Goal: Information Seeking & Learning: Learn about a topic

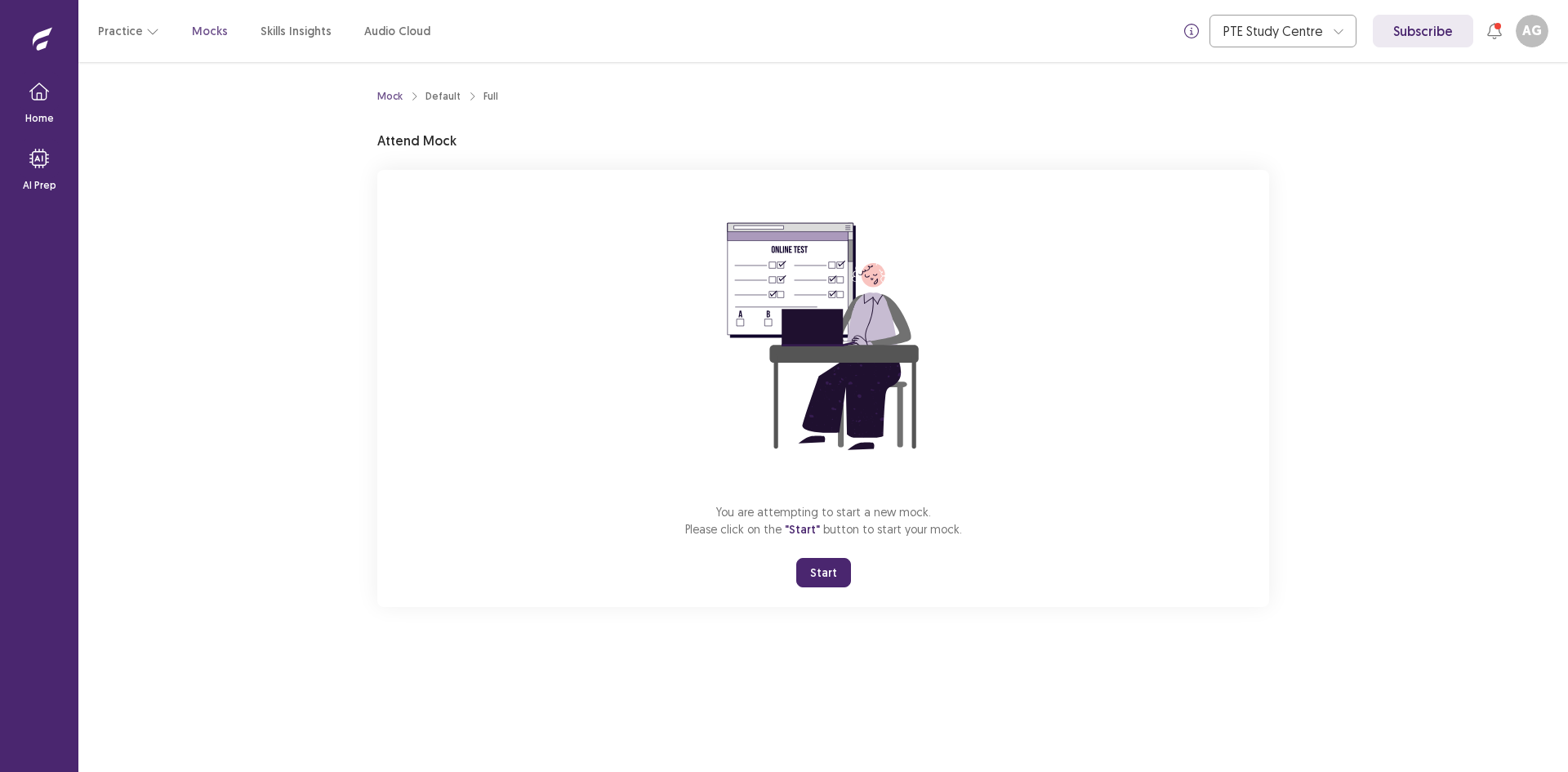
click at [817, 574] on button "Start" at bounding box center [824, 572] width 55 height 29
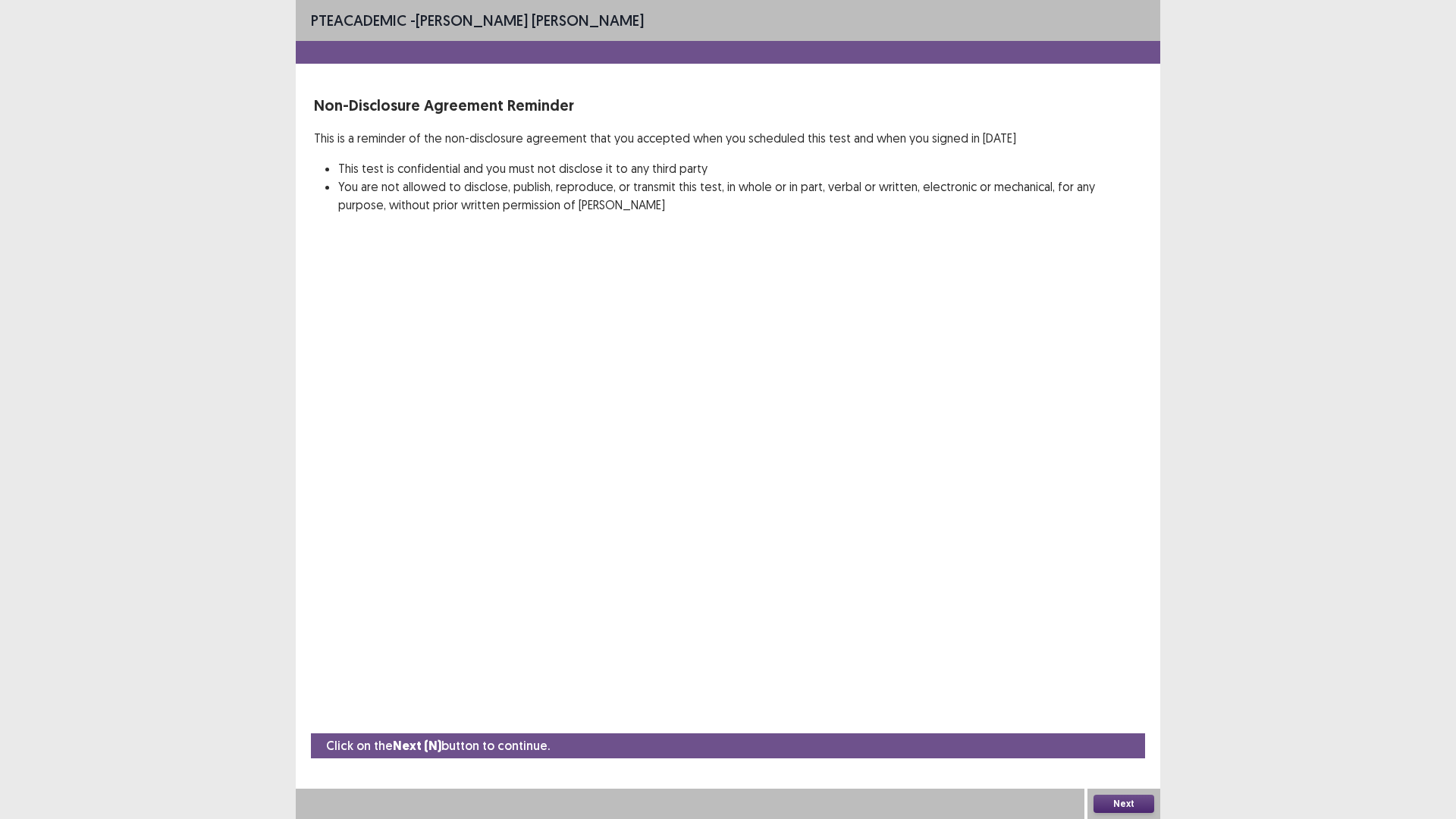
click at [1142, 716] on button "Next" at bounding box center [1123, 803] width 61 height 18
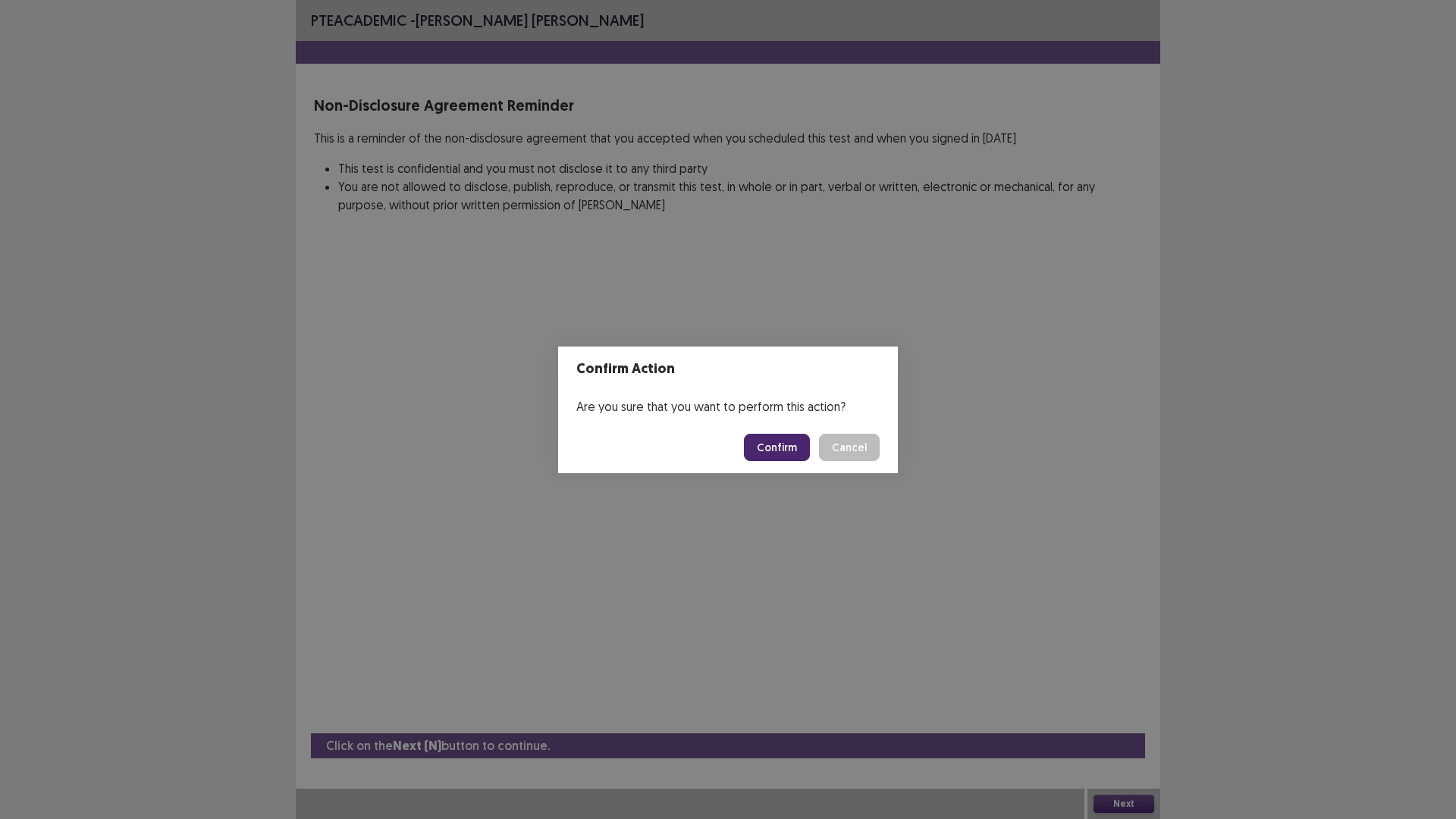
click at [769, 445] on button "Confirm" at bounding box center [777, 447] width 66 height 27
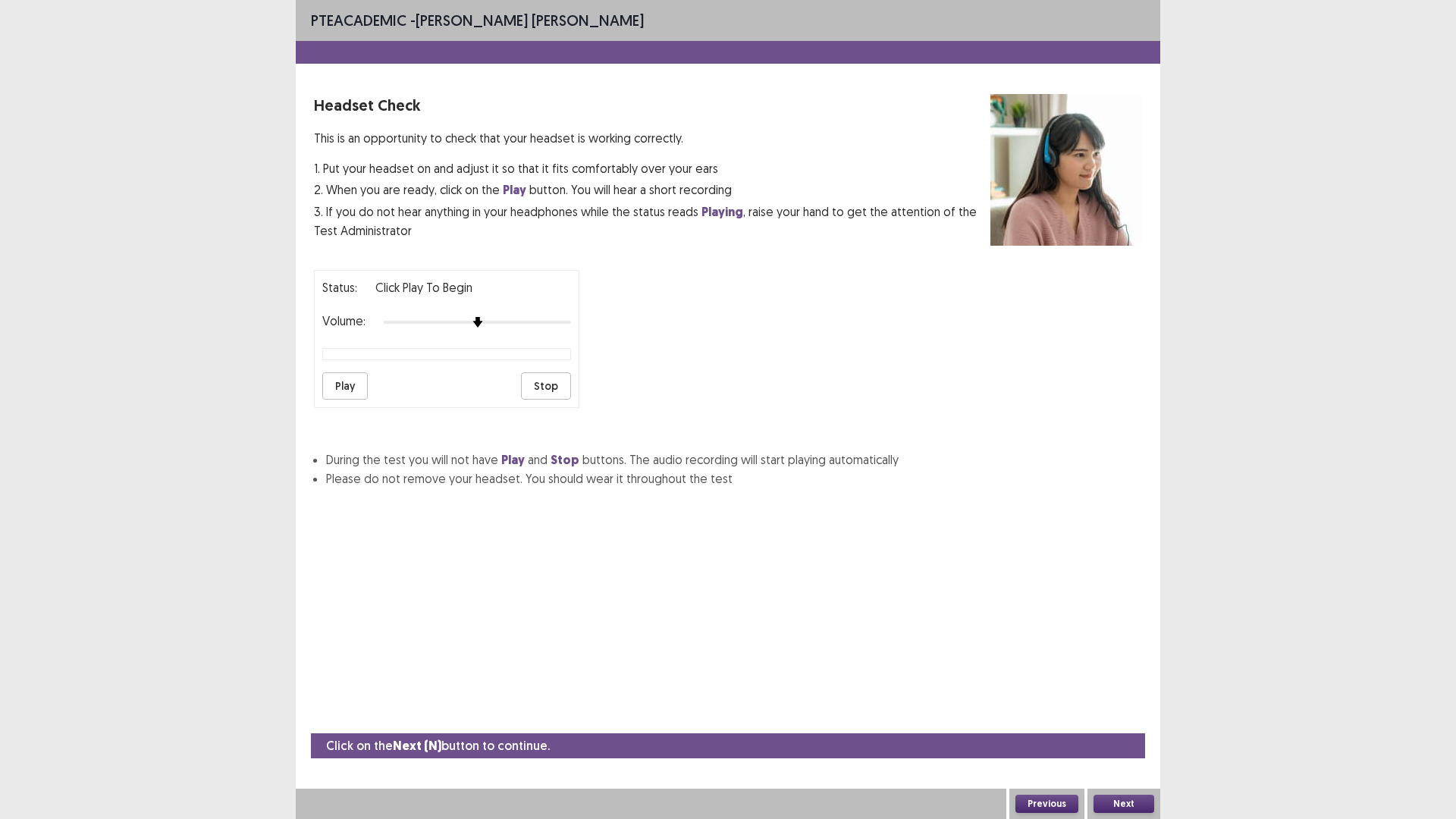
click at [334, 386] on button "Play" at bounding box center [344, 386] width 45 height 27
click at [1126, 716] on button "Next" at bounding box center [1123, 803] width 61 height 18
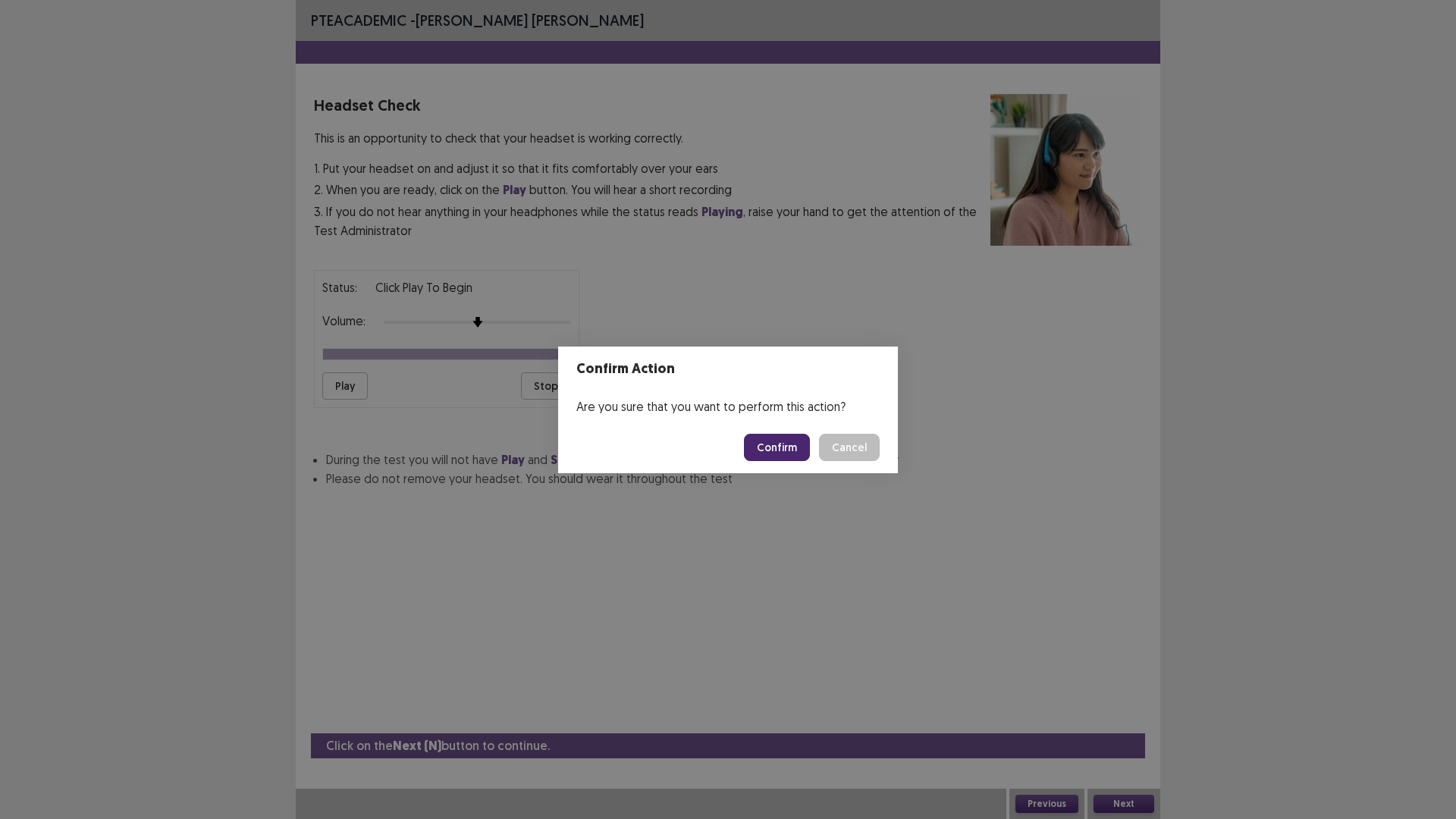
click at [791, 439] on button "Confirm" at bounding box center [777, 447] width 66 height 27
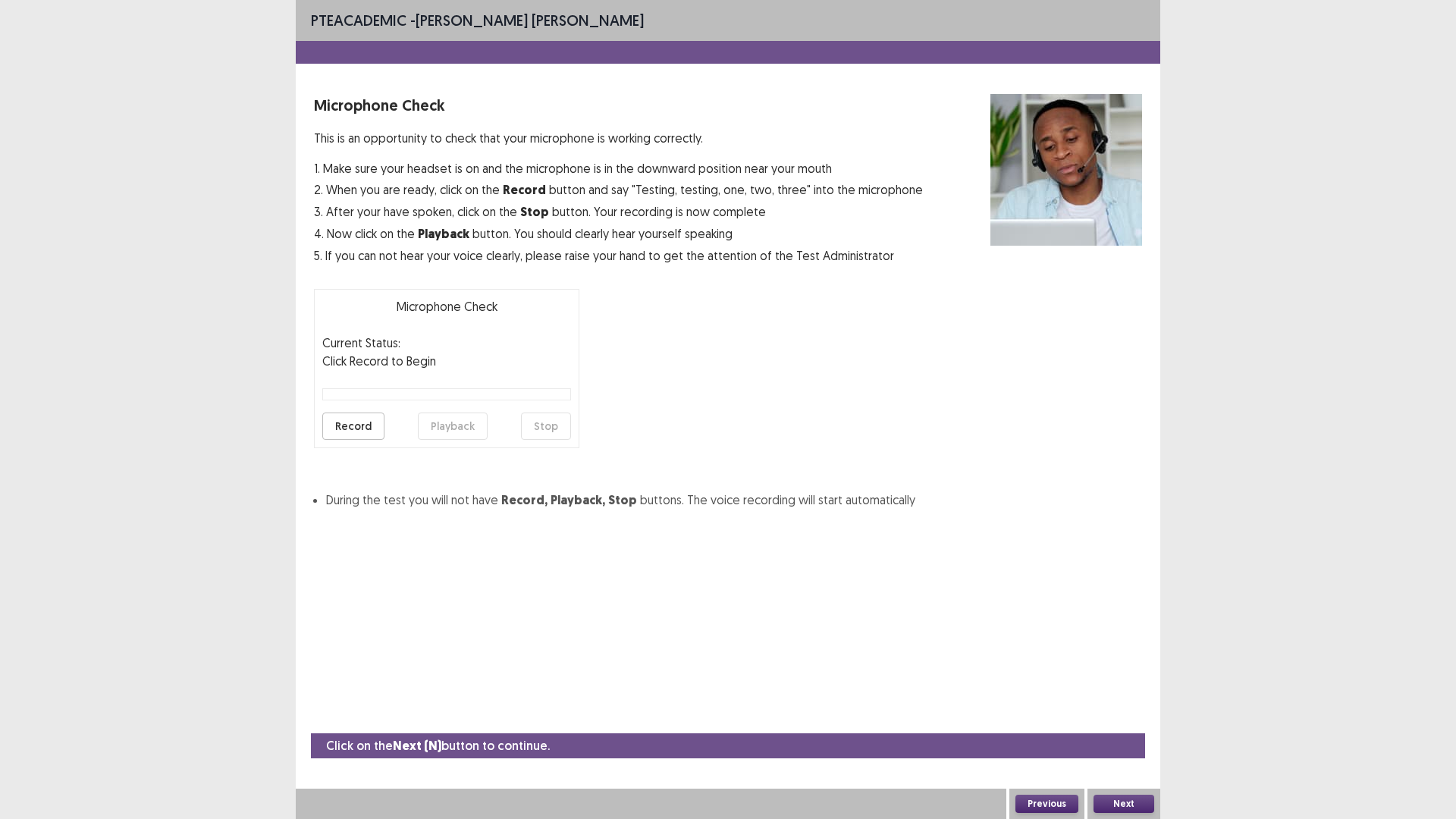
click at [361, 426] on button "Record" at bounding box center [353, 426] width 62 height 27
click at [1134, 716] on button "Next" at bounding box center [1123, 803] width 61 height 18
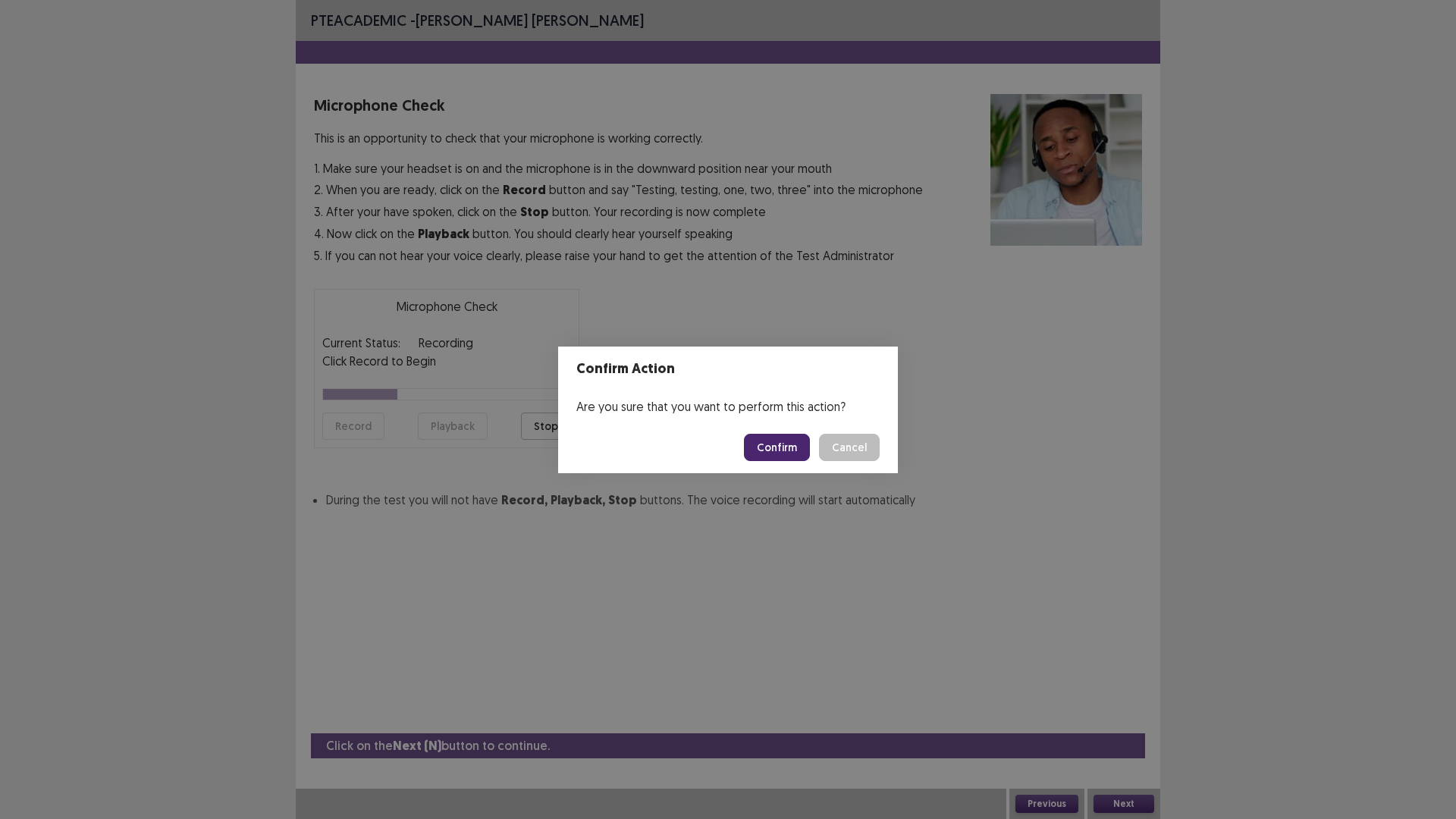
click at [781, 453] on button "Confirm" at bounding box center [777, 447] width 66 height 27
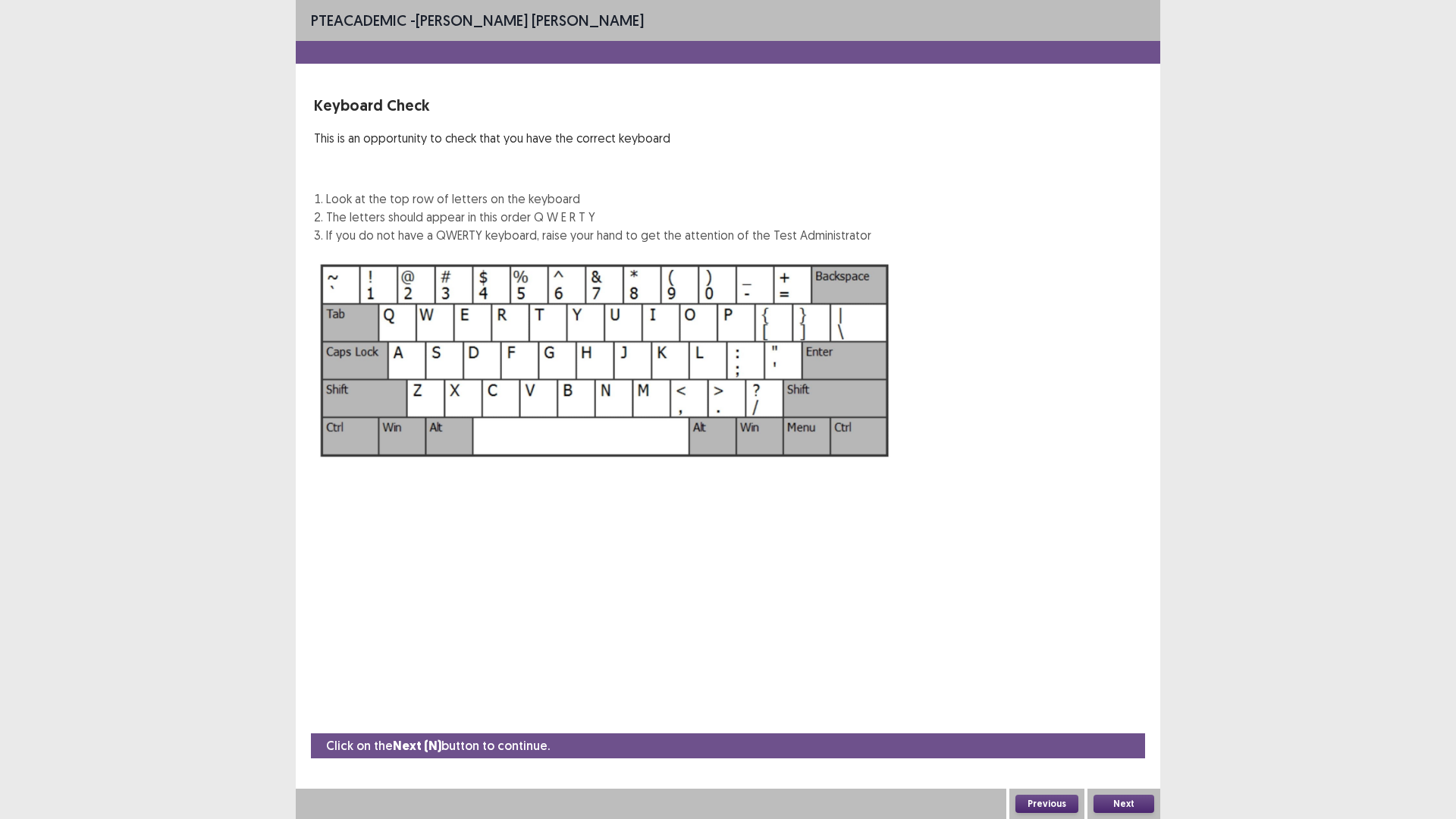
click at [1123, 716] on button "Next" at bounding box center [1123, 803] width 61 height 18
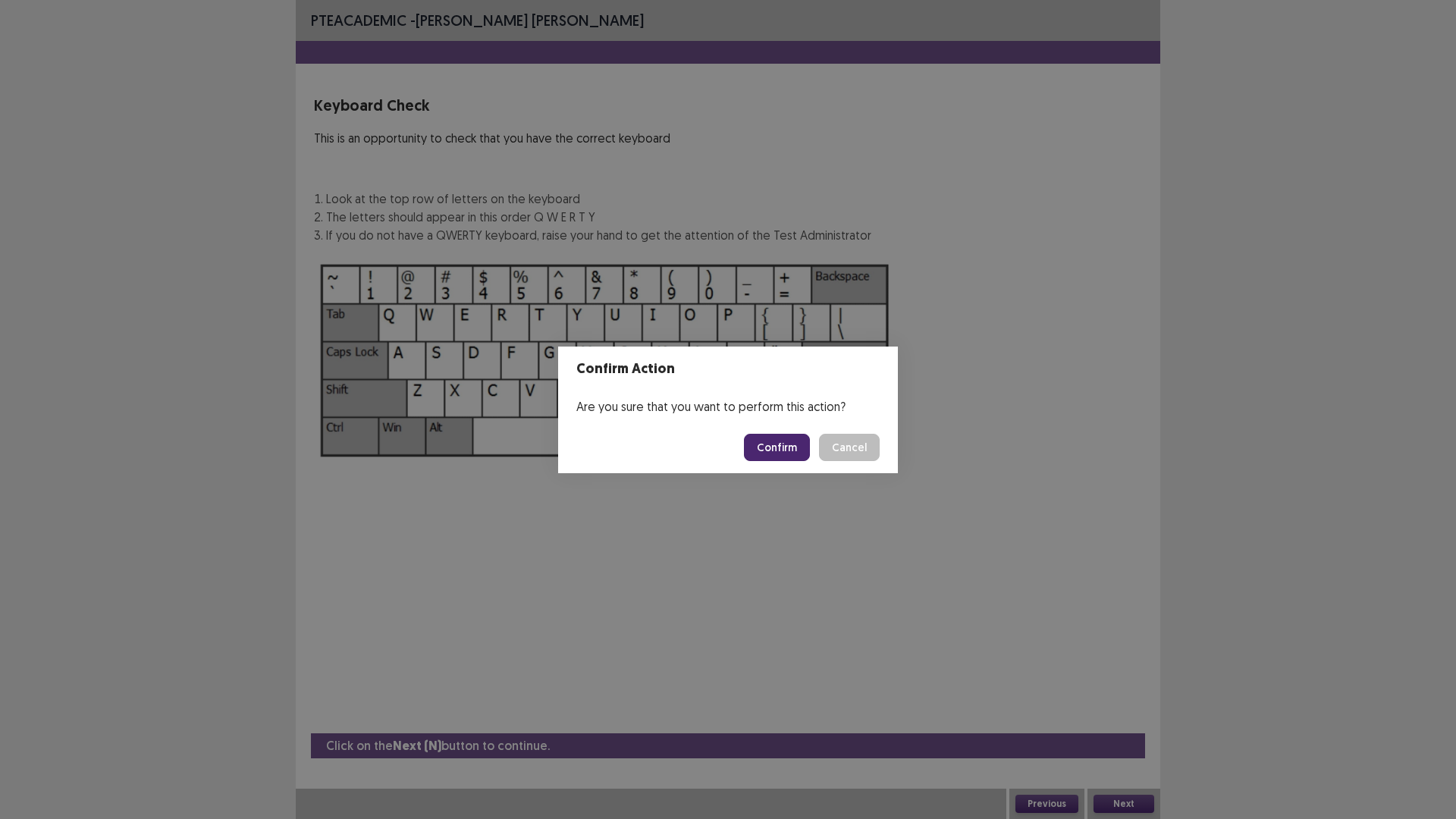
click at [803, 442] on button "Confirm" at bounding box center [777, 447] width 66 height 27
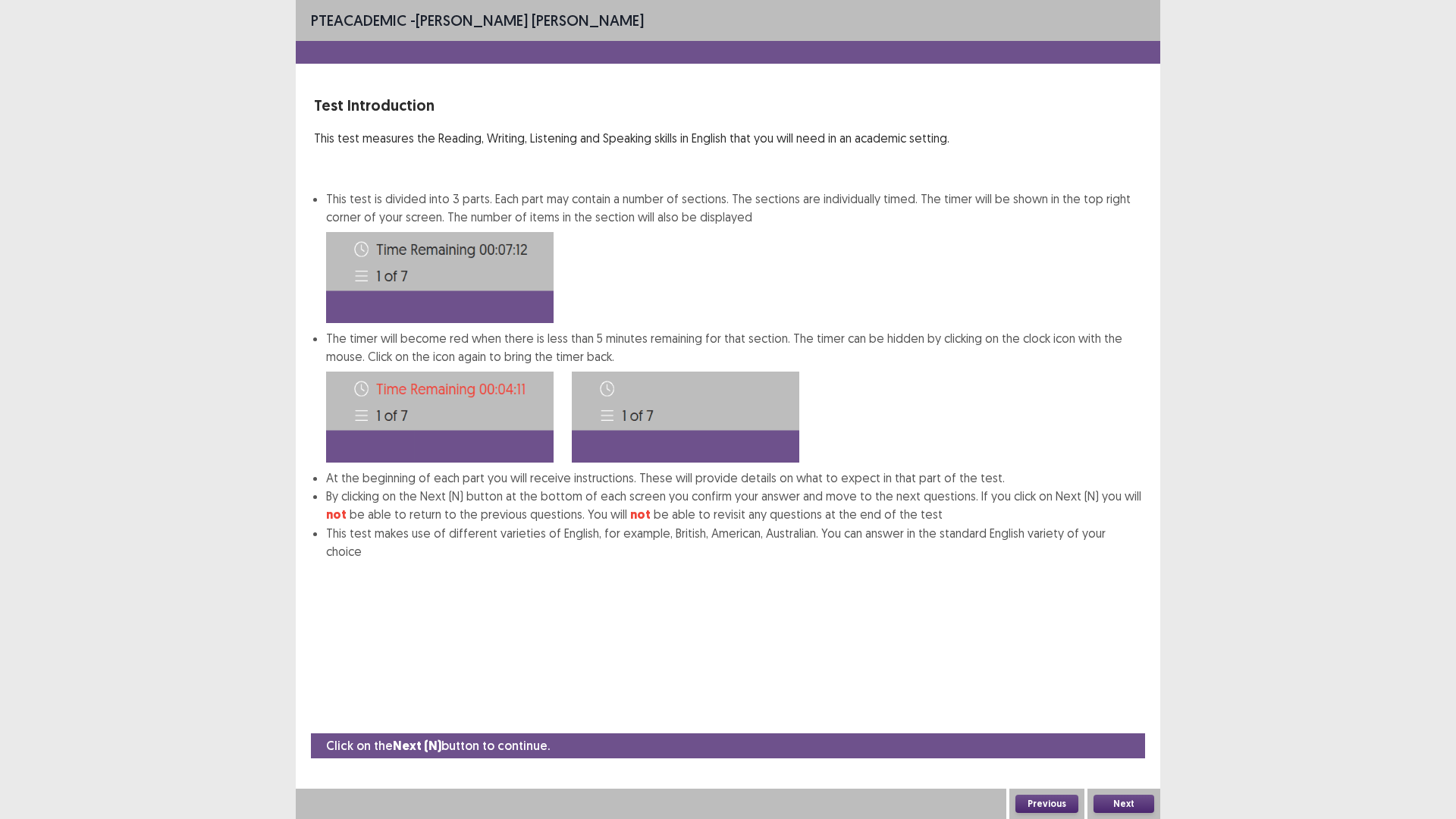
click at [1130, 716] on button "Next" at bounding box center [1123, 803] width 61 height 18
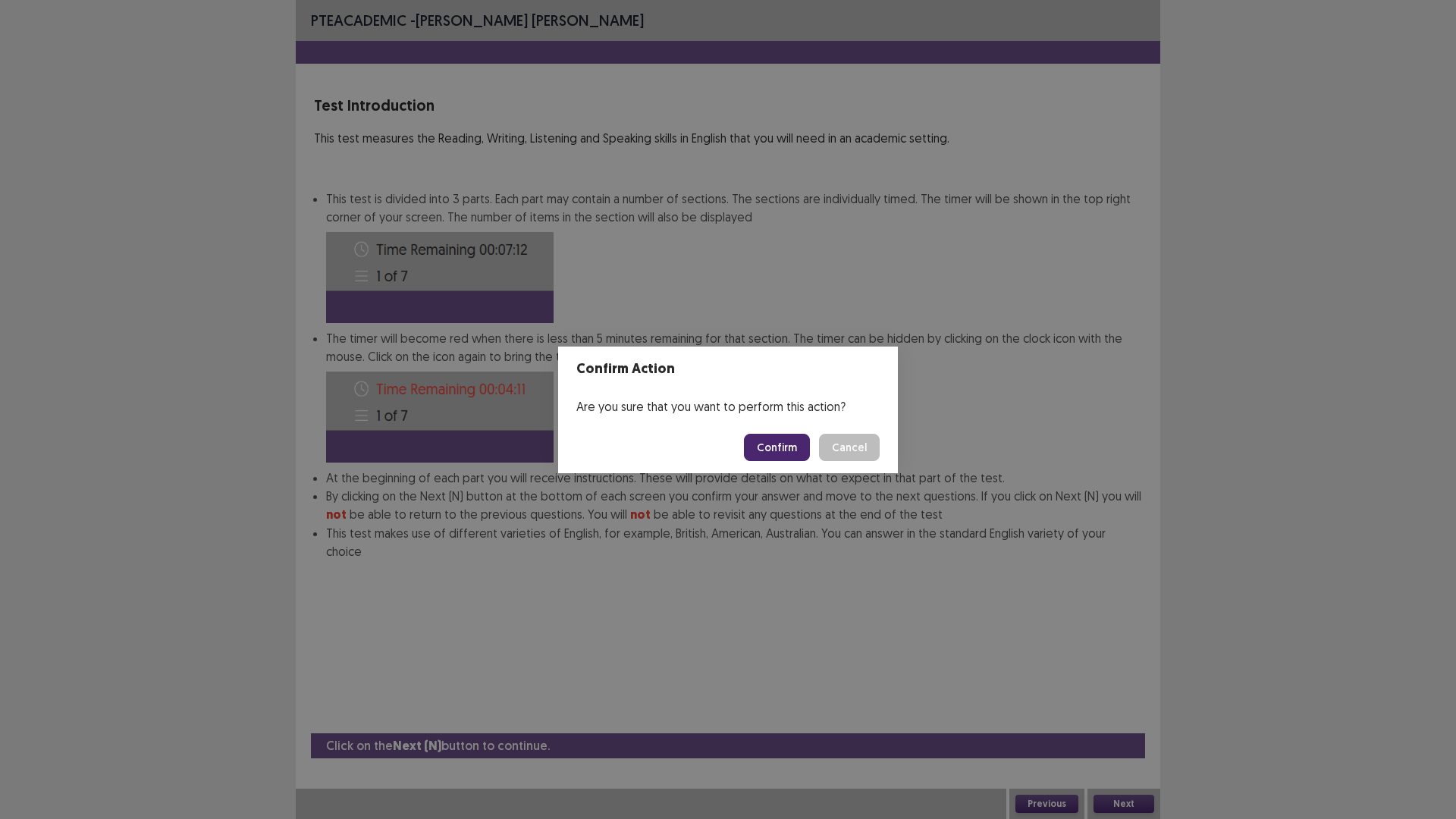
click at [781, 463] on footer "Confirm Cancel" at bounding box center [728, 447] width 340 height 52
click at [773, 440] on button "Confirm" at bounding box center [777, 447] width 66 height 27
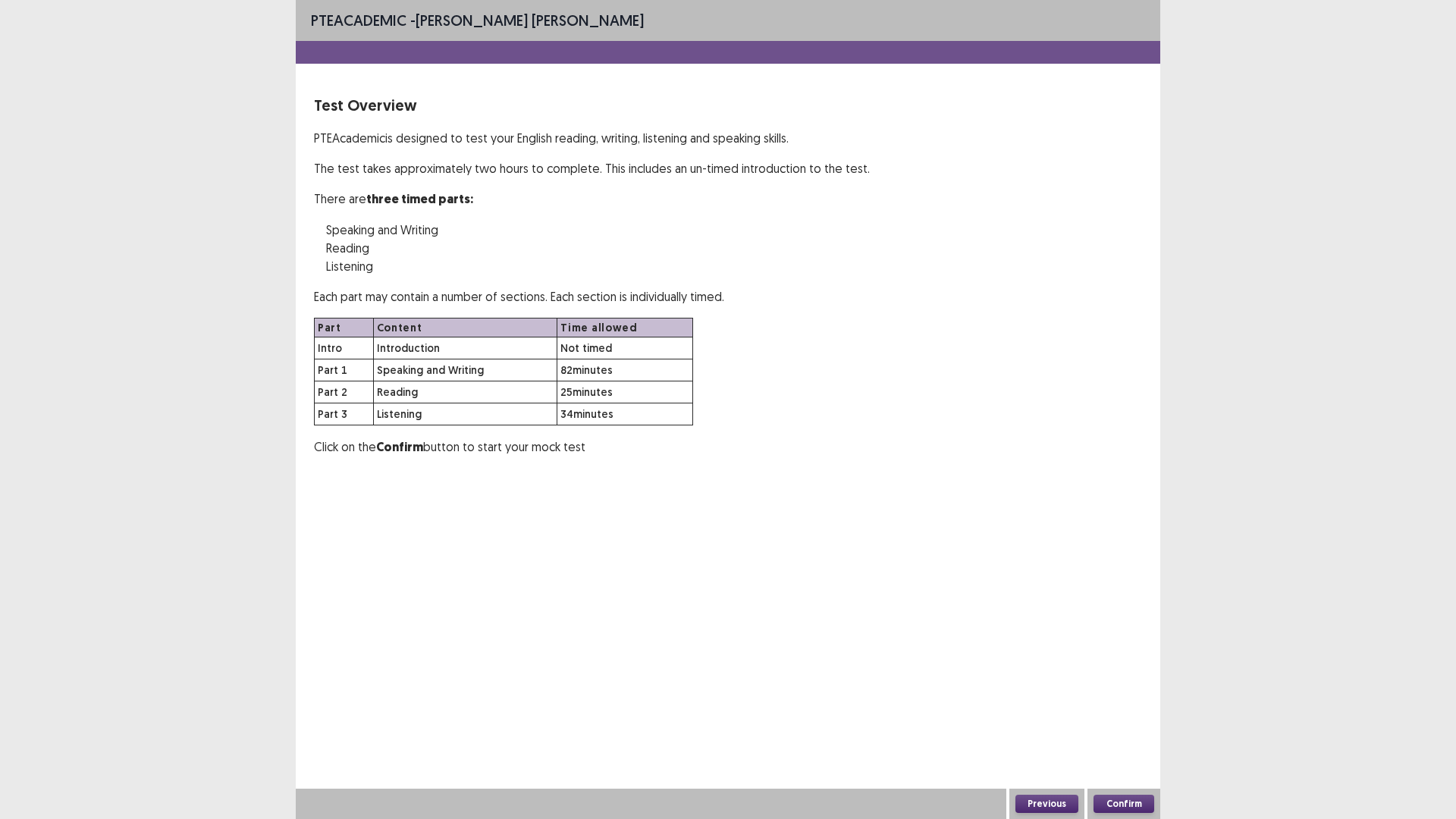
click at [1135, 716] on button "Confirm" at bounding box center [1123, 803] width 61 height 18
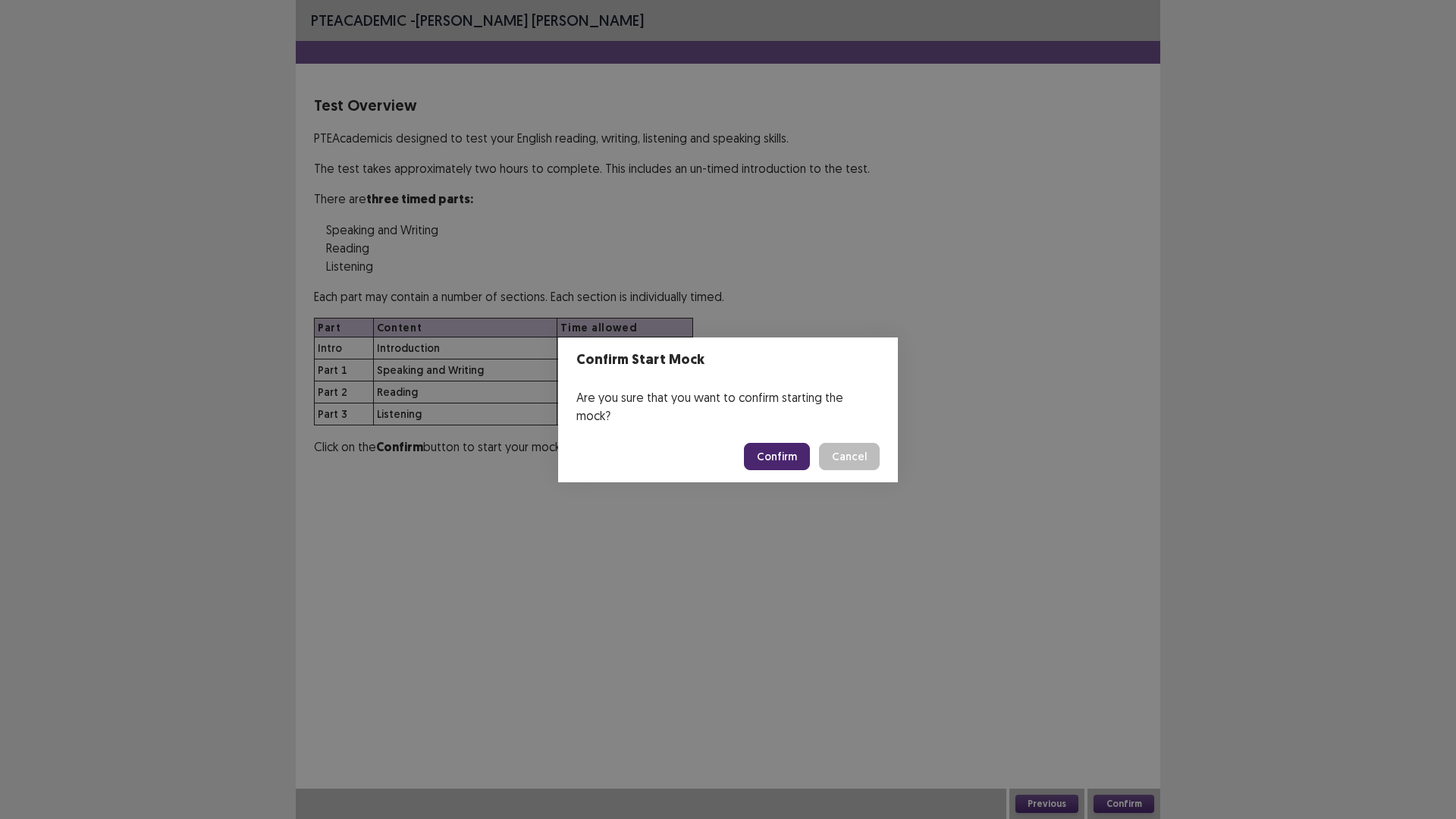
click at [786, 452] on button "Confirm" at bounding box center [777, 456] width 66 height 27
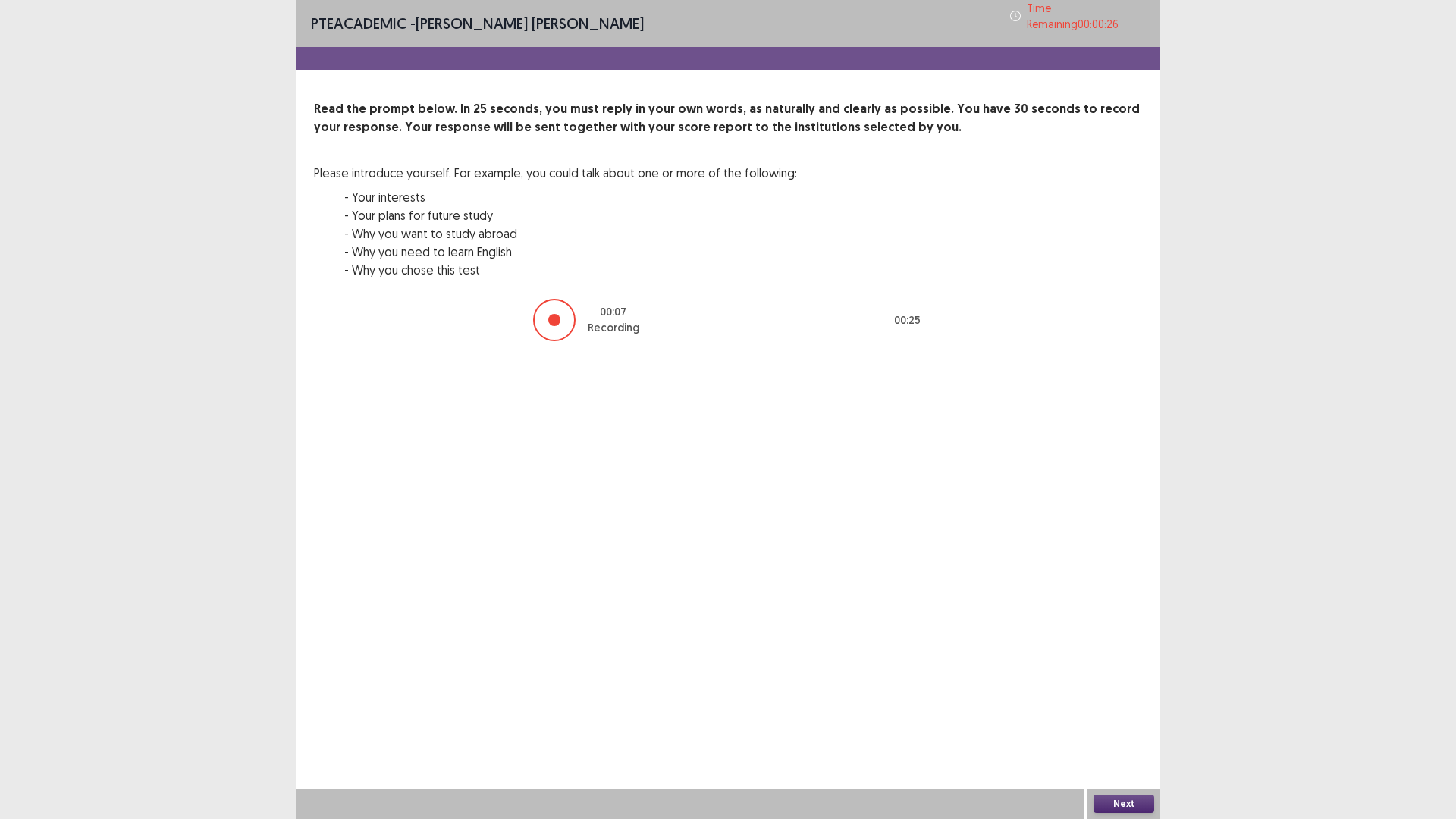
click at [1129, 716] on button "Next" at bounding box center [1123, 803] width 61 height 18
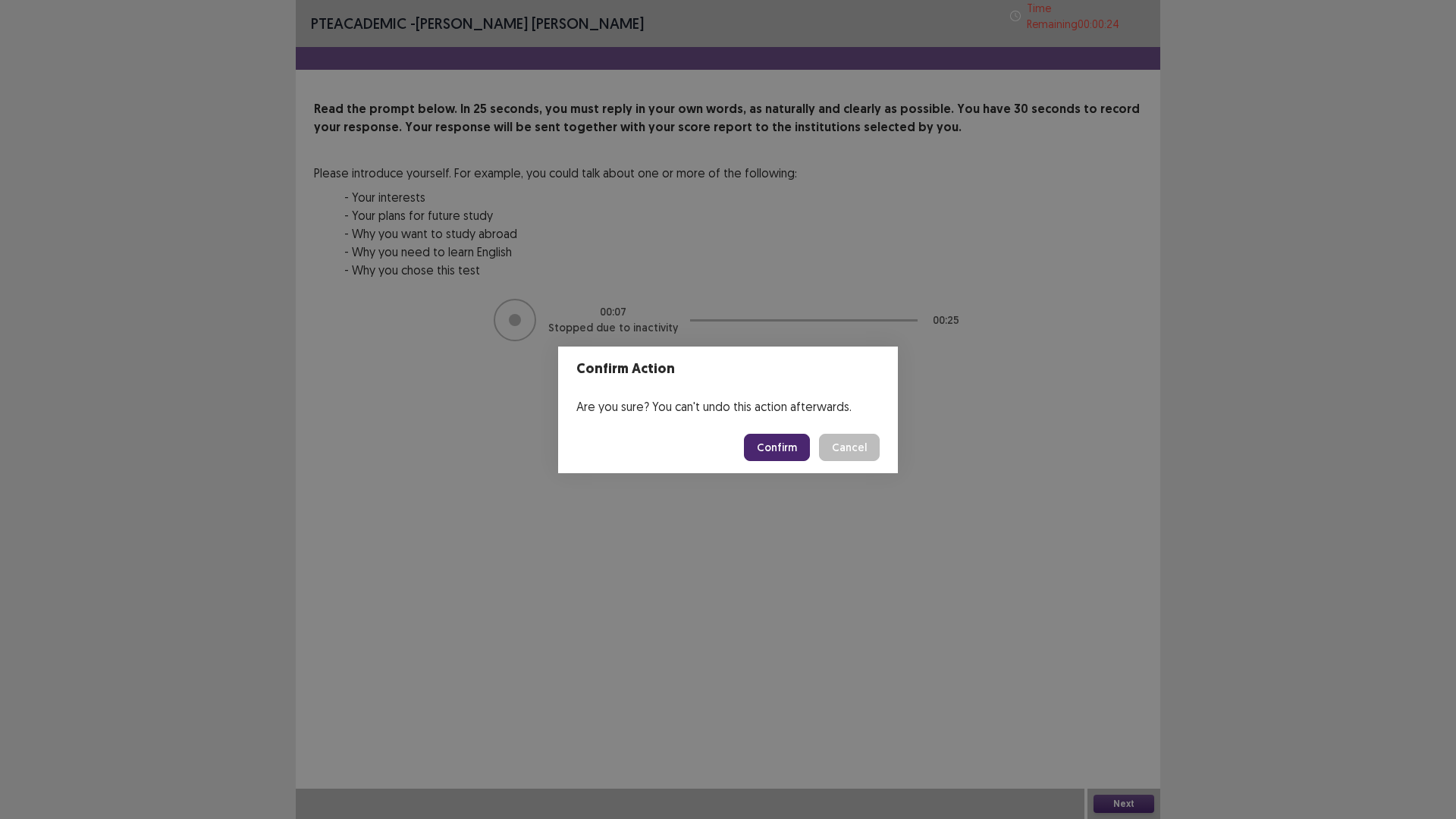
click at [750, 451] on button "Confirm" at bounding box center [777, 447] width 66 height 27
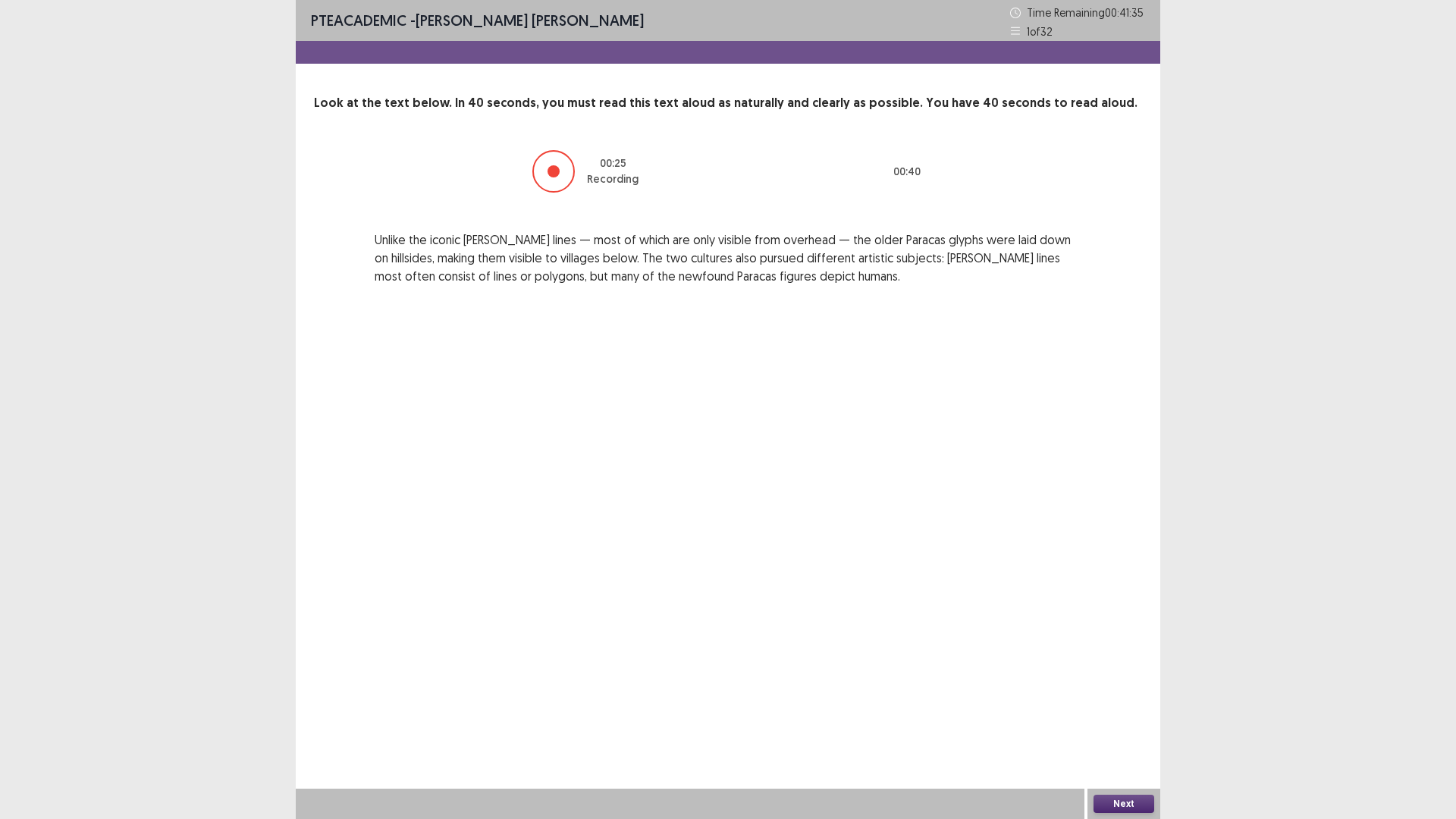
click at [1128, 716] on div "Next" at bounding box center [1123, 804] width 73 height 30
click at [1123, 716] on button "Next" at bounding box center [1123, 803] width 61 height 18
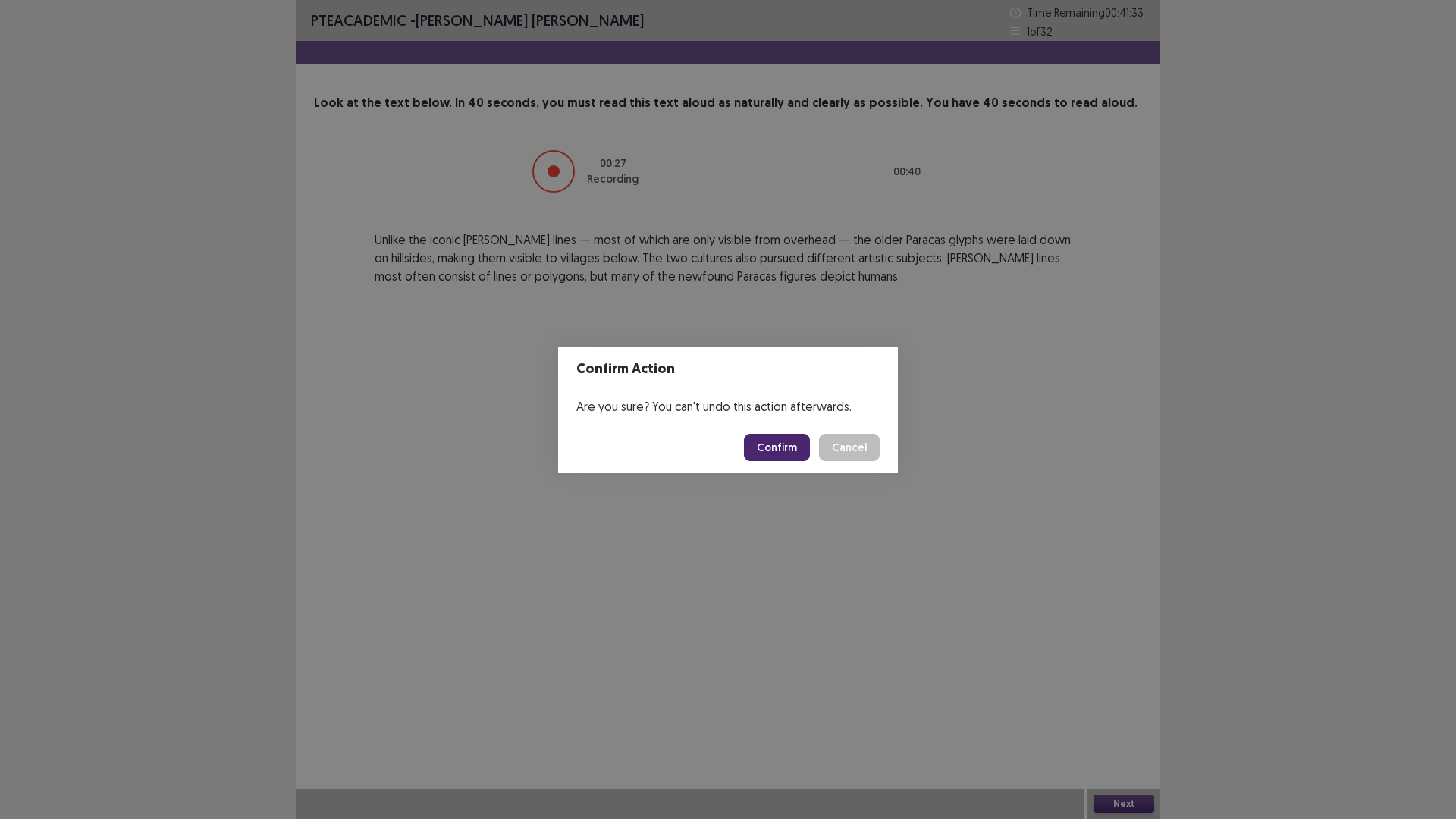
click at [766, 448] on button "Confirm" at bounding box center [777, 447] width 66 height 27
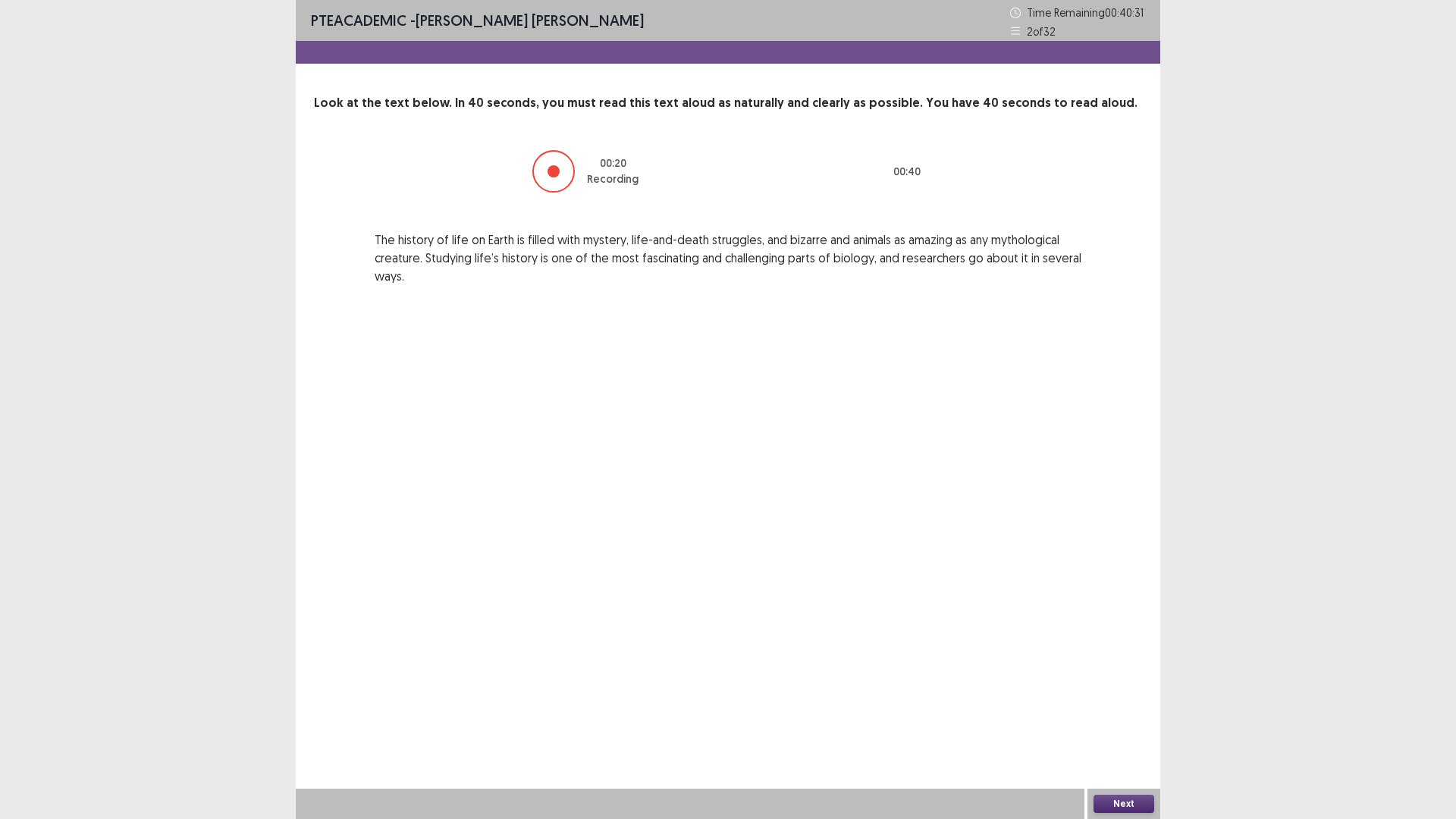
click at [1136, 716] on button "Next" at bounding box center [1123, 803] width 61 height 18
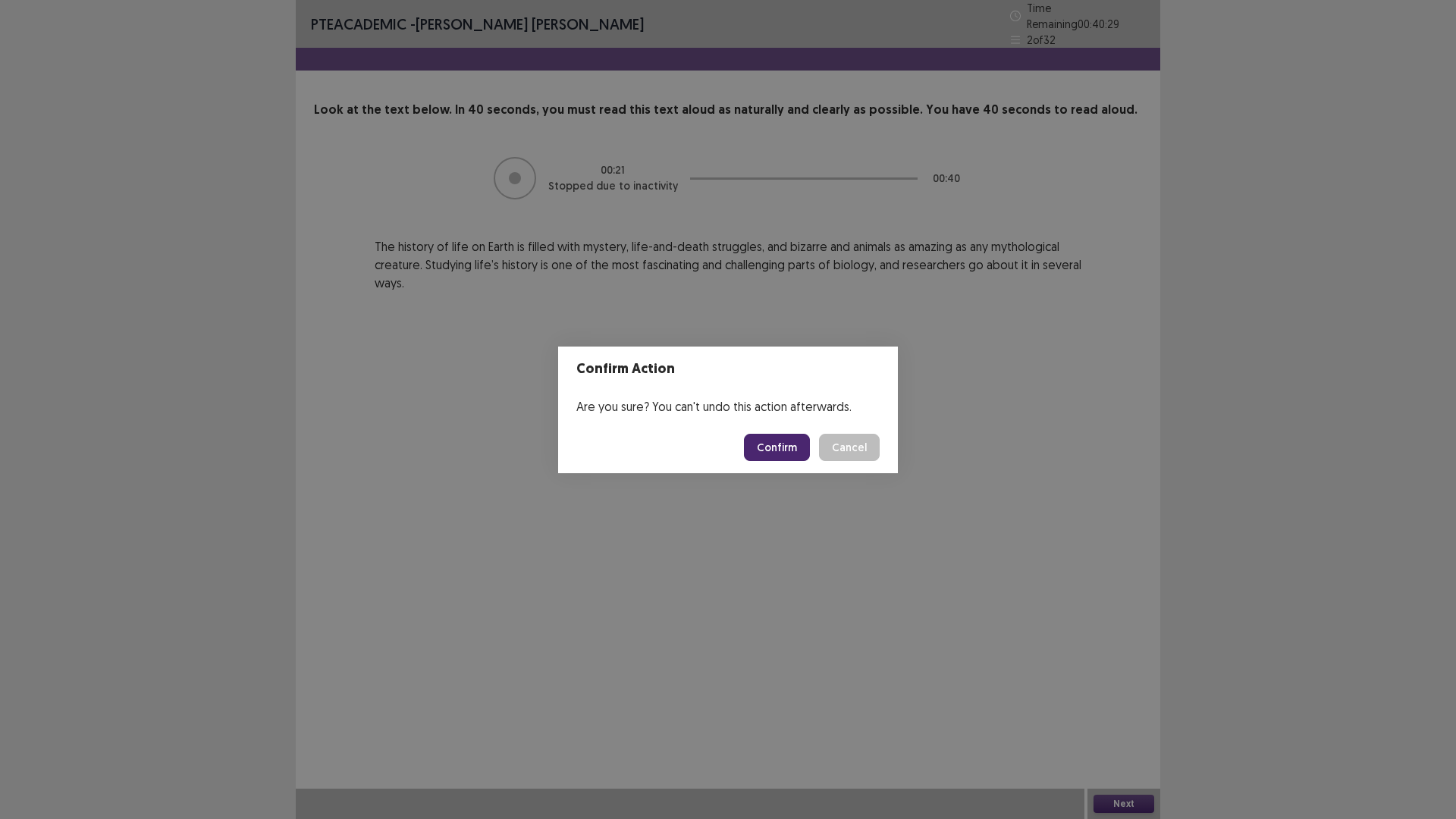
click at [765, 443] on button "Confirm" at bounding box center [777, 447] width 66 height 27
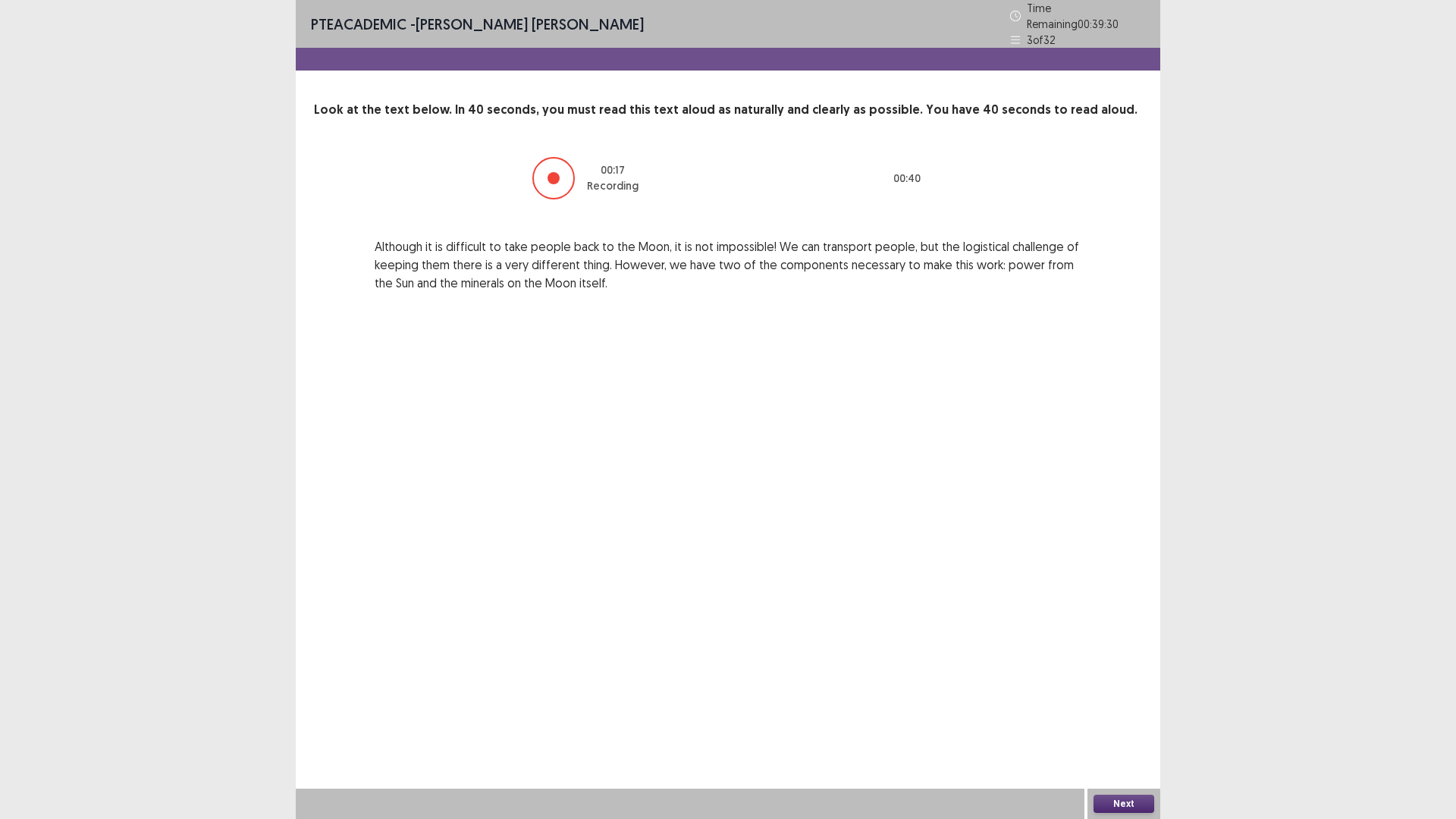
click at [1137, 716] on button "Next" at bounding box center [1123, 803] width 61 height 18
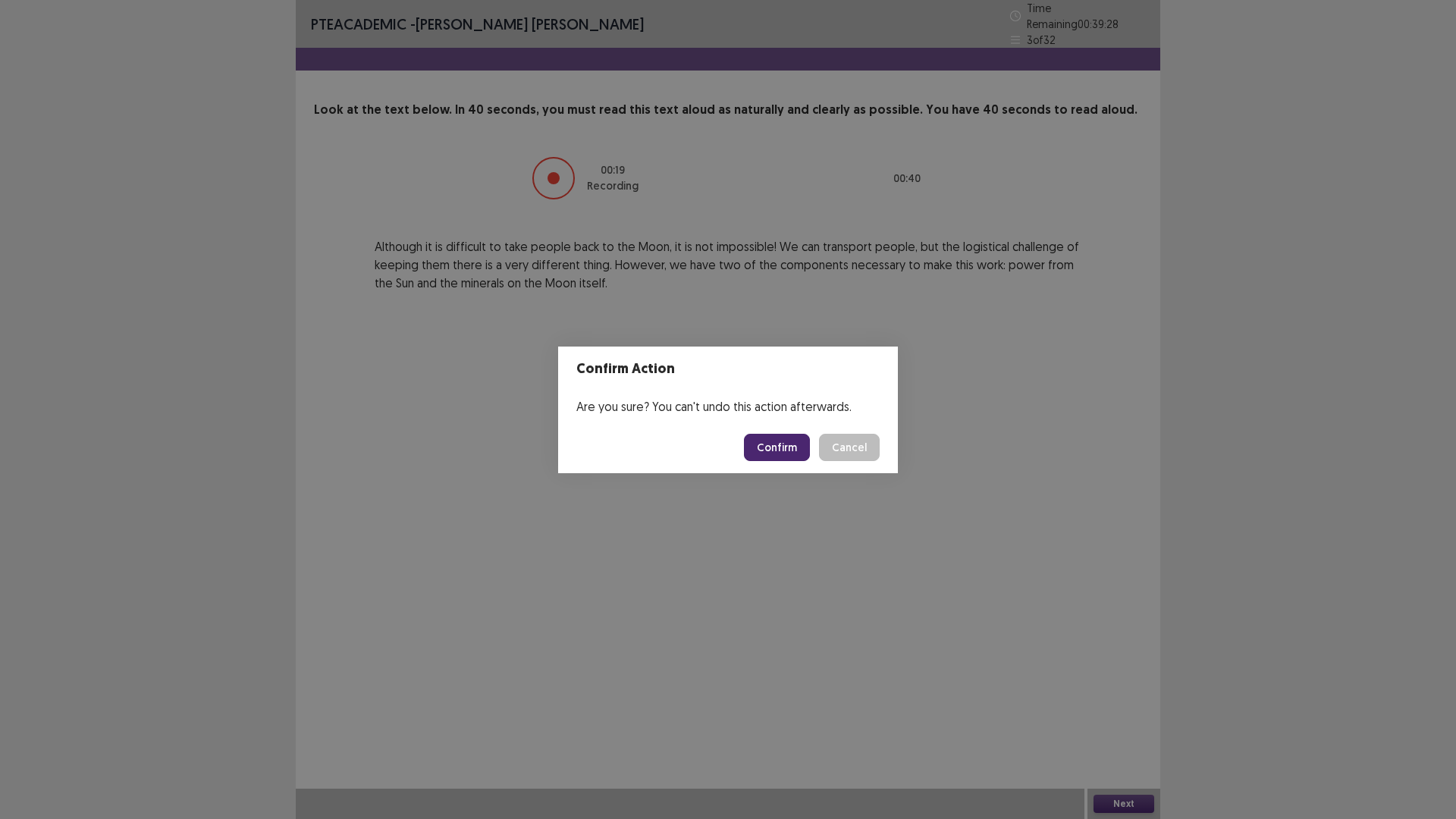
click at [789, 454] on button "Confirm" at bounding box center [777, 447] width 66 height 27
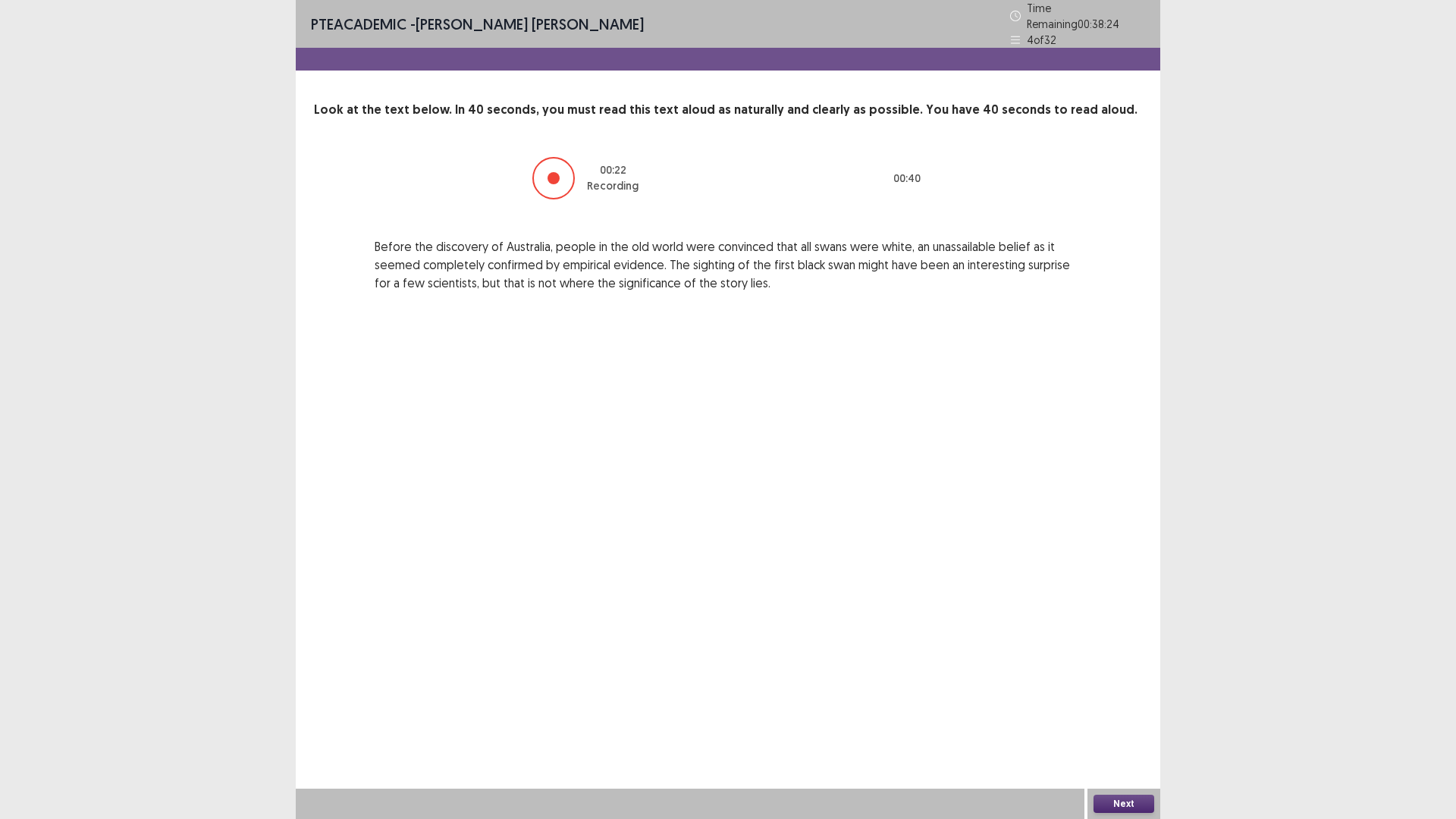
click at [1117, 716] on button "Next" at bounding box center [1123, 803] width 61 height 18
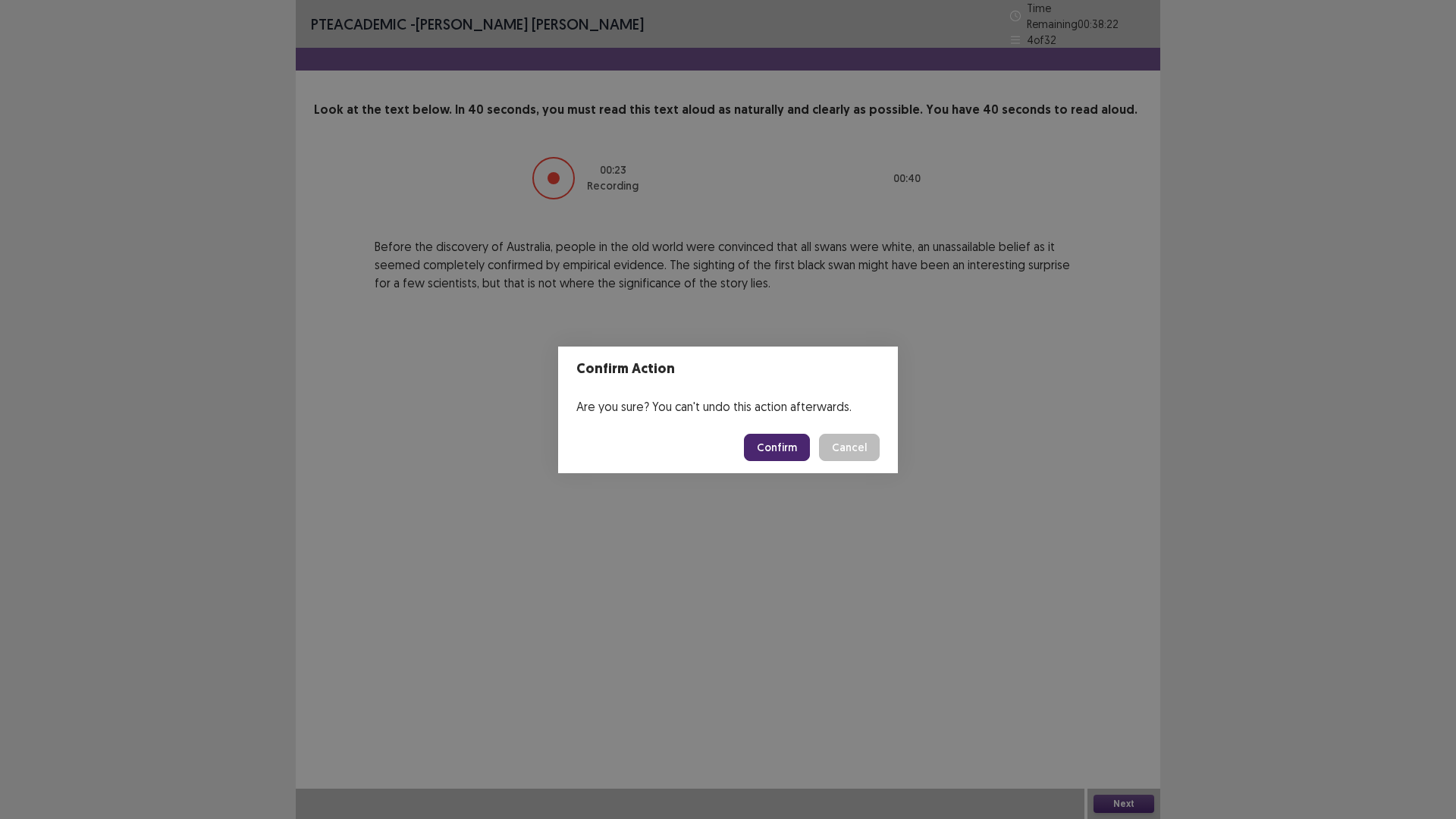
click at [791, 443] on button "Confirm" at bounding box center [777, 447] width 66 height 27
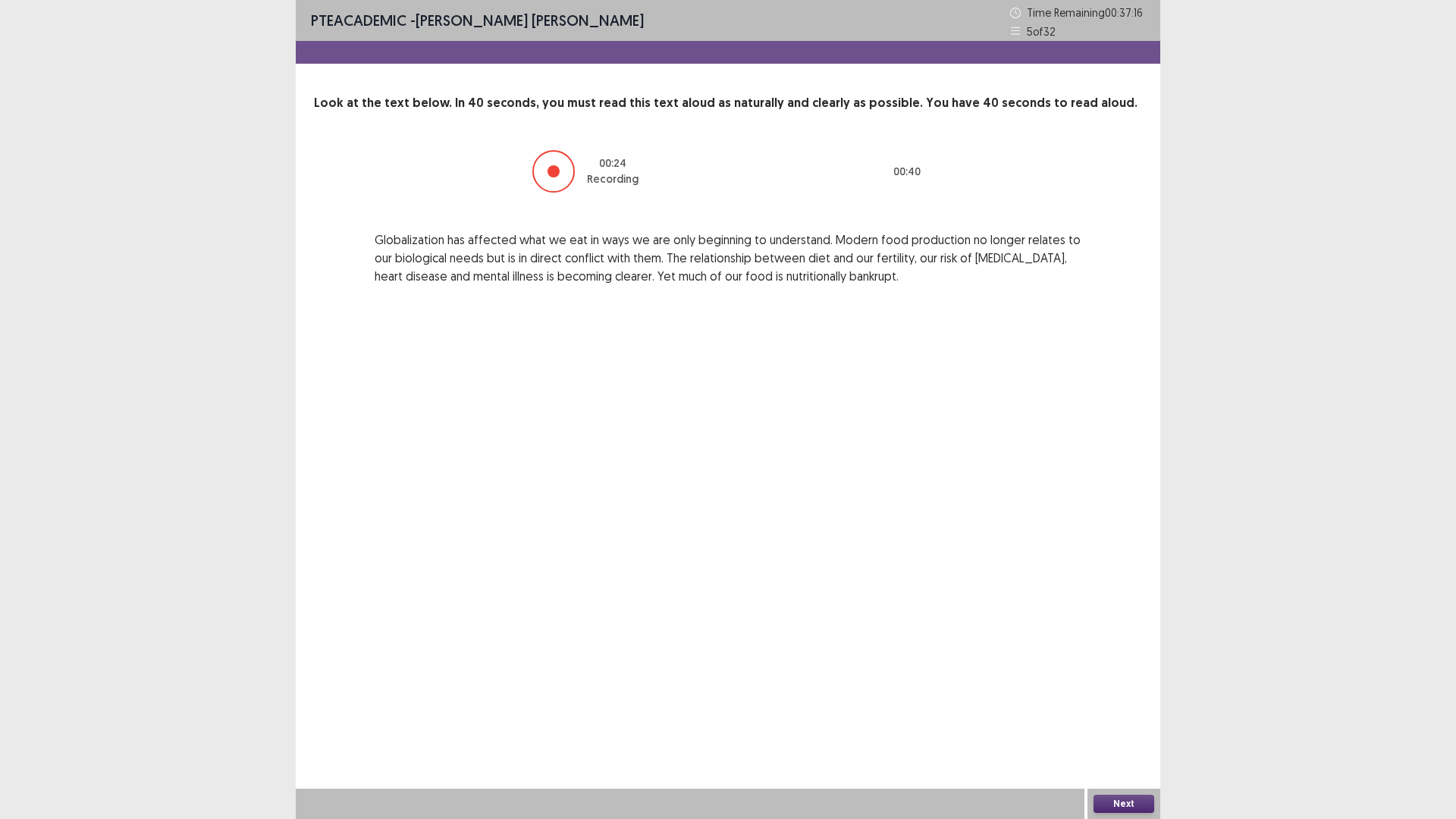
click at [1109, 716] on button "Next" at bounding box center [1123, 803] width 61 height 18
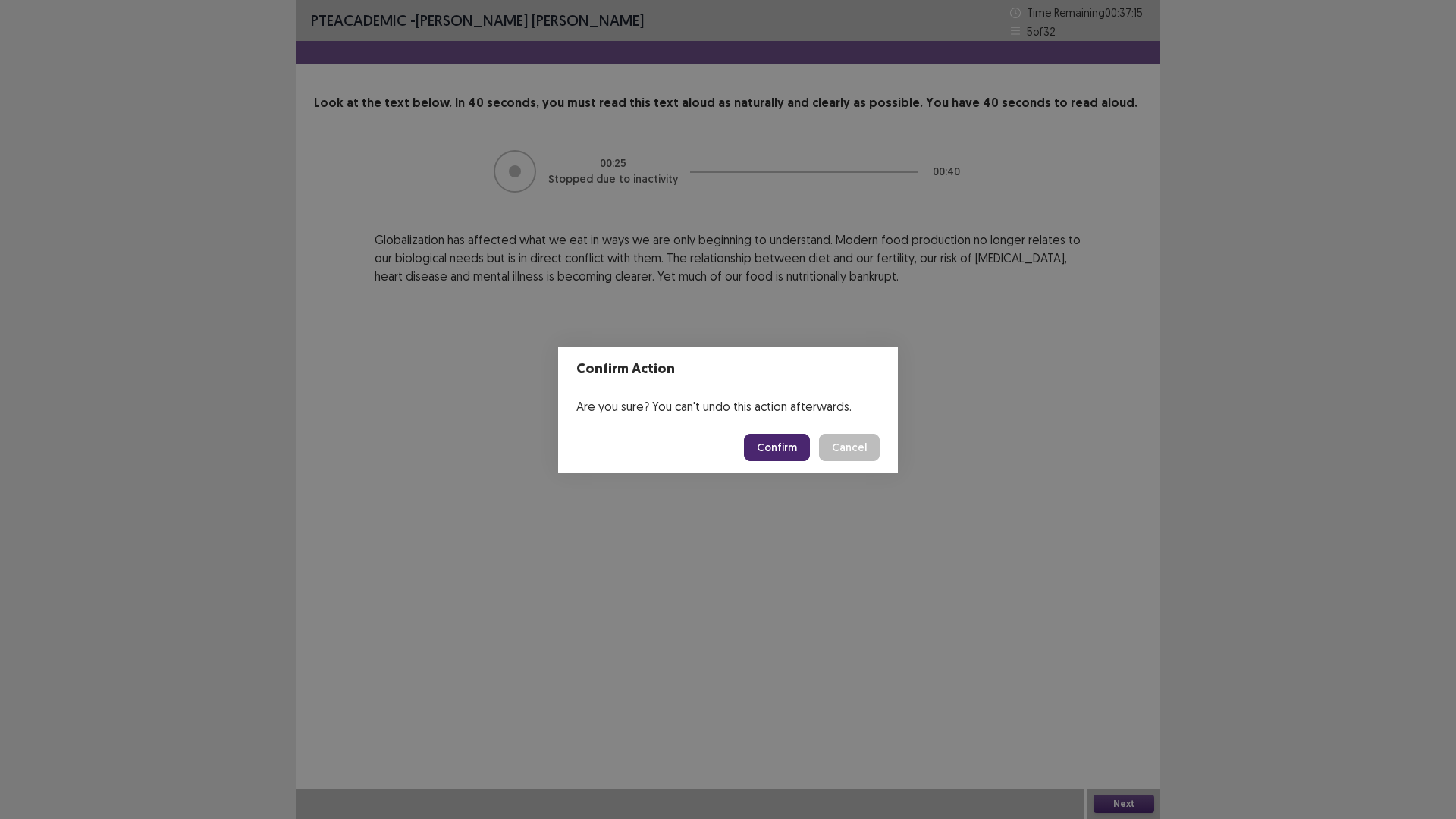
click at [798, 443] on button "Confirm" at bounding box center [777, 447] width 66 height 27
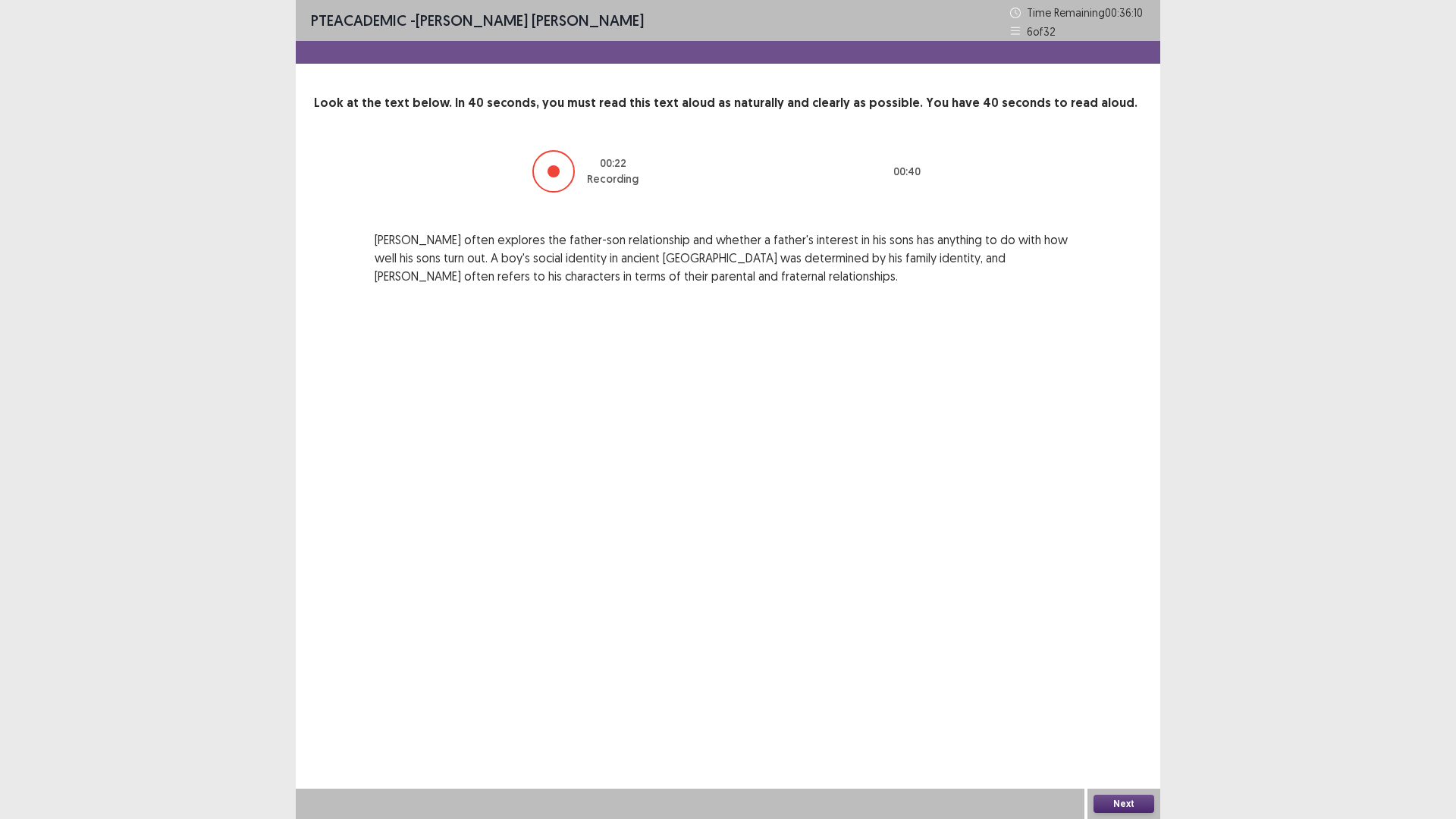
click at [1141, 716] on button "Next" at bounding box center [1123, 803] width 61 height 18
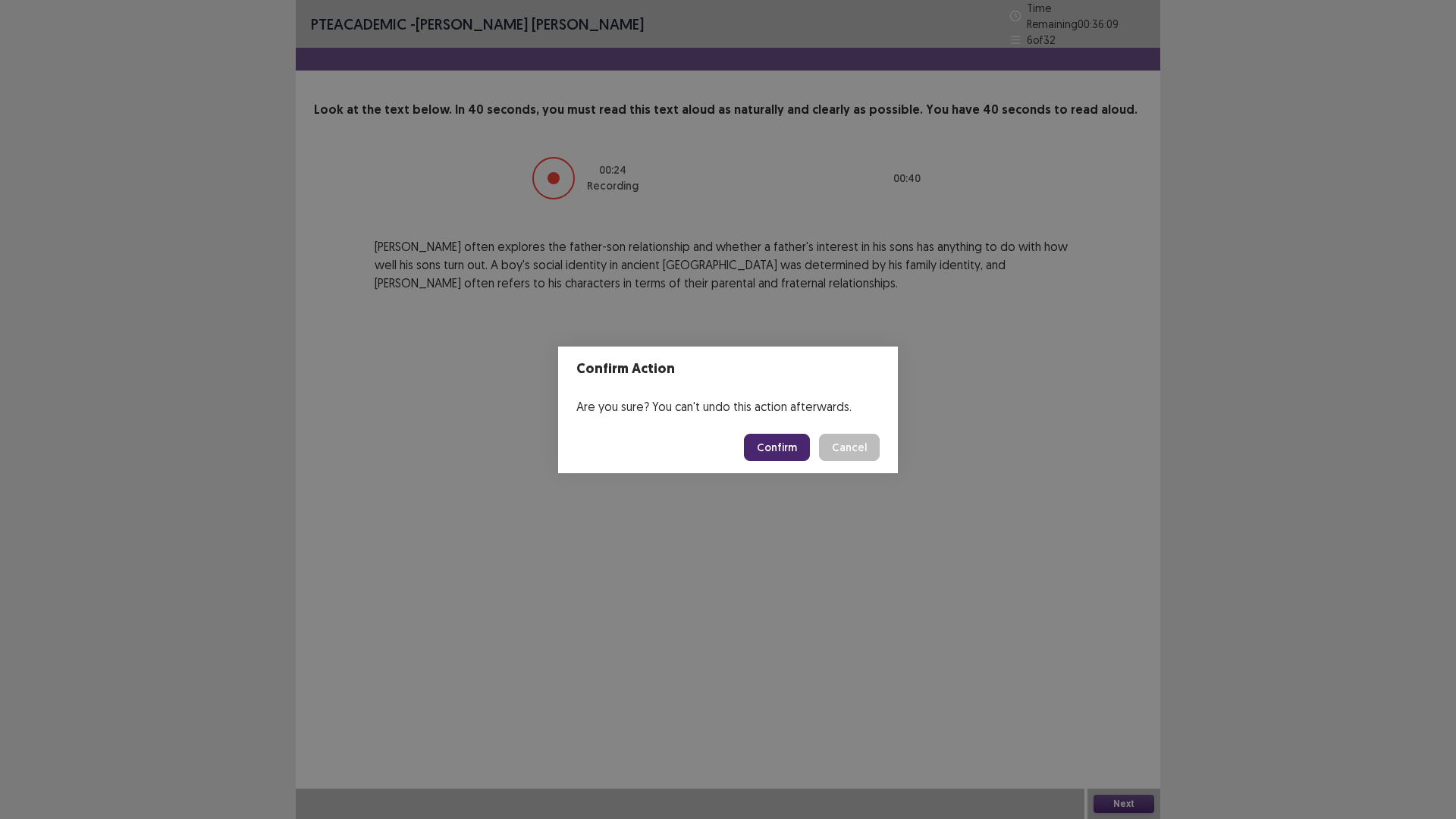
click at [777, 450] on button "Confirm" at bounding box center [777, 447] width 66 height 27
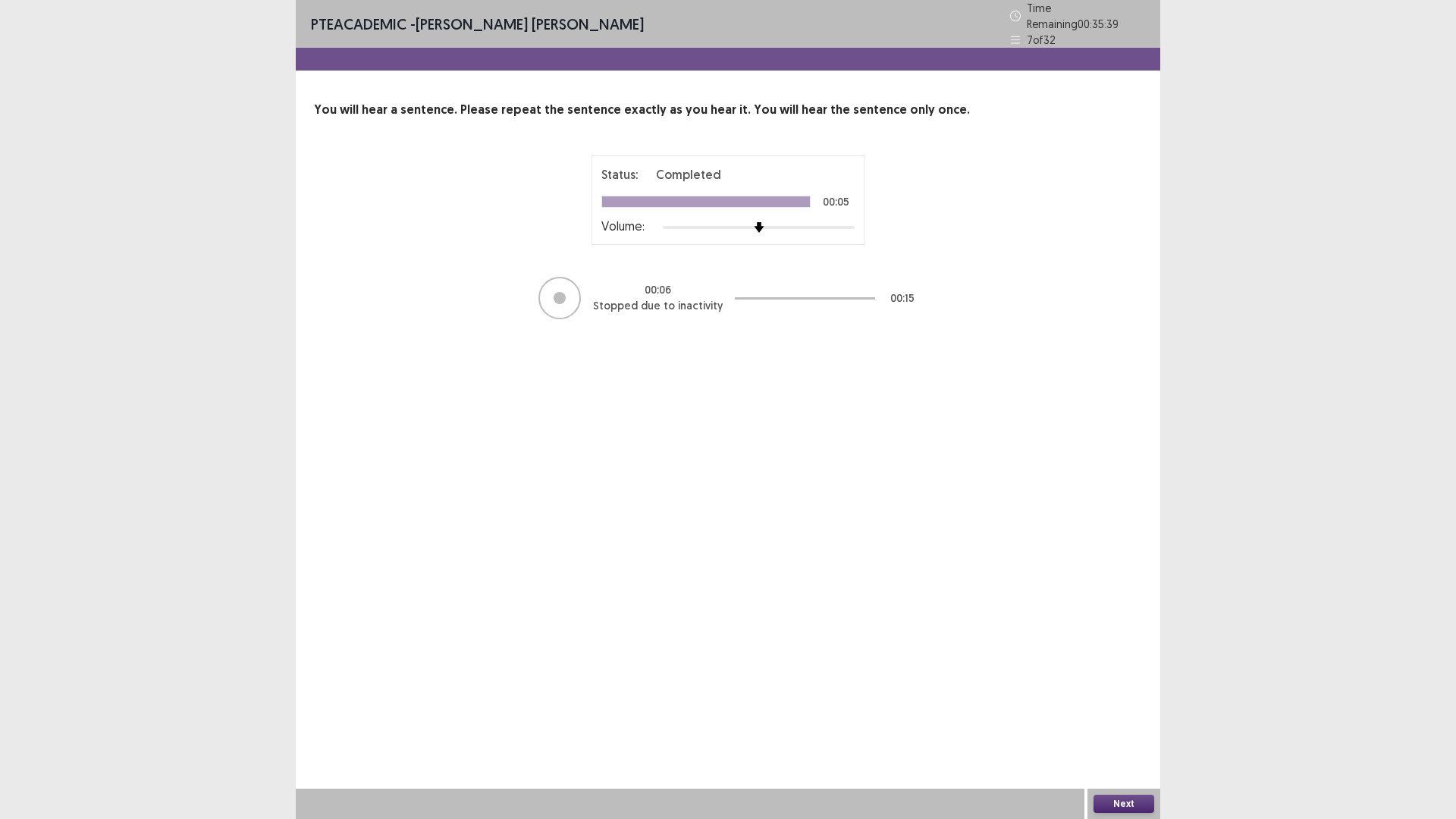
click at [1146, 716] on button "Next" at bounding box center [1123, 803] width 61 height 18
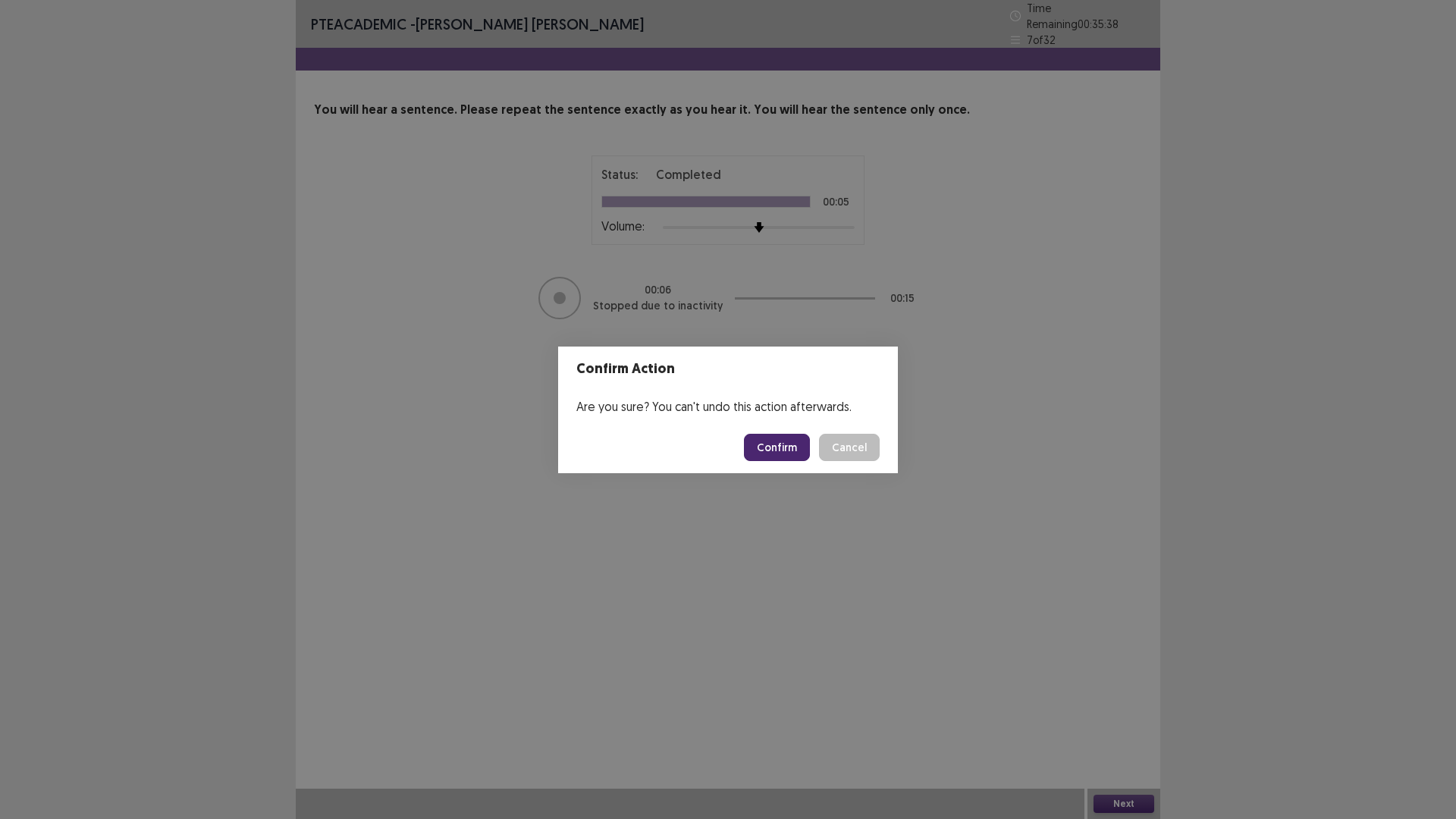
click at [787, 449] on button "Confirm" at bounding box center [777, 447] width 66 height 27
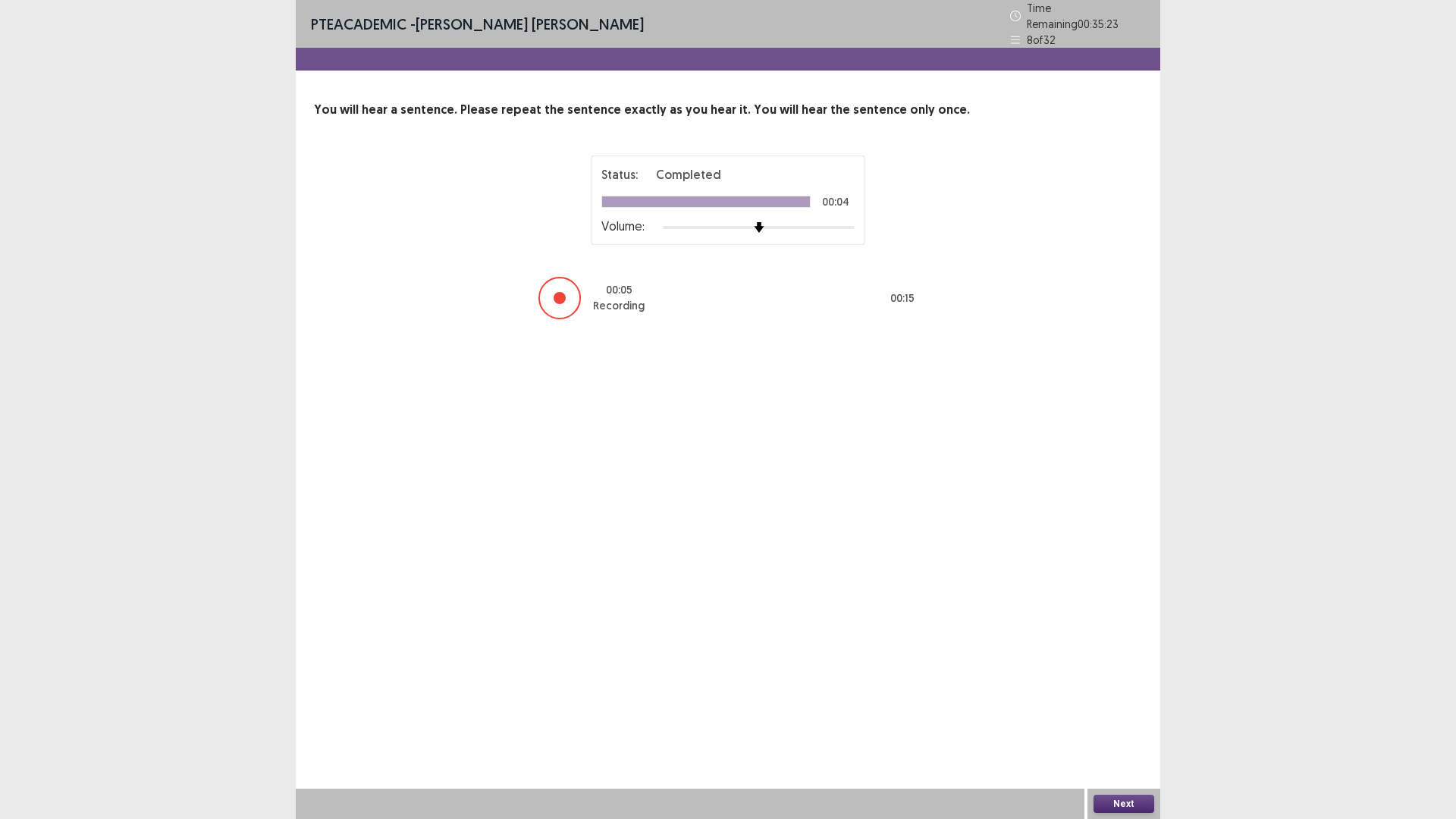
click at [1127, 716] on button "Next" at bounding box center [1123, 803] width 61 height 18
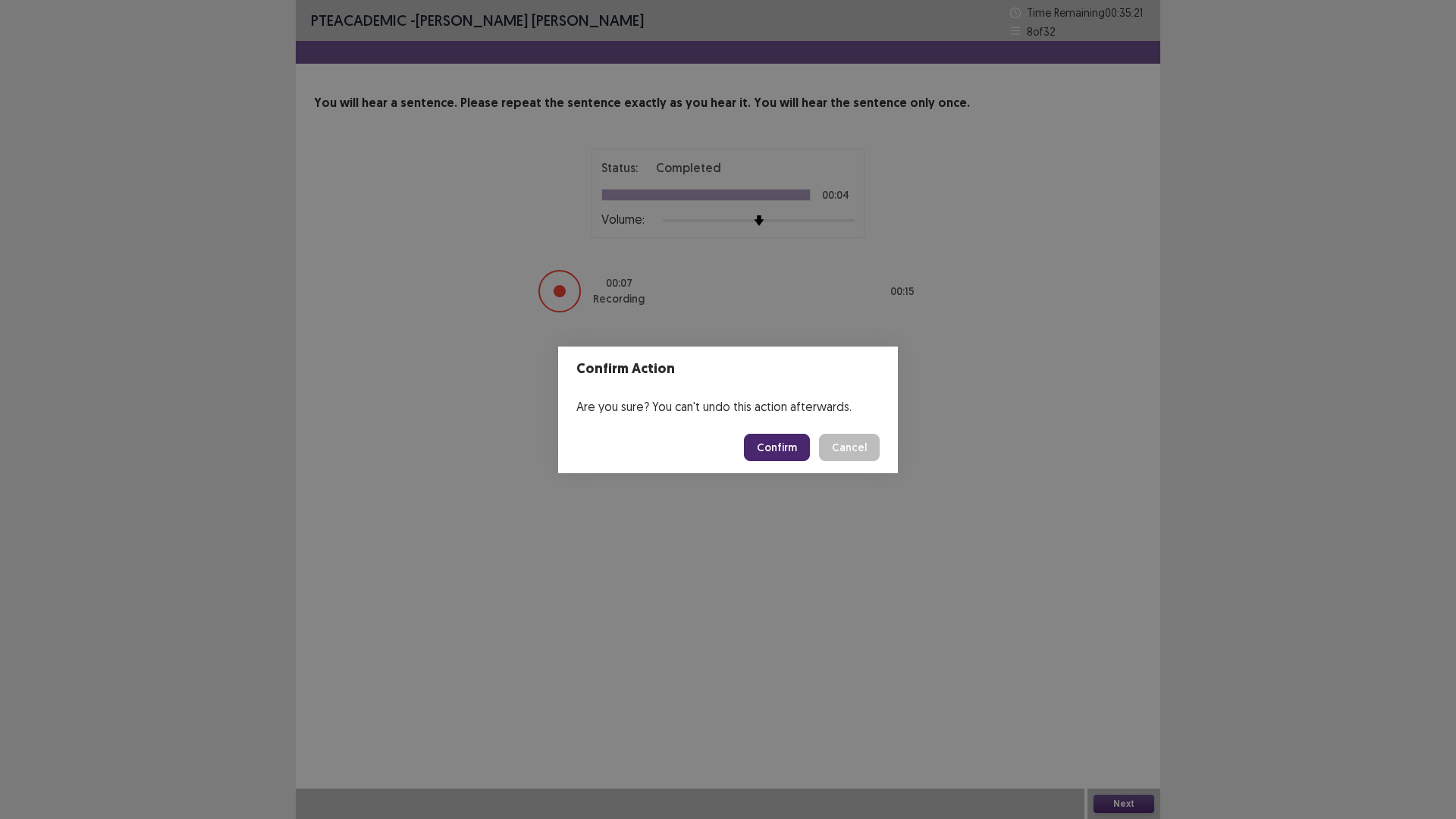
click at [784, 445] on button "Confirm" at bounding box center [777, 447] width 66 height 27
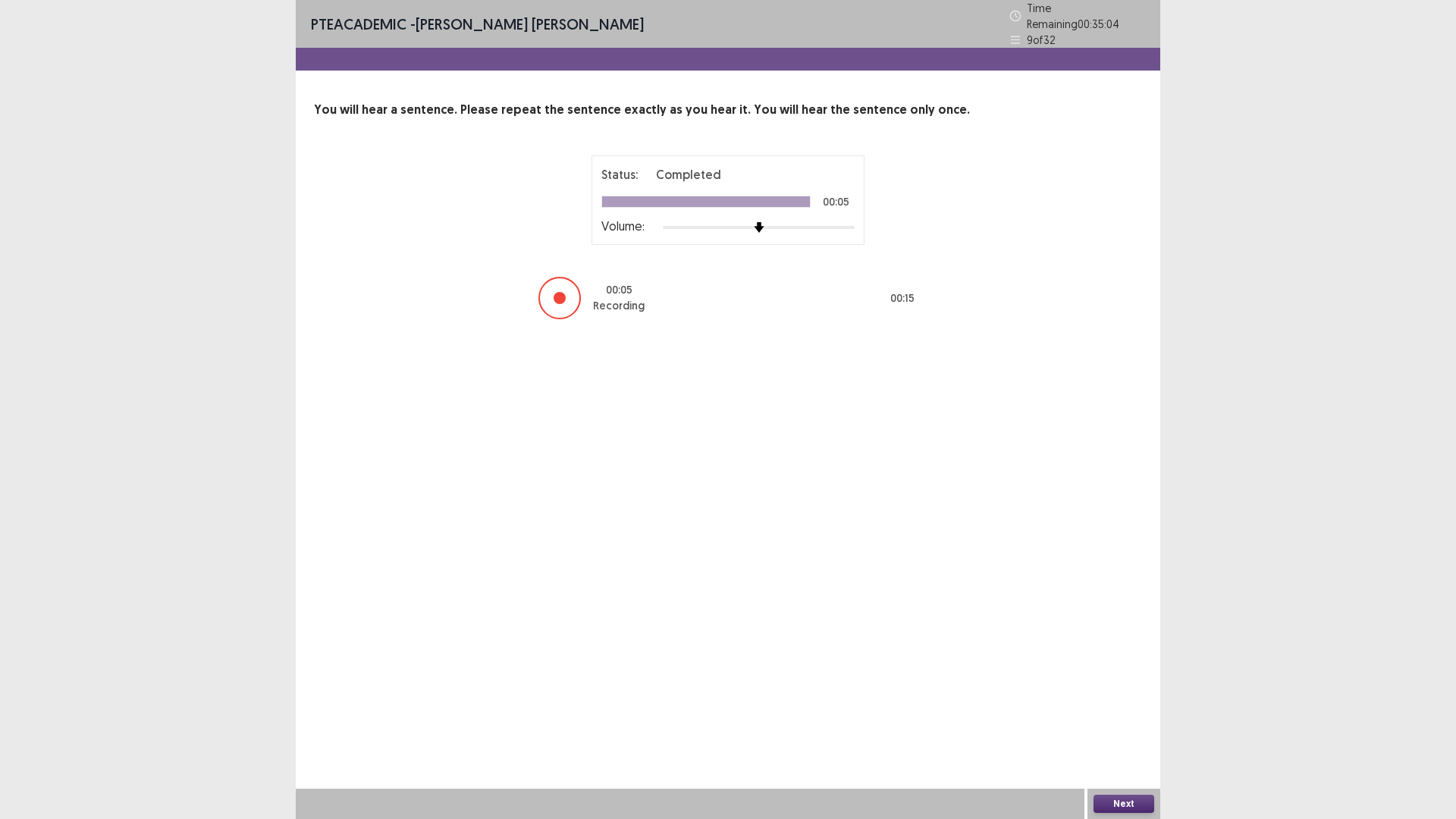
click at [1127, 716] on button "Next" at bounding box center [1123, 803] width 61 height 18
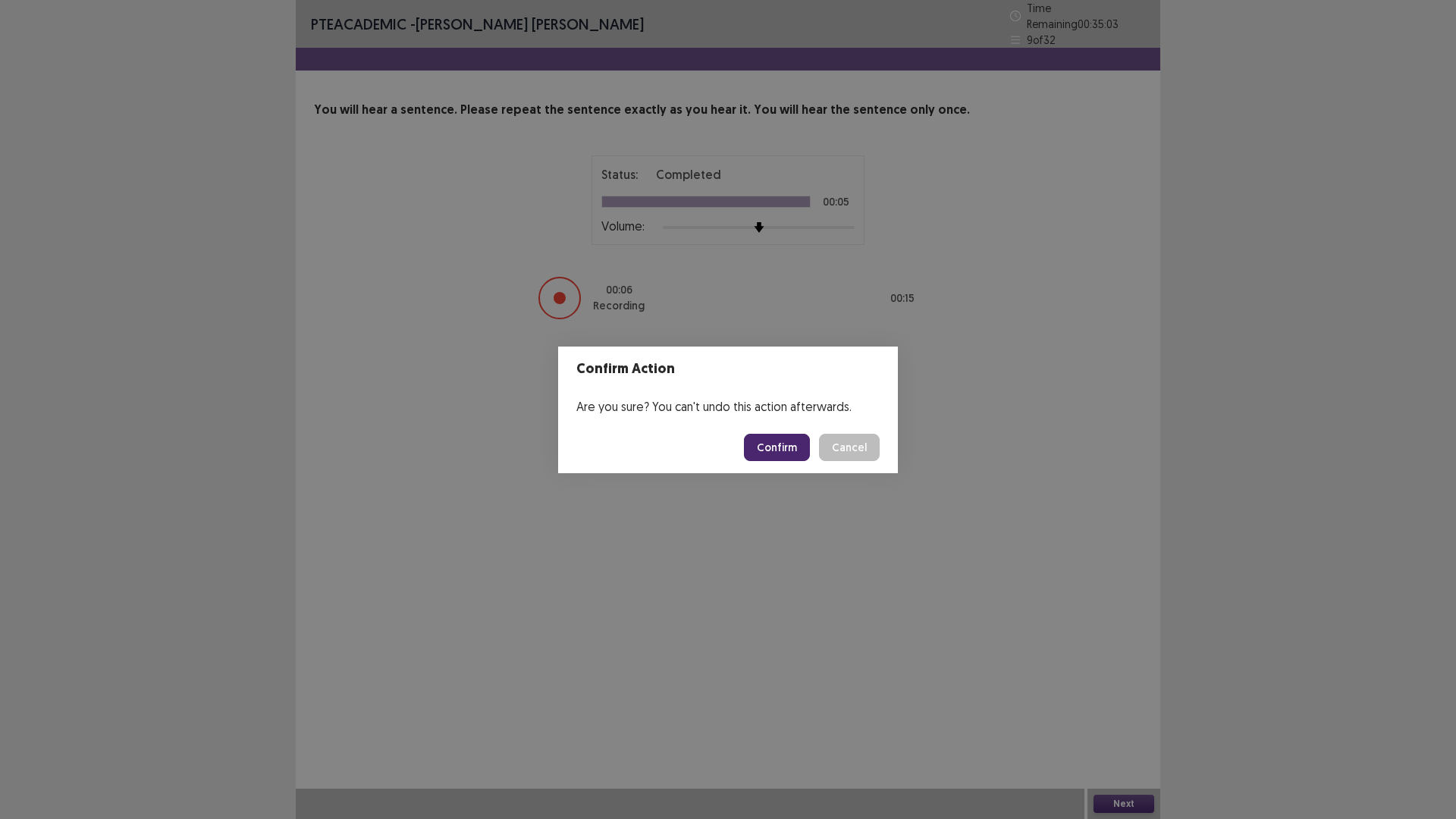
click at [800, 447] on button "Confirm" at bounding box center [777, 447] width 66 height 27
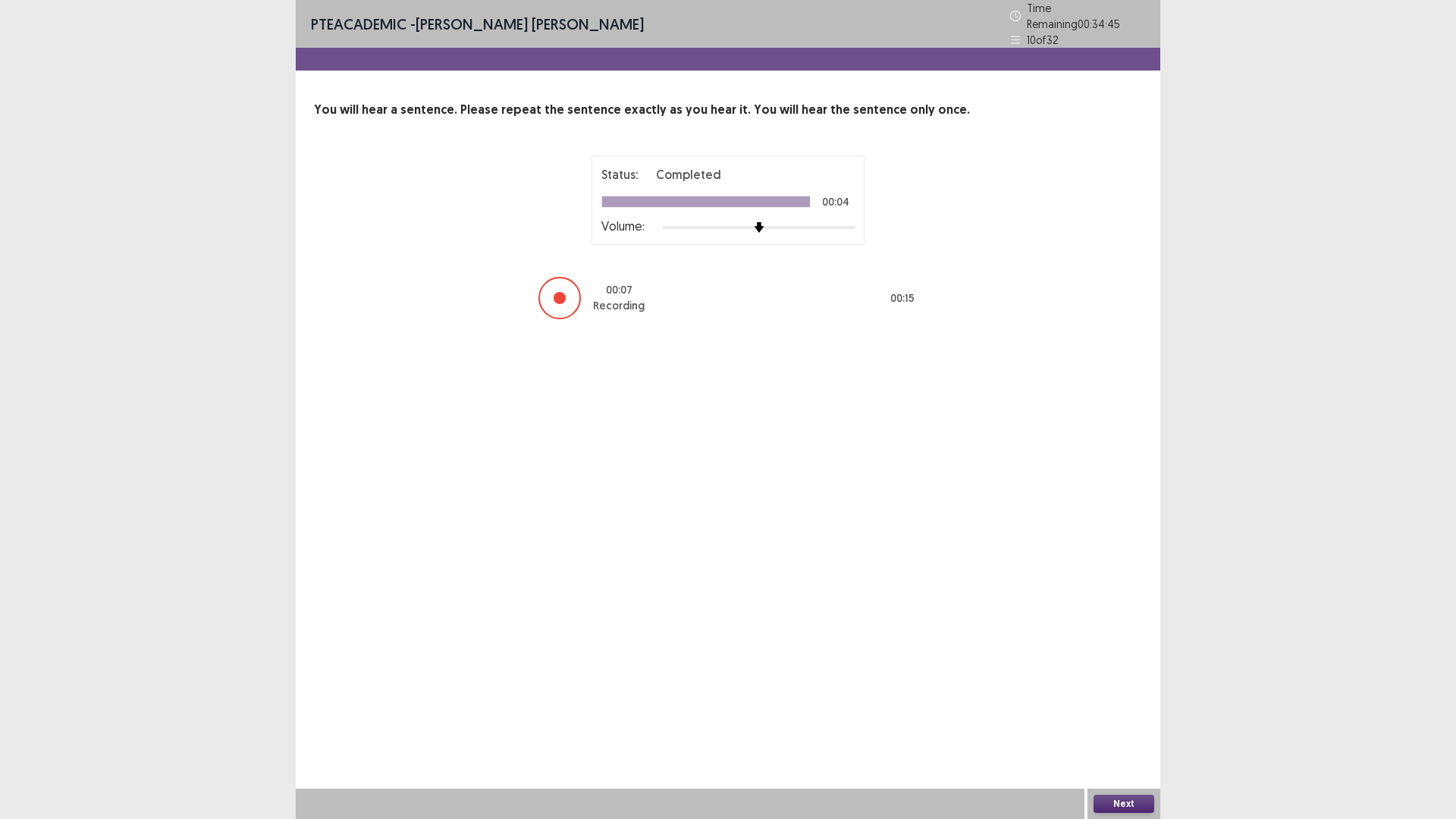
click at [1139, 716] on button "Next" at bounding box center [1123, 803] width 61 height 18
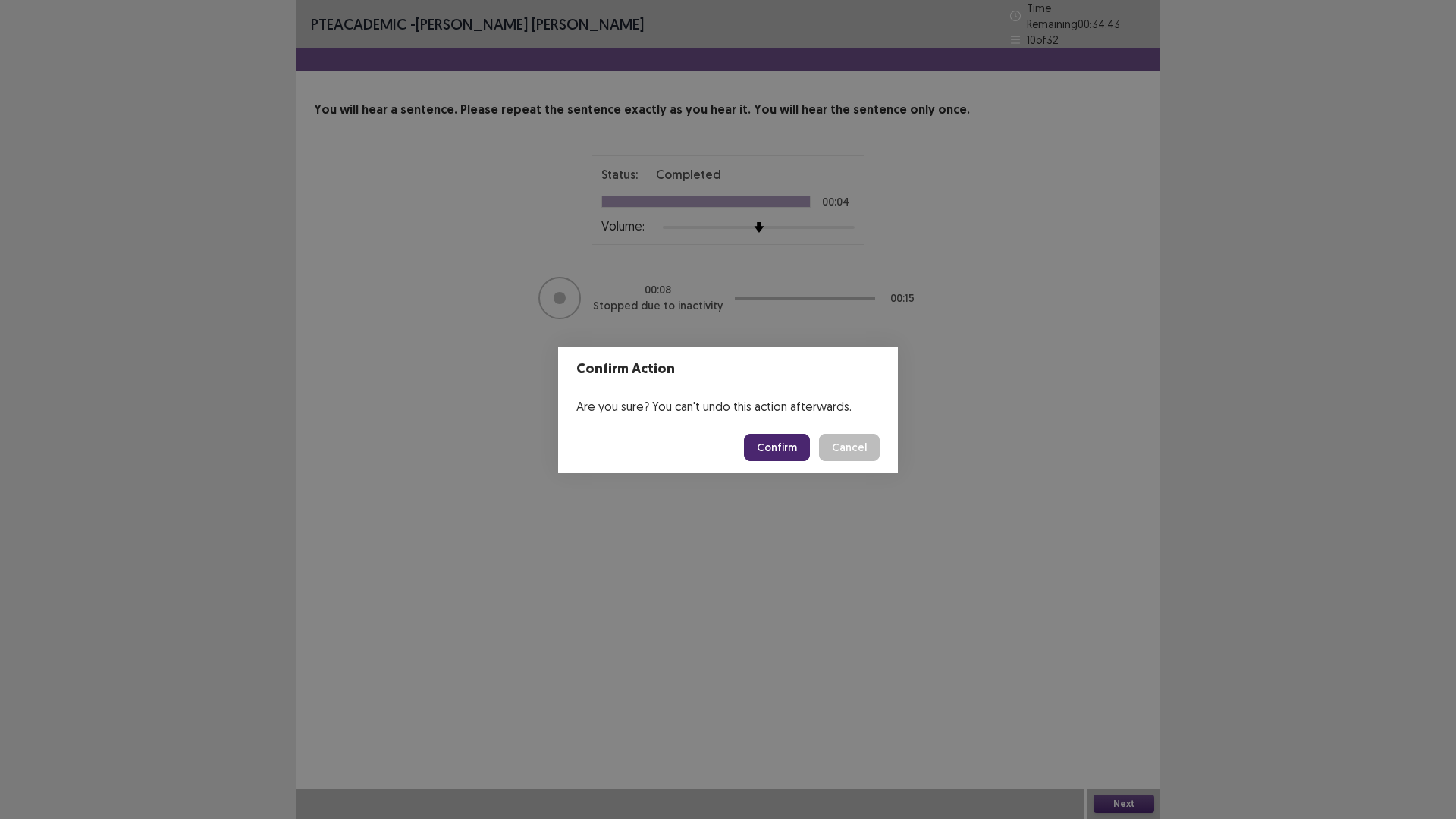
click at [788, 434] on footer "Confirm Cancel" at bounding box center [728, 447] width 340 height 52
click at [782, 449] on button "Confirm" at bounding box center [777, 447] width 66 height 27
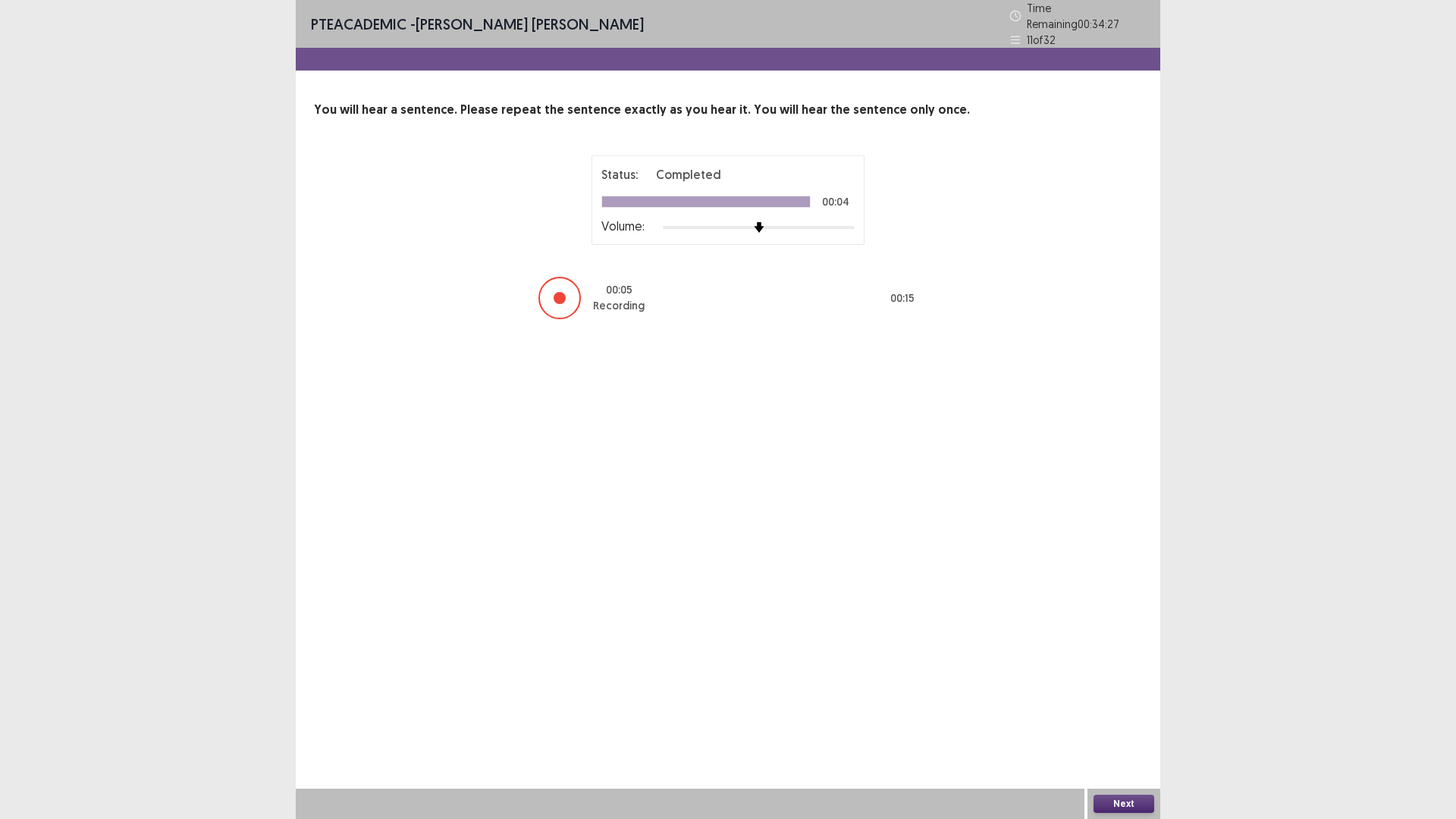
click at [1128, 716] on button "Next" at bounding box center [1123, 803] width 61 height 18
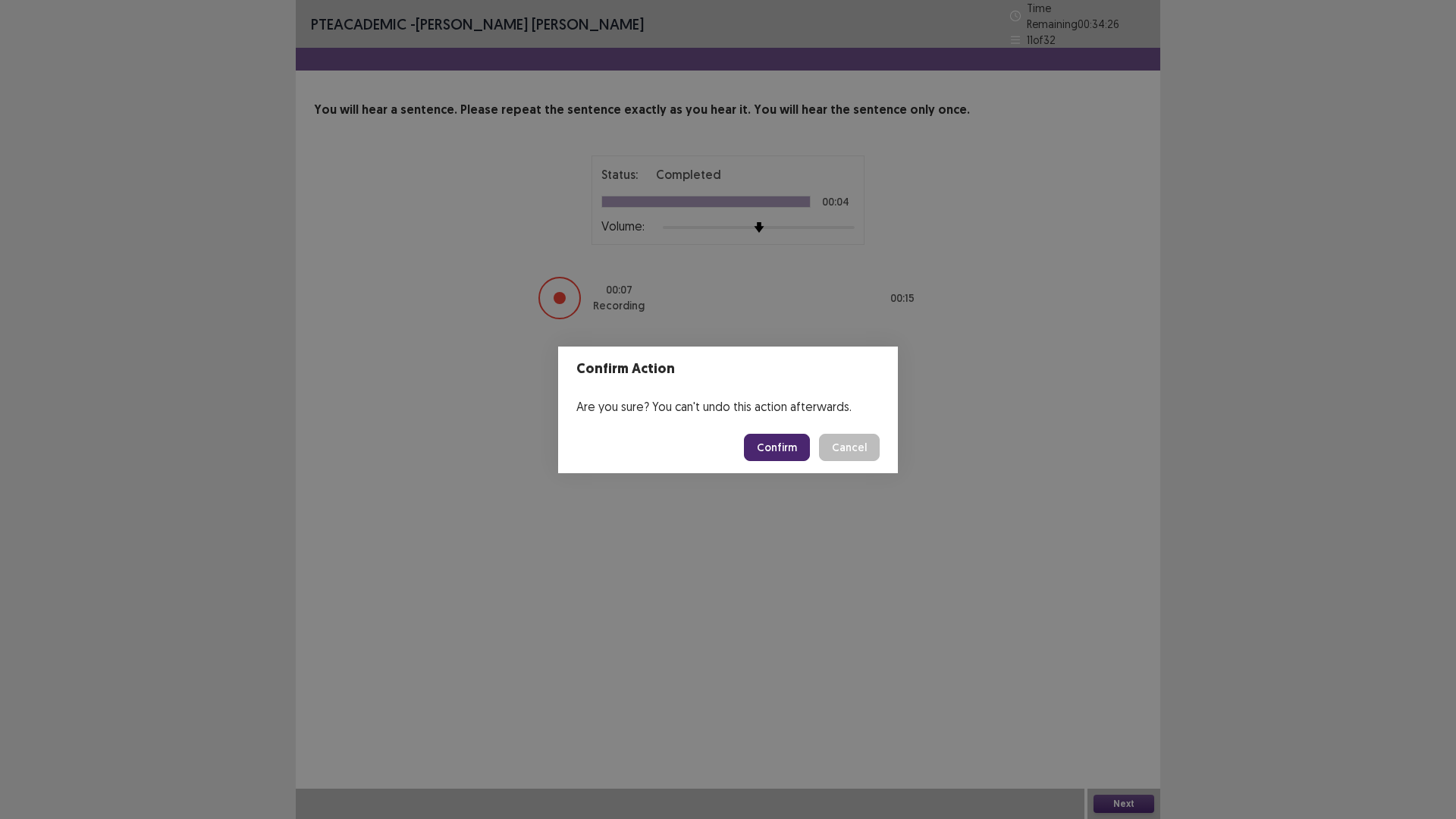
click at [785, 456] on button "Confirm" at bounding box center [777, 447] width 66 height 27
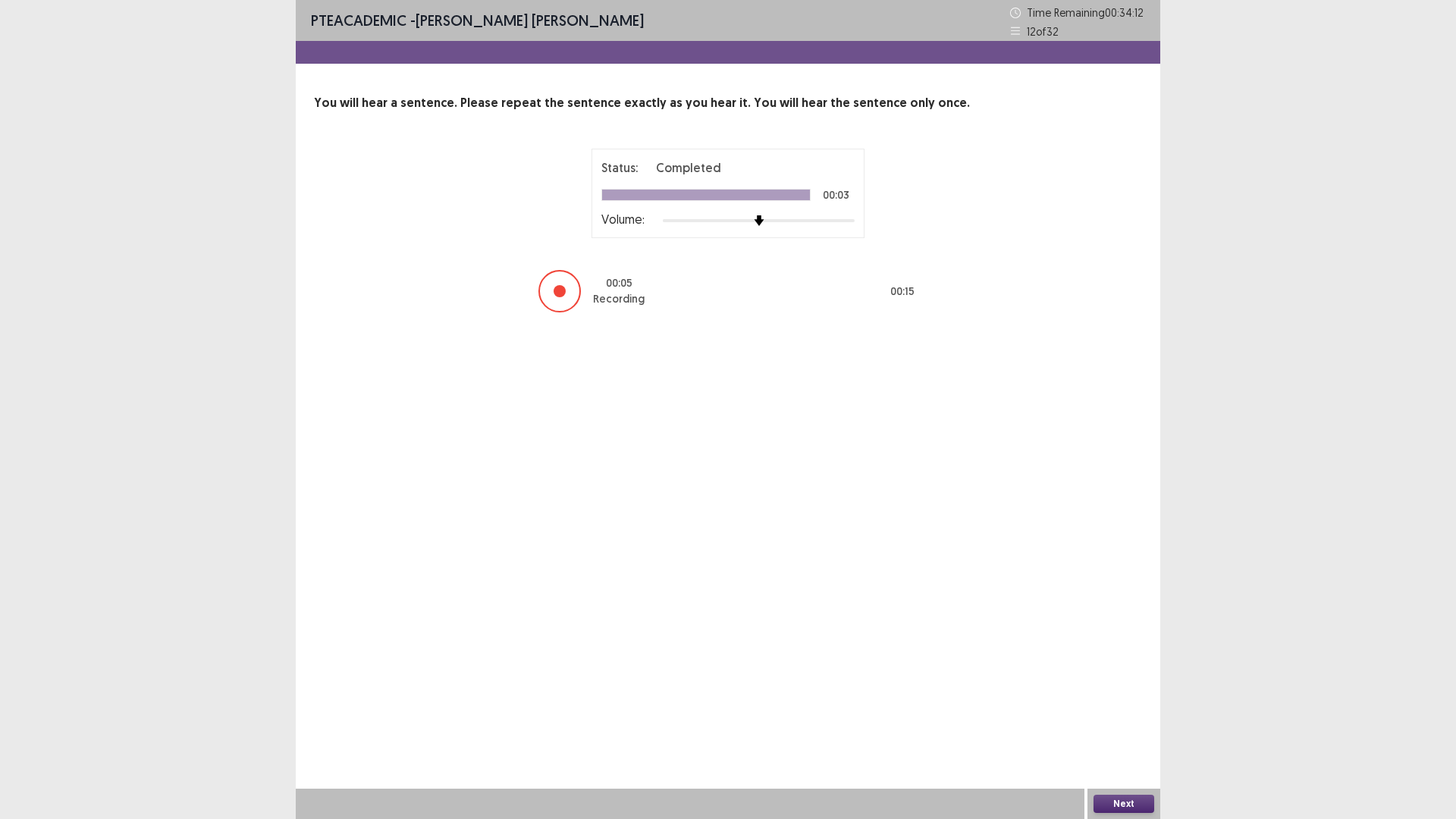
click at [1146, 716] on button "Next" at bounding box center [1123, 803] width 61 height 18
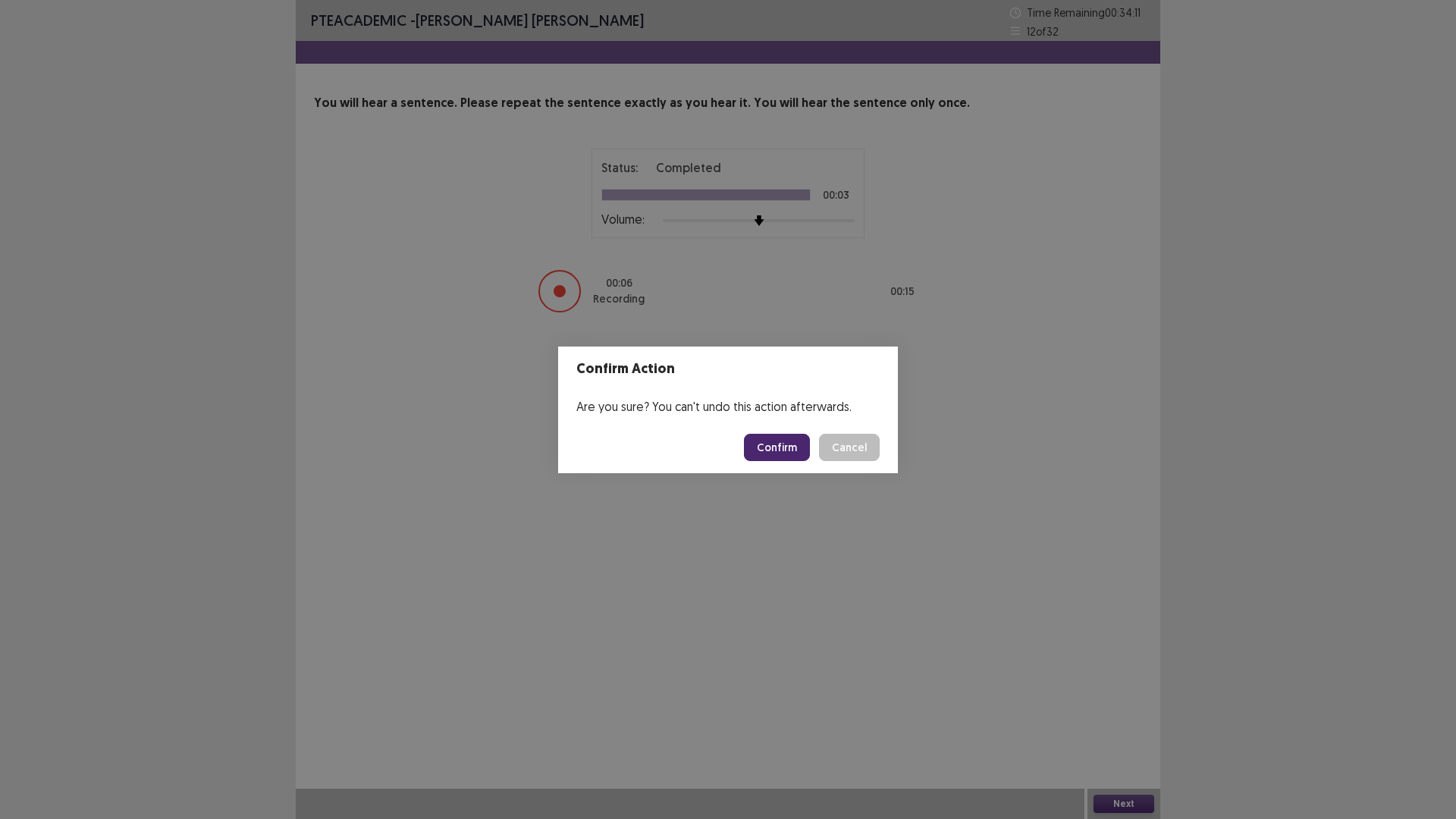
click at [773, 437] on button "Confirm" at bounding box center [777, 447] width 66 height 27
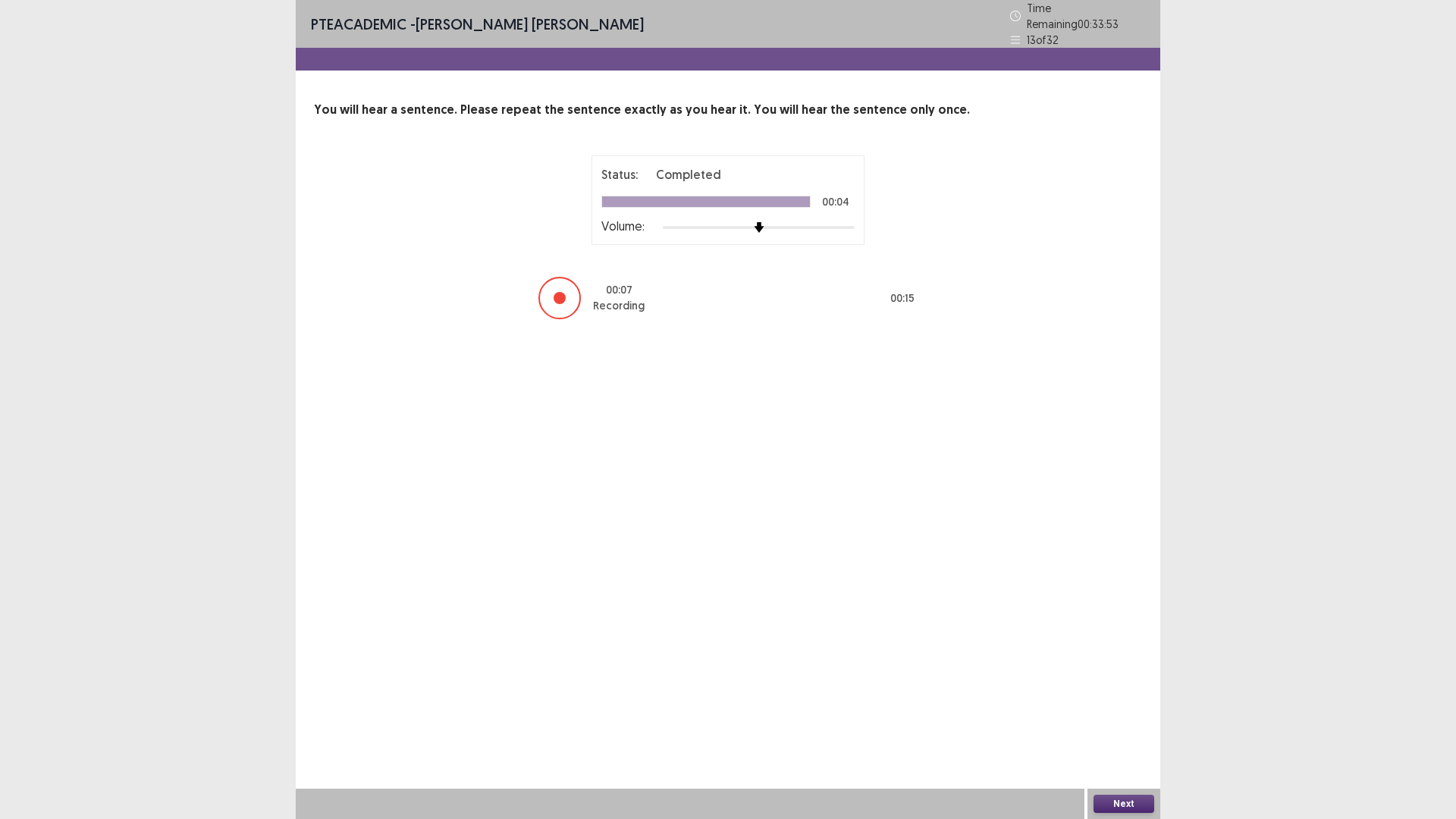
click at [1151, 716] on button "Next" at bounding box center [1123, 803] width 61 height 18
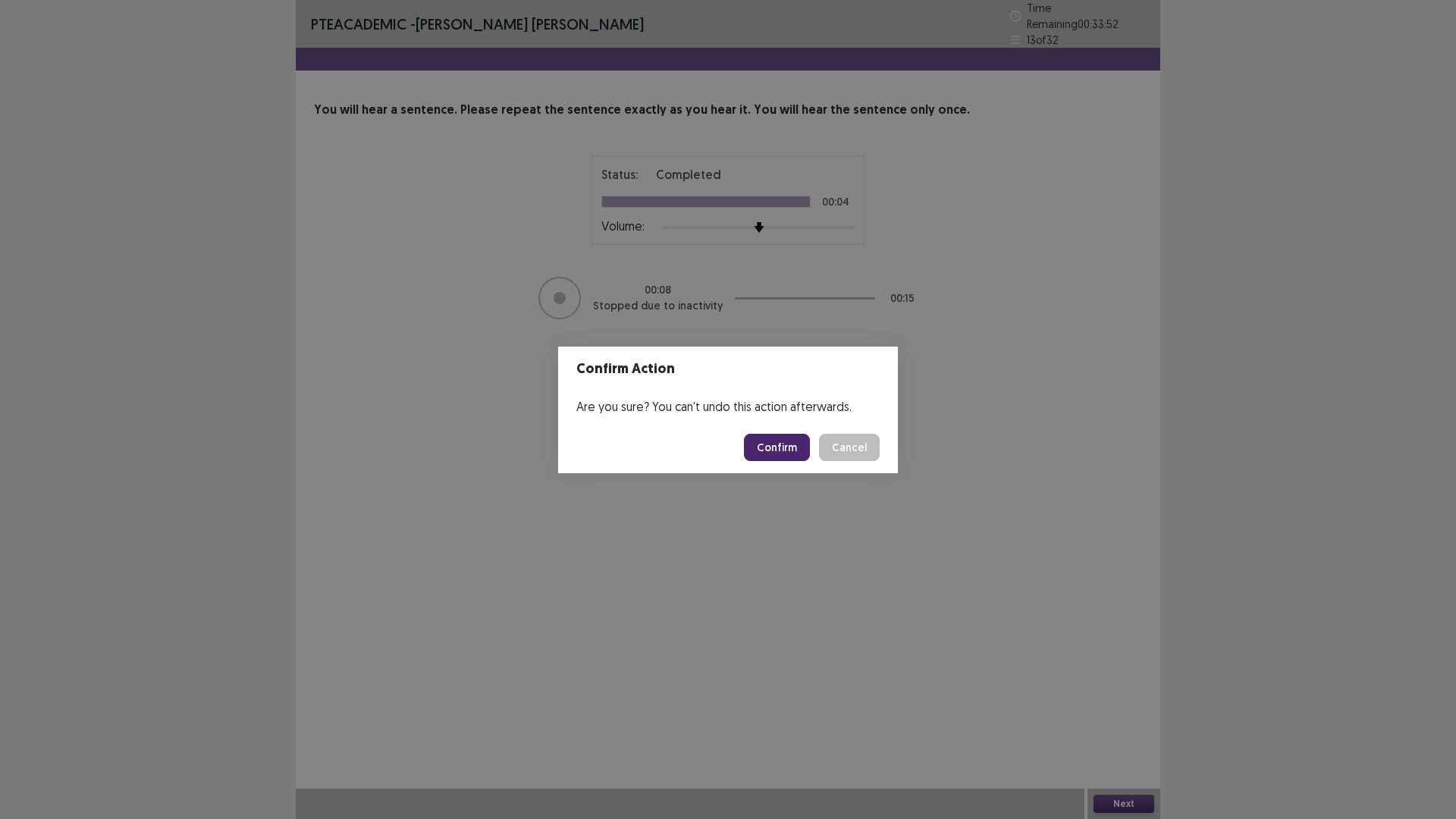
click at [780, 447] on button "Confirm" at bounding box center [777, 447] width 66 height 27
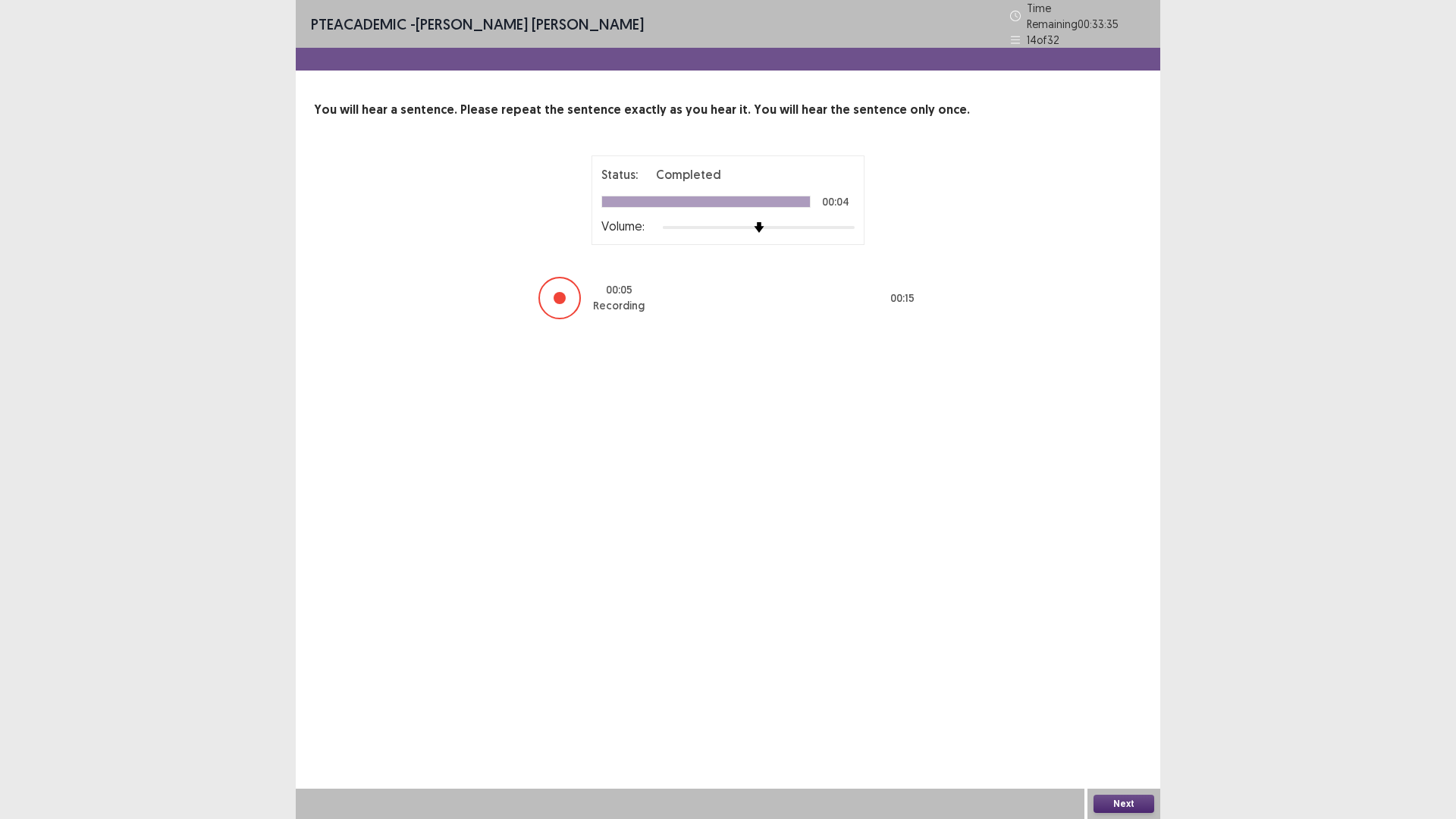
click at [1126, 716] on button "Next" at bounding box center [1123, 803] width 61 height 18
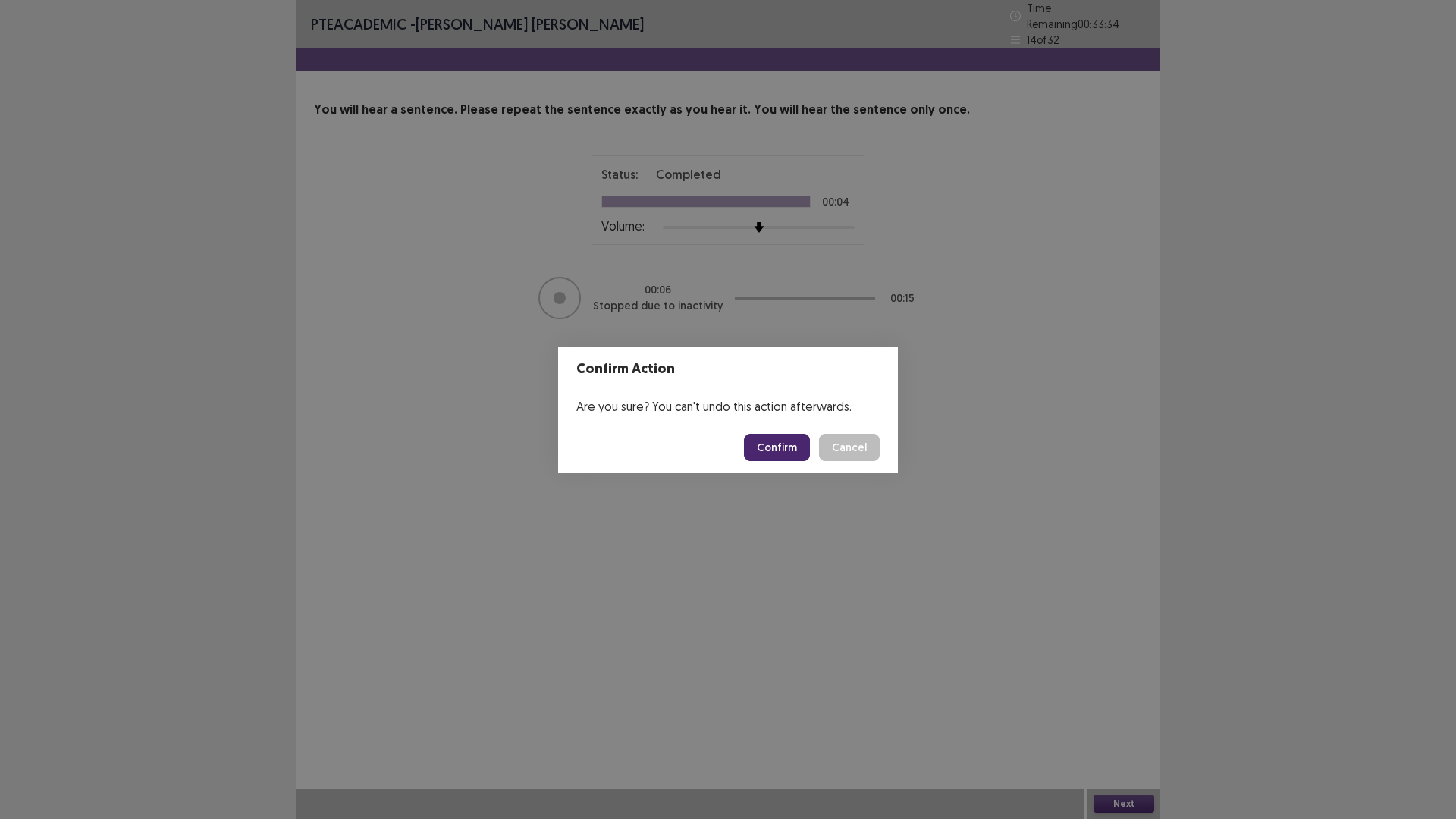
click at [773, 449] on button "Confirm" at bounding box center [777, 447] width 66 height 27
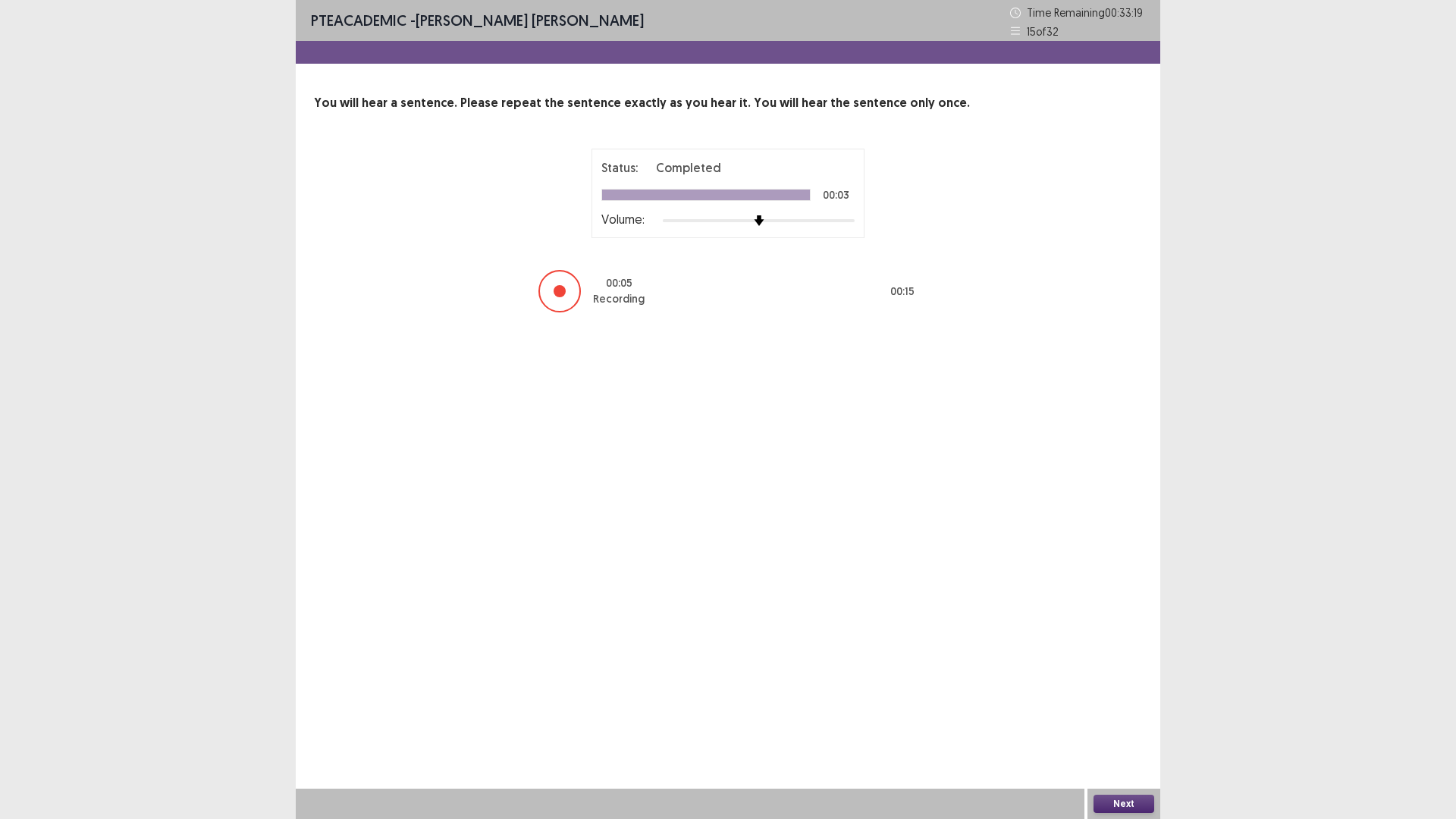
click at [1126, 716] on button "Next" at bounding box center [1123, 803] width 61 height 18
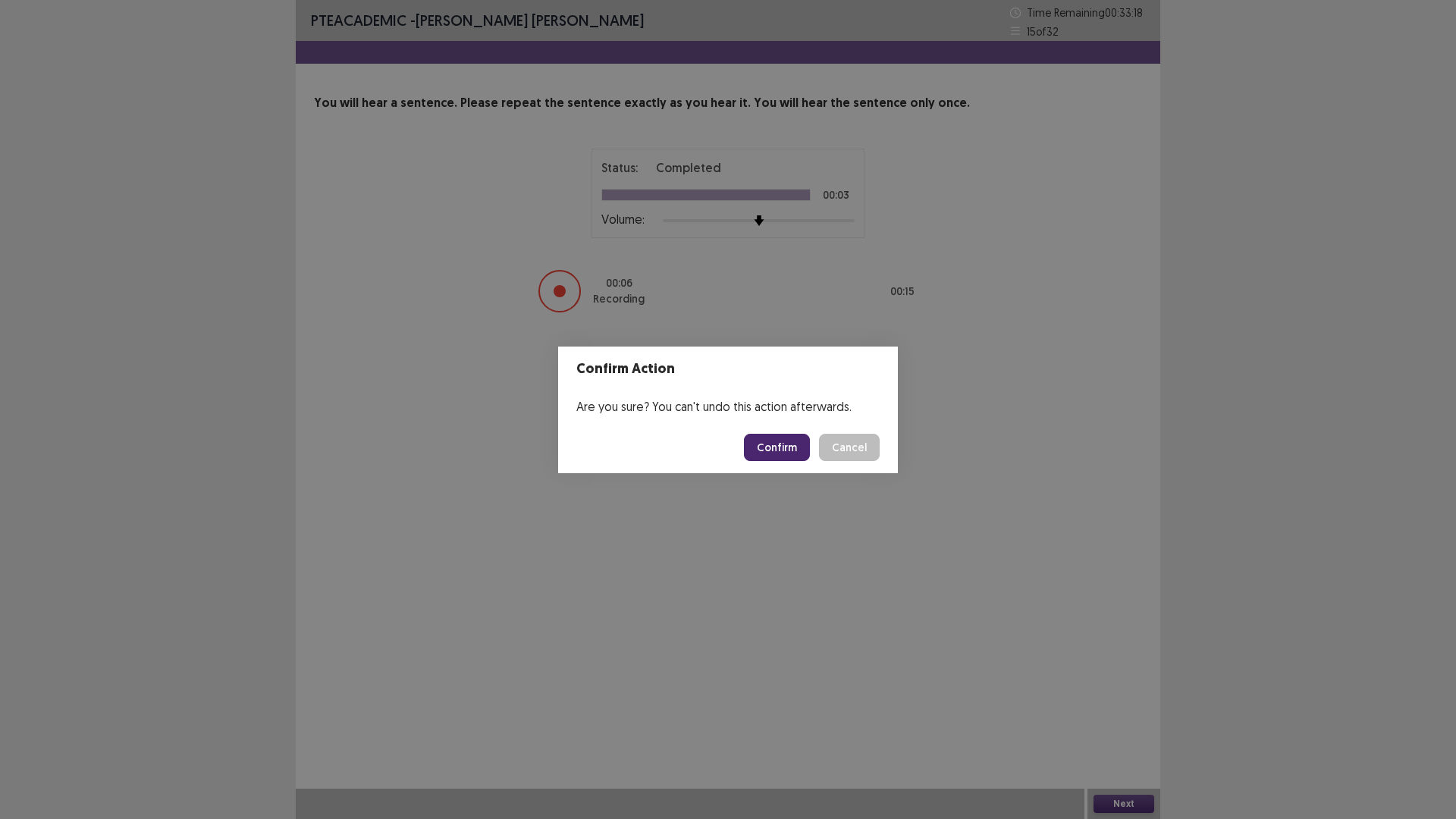
click at [792, 438] on button "Confirm" at bounding box center [777, 447] width 66 height 27
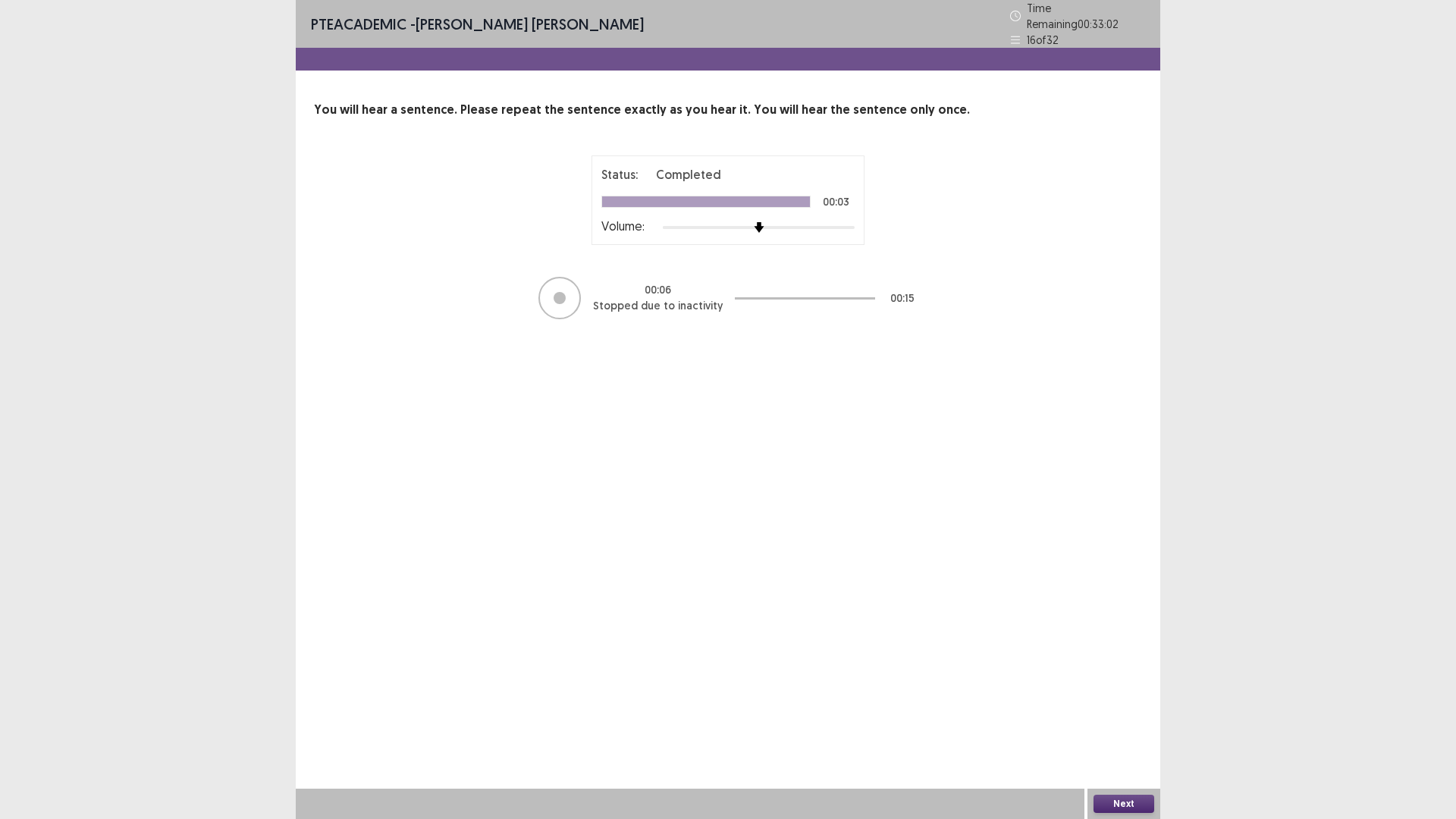
click at [1119, 716] on button "Next" at bounding box center [1123, 803] width 61 height 18
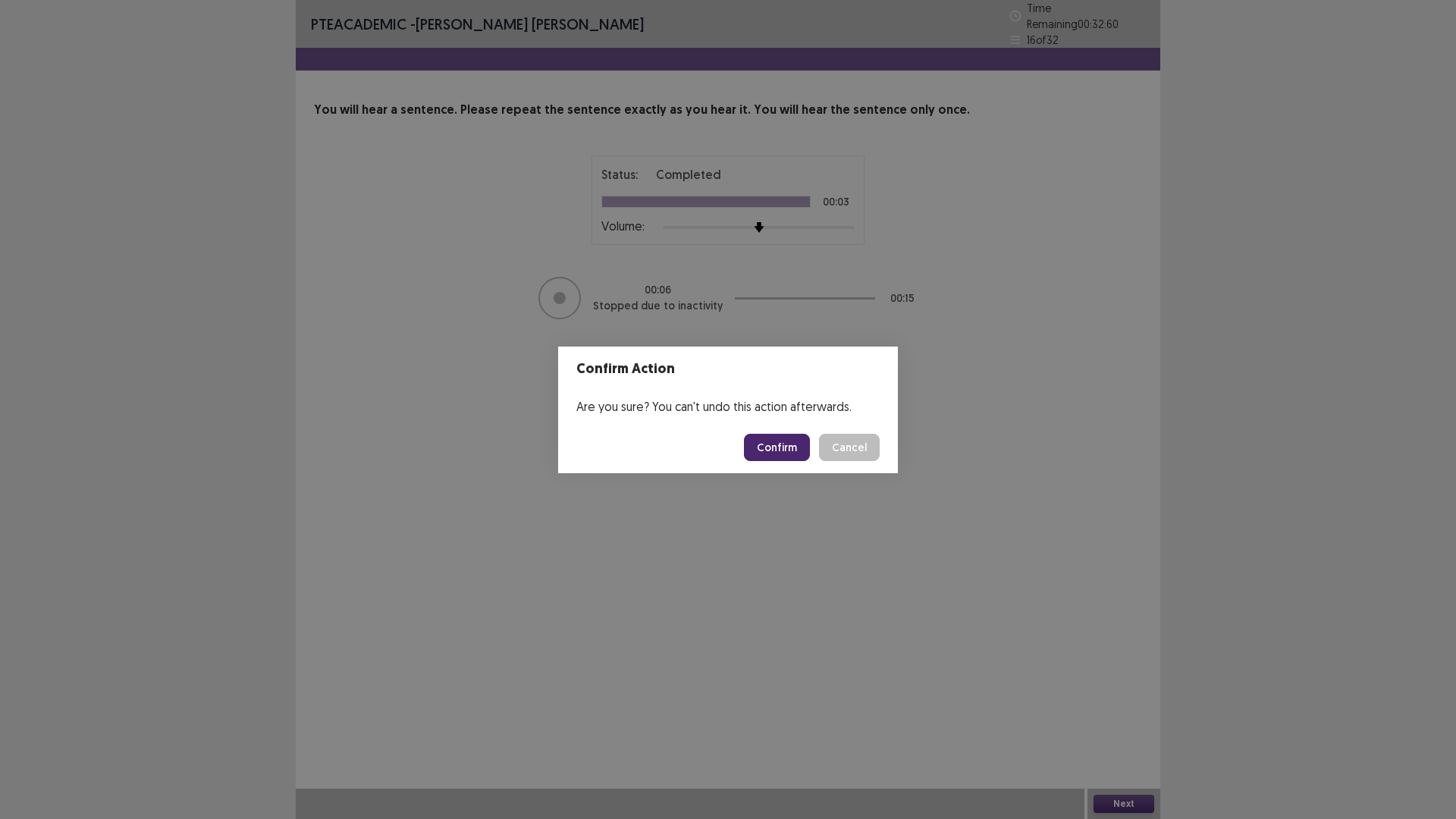
click at [793, 443] on button "Confirm" at bounding box center [777, 447] width 66 height 27
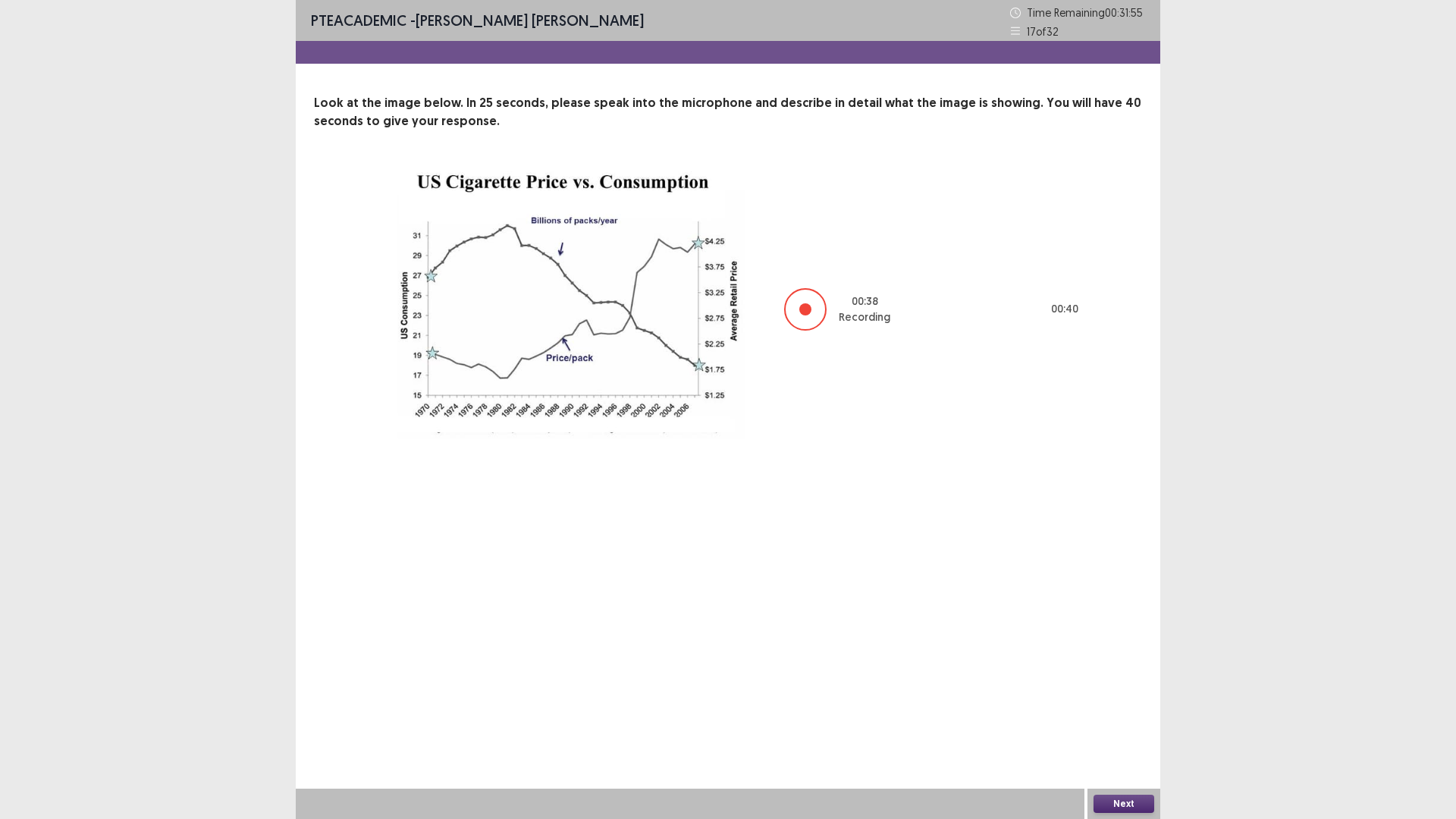
click at [1142, 716] on button "Next" at bounding box center [1123, 803] width 61 height 18
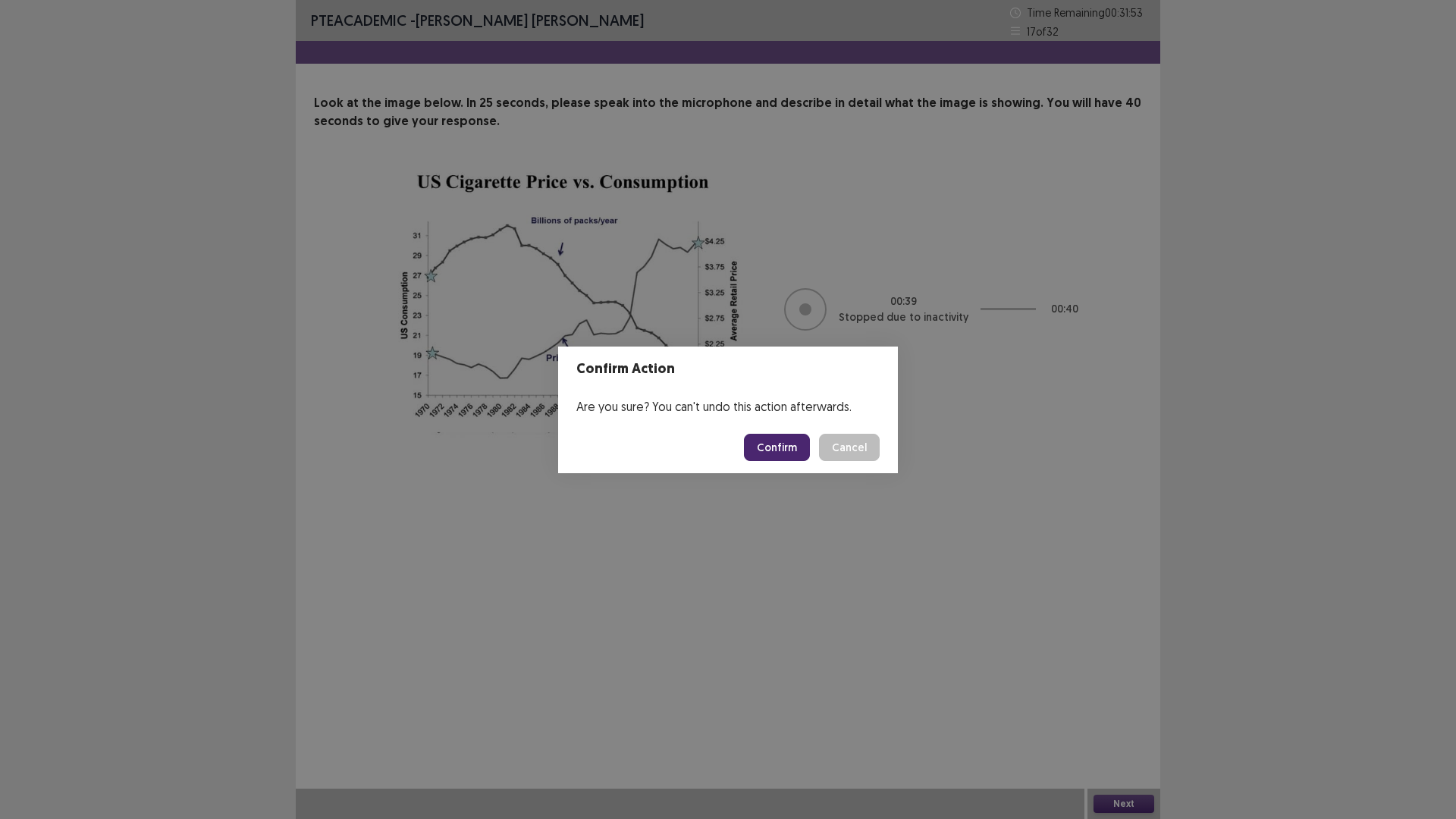
click at [778, 446] on button "Confirm" at bounding box center [777, 447] width 66 height 27
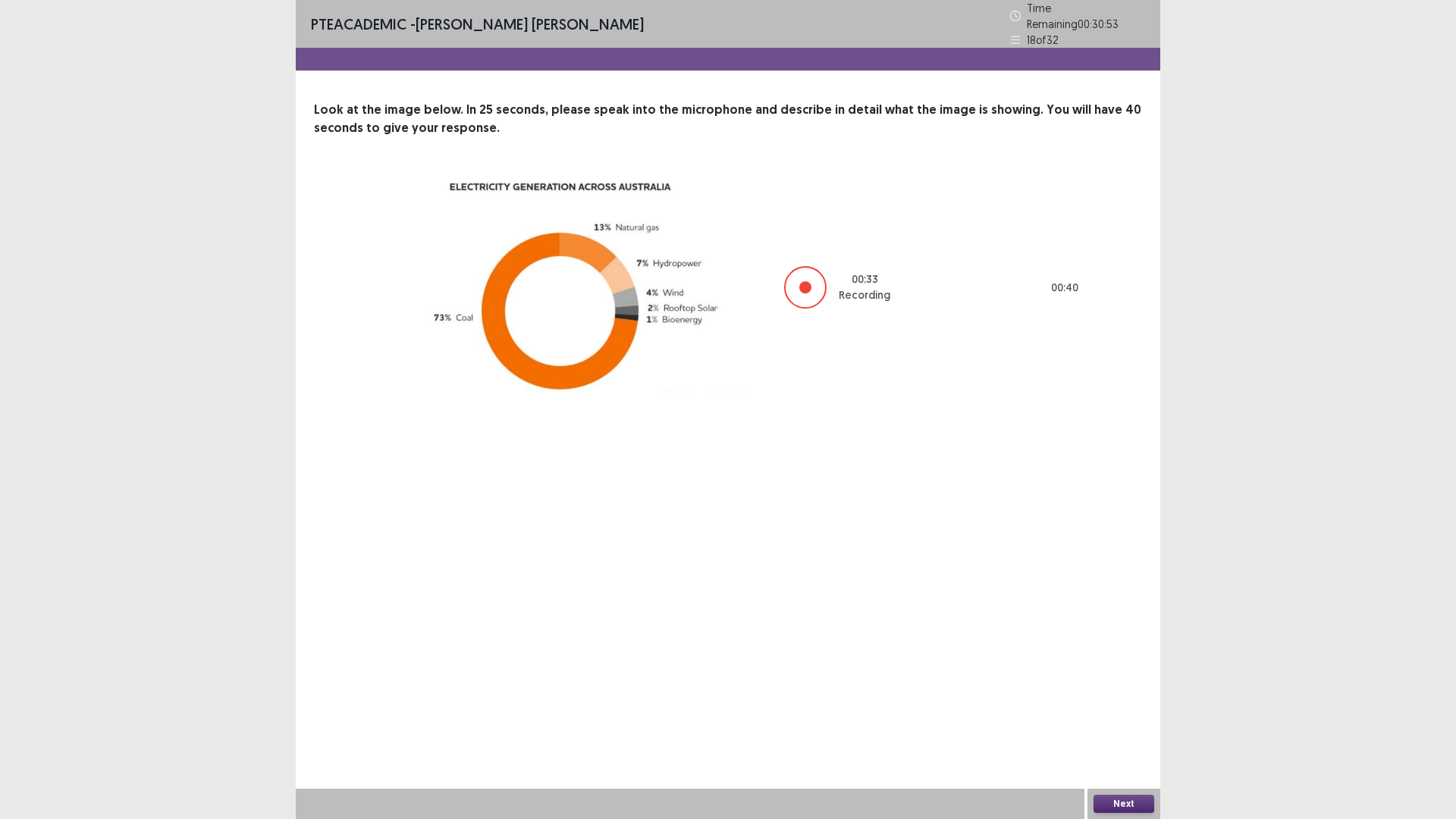
click at [1112, 716] on button "Next" at bounding box center [1123, 803] width 61 height 18
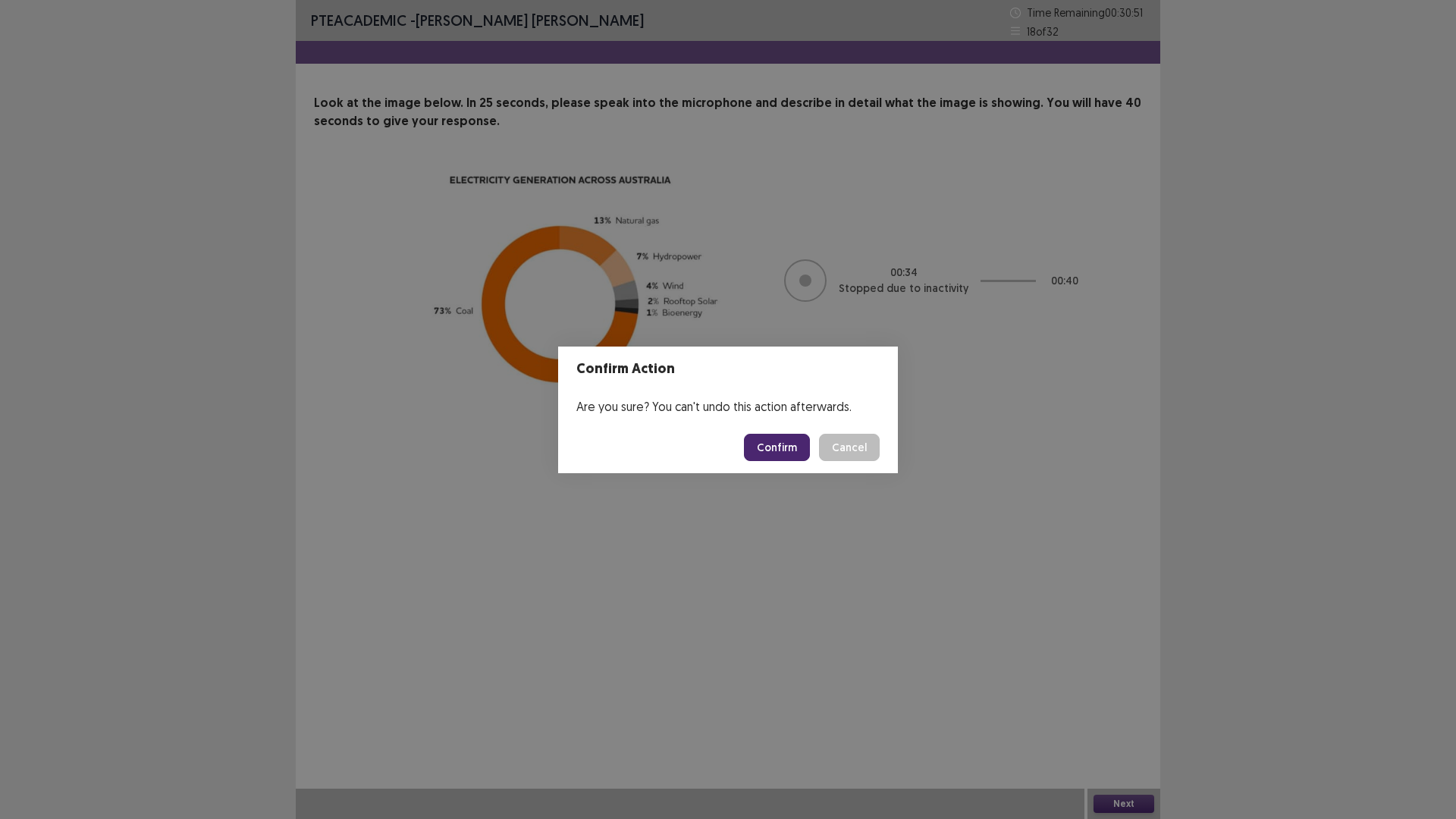
click at [772, 446] on button "Confirm" at bounding box center [777, 447] width 66 height 27
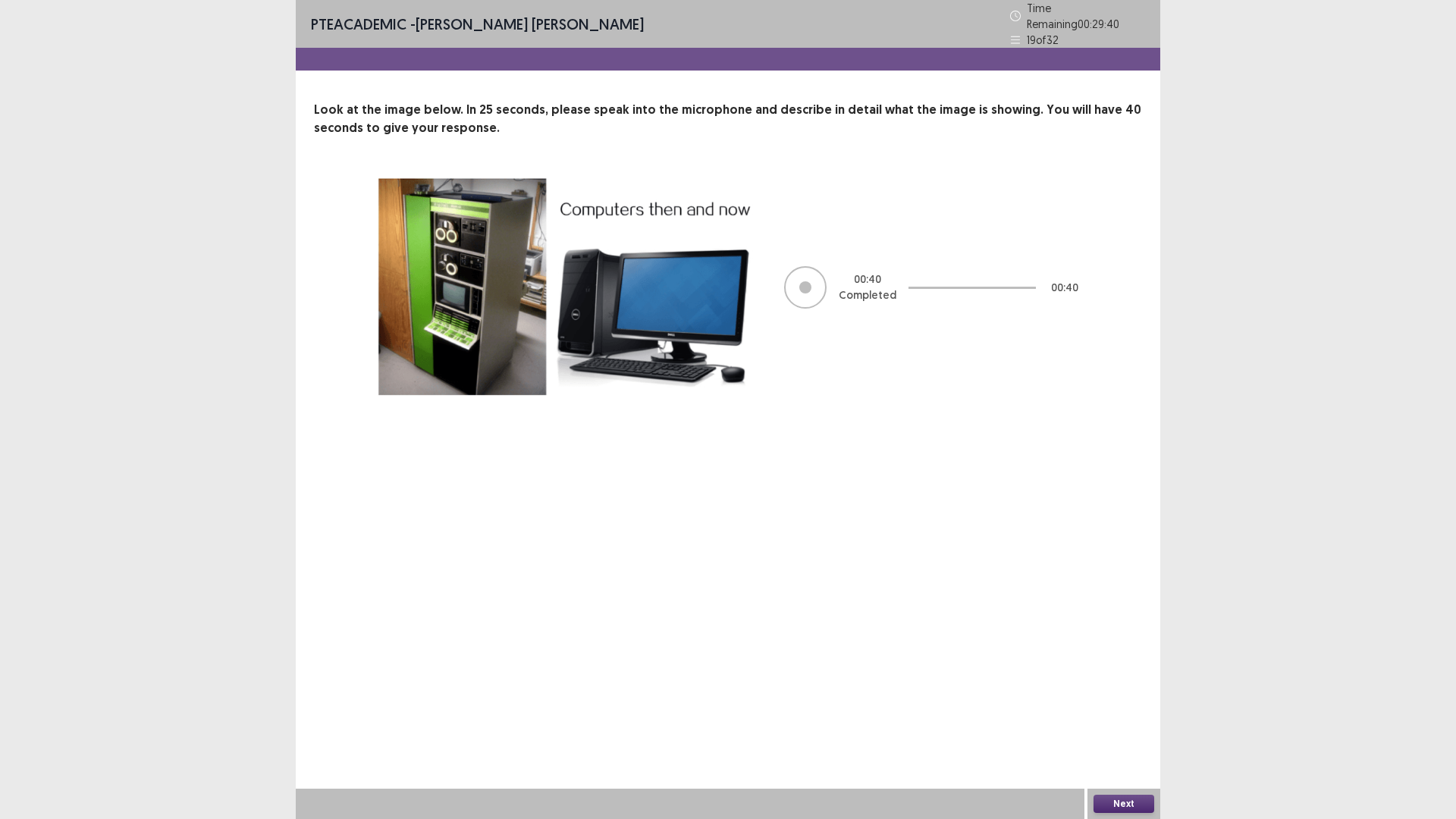
click at [1132, 716] on button "Next" at bounding box center [1123, 803] width 61 height 18
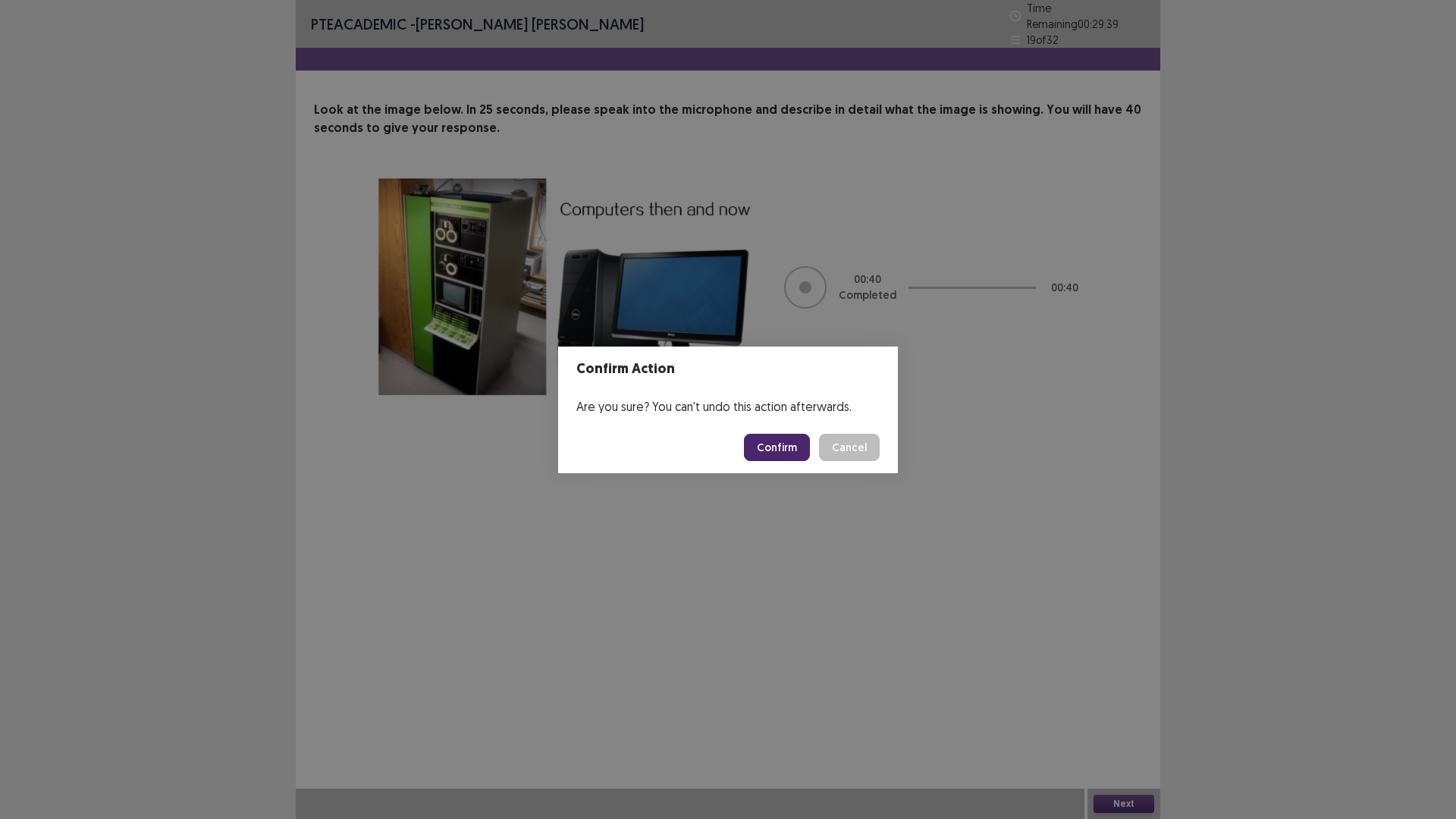
click at [796, 457] on button "Confirm" at bounding box center [777, 447] width 66 height 27
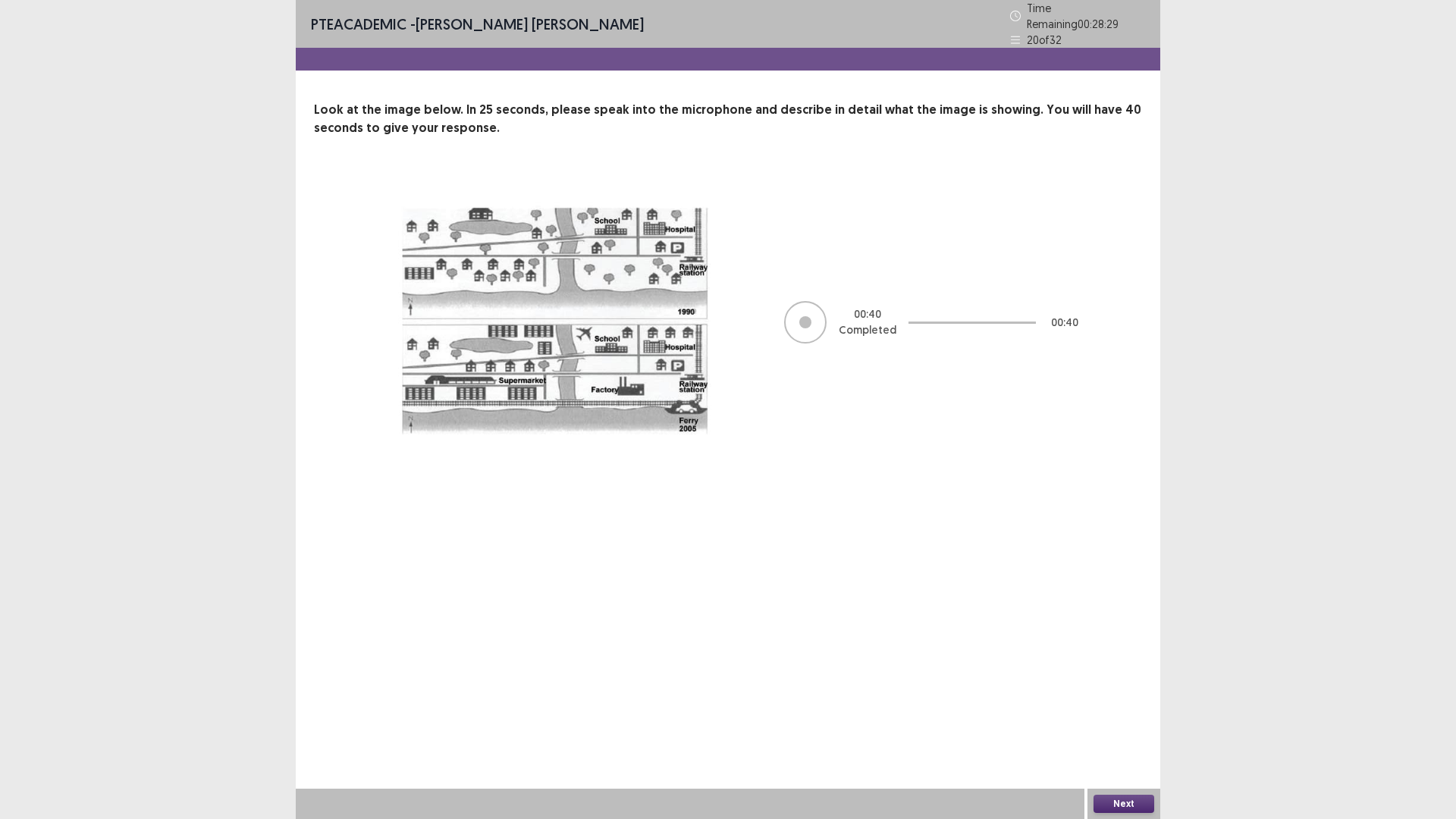
click at [1146, 716] on button "Next" at bounding box center [1123, 803] width 61 height 18
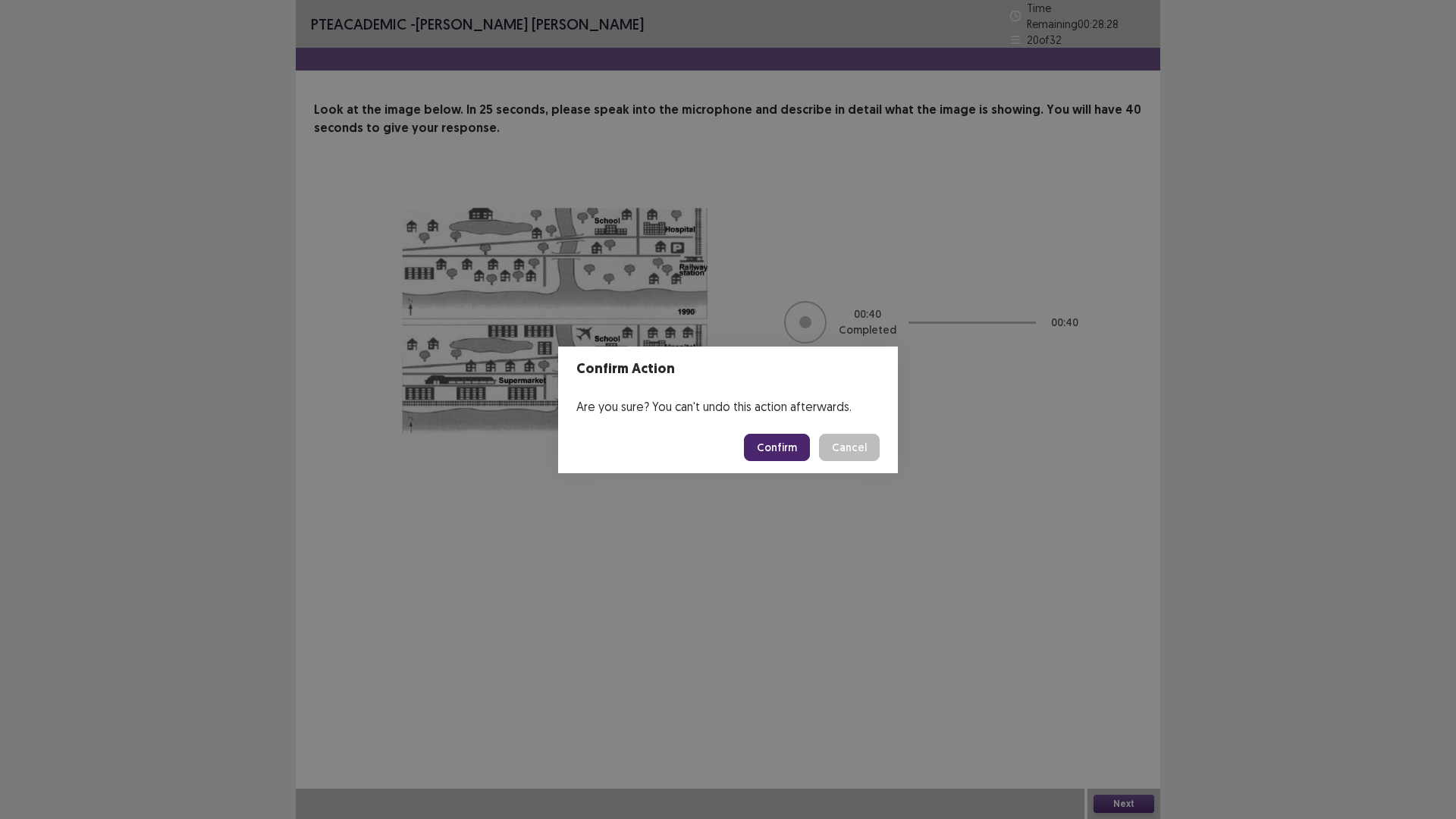
click at [762, 446] on button "Confirm" at bounding box center [777, 447] width 66 height 27
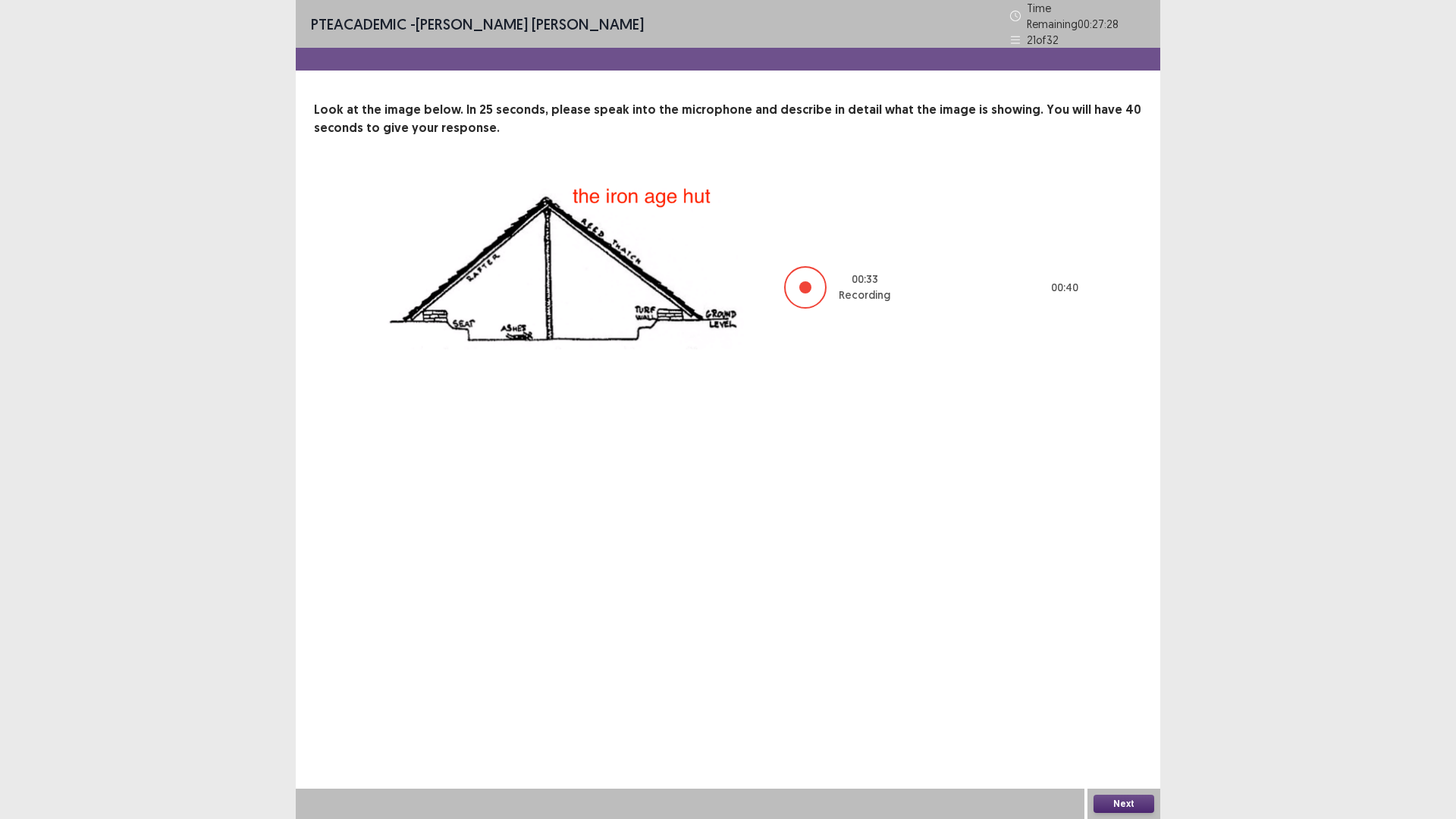
click at [1109, 716] on button "Next" at bounding box center [1123, 803] width 61 height 18
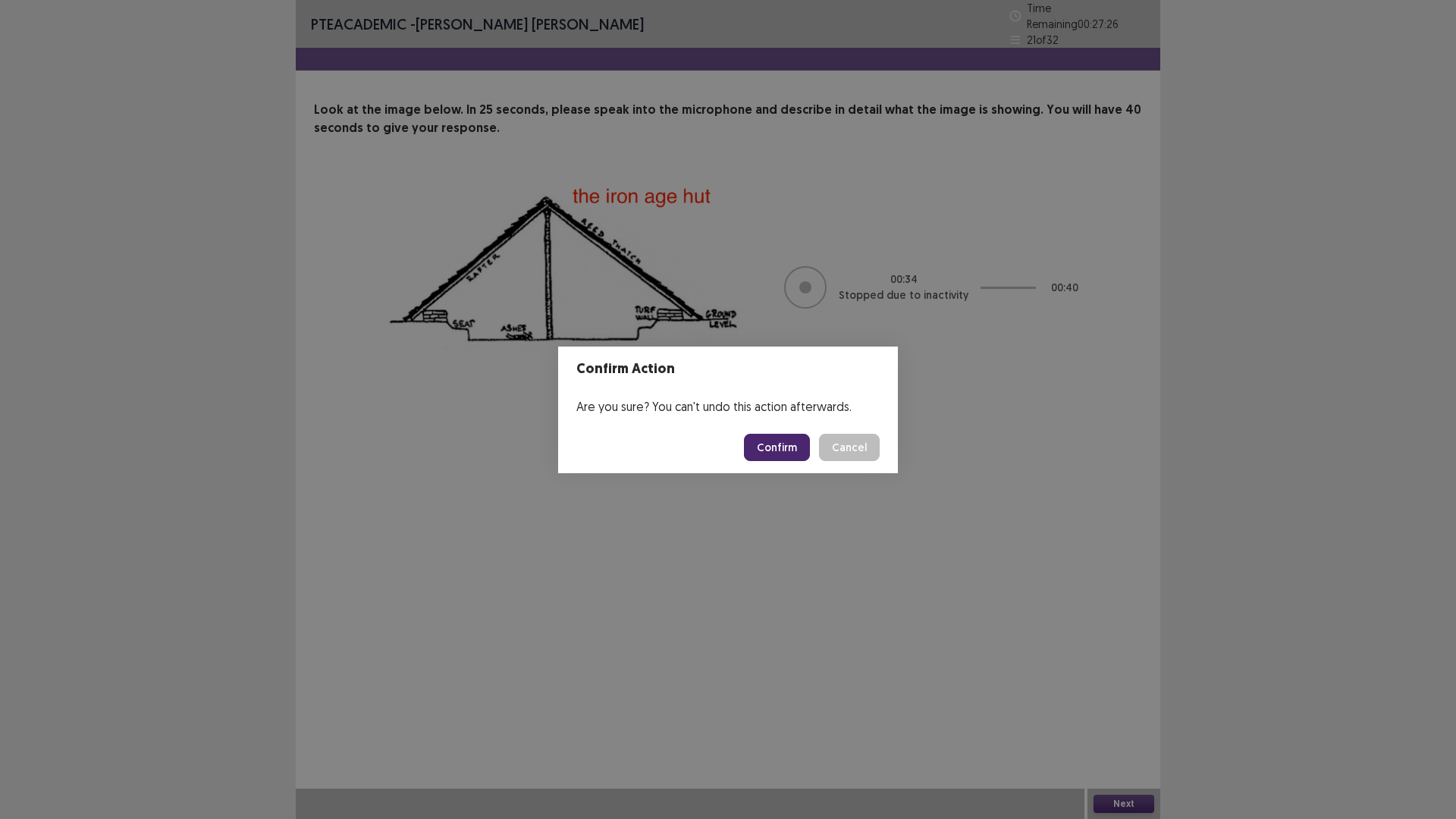
click at [773, 450] on button "Confirm" at bounding box center [777, 447] width 66 height 27
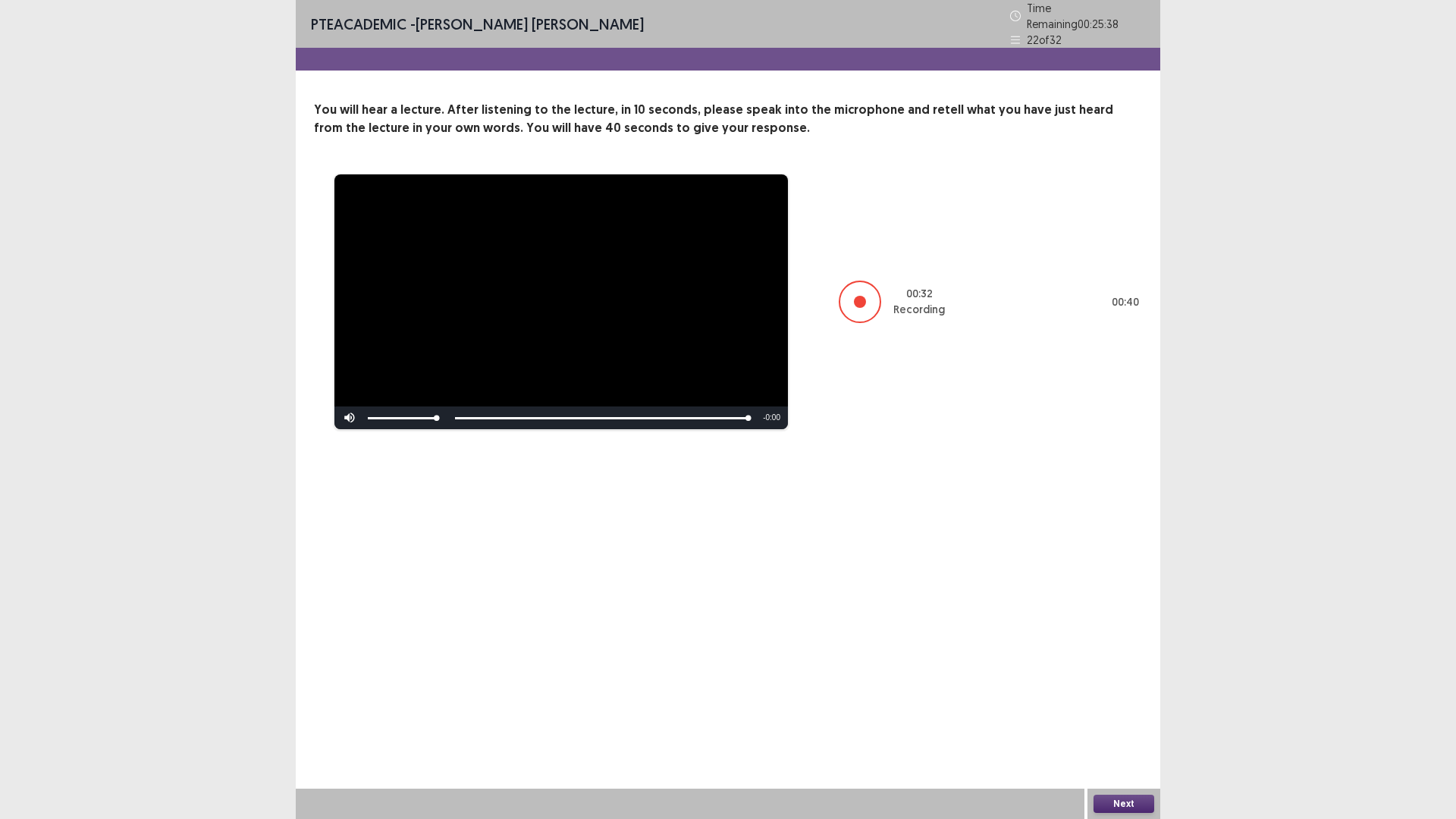
click at [1120, 716] on button "Next" at bounding box center [1123, 803] width 61 height 18
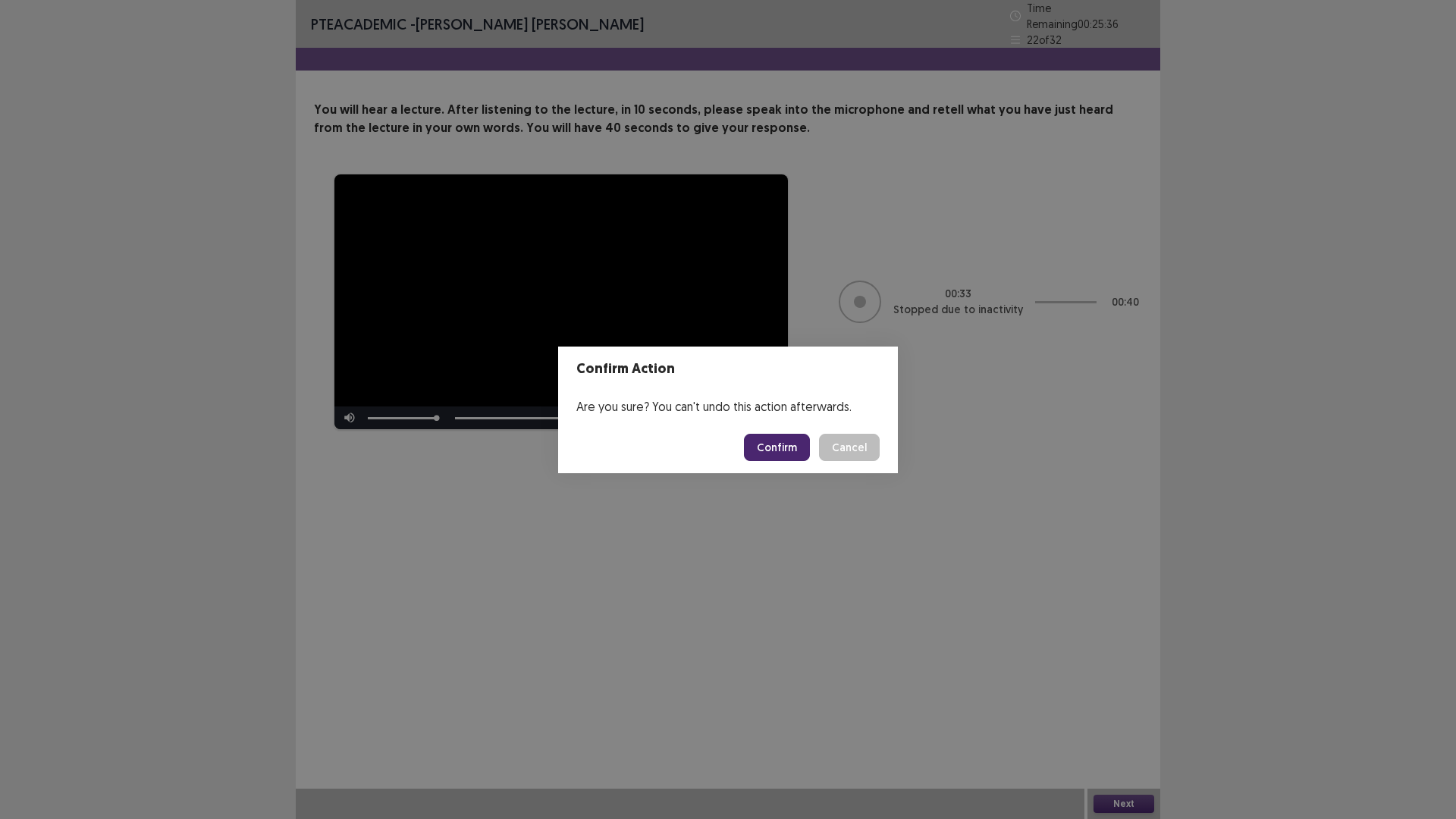
click at [772, 450] on button "Confirm" at bounding box center [777, 447] width 66 height 27
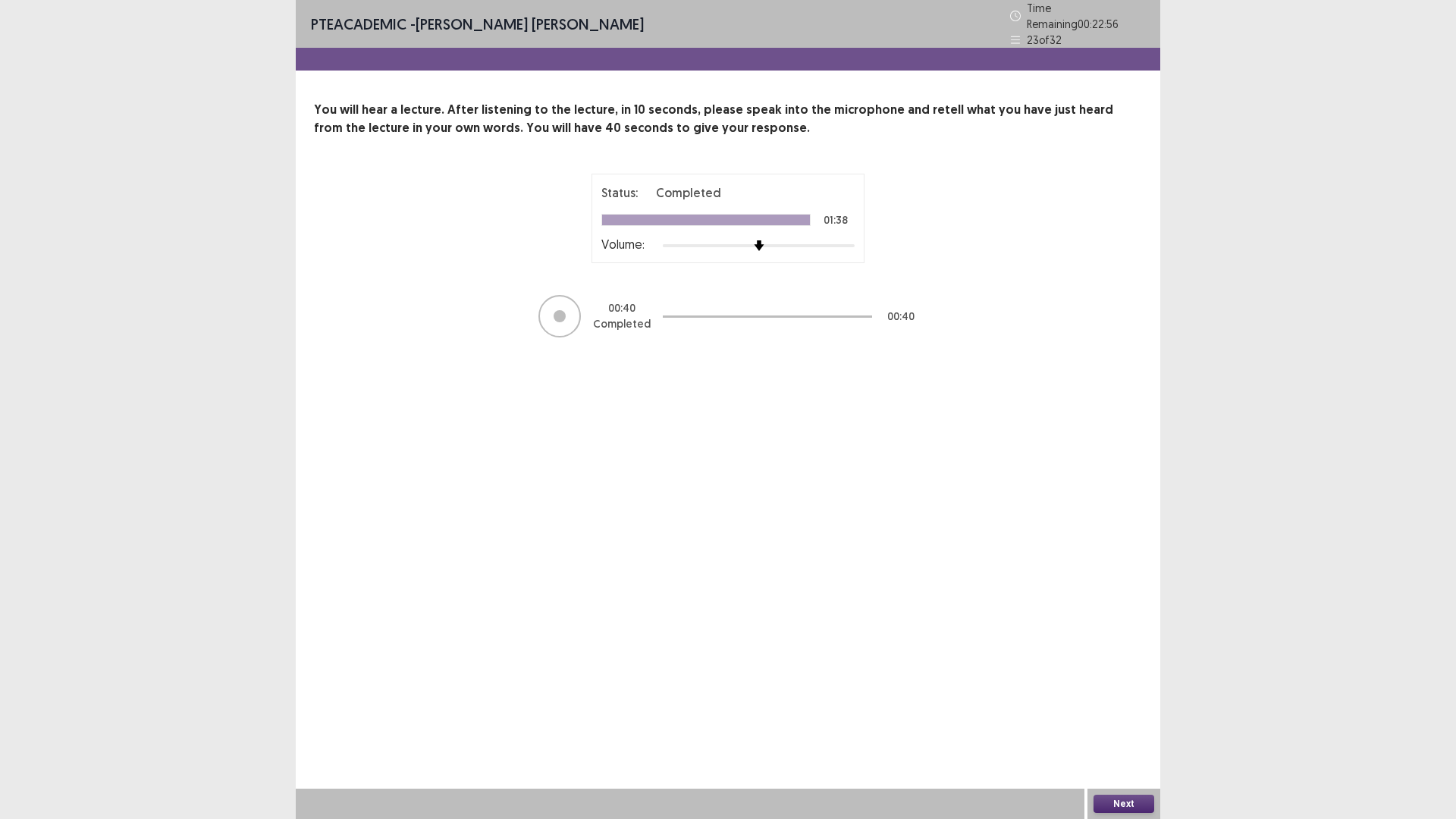
click at [1100, 716] on button "Next" at bounding box center [1123, 803] width 61 height 18
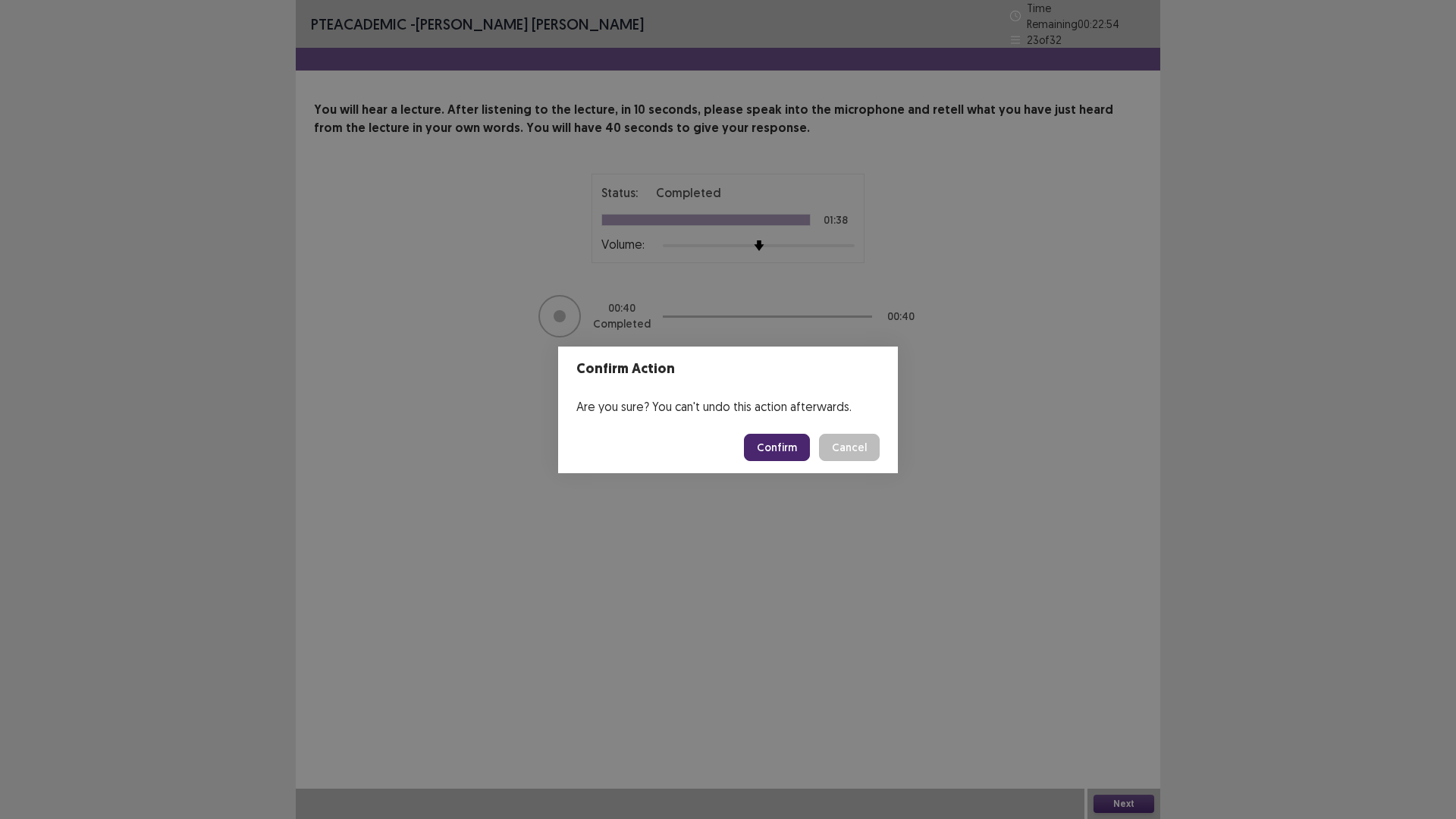
click at [774, 452] on button "Confirm" at bounding box center [777, 447] width 66 height 27
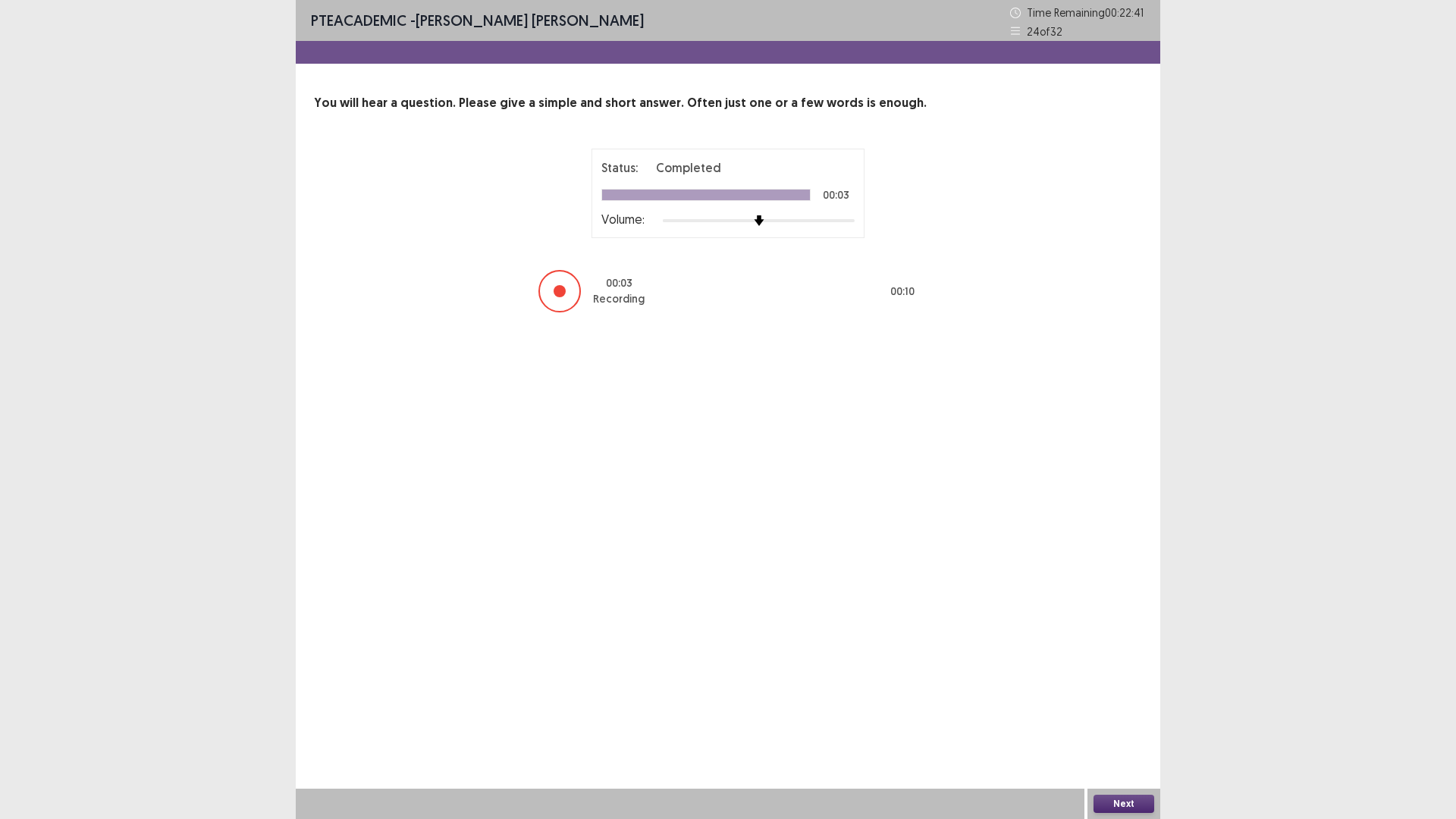
click at [1114, 716] on button "Next" at bounding box center [1123, 803] width 61 height 18
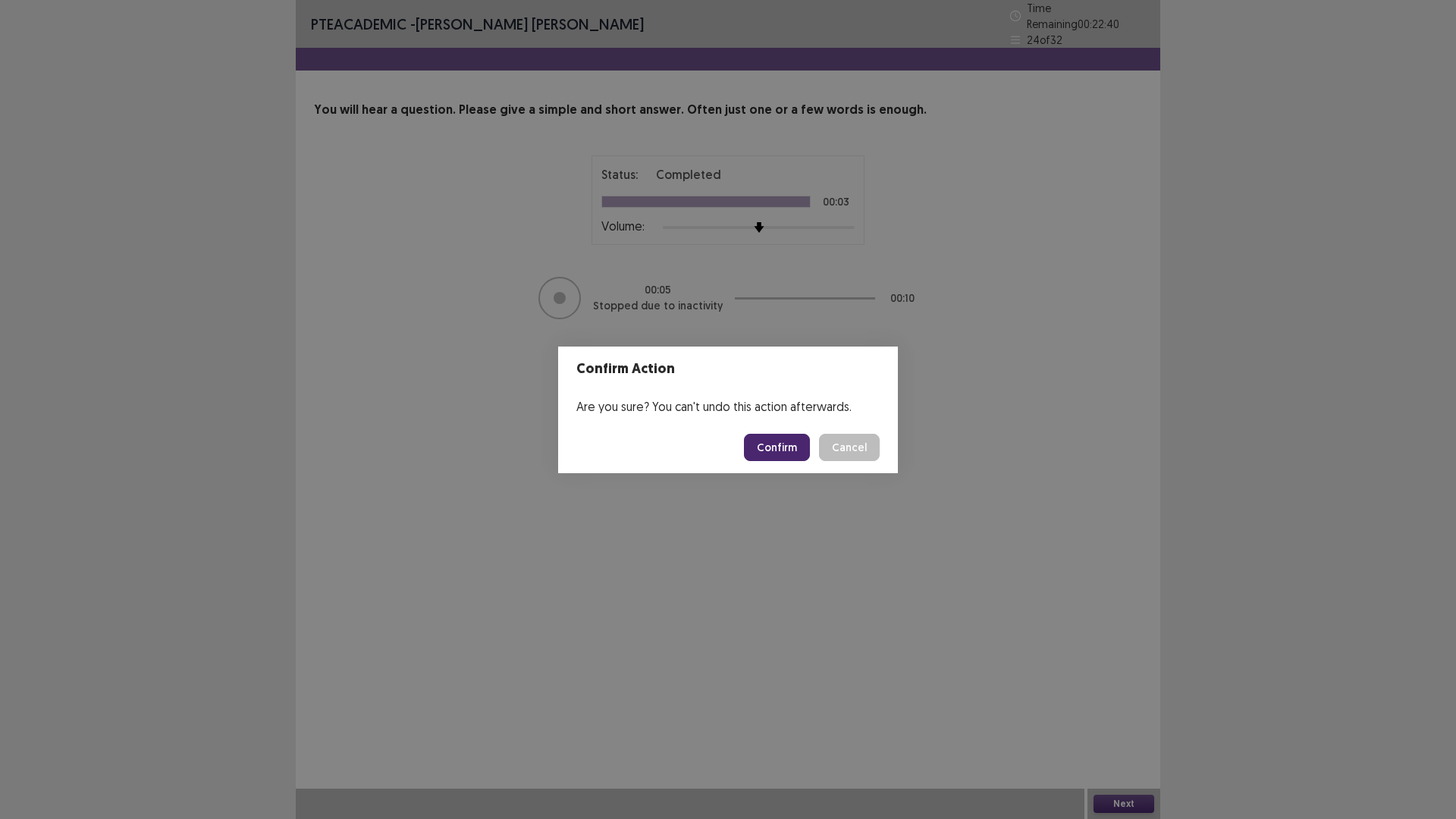
click at [783, 448] on button "Confirm" at bounding box center [777, 447] width 66 height 27
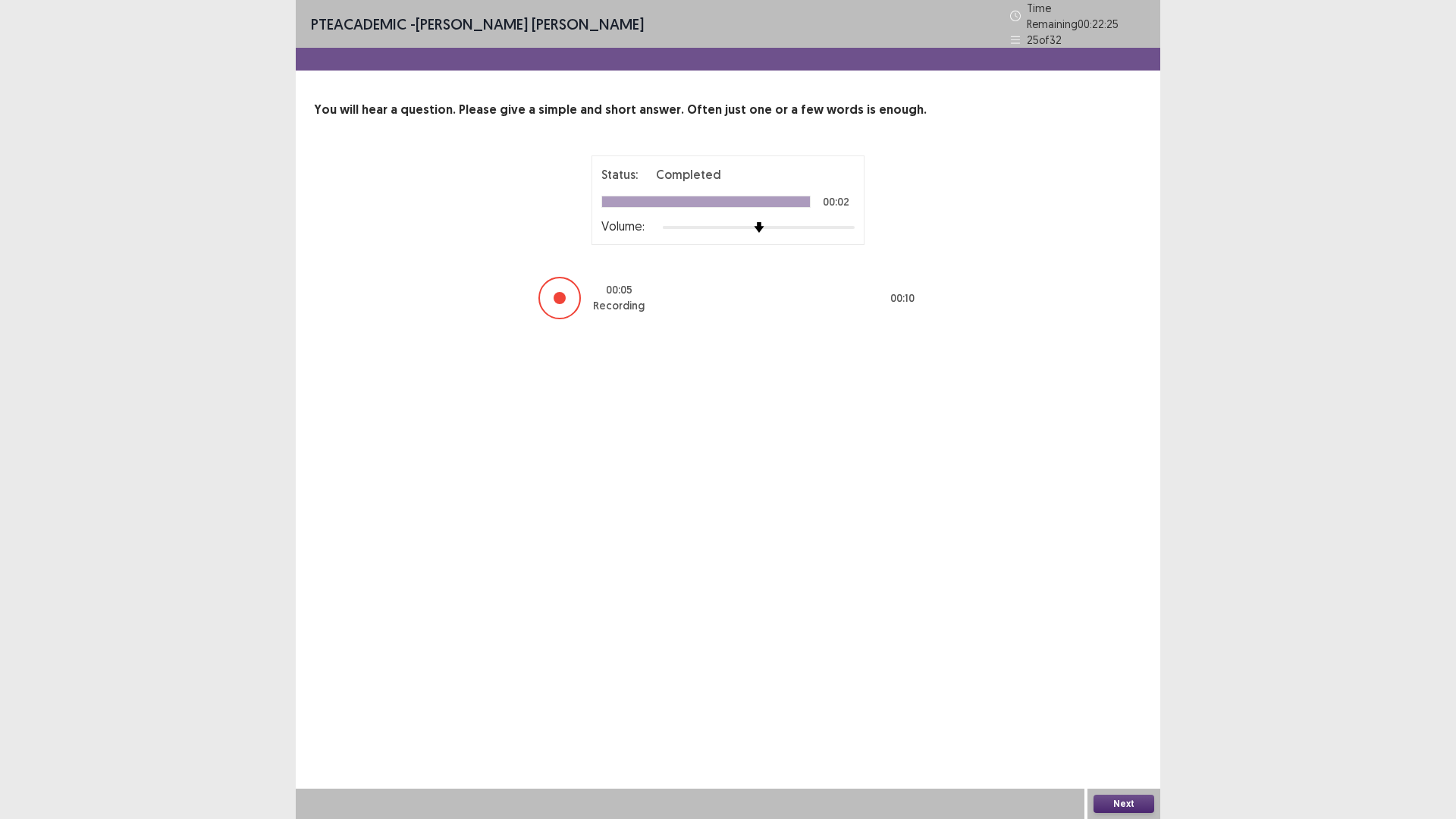
click at [1104, 716] on button "Next" at bounding box center [1123, 803] width 61 height 18
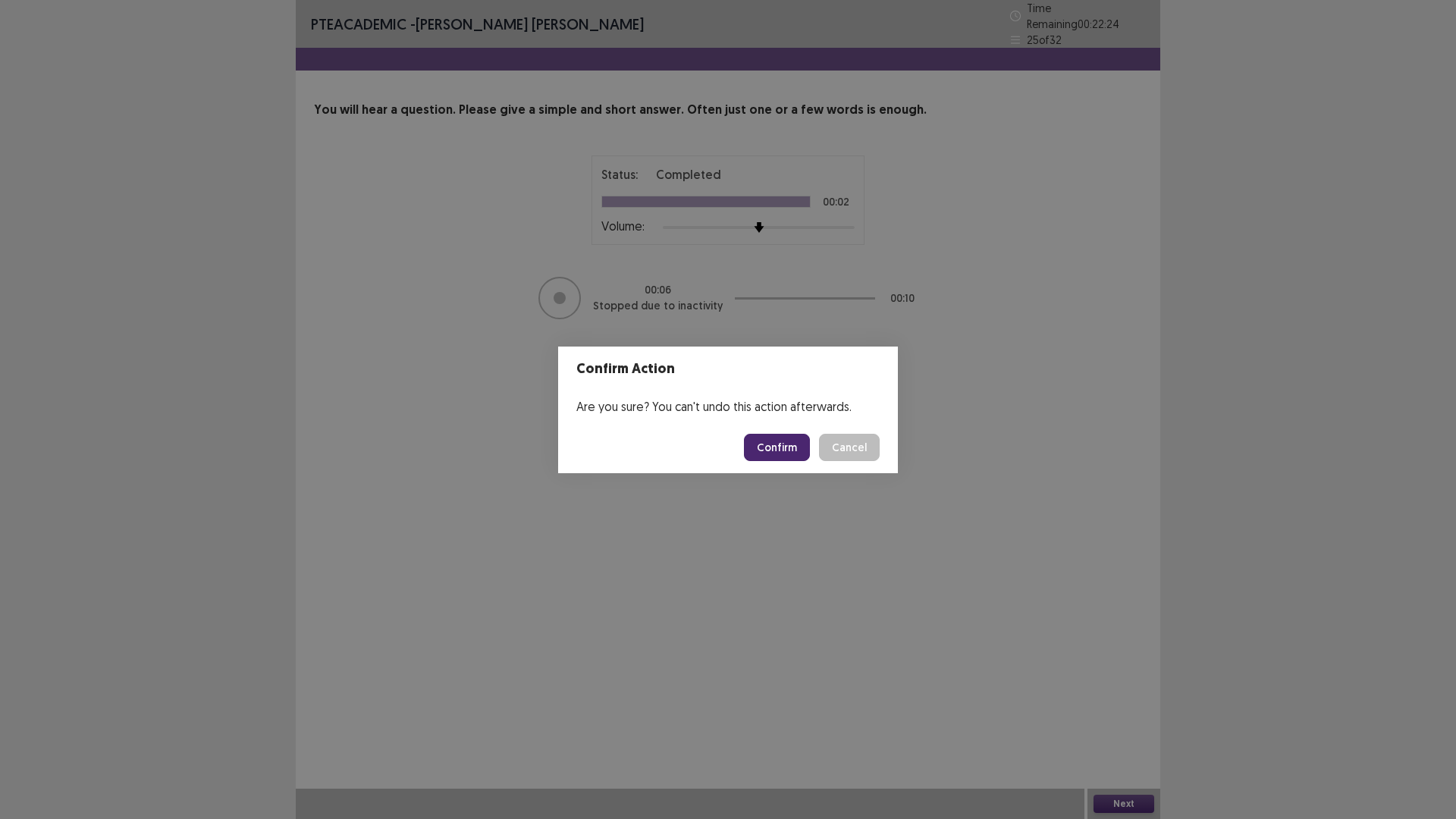
click at [781, 455] on button "Confirm" at bounding box center [777, 447] width 66 height 27
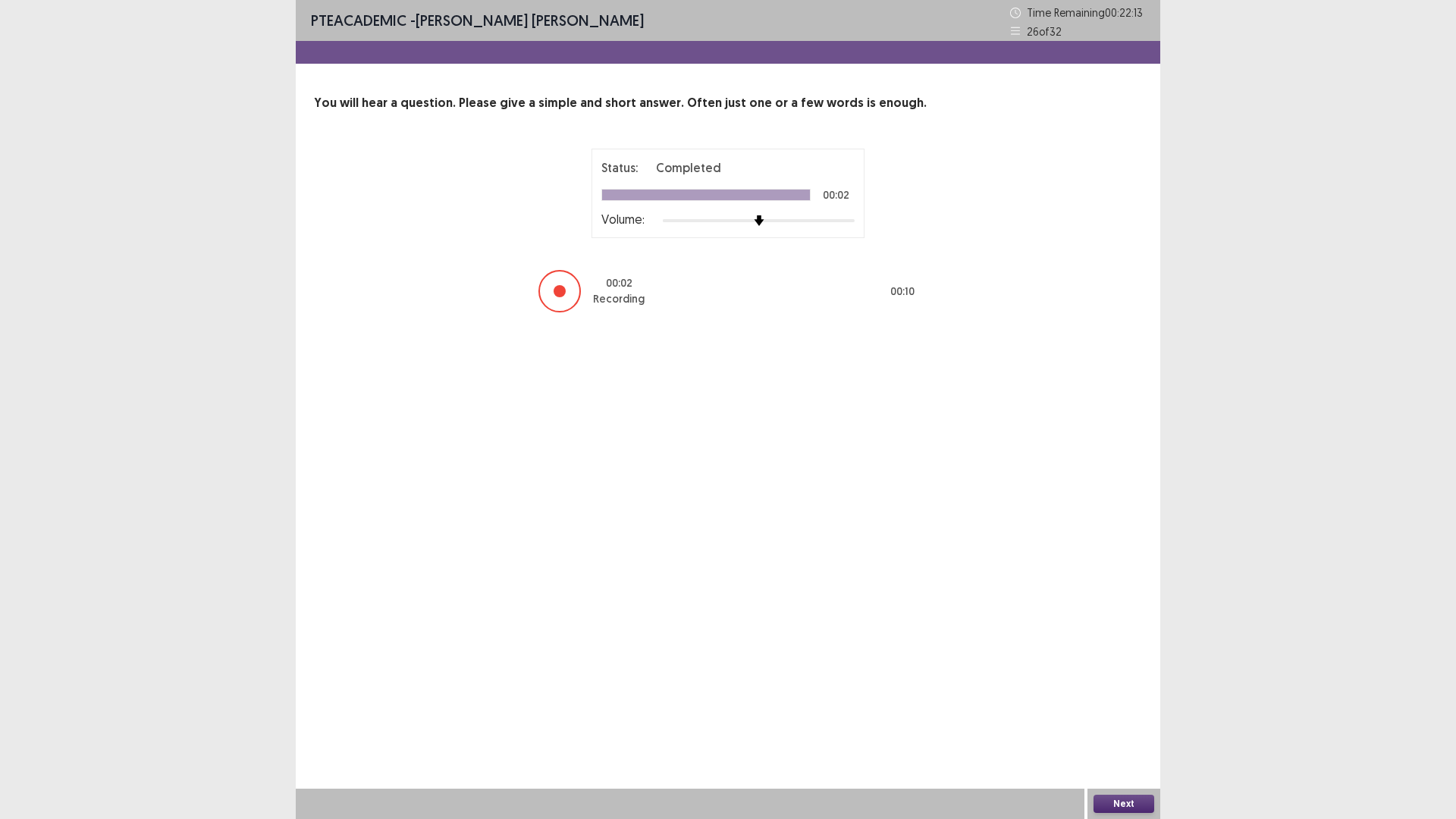
click at [1105, 716] on button "Next" at bounding box center [1123, 803] width 61 height 18
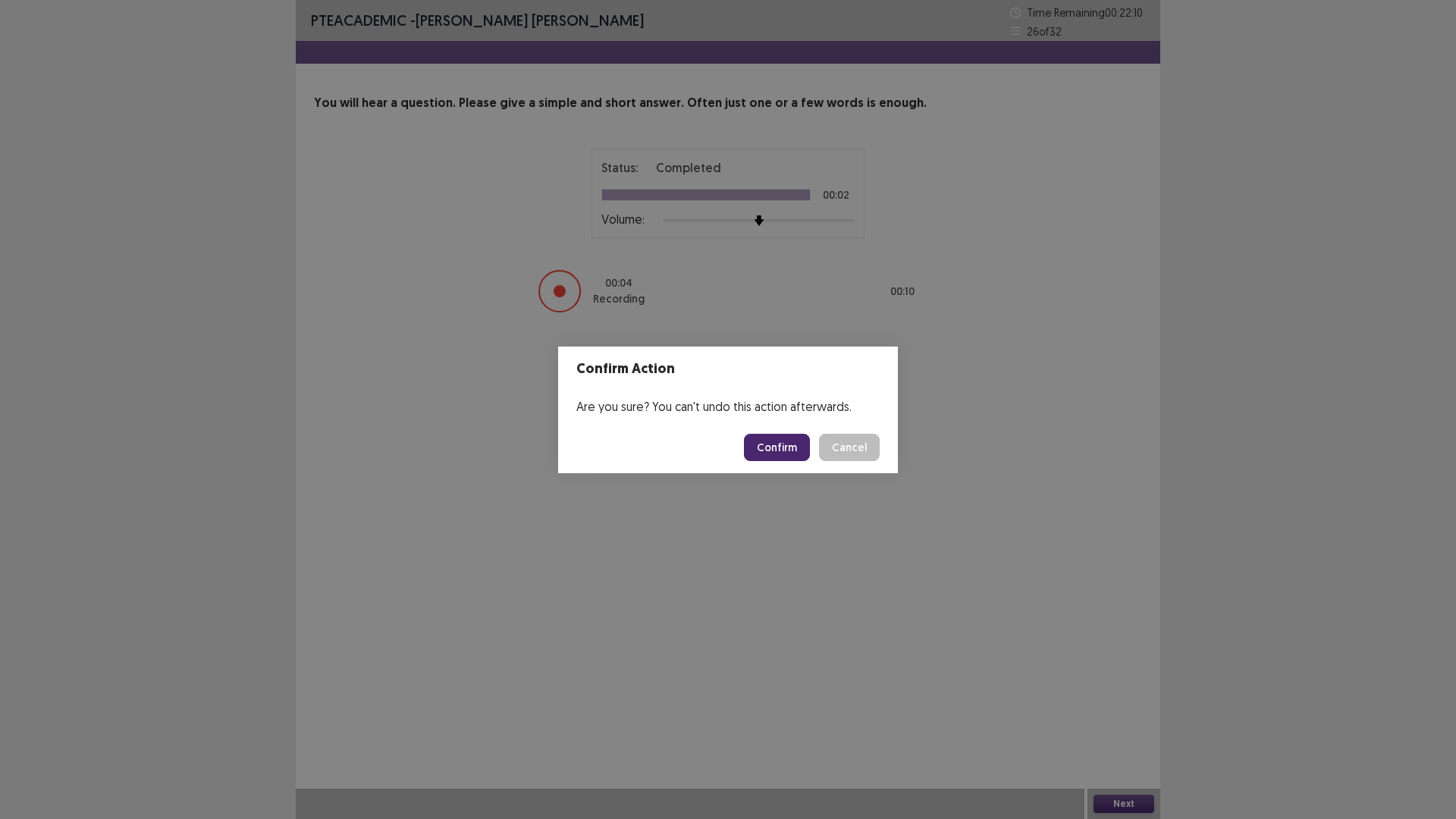
click at [777, 454] on button "Confirm" at bounding box center [777, 447] width 66 height 27
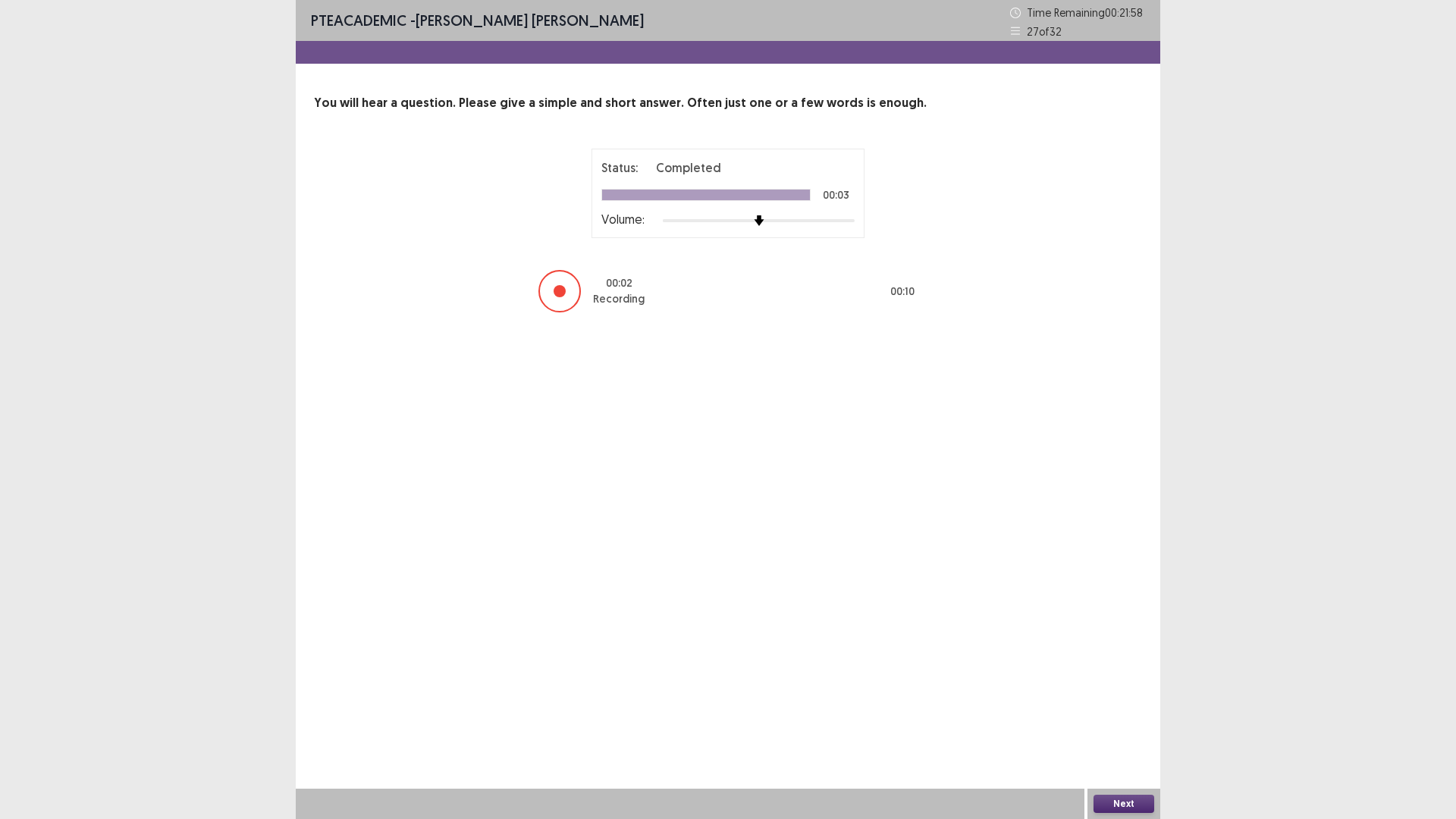
click at [1098, 716] on button "Next" at bounding box center [1123, 803] width 61 height 18
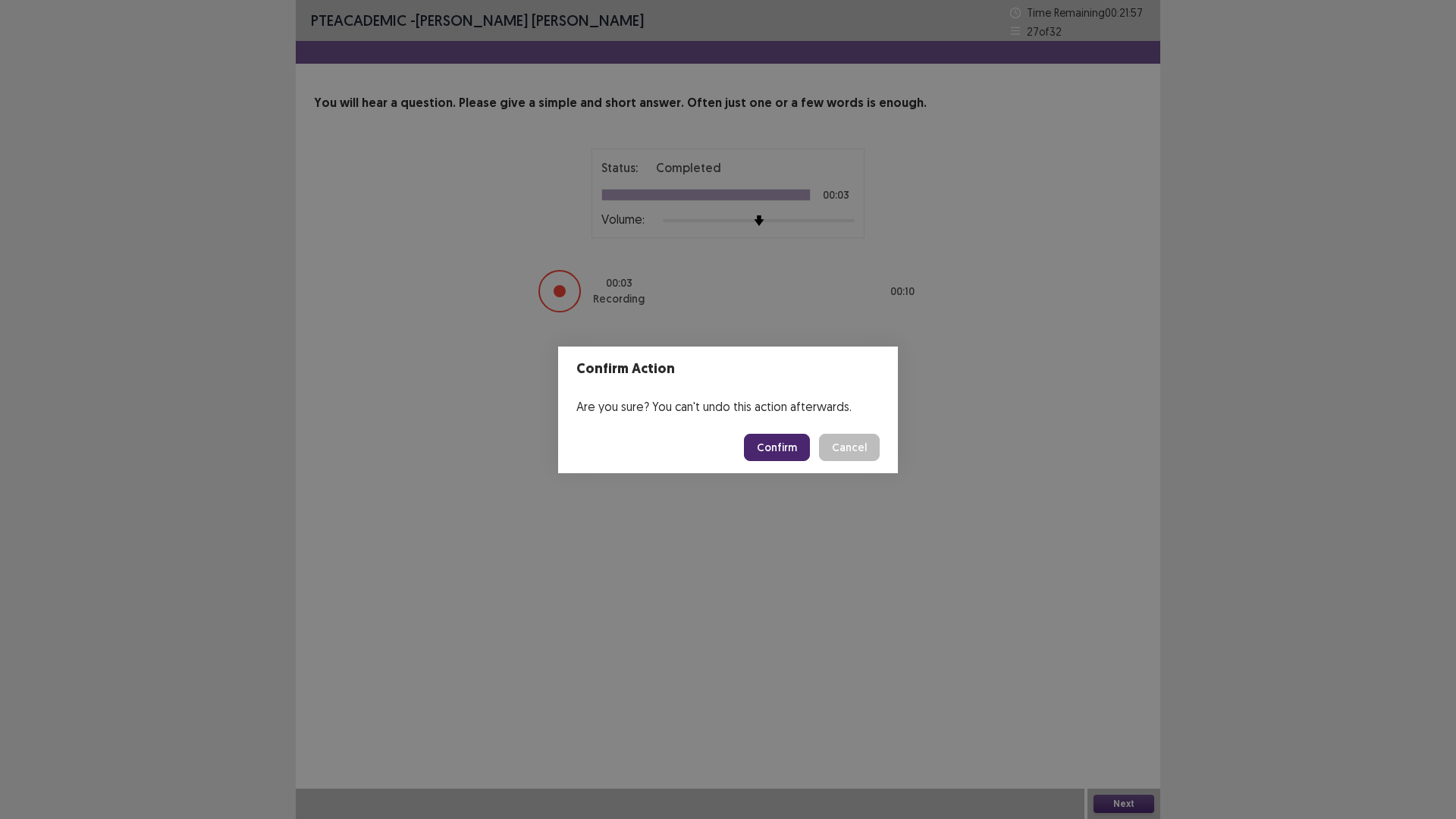
click at [769, 454] on button "Confirm" at bounding box center [777, 447] width 66 height 27
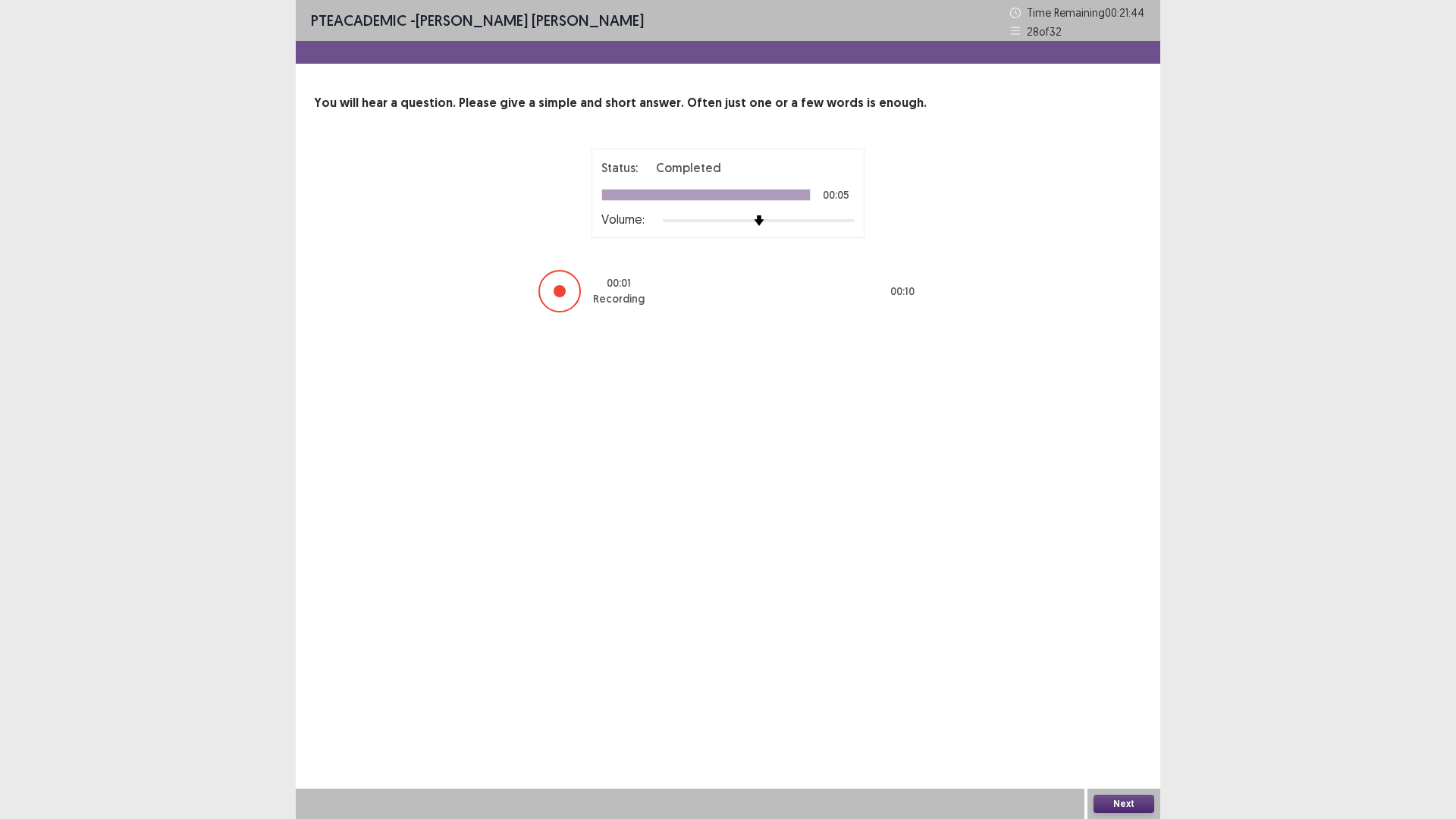
click at [1129, 716] on button "Next" at bounding box center [1123, 803] width 61 height 18
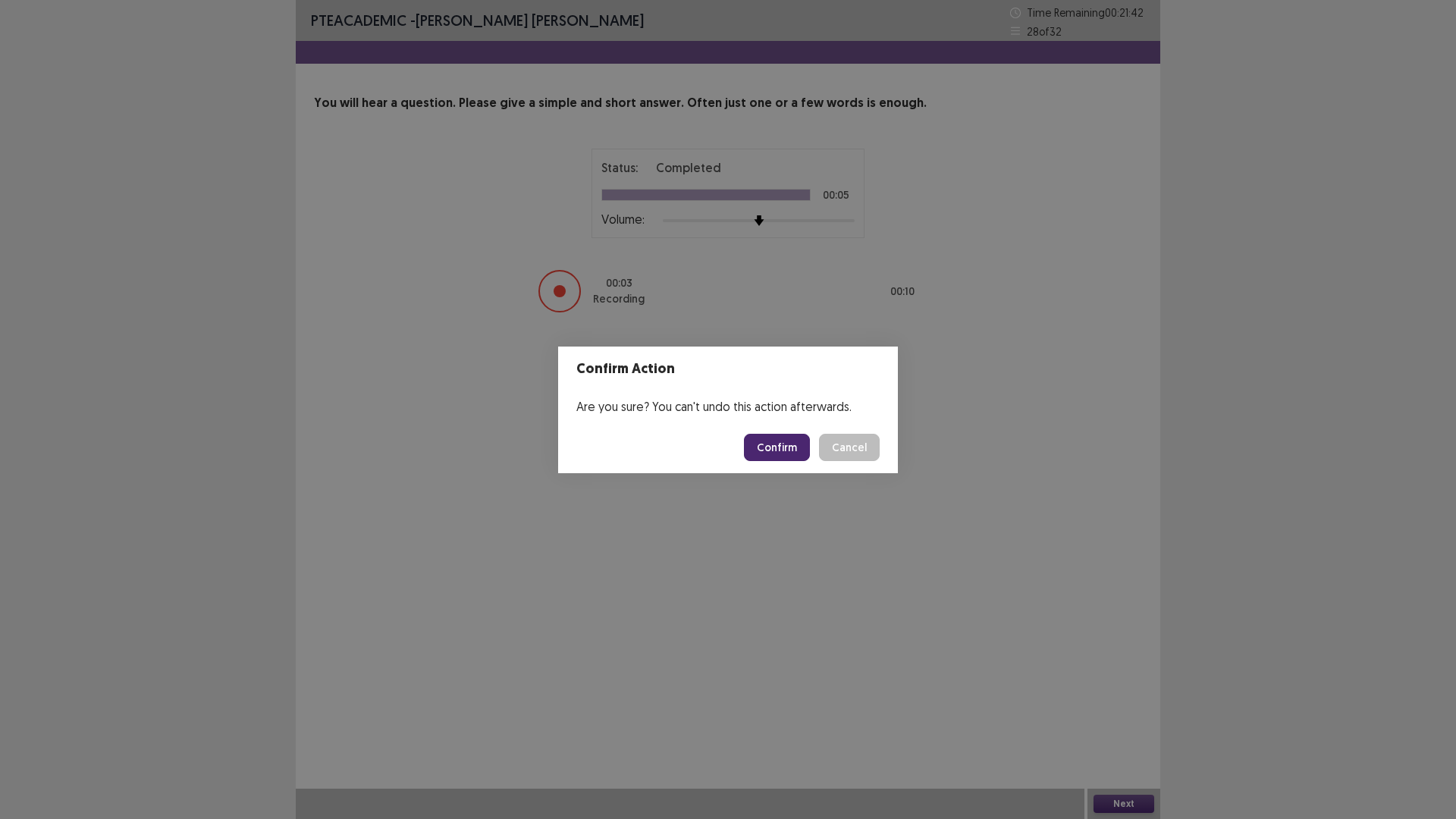
click at [782, 454] on button "Confirm" at bounding box center [777, 447] width 66 height 27
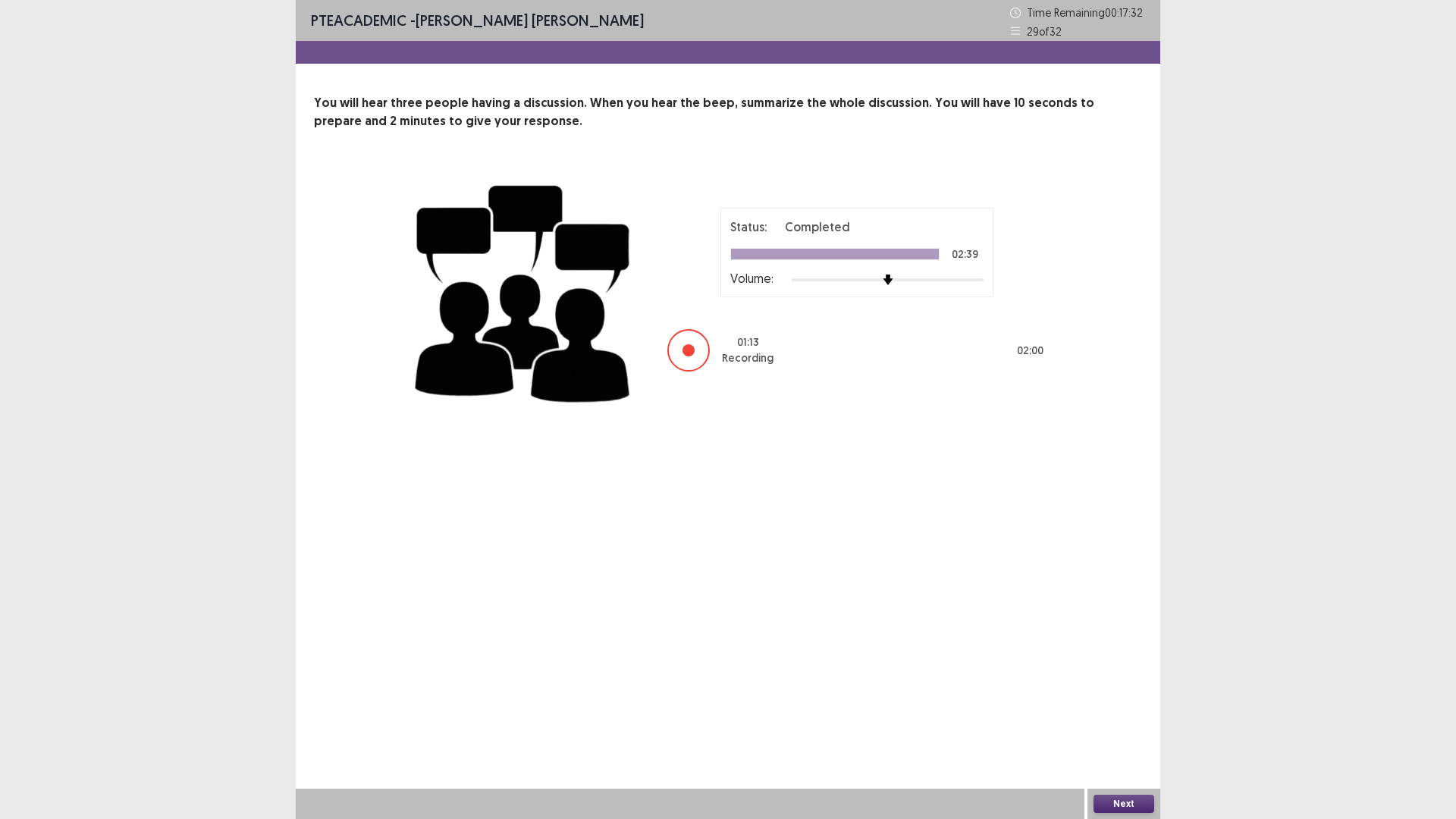
click at [1118, 716] on button "Next" at bounding box center [1123, 803] width 61 height 18
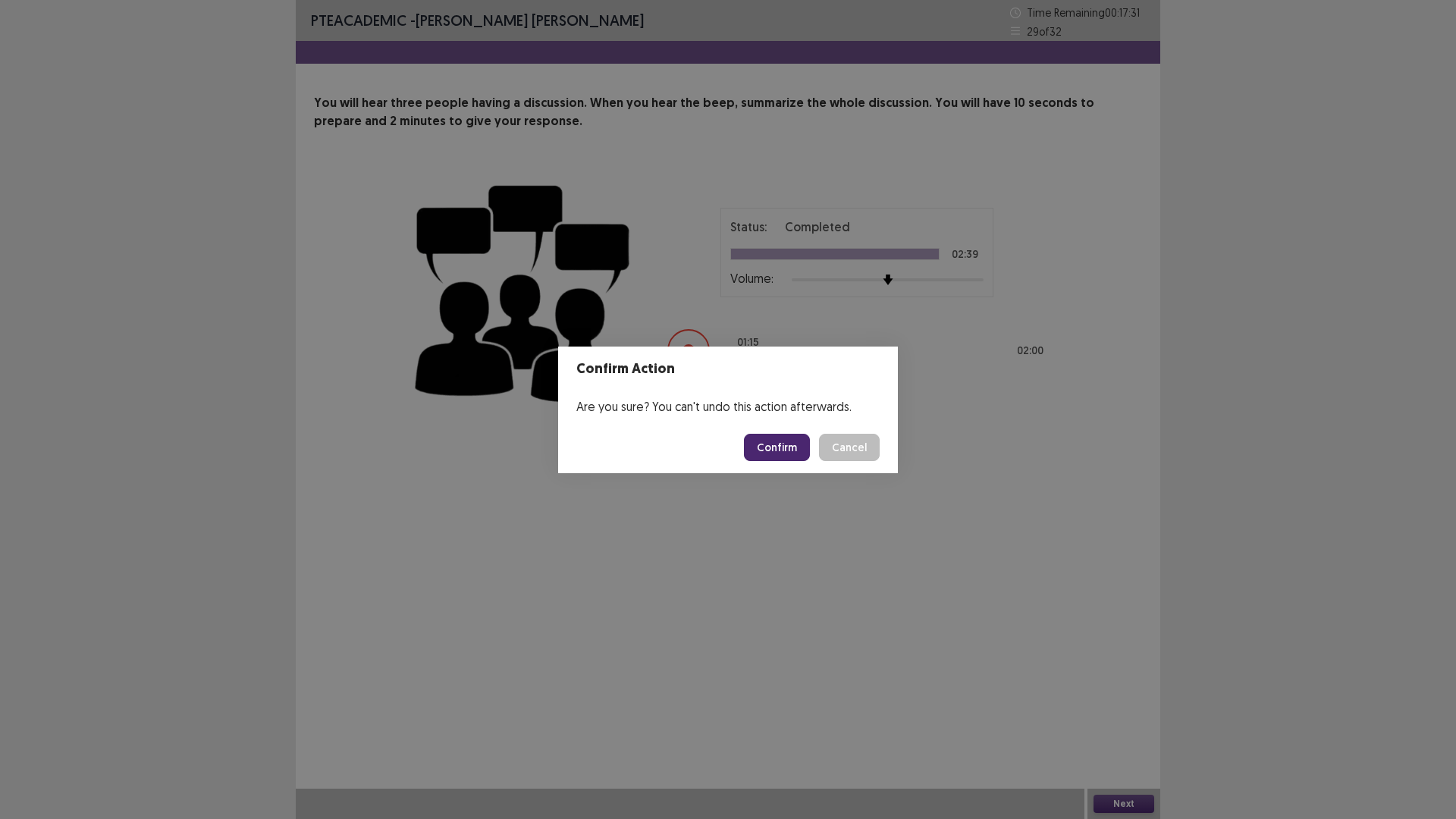
click at [770, 447] on button "Confirm" at bounding box center [777, 447] width 66 height 27
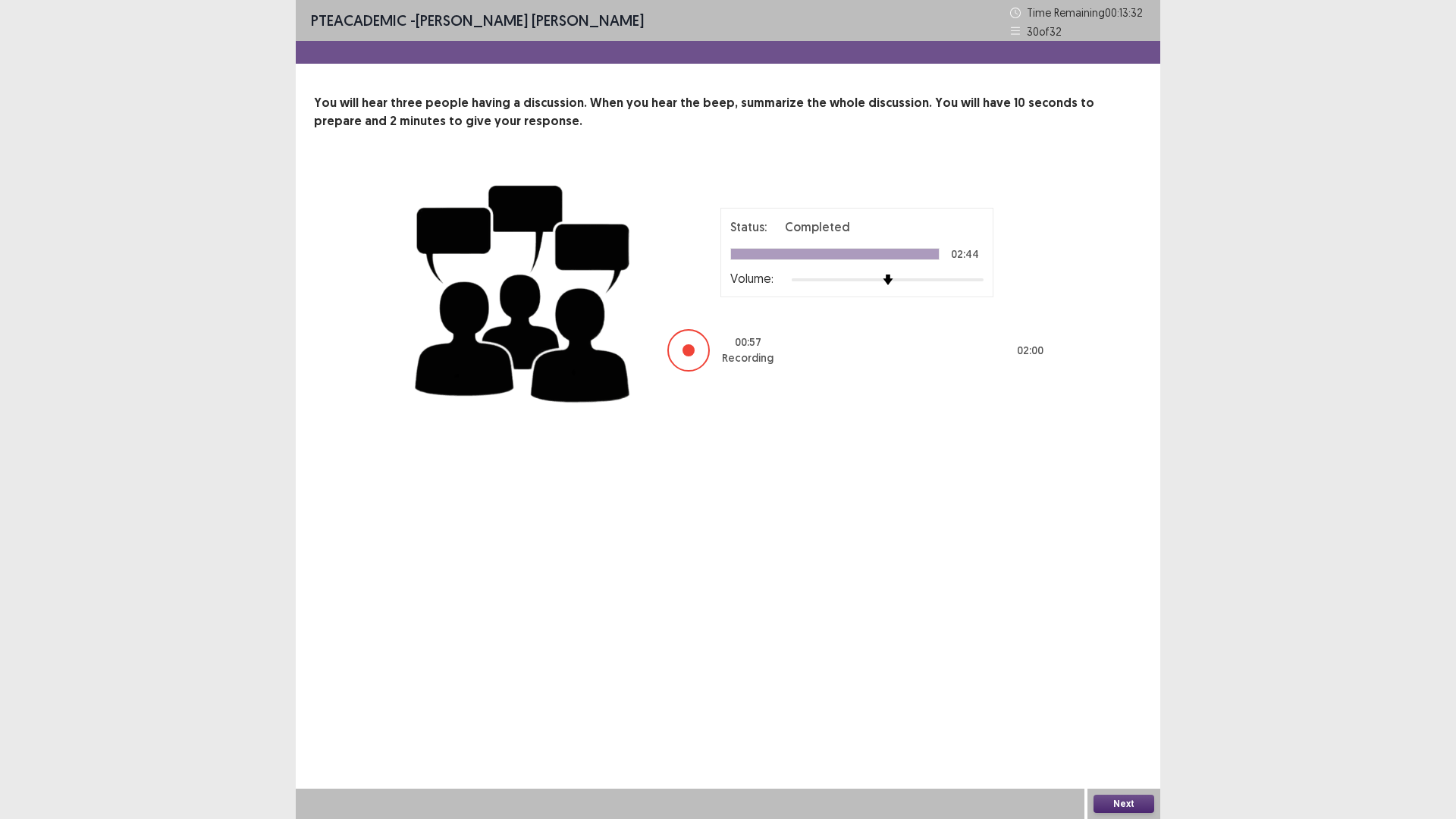
click at [1116, 716] on button "Next" at bounding box center [1123, 803] width 61 height 18
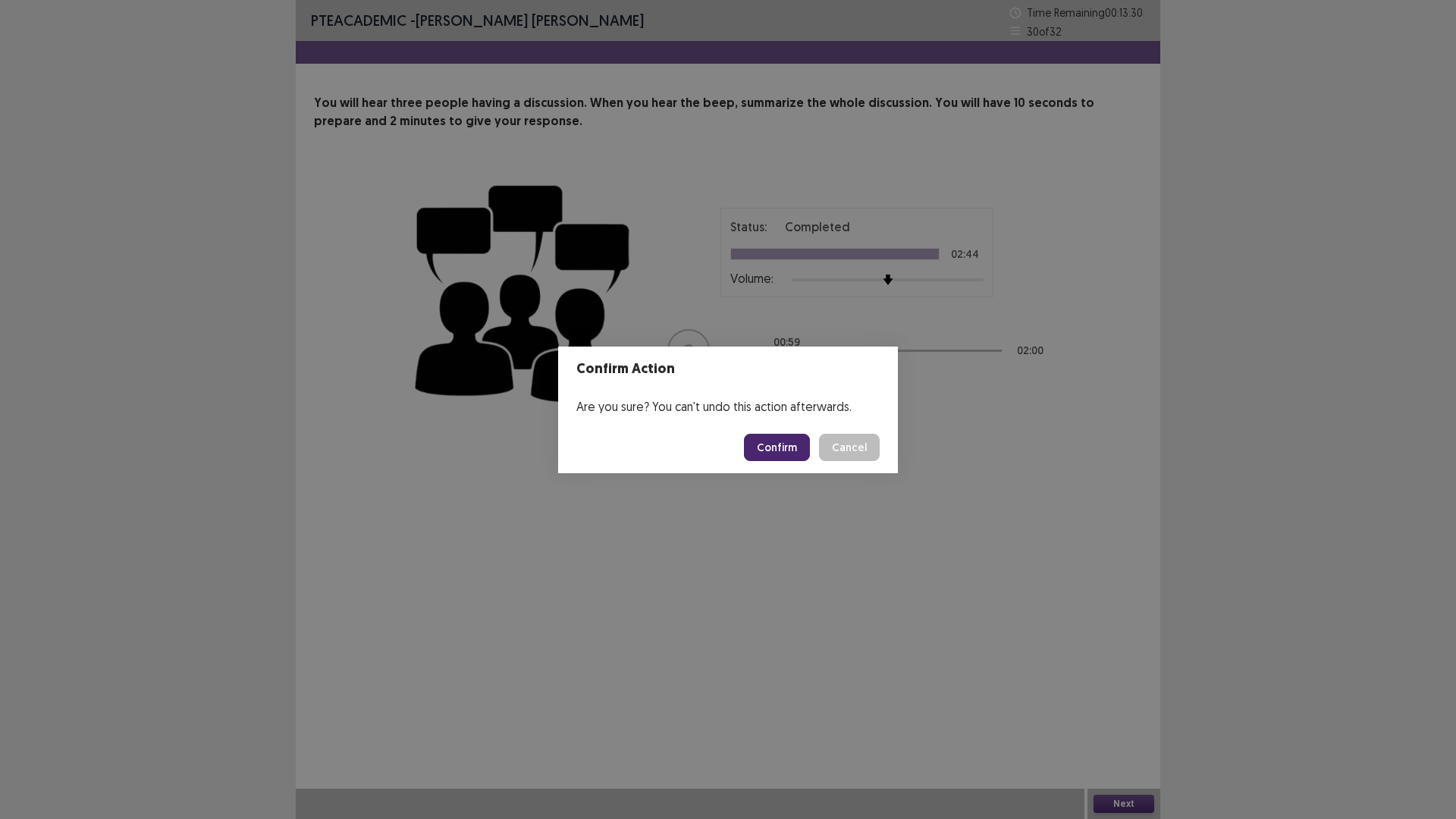
click at [805, 446] on button "Confirm" at bounding box center [777, 447] width 66 height 27
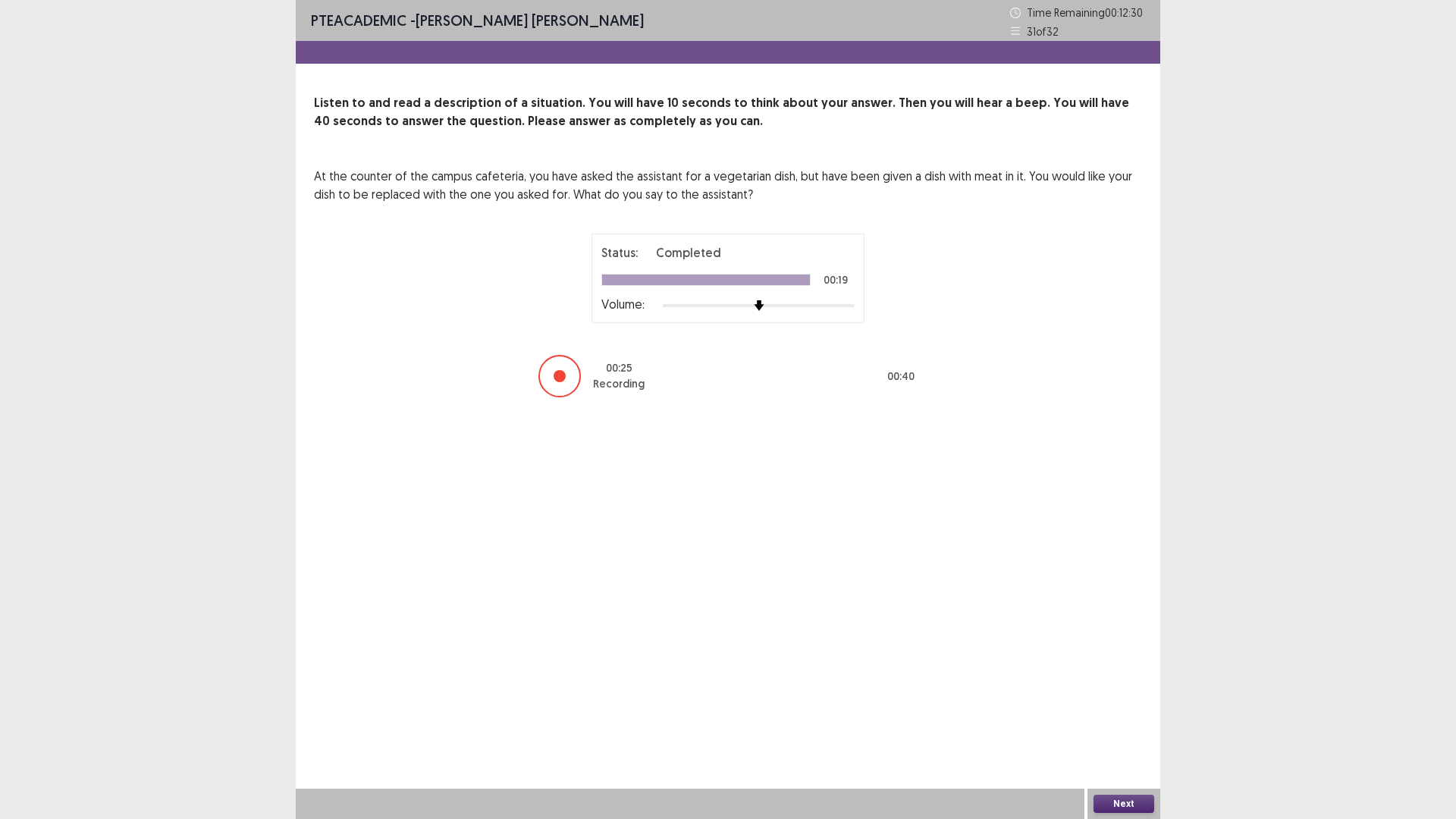
click at [1116, 716] on button "Next" at bounding box center [1123, 803] width 61 height 18
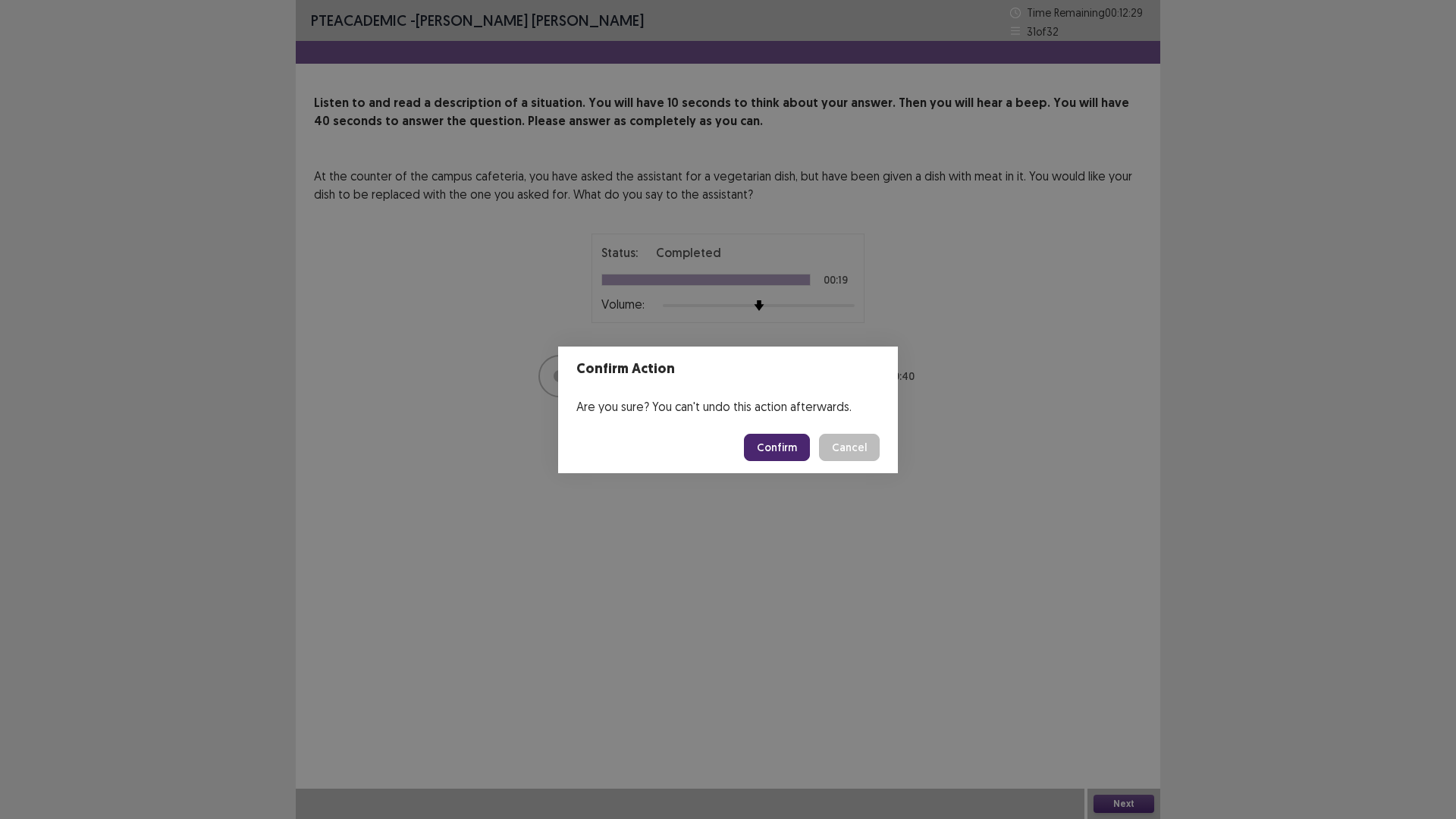
click at [769, 449] on button "Confirm" at bounding box center [777, 447] width 66 height 27
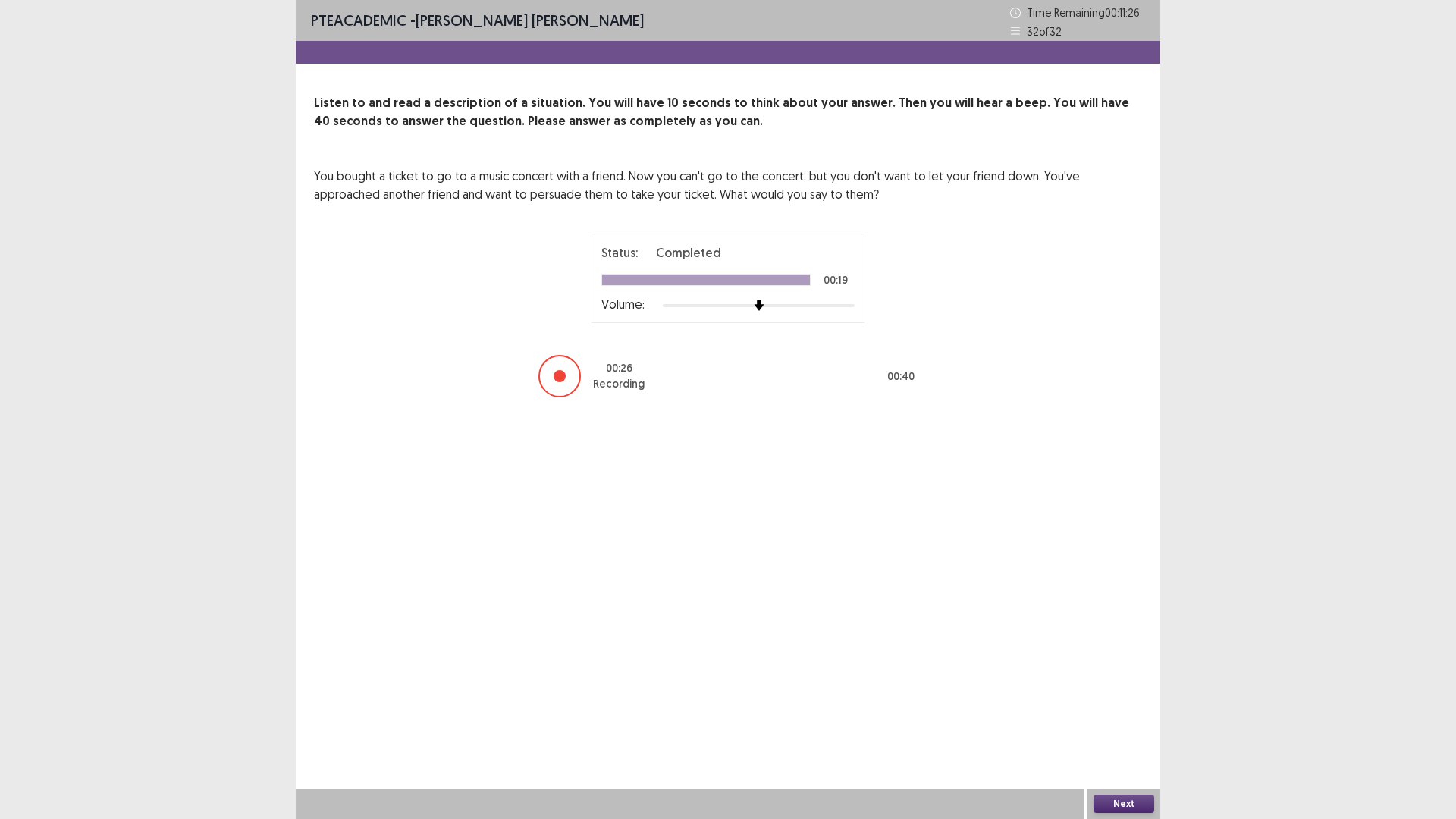
click at [1122, 716] on button "Next" at bounding box center [1123, 803] width 61 height 18
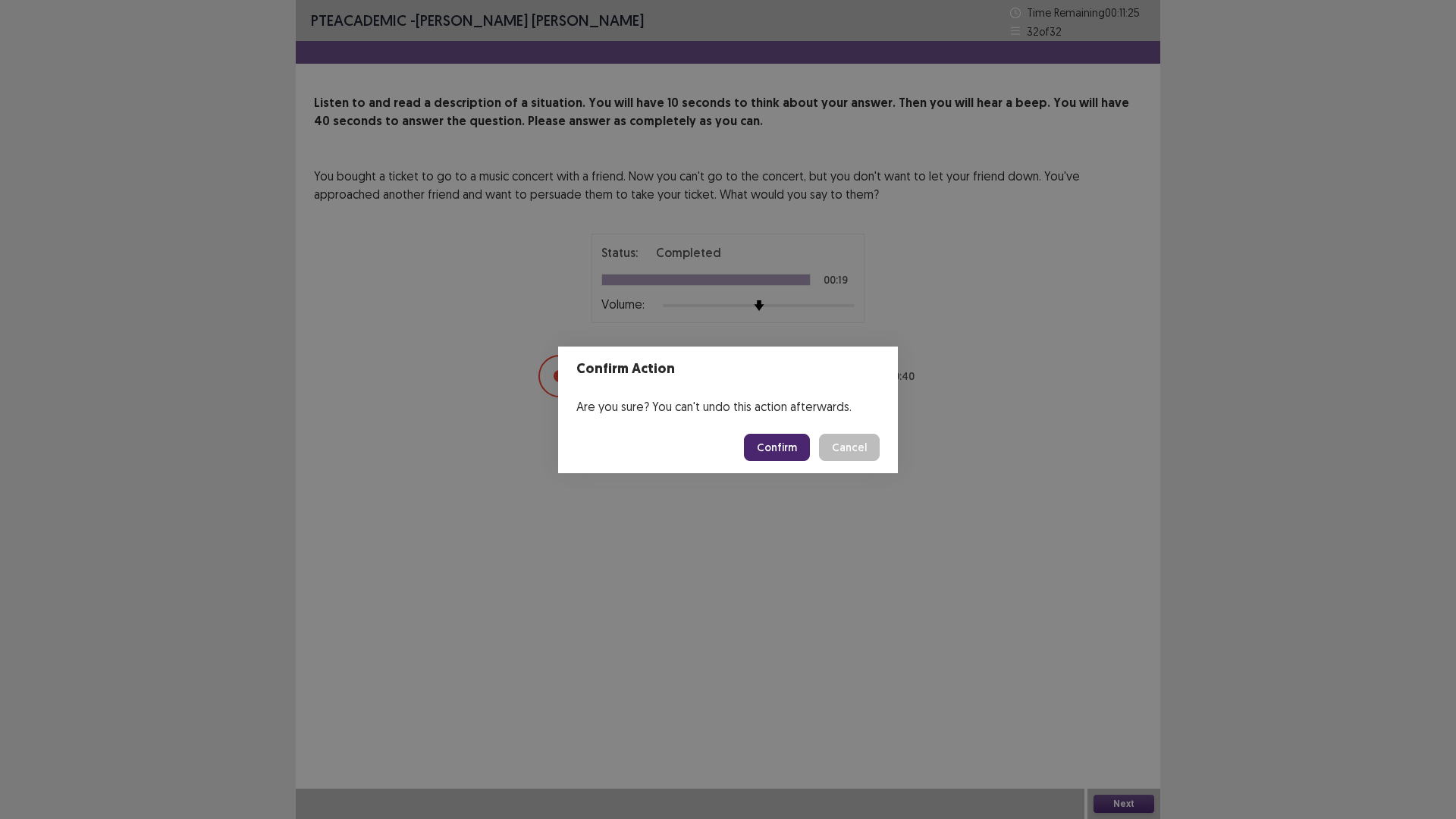
click at [799, 442] on button "Confirm" at bounding box center [777, 447] width 66 height 27
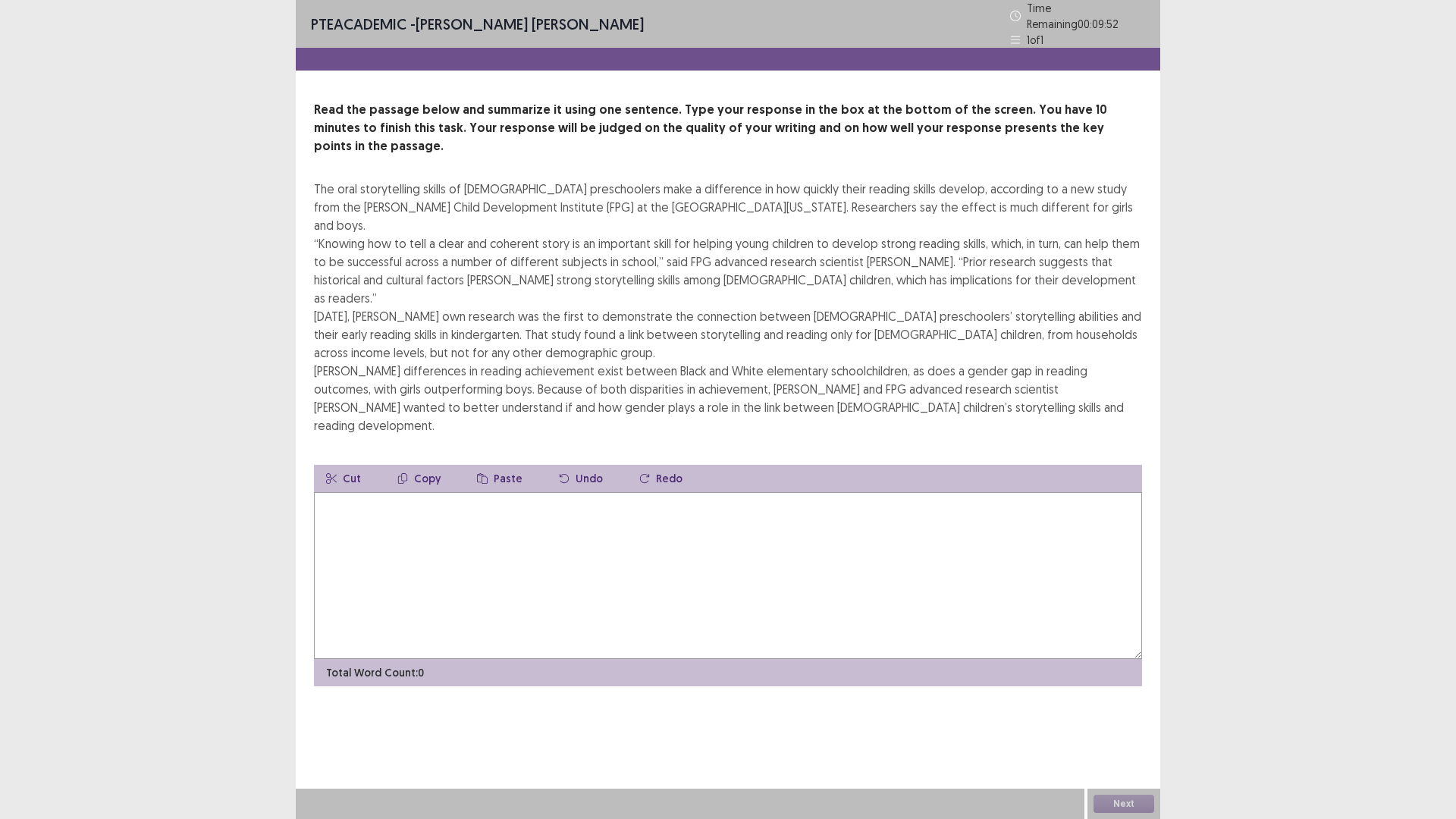
click at [366, 492] on textarea at bounding box center [728, 575] width 828 height 167
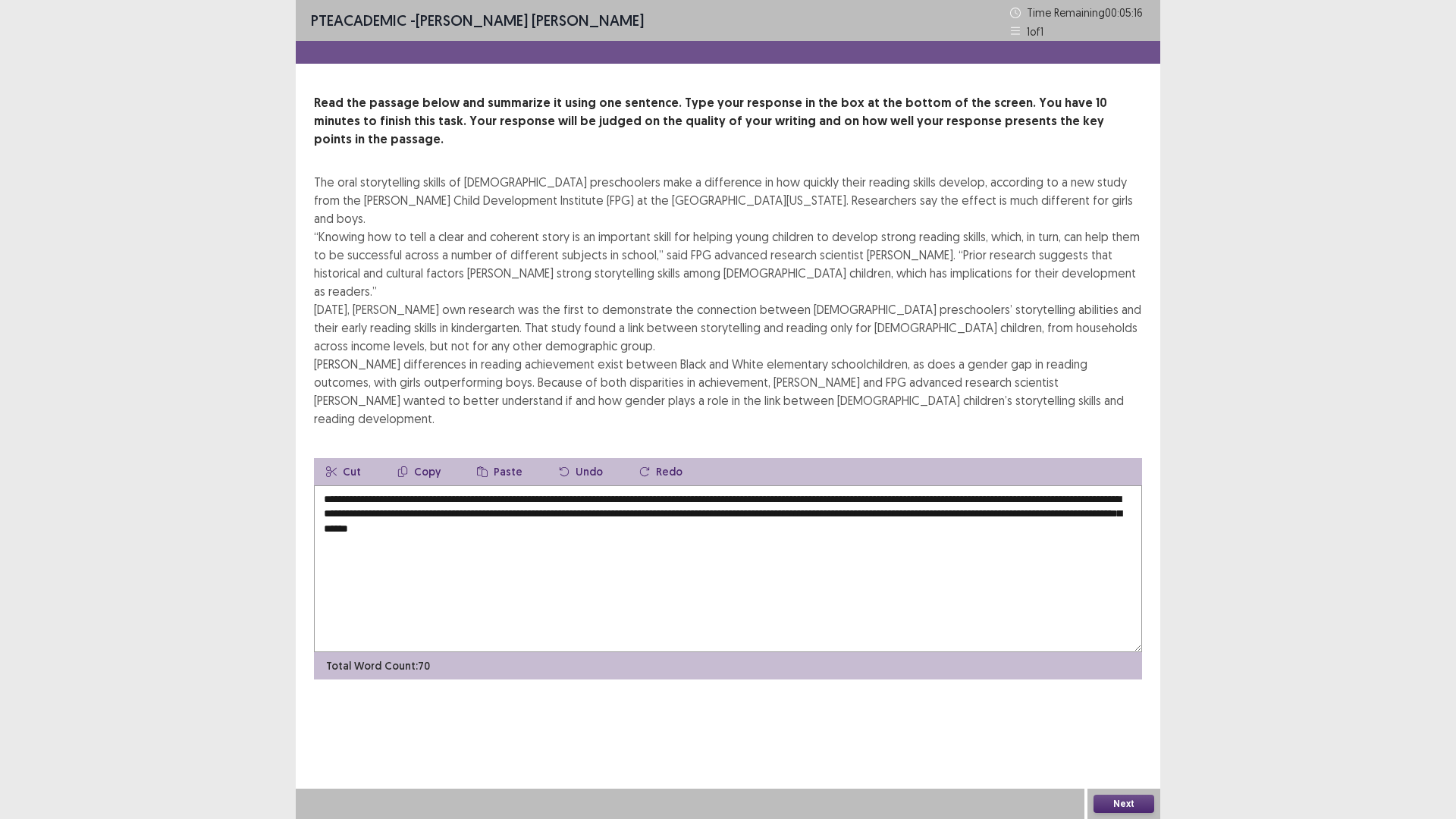
click at [706, 486] on textarea "**********" at bounding box center [728, 569] width 828 height 167
click at [703, 486] on textarea "**********" at bounding box center [728, 569] width 828 height 167
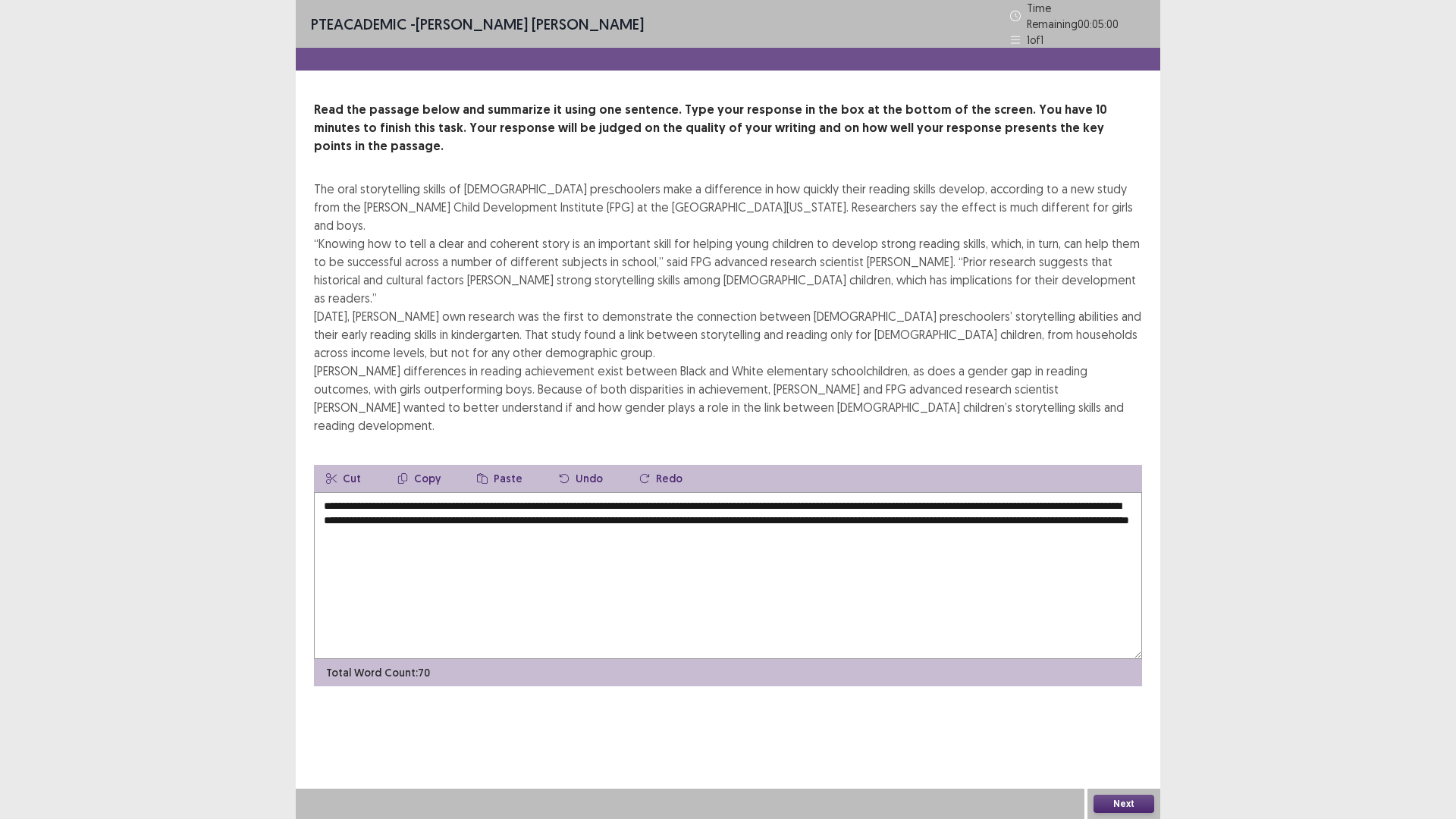
click at [1119, 492] on textarea "**********" at bounding box center [728, 575] width 828 height 167
click at [1123, 492] on textarea "**********" at bounding box center [728, 575] width 828 height 167
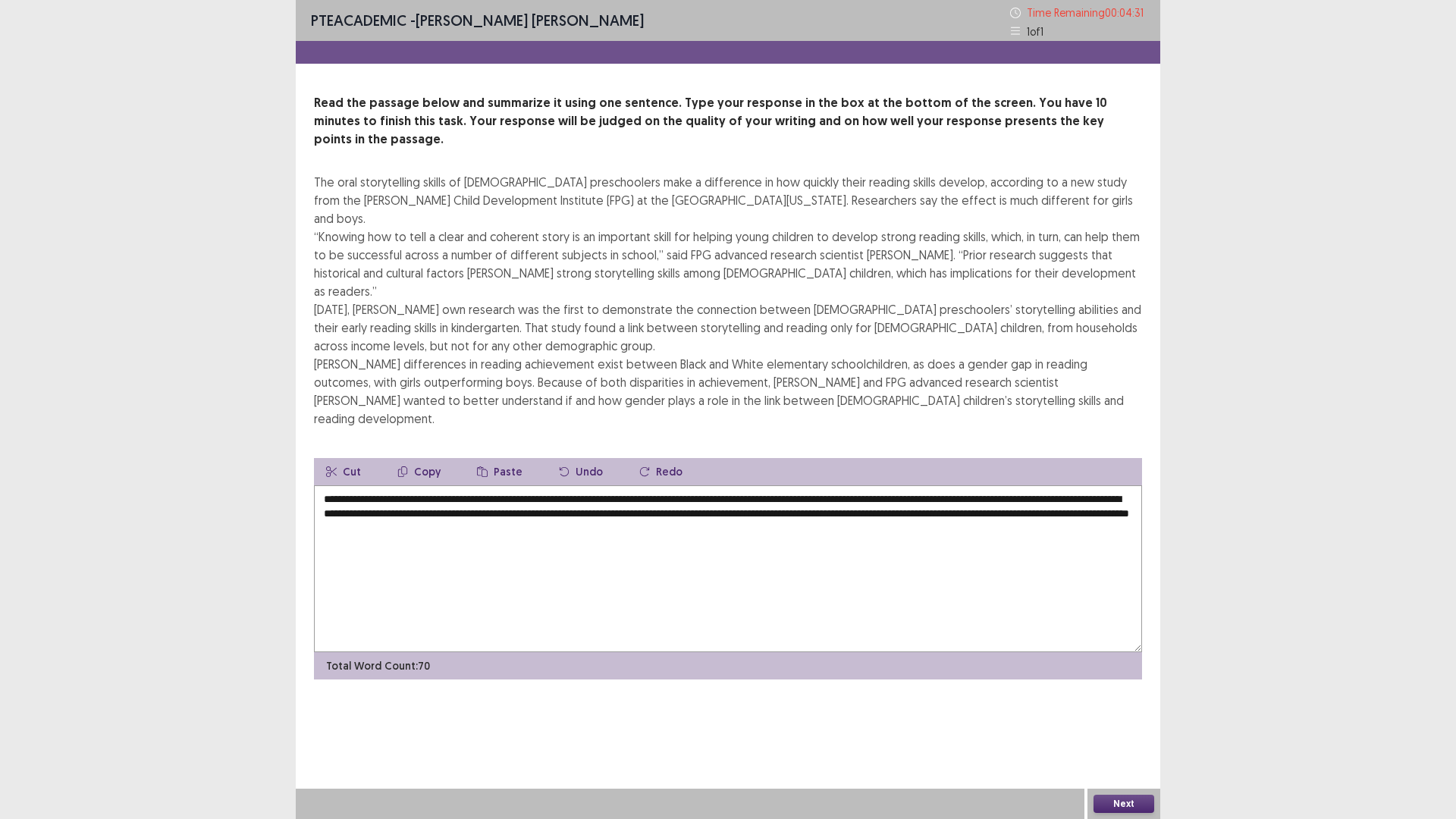
click at [923, 486] on textarea "**********" at bounding box center [728, 569] width 828 height 167
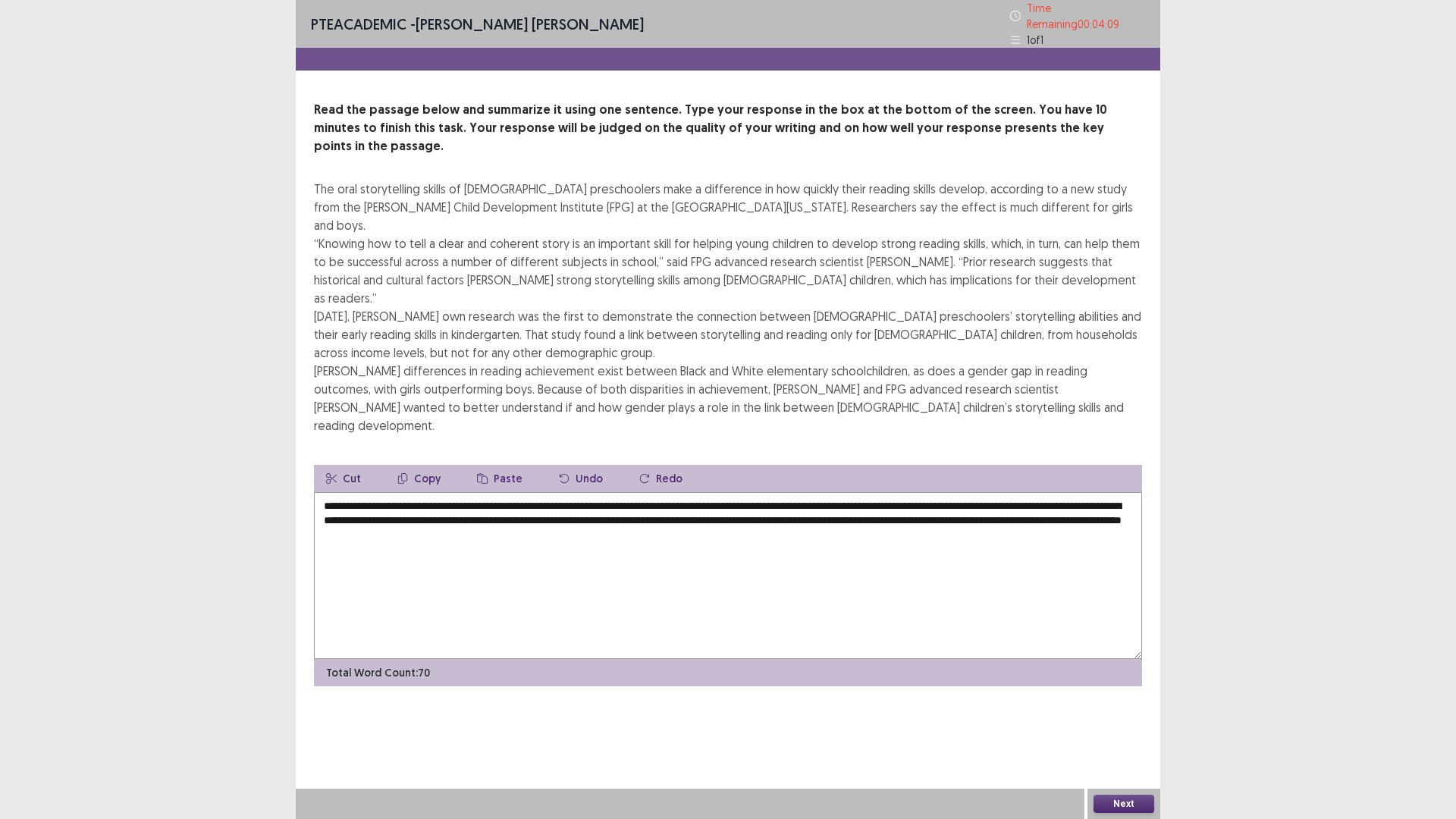
click at [626, 492] on textarea "**********" at bounding box center [728, 575] width 828 height 167
type textarea "**********"
click at [1119, 716] on button "Next" at bounding box center [1123, 803] width 61 height 18
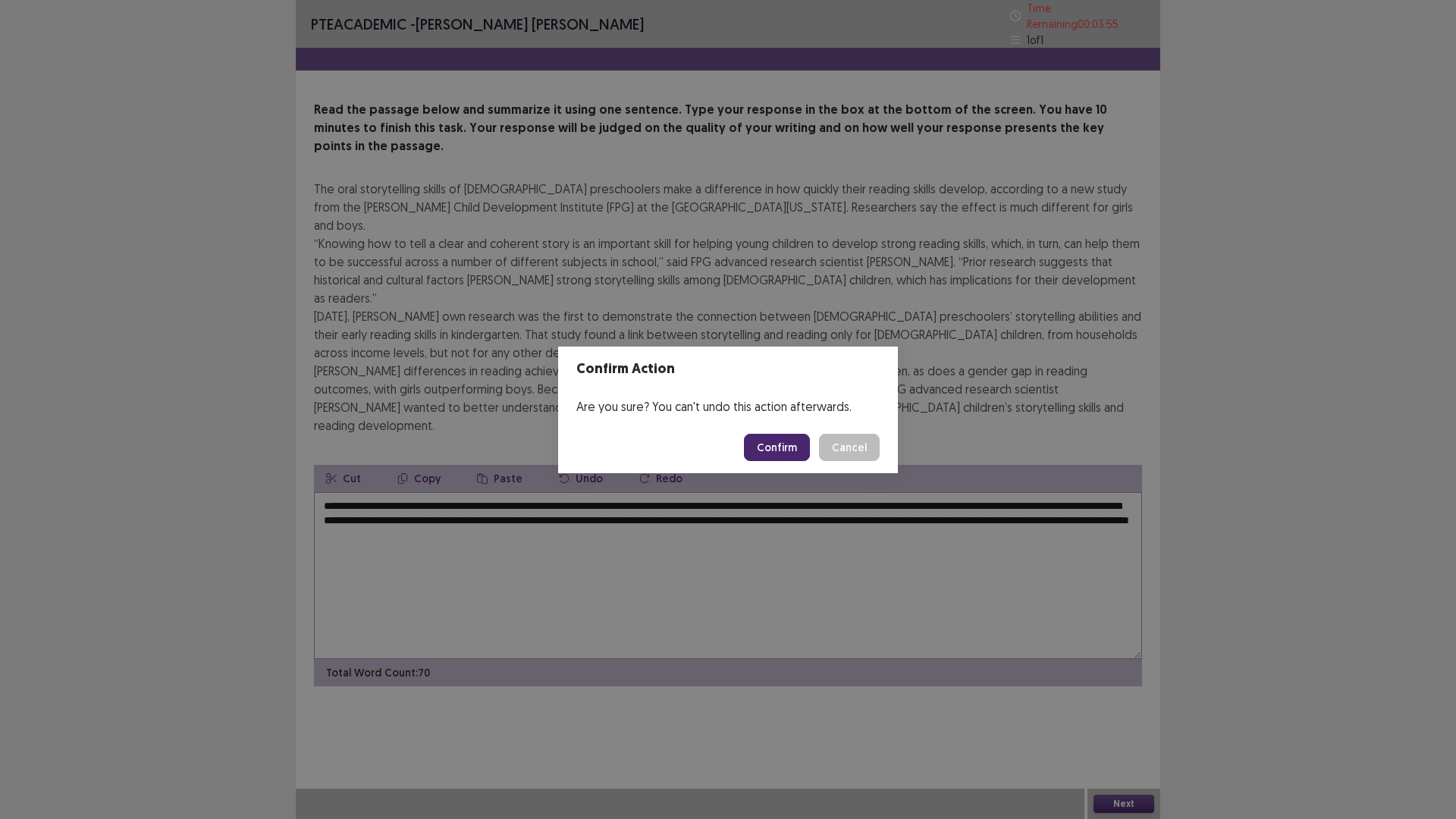
click at [780, 453] on button "Confirm" at bounding box center [777, 447] width 66 height 27
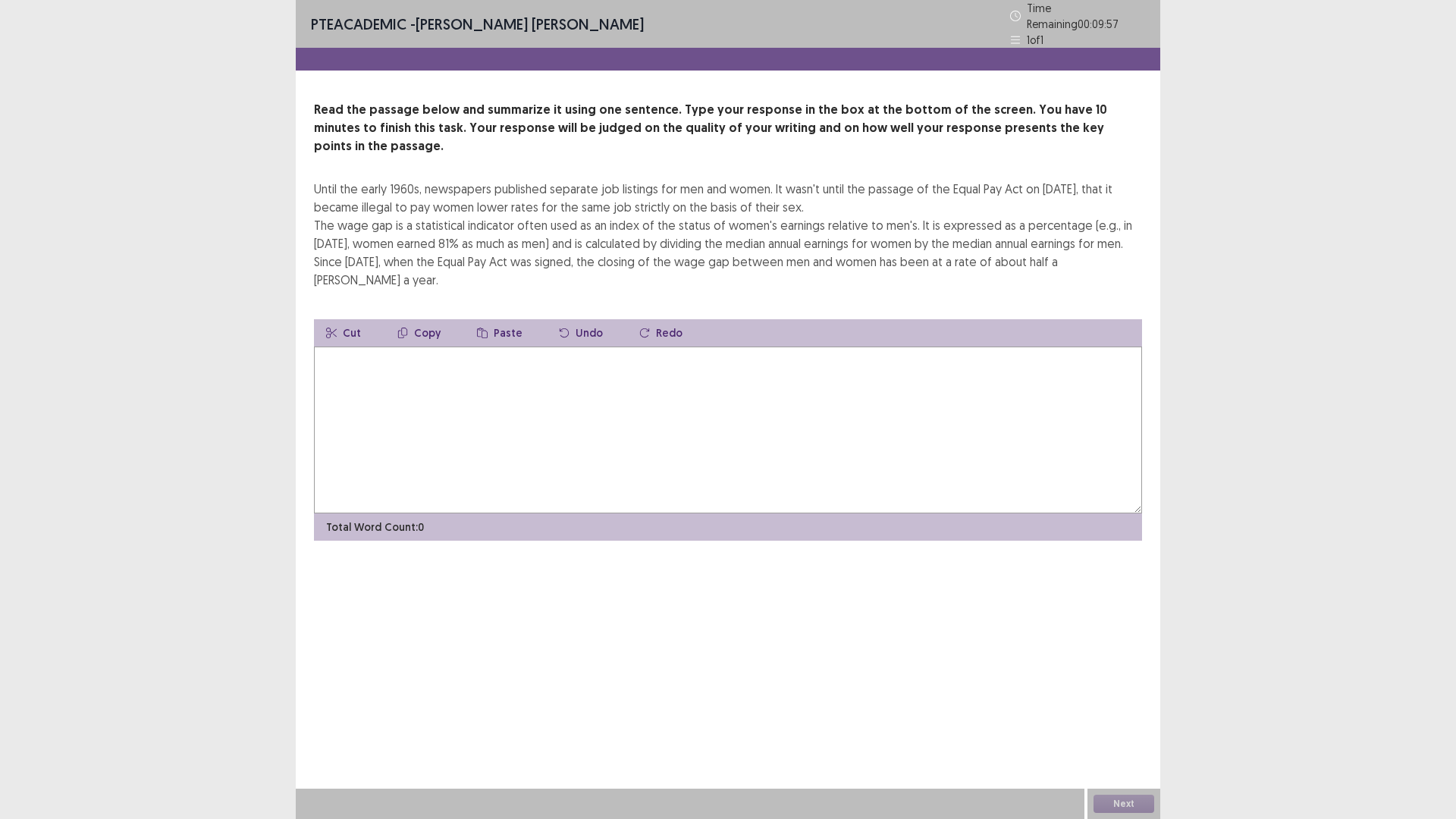
click at [336, 363] on textarea at bounding box center [728, 430] width 828 height 167
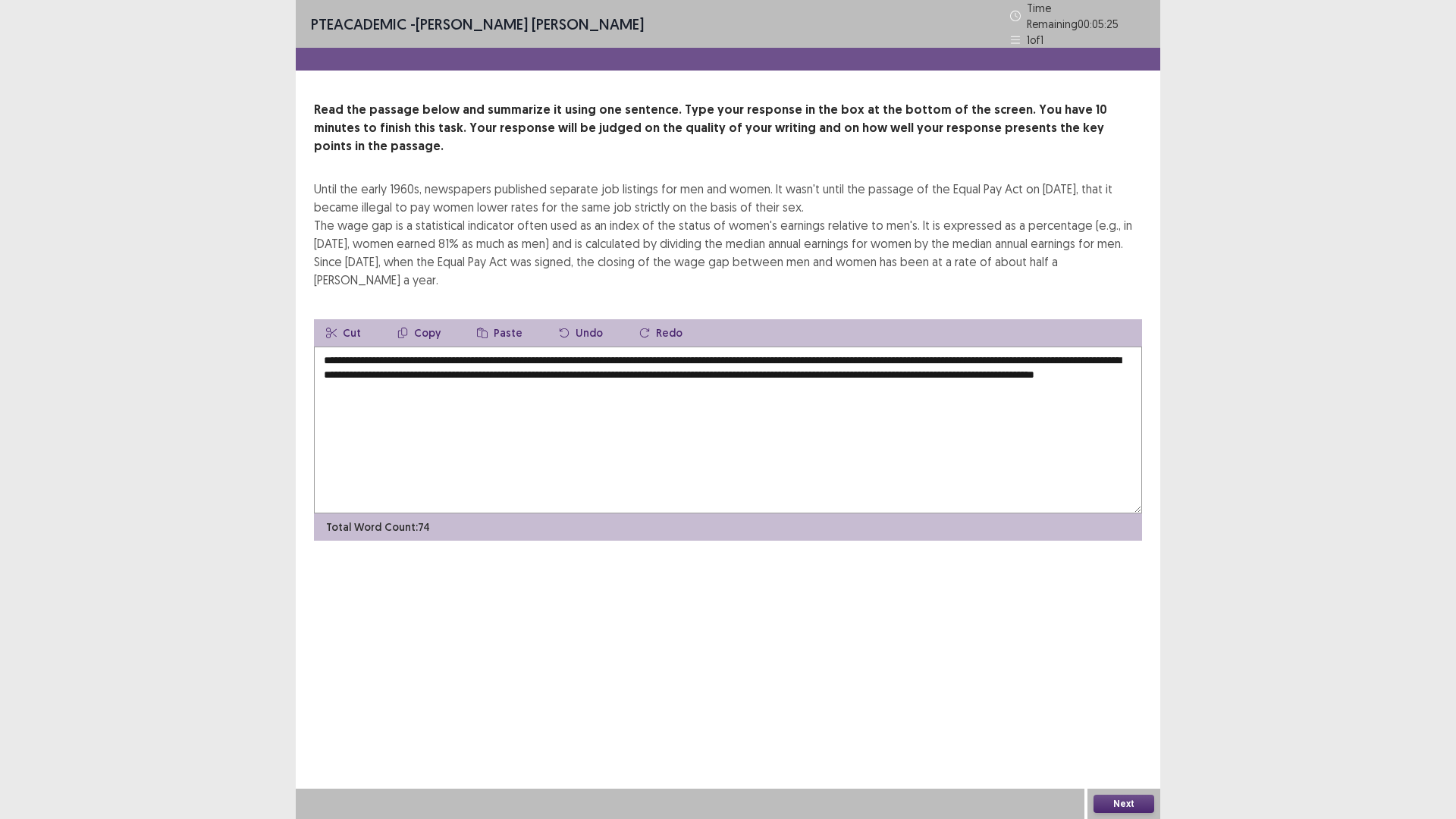
click at [486, 347] on textarea "**********" at bounding box center [728, 430] width 828 height 167
click at [766, 347] on textarea "**********" at bounding box center [728, 430] width 828 height 167
click at [586, 347] on textarea "**********" at bounding box center [728, 430] width 828 height 167
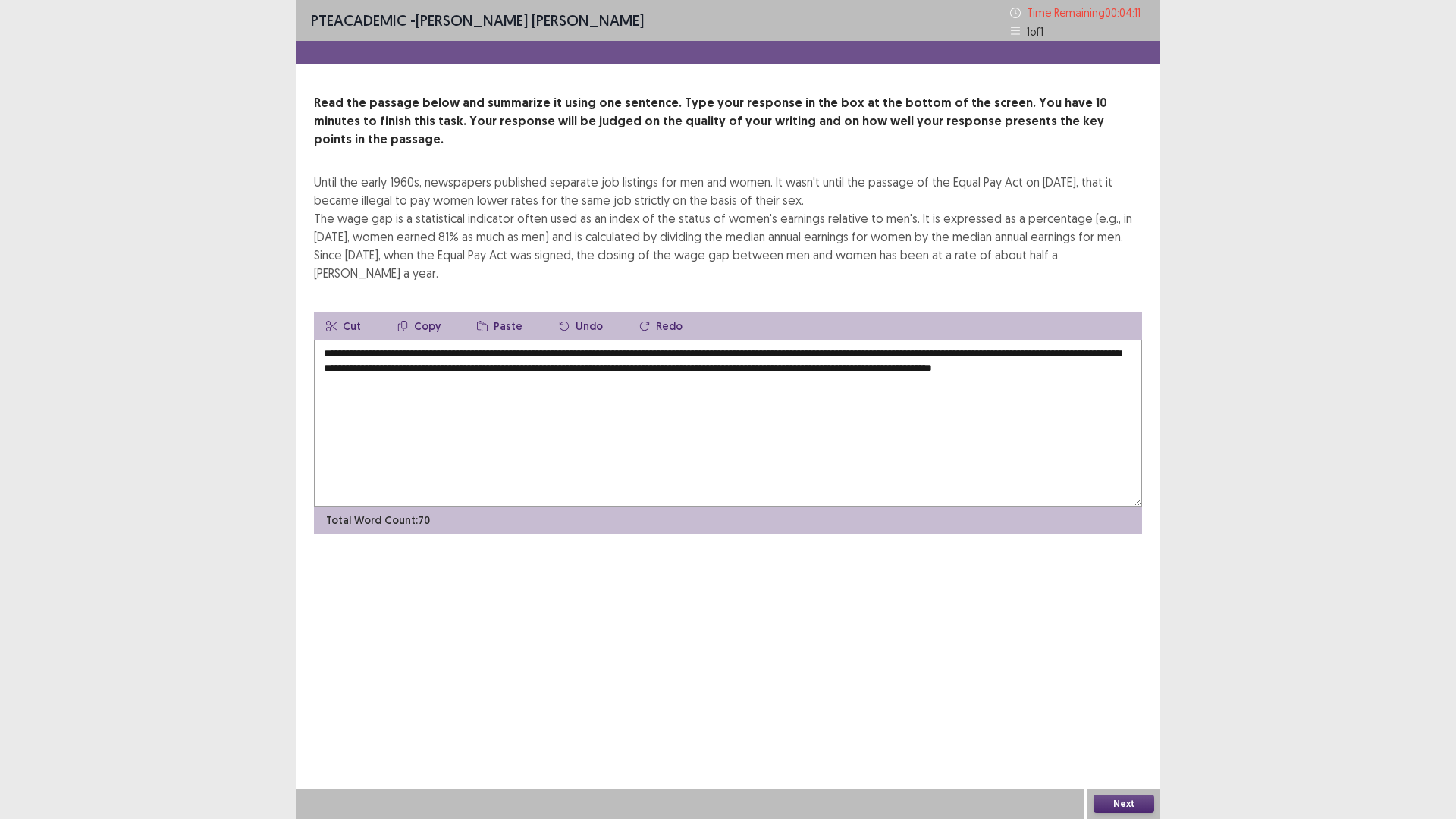
type textarea "**********"
click at [1123, 716] on button "Next" at bounding box center [1123, 803] width 61 height 18
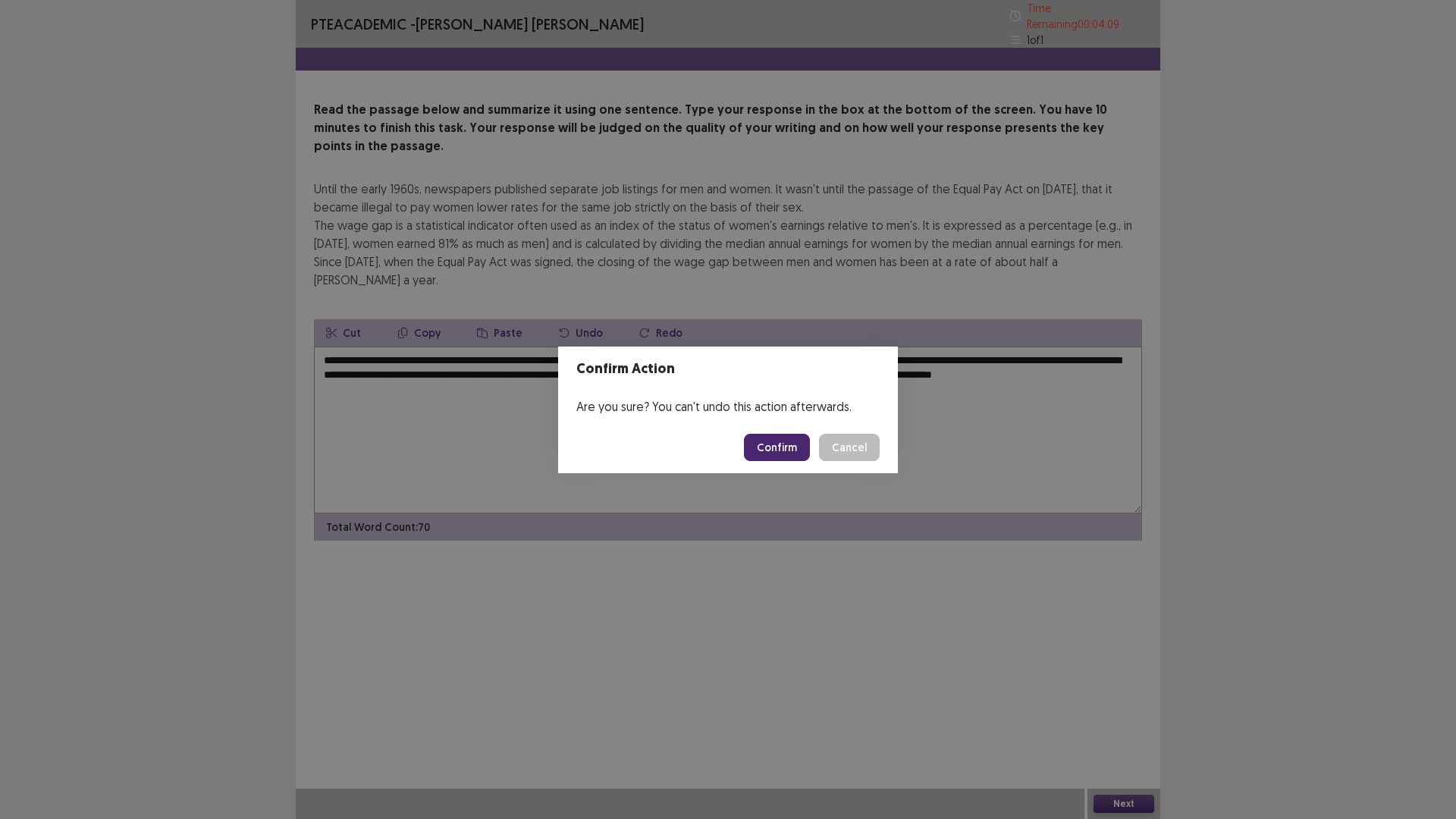
click at [768, 446] on button "Confirm" at bounding box center [777, 447] width 66 height 27
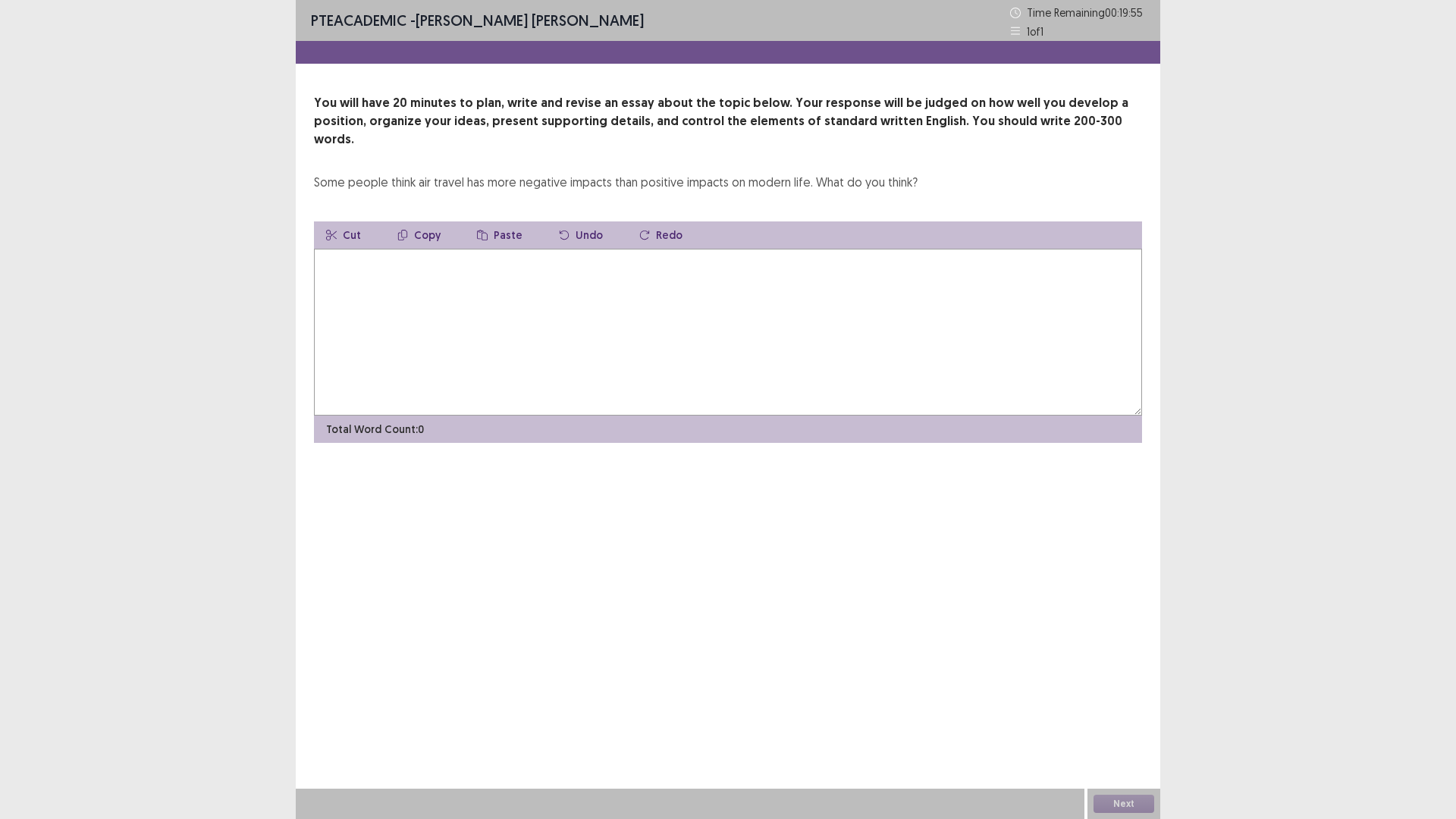
click at [396, 250] on textarea at bounding box center [728, 332] width 828 height 167
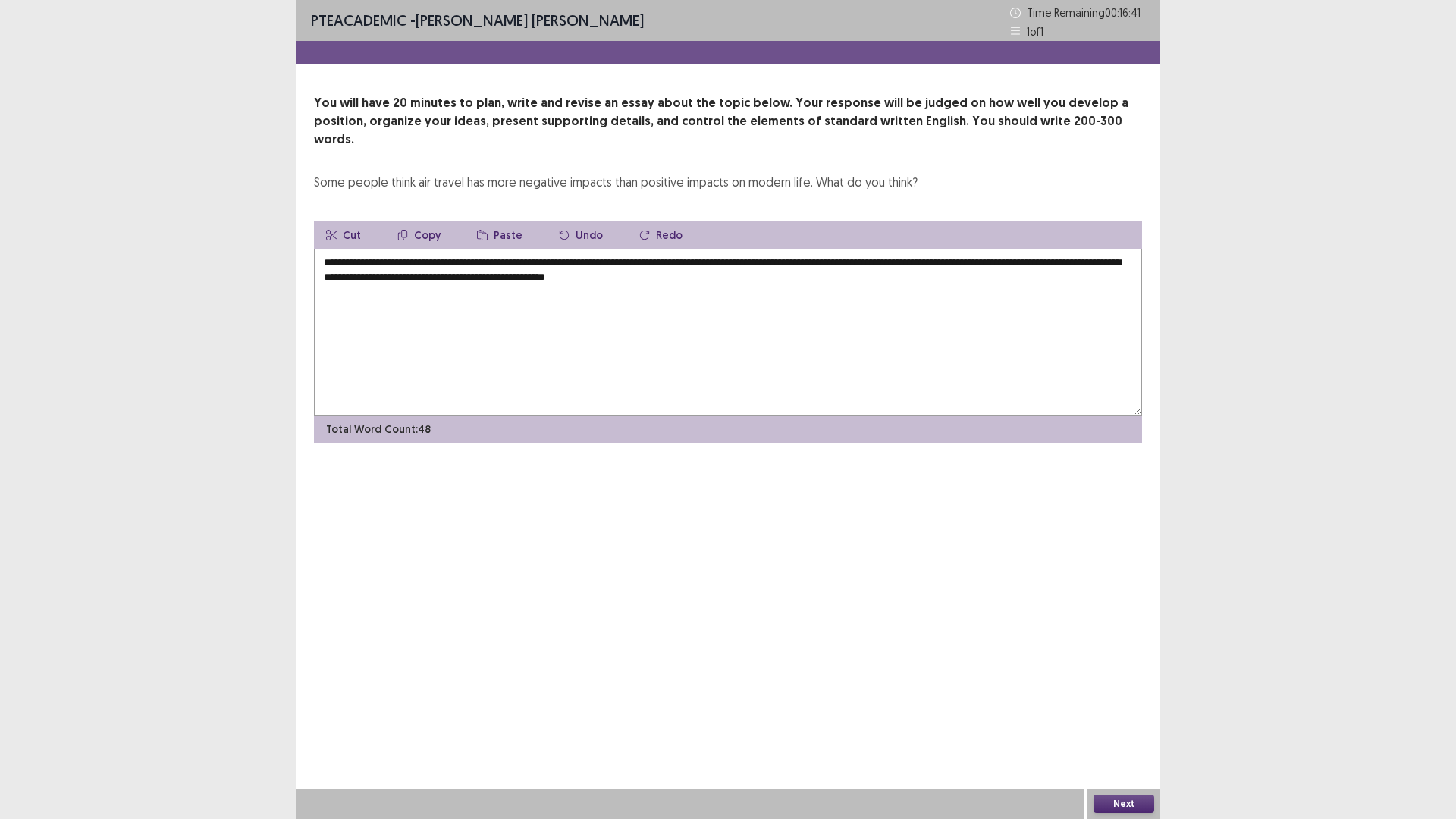
click at [876, 249] on textarea "**********" at bounding box center [728, 332] width 828 height 167
click at [488, 257] on textarea "**********" at bounding box center [728, 332] width 828 height 167
click at [890, 258] on textarea "**********" at bounding box center [728, 332] width 828 height 167
click at [879, 249] on textarea "**********" at bounding box center [728, 332] width 828 height 167
click at [915, 259] on textarea "**********" at bounding box center [728, 332] width 828 height 167
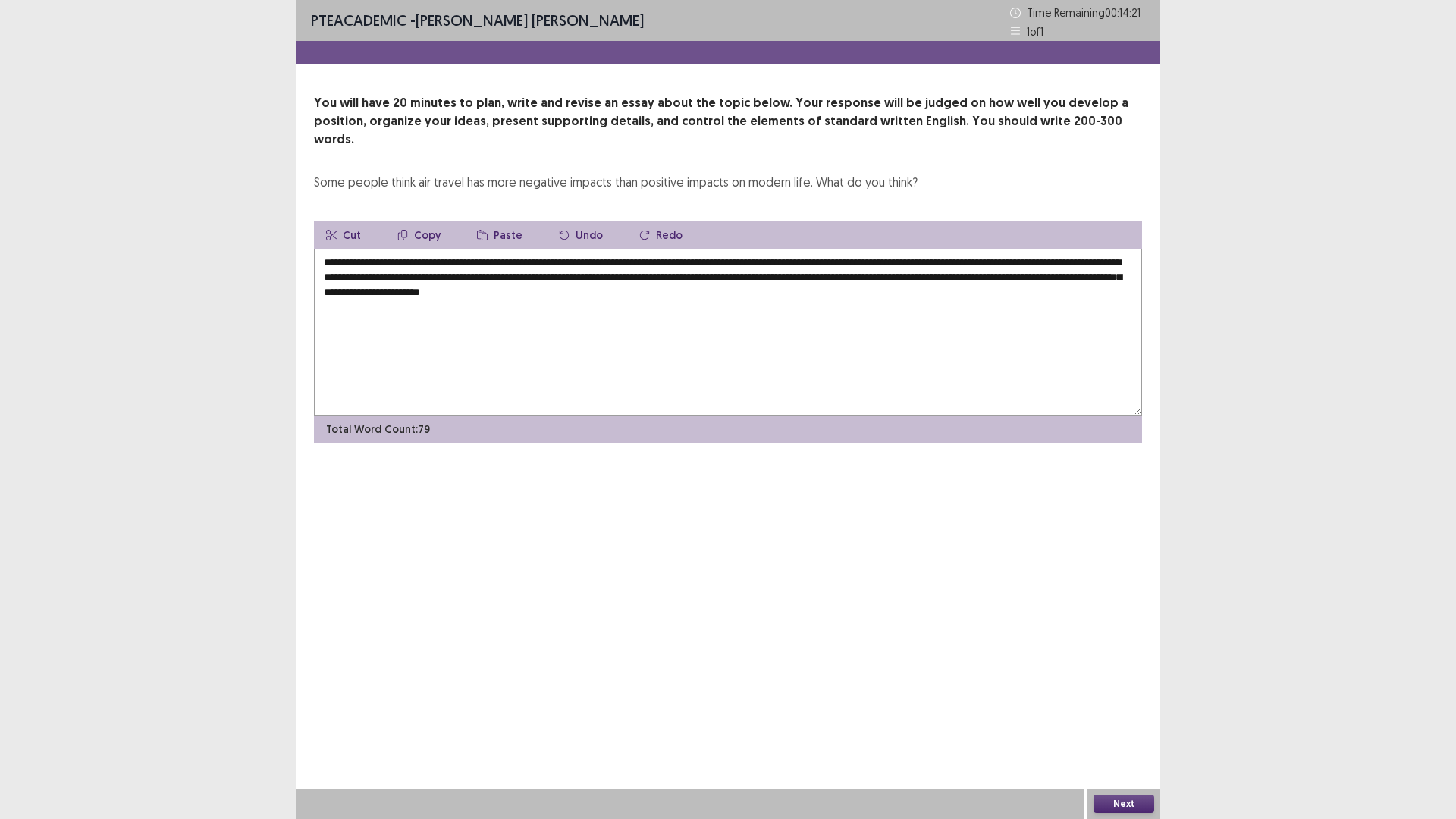
click at [687, 272] on textarea "**********" at bounding box center [728, 332] width 828 height 167
click at [628, 273] on textarea "**********" at bounding box center [728, 332] width 828 height 167
click at [758, 278] on textarea "**********" at bounding box center [728, 332] width 828 height 167
click at [561, 289] on textarea "**********" at bounding box center [728, 332] width 828 height 167
click at [887, 293] on textarea "**********" at bounding box center [728, 332] width 828 height 167
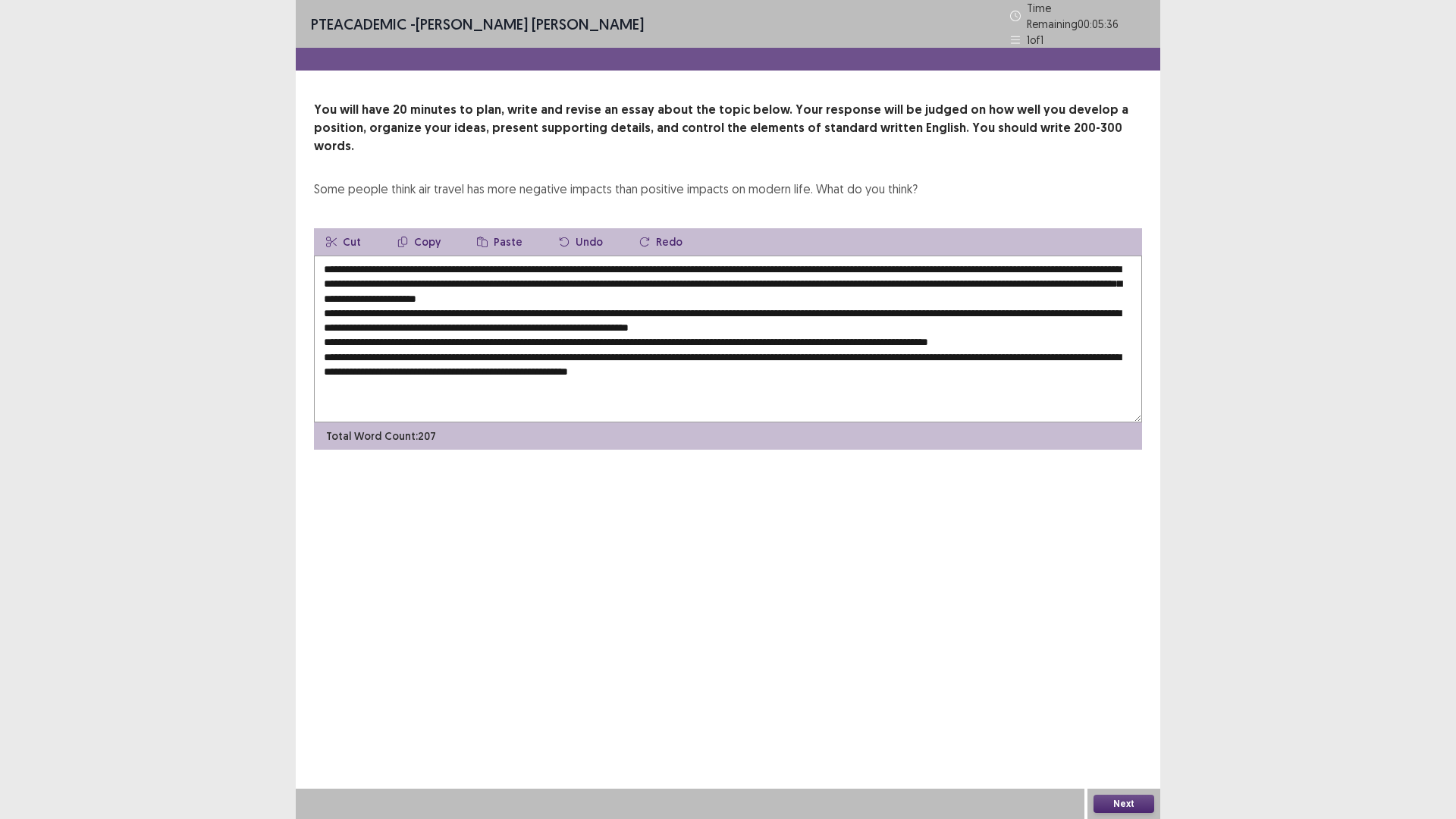
click at [719, 299] on textarea at bounding box center [728, 338] width 828 height 167
click at [714, 303] on textarea at bounding box center [728, 338] width 828 height 167
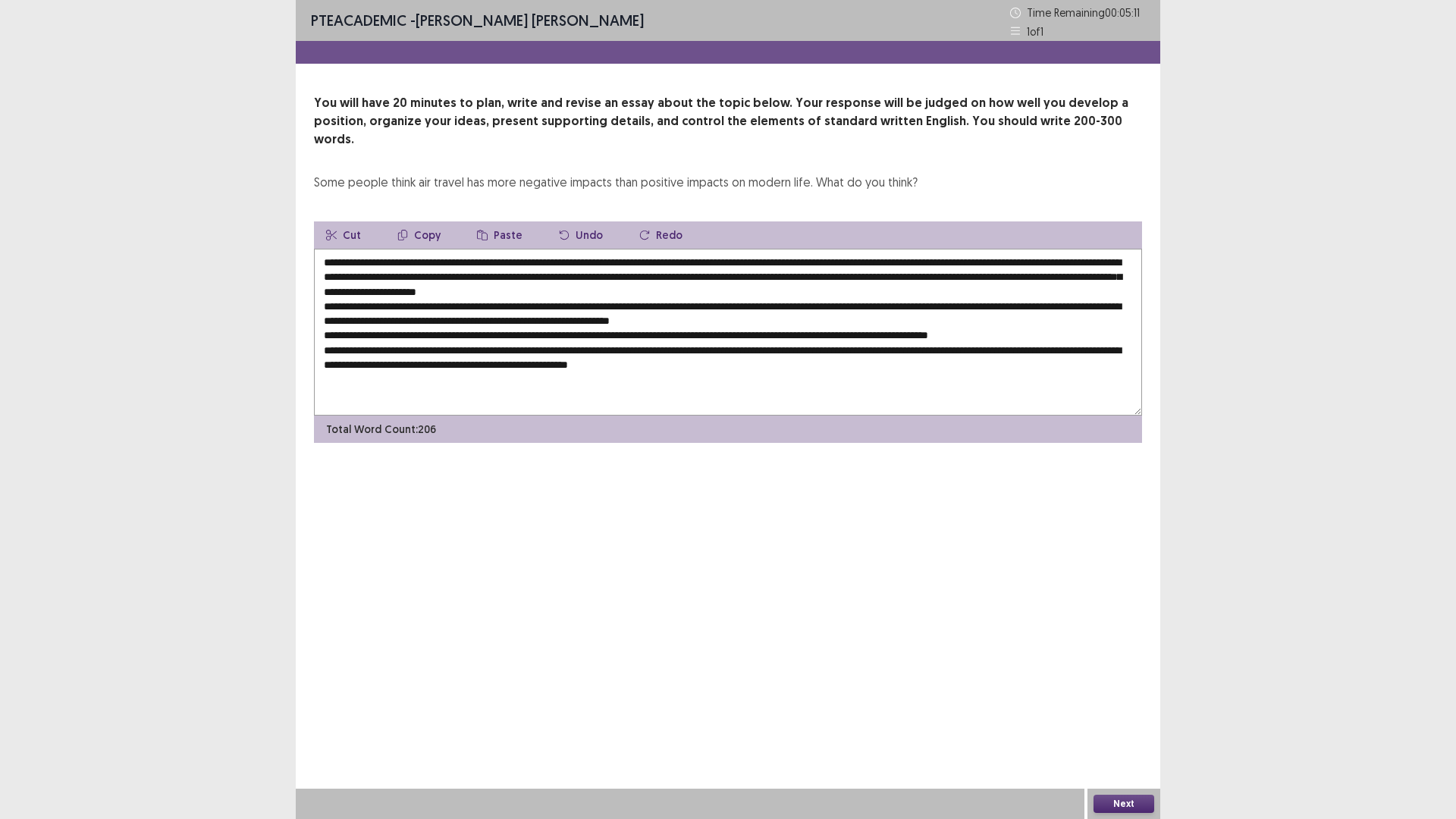
type textarea "**********"
click at [1120, 716] on button "Next" at bounding box center [1123, 803] width 61 height 18
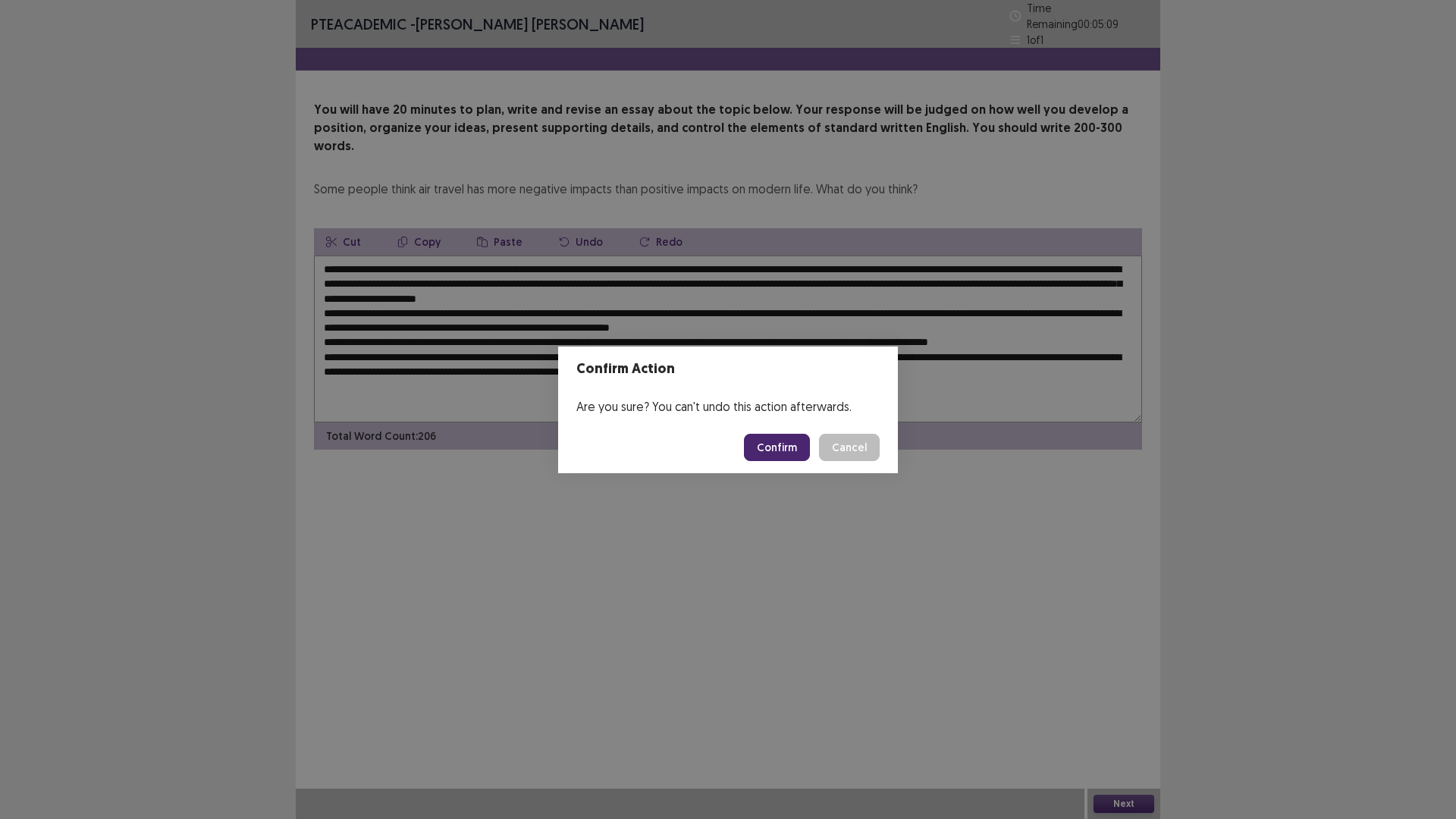
drag, startPoint x: 771, startPoint y: 450, endPoint x: 784, endPoint y: 458, distance: 15.3
click at [772, 450] on button "Confirm" at bounding box center [777, 447] width 66 height 27
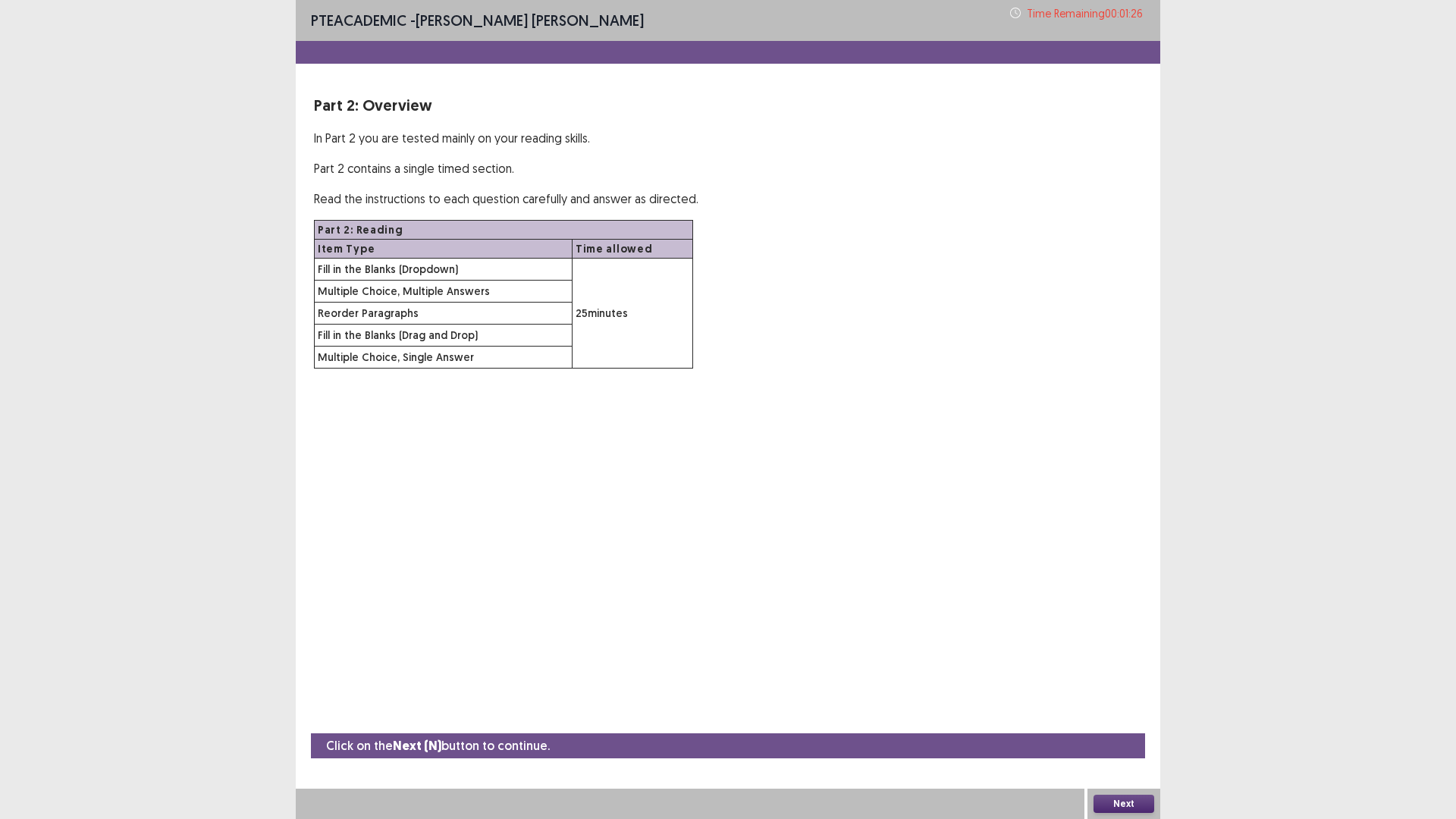
click at [1123, 716] on button "Next" at bounding box center [1123, 803] width 61 height 18
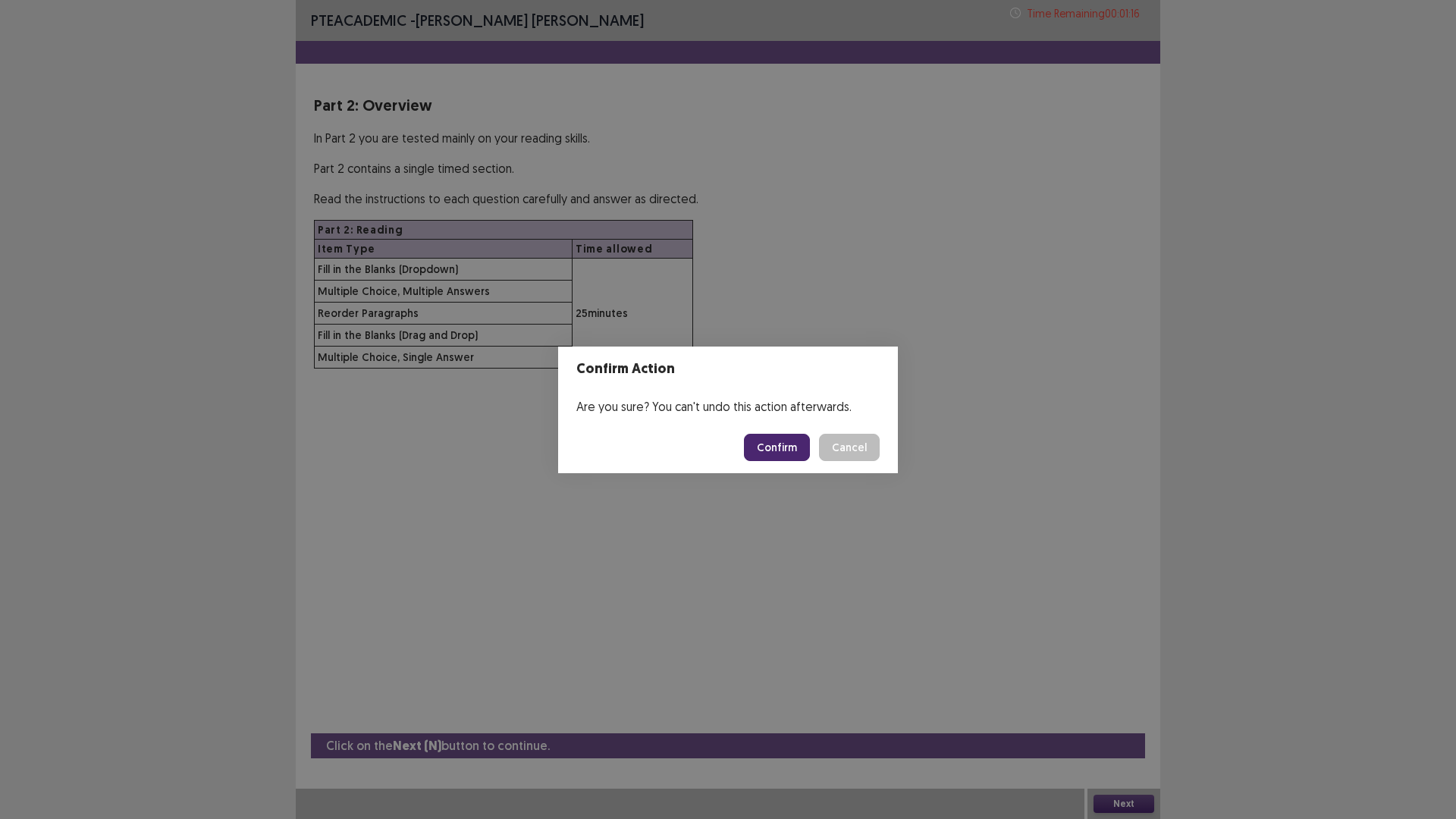
click at [776, 453] on button "Confirm" at bounding box center [777, 447] width 66 height 27
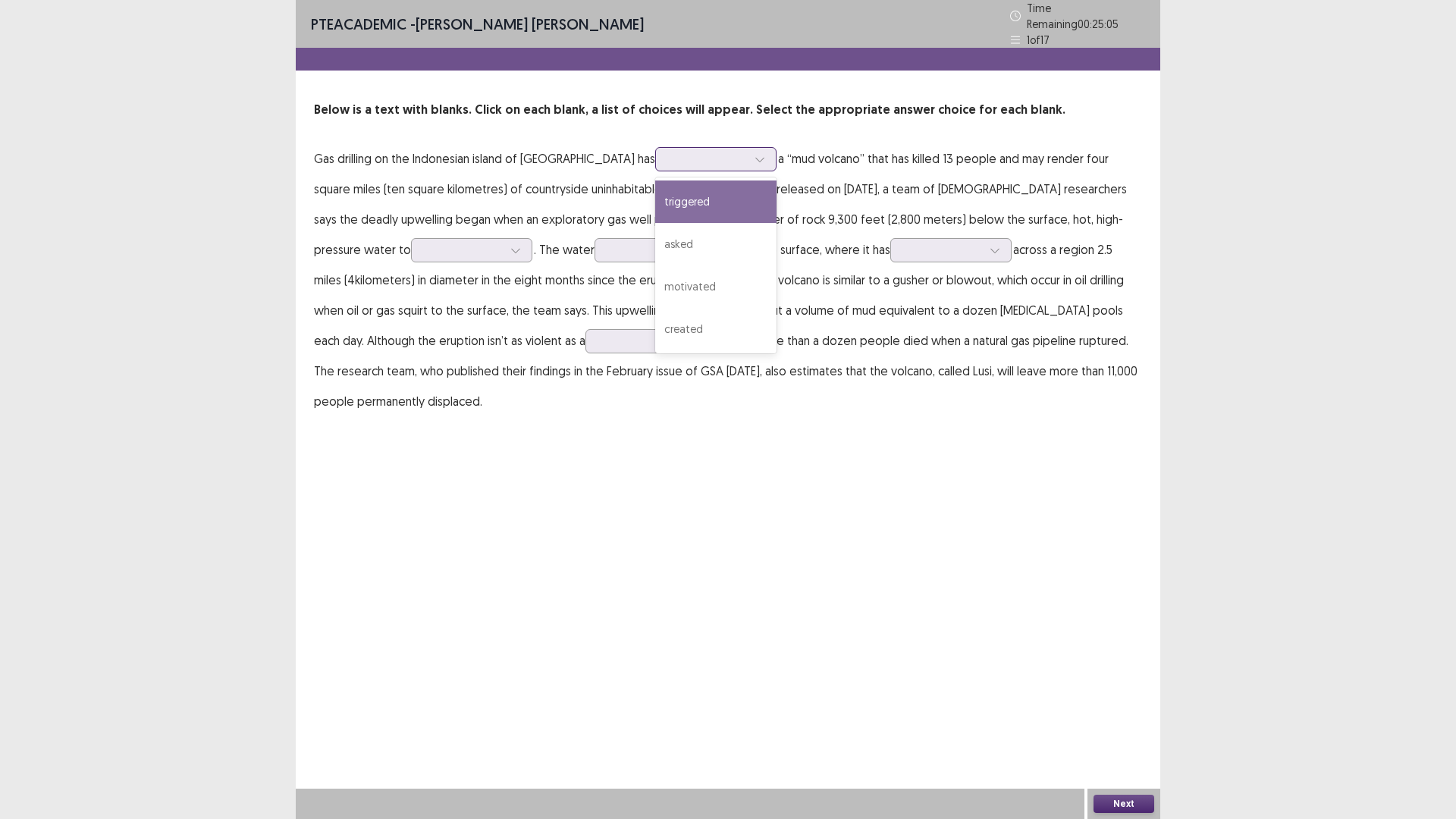
click at [754, 156] on icon at bounding box center [759, 159] width 10 height 10
click at [655, 313] on div "created" at bounding box center [716, 329] width 121 height 42
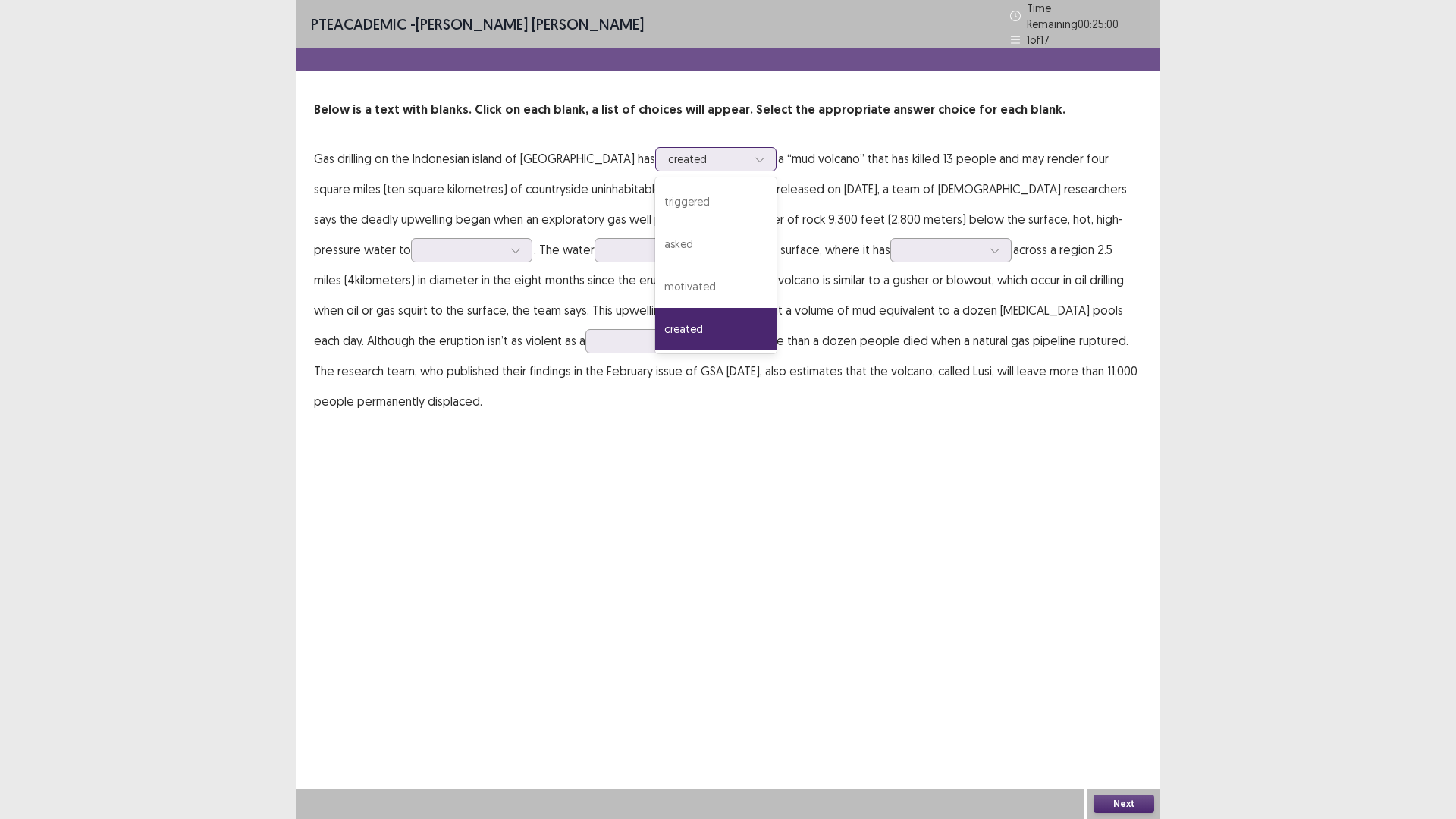
click at [668, 152] on div at bounding box center [707, 159] width 79 height 14
click at [655, 208] on div "triggered" at bounding box center [716, 201] width 121 height 42
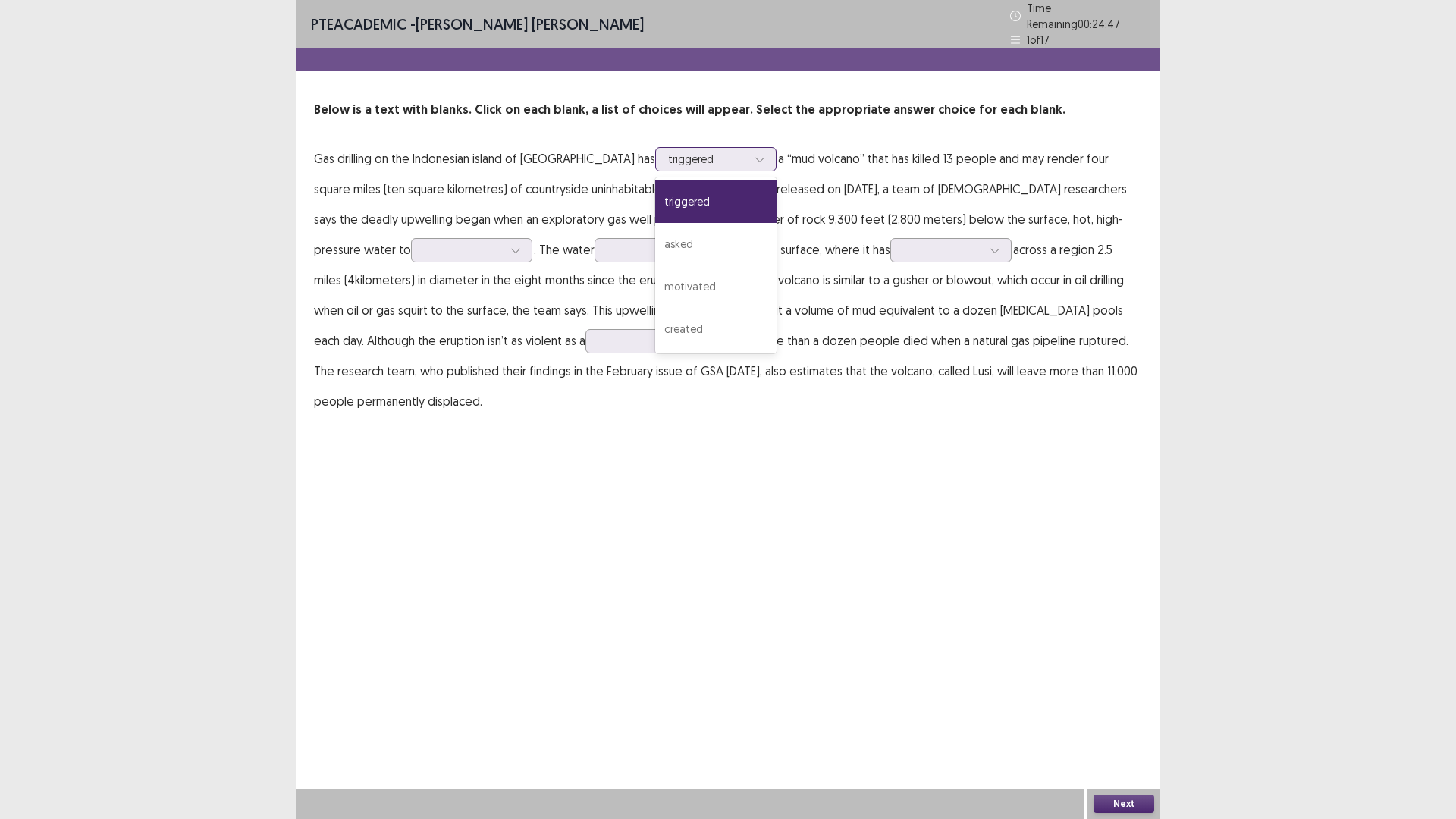
click at [690, 151] on div "triggered" at bounding box center [716, 159] width 121 height 24
click at [735, 148] on p "Gas drilling on the Indonesian island of [GEOGRAPHIC_DATA] has option triggered…" at bounding box center [728, 280] width 828 height 273
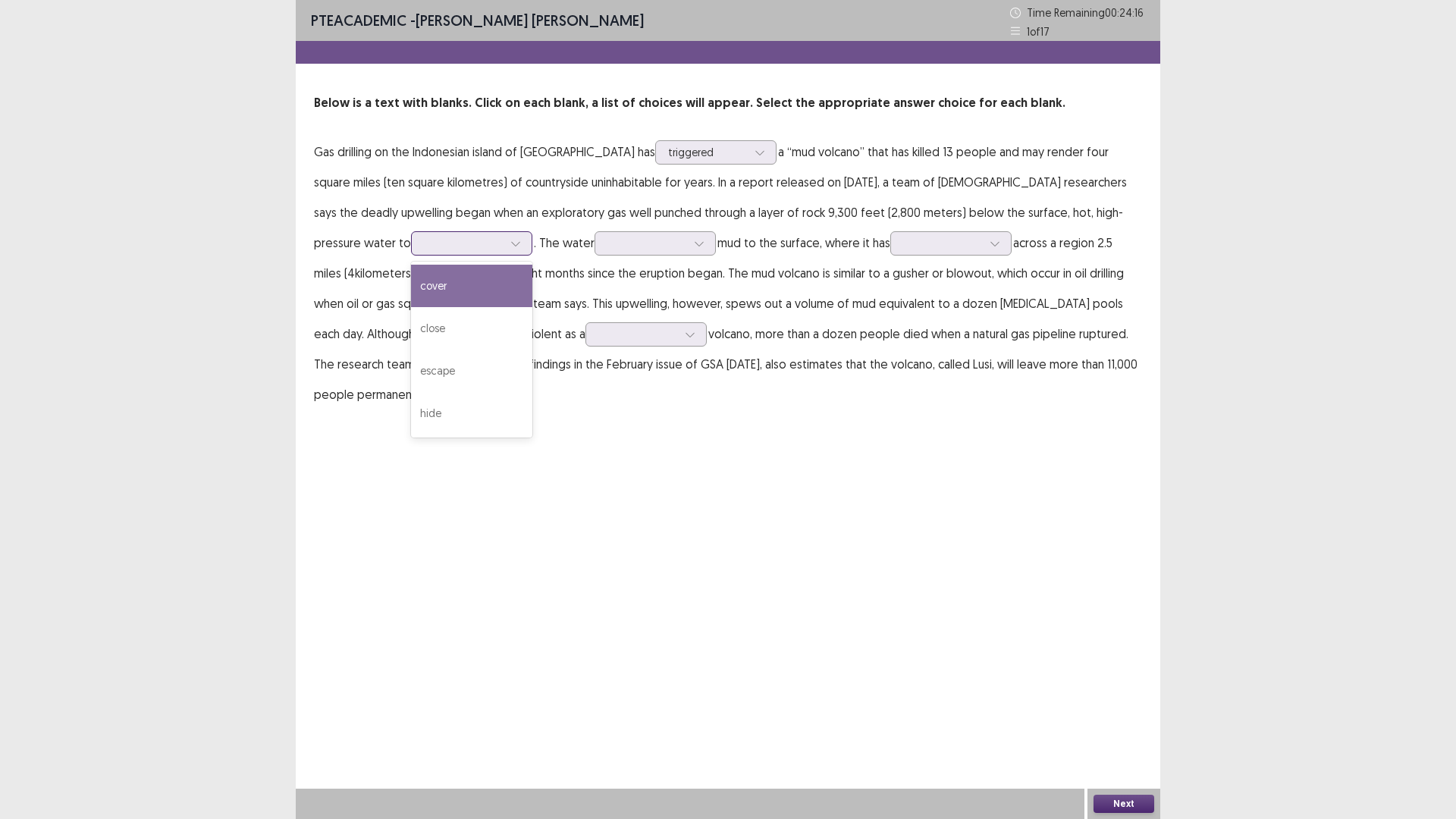
click at [504, 234] on div at bounding box center [515, 243] width 23 height 23
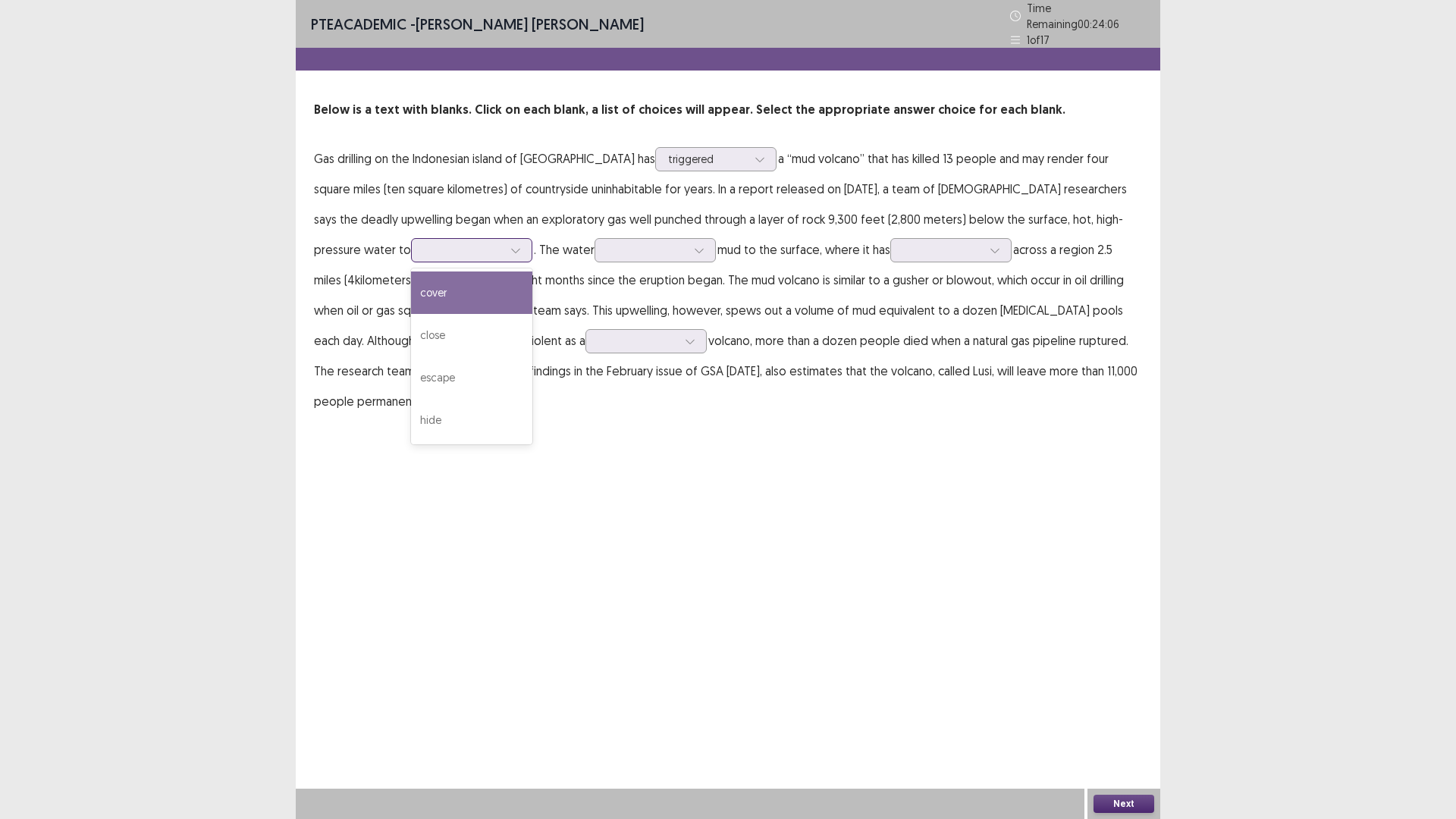
click at [411, 289] on div "cover" at bounding box center [471, 292] width 121 height 42
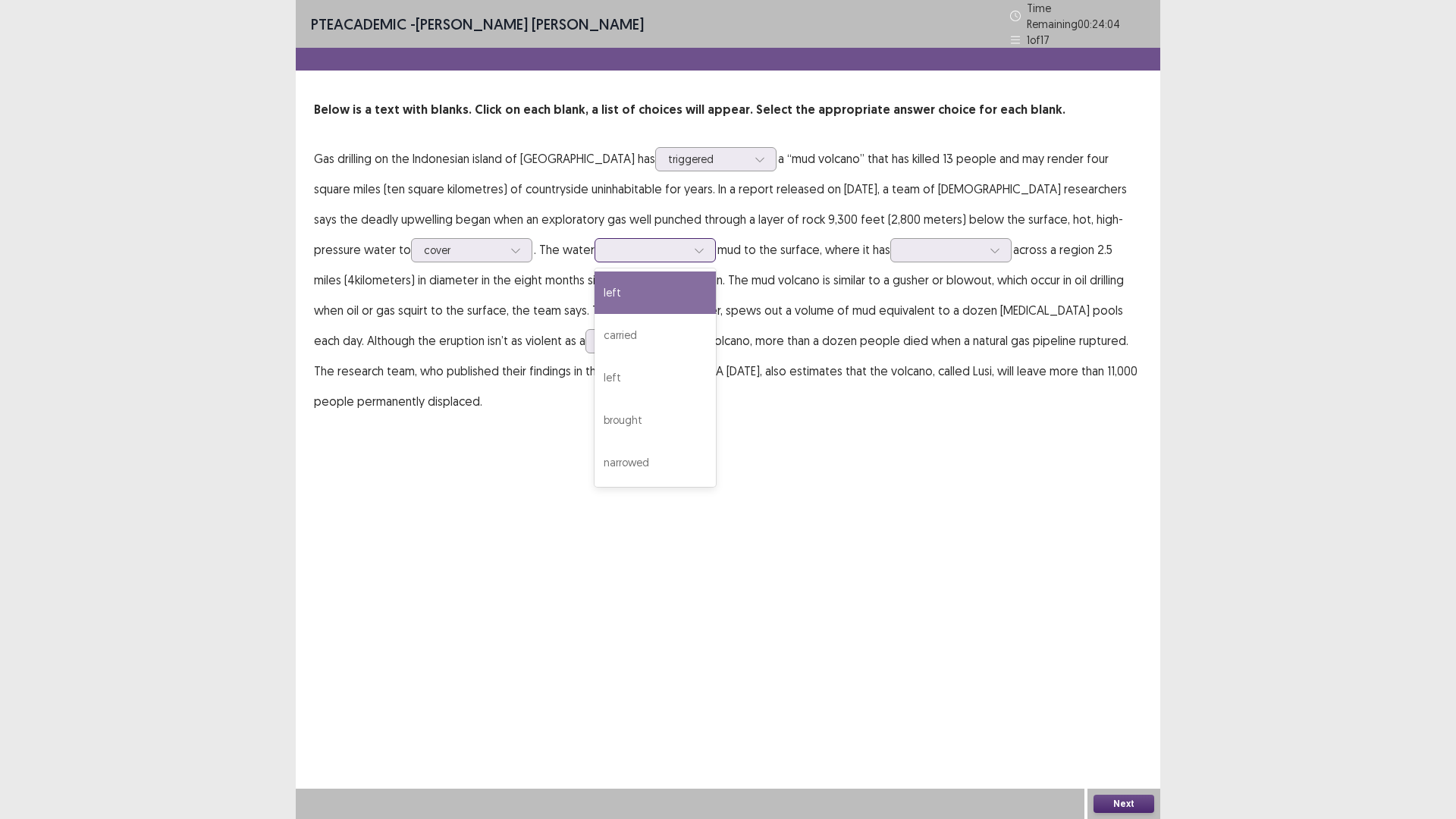
drag, startPoint x: 608, startPoint y: 244, endPoint x: 600, endPoint y: 247, distance: 8.5
click at [694, 246] on icon at bounding box center [698, 250] width 10 height 10
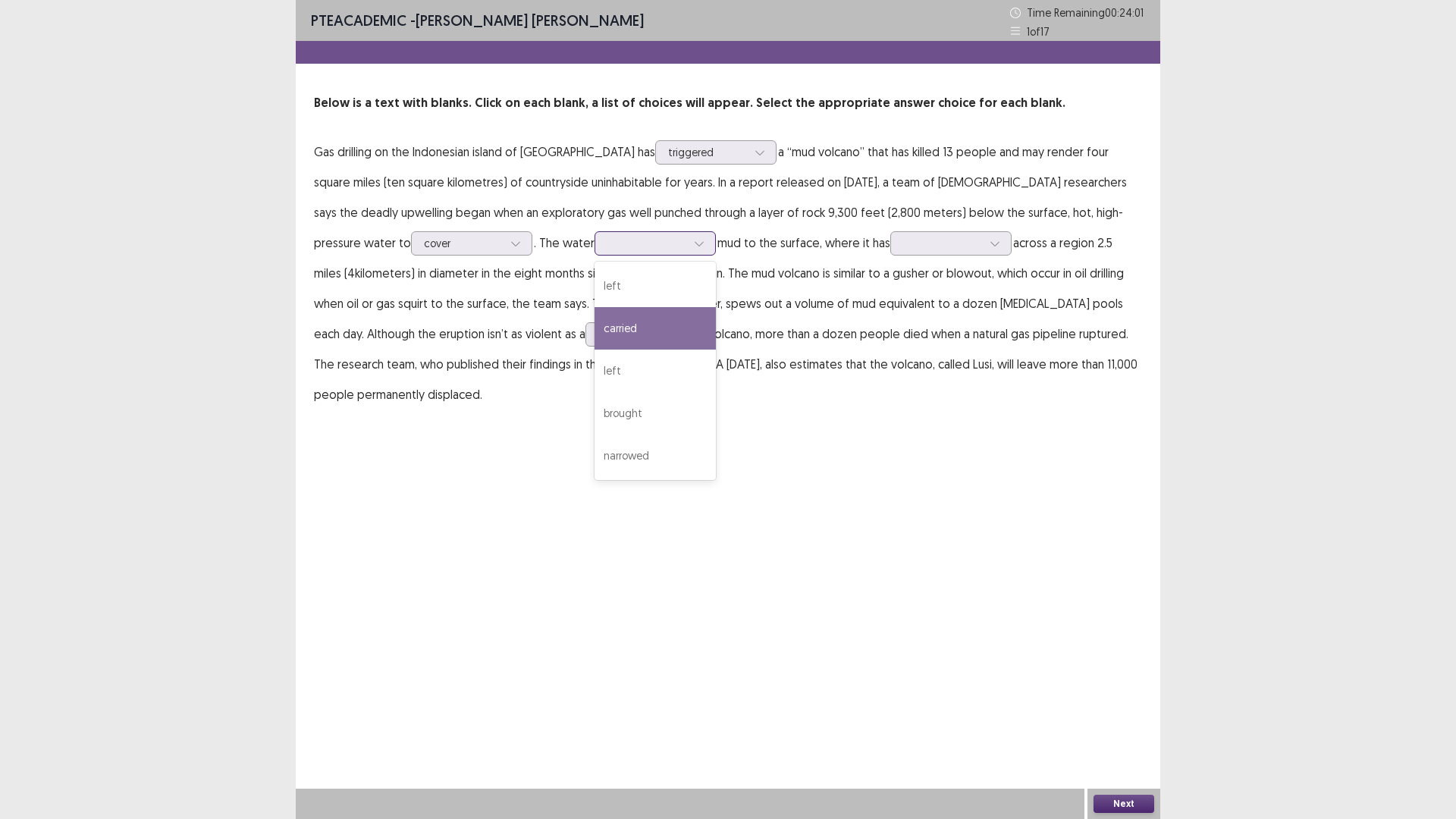
click at [594, 313] on div "carried" at bounding box center [655, 328] width 121 height 42
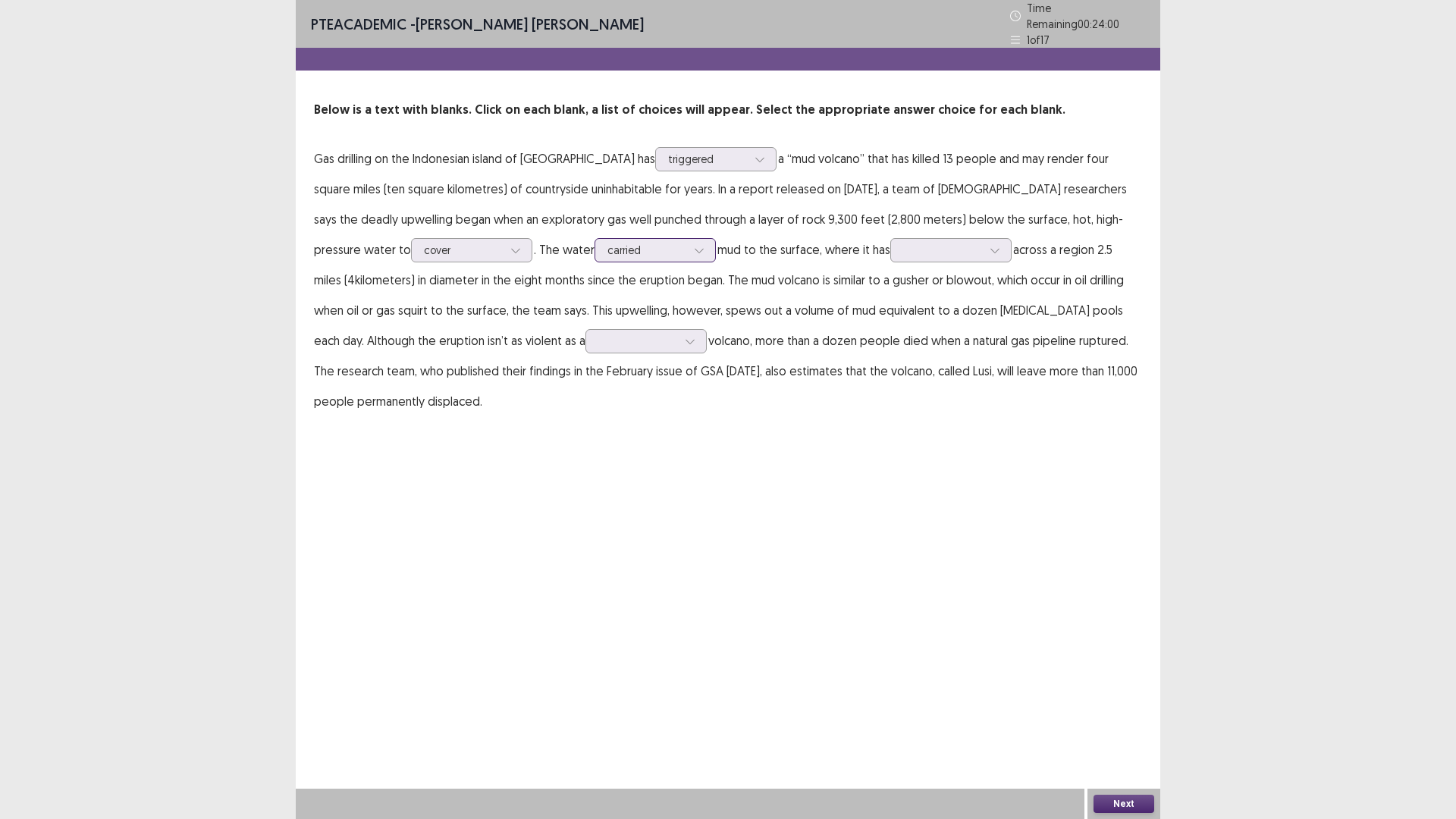
click at [608, 243] on div at bounding box center [647, 250] width 79 height 14
click at [694, 245] on icon at bounding box center [698, 250] width 10 height 10
click at [990, 245] on icon at bounding box center [994, 250] width 10 height 10
click at [890, 330] on div "travelled" at bounding box center [950, 335] width 121 height 42
click at [685, 336] on icon at bounding box center [690, 341] width 10 height 10
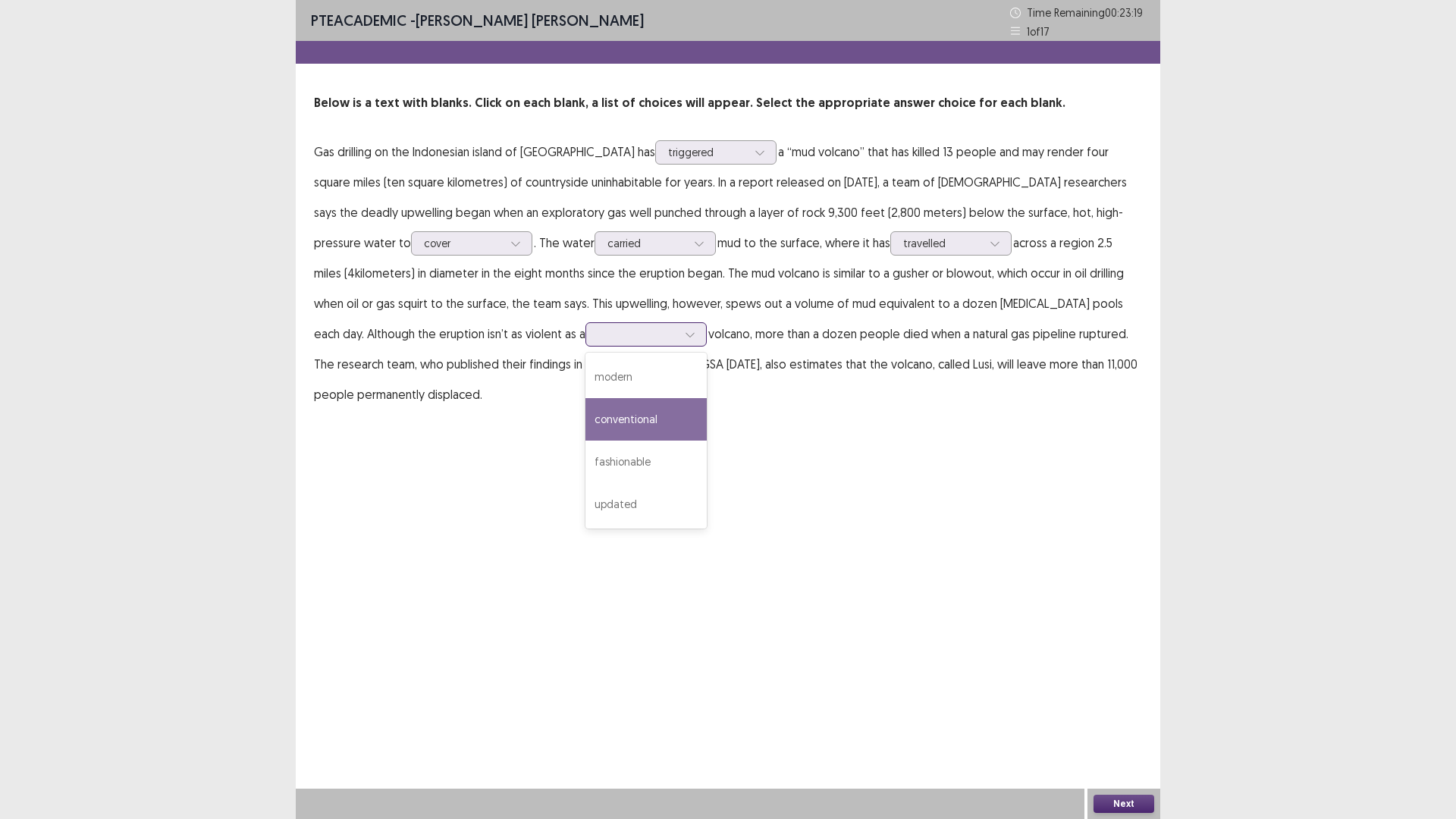
click at [585, 413] on div "conventional" at bounding box center [646, 419] width 121 height 42
click at [1130, 716] on button "Next" at bounding box center [1123, 803] width 61 height 18
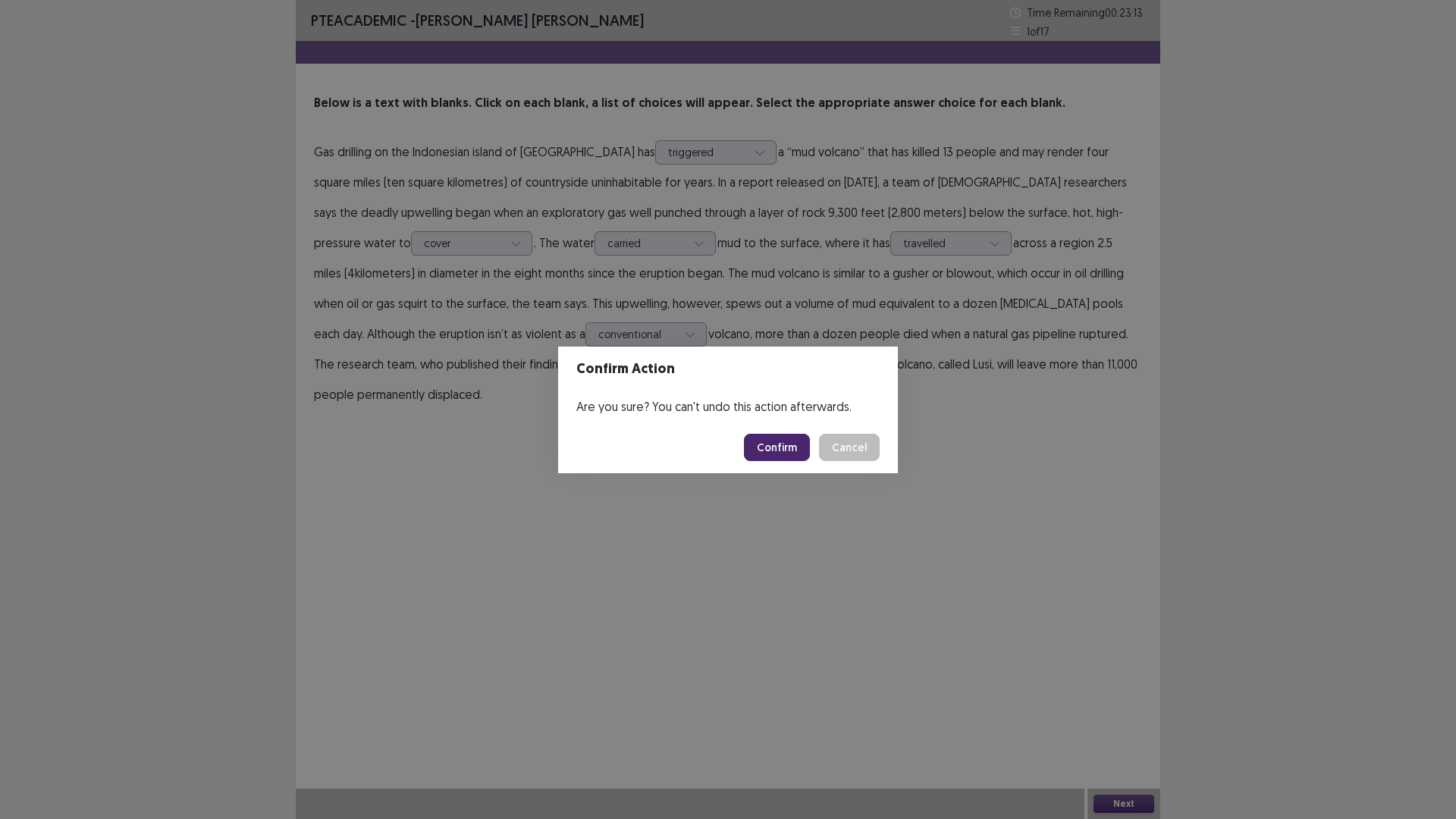
click at [769, 455] on button "Confirm" at bounding box center [777, 447] width 66 height 27
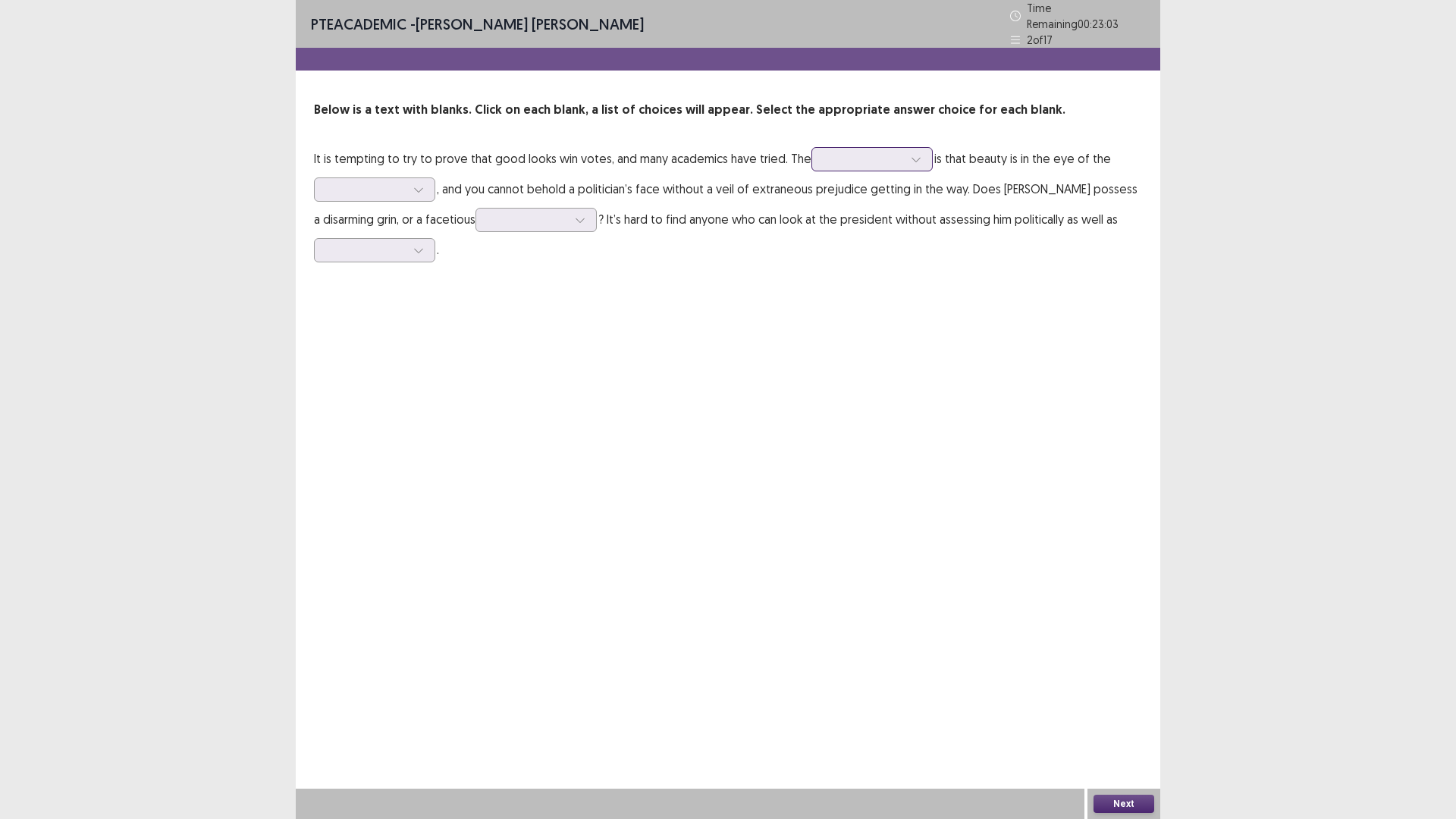
click at [904, 162] on div at bounding box center [915, 159] width 23 height 23
click at [862, 282] on div "approval" at bounding box center [872, 286] width 121 height 42
click at [912, 157] on div at bounding box center [915, 159] width 23 height 23
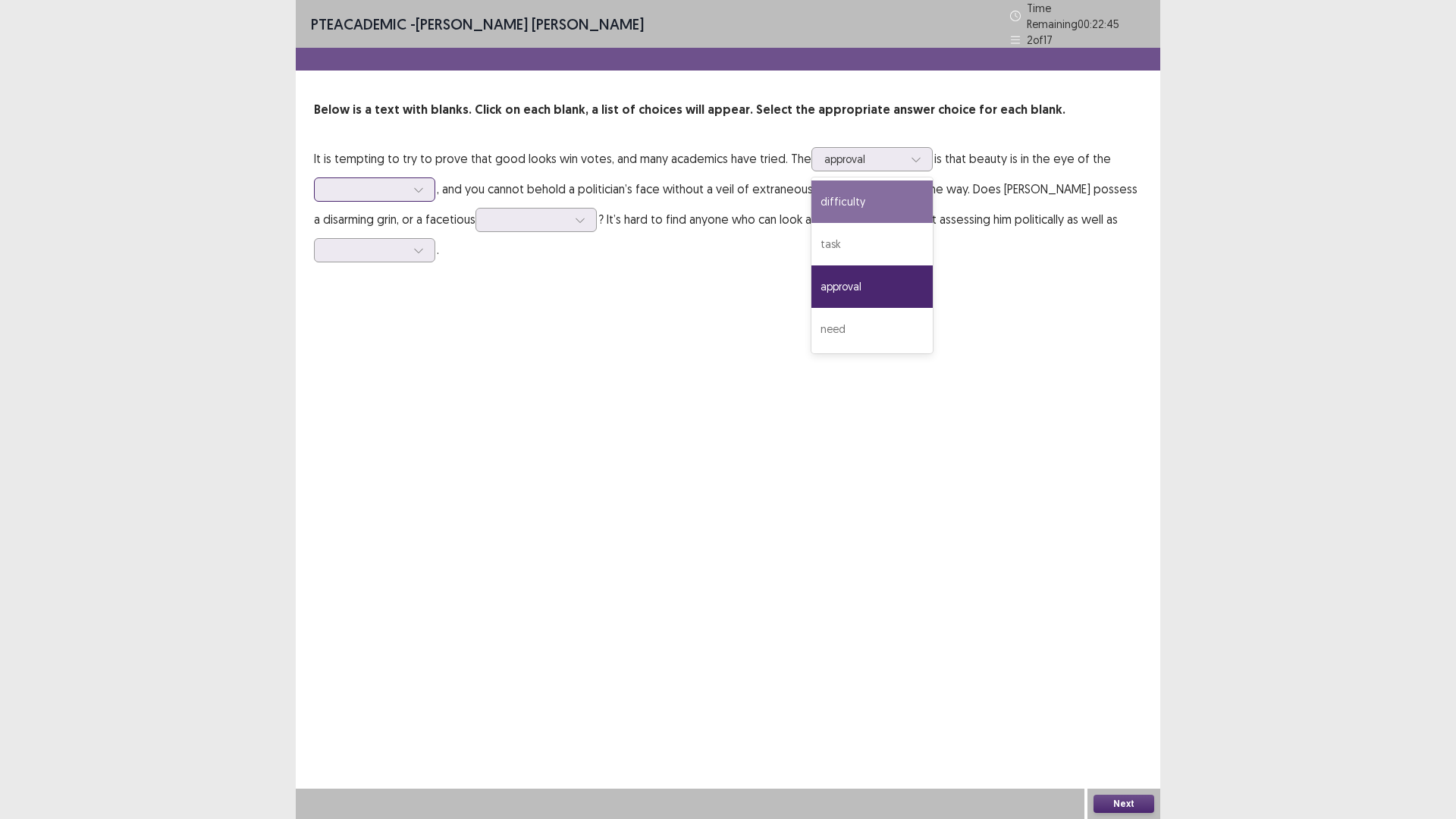
click at [428, 194] on div at bounding box center [375, 189] width 121 height 24
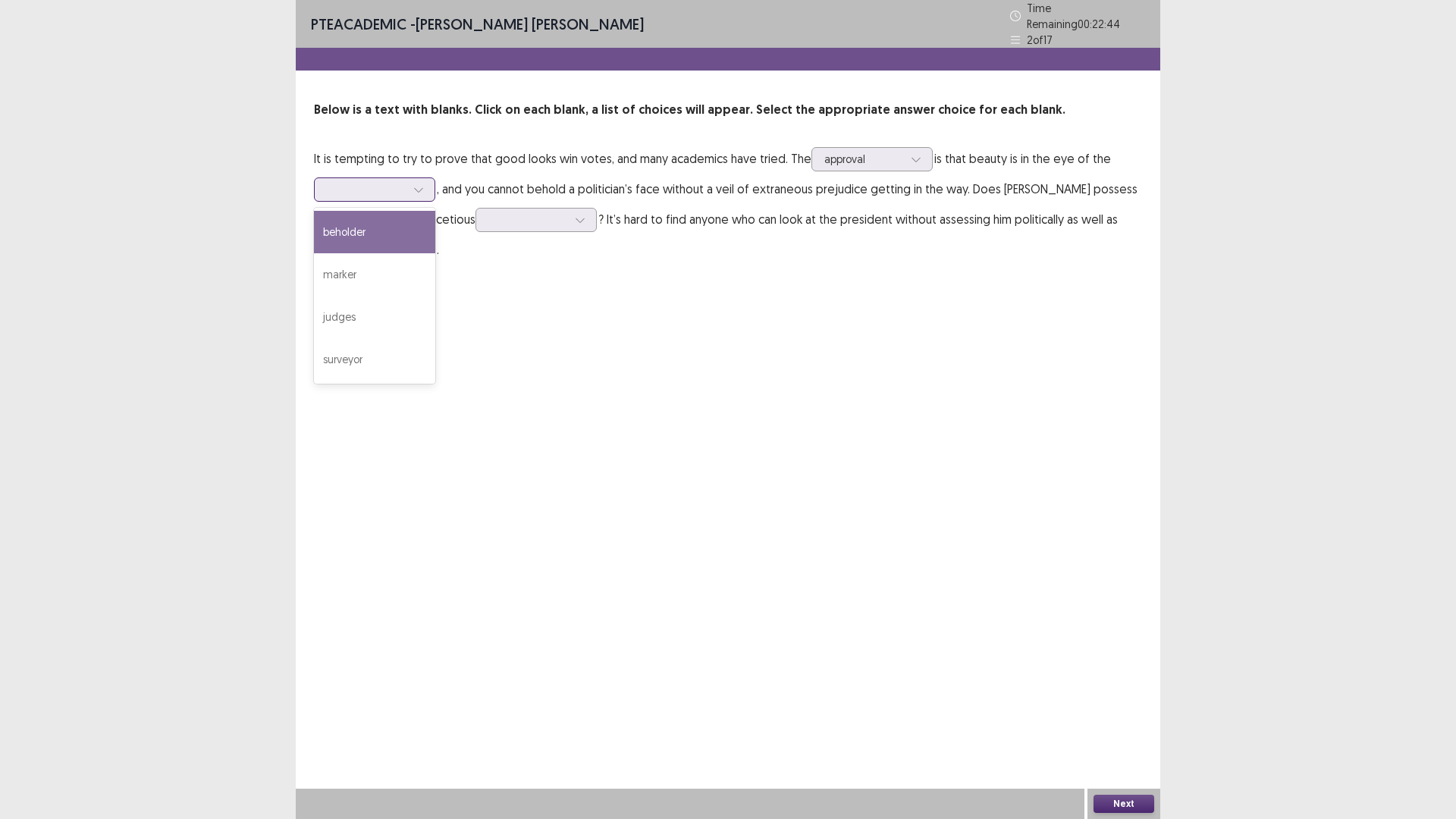
click at [388, 214] on div "beholder" at bounding box center [375, 231] width 121 height 42
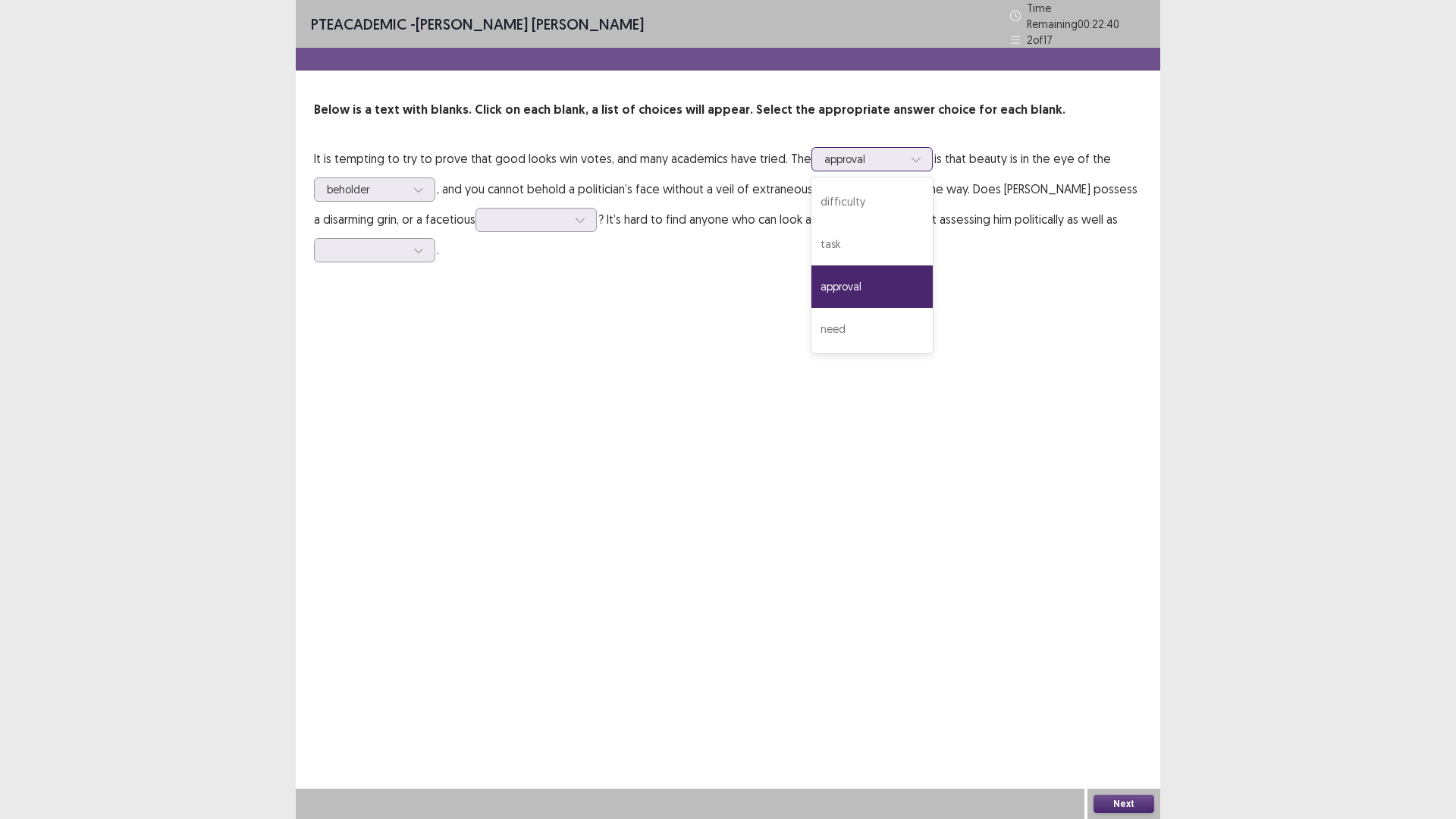
click at [915, 156] on icon at bounding box center [915, 159] width 10 height 10
click at [883, 198] on div "difficulty" at bounding box center [872, 201] width 121 height 42
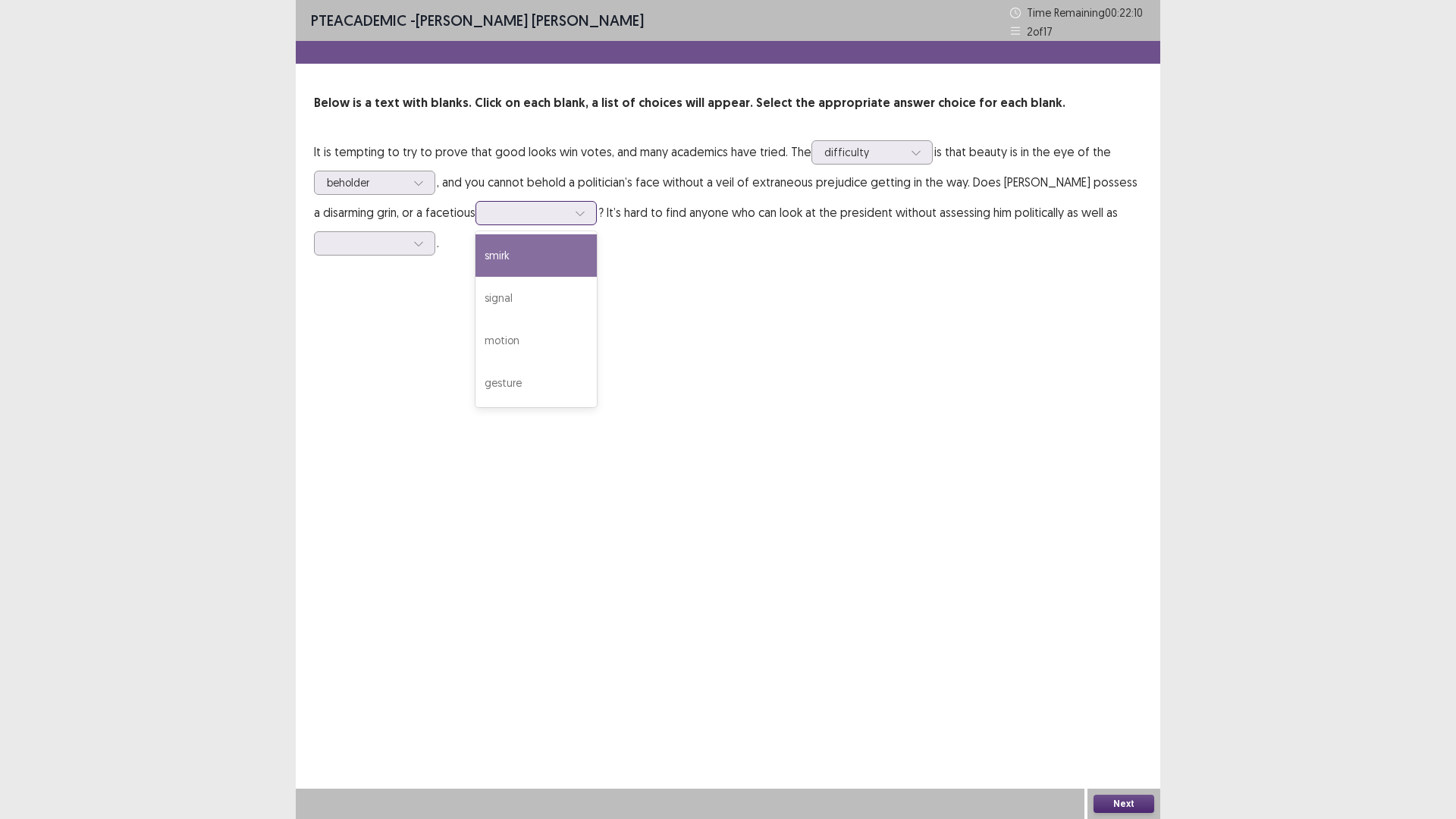
click at [579, 212] on icon at bounding box center [580, 213] width 10 height 10
click at [539, 309] on div "signal" at bounding box center [536, 297] width 121 height 42
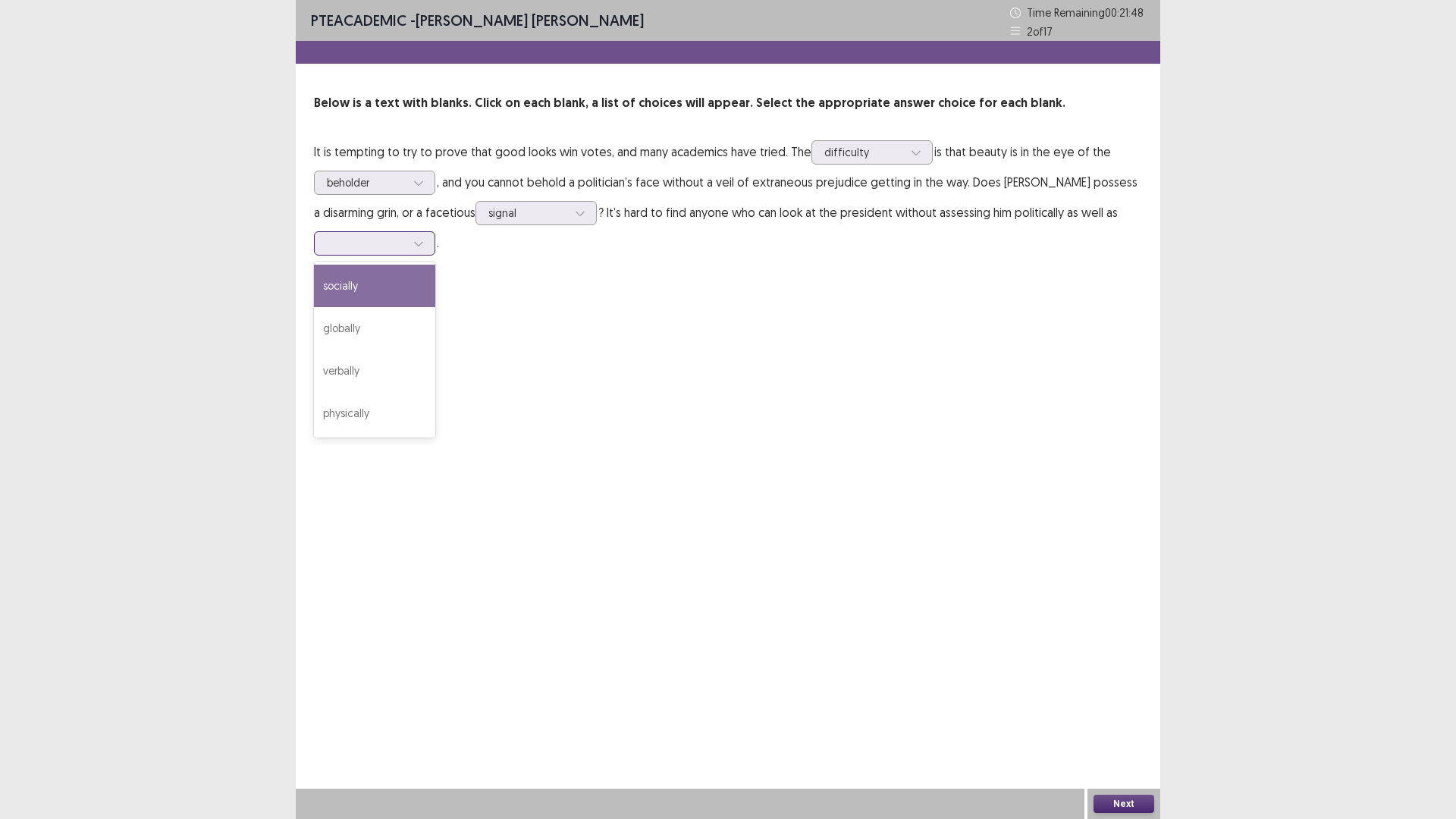
click at [417, 248] on icon at bounding box center [418, 243] width 10 height 10
click at [341, 278] on div "socially" at bounding box center [375, 285] width 121 height 42
click at [407, 232] on div "socially" at bounding box center [366, 243] width 82 height 23
click at [357, 334] on div "globally" at bounding box center [375, 328] width 121 height 42
click at [1126, 716] on button "Next" at bounding box center [1123, 803] width 61 height 18
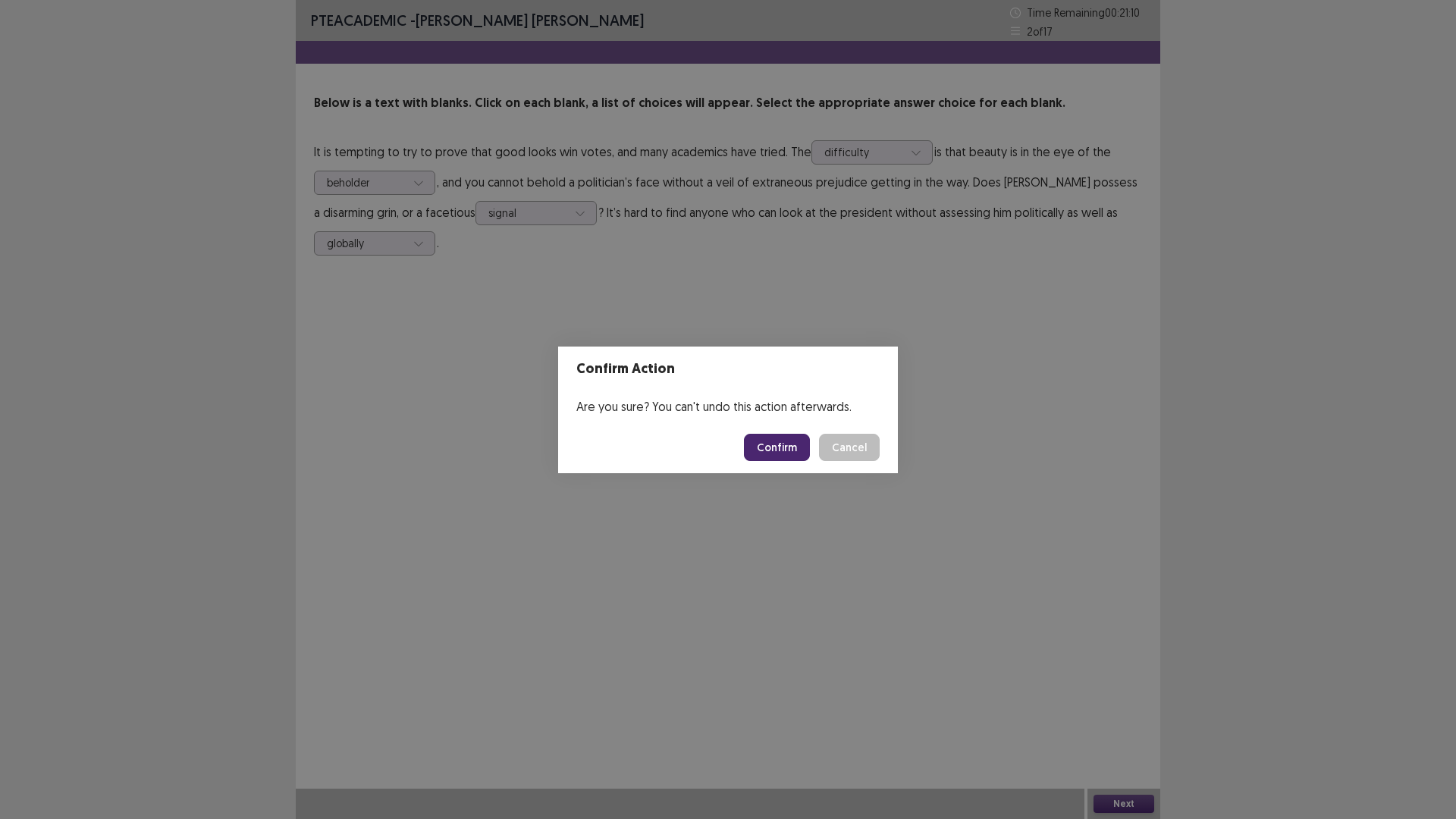
click at [776, 432] on footer "Confirm Cancel" at bounding box center [728, 447] width 340 height 52
click at [771, 455] on button "Confirm" at bounding box center [777, 447] width 66 height 27
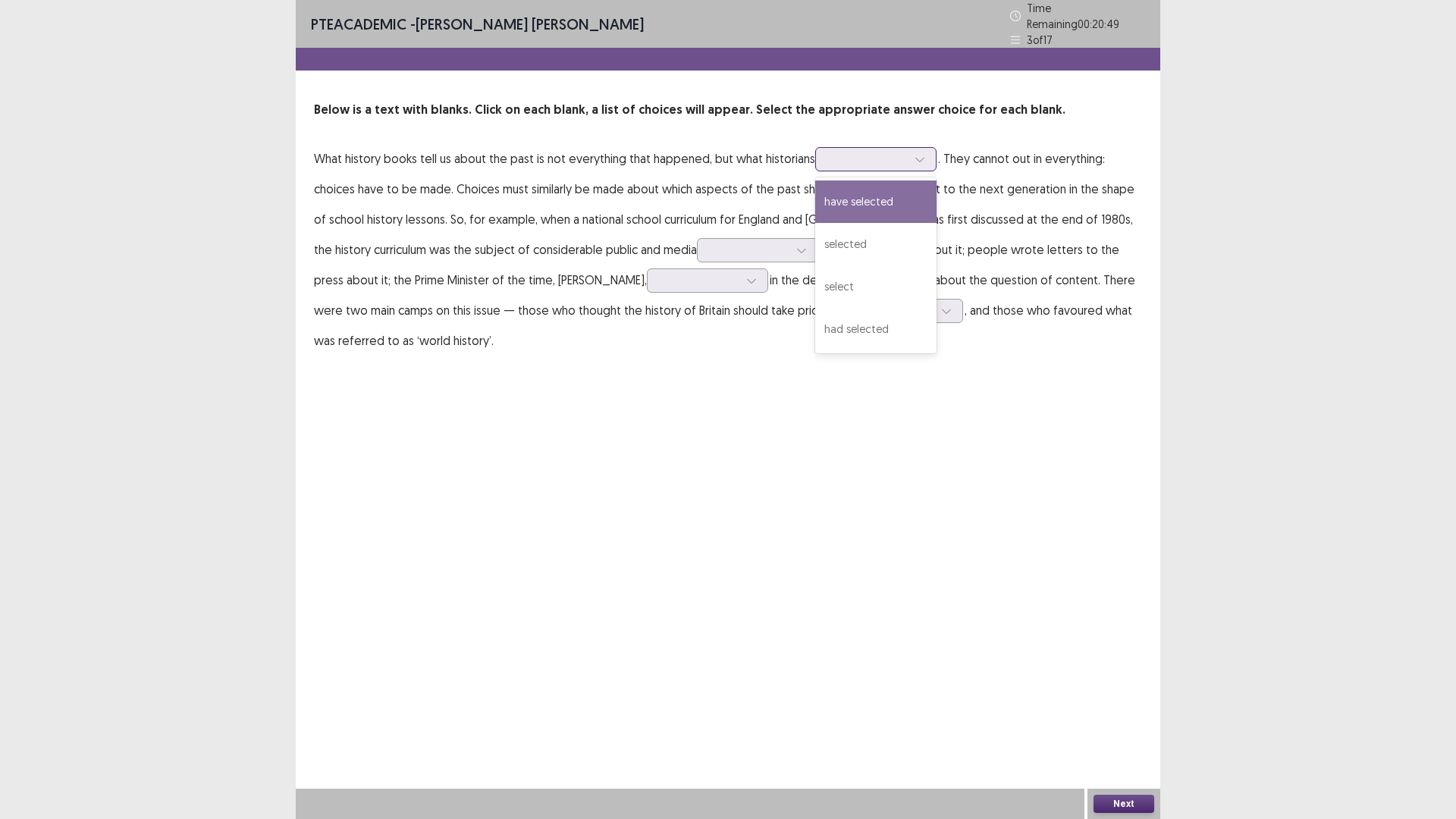
click at [915, 156] on icon at bounding box center [919, 159] width 10 height 10
click at [849, 194] on div "have selected" at bounding box center [876, 201] width 121 height 42
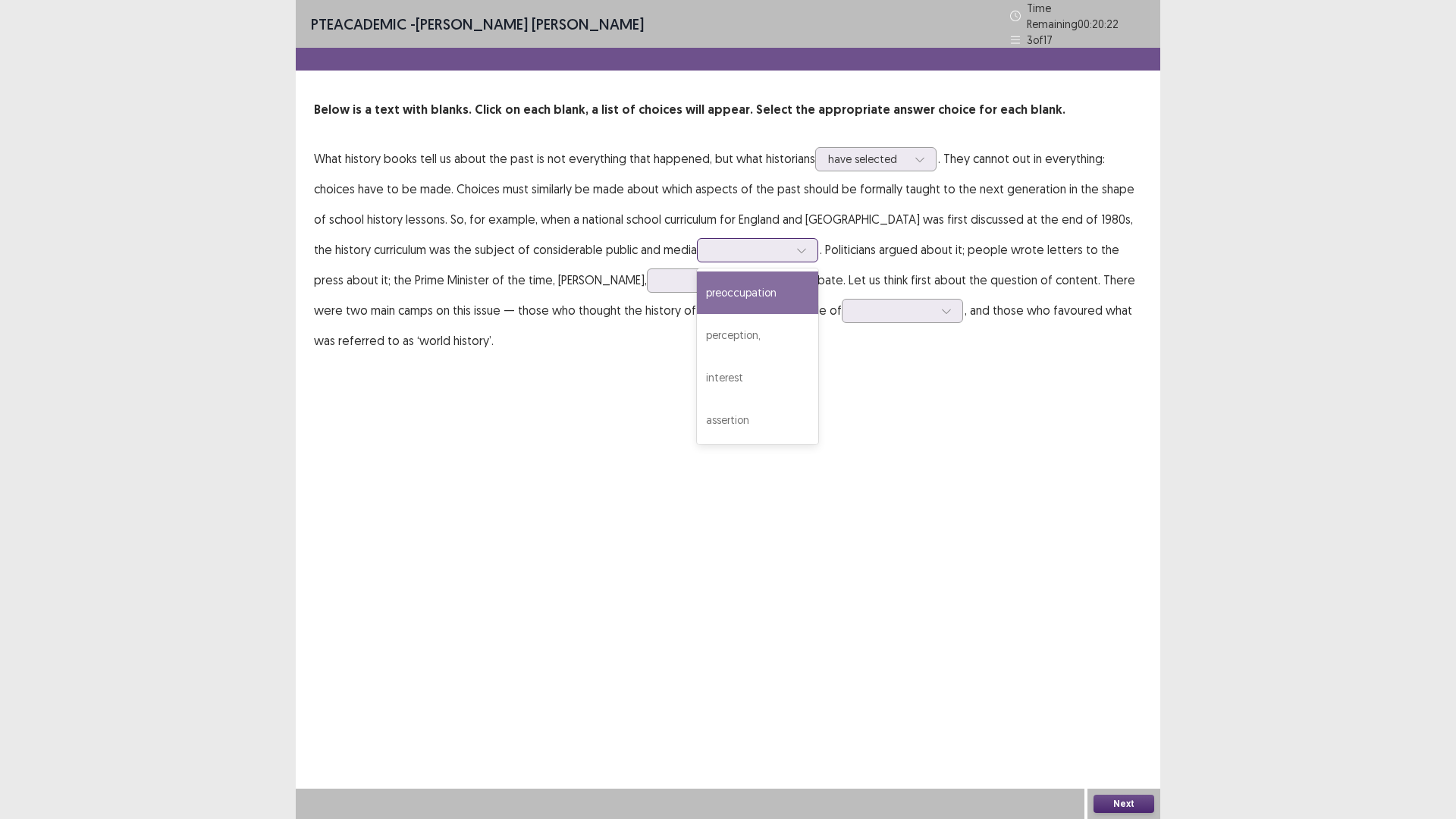
click at [790, 239] on div at bounding box center [801, 250] width 23 height 23
click at [708, 376] on div "interest" at bounding box center [758, 377] width 121 height 42
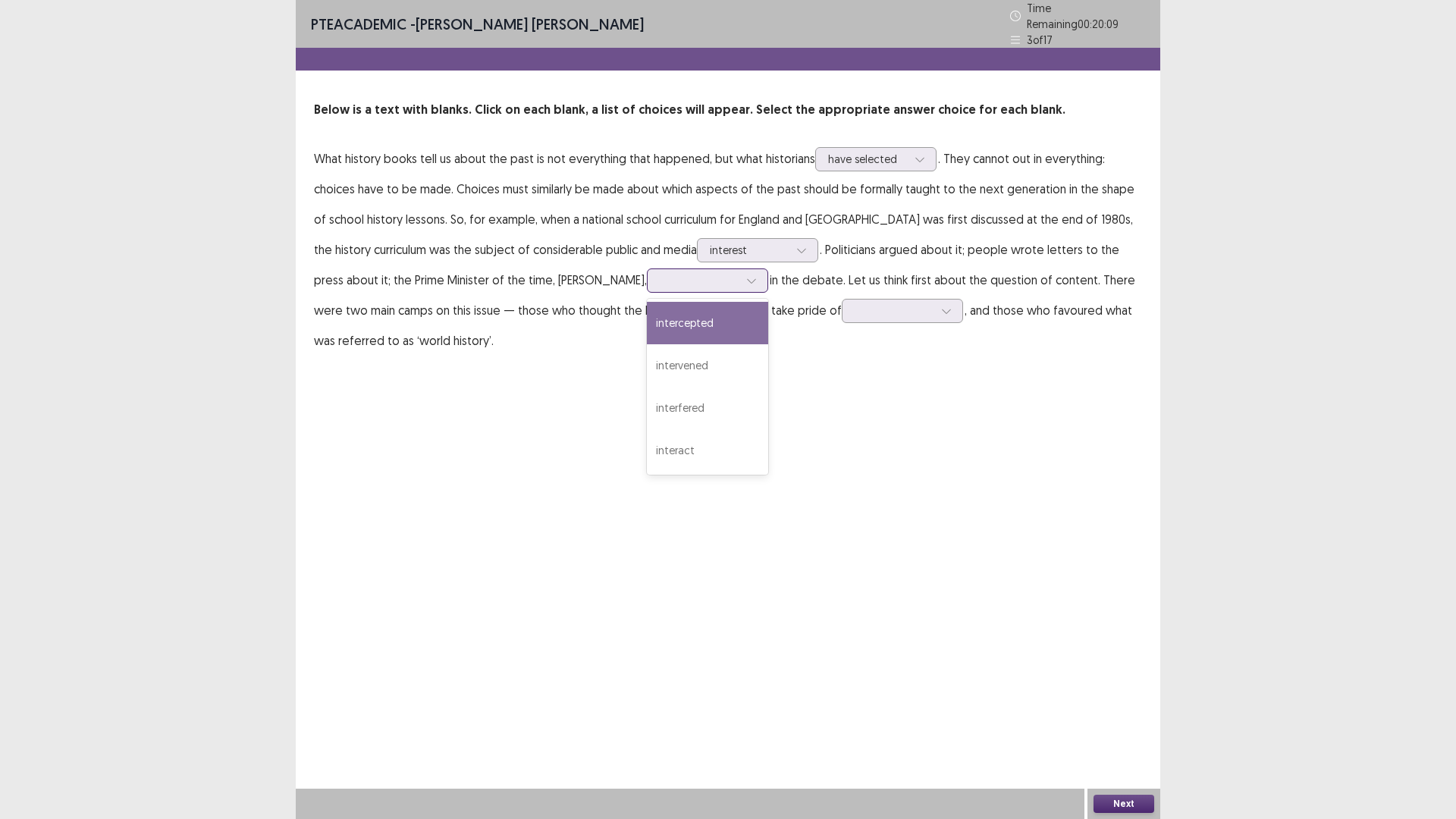
click at [740, 278] on div at bounding box center [751, 281] width 23 height 23
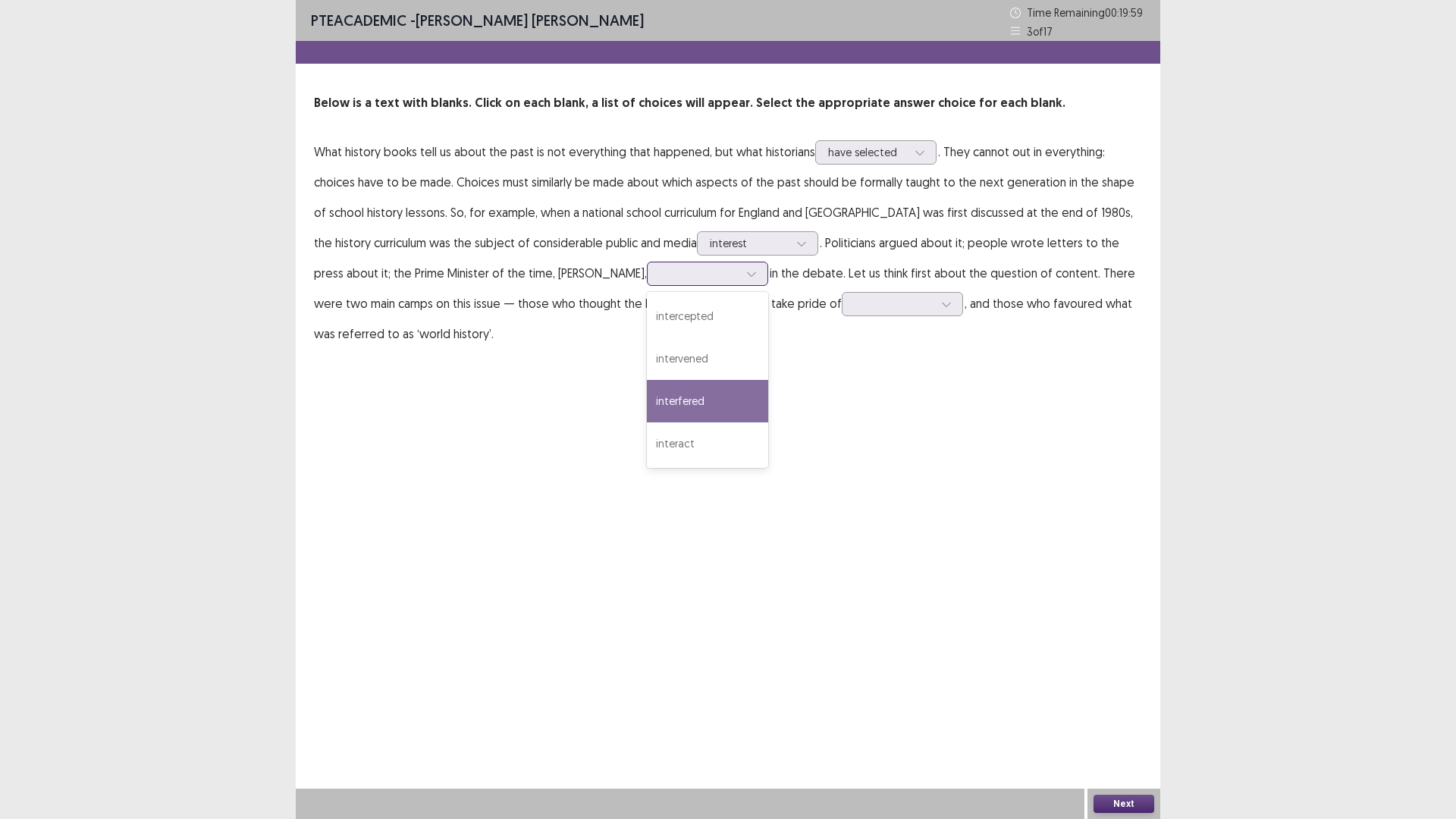
click at [647, 401] on div "interfered" at bounding box center [707, 400] width 121 height 42
click at [935, 299] on div at bounding box center [946, 304] width 23 height 23
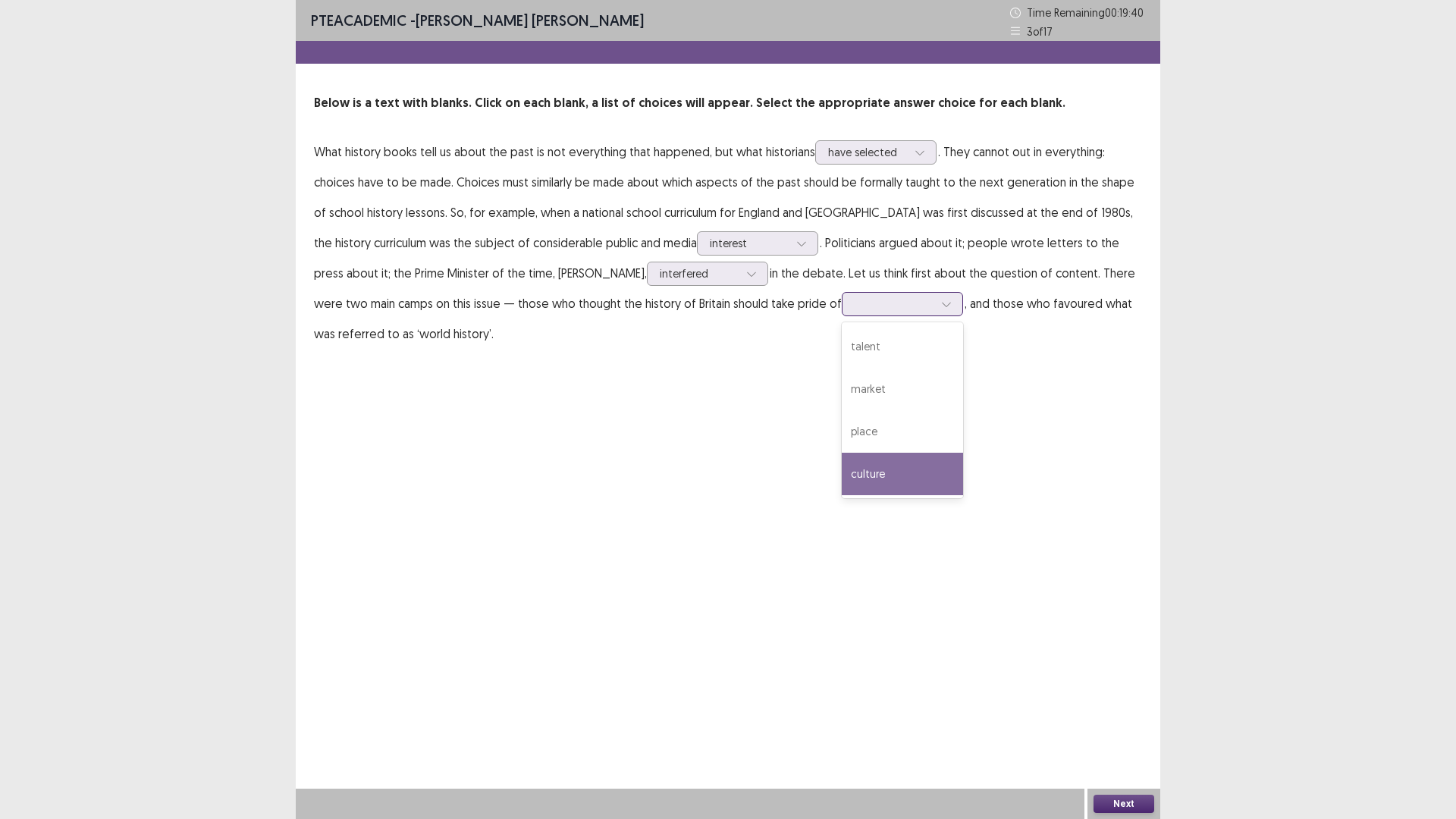
click at [841, 484] on div "culture" at bounding box center [902, 474] width 121 height 42
click at [1154, 716] on div "Next" at bounding box center [1123, 804] width 73 height 30
click at [1145, 716] on button "Next" at bounding box center [1123, 803] width 61 height 18
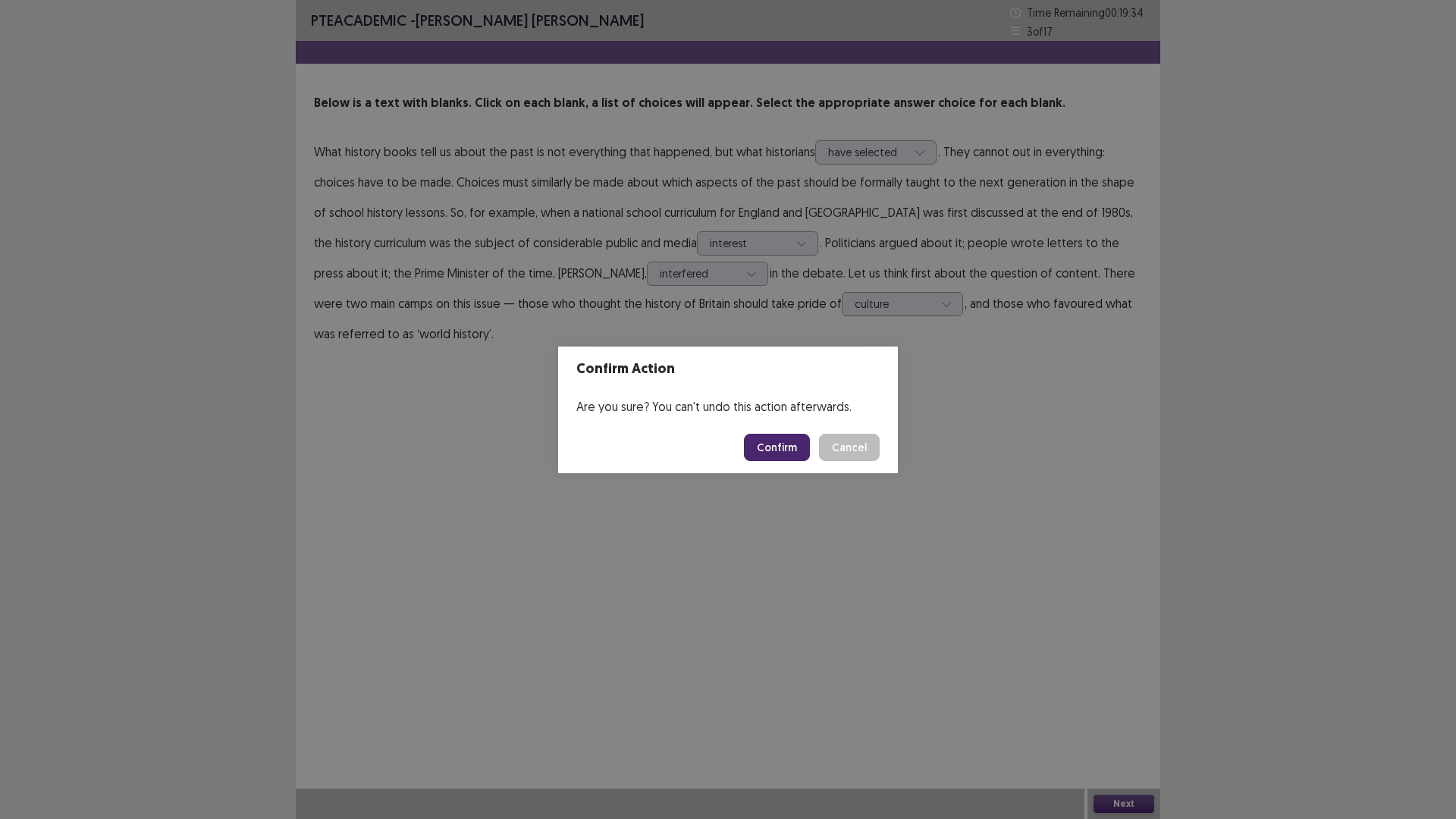
click at [761, 447] on button "Confirm" at bounding box center [777, 447] width 66 height 27
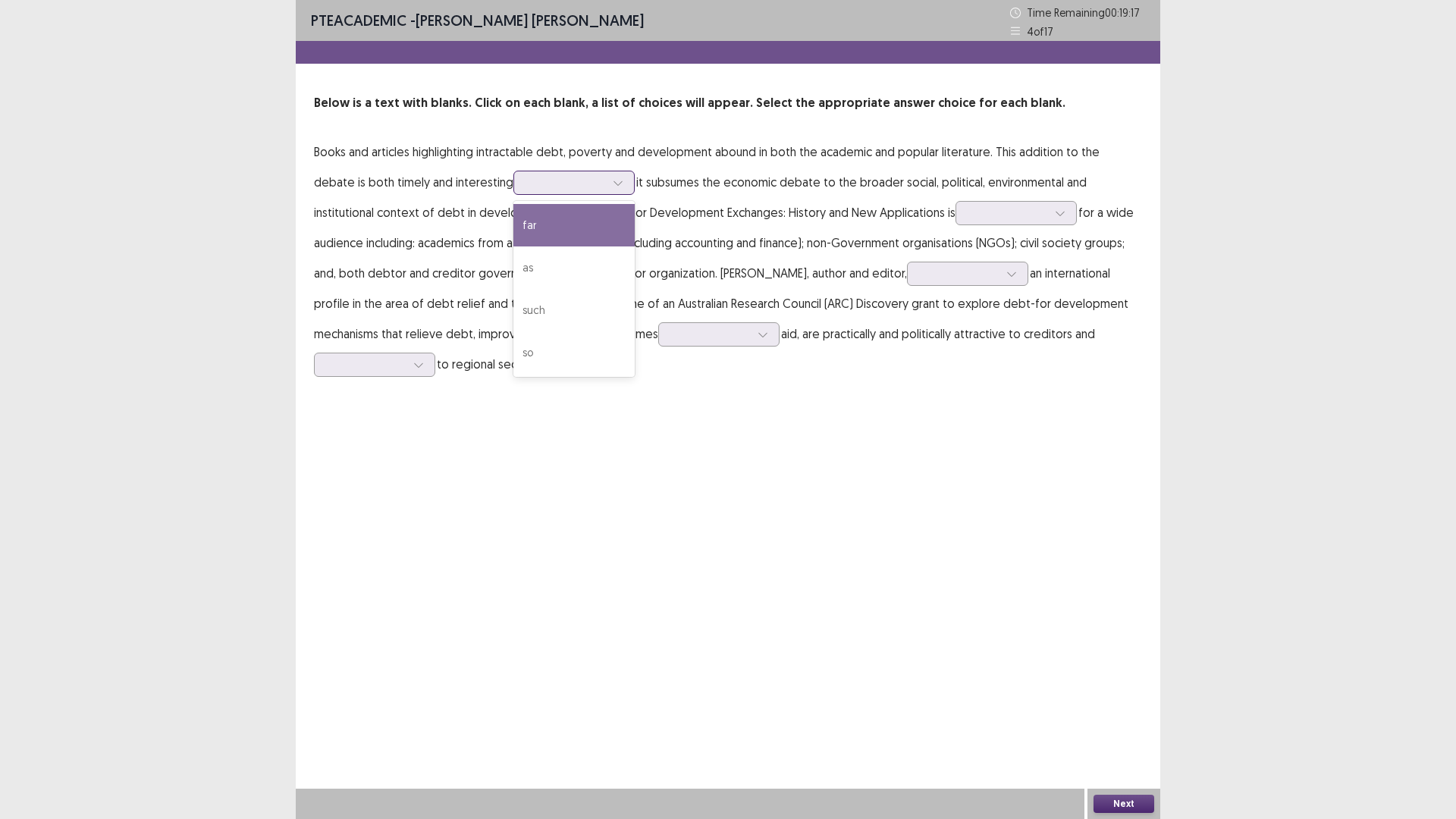
click at [612, 187] on icon at bounding box center [617, 182] width 10 height 10
click at [514, 279] on div "as" at bounding box center [574, 267] width 121 height 42
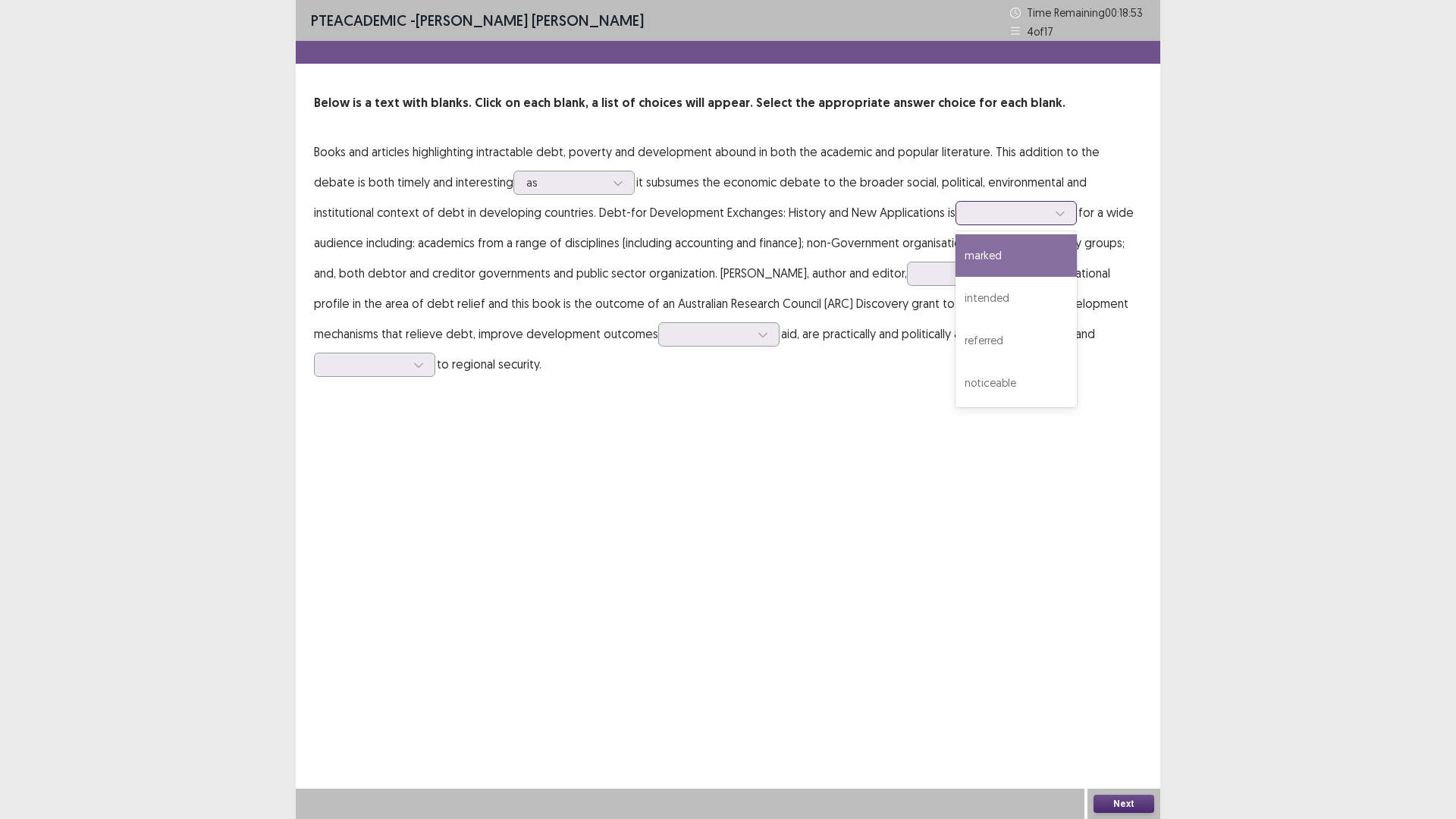
click at [1049, 220] on div at bounding box center [1060, 213] width 23 height 23
click at [955, 295] on div "intended" at bounding box center [1016, 297] width 121 height 42
click at [1056, 215] on icon at bounding box center [1060, 214] width 8 height 5
click at [955, 258] on div "marked" at bounding box center [1016, 255] width 121 height 42
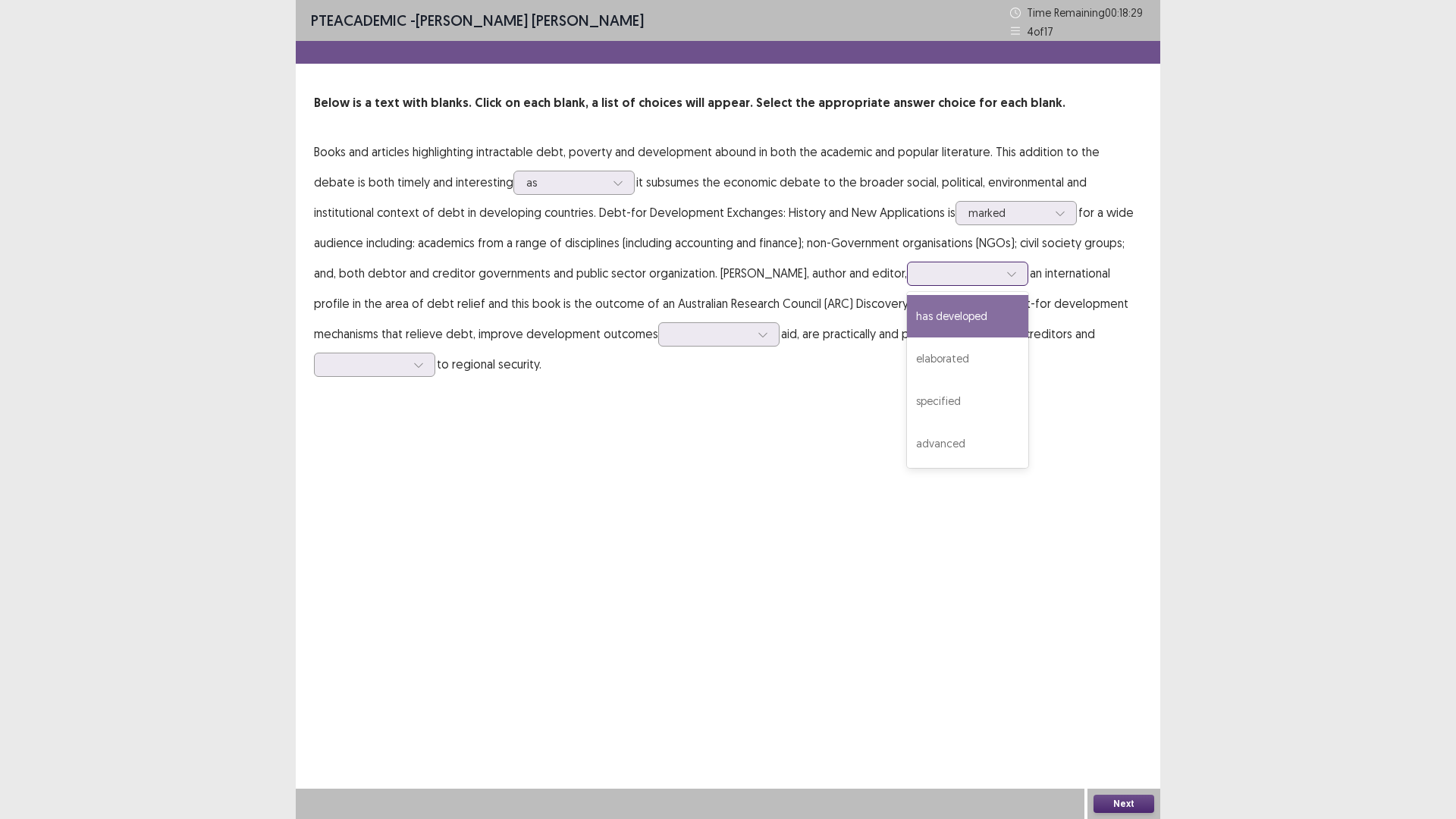
click at [1000, 278] on div at bounding box center [1011, 274] width 23 height 23
click at [970, 325] on div "has developed" at bounding box center [967, 316] width 121 height 42
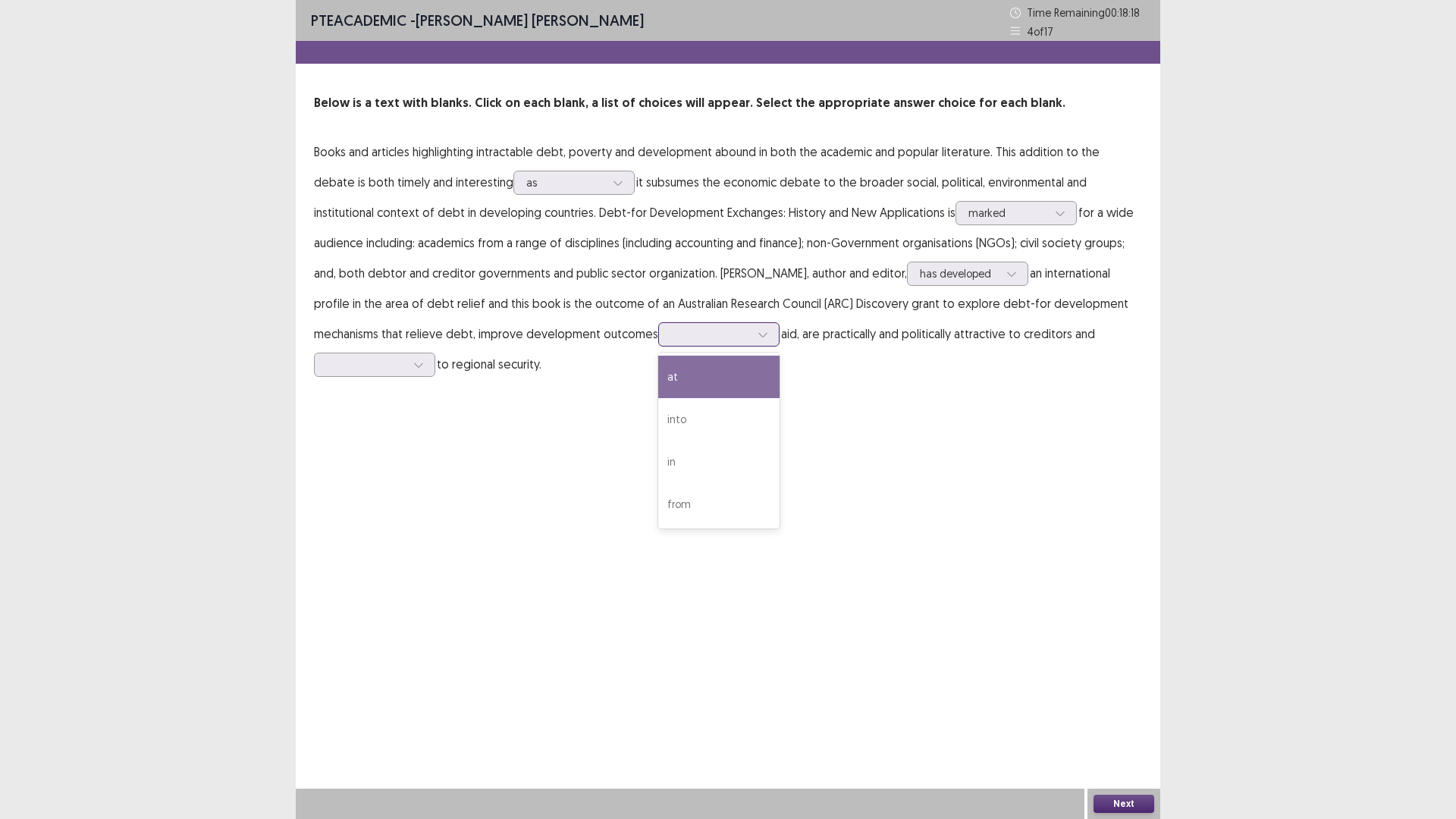
click at [756, 324] on div at bounding box center [762, 334] width 23 height 23
click at [723, 409] on div "into" at bounding box center [718, 419] width 121 height 42
click at [733, 334] on div at bounding box center [710, 334] width 79 height 14
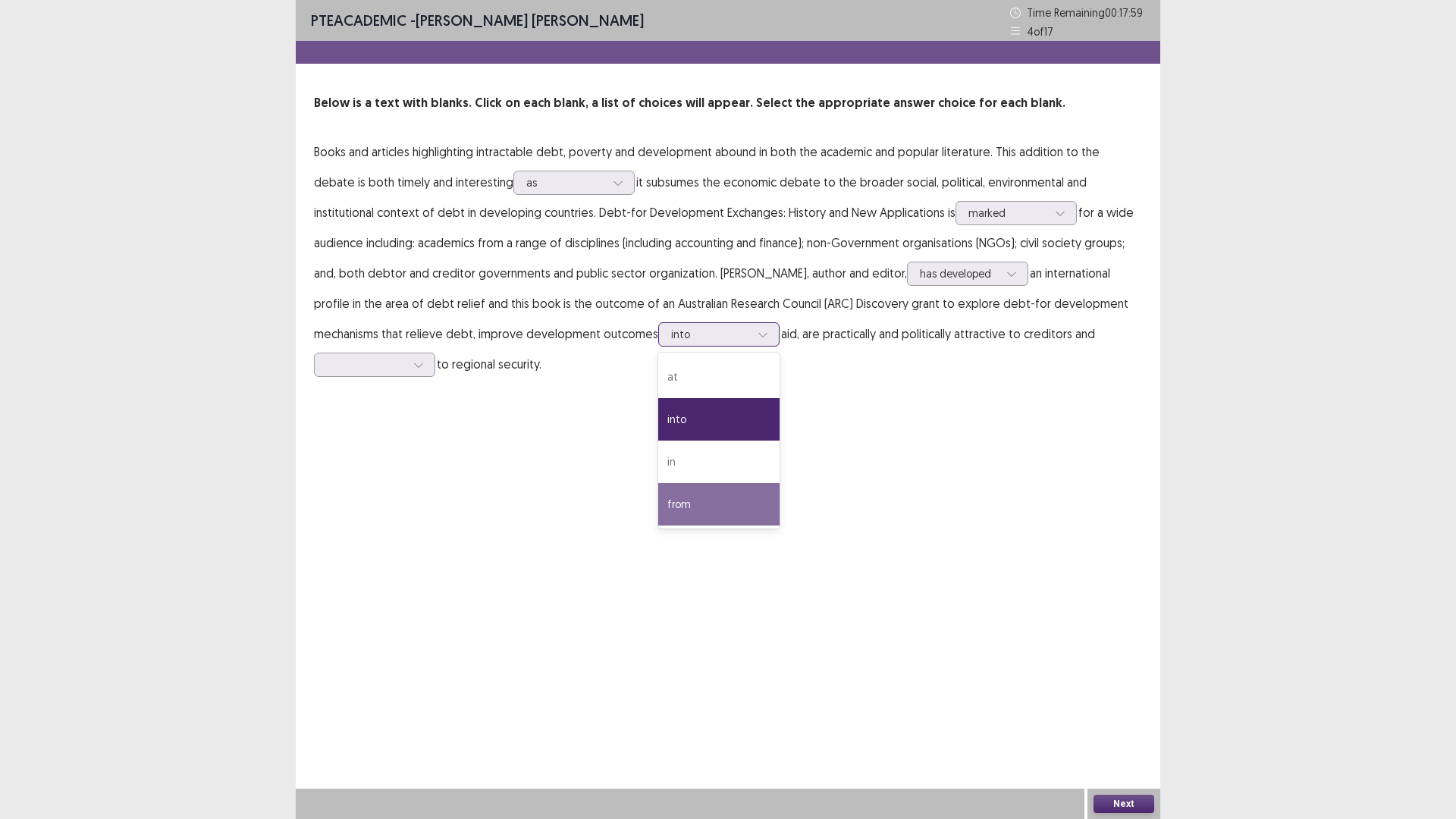
drag, startPoint x: 702, startPoint y: 493, endPoint x: 707, endPoint y: 470, distance: 23.5
click at [702, 493] on div "from" at bounding box center [718, 504] width 121 height 42
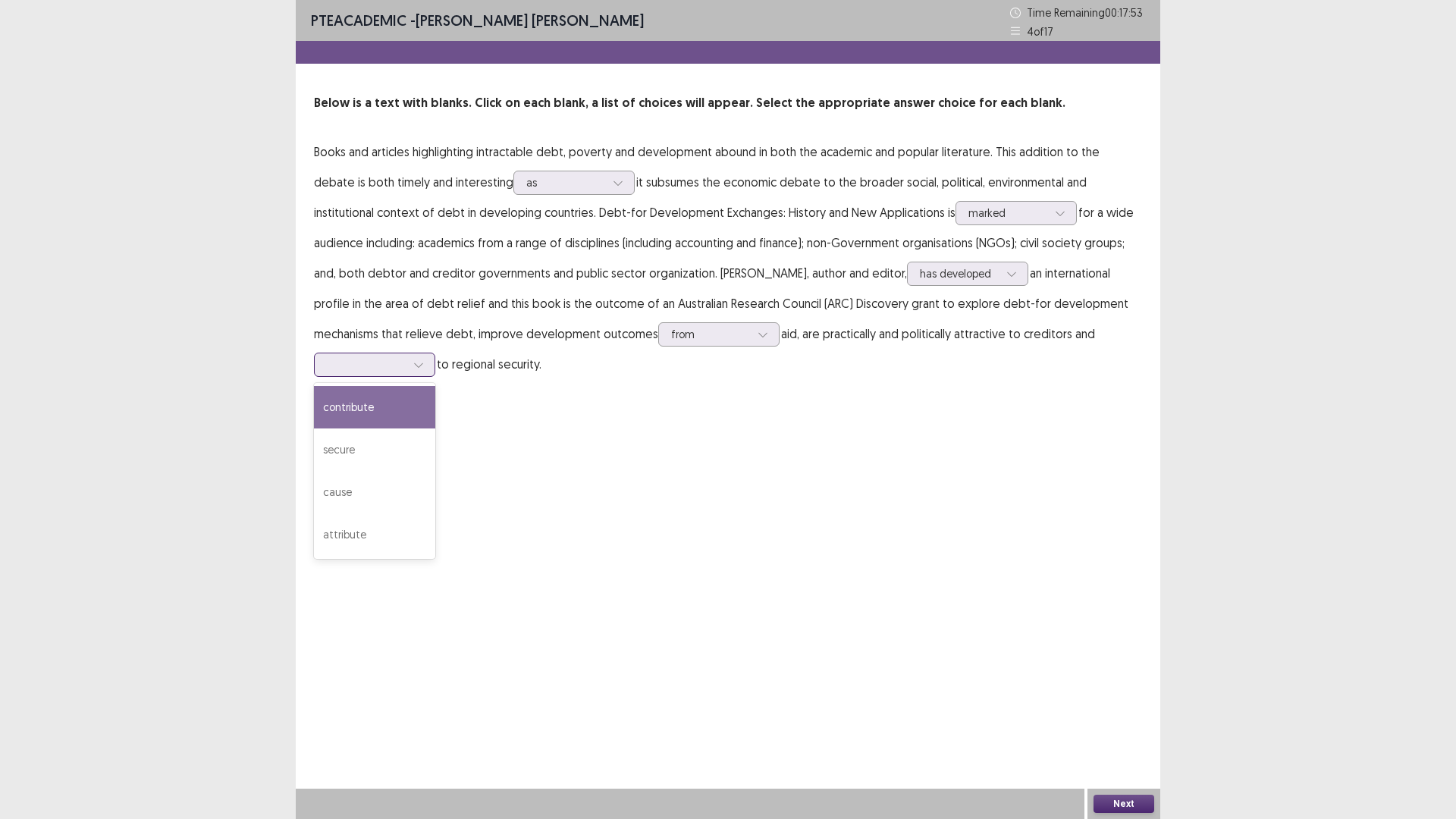
click at [411, 363] on div at bounding box center [419, 364] width 23 height 23
click at [385, 413] on div "contribute" at bounding box center [375, 407] width 121 height 42
click at [392, 364] on div at bounding box center [366, 364] width 79 height 14
click at [1120, 716] on button "Next" at bounding box center [1123, 803] width 61 height 18
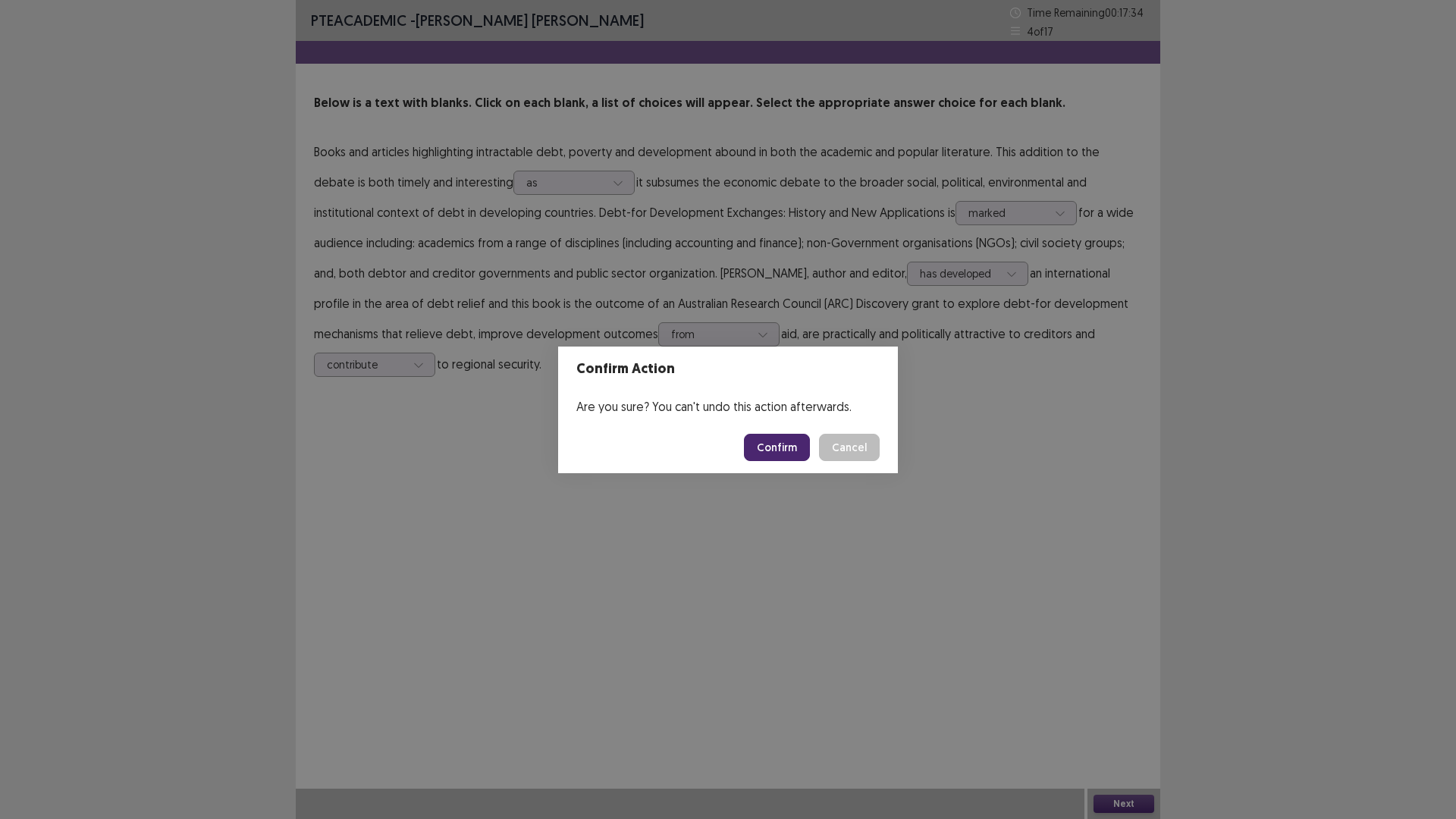
click at [749, 445] on footer "Confirm Cancel" at bounding box center [728, 447] width 340 height 52
click at [777, 447] on button "Confirm" at bounding box center [777, 447] width 66 height 27
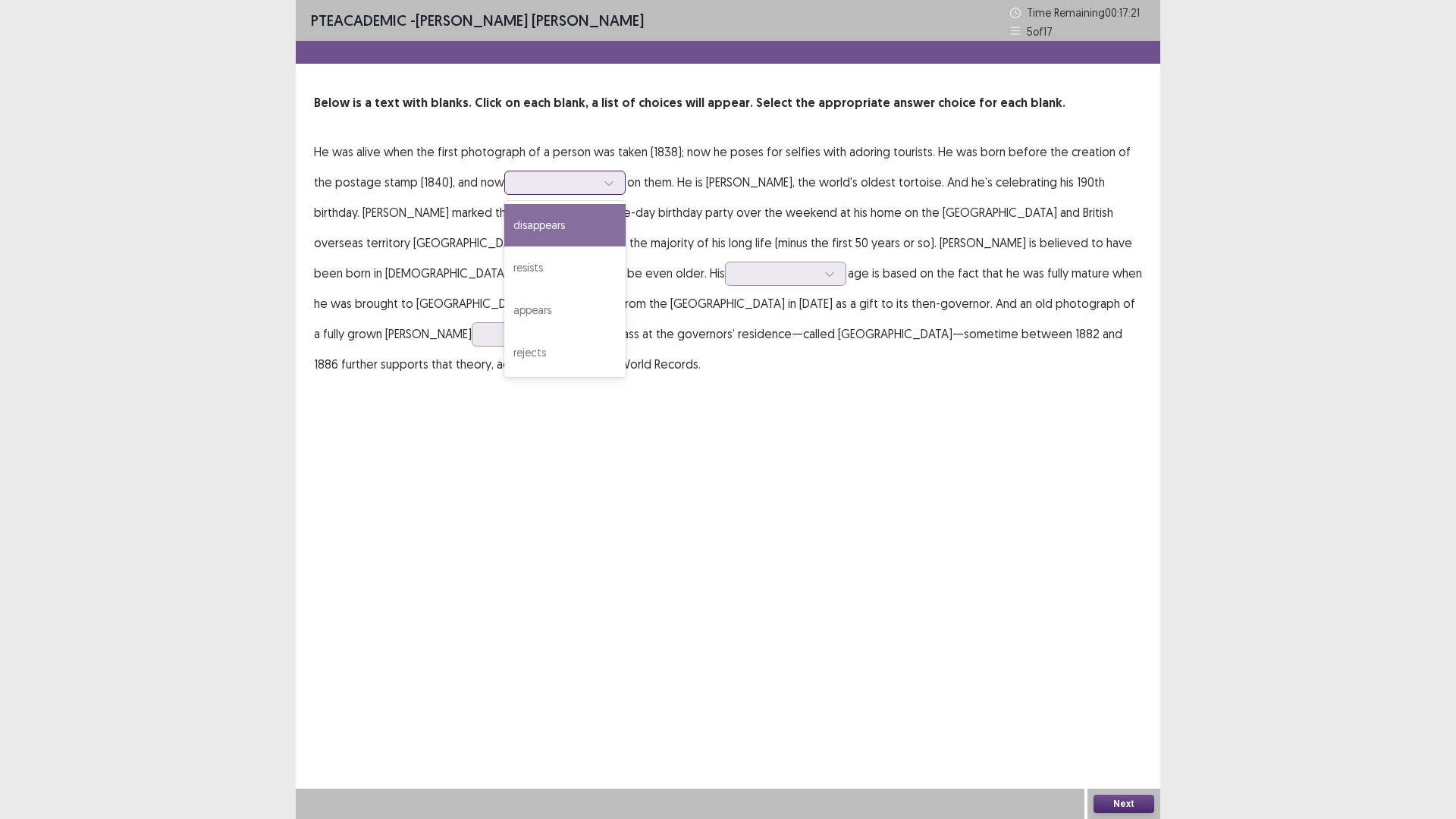
click at [573, 184] on div at bounding box center [556, 183] width 79 height 14
click at [510, 268] on div "resists" at bounding box center [565, 267] width 121 height 42
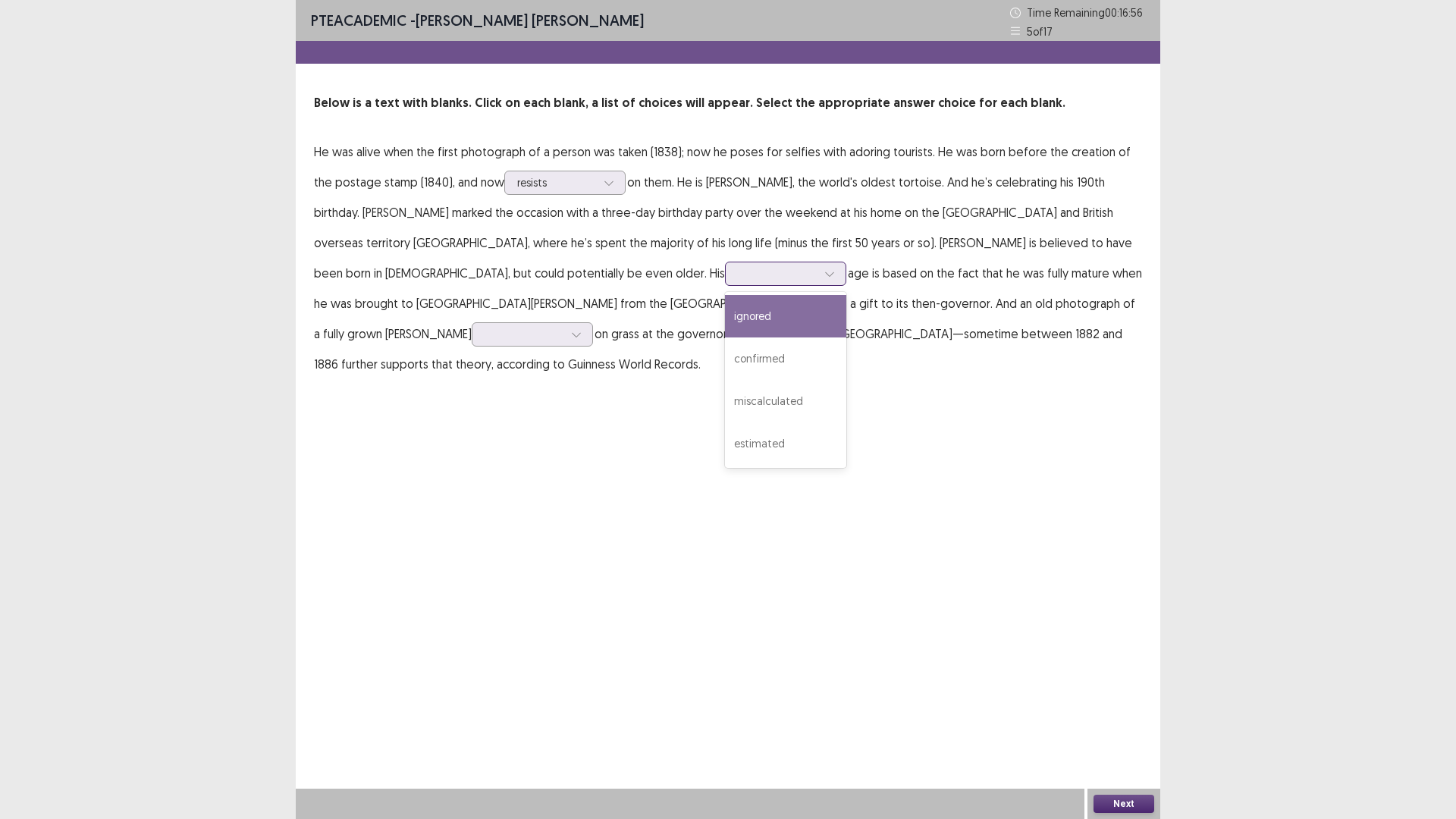
click at [818, 271] on div at bounding box center [829, 274] width 23 height 23
click at [725, 442] on div "estimated" at bounding box center [785, 443] width 121 height 42
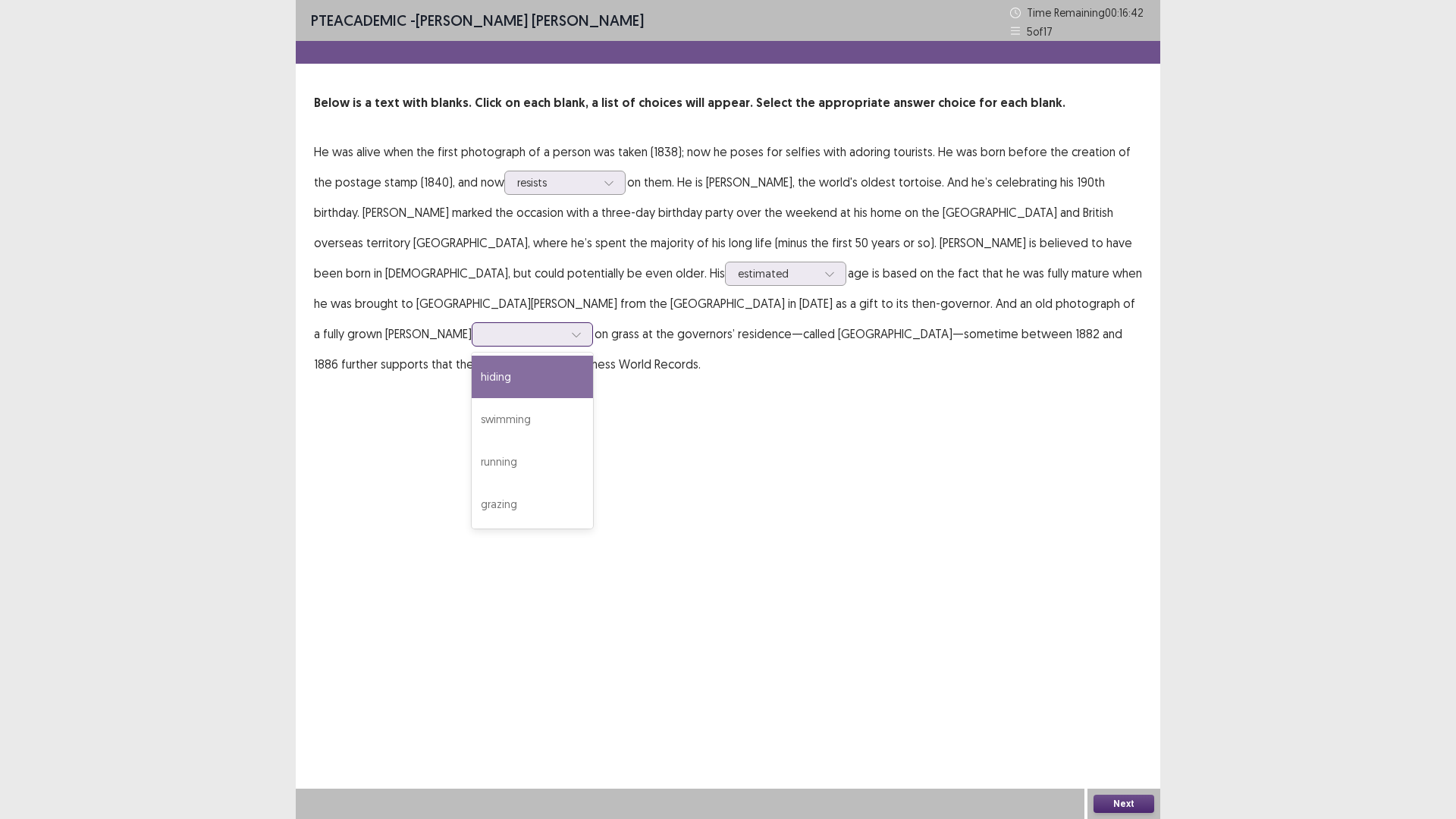
click at [588, 323] on div at bounding box center [576, 334] width 23 height 23
click at [593, 483] on div "grazing" at bounding box center [532, 504] width 121 height 42
click at [1147, 716] on button "Next" at bounding box center [1123, 803] width 61 height 18
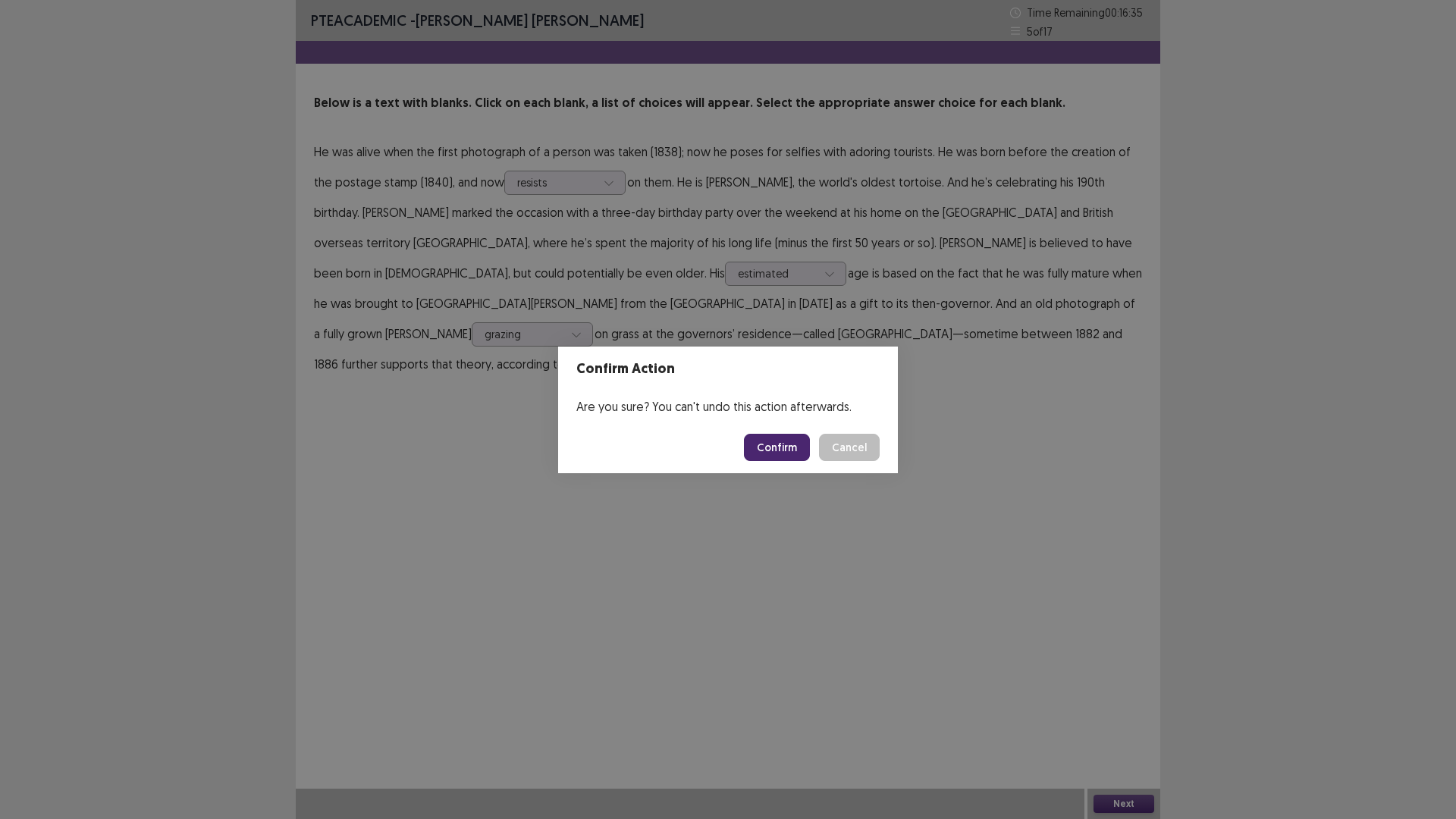
click at [765, 454] on button "Confirm" at bounding box center [777, 447] width 66 height 27
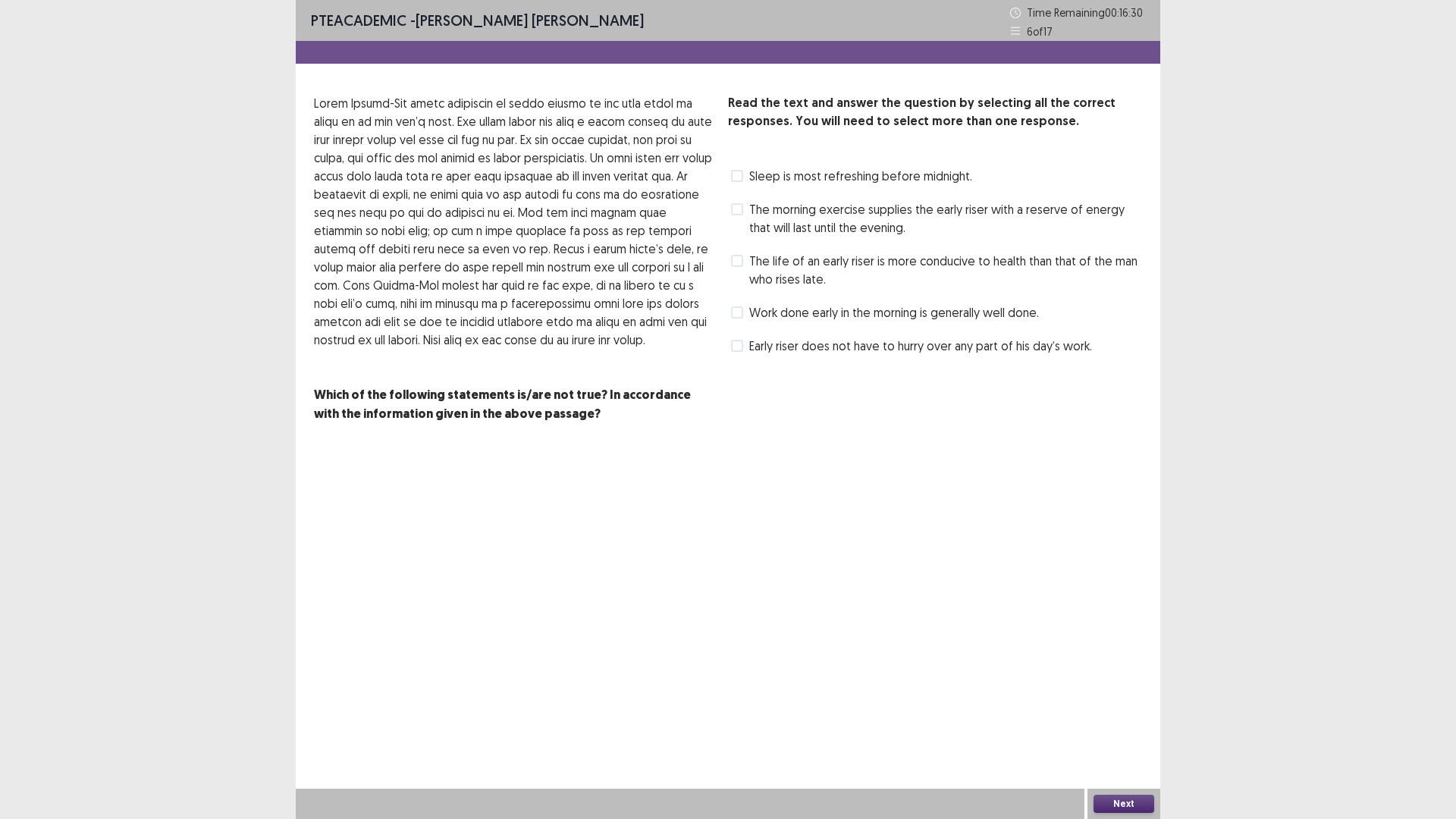
click at [741, 212] on span at bounding box center [737, 209] width 12 height 12
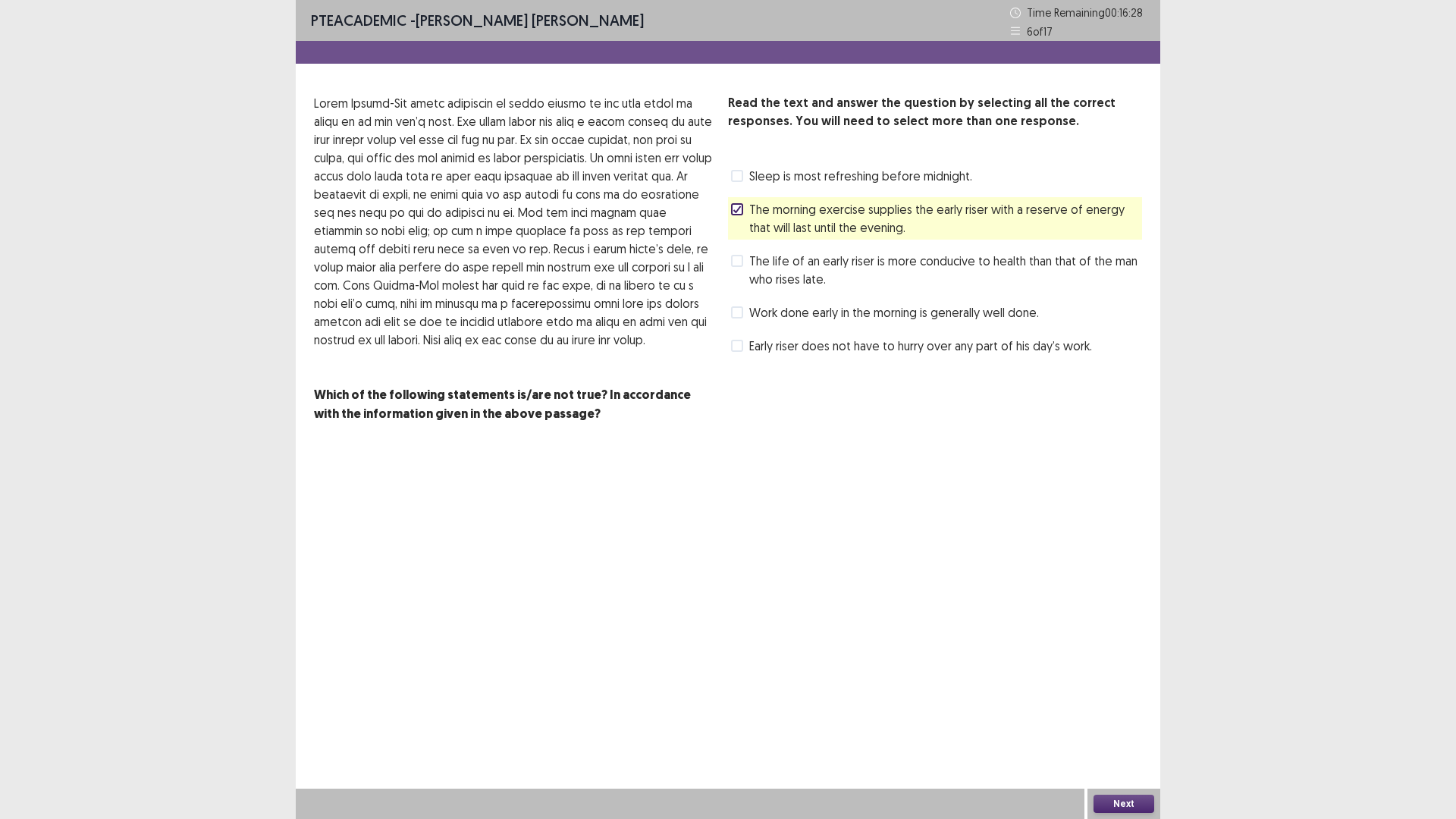
click at [1104, 716] on button "Next" at bounding box center [1123, 803] width 61 height 18
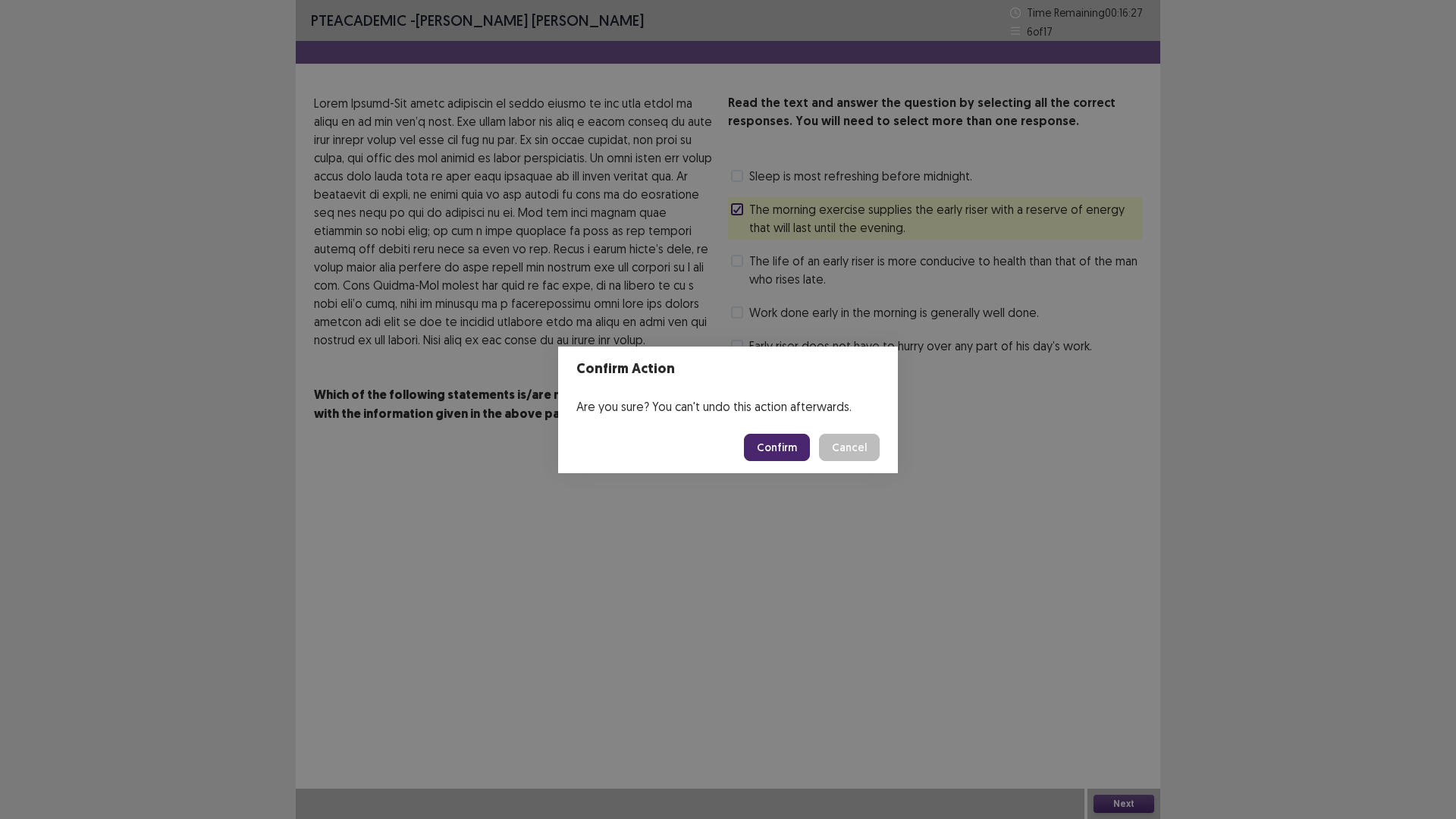
click at [773, 450] on button "Confirm" at bounding box center [777, 447] width 66 height 27
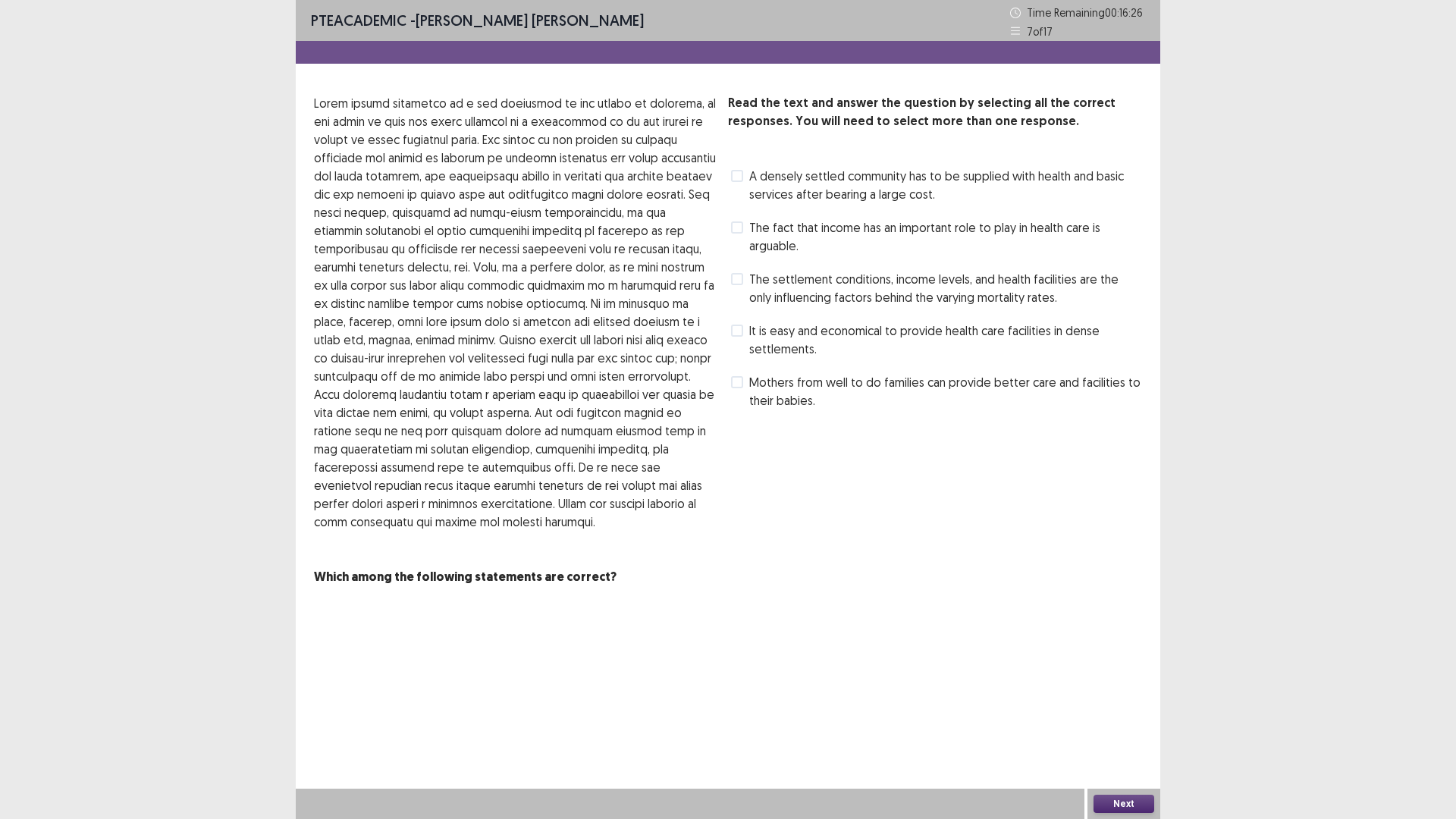
click at [734, 232] on span at bounding box center [737, 227] width 12 height 12
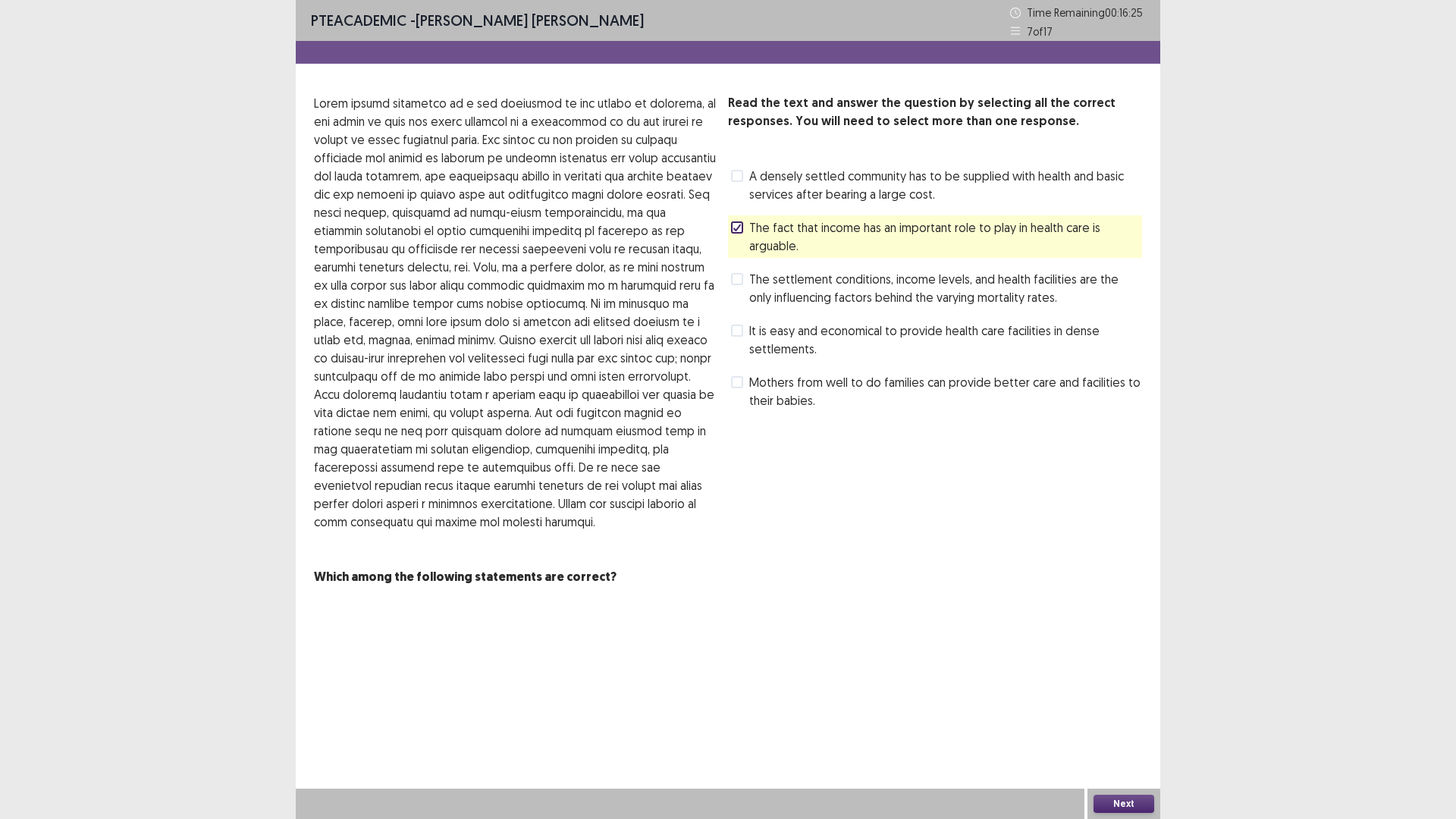
click at [1127, 716] on button "Next" at bounding box center [1123, 803] width 61 height 18
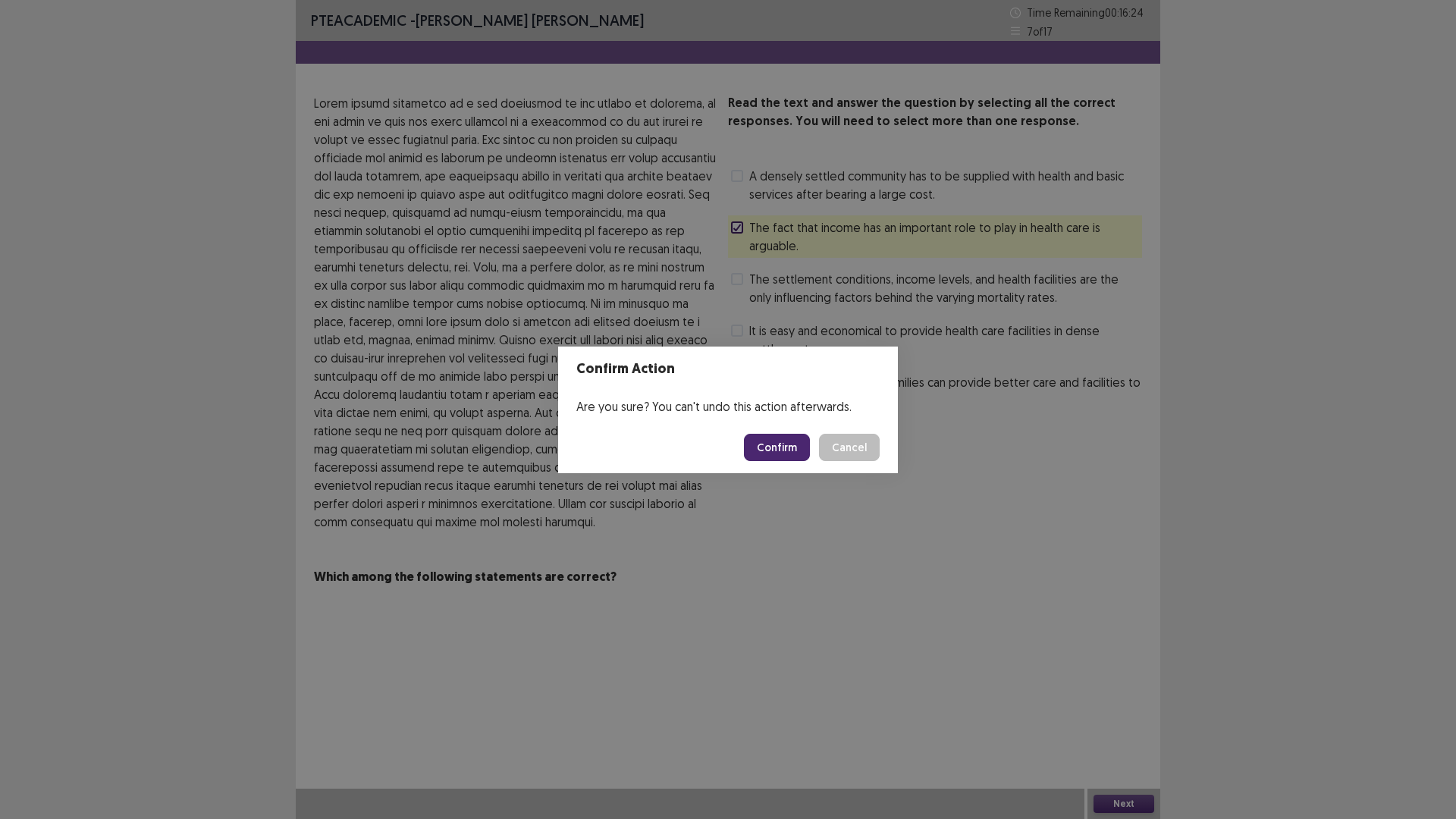
click at [790, 447] on button "Confirm" at bounding box center [777, 447] width 66 height 27
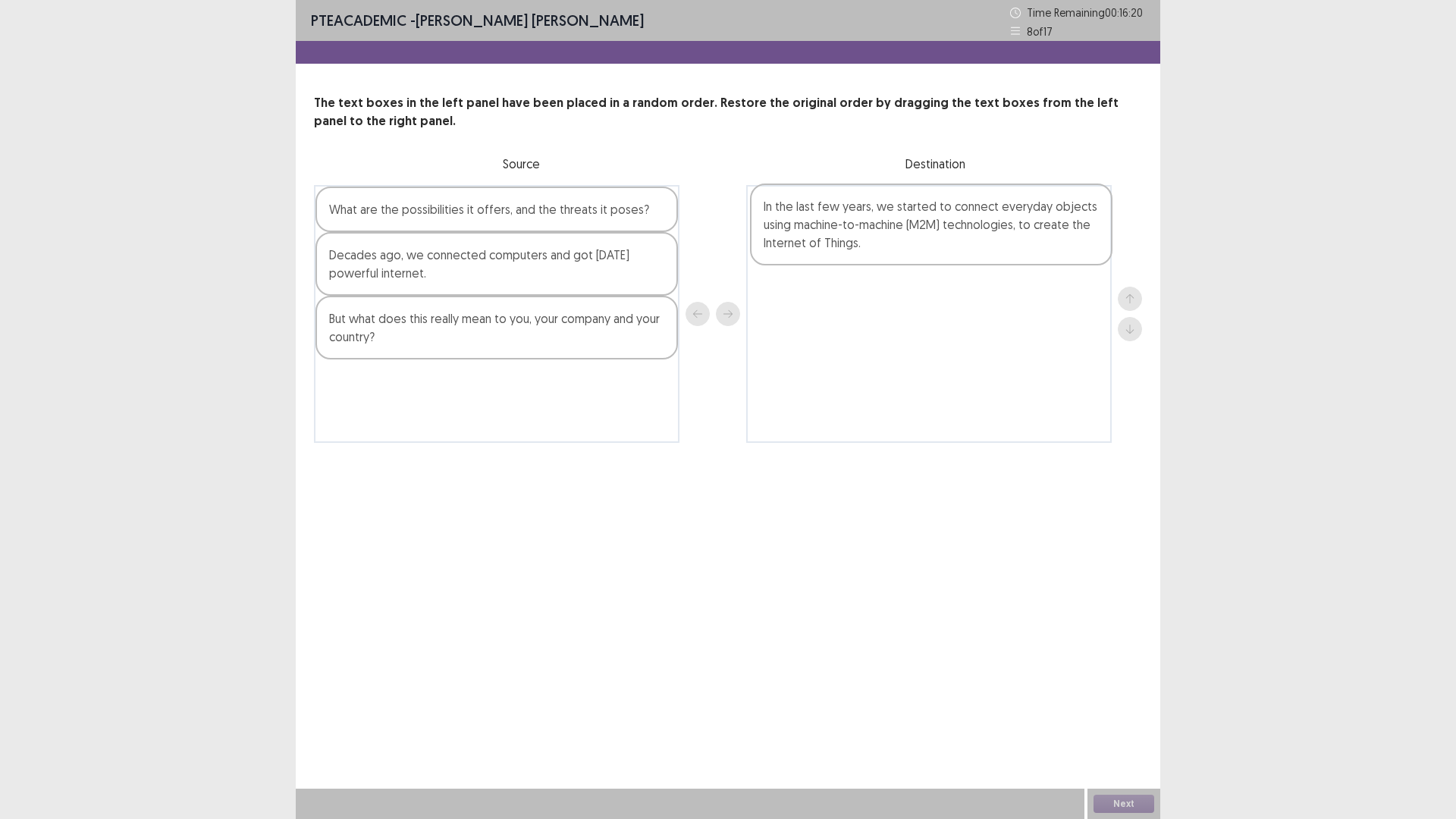
drag, startPoint x: 540, startPoint y: 246, endPoint x: 979, endPoint y: 242, distance: 439.0
click at [979, 242] on div "In the last few years, we started to connect everyday objects using machine-to-…" at bounding box center [728, 313] width 828 height 258
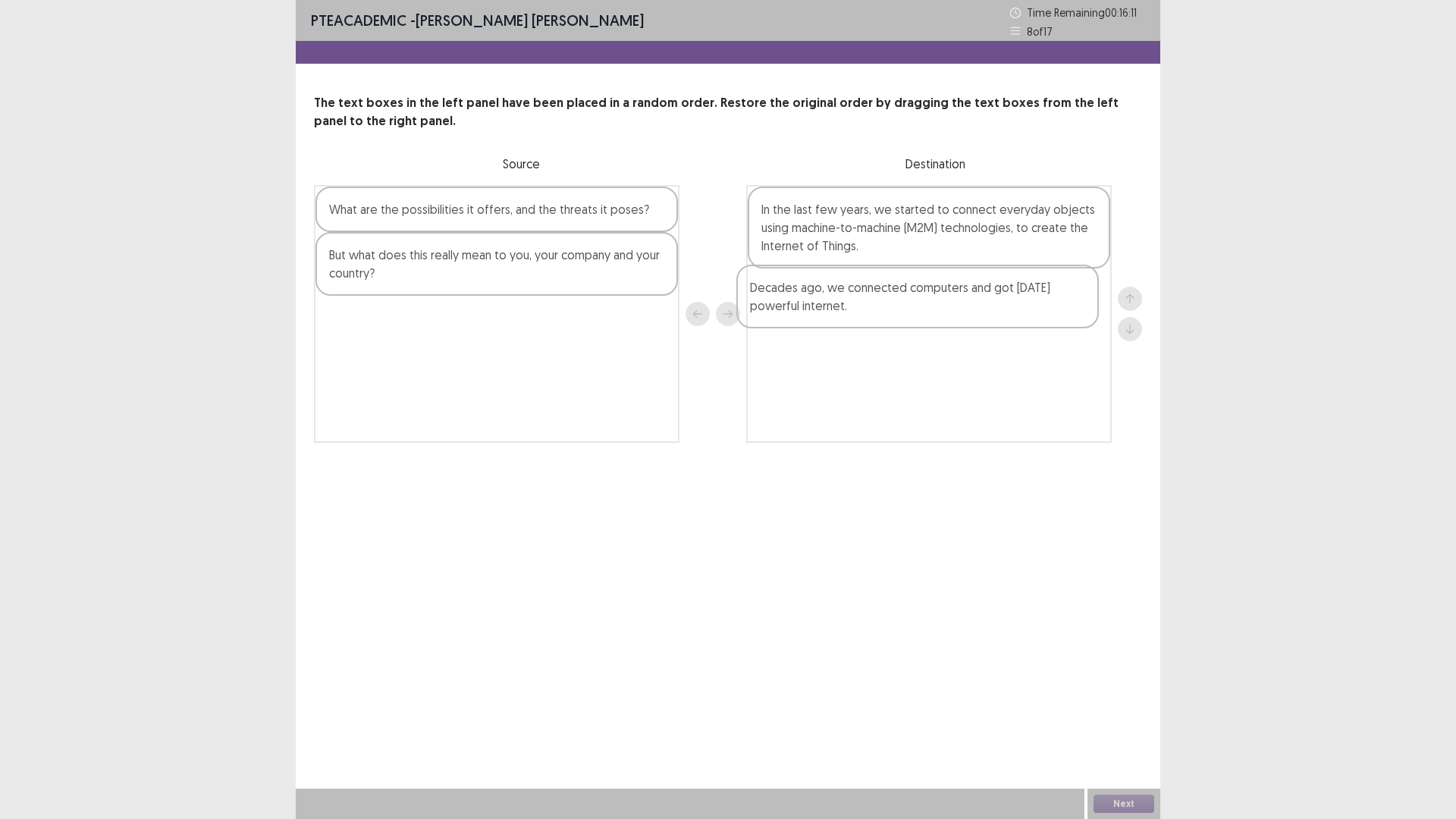
drag, startPoint x: 456, startPoint y: 277, endPoint x: 882, endPoint y: 315, distance: 427.7
click at [882, 315] on div "What are the possibilities it offers, and the threats it poses? Decades ago, we…" at bounding box center [728, 313] width 828 height 258
drag, startPoint x: 506, startPoint y: 214, endPoint x: 948, endPoint y: 369, distance: 468.4
click at [948, 369] on div "What are the possibilities it offers, and the threats it poses? But what does t…" at bounding box center [728, 313] width 828 height 258
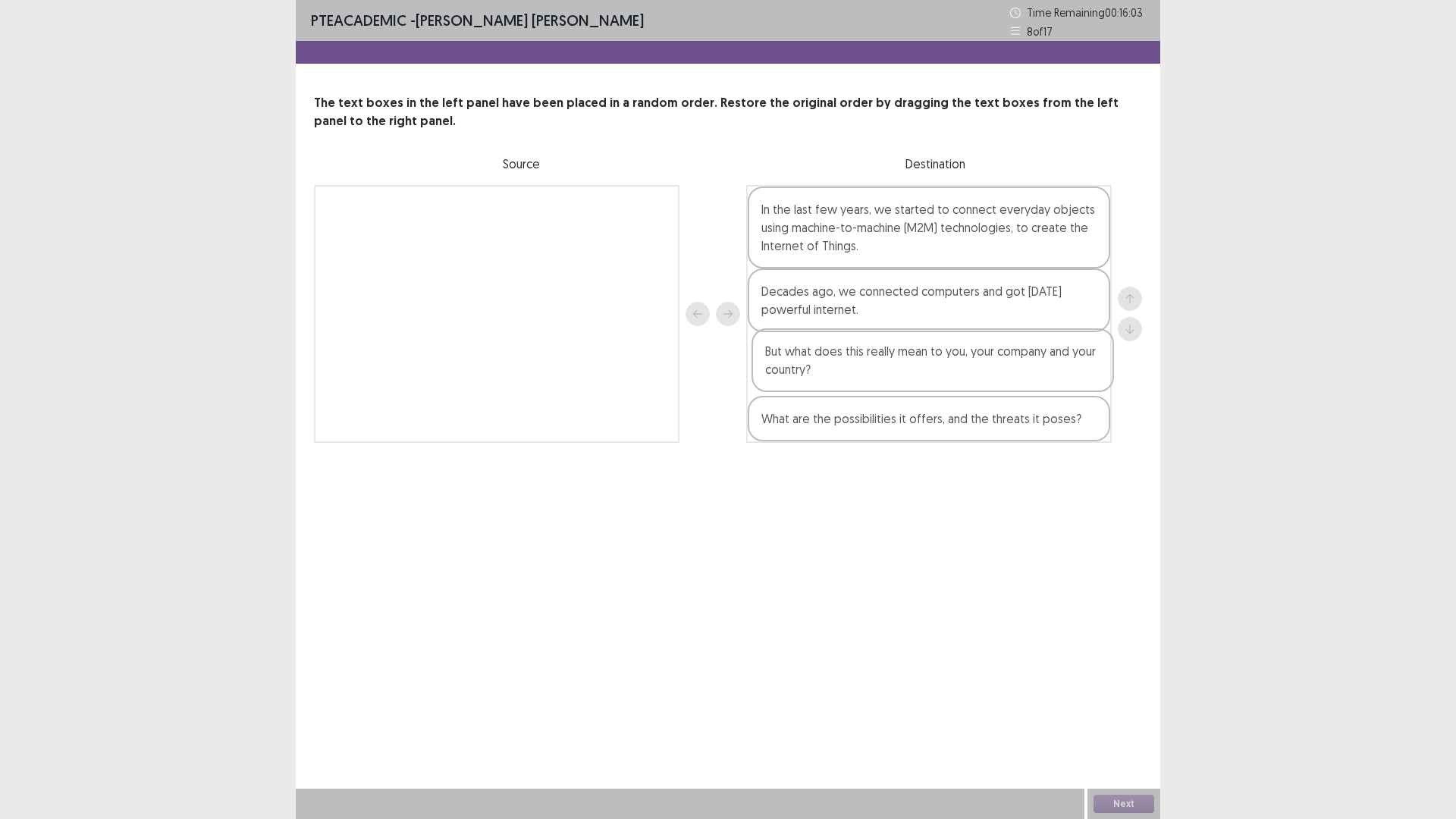
drag, startPoint x: 489, startPoint y: 220, endPoint x: 932, endPoint y: 364, distance: 465.8
click at [932, 364] on div "But what does this really mean to you, your company and your country? In the la…" at bounding box center [728, 313] width 828 height 258
click at [1125, 716] on button "Next" at bounding box center [1123, 803] width 61 height 18
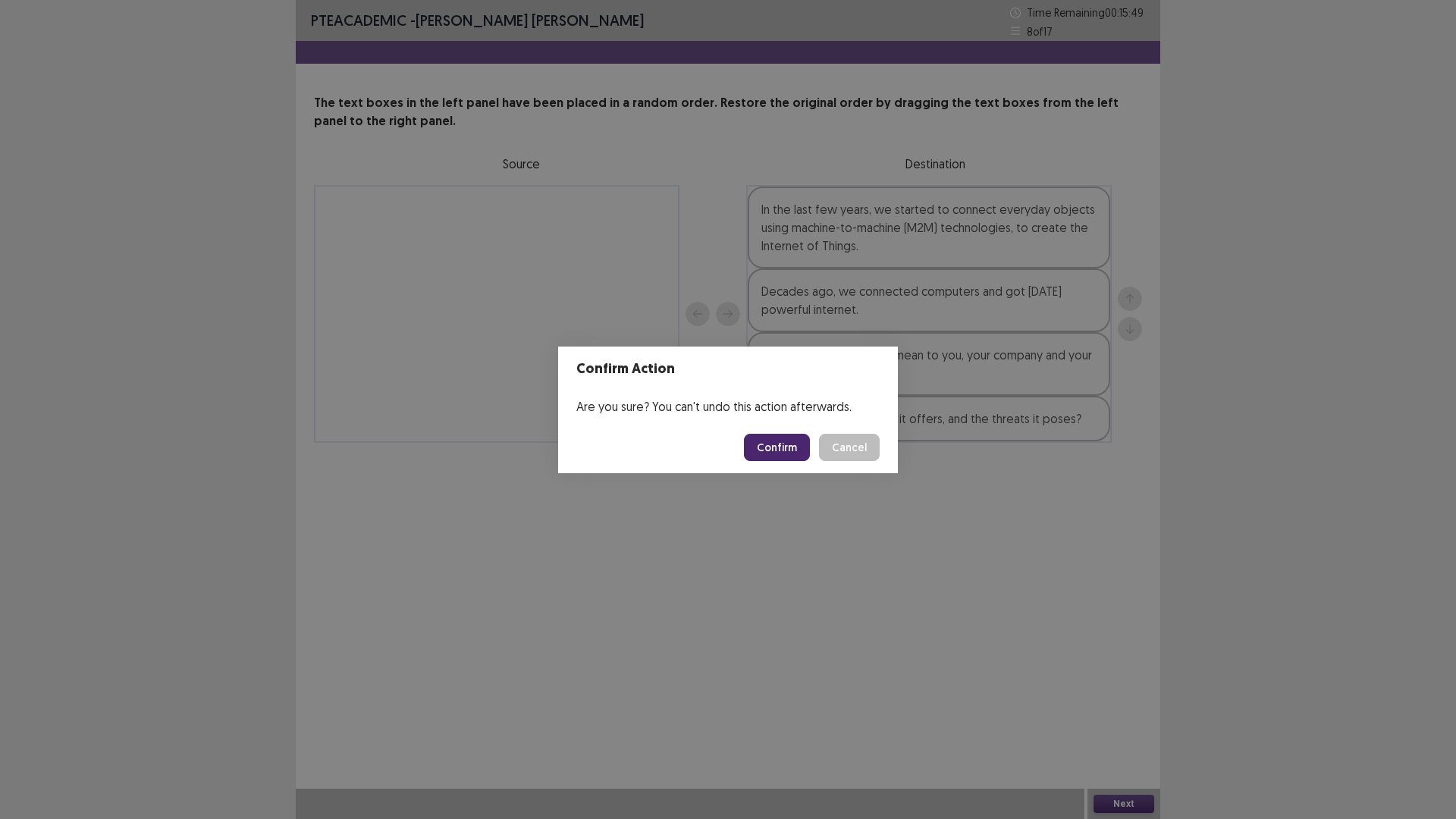
click at [769, 449] on button "Confirm" at bounding box center [777, 447] width 66 height 27
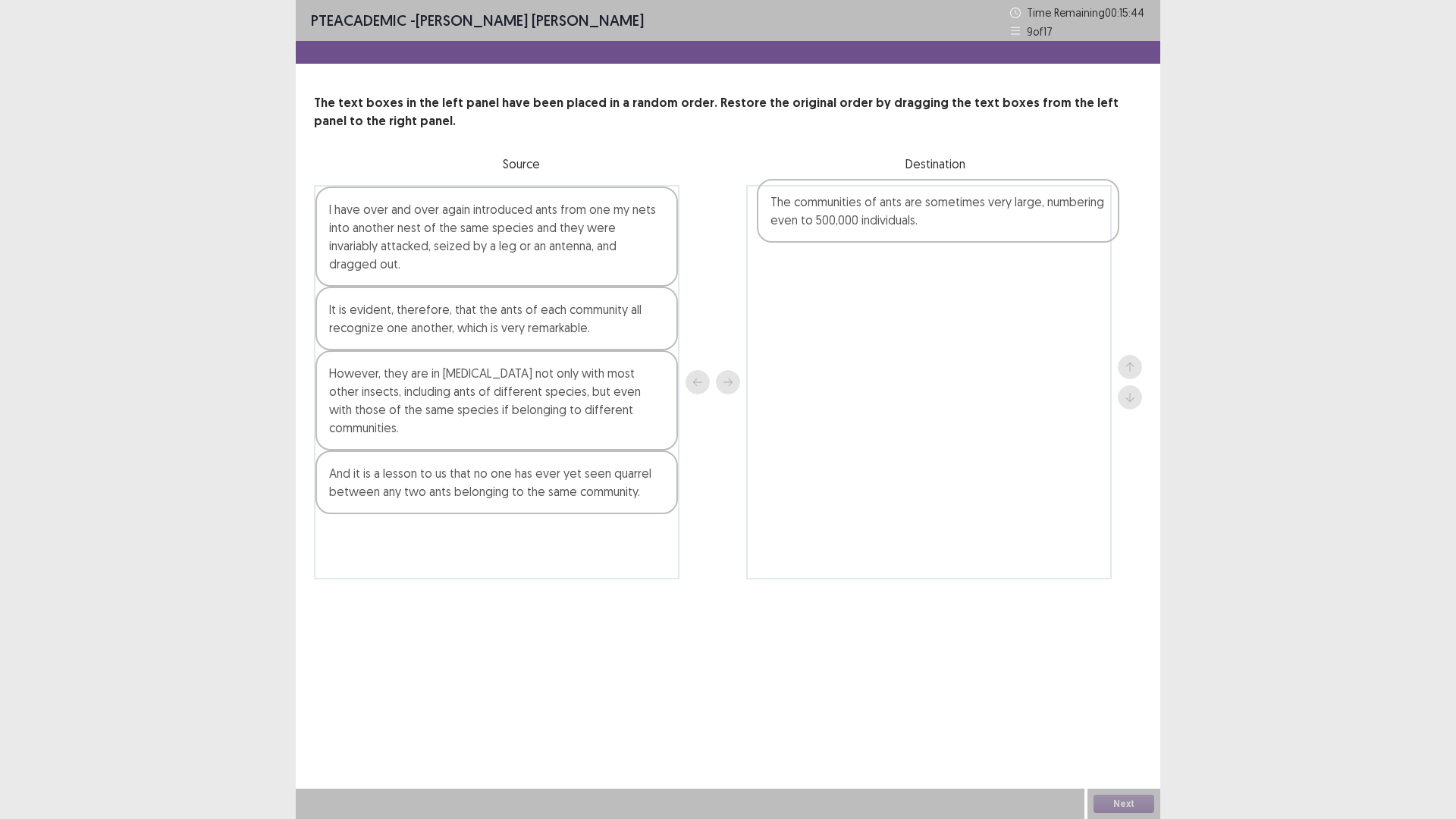
drag, startPoint x: 459, startPoint y: 437, endPoint x: 904, endPoint y: 206, distance: 501.4
click at [904, 206] on div "I have over and over again introduced ants from one my nets into another nest o…" at bounding box center [728, 382] width 828 height 394
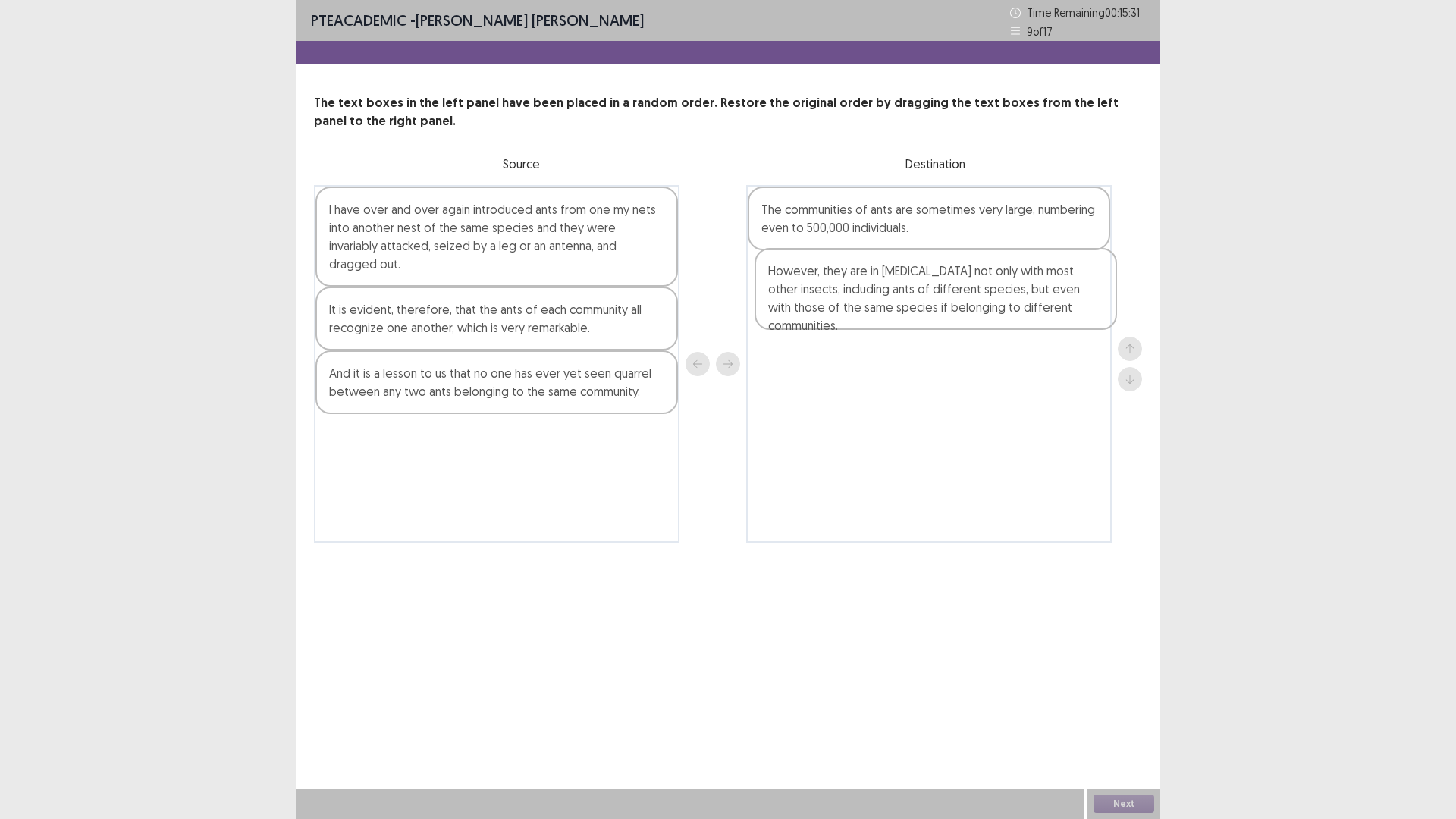
drag, startPoint x: 443, startPoint y: 374, endPoint x: 883, endPoint y: 289, distance: 448.1
click at [883, 289] on div "I have over and over again introduced ants from one my nets into another nest o…" at bounding box center [728, 364] width 828 height 358
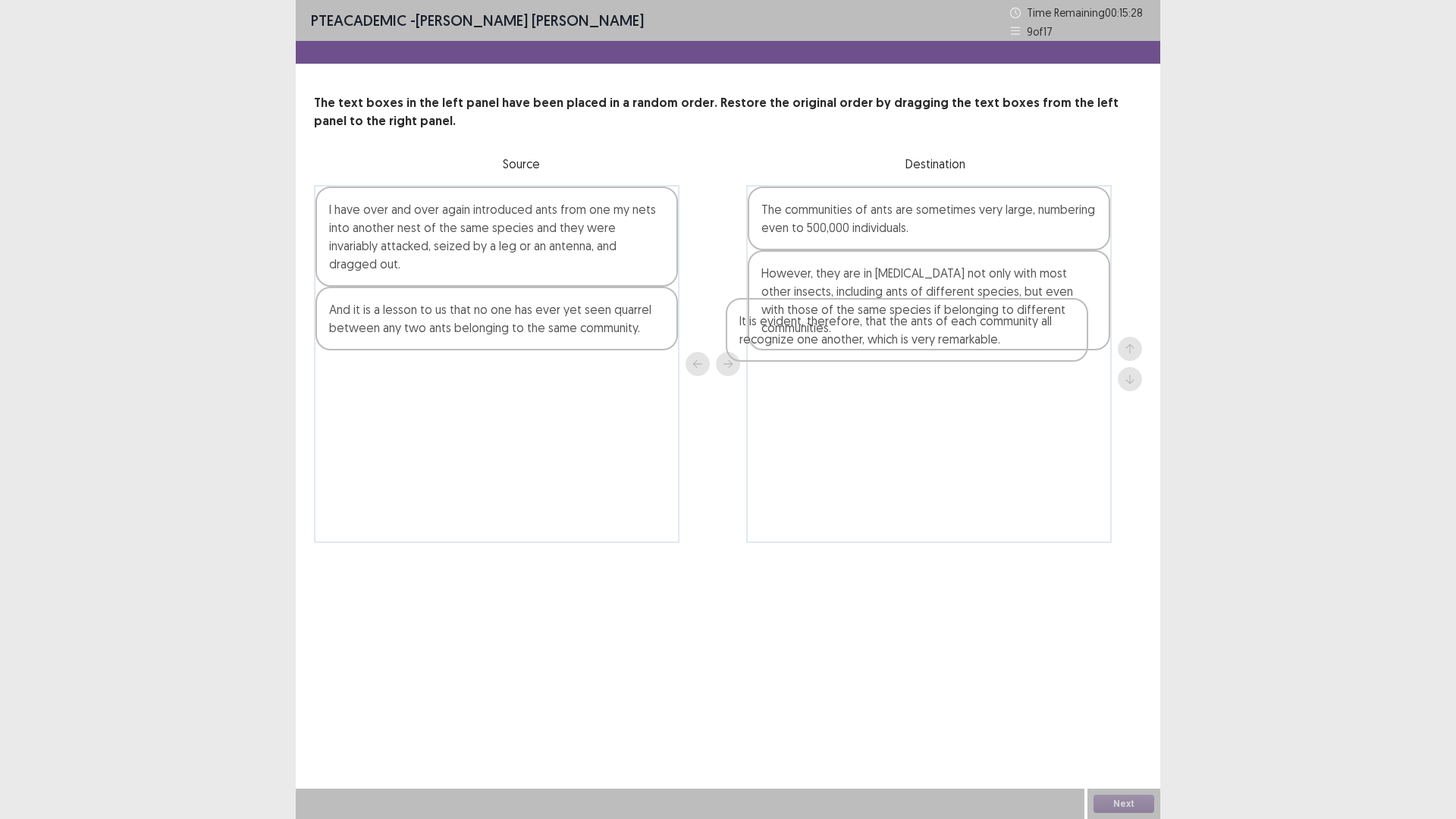
drag, startPoint x: 591, startPoint y: 297, endPoint x: 1009, endPoint y: 329, distance: 419.2
click at [1009, 329] on div "I have over and over again introduced ants from one my nets into another nest o…" at bounding box center [728, 364] width 828 height 358
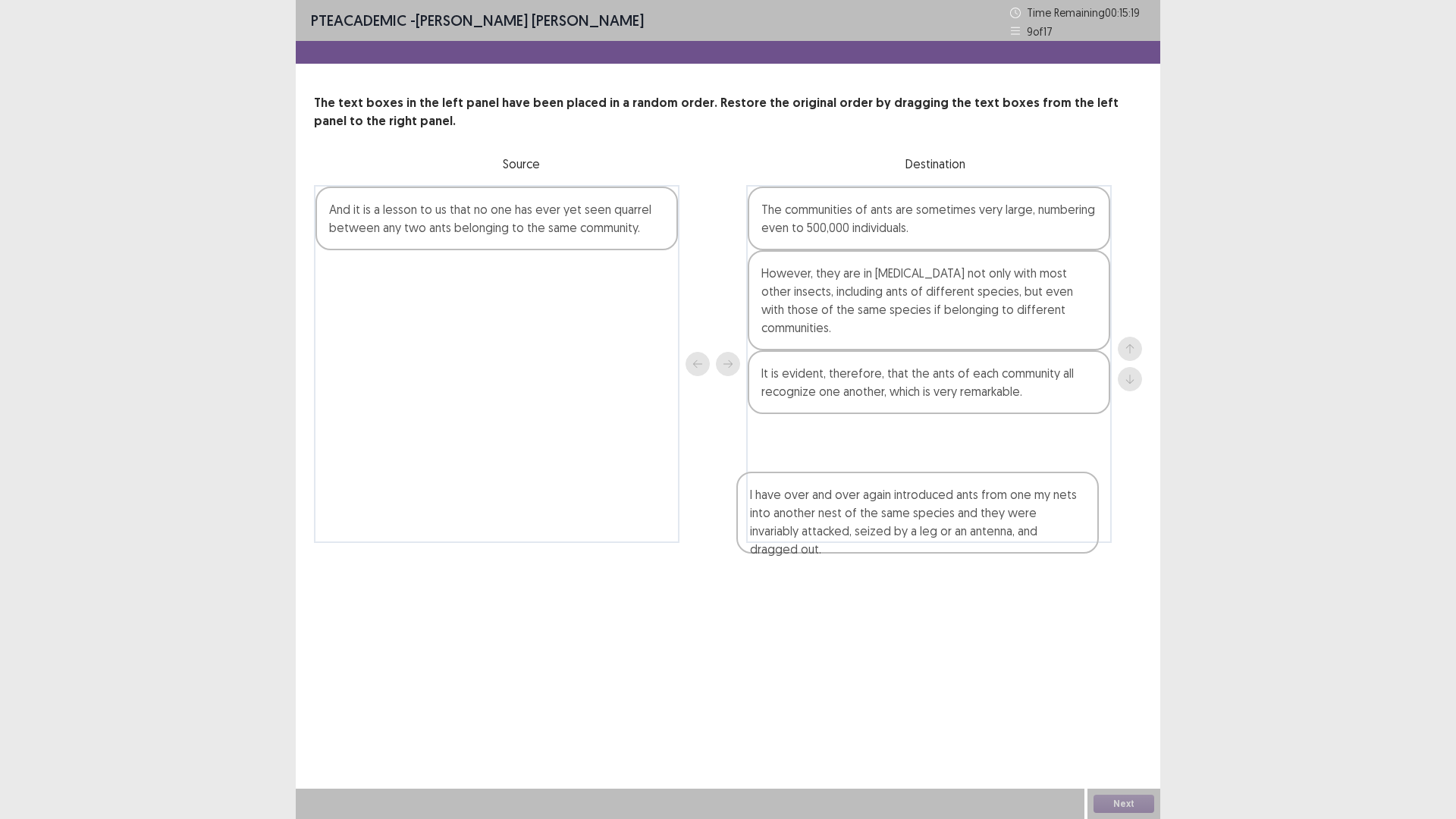
drag, startPoint x: 528, startPoint y: 242, endPoint x: 986, endPoint y: 530, distance: 541.0
click at [986, 530] on div "I have over and over again introduced ants from one my nets into another nest o…" at bounding box center [728, 364] width 828 height 358
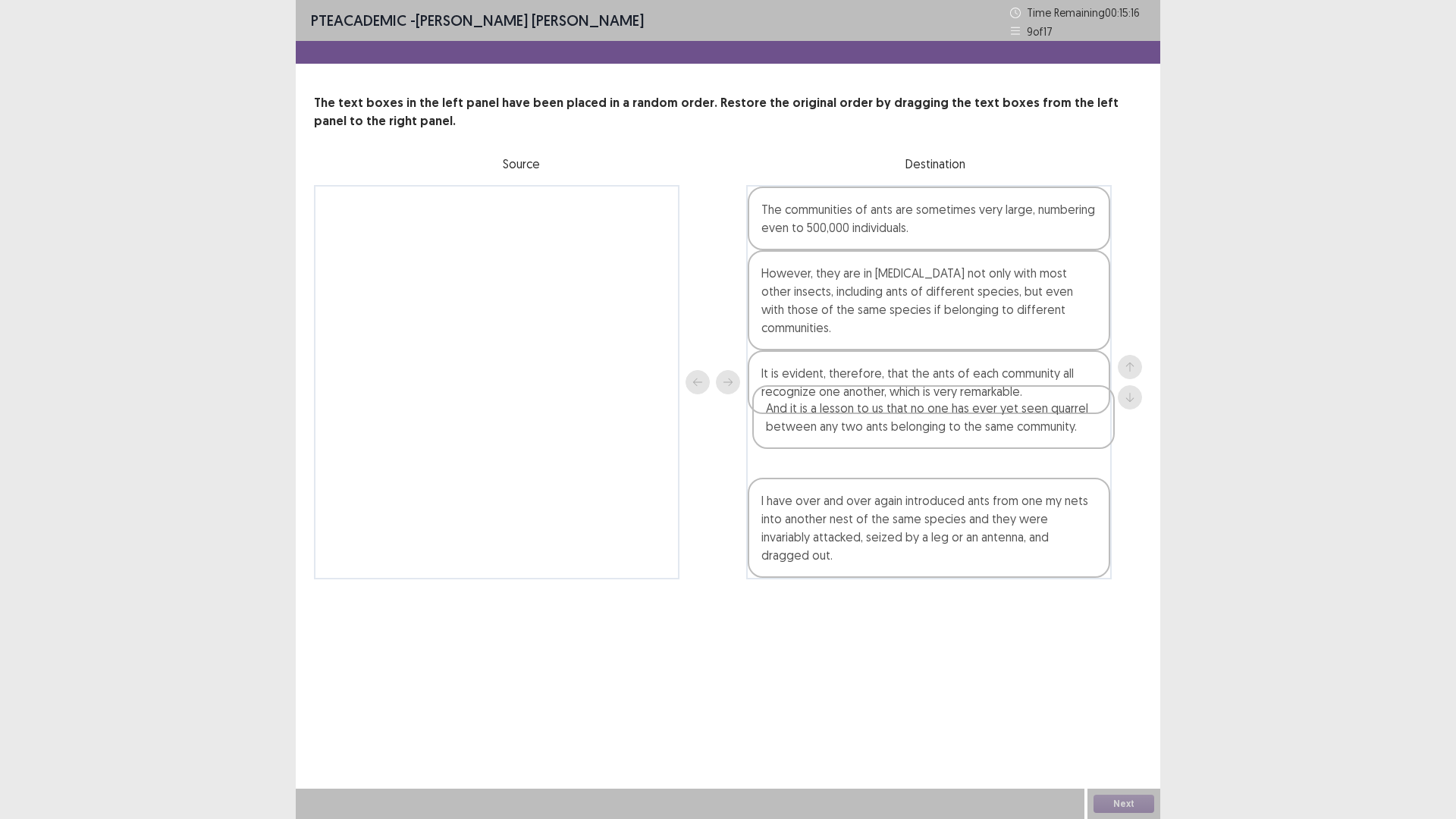
drag, startPoint x: 534, startPoint y: 222, endPoint x: 980, endPoint y: 422, distance: 488.8
click at [980, 422] on div "And it is a lesson to us that no one has ever yet seen quarrel between any two …" at bounding box center [728, 382] width 828 height 394
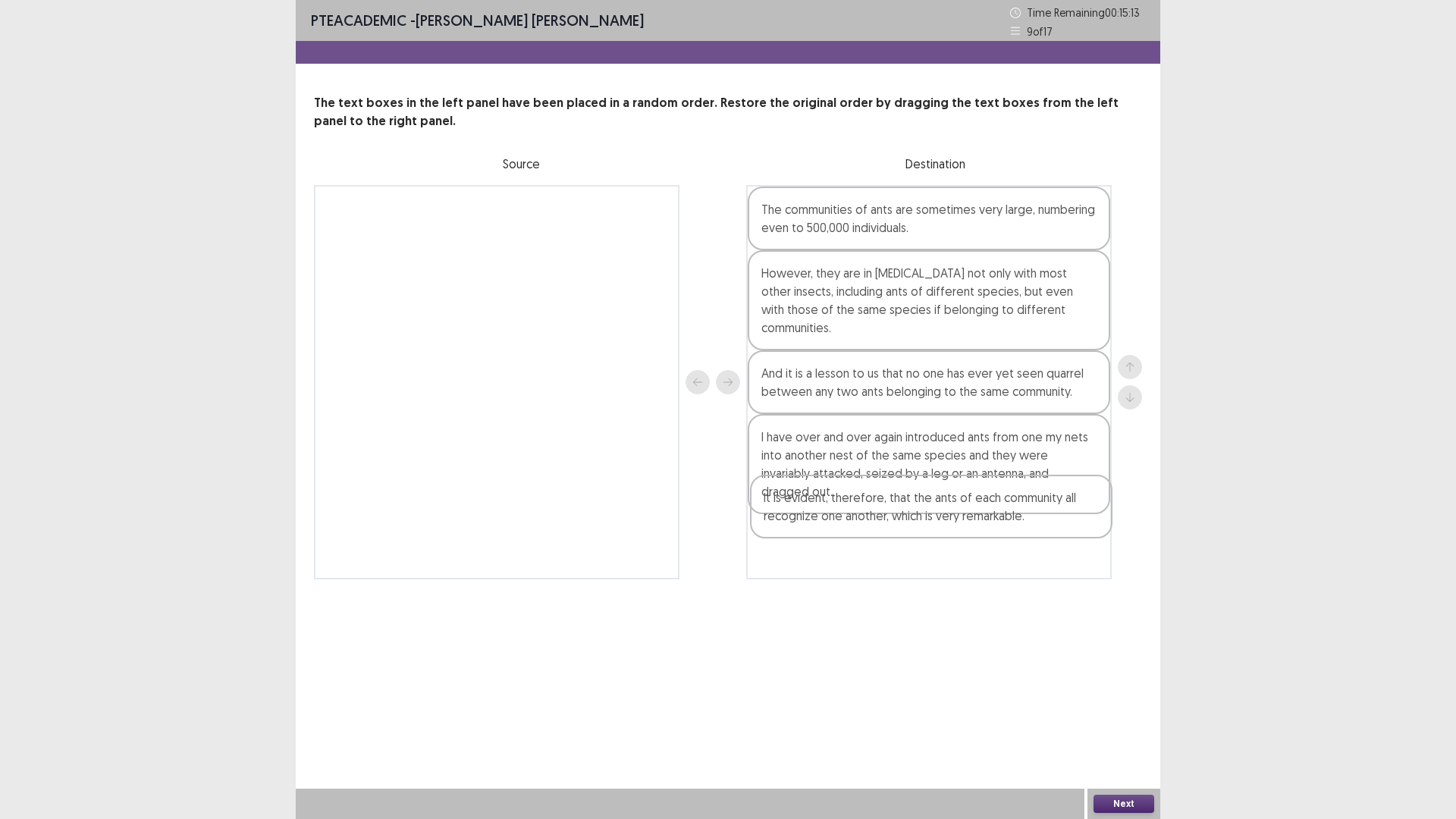
drag, startPoint x: 930, startPoint y: 366, endPoint x: 935, endPoint y: 520, distance: 154.1
click at [935, 520] on div "The communities of ants are sometimes very large, numbering even to 500,000 ind…" at bounding box center [929, 382] width 365 height 394
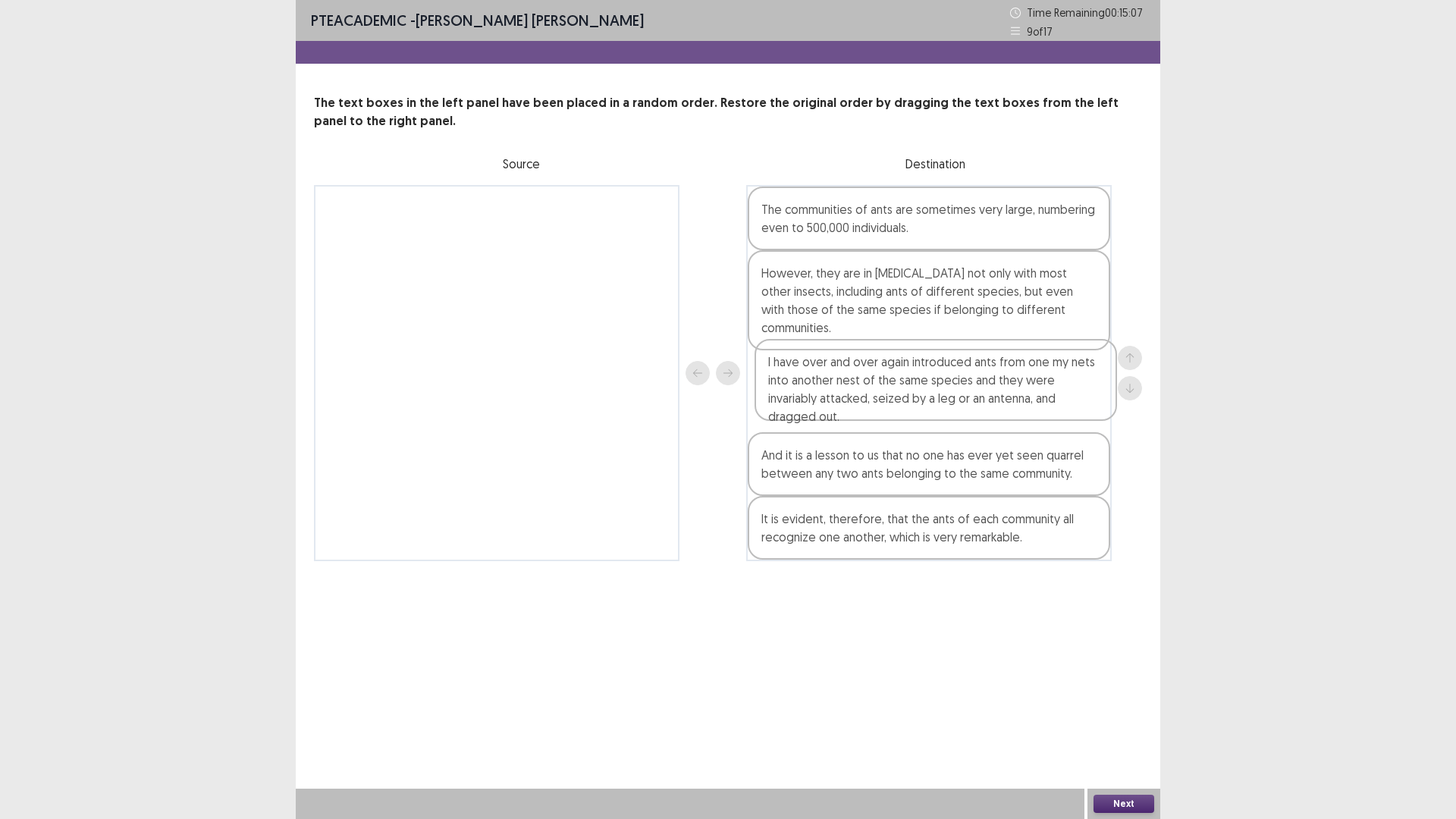
drag, startPoint x: 817, startPoint y: 445, endPoint x: 824, endPoint y: 387, distance: 58.4
click at [824, 387] on div "The communities of ants are sometimes very large, numbering even to 500,000 ind…" at bounding box center [929, 373] width 365 height 376
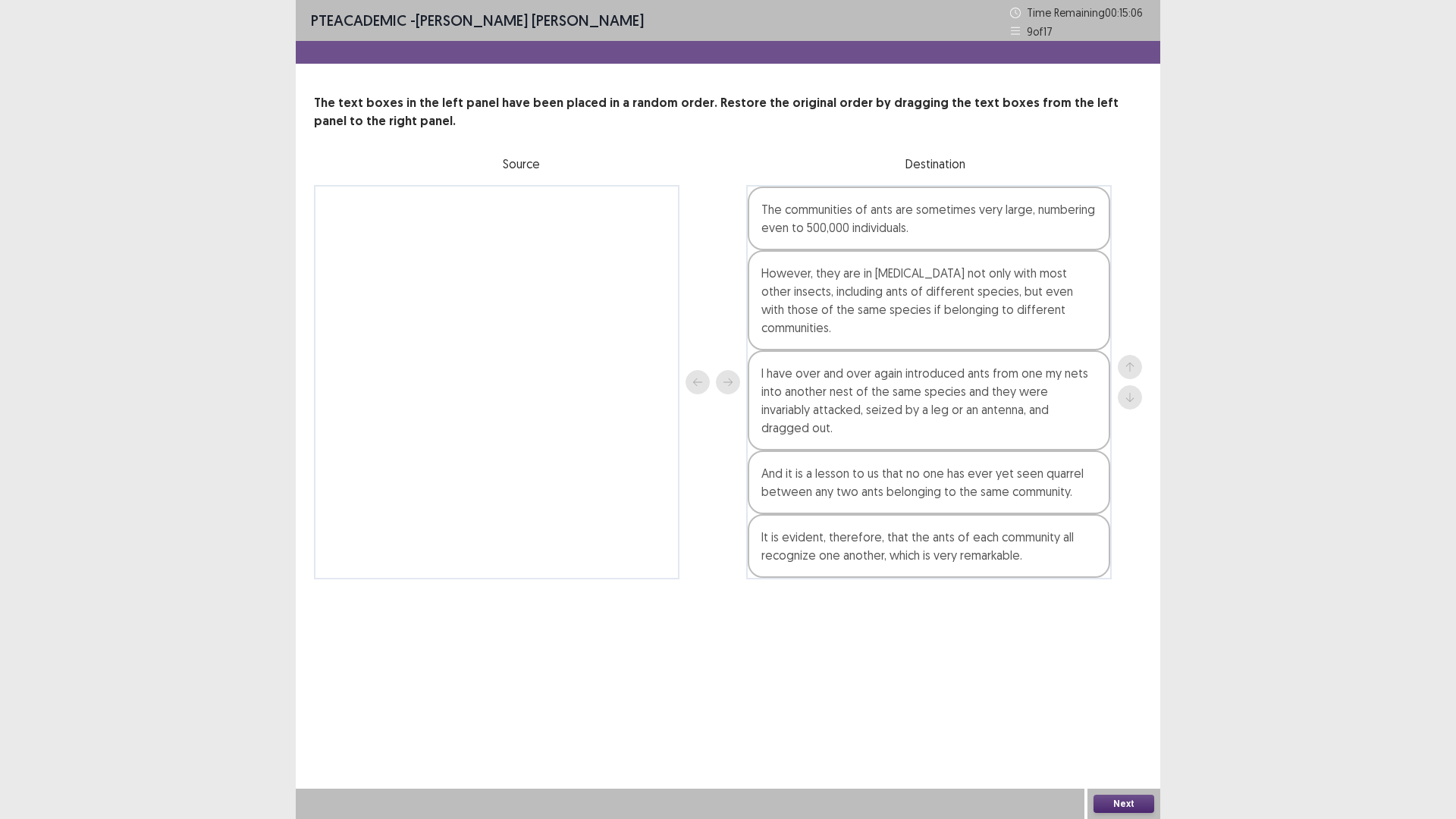
click at [1120, 716] on button "Next" at bounding box center [1123, 803] width 61 height 18
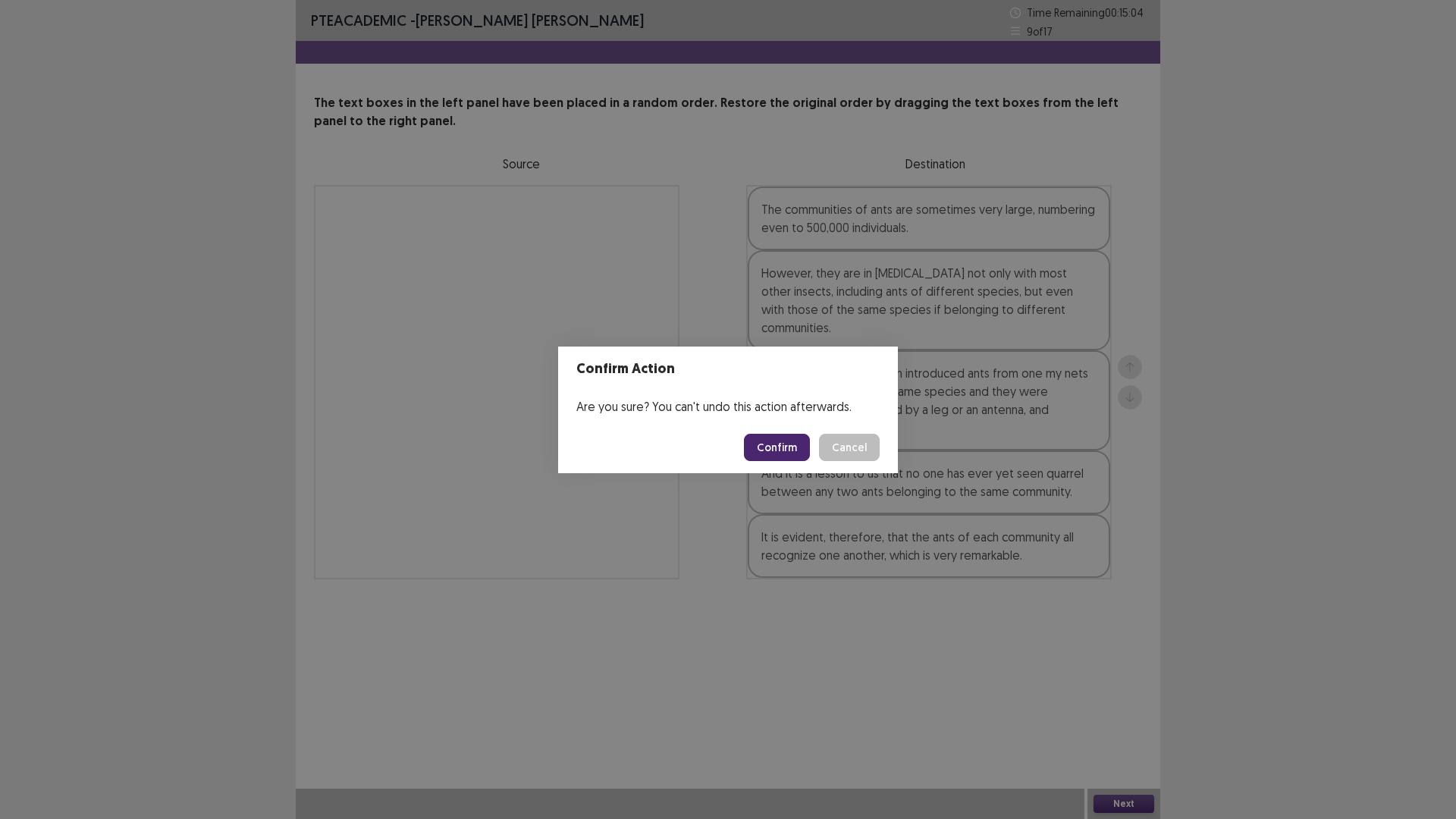
click at [788, 441] on button "Confirm" at bounding box center [777, 447] width 66 height 27
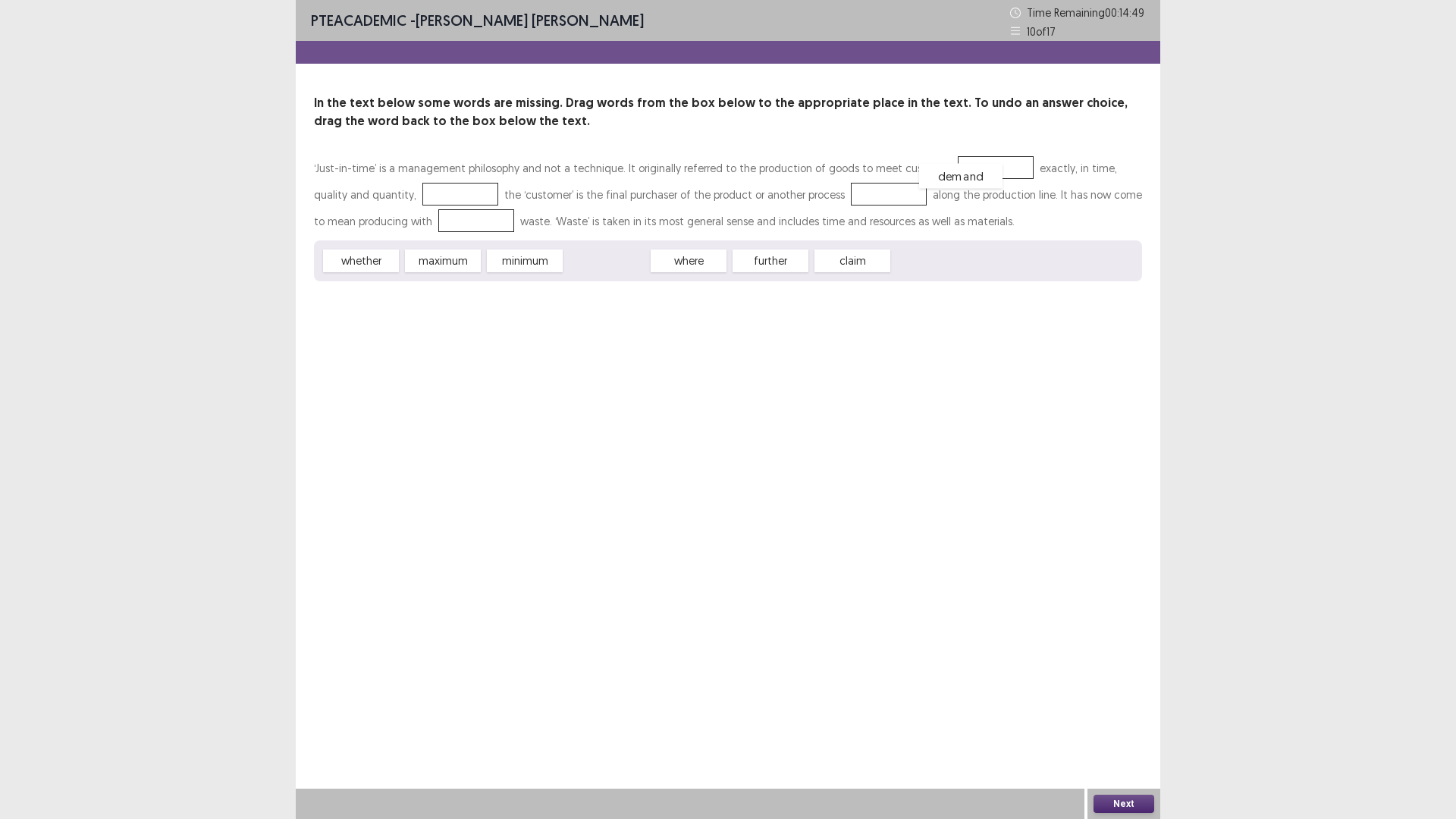
drag, startPoint x: 596, startPoint y: 257, endPoint x: 950, endPoint y: 172, distance: 364.1
drag, startPoint x: 608, startPoint y: 263, endPoint x: 399, endPoint y: 197, distance: 219.2
drag, startPoint x: 436, startPoint y: 262, endPoint x: 430, endPoint y: 222, distance: 40.4
drag, startPoint x: 629, startPoint y: 262, endPoint x: 830, endPoint y: 191, distance: 213.2
click at [1106, 716] on button "Next" at bounding box center [1123, 803] width 61 height 18
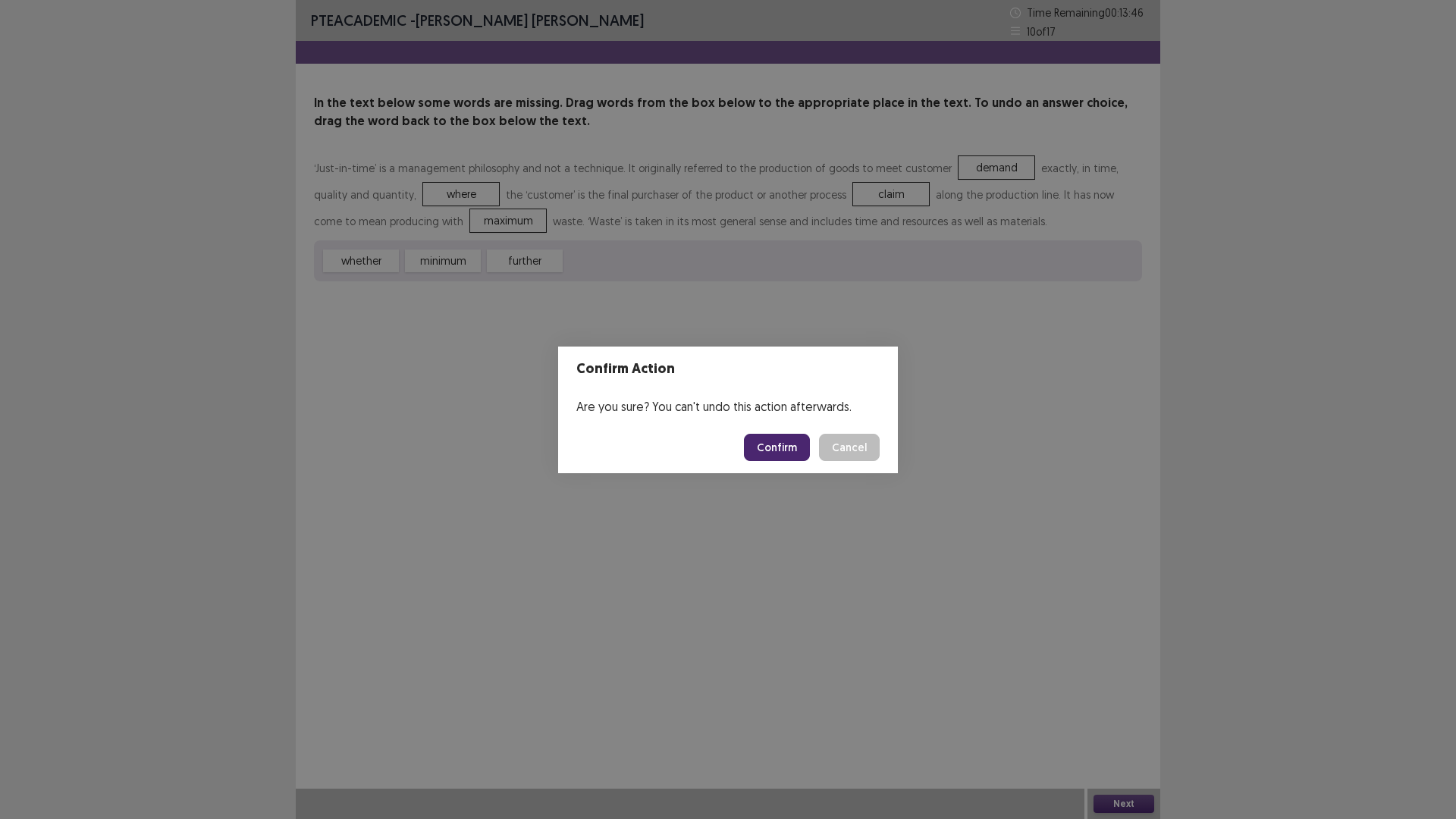
click at [765, 436] on button "Confirm" at bounding box center [777, 447] width 66 height 27
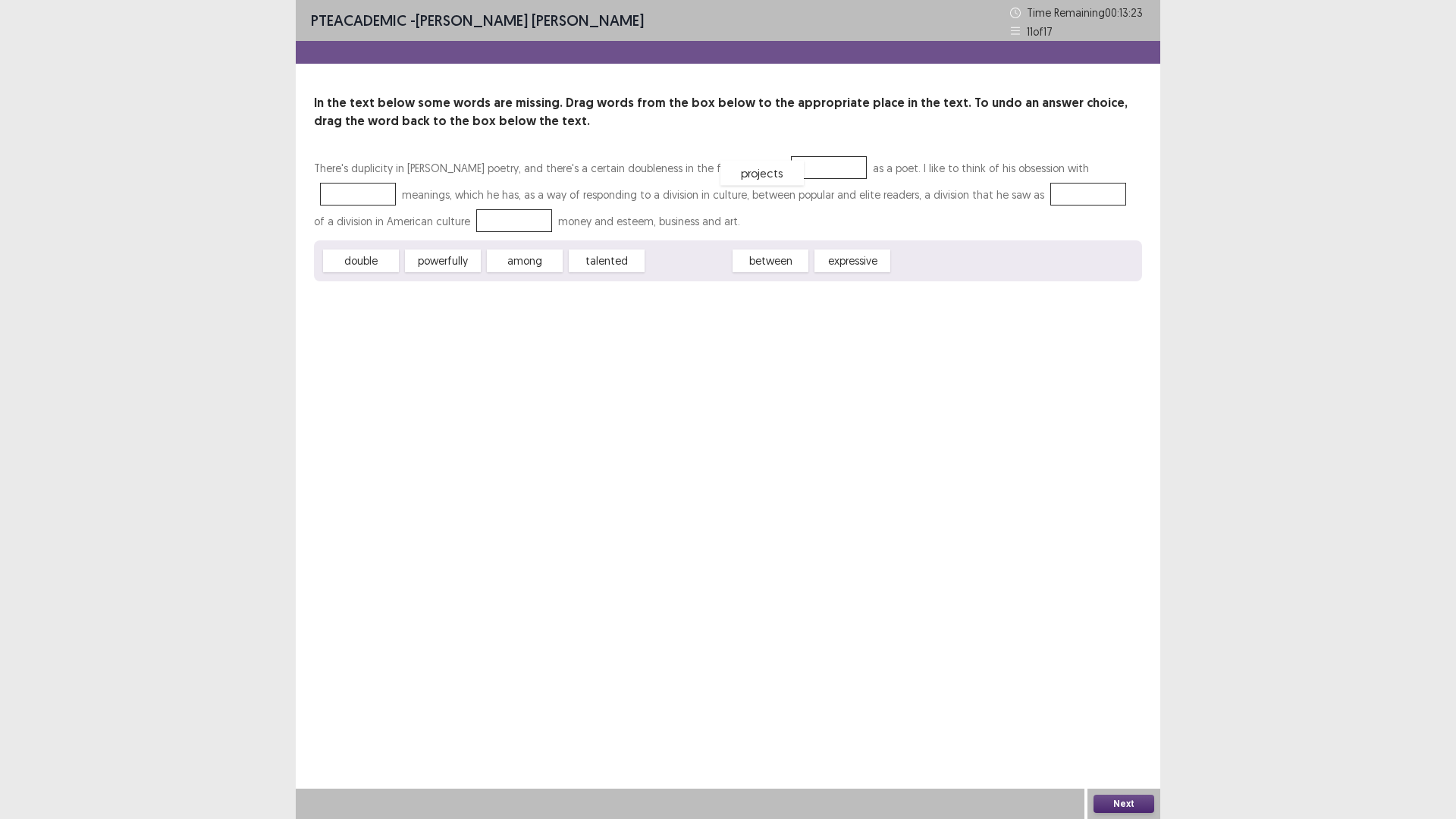
drag, startPoint x: 672, startPoint y: 255, endPoint x: 746, endPoint y: 167, distance: 115.0
drag, startPoint x: 765, startPoint y: 254, endPoint x: 779, endPoint y: 250, distance: 14.6
click at [971, 171] on div "There's duplicity in [PERSON_NAME] poetry, and there's a certain doubleness in …" at bounding box center [728, 218] width 828 height 127
drag, startPoint x: 758, startPoint y: 259, endPoint x: 1038, endPoint y: 165, distance: 295.4
drag, startPoint x: 1068, startPoint y: 154, endPoint x: 1021, endPoint y: 183, distance: 55.2
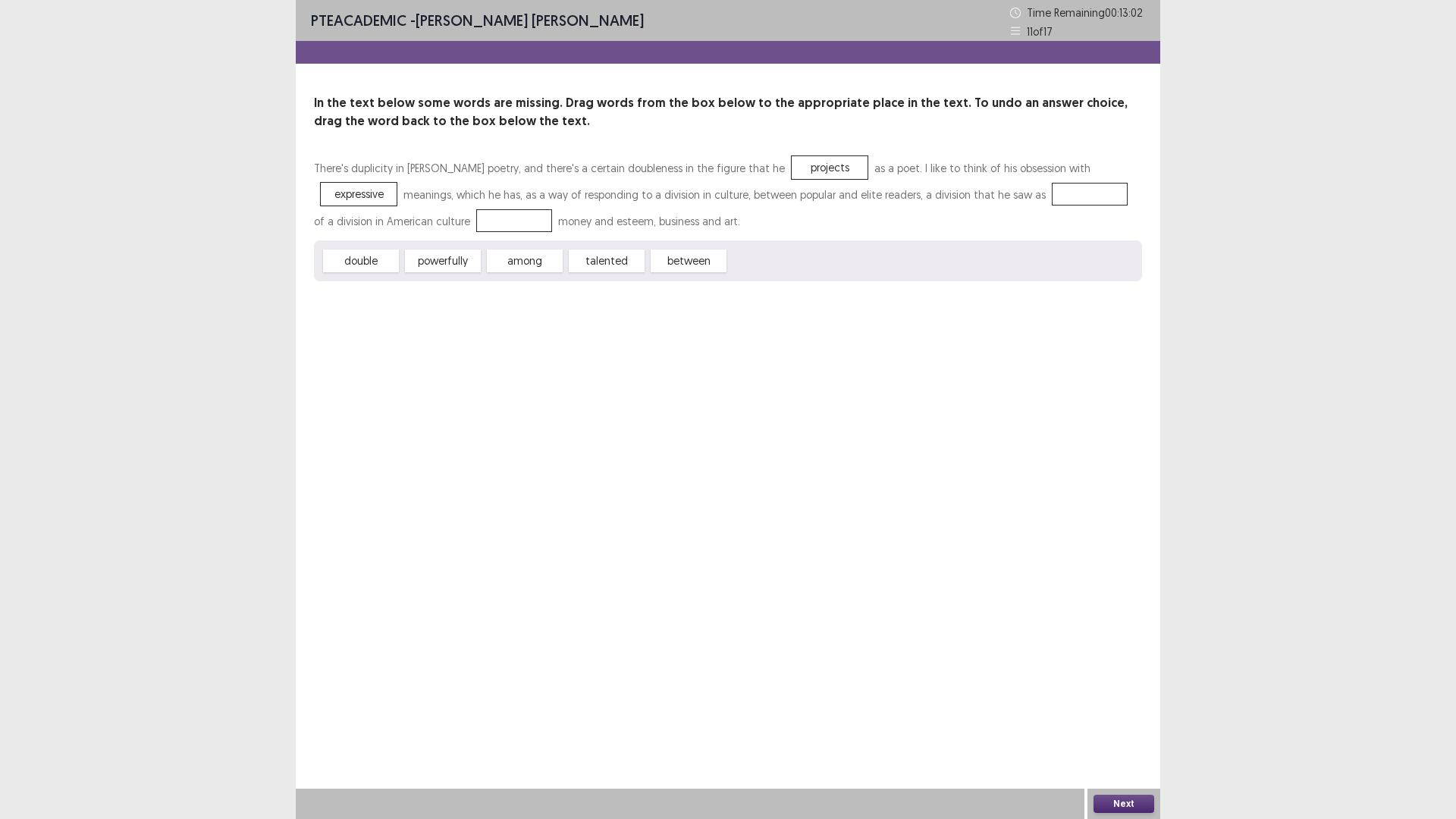
click at [1019, 187] on div "In the text below some words are missing. Drag words from the box below to the …" at bounding box center [728, 187] width 864 height 187
drag, startPoint x: 1041, startPoint y: 168, endPoint x: 584, endPoint y: 255, distance: 465.2
click at [737, 258] on div "There's duplicity in [PERSON_NAME] poetry, and there's a certain doubleness in …" at bounding box center [728, 218] width 828 height 127
drag, startPoint x: 329, startPoint y: 254, endPoint x: 1009, endPoint y: 162, distance: 686.2
drag, startPoint x: 453, startPoint y: 263, endPoint x: 981, endPoint y: 198, distance: 532.0
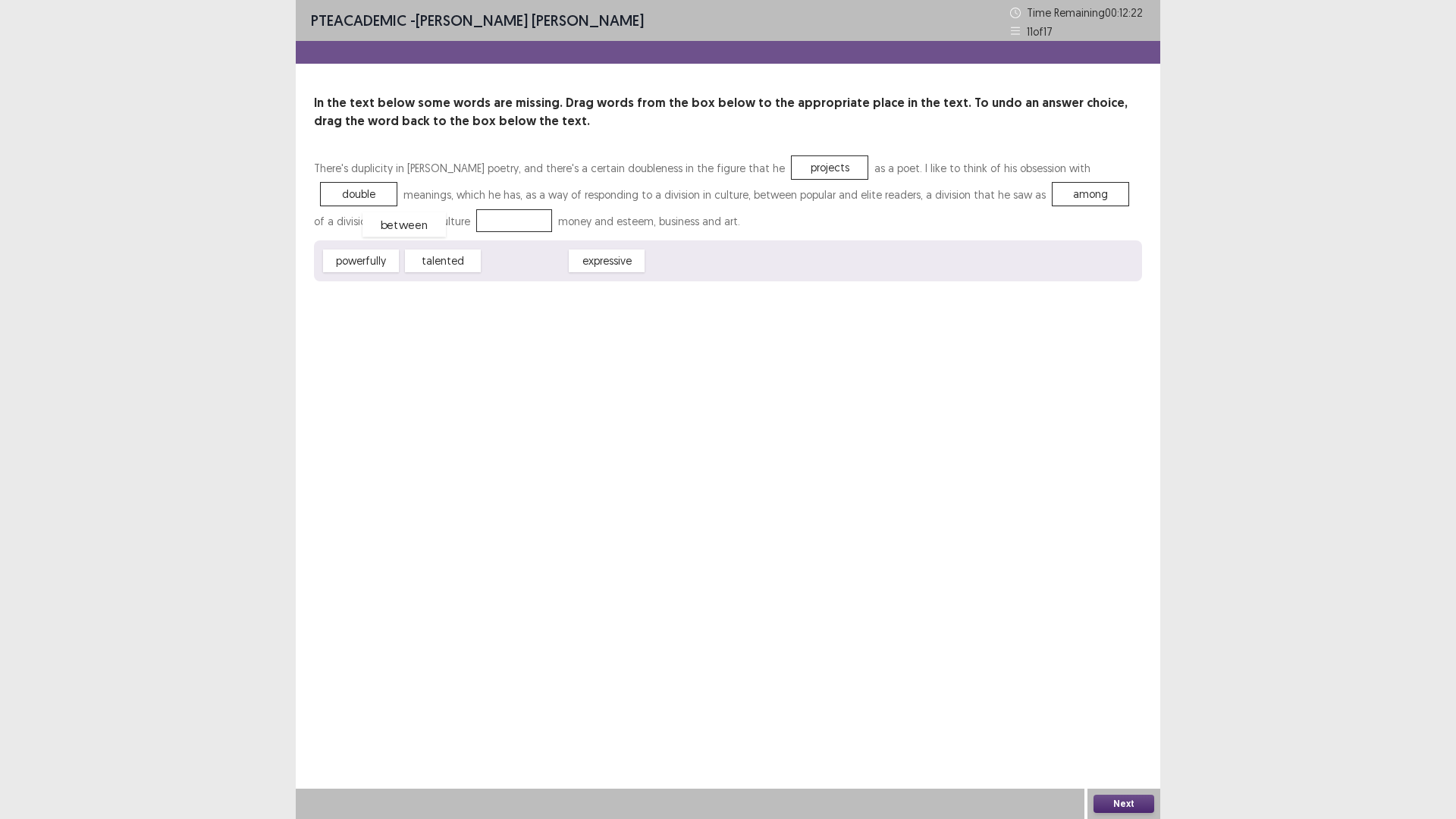
drag, startPoint x: 515, startPoint y: 260, endPoint x: 388, endPoint y: 221, distance: 132.9
click at [1100, 716] on div "Next" at bounding box center [1123, 804] width 73 height 30
click at [1106, 716] on div "Next" at bounding box center [1123, 804] width 73 height 30
click at [1108, 716] on button "Next" at bounding box center [1123, 803] width 61 height 18
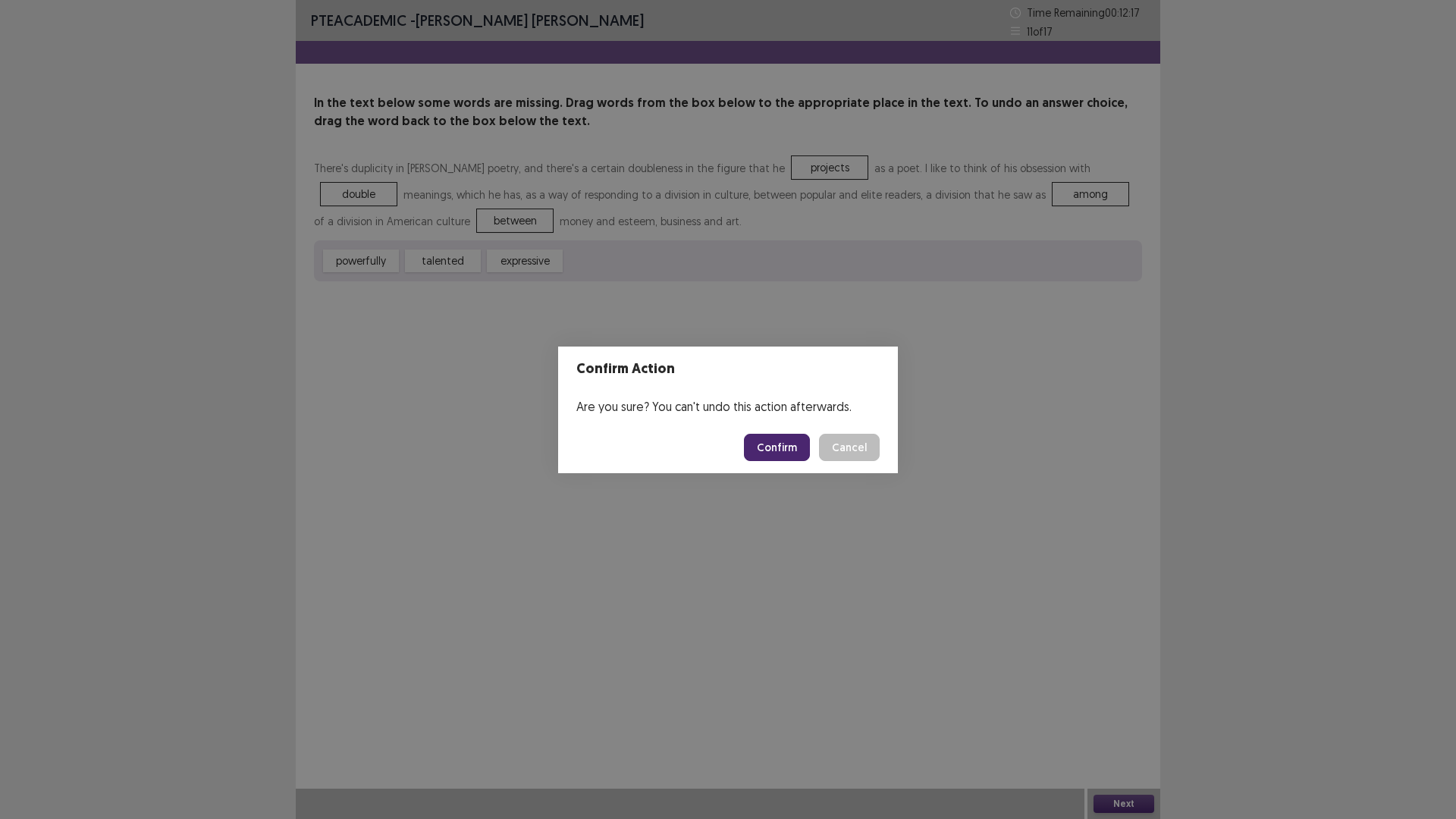
click at [807, 437] on button "Confirm" at bounding box center [777, 447] width 66 height 27
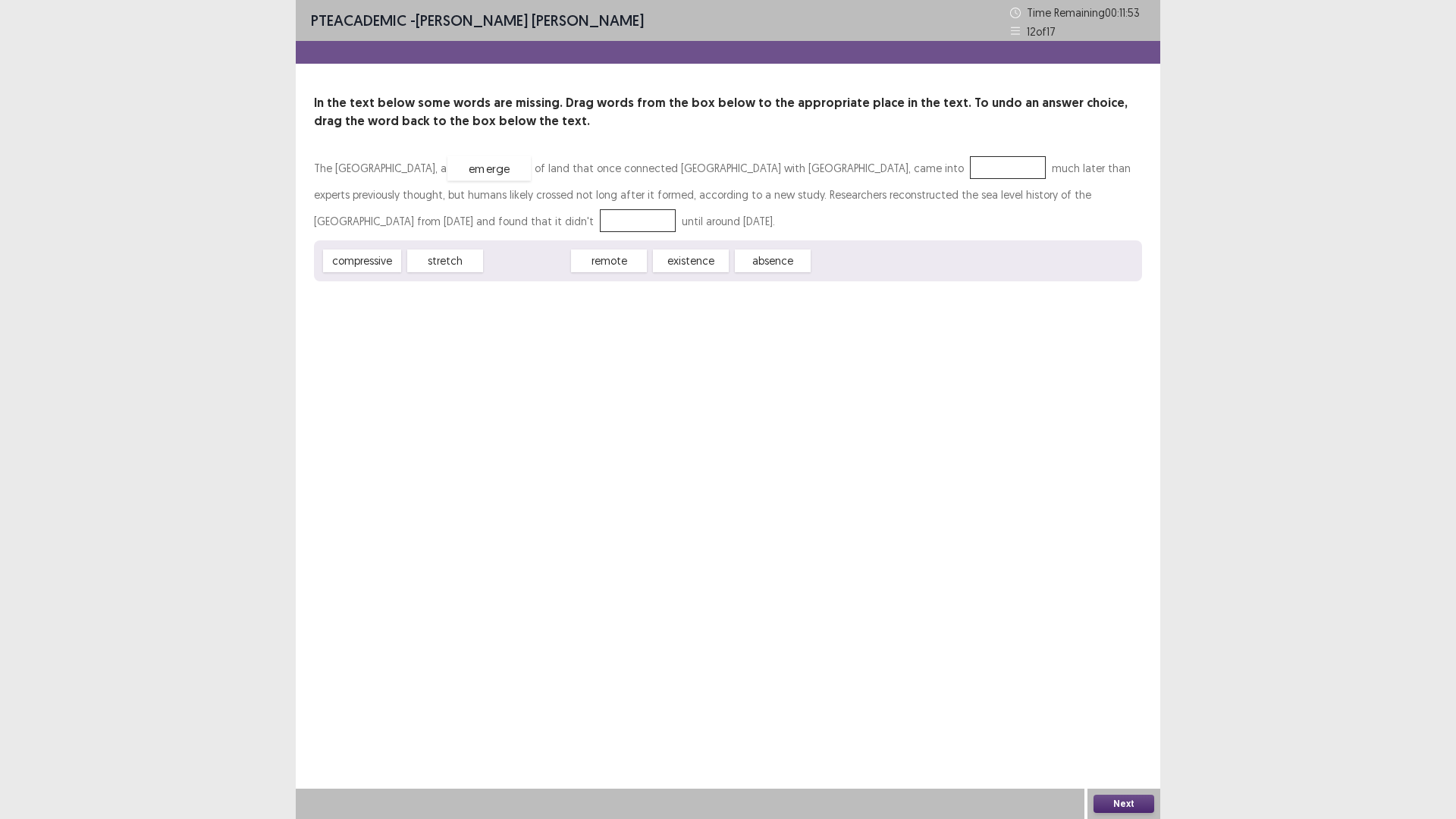
drag, startPoint x: 525, startPoint y: 261, endPoint x: 487, endPoint y: 168, distance: 100.5
drag, startPoint x: 594, startPoint y: 258, endPoint x: 437, endPoint y: 221, distance: 161.3
drag, startPoint x: 620, startPoint y: 264, endPoint x: 632, endPoint y: 266, distance: 12.2
click at [632, 266] on span "absence" at bounding box center [620, 263] width 84 height 25
drag, startPoint x: 769, startPoint y: 245, endPoint x: 880, endPoint y: 173, distance: 132.3
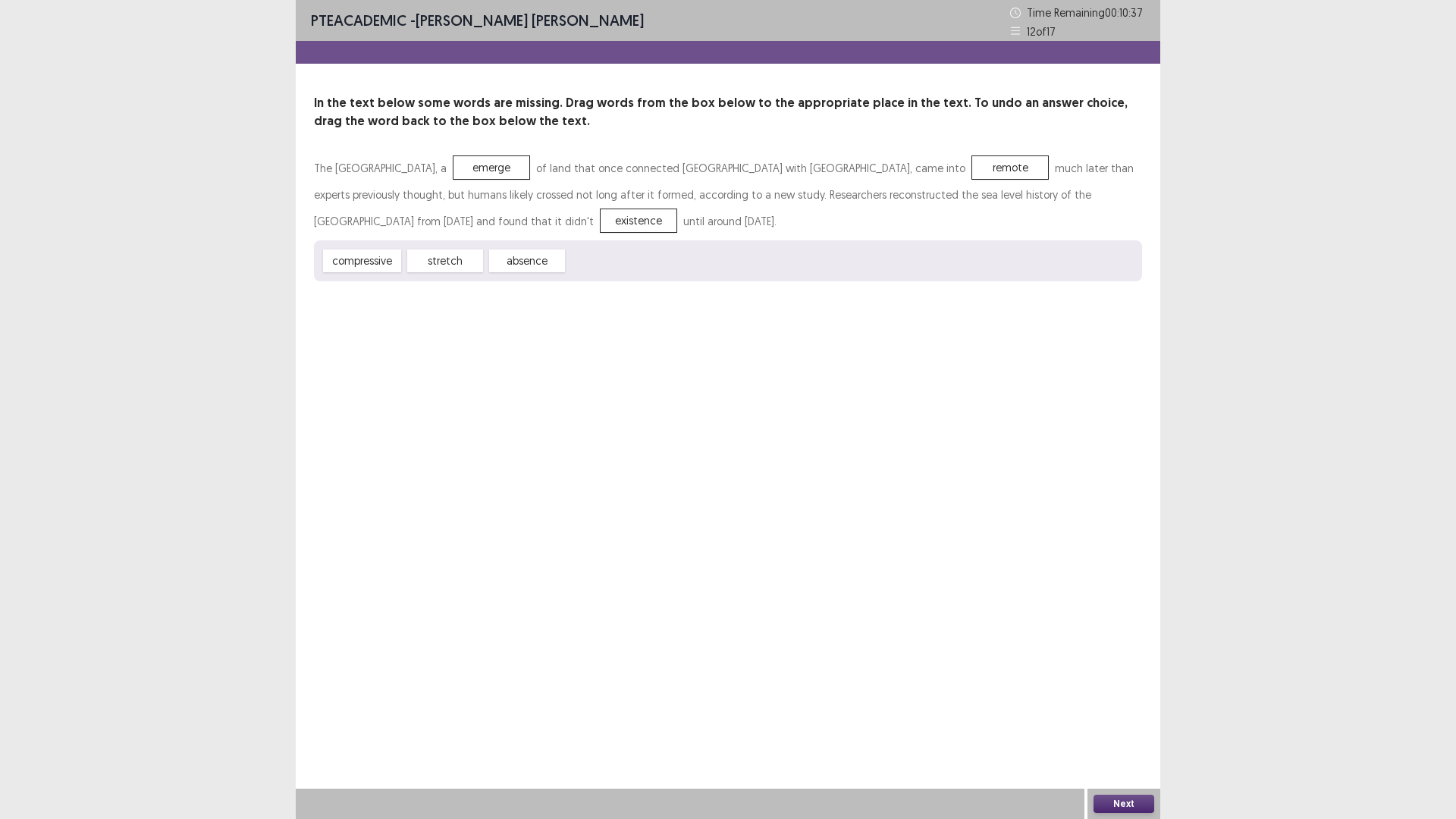
click at [1129, 716] on div "Next" at bounding box center [1123, 804] width 73 height 30
click at [1138, 716] on button "Next" at bounding box center [1123, 803] width 61 height 18
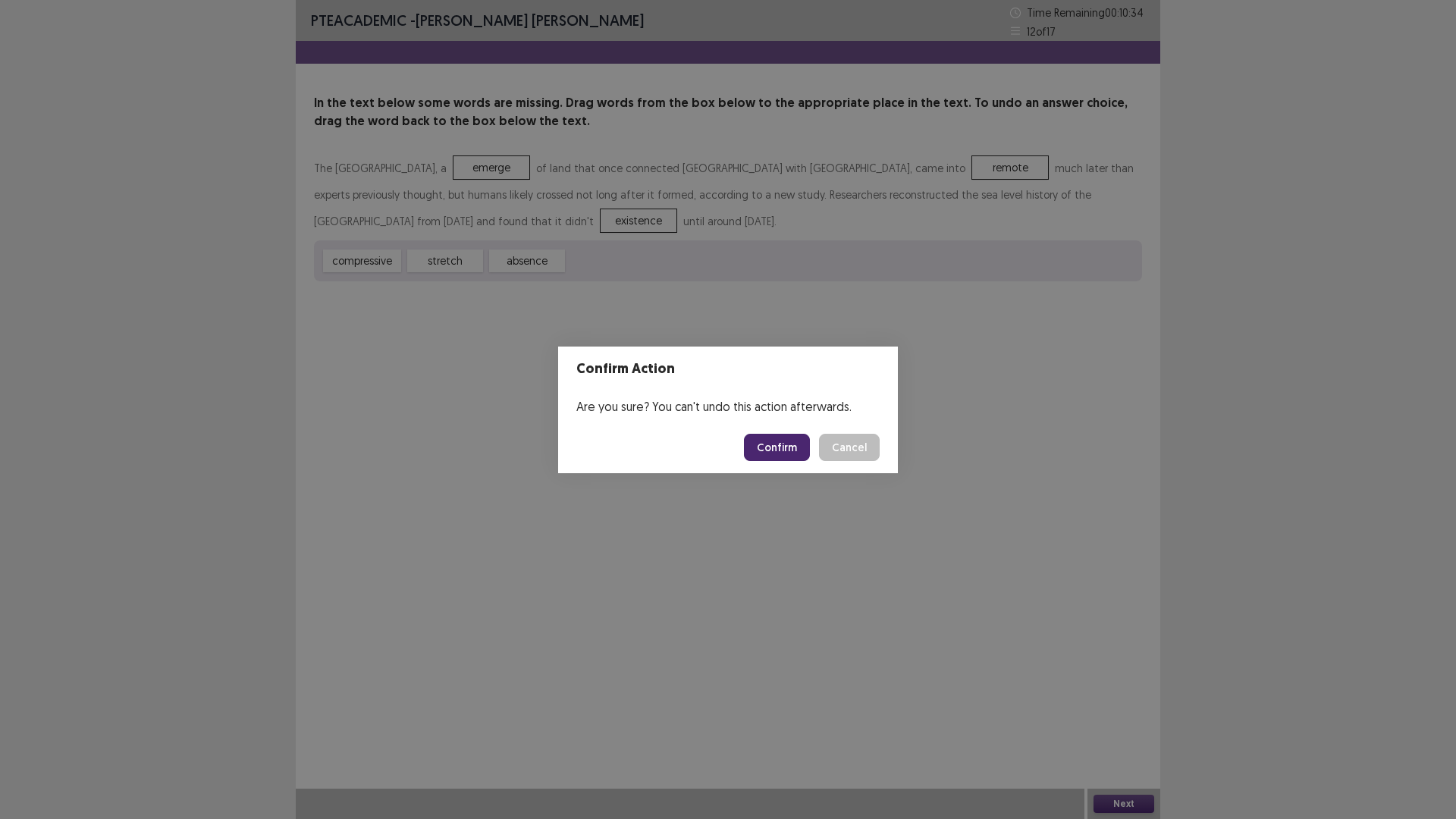
click at [762, 445] on button "Confirm" at bounding box center [777, 447] width 66 height 27
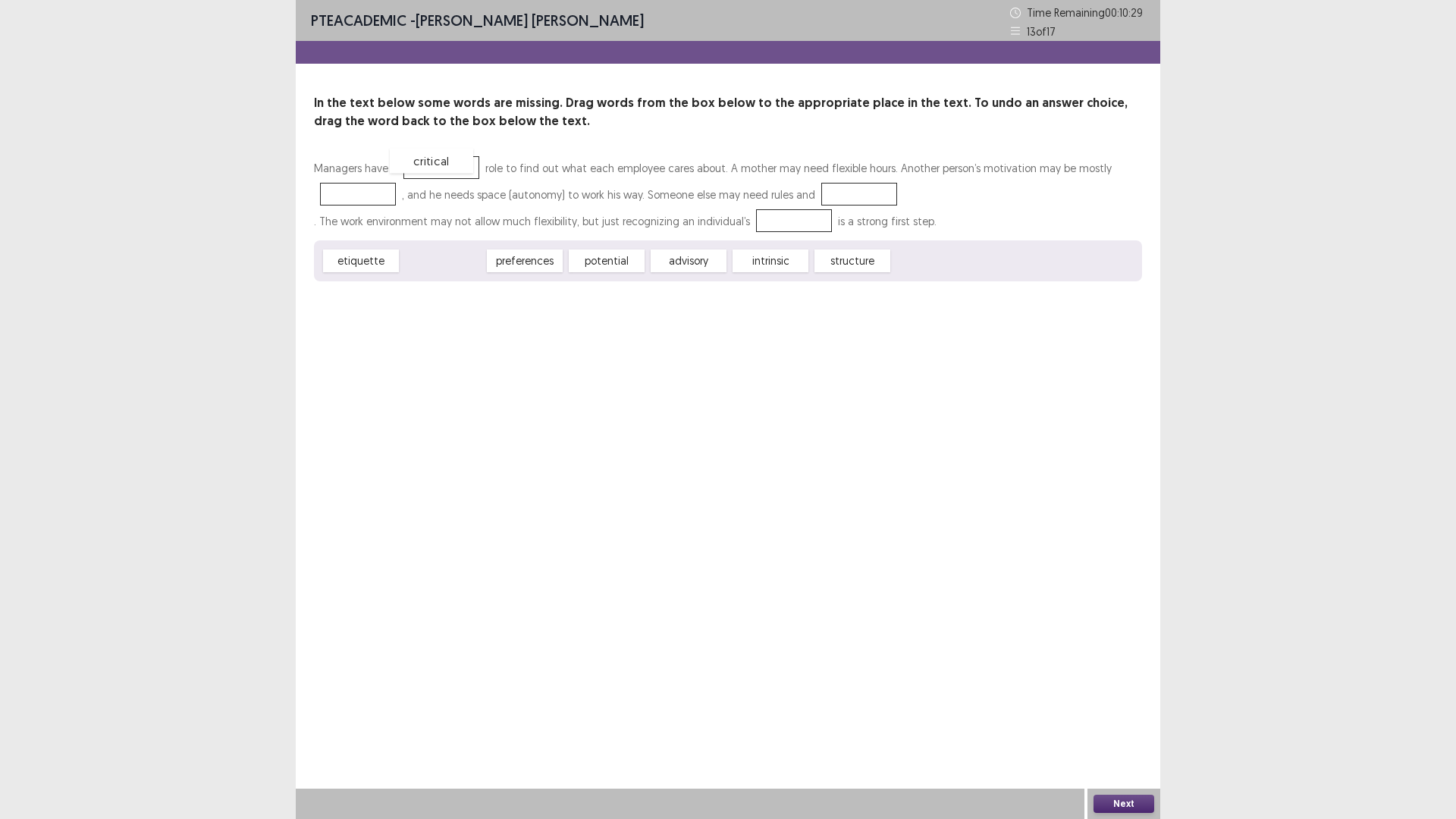
drag, startPoint x: 445, startPoint y: 270, endPoint x: 435, endPoint y: 171, distance: 99.5
drag, startPoint x: 756, startPoint y: 266, endPoint x: 834, endPoint y: 192, distance: 107.5
drag, startPoint x: 518, startPoint y: 264, endPoint x: 773, endPoint y: 225, distance: 258.0
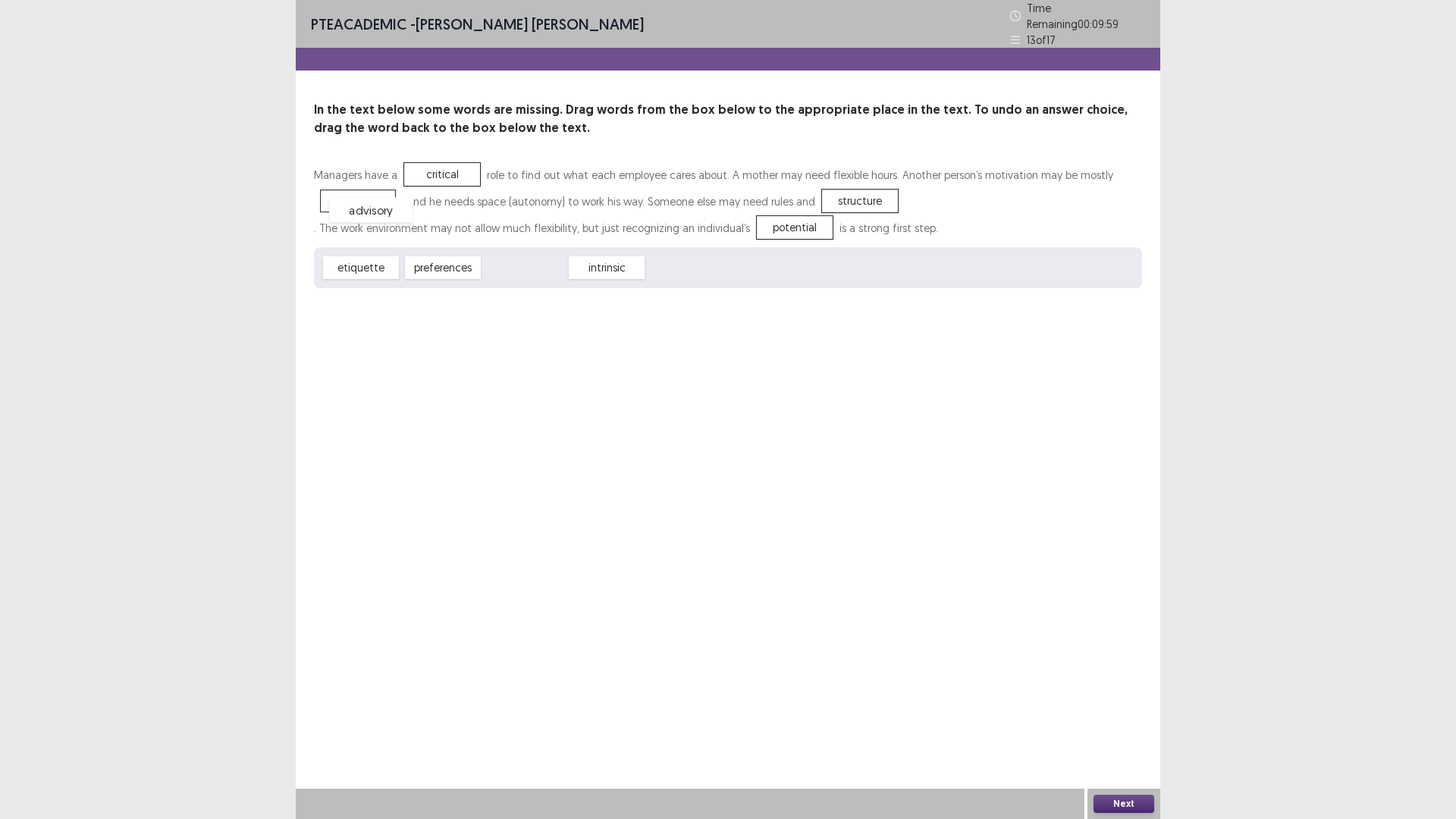
drag, startPoint x: 515, startPoint y: 266, endPoint x: 361, endPoint y: 208, distance: 164.6
click at [1143, 716] on button "Next" at bounding box center [1123, 803] width 61 height 18
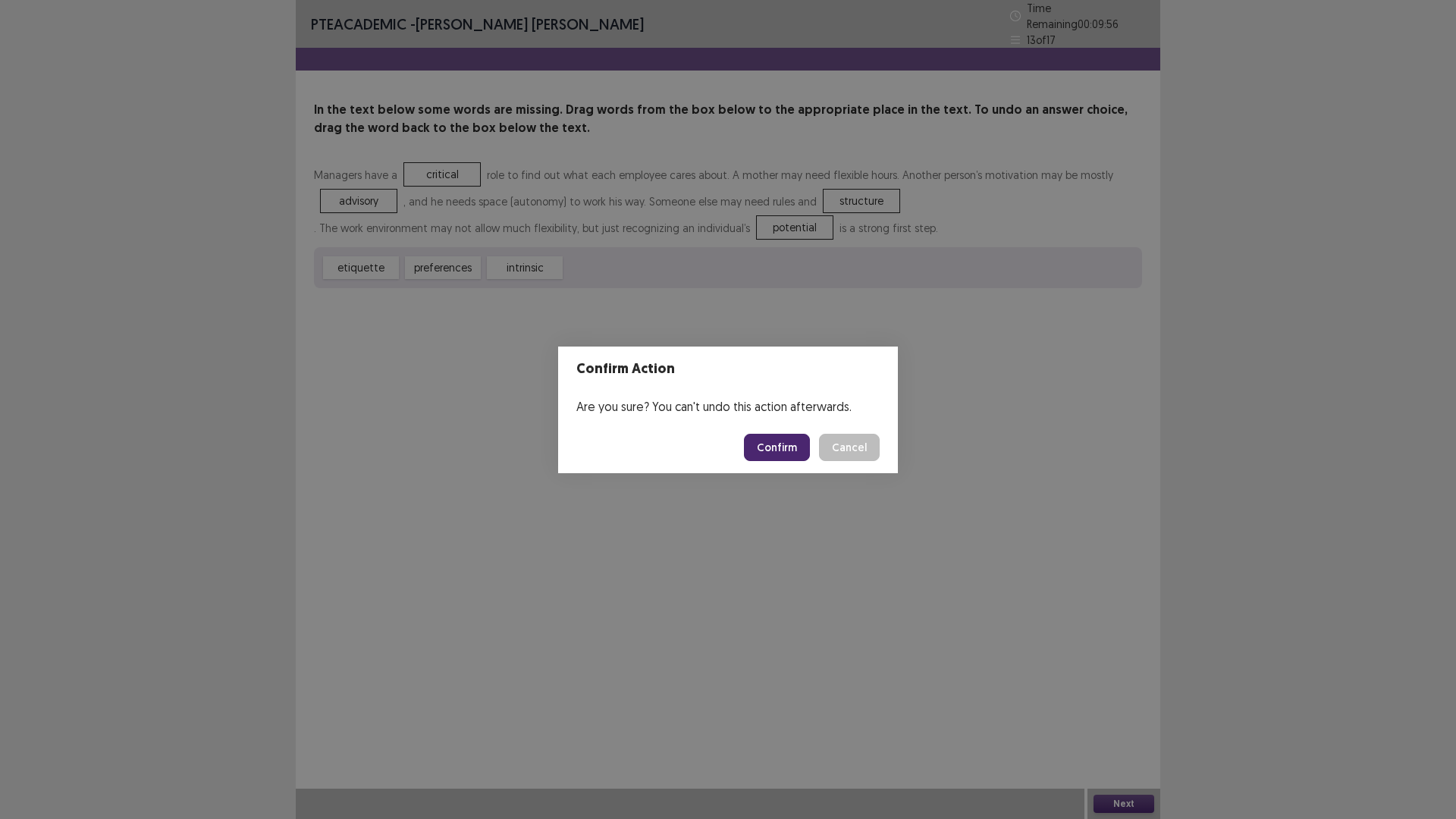
click at [772, 455] on button "Confirm" at bounding box center [777, 447] width 66 height 27
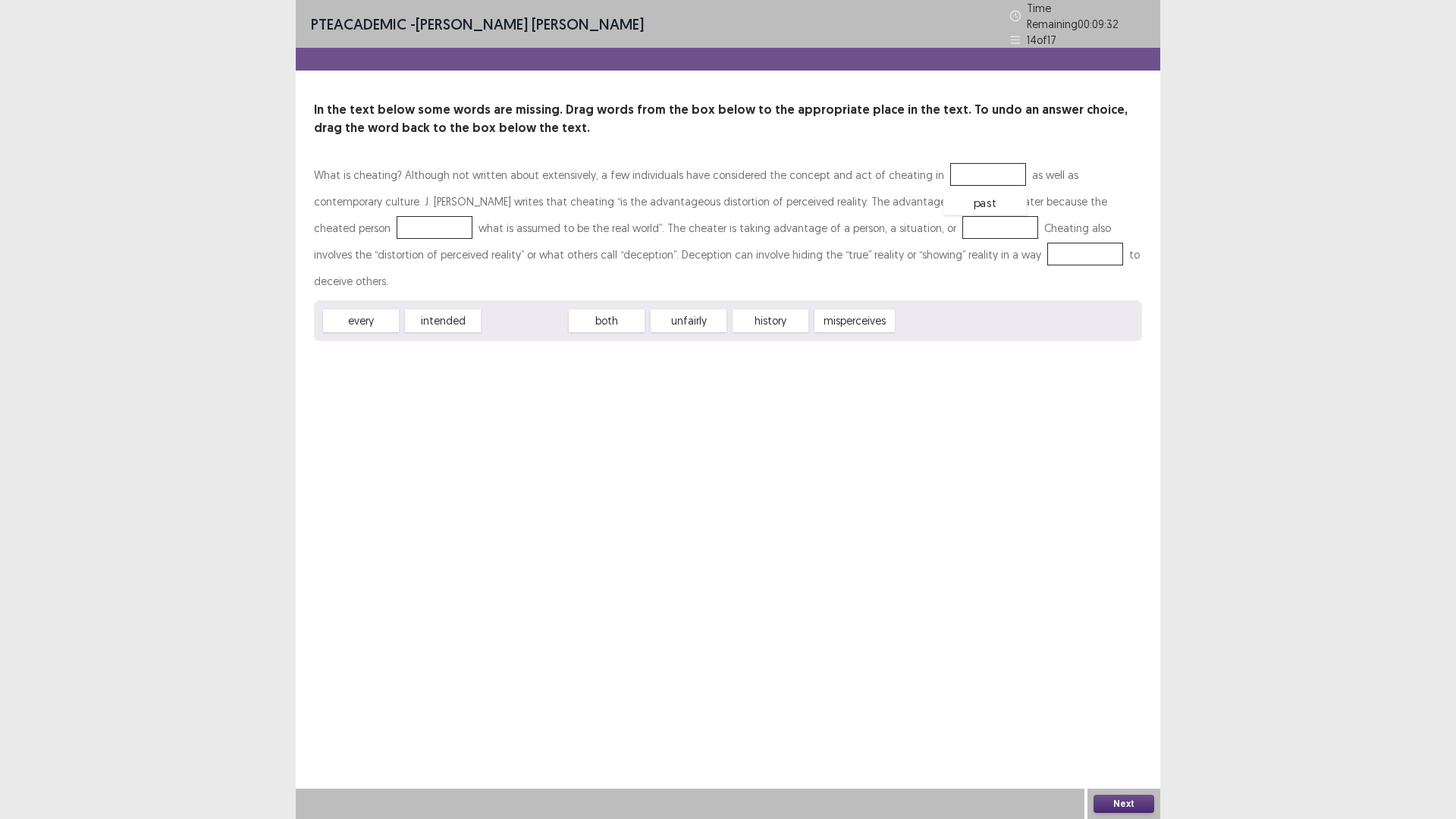
drag, startPoint x: 514, startPoint y: 291, endPoint x: 974, endPoint y: 173, distance: 474.9
drag, startPoint x: 455, startPoint y: 289, endPoint x: 375, endPoint y: 223, distance: 103.7
drag, startPoint x: 691, startPoint y: 293, endPoint x: 703, endPoint y: 297, distance: 12.6
click at [703, 313] on span "misperceives" at bounding box center [702, 325] width 89 height 25
drag, startPoint x: 702, startPoint y: 285, endPoint x: 901, endPoint y: 211, distance: 212.3
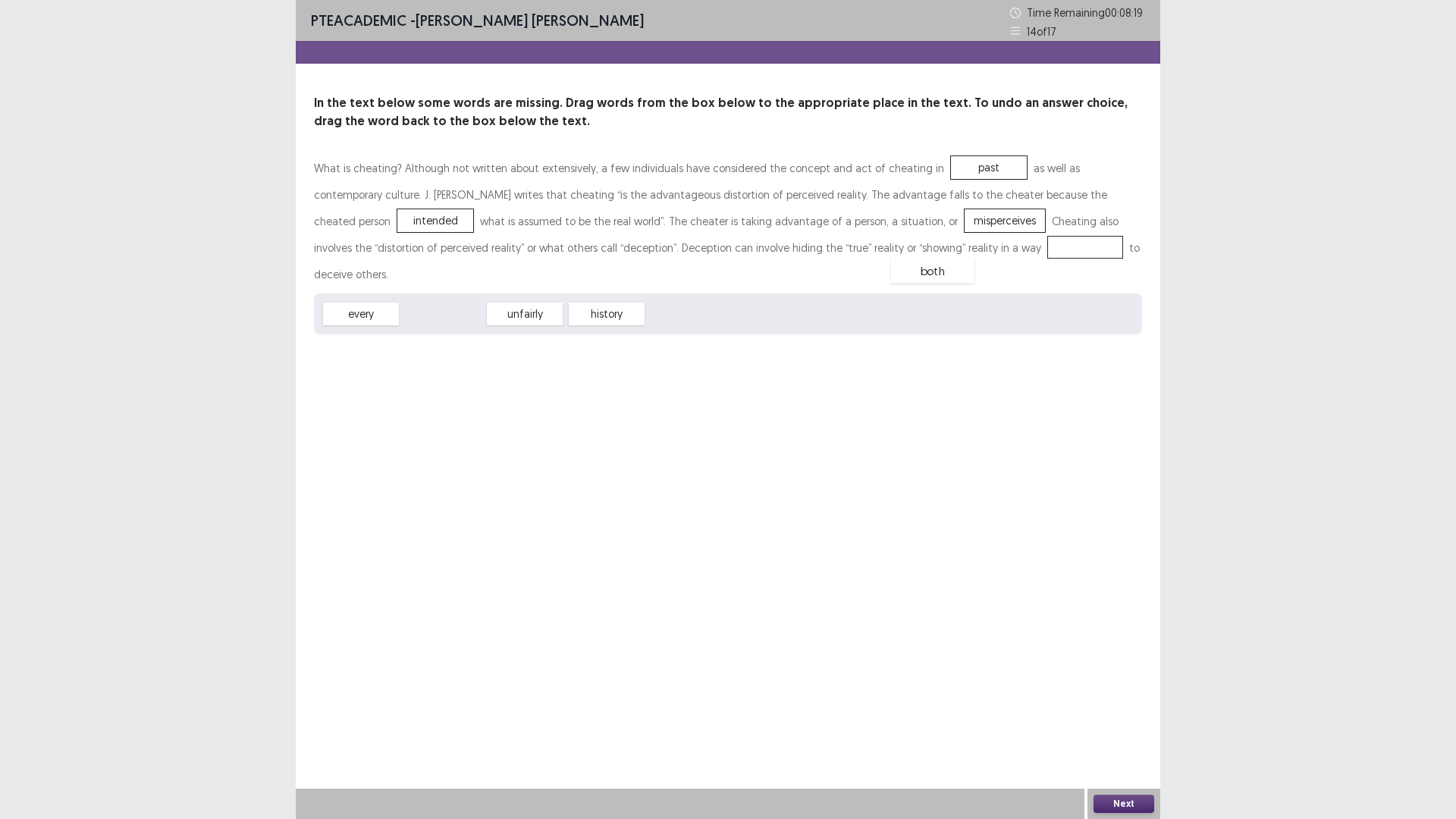
drag, startPoint x: 431, startPoint y: 293, endPoint x: 920, endPoint y: 250, distance: 490.9
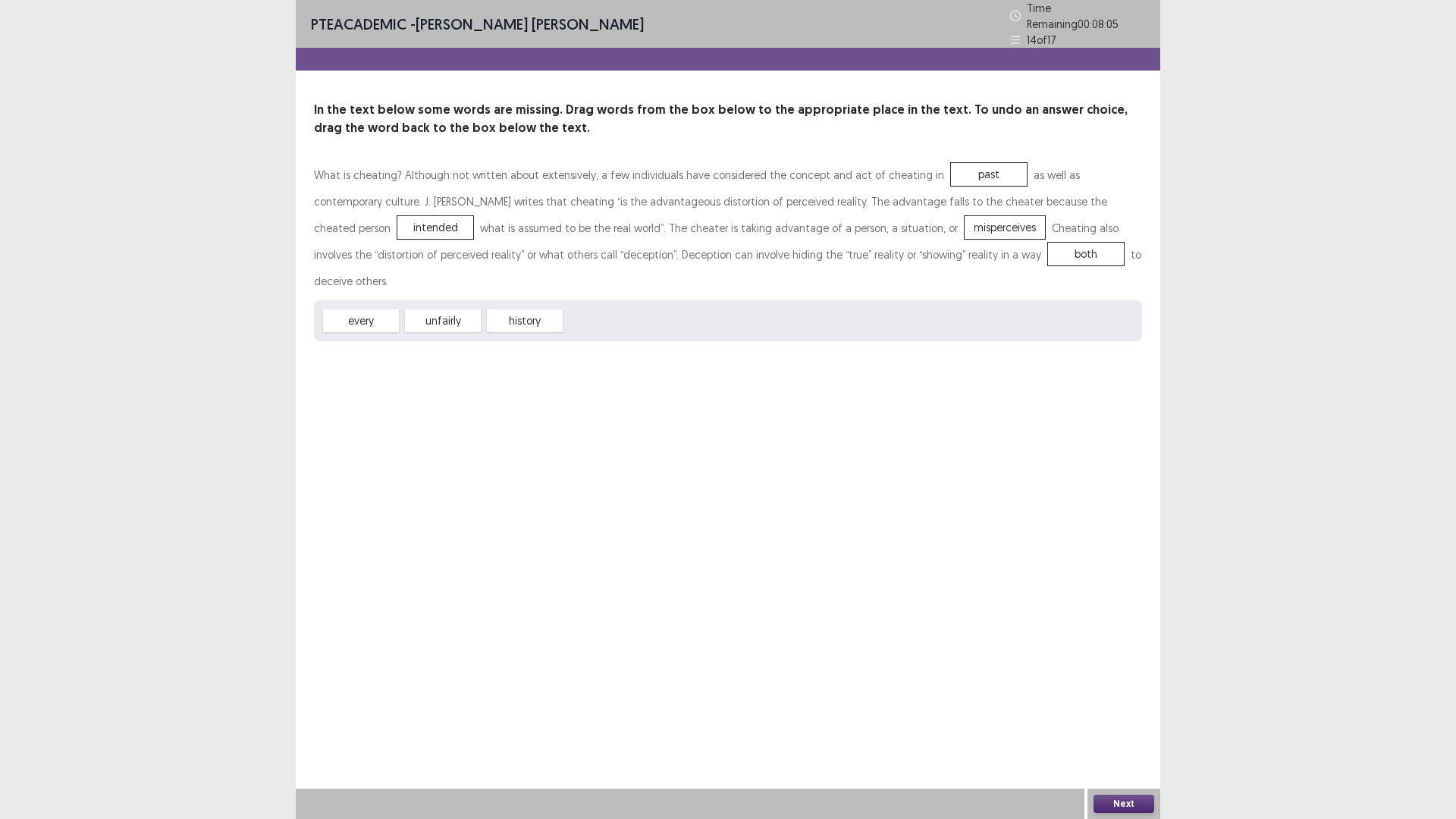
click at [1135, 716] on button "Next" at bounding box center [1123, 803] width 61 height 18
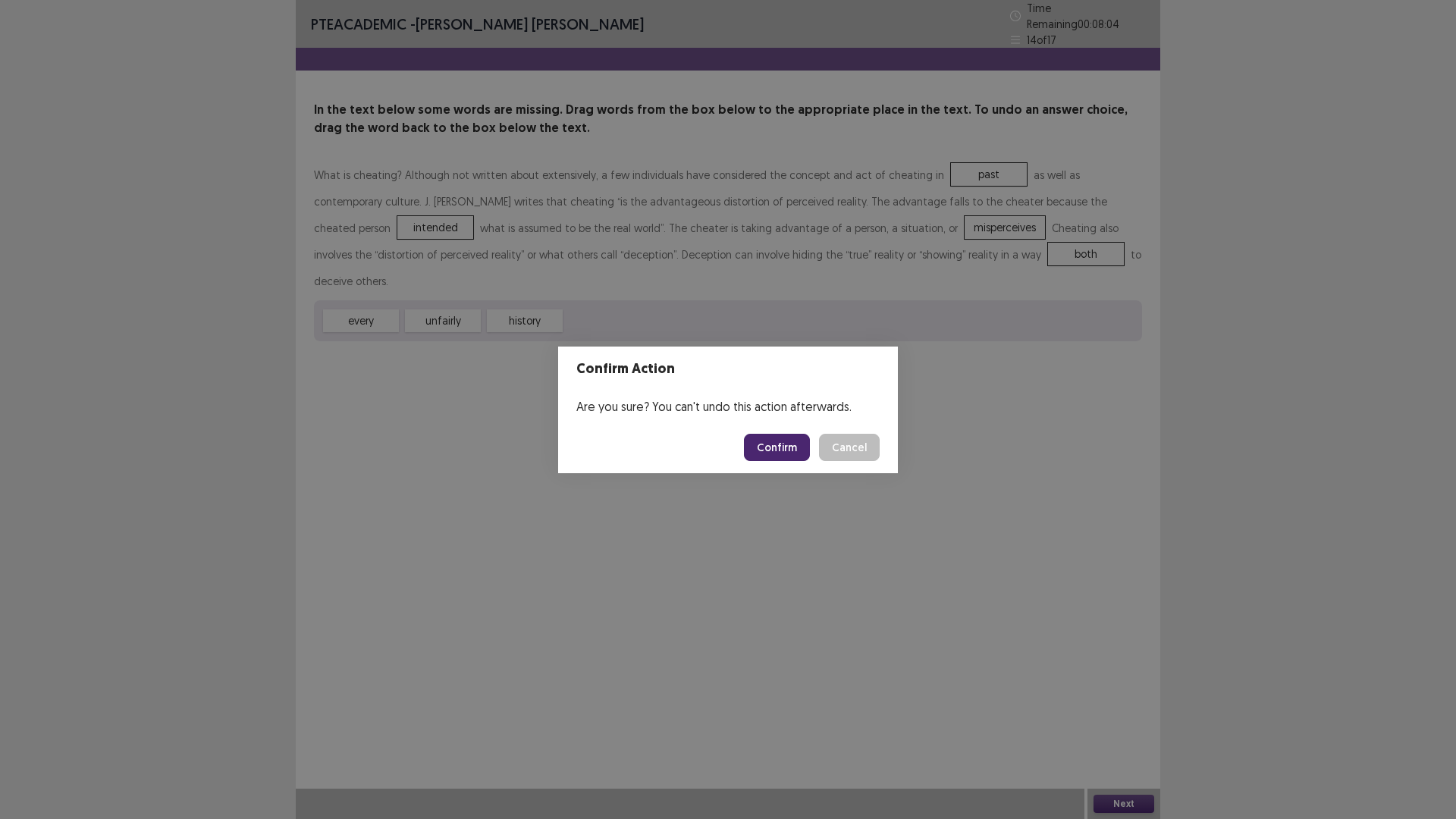
click at [768, 444] on button "Confirm" at bounding box center [777, 447] width 66 height 27
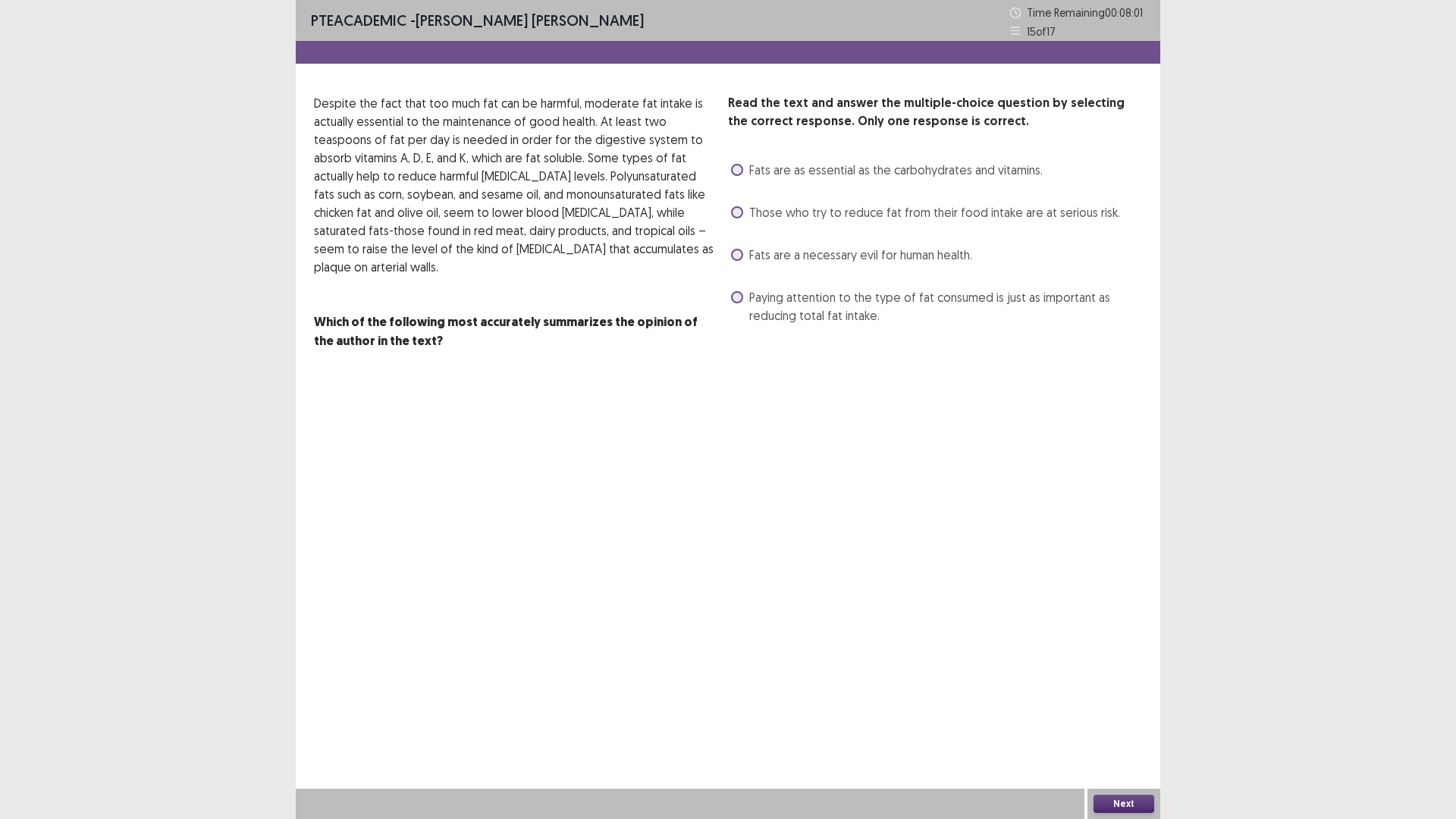
drag, startPoint x: 730, startPoint y: 292, endPoint x: 732, endPoint y: 301, distance: 9.2
click at [732, 301] on div "Paying attention to the type of fat consumed is just as important as reducing t…" at bounding box center [935, 306] width 414 height 42
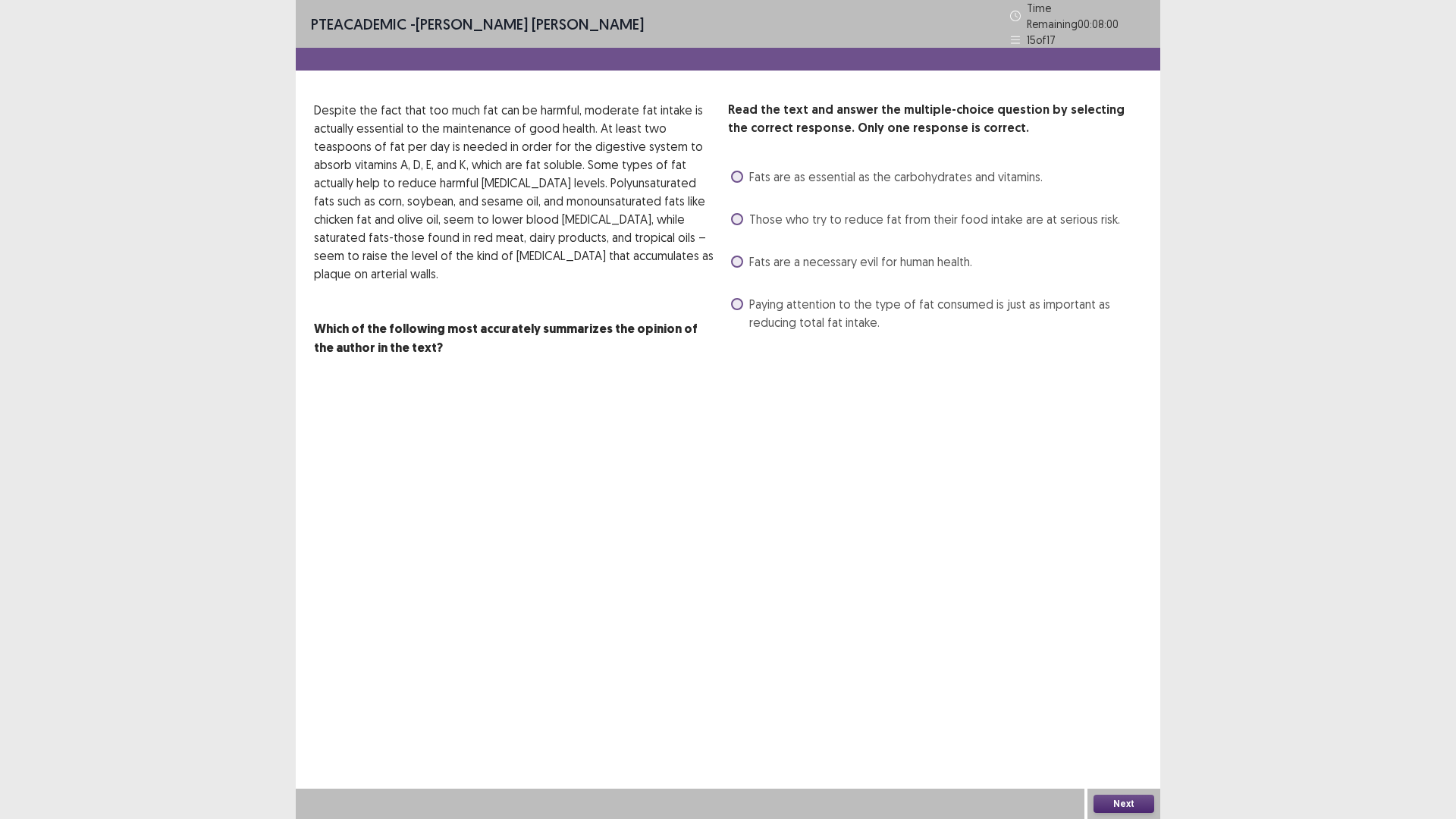
click at [738, 298] on span at bounding box center [737, 304] width 12 height 12
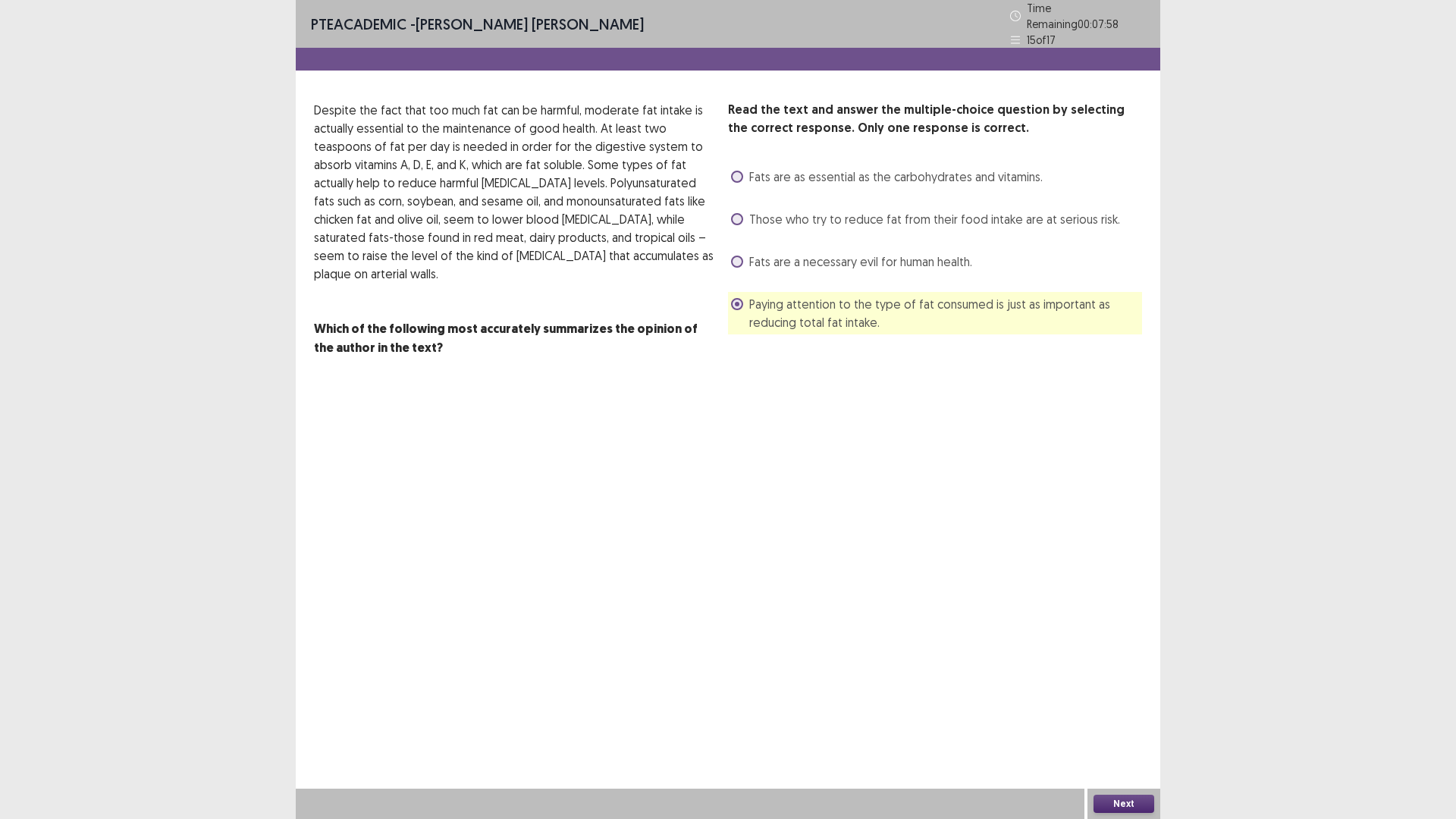
click at [1102, 716] on button "Next" at bounding box center [1123, 803] width 61 height 18
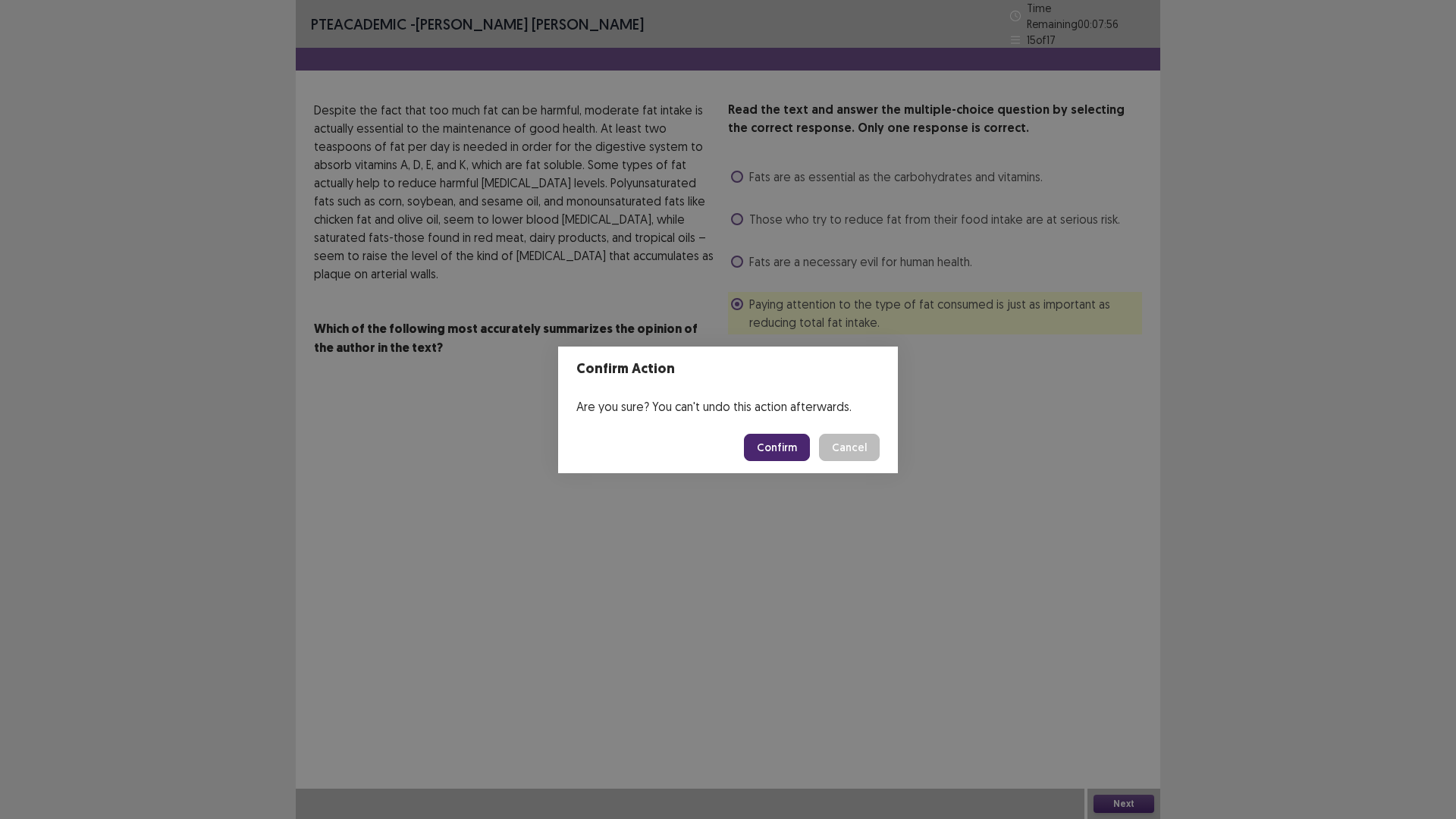
click at [762, 444] on button "Confirm" at bounding box center [777, 447] width 66 height 27
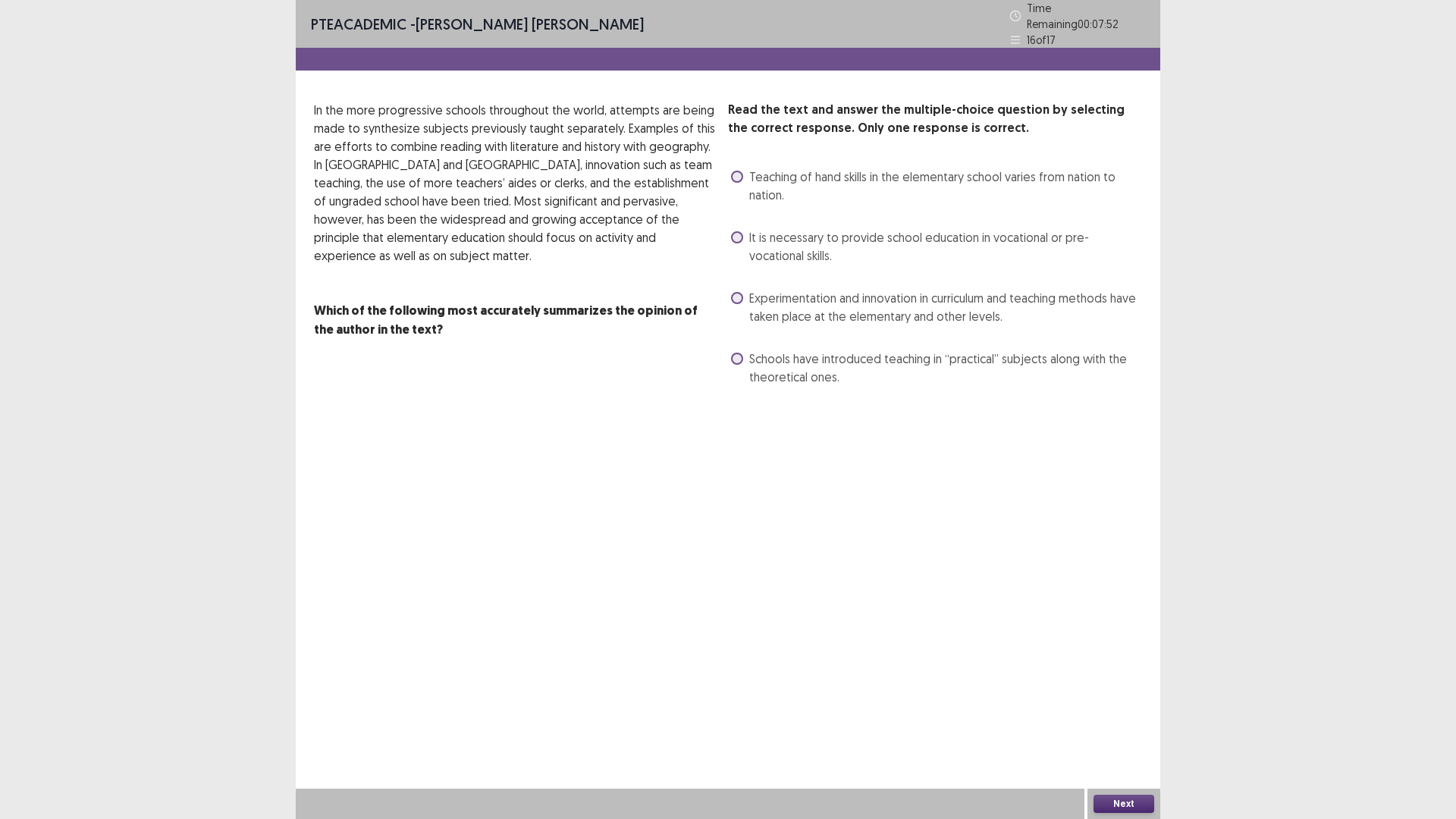
drag, startPoint x: 740, startPoint y: 282, endPoint x: 736, endPoint y: 298, distance: 16.5
click at [736, 289] on label "Experimentation and innovation in curriculum and teaching methods have taken pl…" at bounding box center [936, 307] width 411 height 37
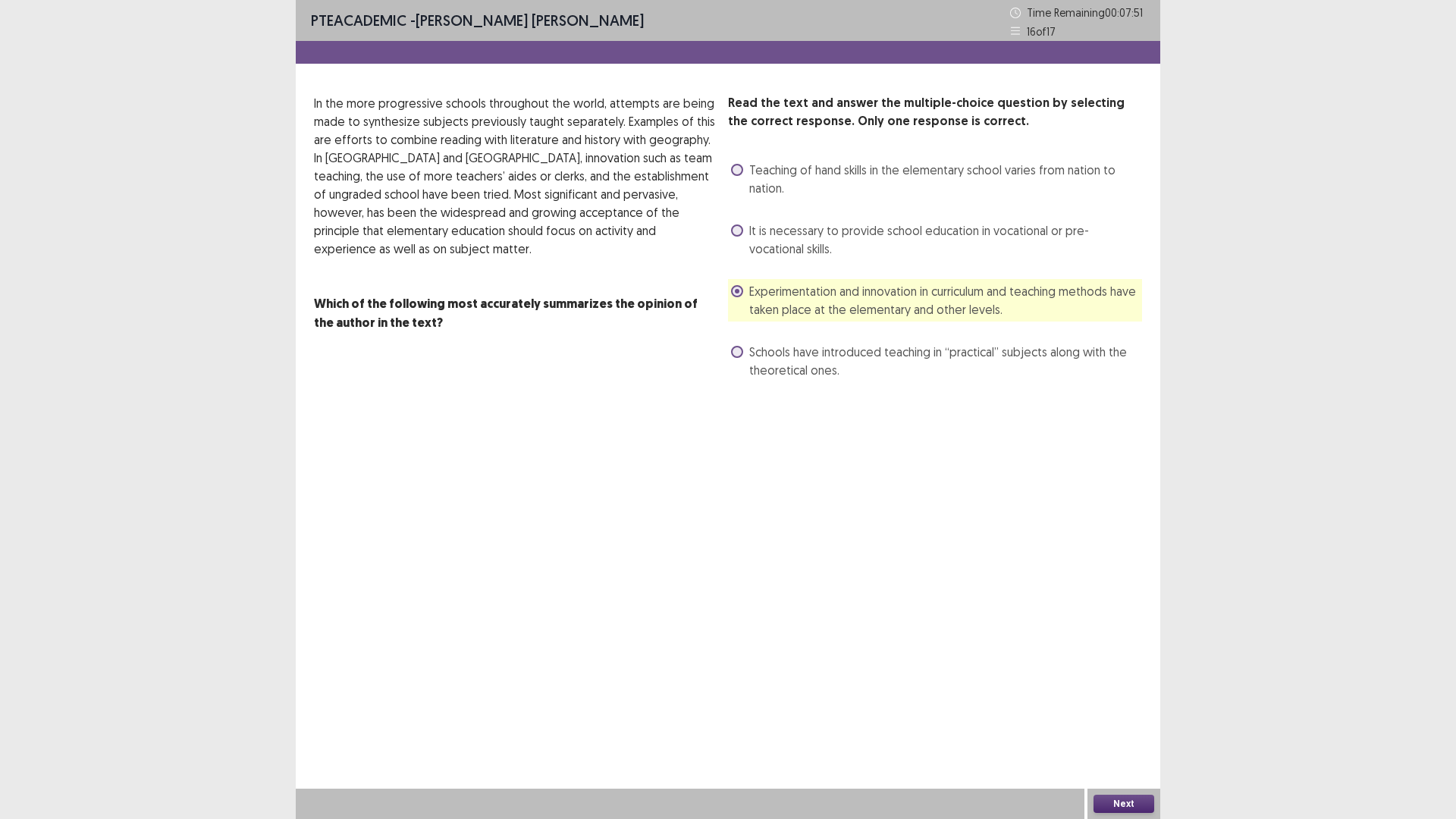
click at [1105, 716] on button "Next" at bounding box center [1123, 803] width 61 height 18
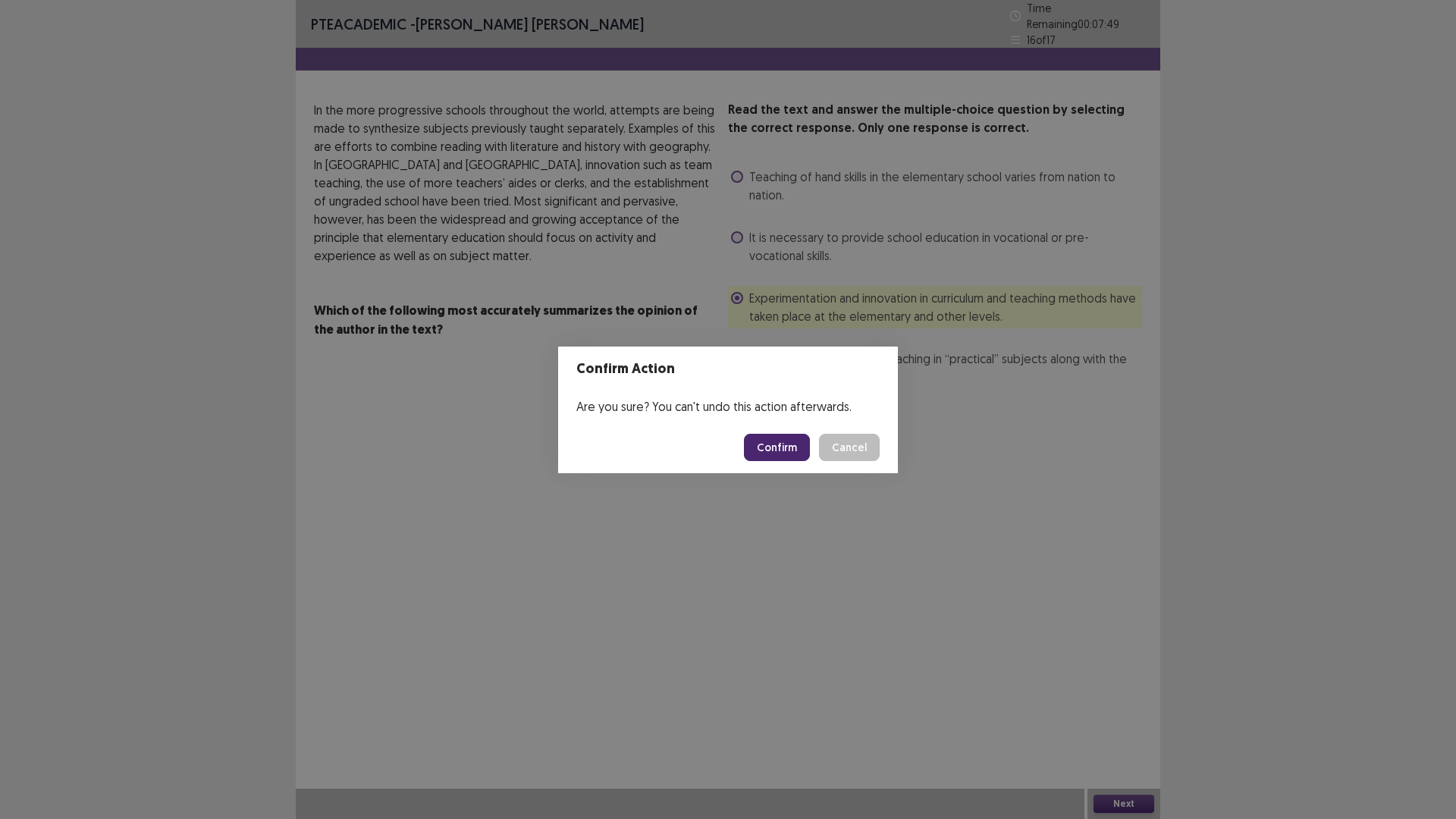
click at [756, 459] on button "Confirm" at bounding box center [777, 447] width 66 height 27
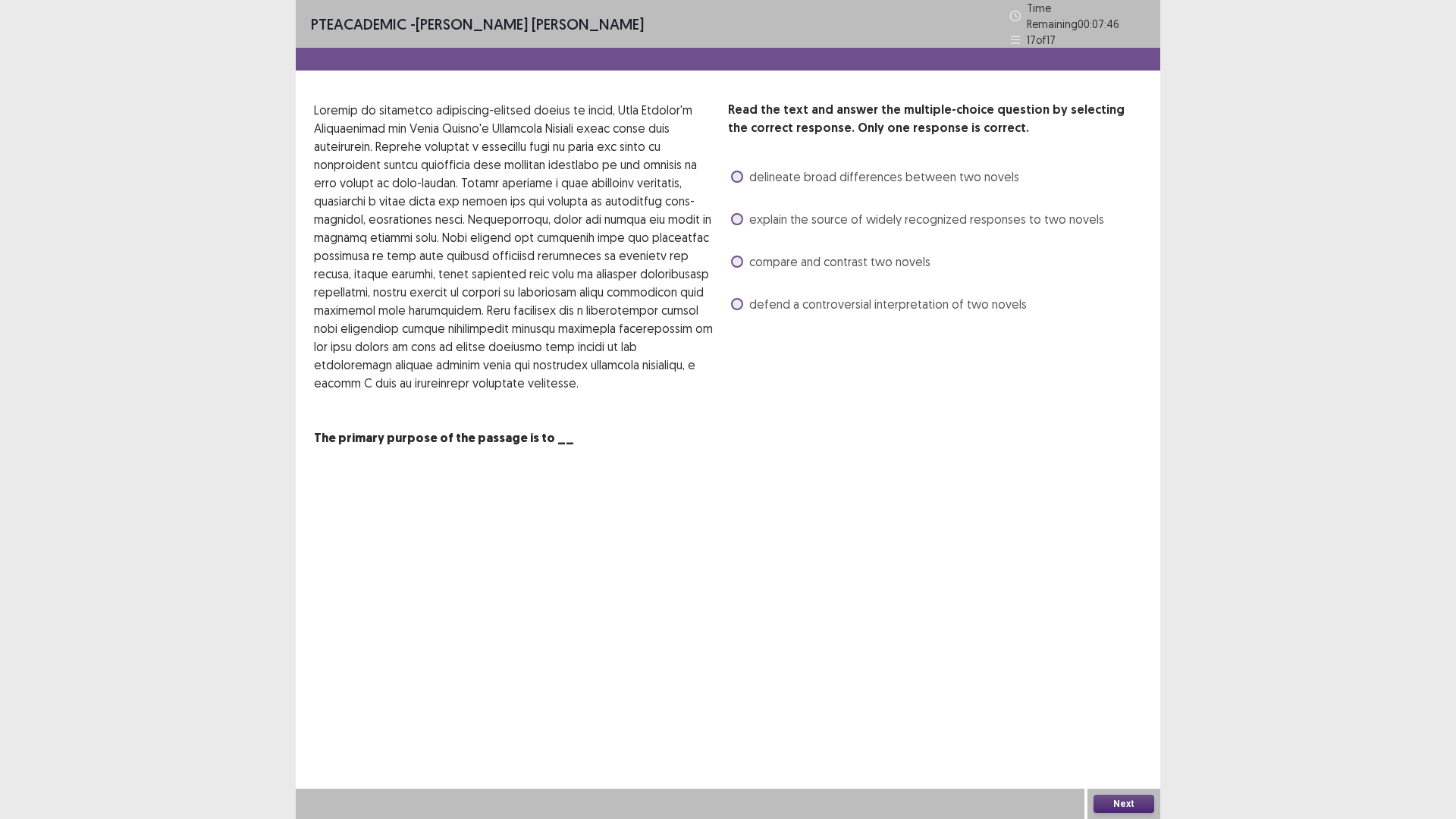
click at [730, 214] on div "explain the source of widely recognized responses to two novels" at bounding box center [916, 219] width 376 height 24
click at [750, 210] on span "explain the source of widely recognized responses to two novels" at bounding box center [926, 219] width 355 height 18
click at [1115, 716] on button "Next" at bounding box center [1123, 803] width 61 height 18
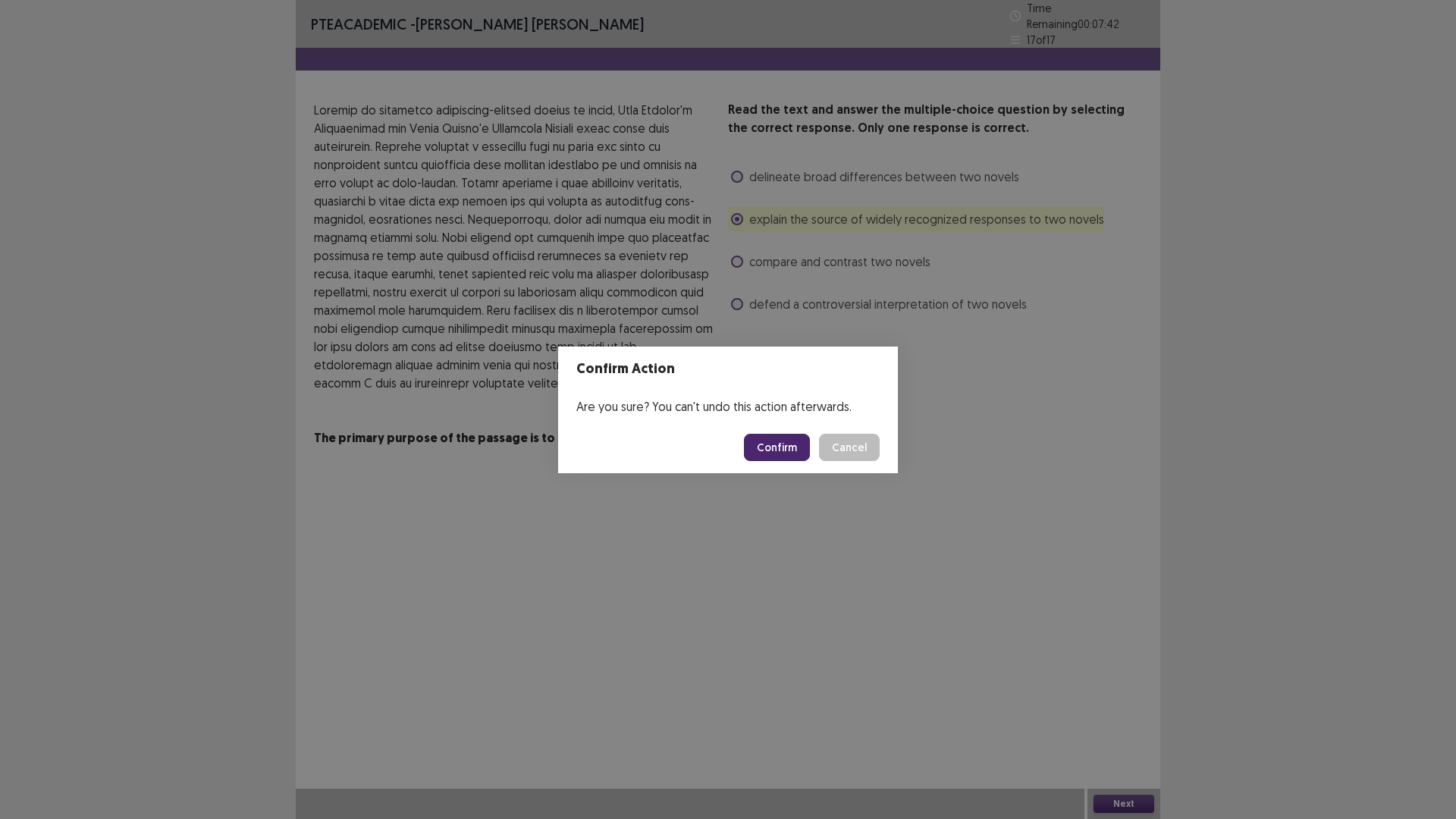
click at [777, 446] on button "Confirm" at bounding box center [777, 447] width 66 height 27
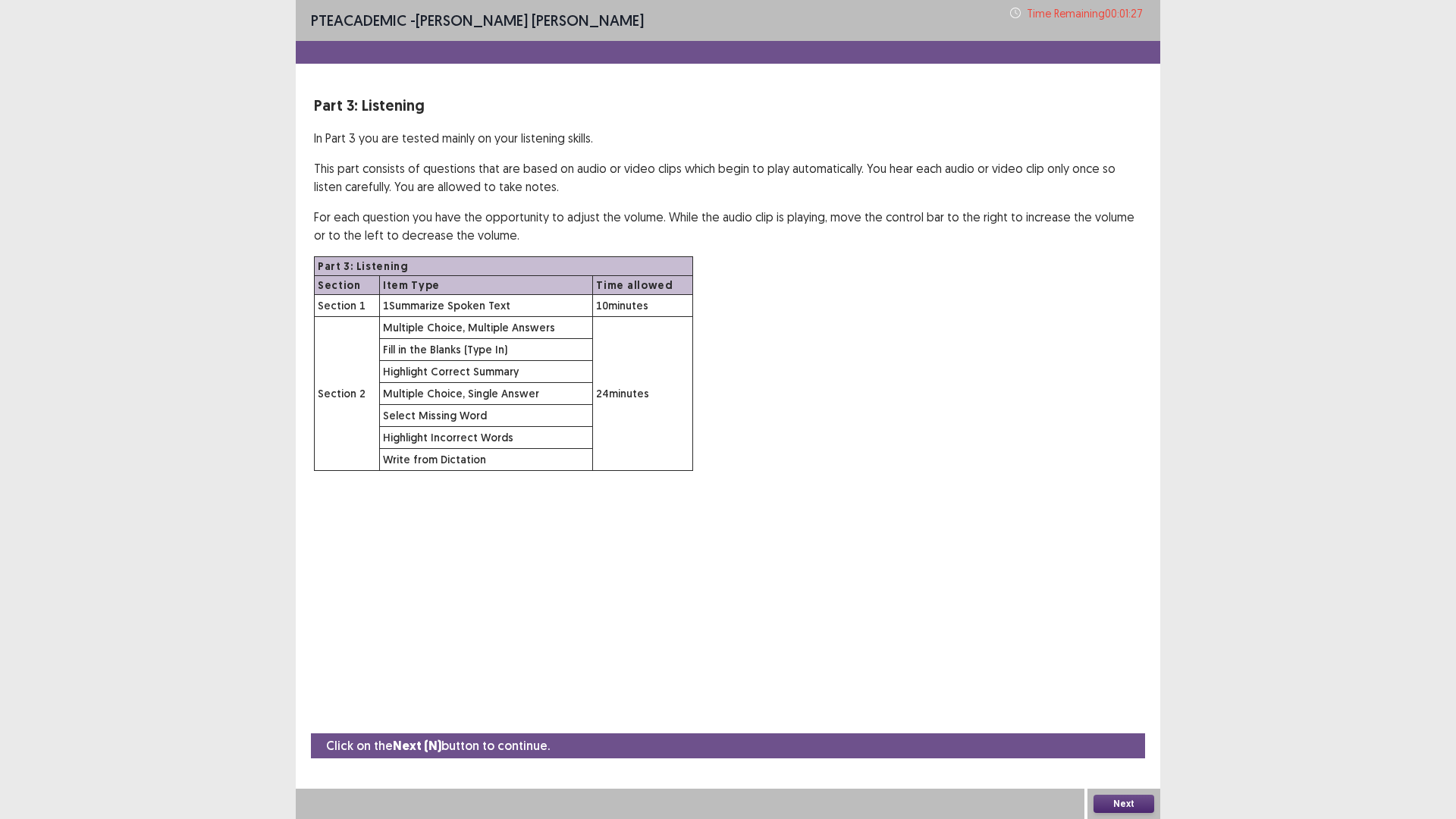
click at [1106, 716] on button "Next" at bounding box center [1123, 803] width 61 height 18
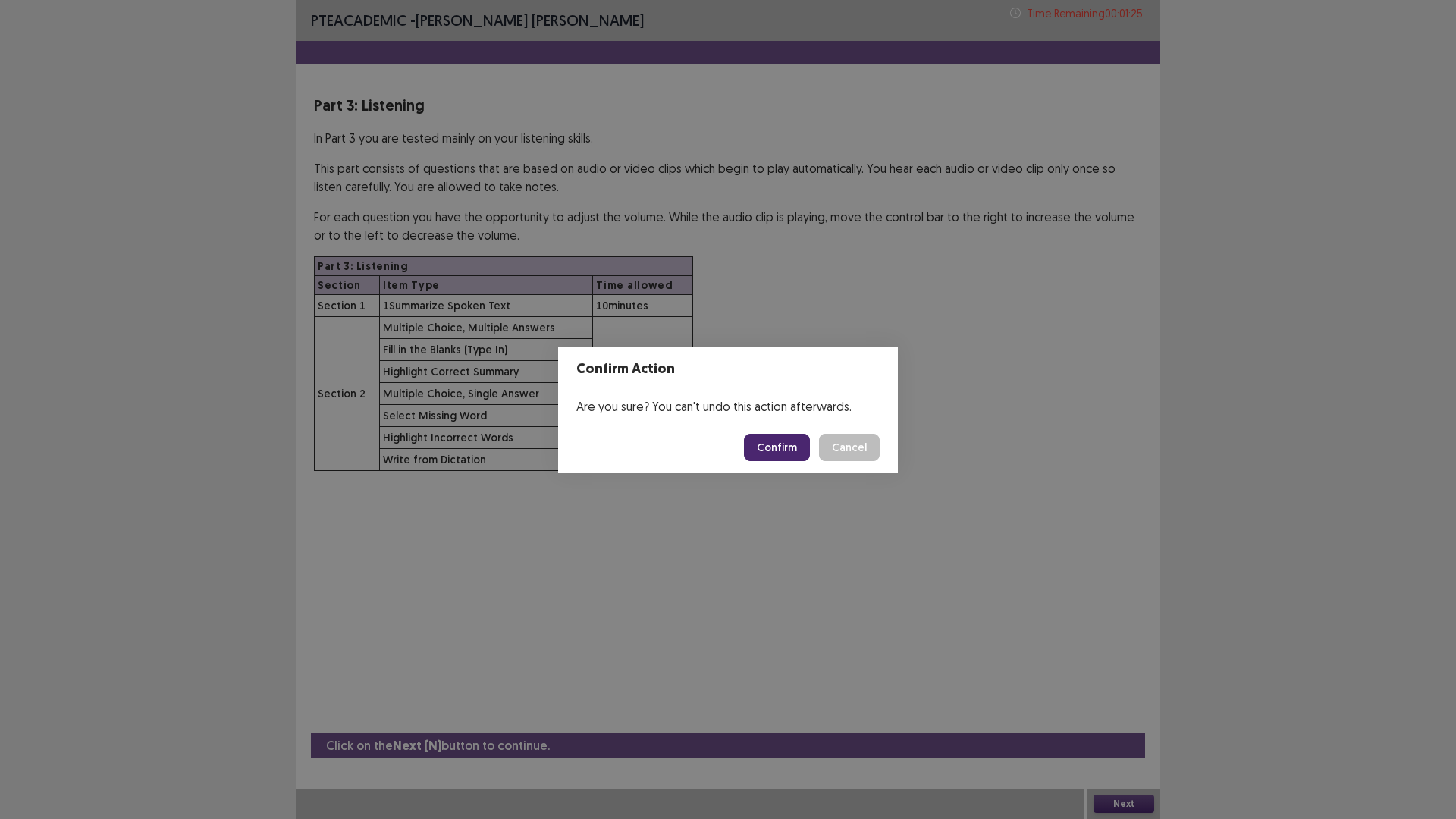
click at [766, 434] on button "Confirm" at bounding box center [777, 447] width 66 height 27
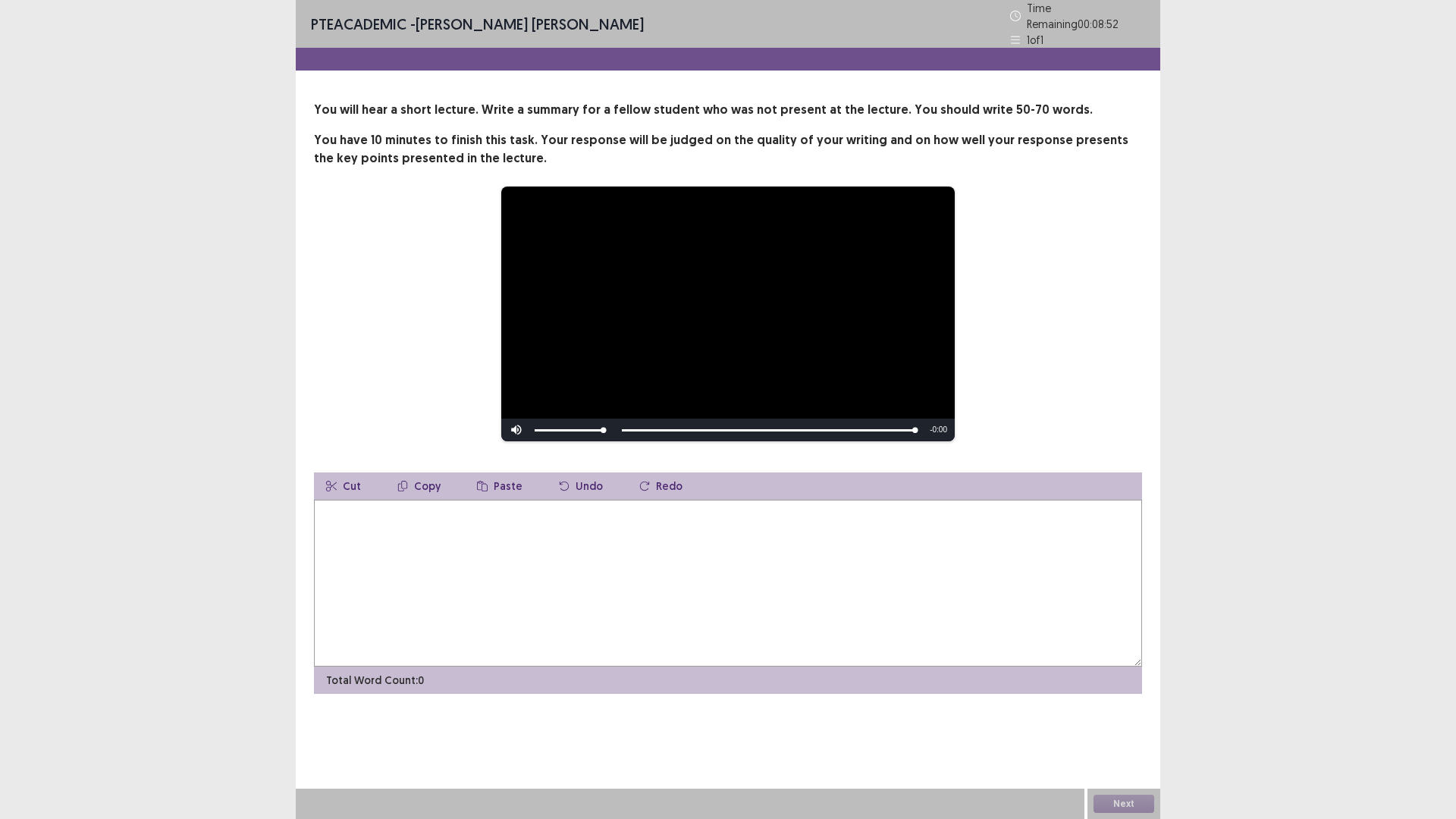
click at [351, 528] on textarea at bounding box center [728, 583] width 828 height 167
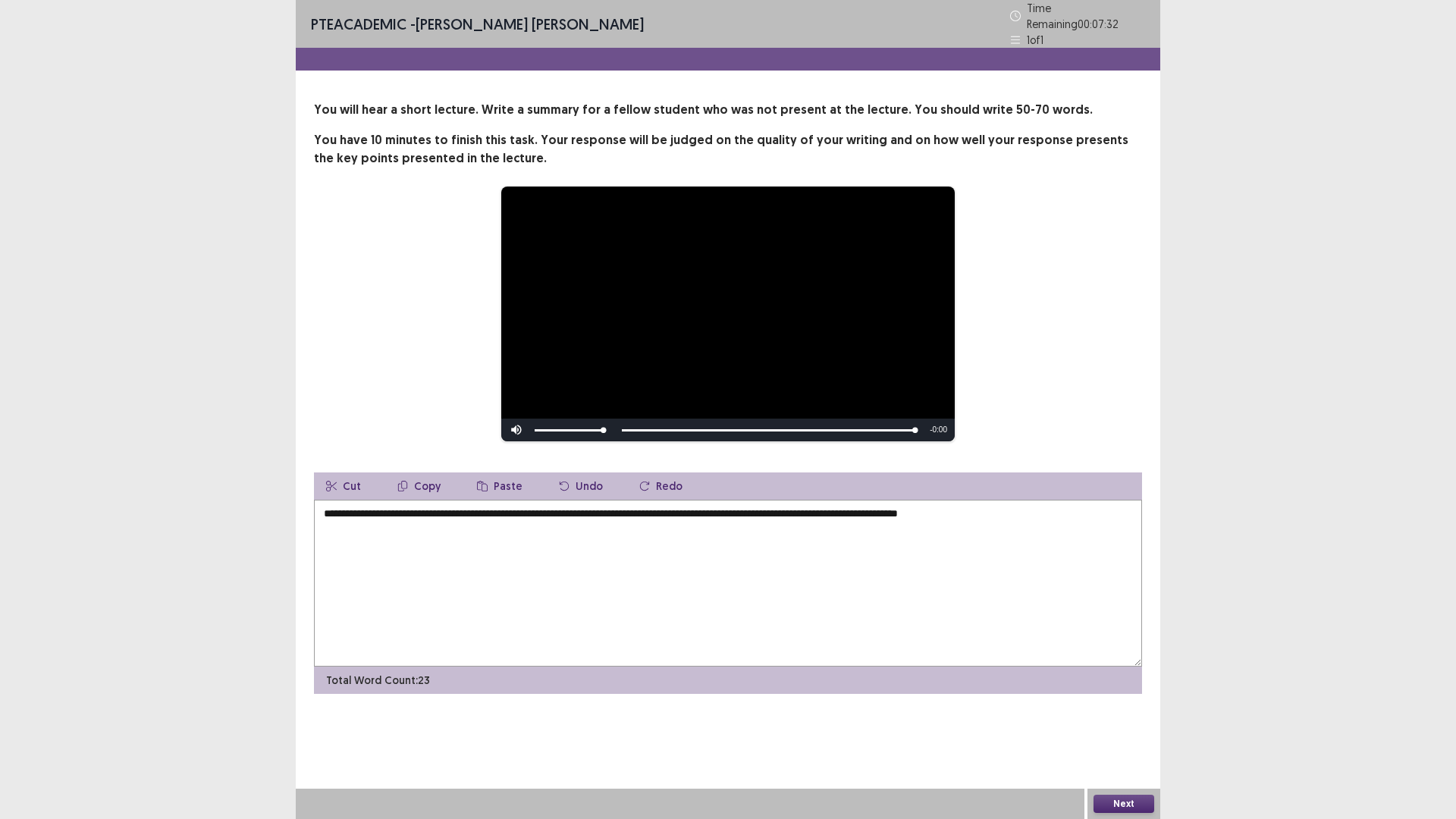
click at [966, 506] on textarea "**********" at bounding box center [728, 583] width 828 height 167
click at [1046, 509] on textarea "**********" at bounding box center [728, 583] width 828 height 167
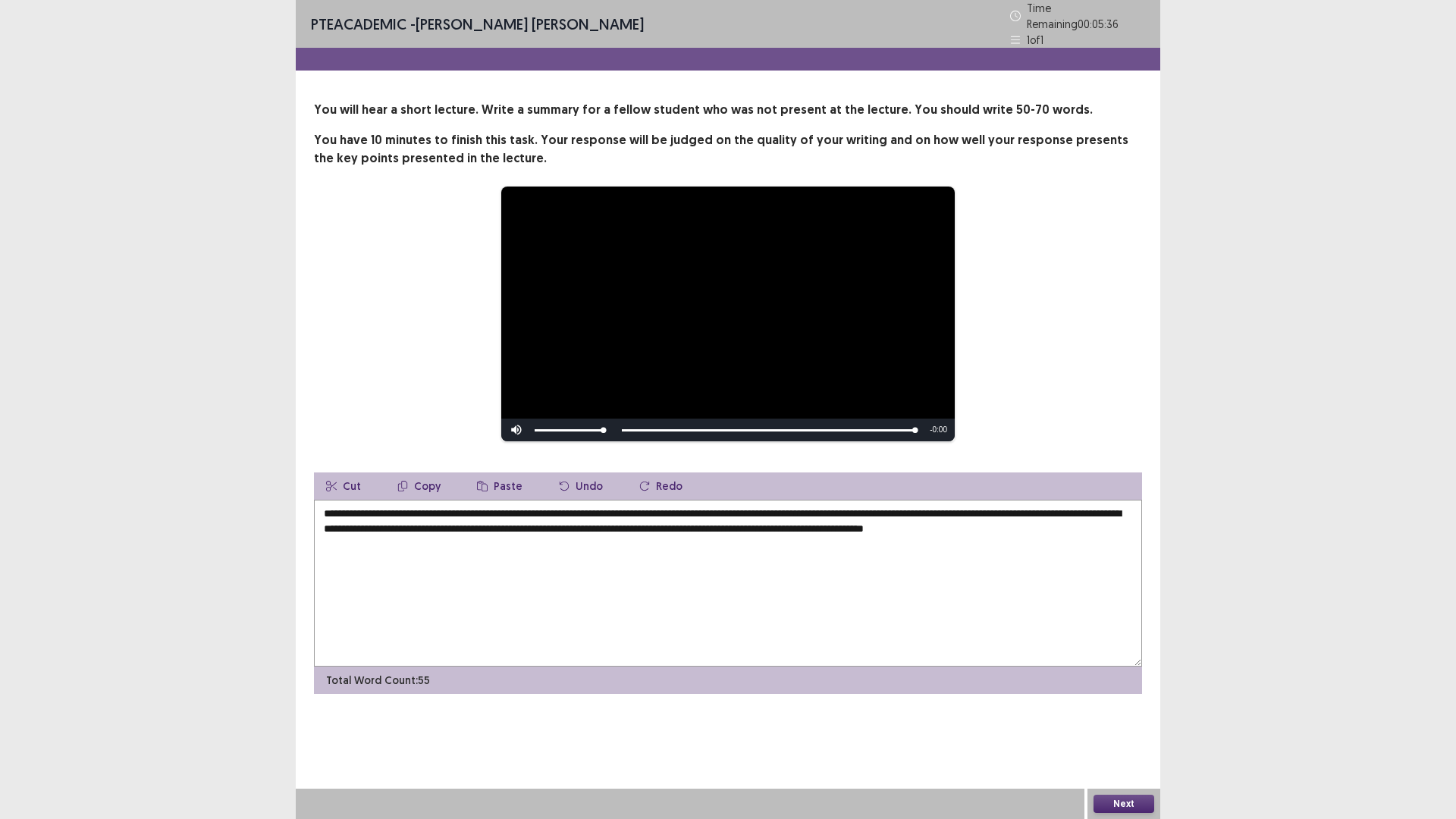
type textarea "**********"
click at [1101, 716] on button "Next" at bounding box center [1123, 803] width 61 height 18
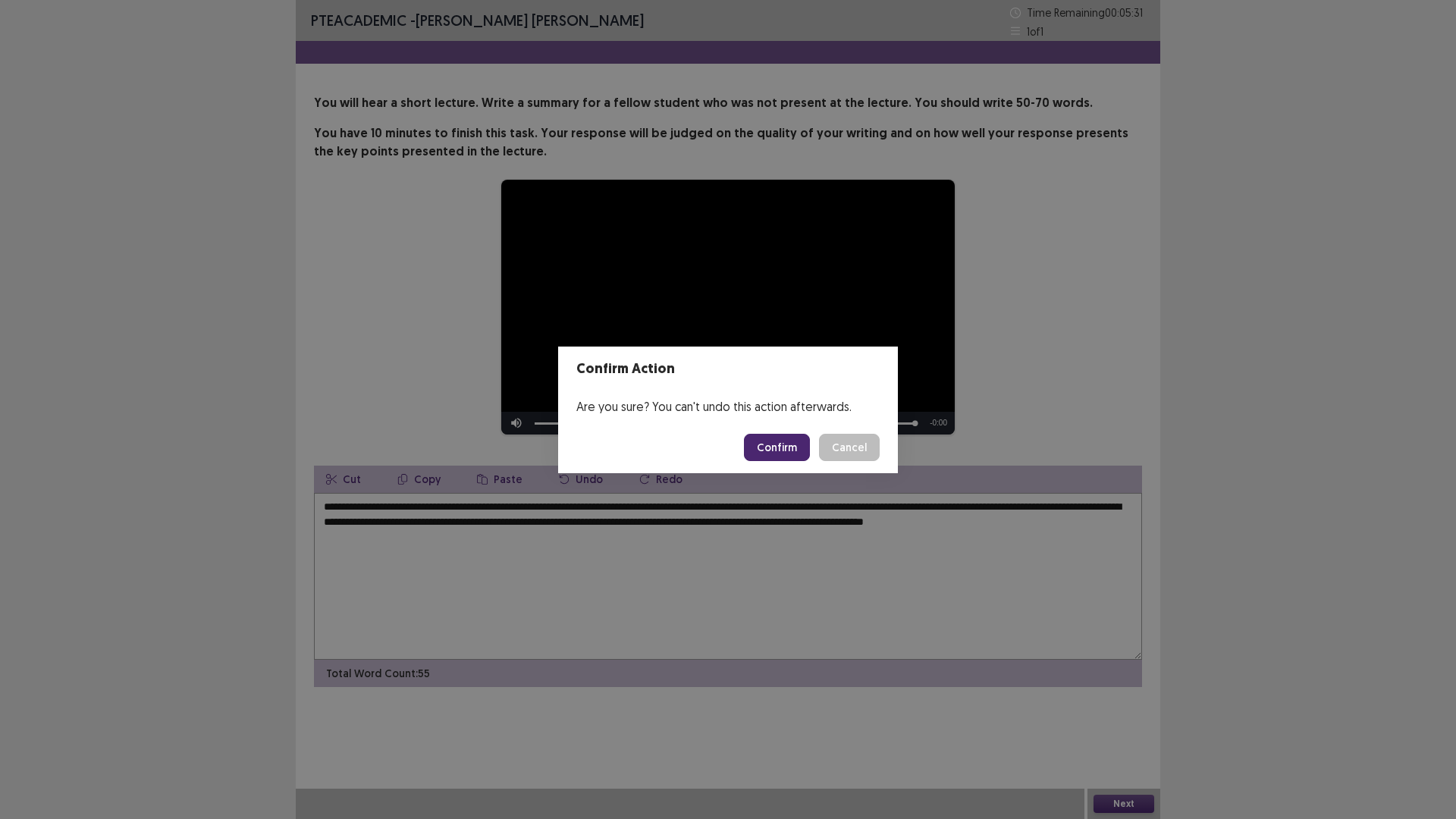
drag, startPoint x: 764, startPoint y: 439, endPoint x: 775, endPoint y: 447, distance: 13.6
click at [775, 447] on button "Confirm" at bounding box center [777, 447] width 66 height 27
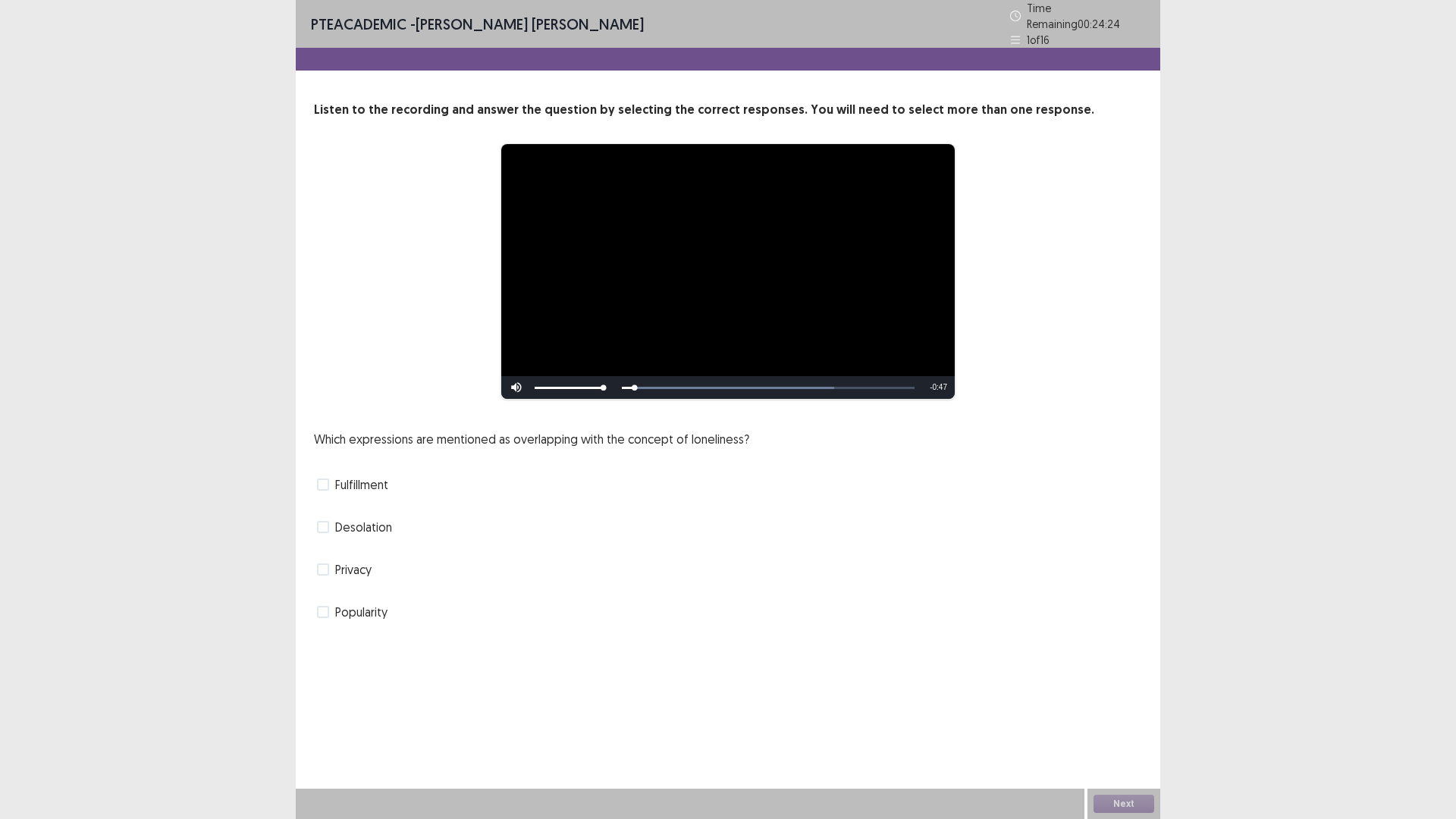
click at [325, 564] on span at bounding box center [322, 569] width 12 height 12
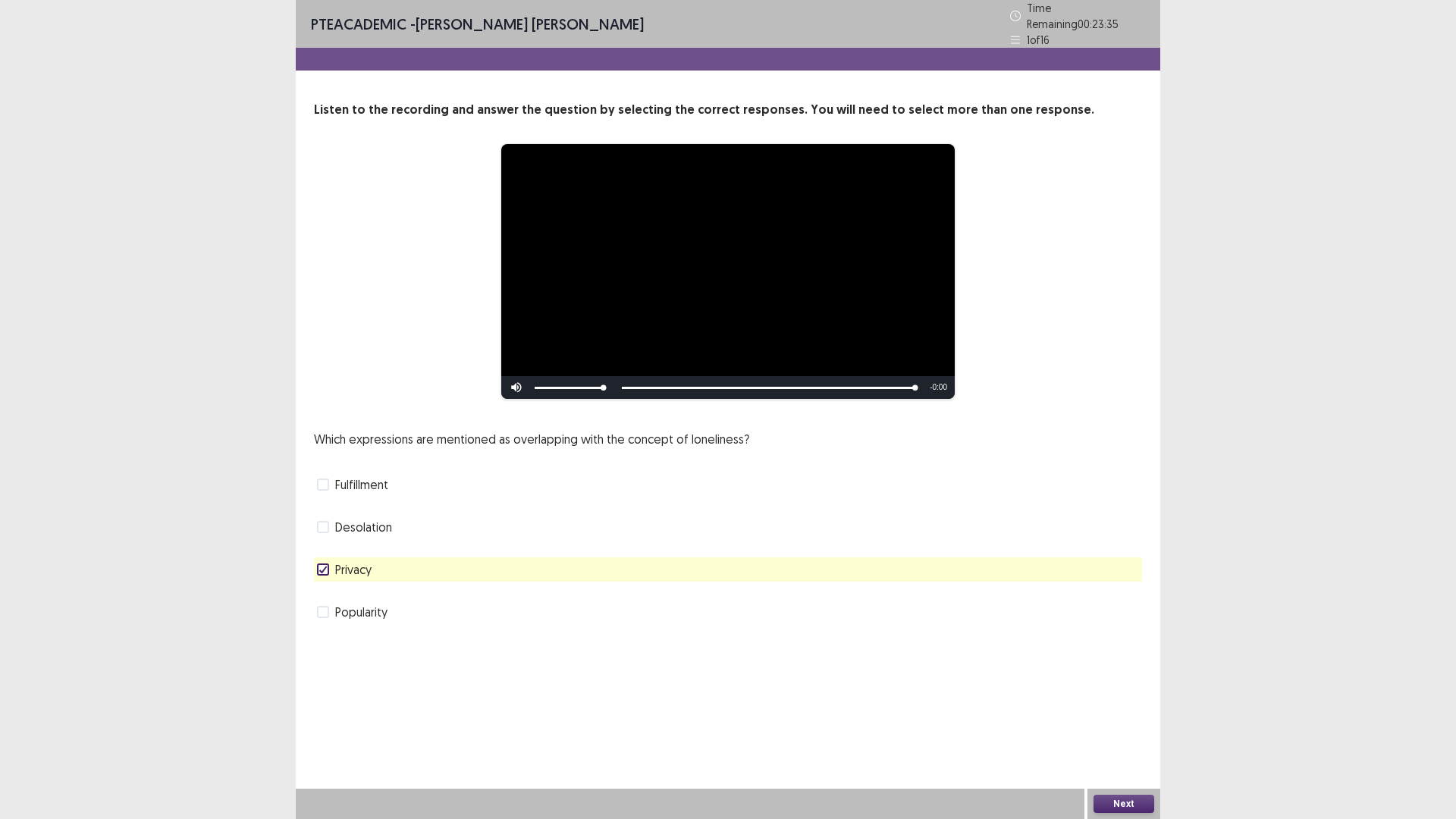
drag, startPoint x: 1128, startPoint y: 797, endPoint x: 1126, endPoint y: 805, distance: 8.2
click at [1126, 716] on button "Next" at bounding box center [1123, 803] width 61 height 18
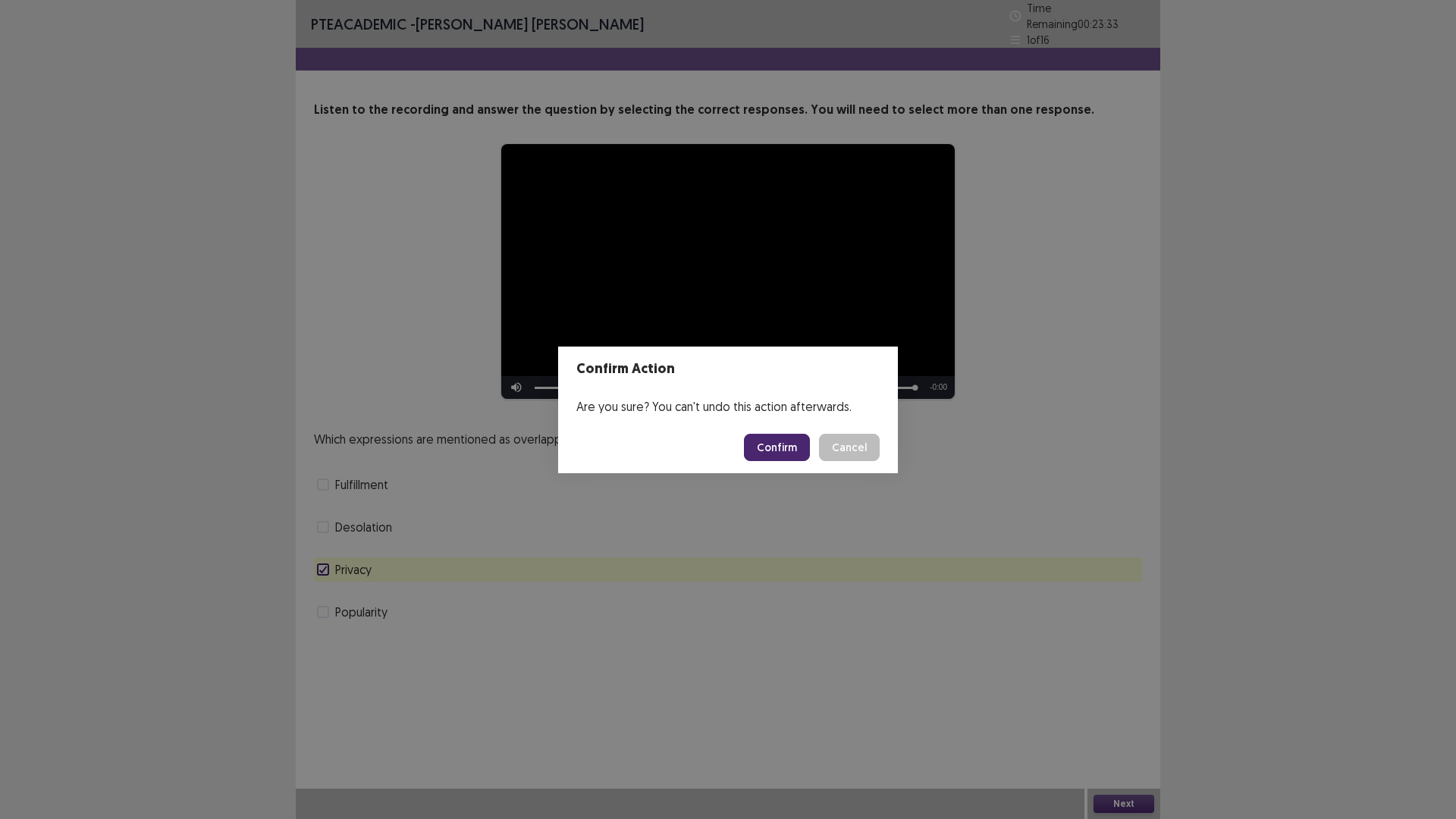
click at [797, 448] on button "Confirm" at bounding box center [777, 447] width 66 height 27
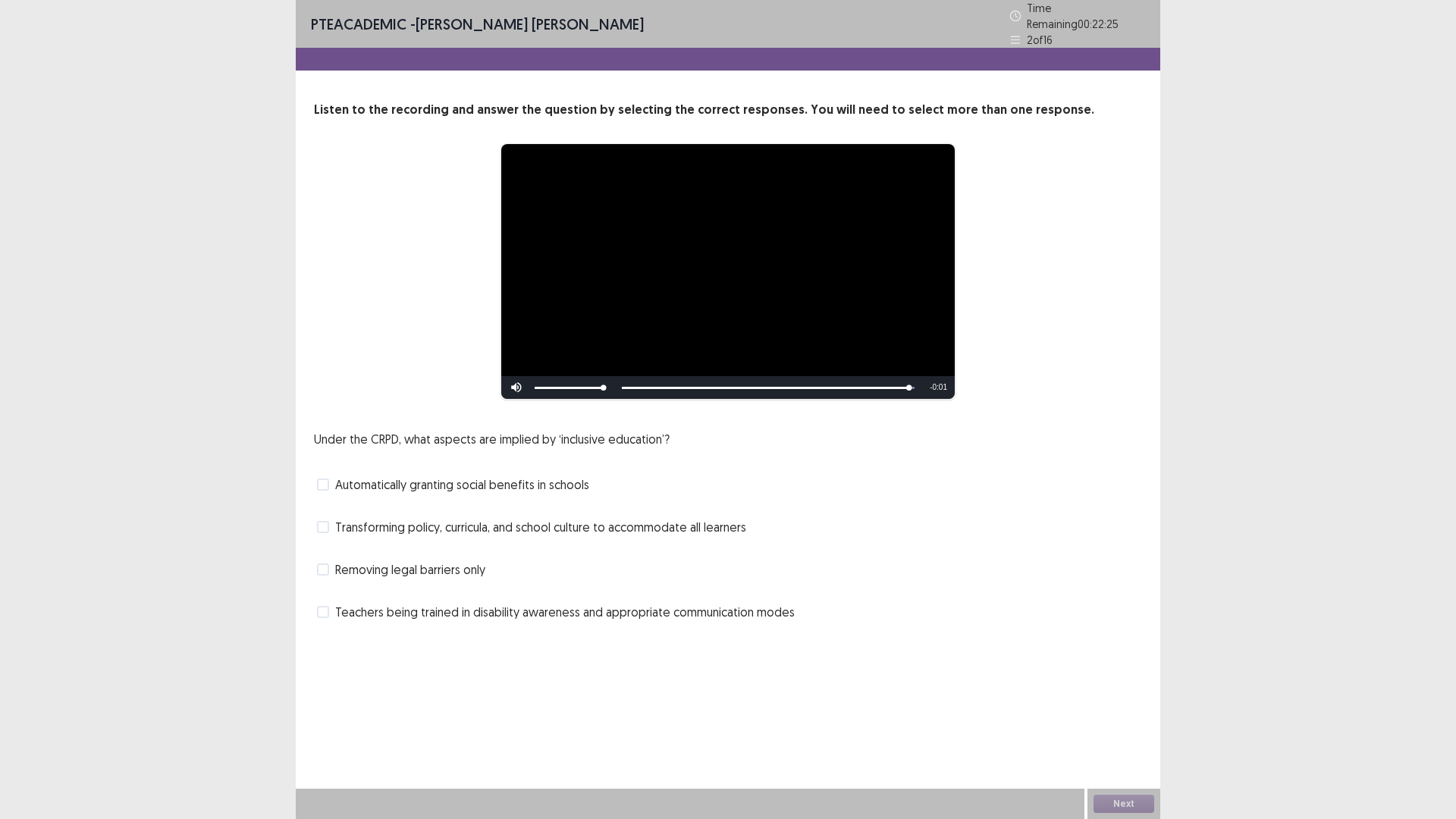
click at [323, 608] on span at bounding box center [322, 612] width 12 height 12
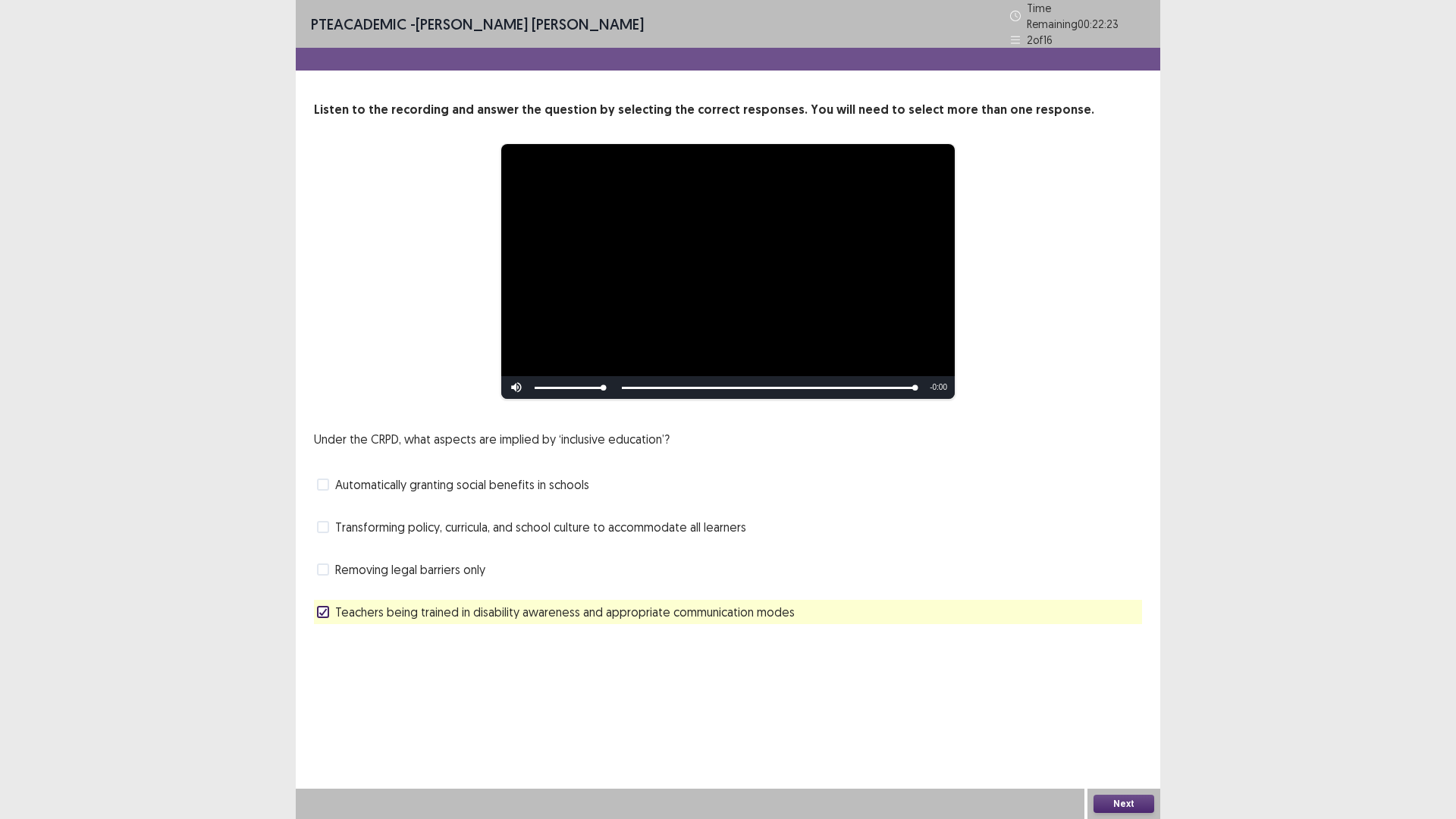
click at [1124, 716] on button "Next" at bounding box center [1123, 803] width 61 height 18
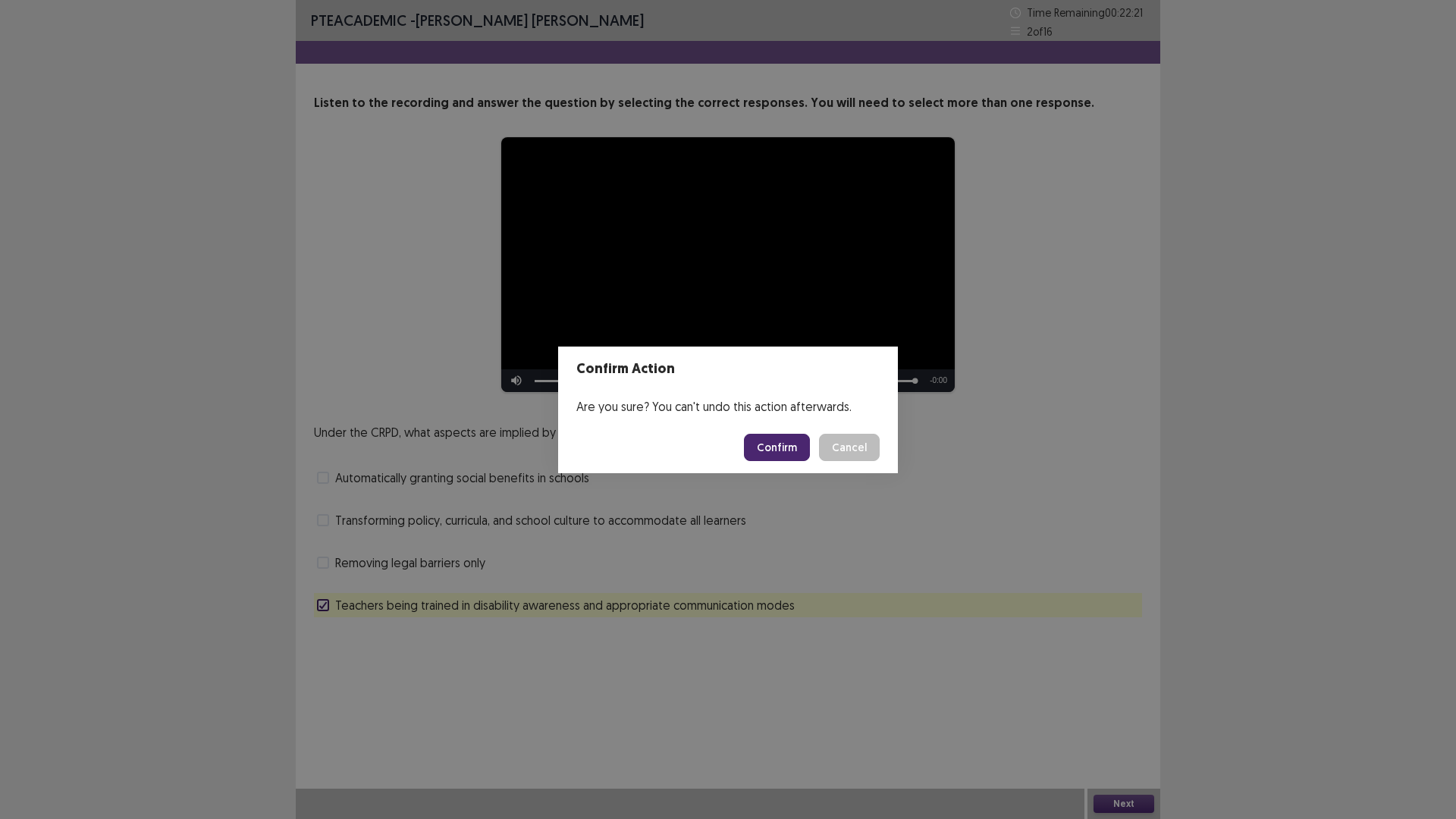
click at [773, 456] on button "Confirm" at bounding box center [777, 447] width 66 height 27
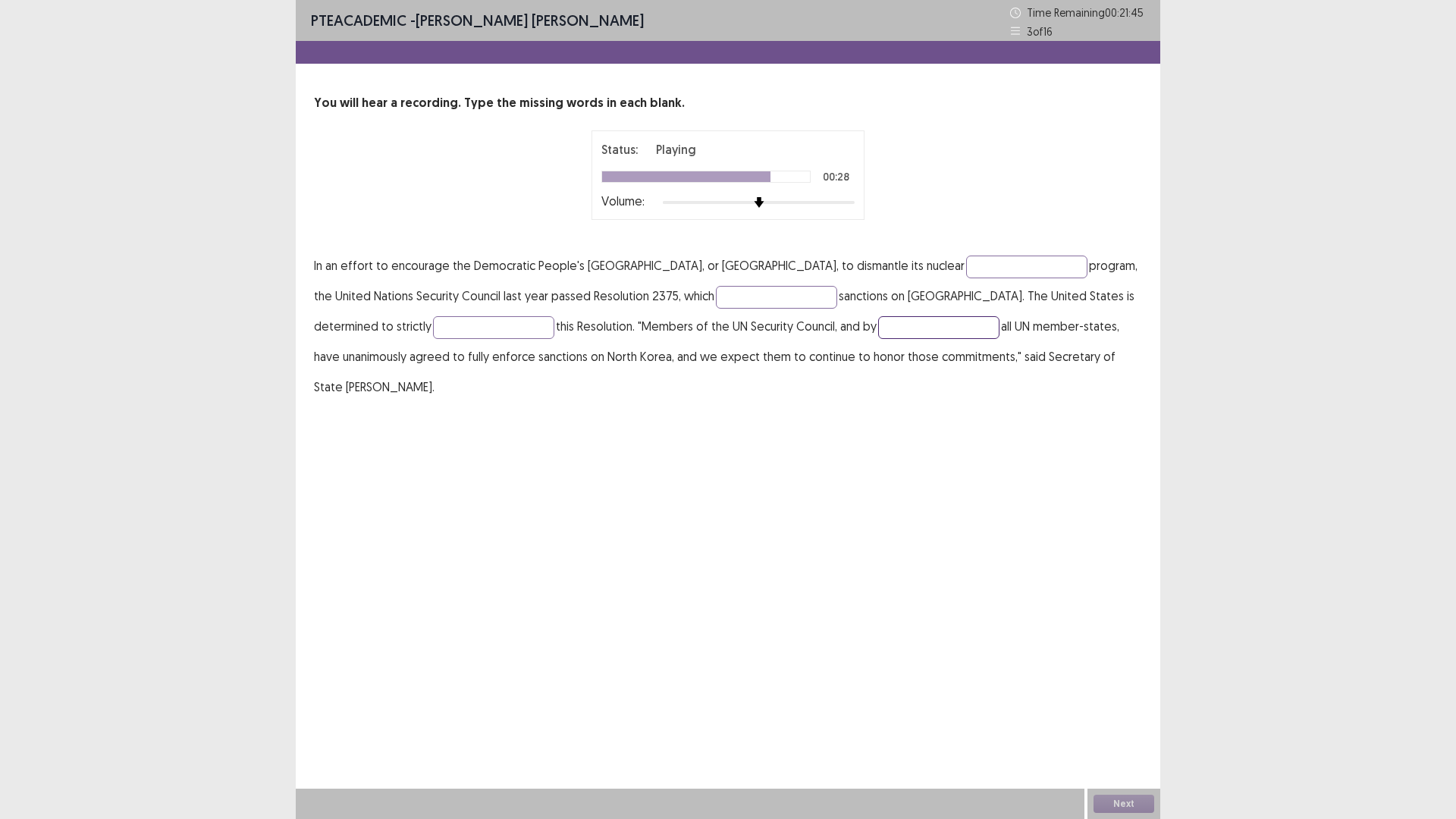
click at [878, 326] on input "text" at bounding box center [939, 328] width 121 height 23
type input "*********"
click at [433, 328] on input "text" at bounding box center [494, 328] width 121 height 23
type input "*********"
click at [716, 300] on input "text" at bounding box center [777, 297] width 121 height 23
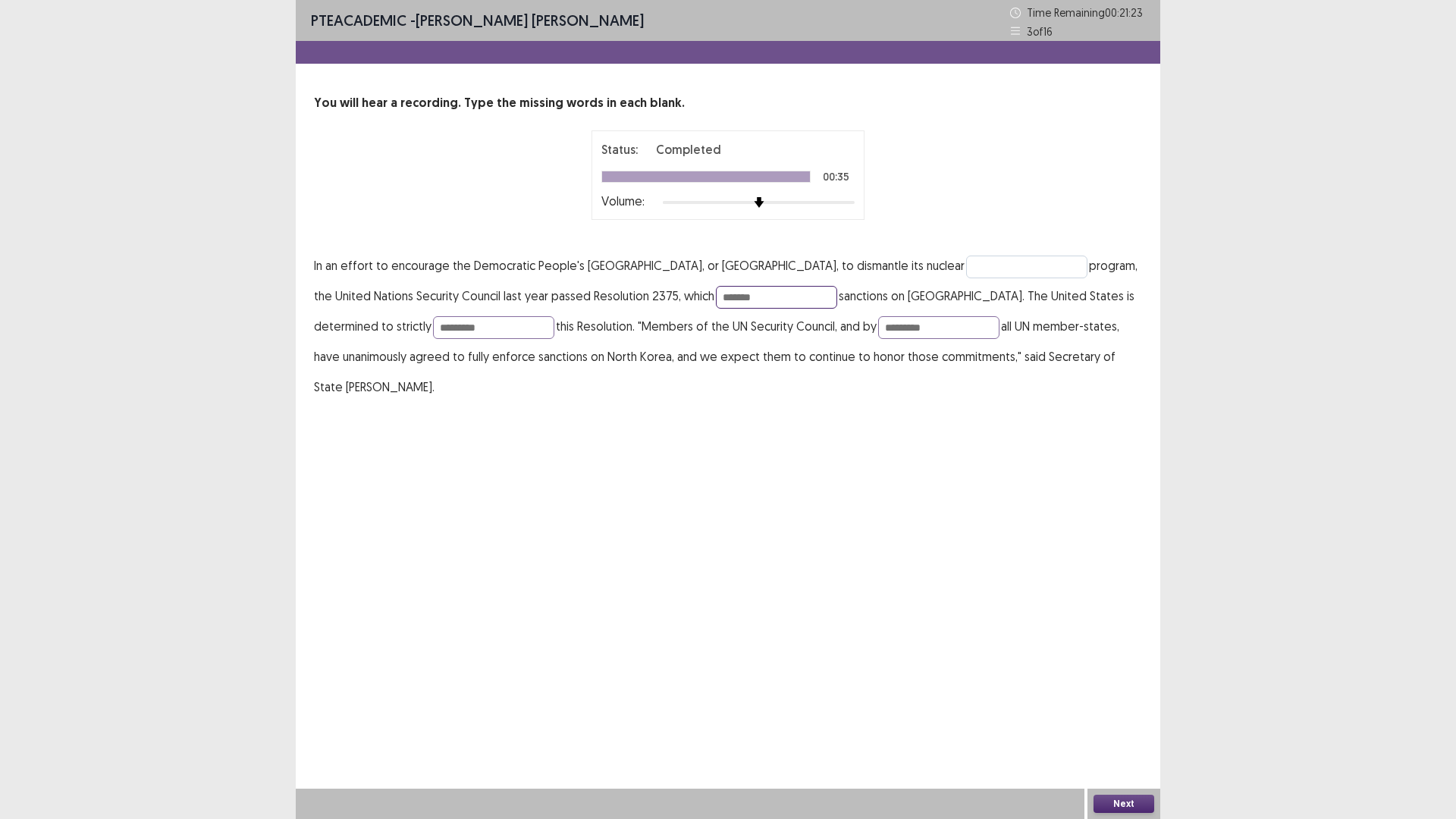
type input "*******"
click at [966, 258] on input "text" at bounding box center [1026, 266] width 121 height 23
type input "*******"
click at [1128, 716] on button "Next" at bounding box center [1123, 803] width 61 height 18
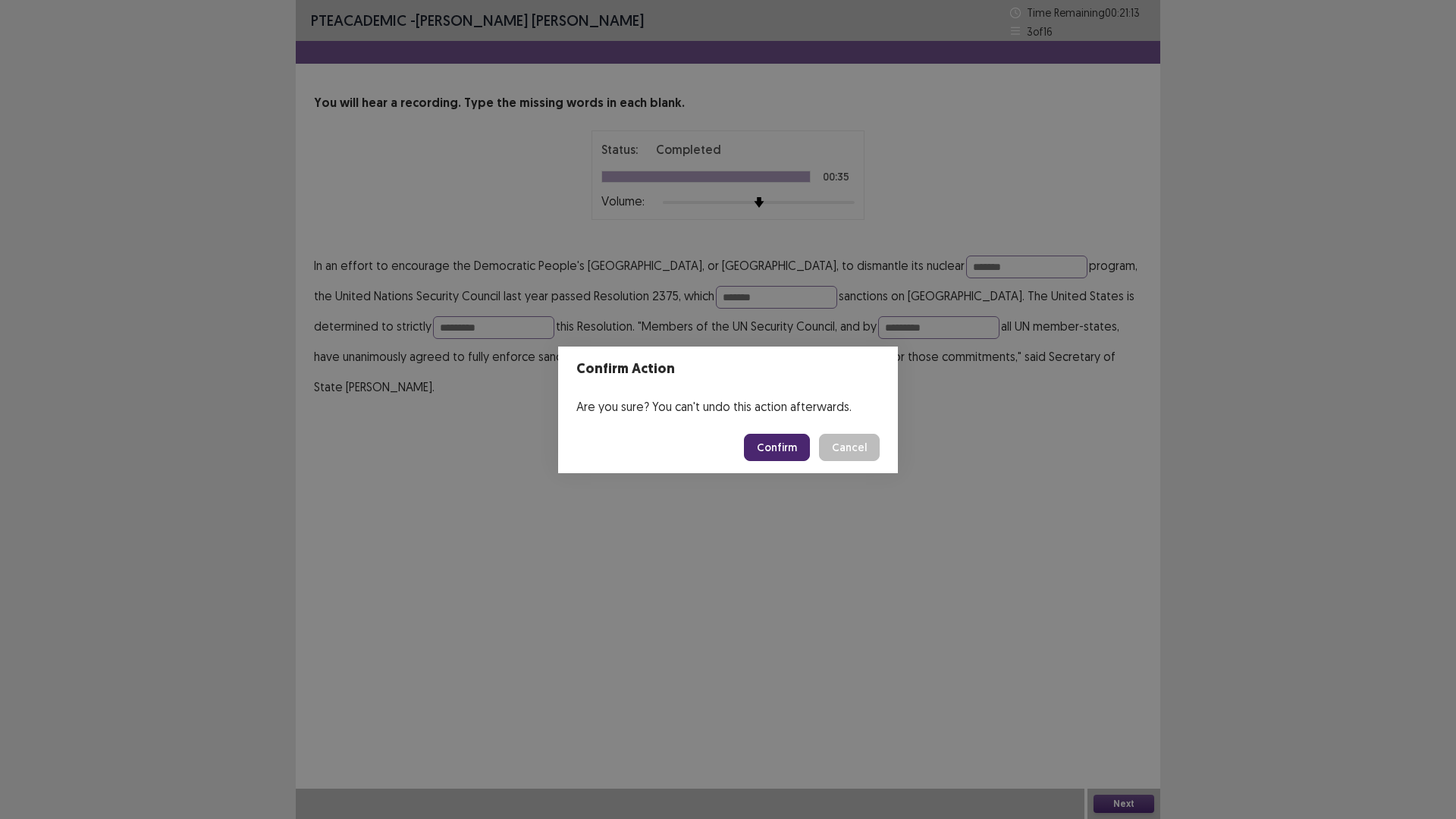
click at [779, 443] on button "Confirm" at bounding box center [777, 447] width 66 height 27
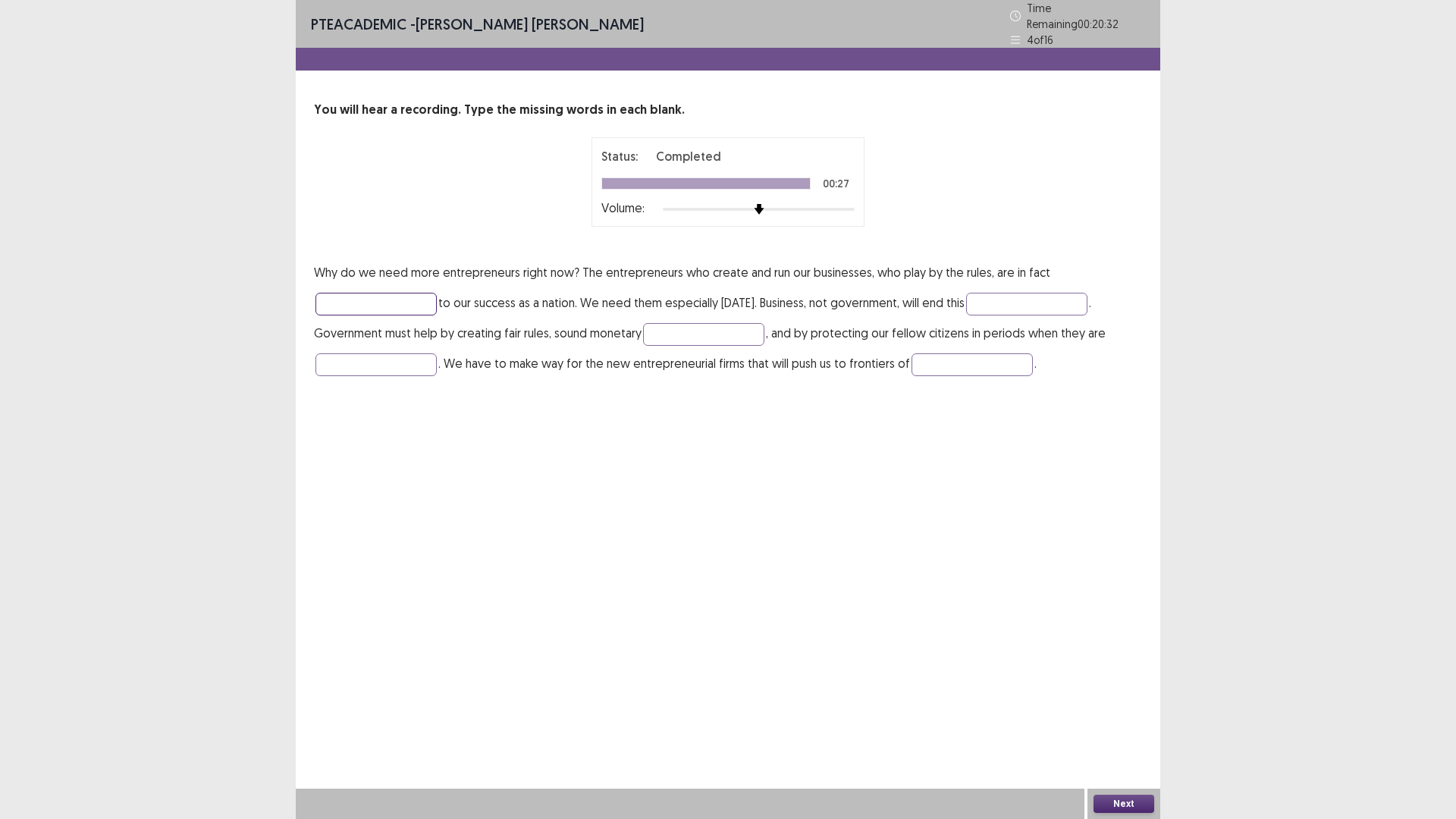
click at [376, 302] on input "text" at bounding box center [376, 304] width 121 height 23
type input "********"
click at [1018, 293] on input "text" at bounding box center [1026, 304] width 121 height 23
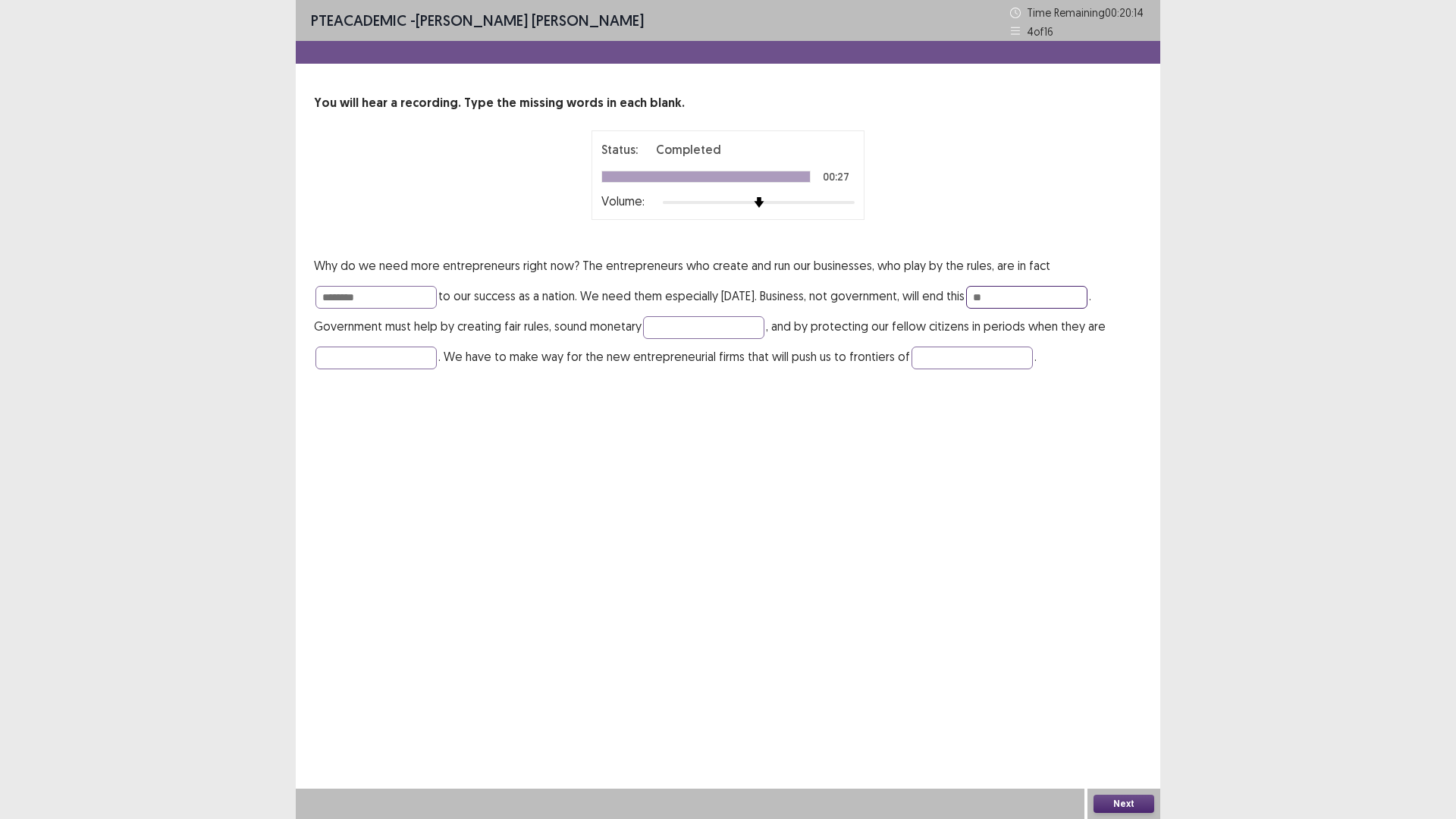
type input "*"
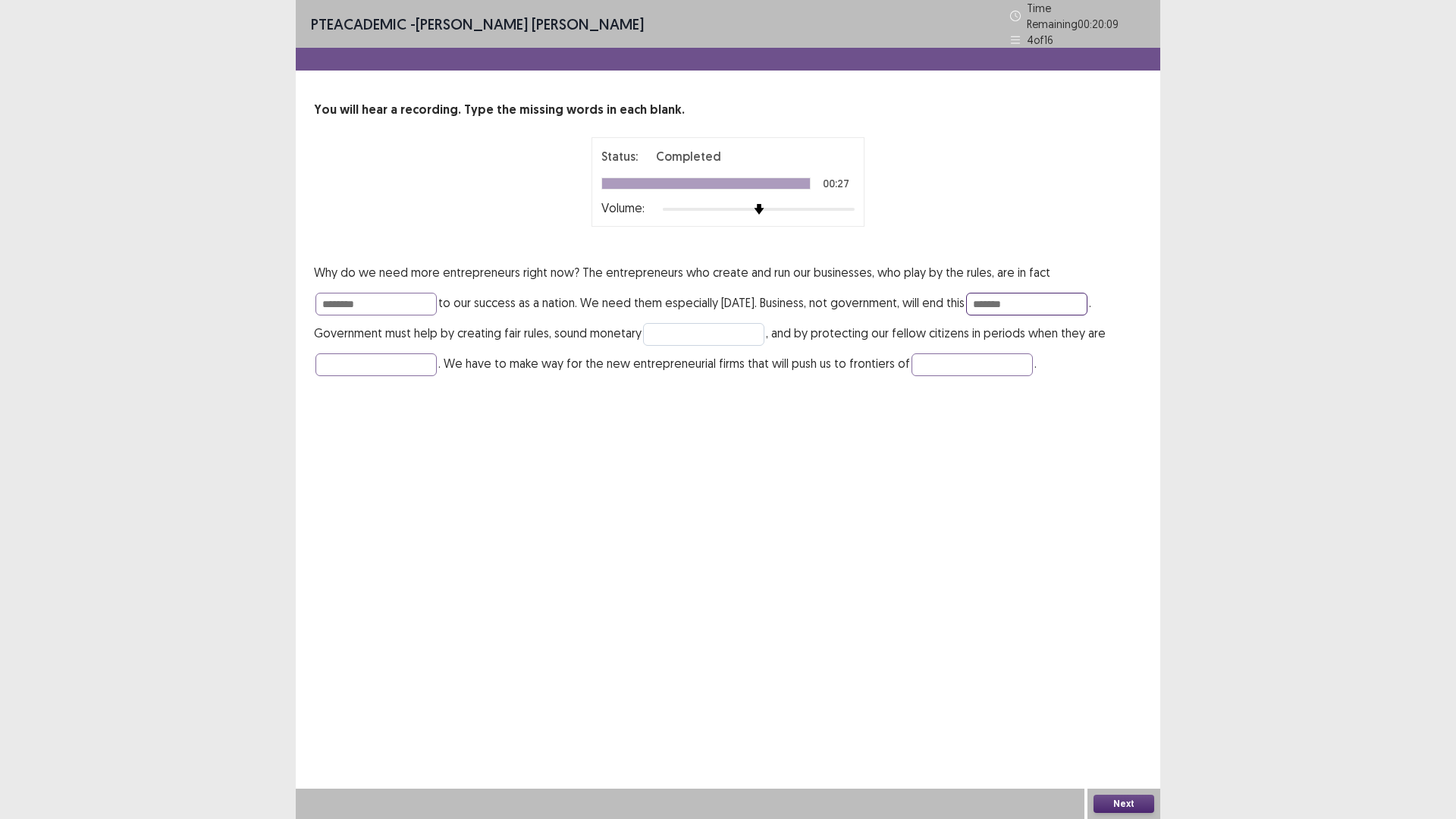
type input "*******"
click at [693, 326] on input "text" at bounding box center [703, 334] width 121 height 23
type input "******"
drag, startPoint x: 341, startPoint y: 363, endPoint x: 349, endPoint y: 362, distance: 8.1
click at [348, 362] on input "text" at bounding box center [376, 364] width 121 height 23
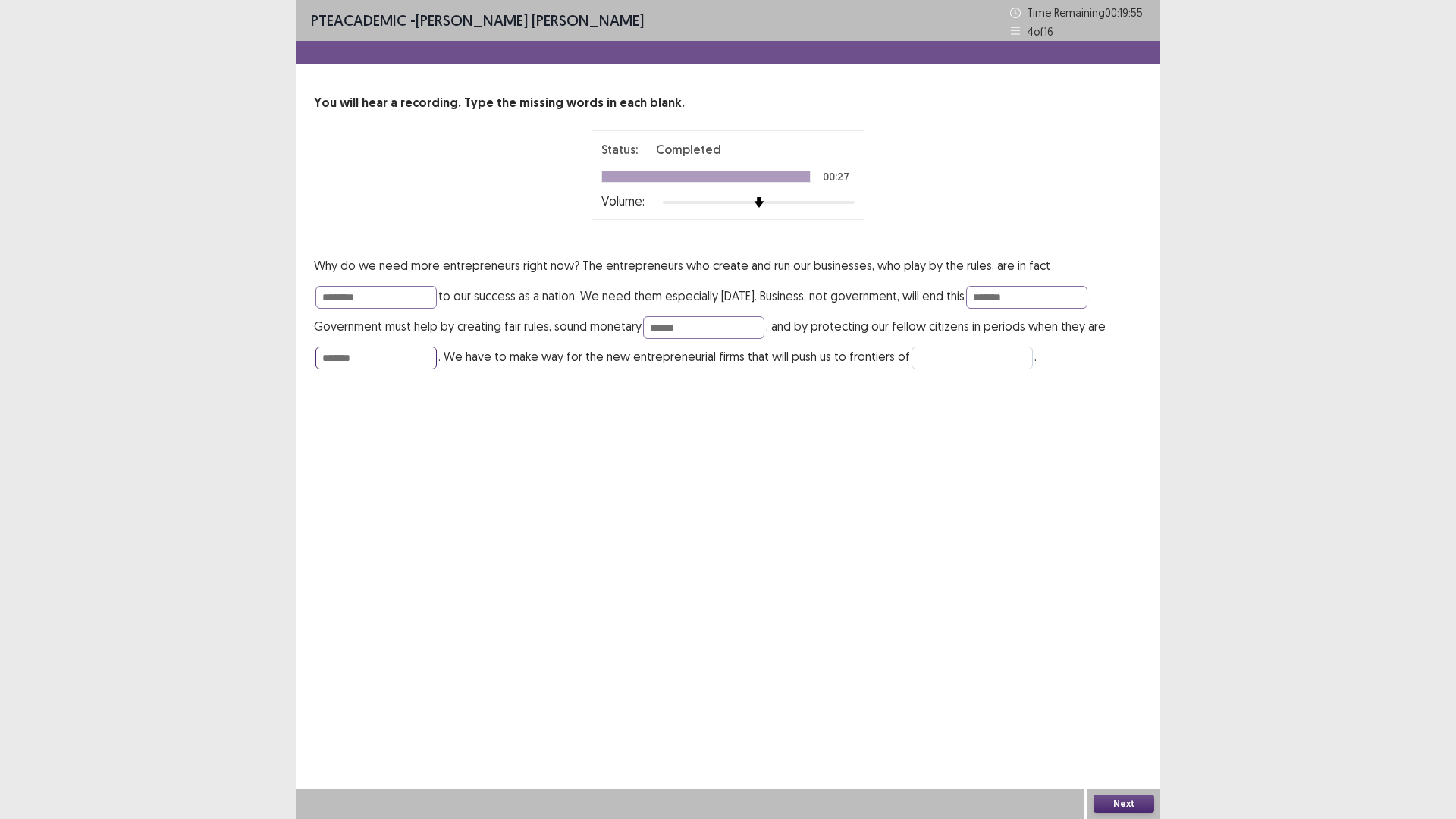
type input "*******"
click at [933, 360] on input "text" at bounding box center [972, 358] width 121 height 23
type input "**********"
click at [1127, 716] on button "Next" at bounding box center [1123, 803] width 61 height 18
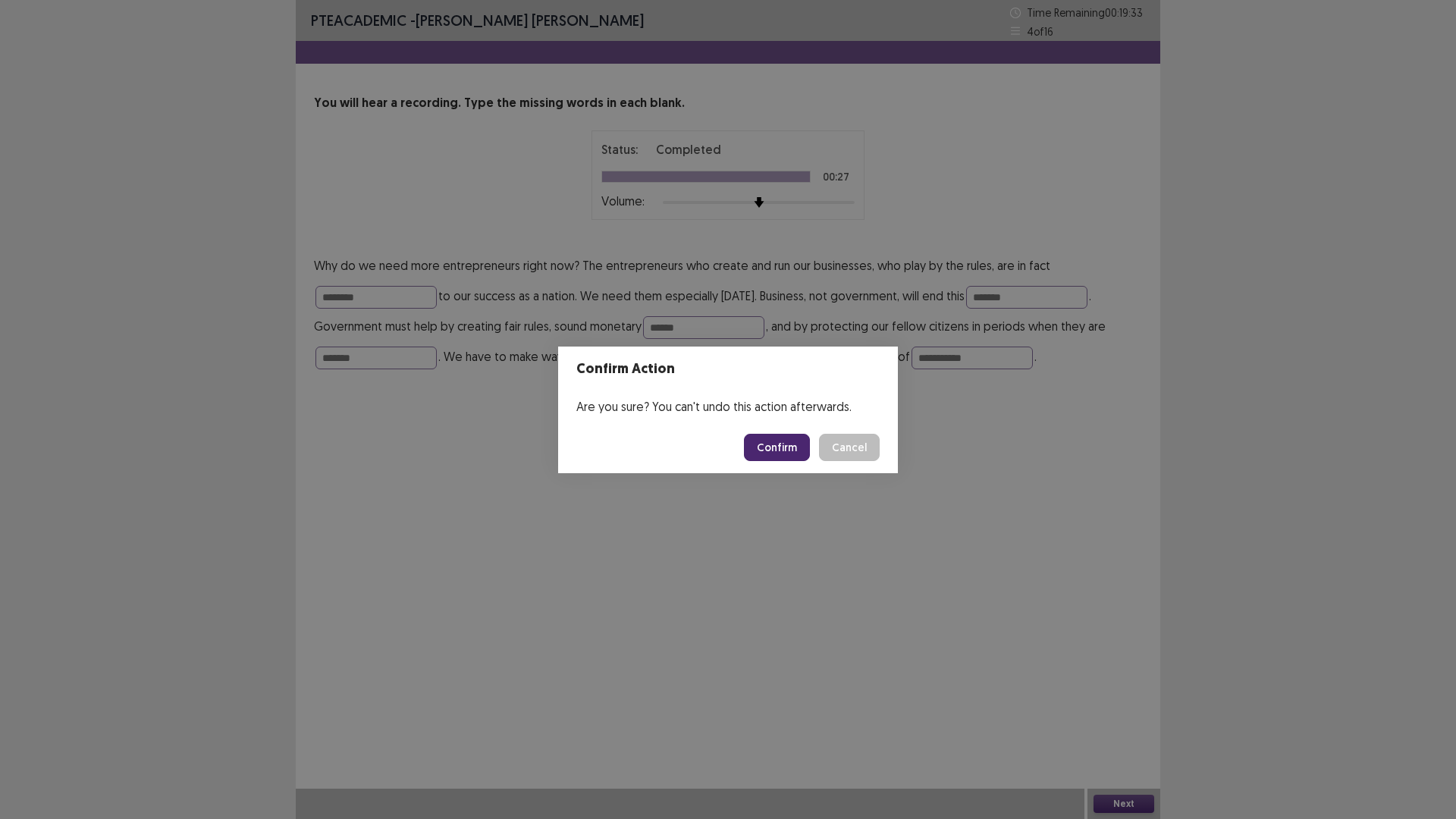
click at [793, 448] on button "Confirm" at bounding box center [777, 447] width 66 height 27
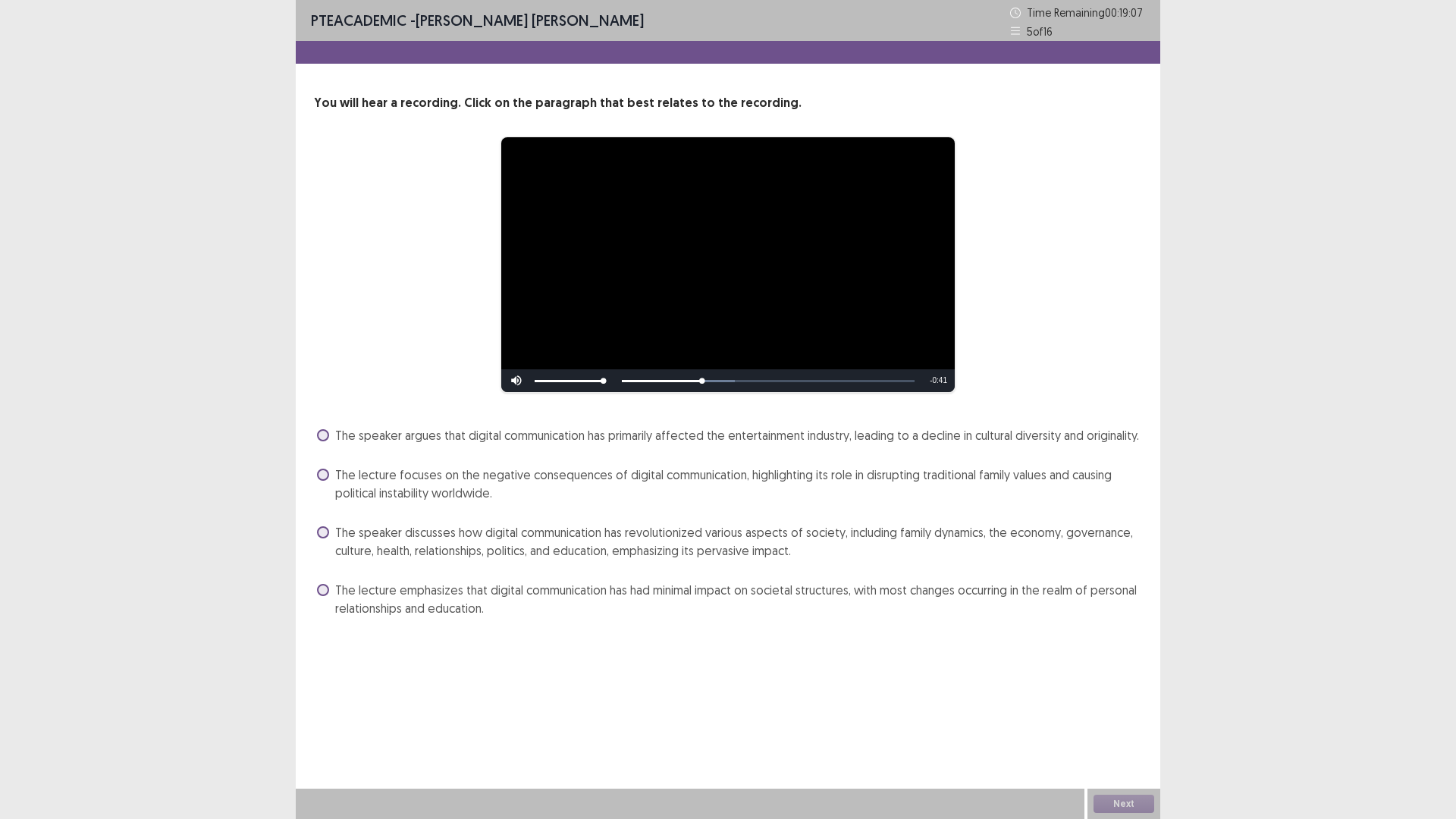
click at [321, 537] on span at bounding box center [322, 532] width 12 height 12
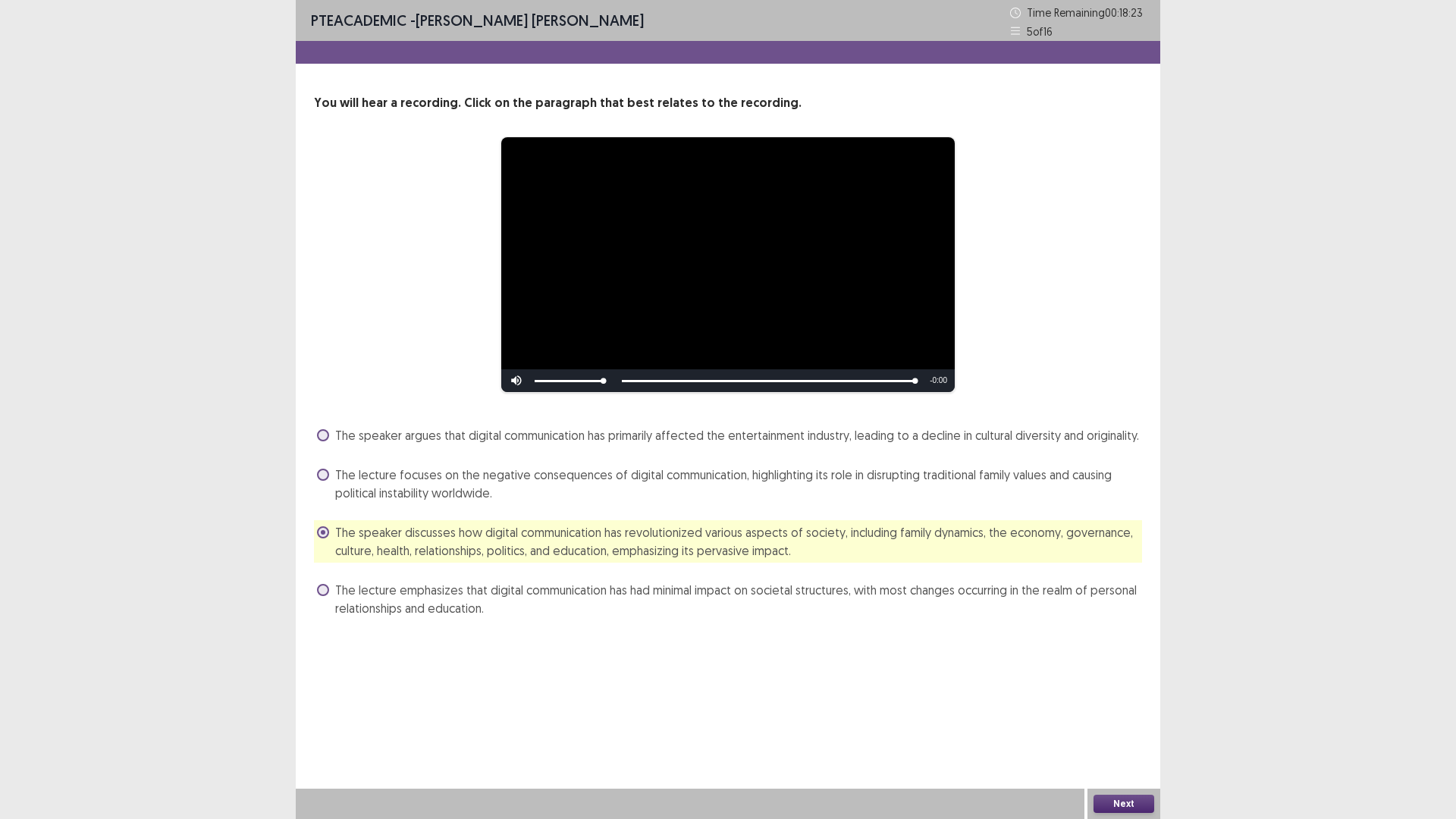
click at [1146, 716] on button "Next" at bounding box center [1123, 803] width 61 height 18
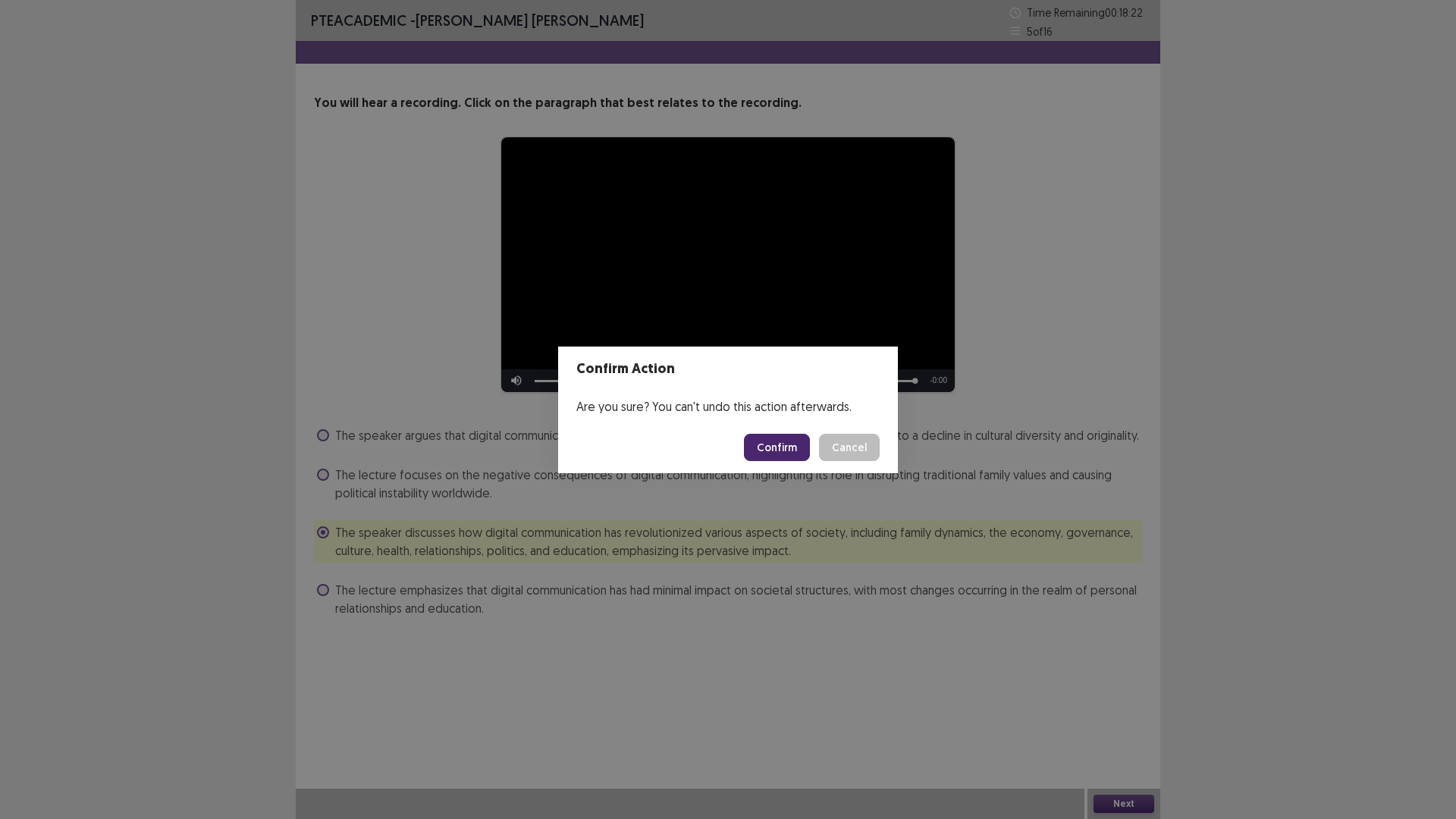
click at [769, 451] on button "Confirm" at bounding box center [777, 447] width 66 height 27
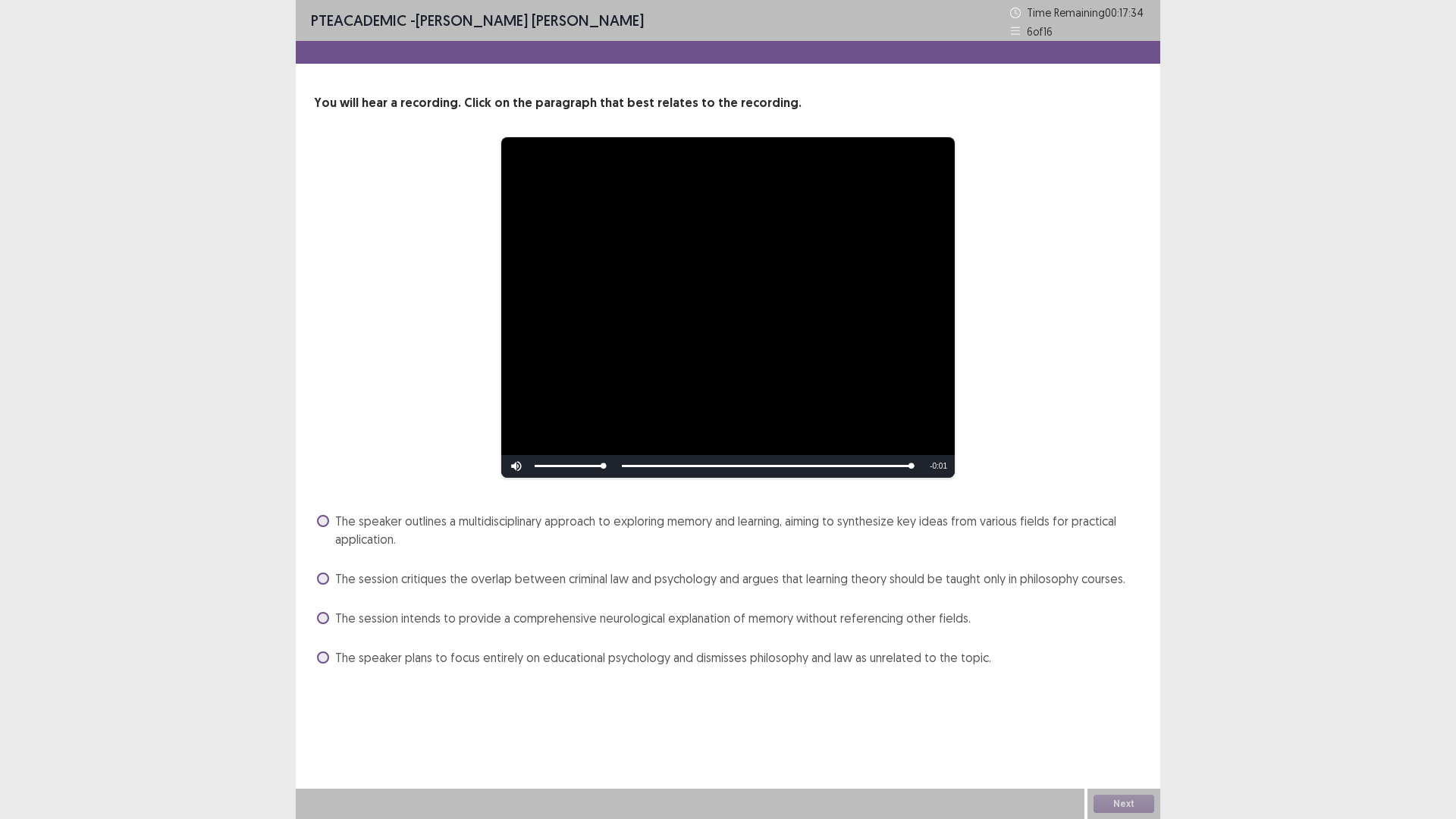
click at [316, 517] on div "The speaker outlines a multidisciplinary approach to exploring memory and learn…" at bounding box center [728, 530] width 828 height 42
click at [332, 517] on label "The speaker outlines a multidisciplinary approach to exploring memory and learn…" at bounding box center [729, 530] width 825 height 37
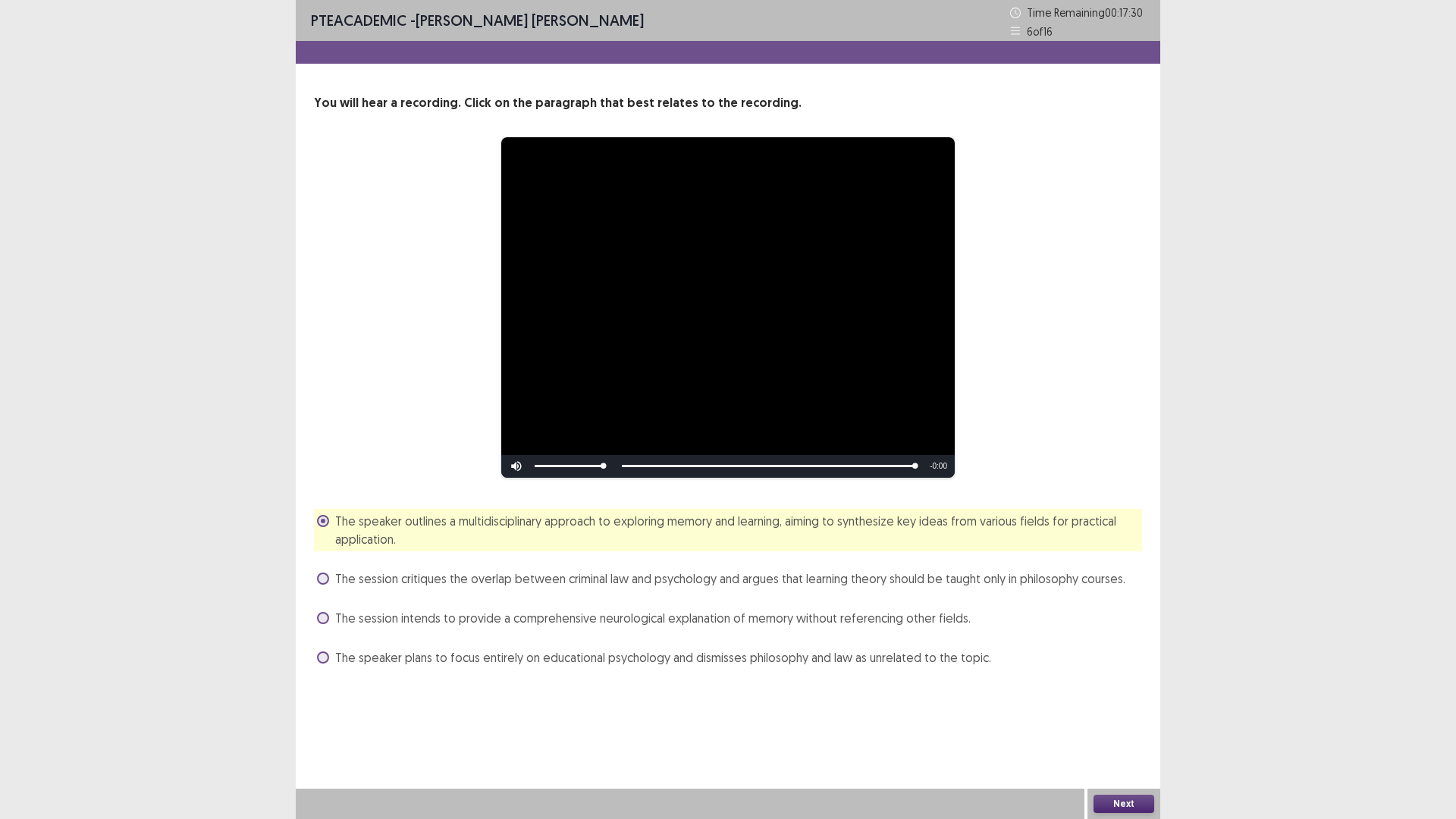
click at [1121, 716] on button "Next" at bounding box center [1123, 803] width 61 height 18
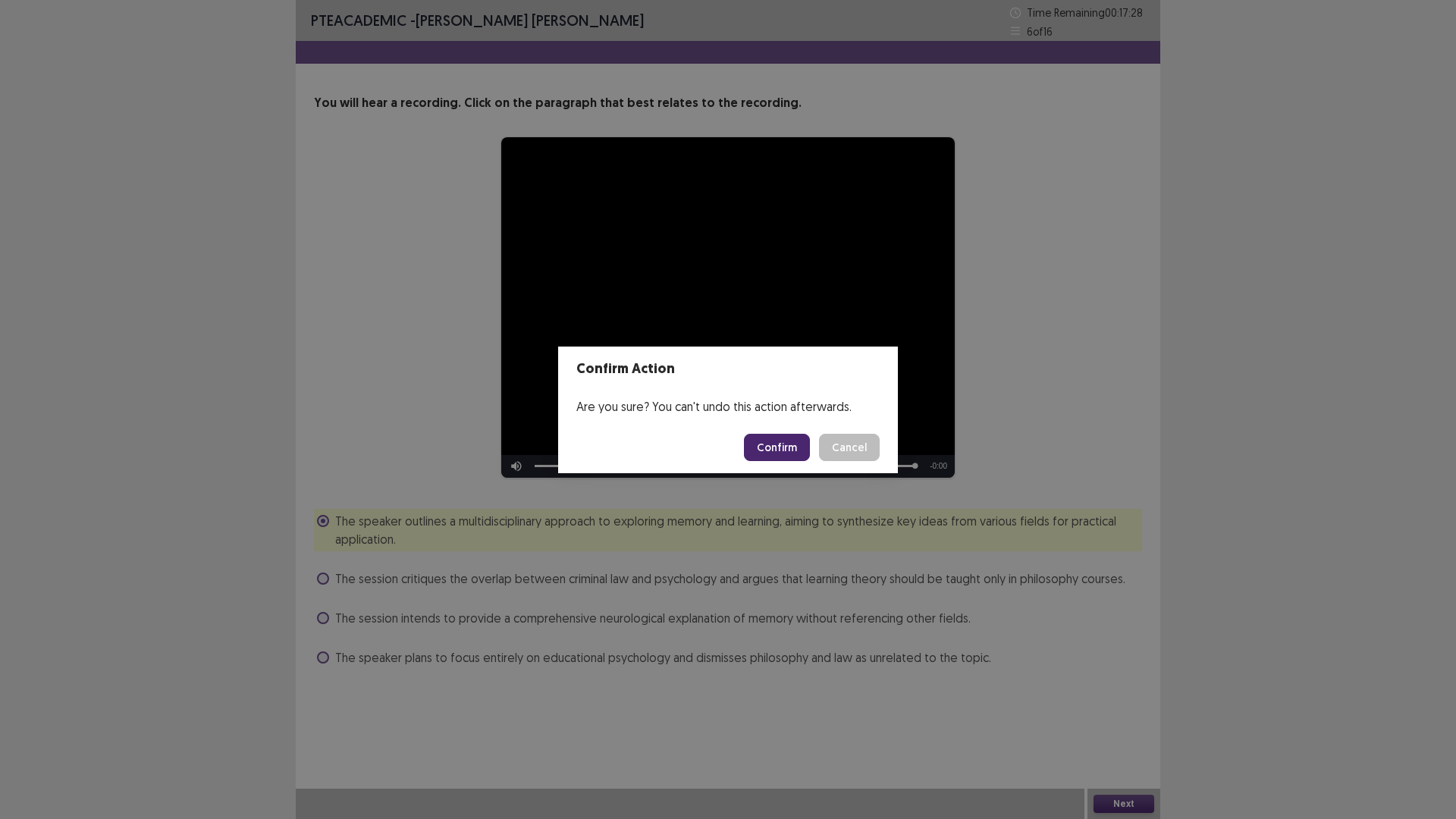
click at [763, 452] on button "Confirm" at bounding box center [777, 447] width 66 height 27
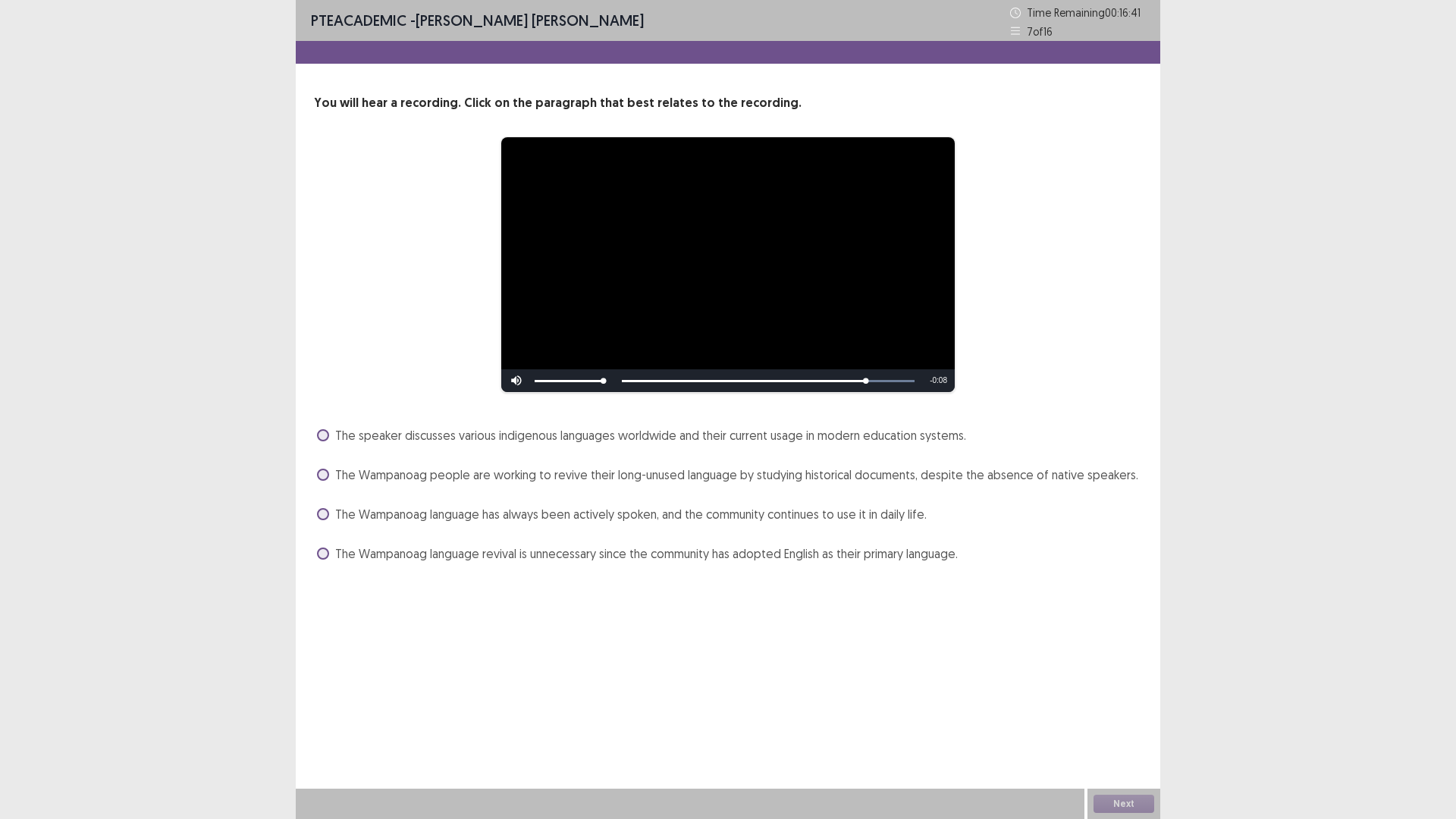
click at [329, 474] on label "The Wampanoag people are working to revive their long-unused language by studyi…" at bounding box center [727, 474] width 821 height 18
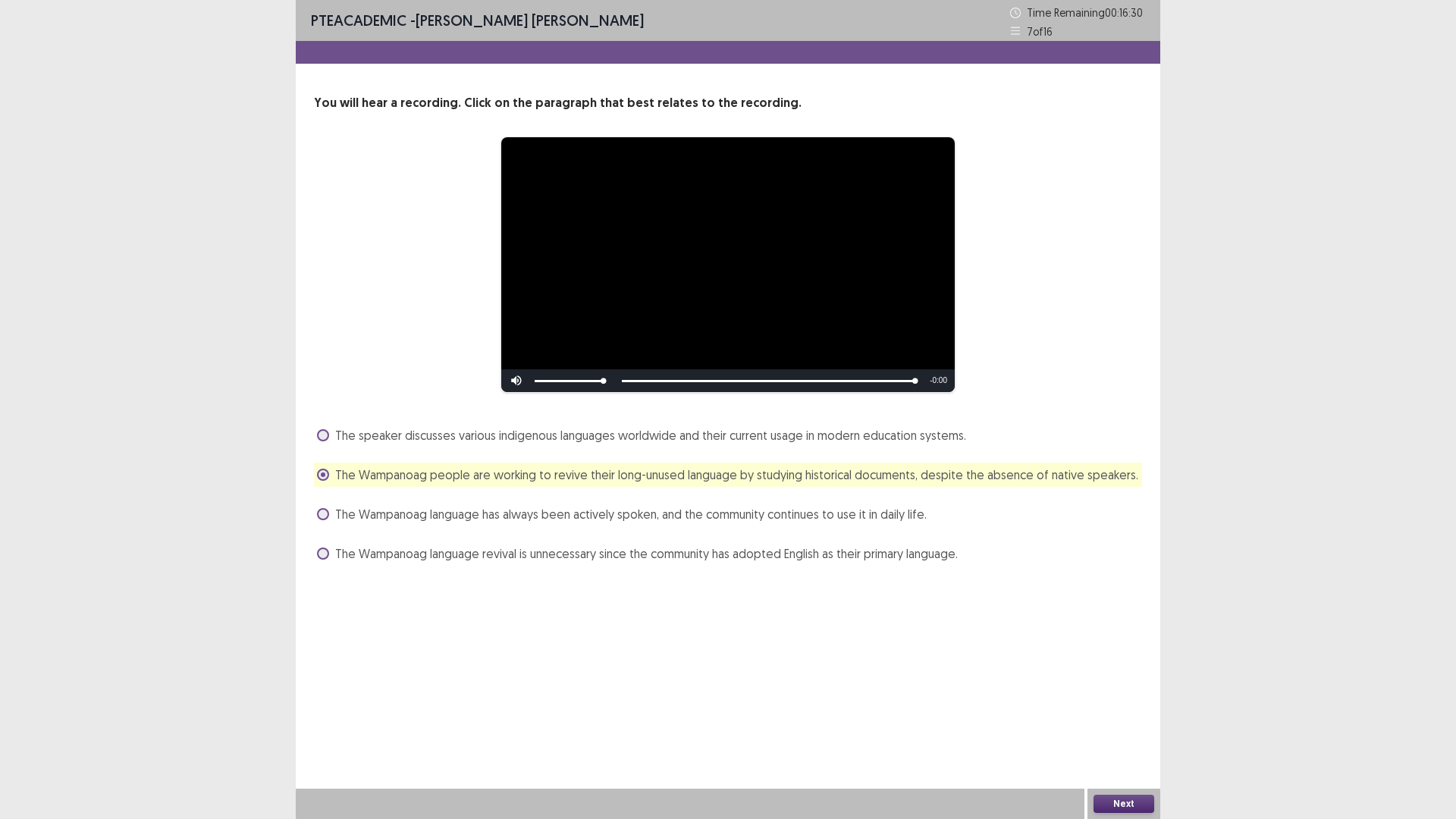
click at [1103, 716] on button "Next" at bounding box center [1123, 803] width 61 height 18
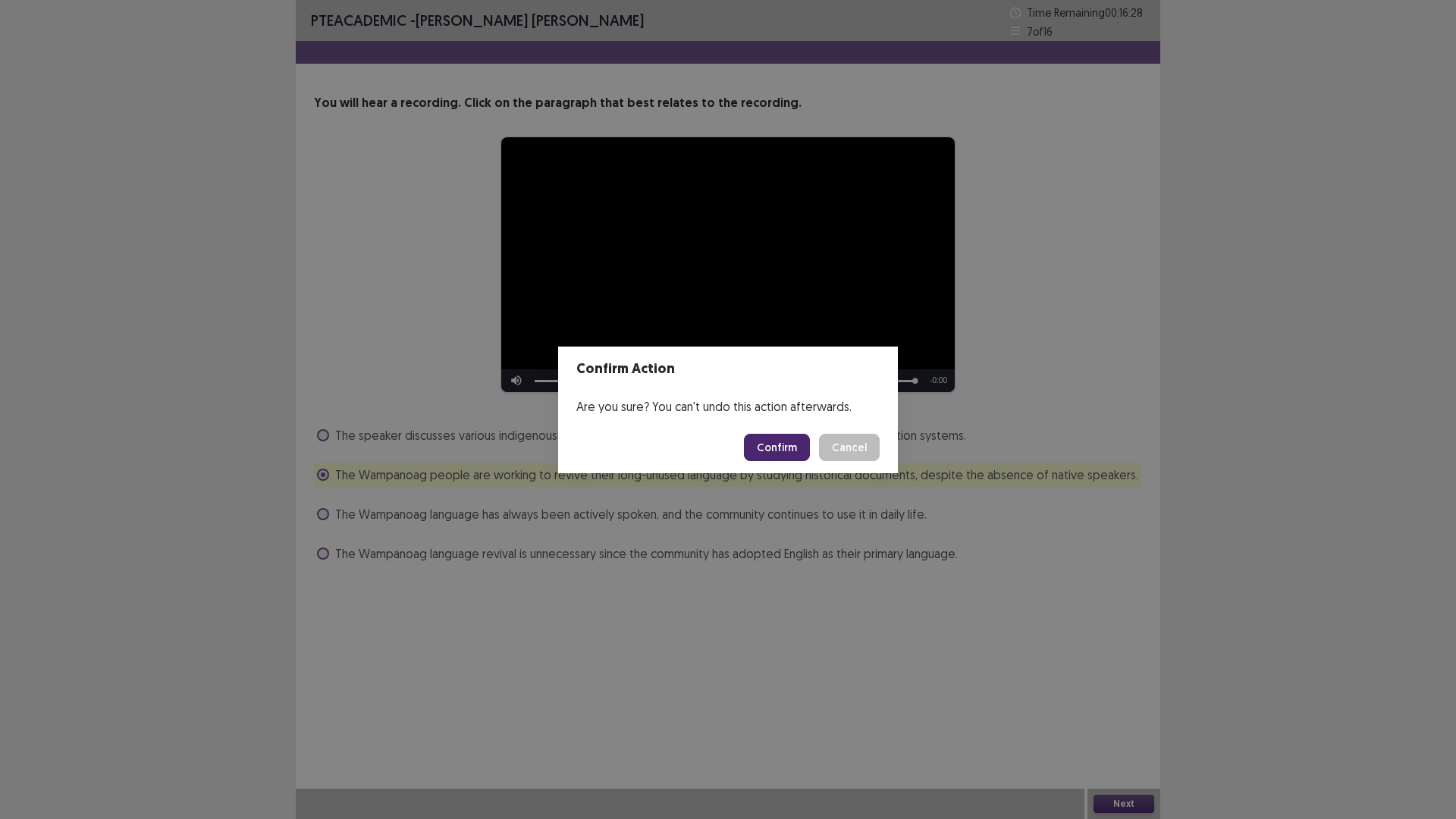
click at [768, 451] on button "Confirm" at bounding box center [777, 447] width 66 height 27
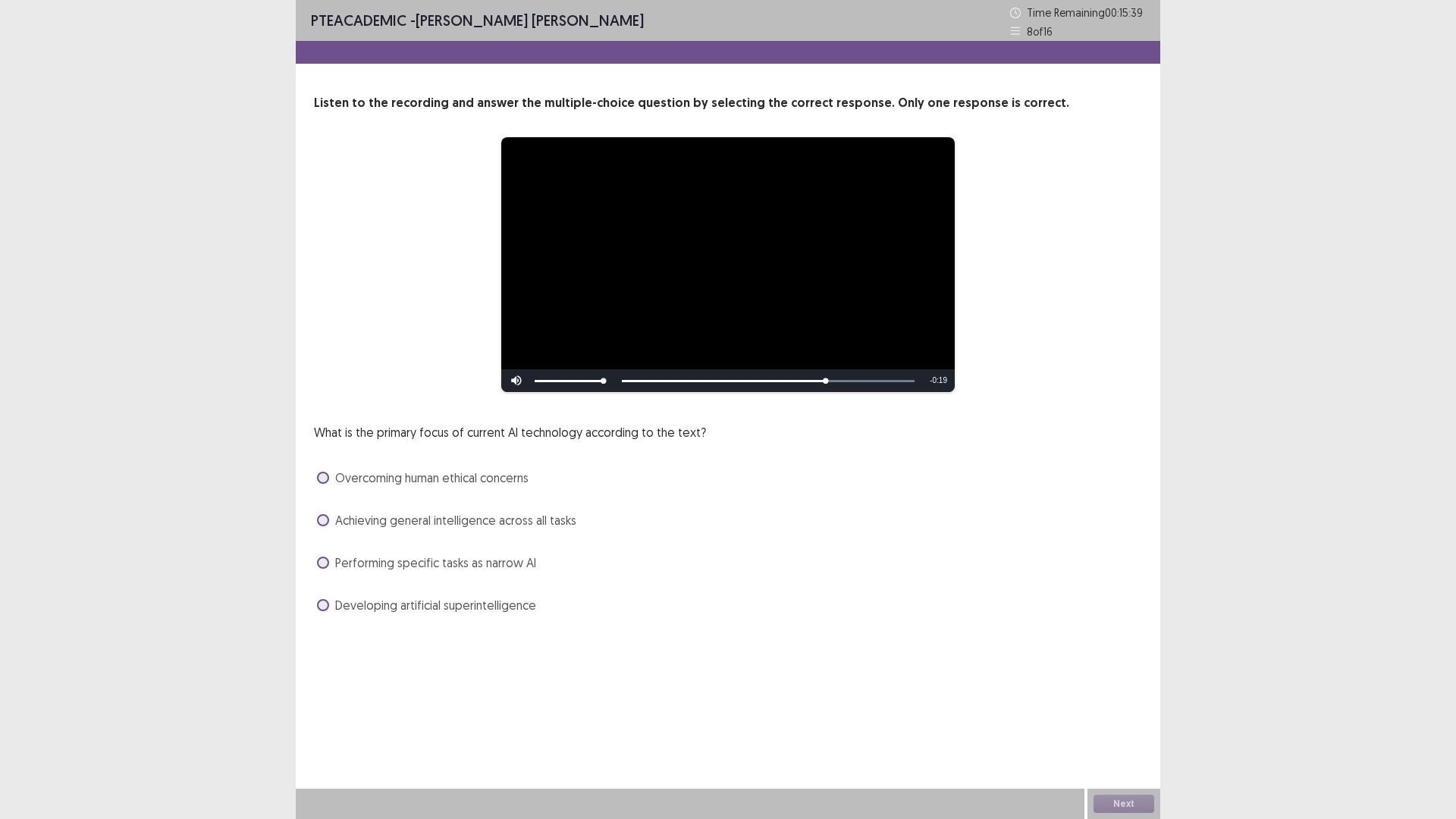
click at [324, 607] on span at bounding box center [322, 604] width 12 height 12
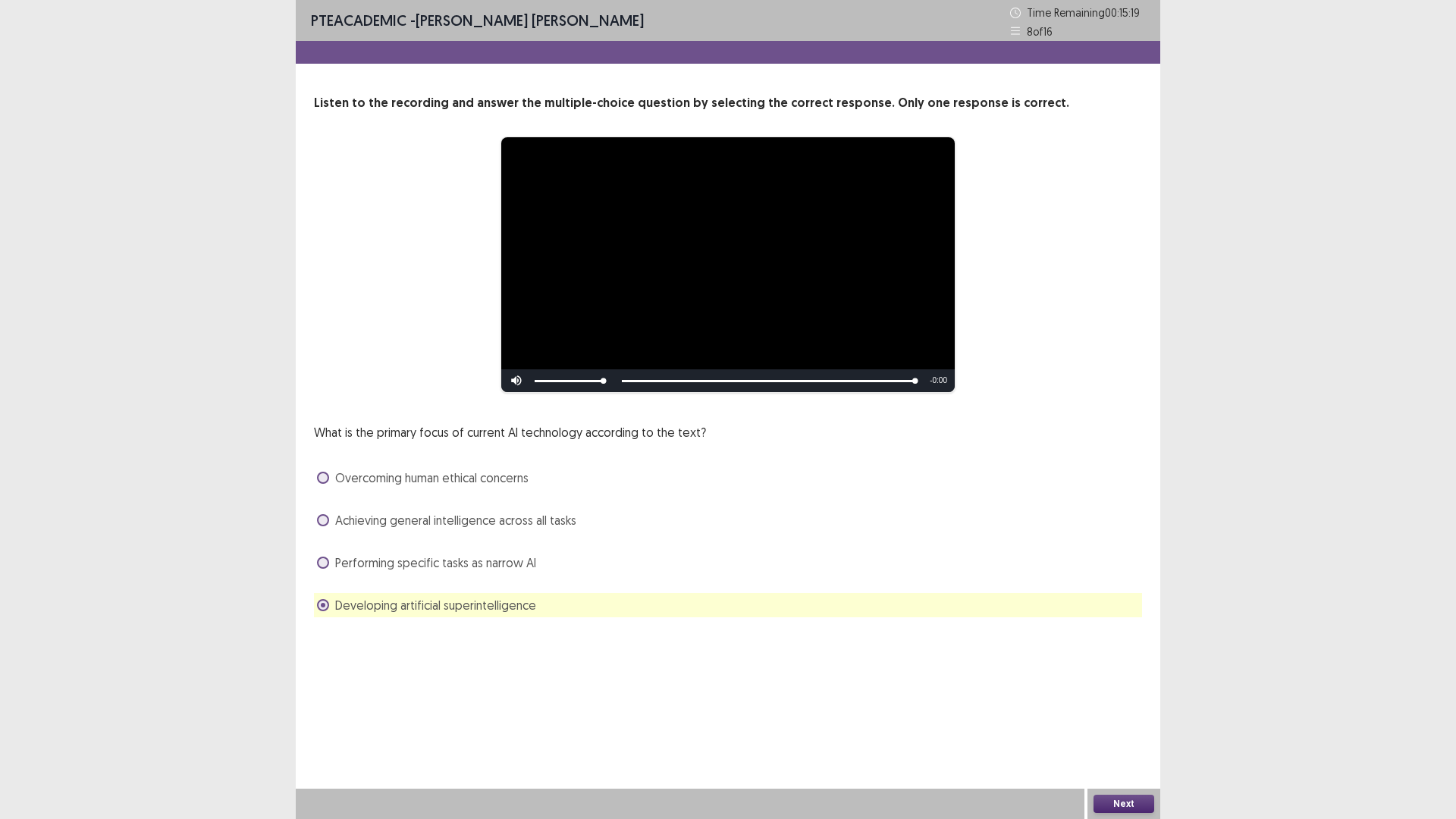
click at [1119, 716] on button "Next" at bounding box center [1123, 803] width 61 height 18
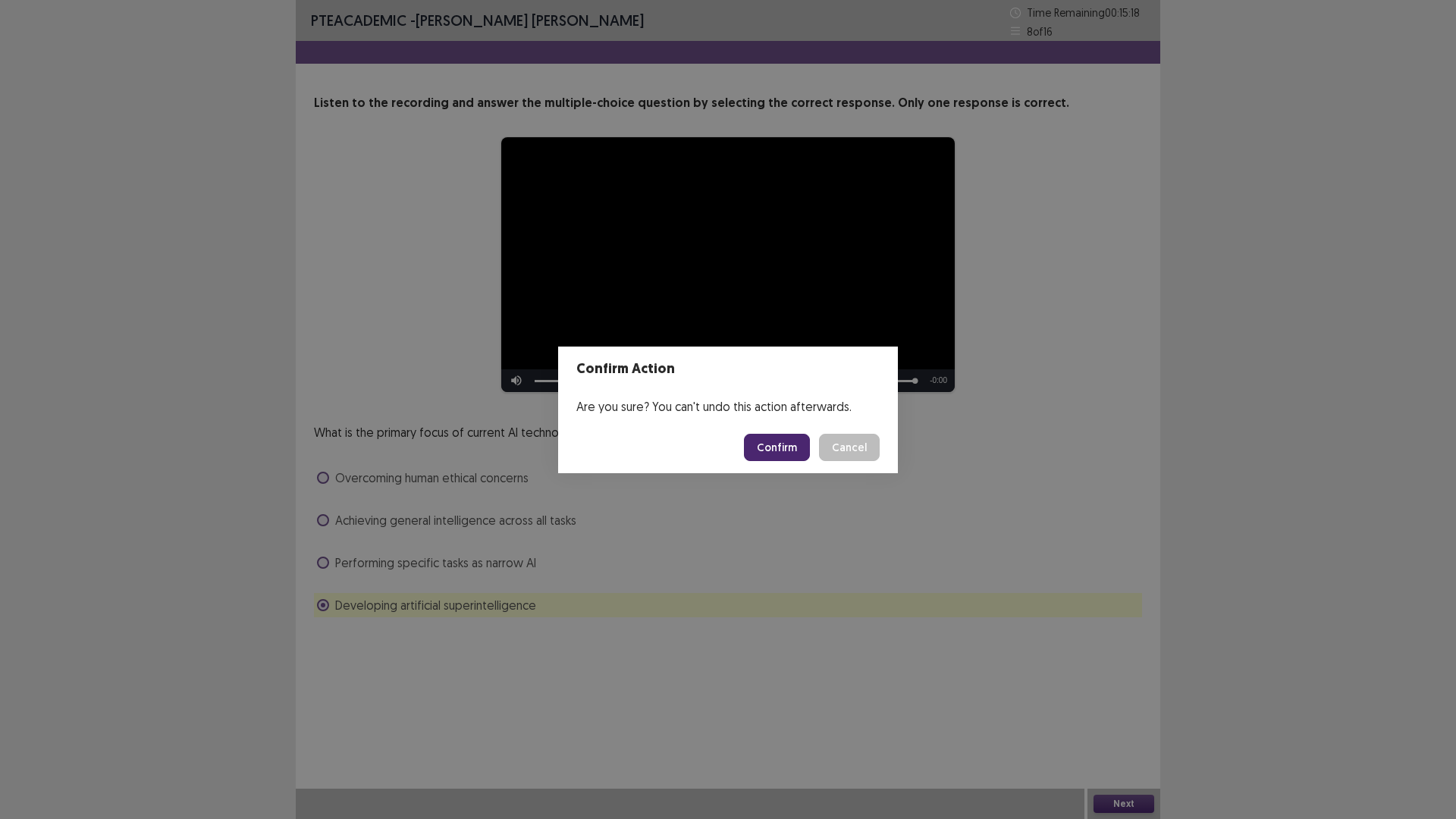
click at [778, 456] on button "Confirm" at bounding box center [777, 447] width 66 height 27
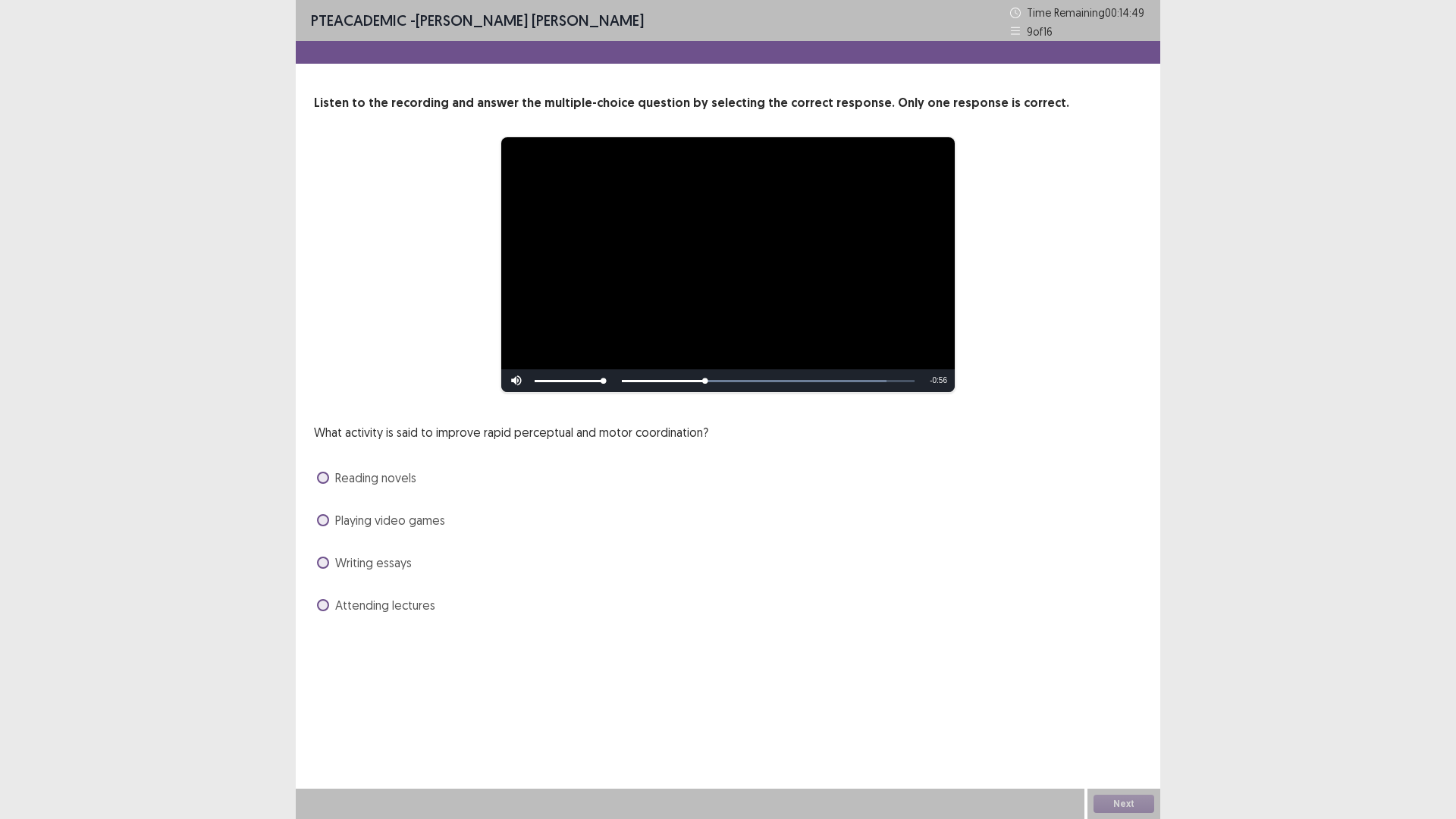
click at [328, 522] on span at bounding box center [322, 520] width 12 height 12
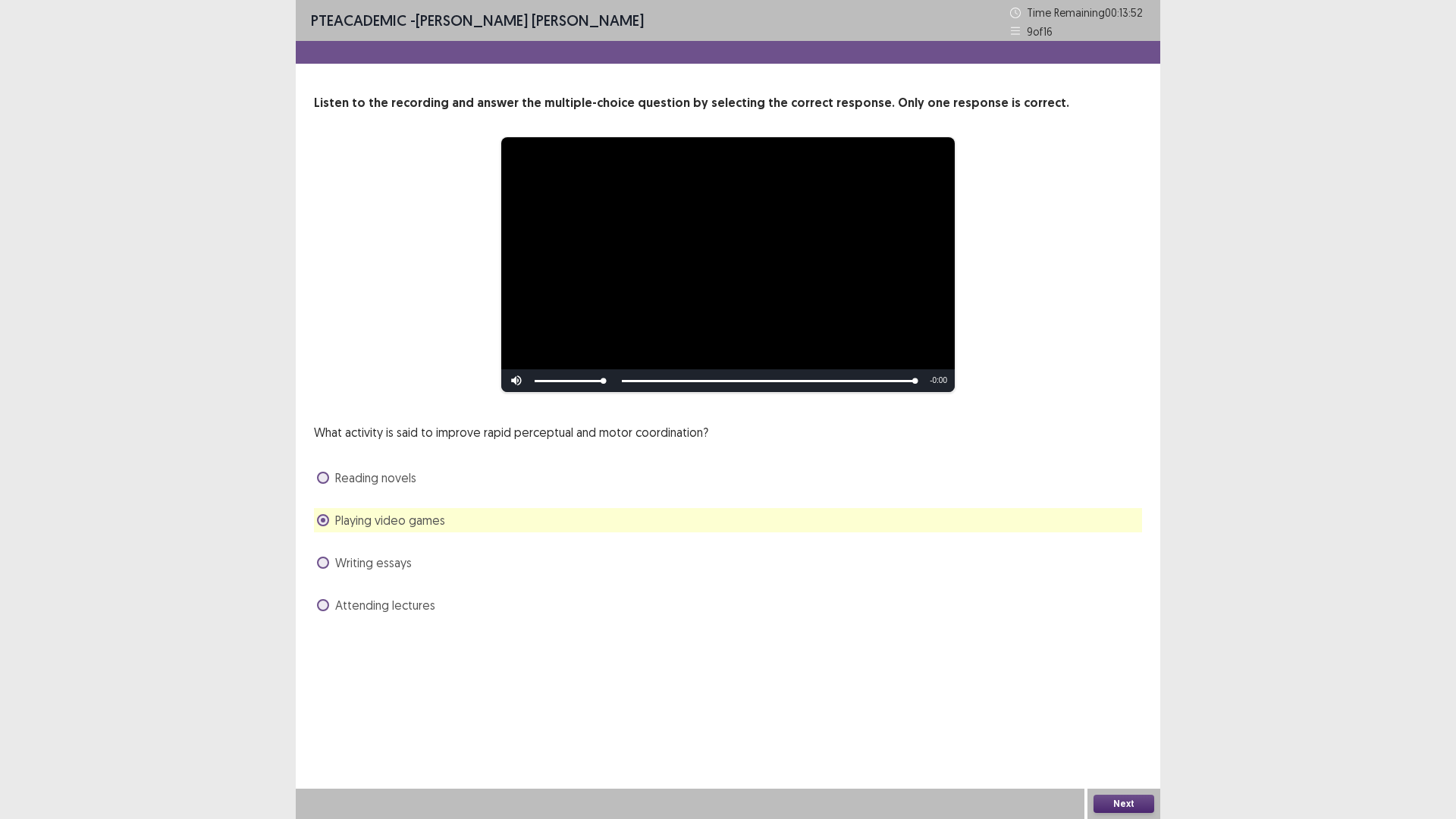
click at [1129, 716] on div "Next" at bounding box center [1123, 804] width 73 height 30
click at [1127, 716] on button "Next" at bounding box center [1123, 803] width 61 height 18
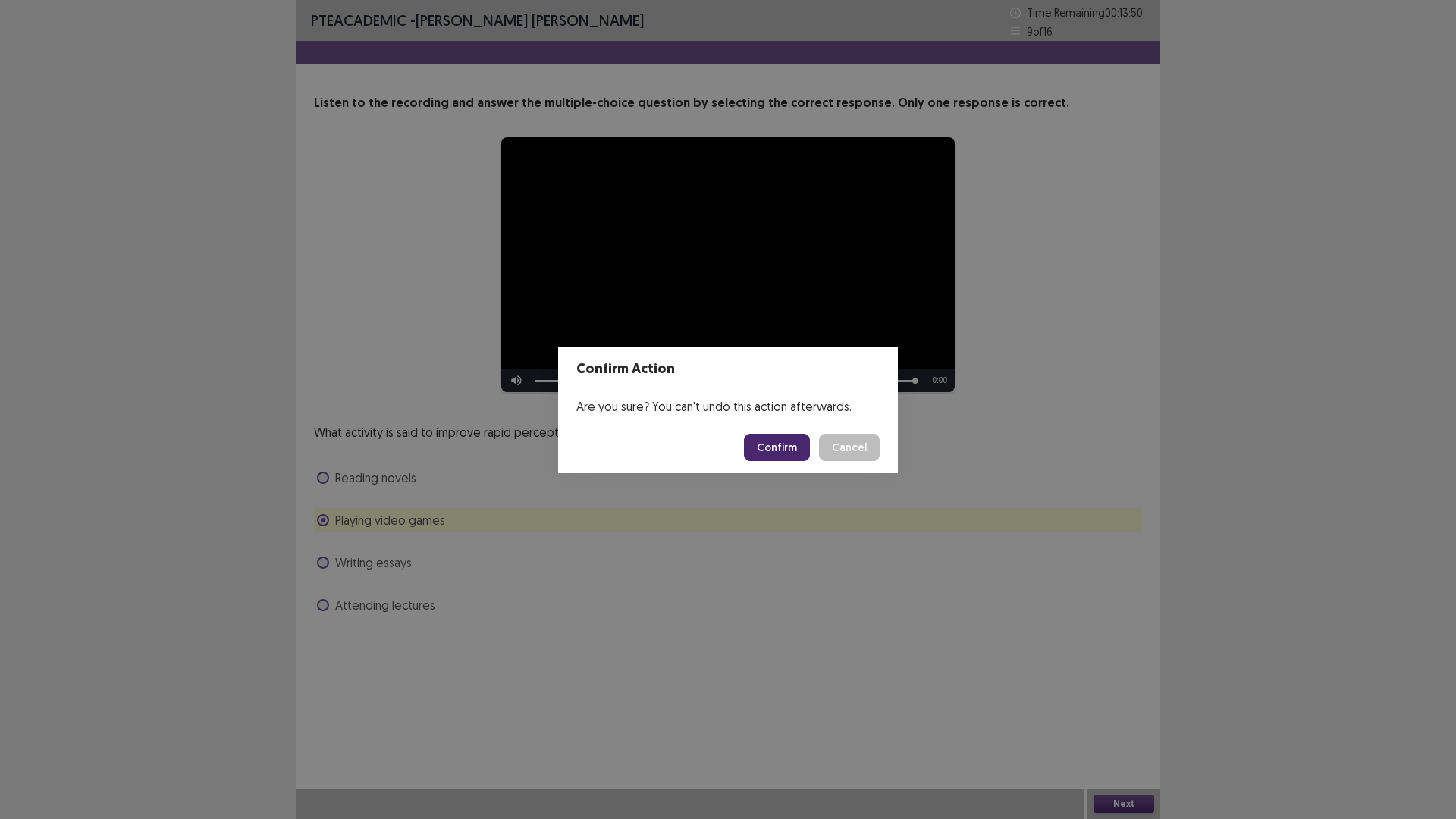
click at [777, 452] on button "Confirm" at bounding box center [777, 447] width 66 height 27
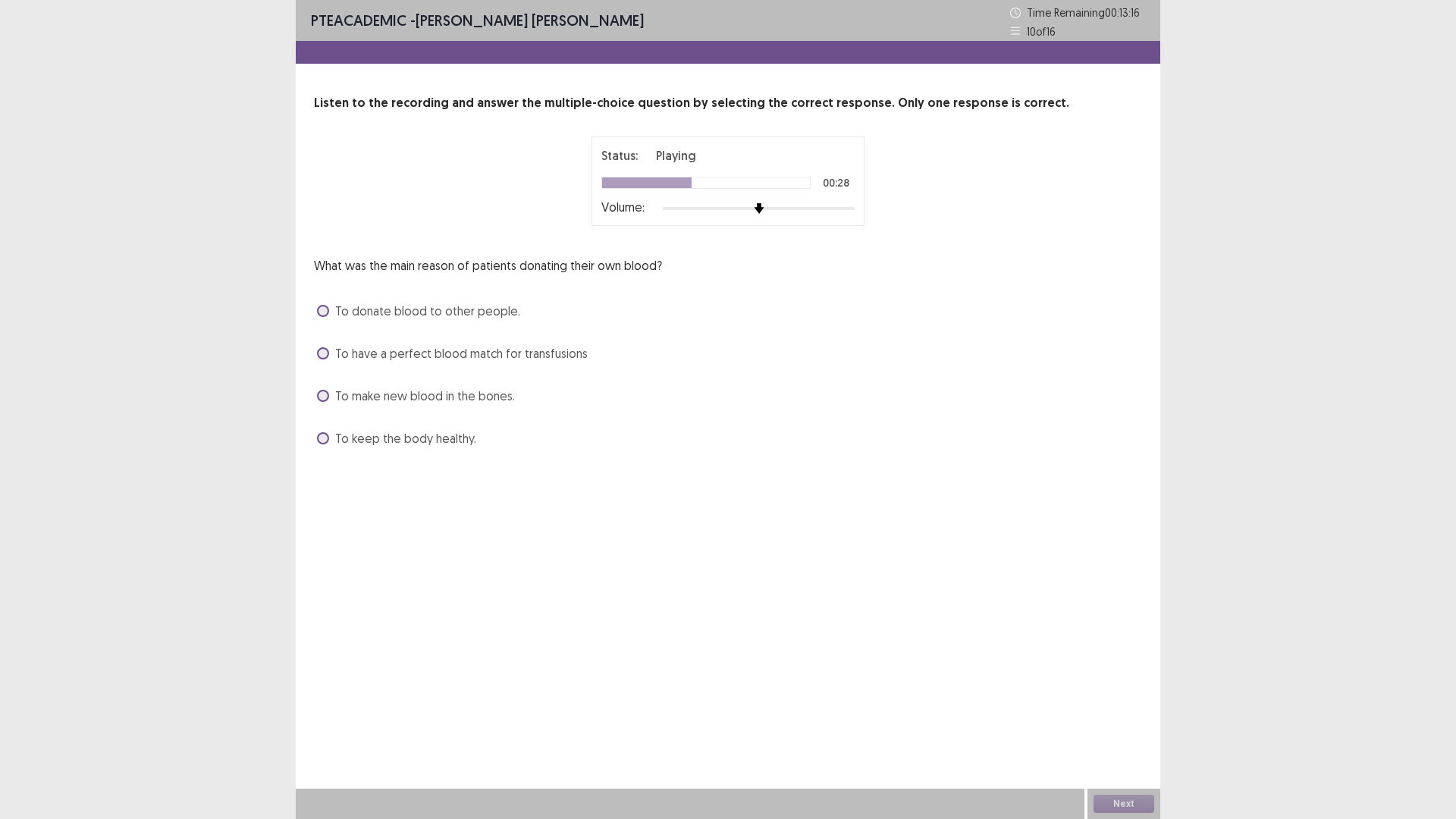
click at [321, 391] on span at bounding box center [322, 396] width 12 height 12
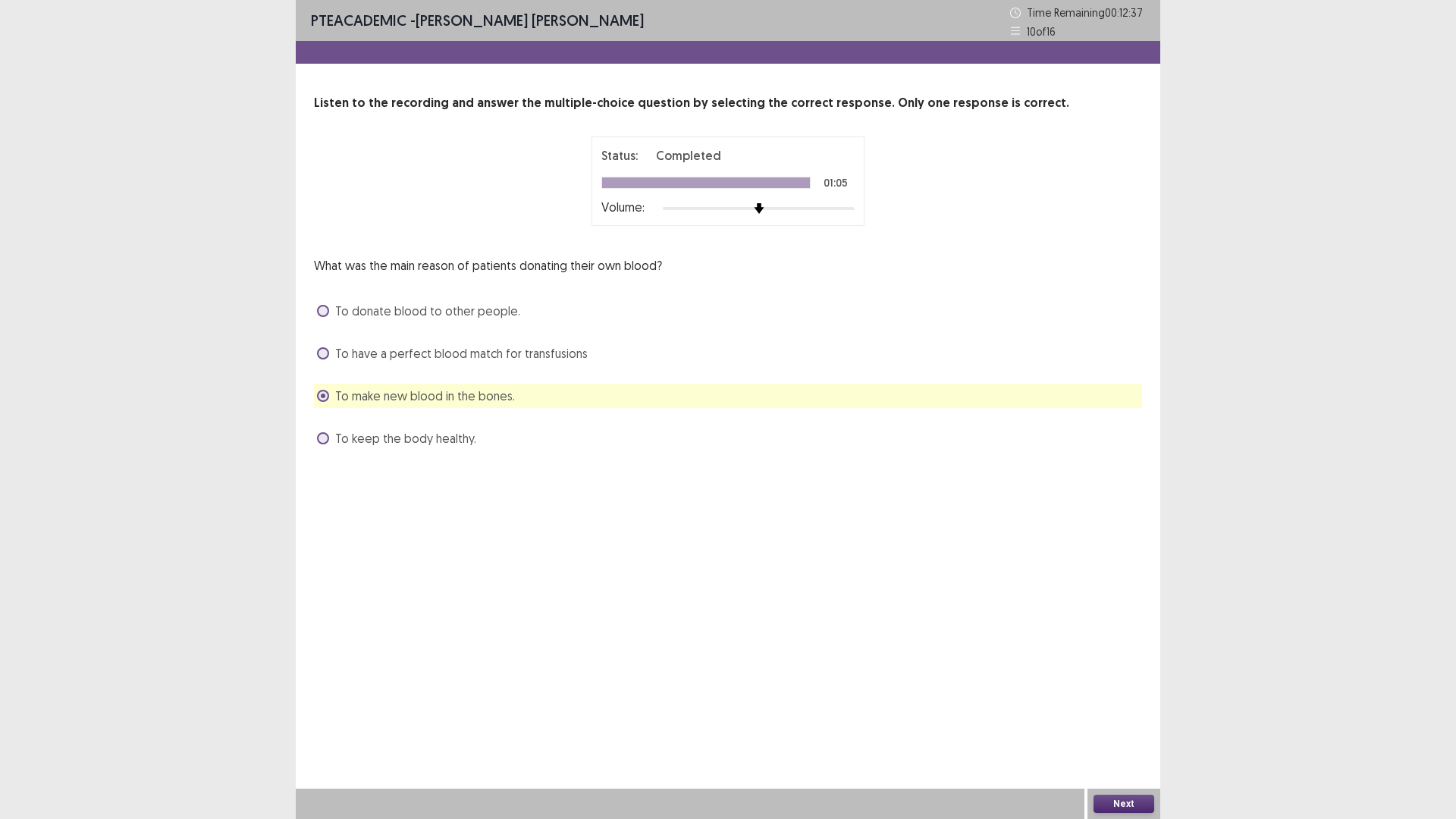
click at [1095, 716] on button "Next" at bounding box center [1123, 803] width 61 height 18
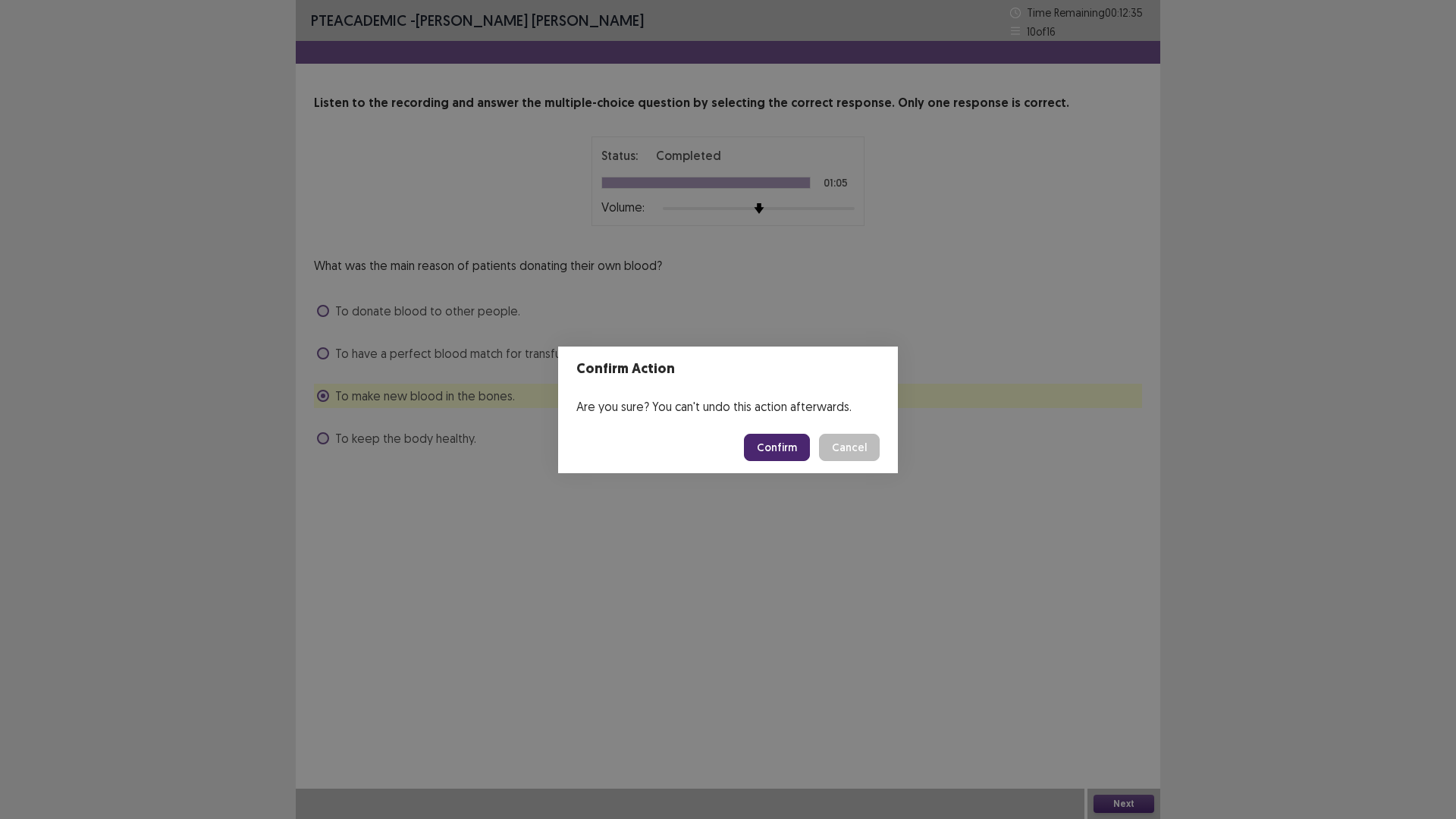
click at [786, 456] on button "Confirm" at bounding box center [777, 447] width 66 height 27
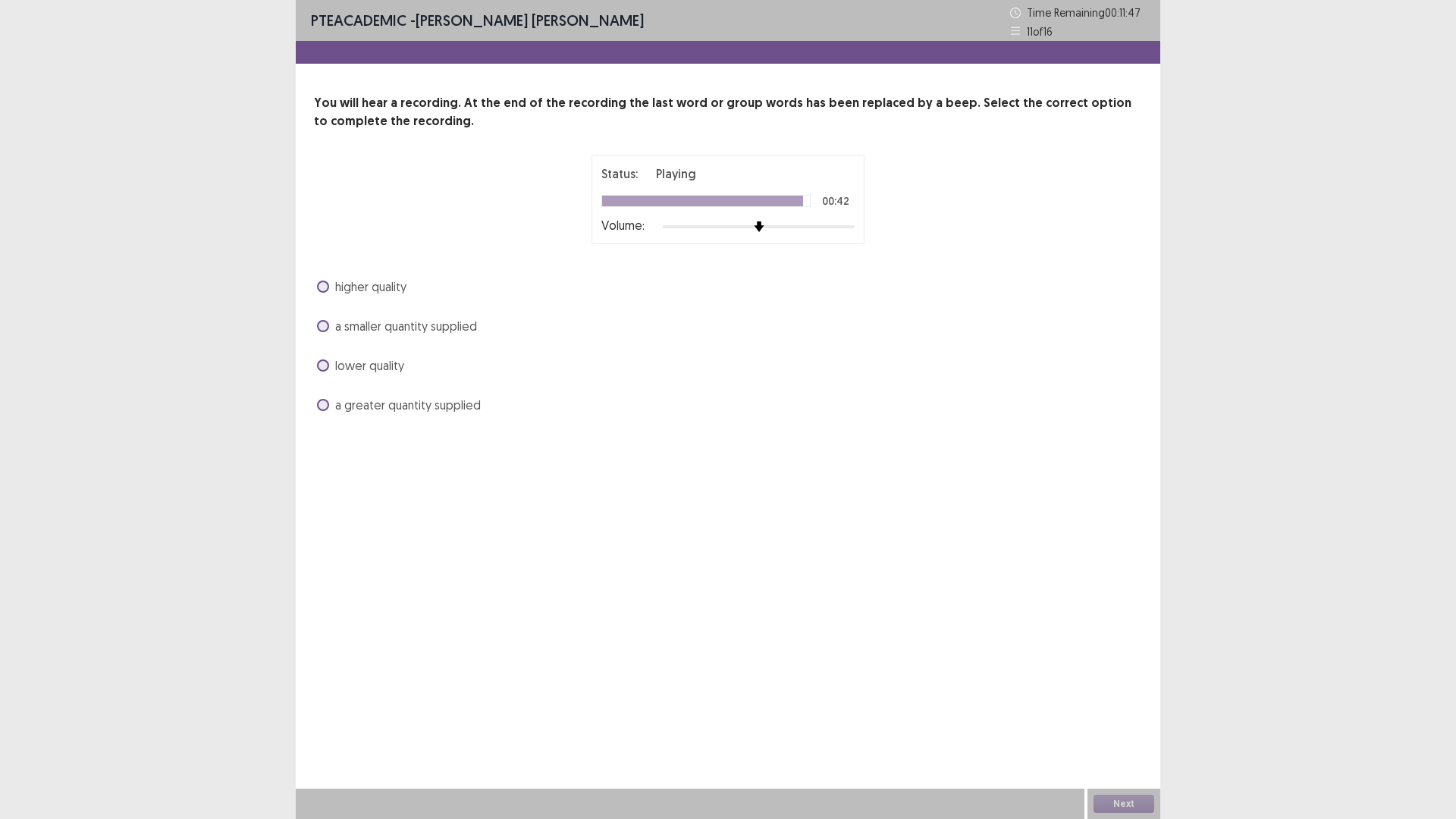
click at [321, 283] on span at bounding box center [322, 286] width 12 height 12
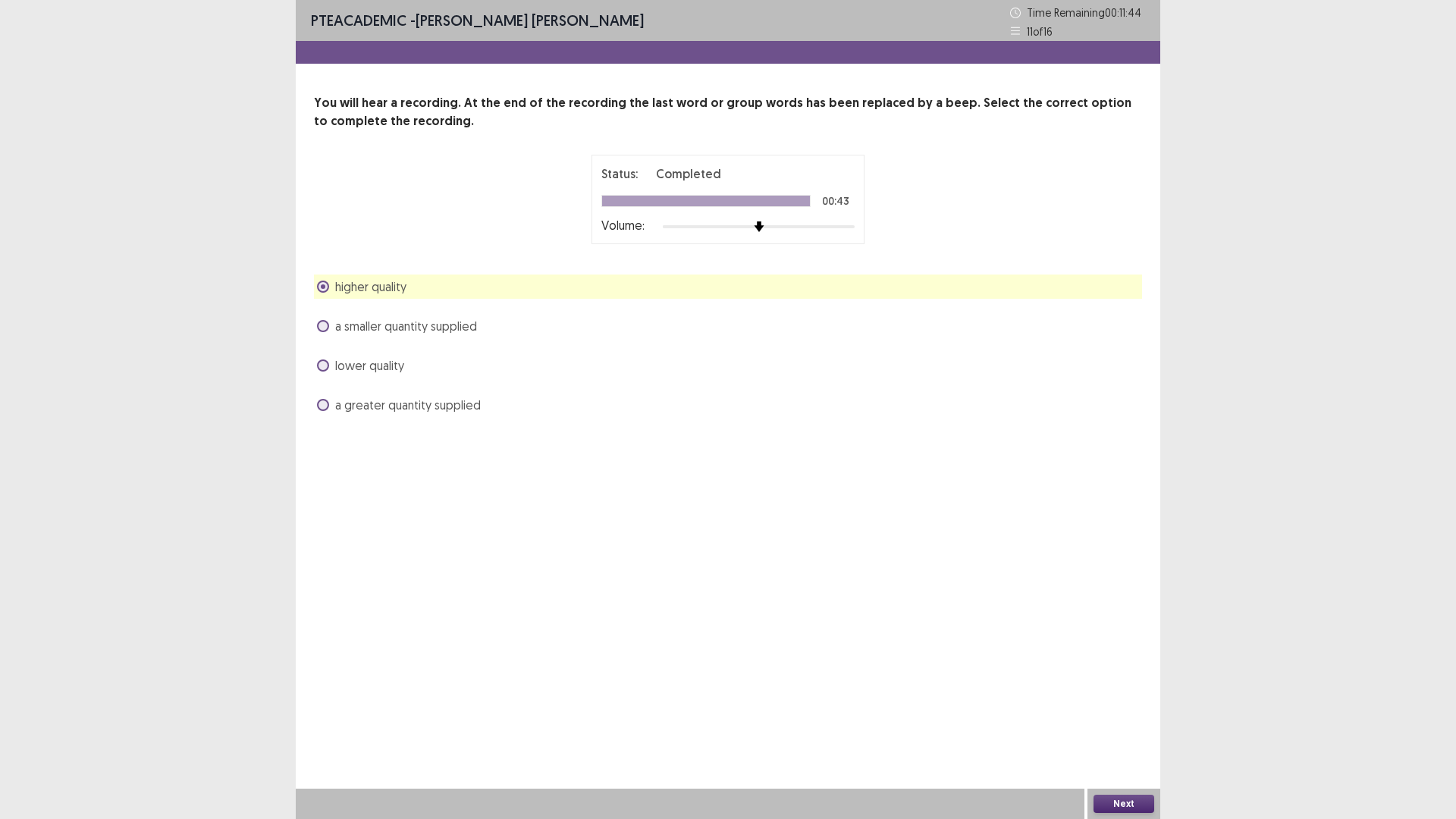
click at [319, 400] on span at bounding box center [322, 404] width 12 height 12
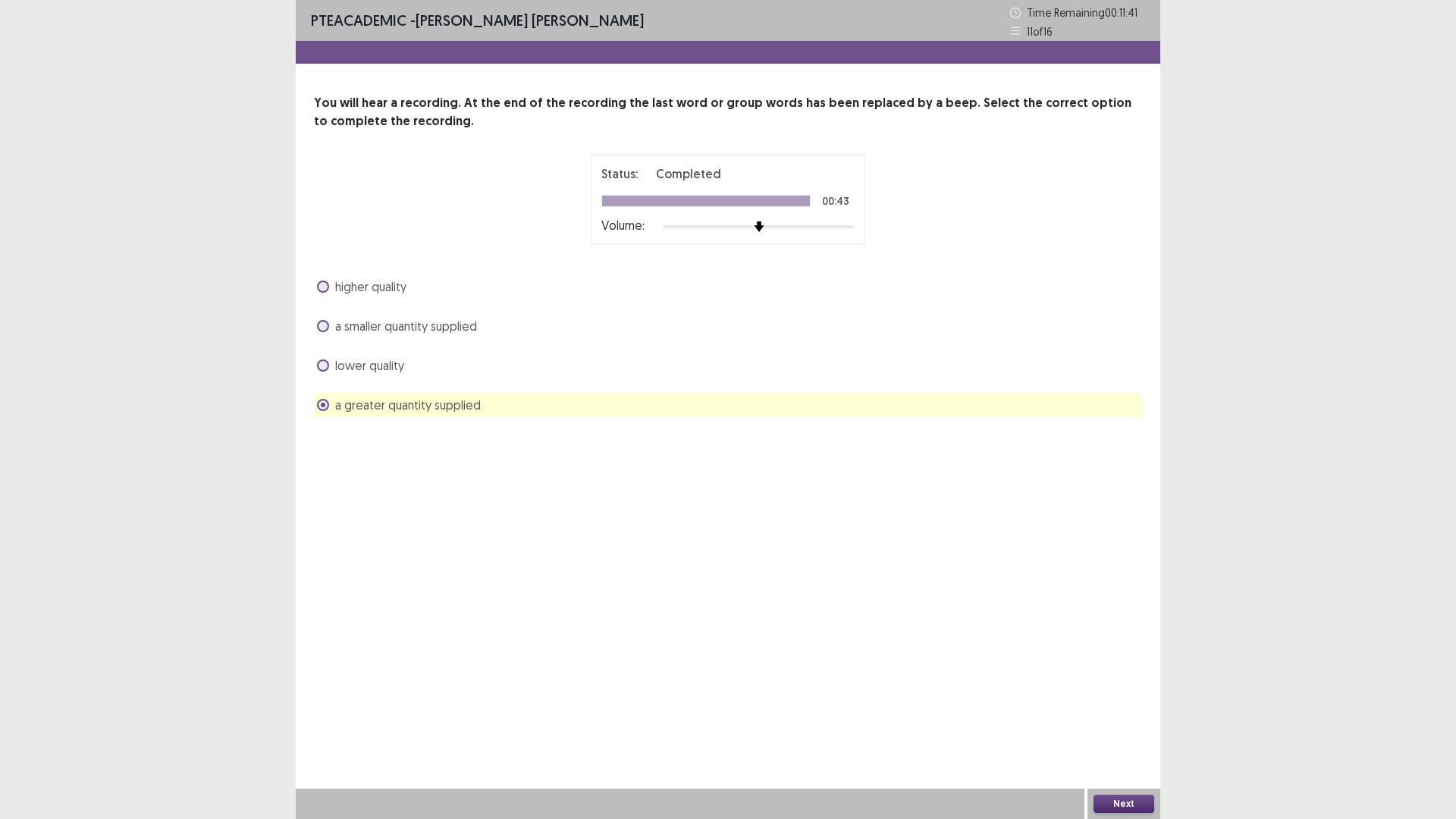
click at [1127, 716] on button "Next" at bounding box center [1123, 803] width 61 height 18
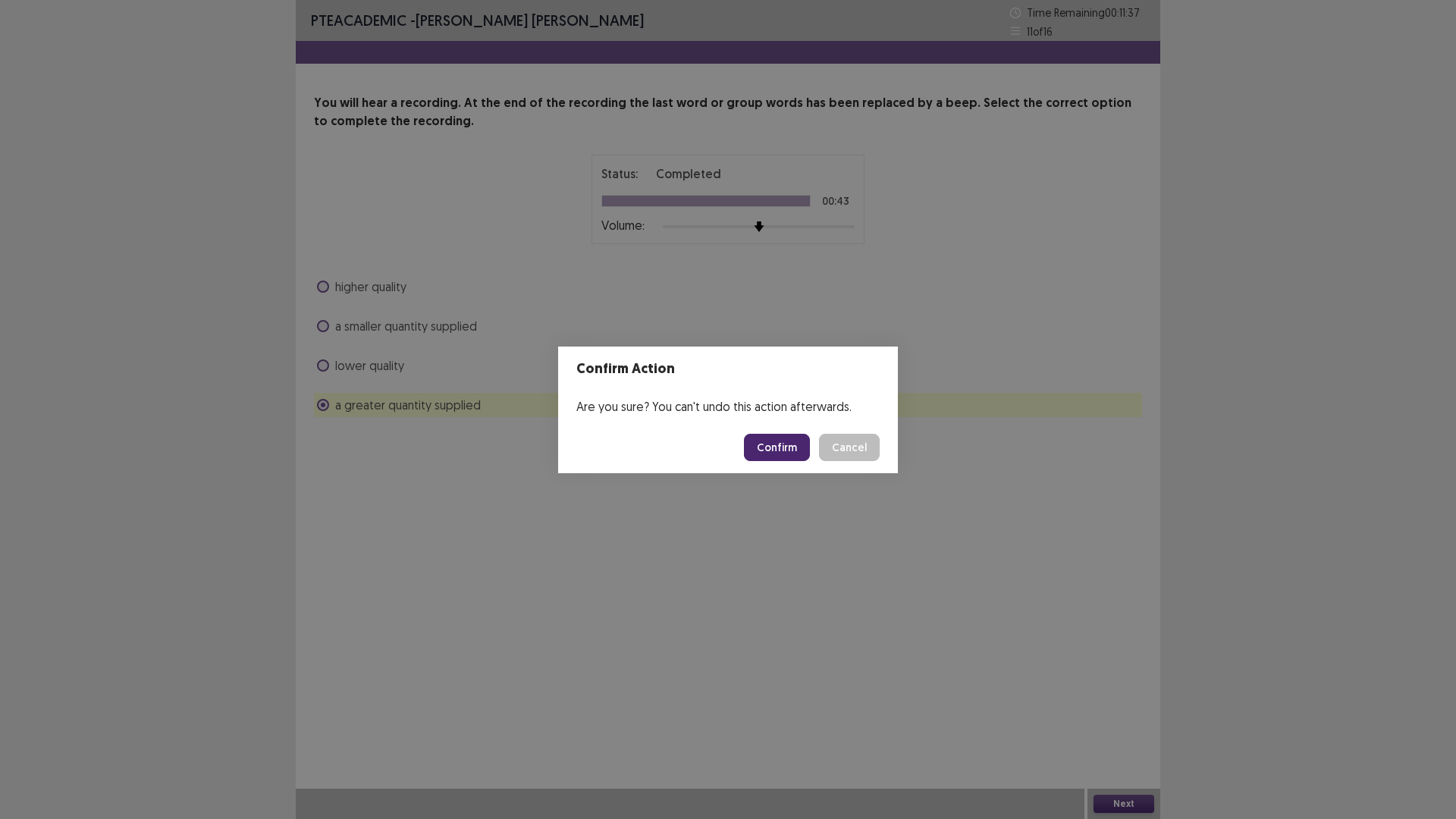
click at [776, 447] on button "Confirm" at bounding box center [777, 447] width 66 height 27
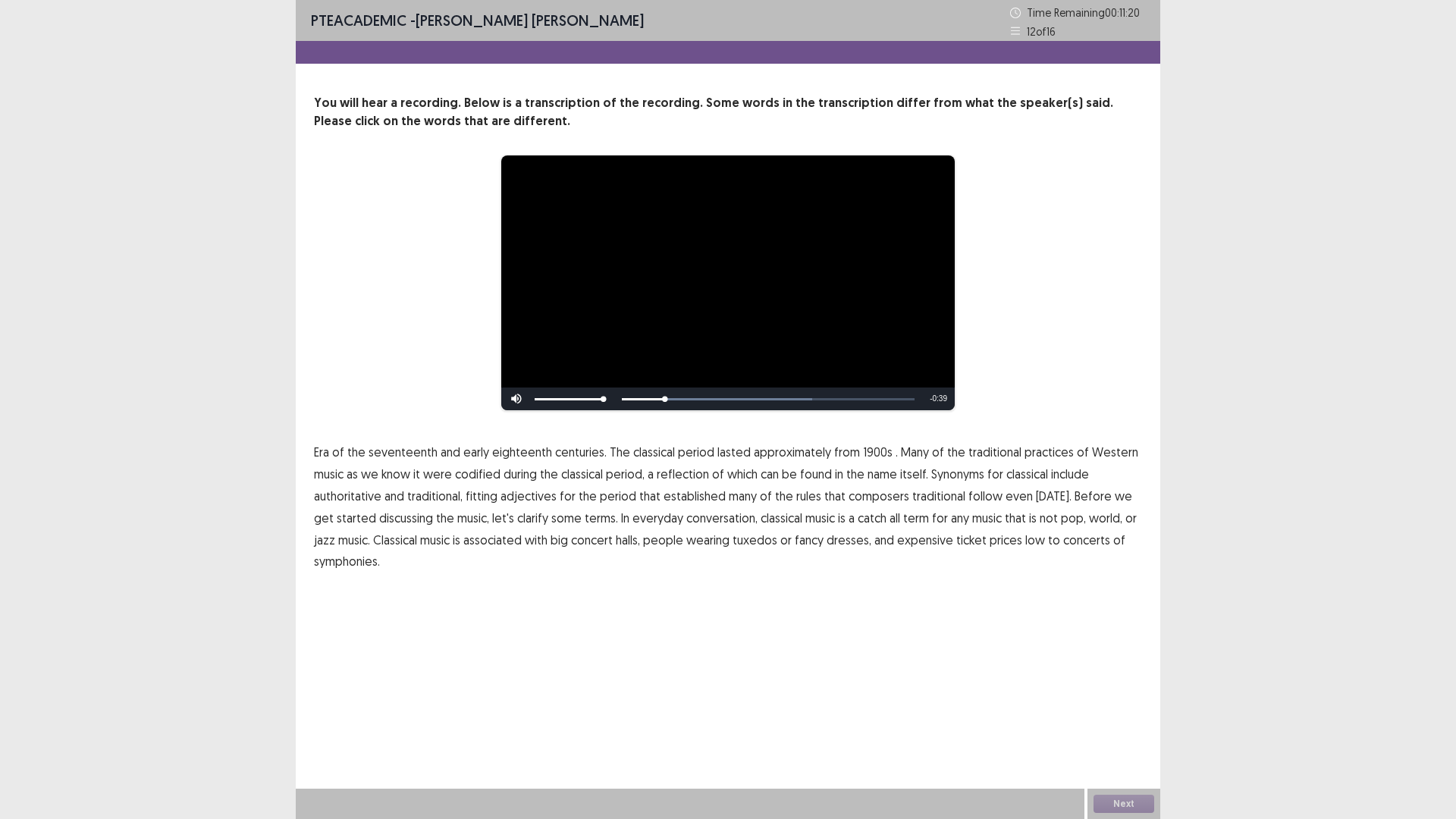
click at [866, 455] on span "1900s" at bounding box center [877, 451] width 30 height 18
click at [931, 498] on span "traditional" at bounding box center [939, 495] width 53 height 18
drag, startPoint x: 1018, startPoint y: 541, endPoint x: 1003, endPoint y: 545, distance: 15.5
click at [1003, 545] on p "Era of the seventeenth and early eighteenth centuries. The classical period las…" at bounding box center [728, 506] width 828 height 131
click at [1025, 545] on span "low" at bounding box center [1035, 540] width 20 height 18
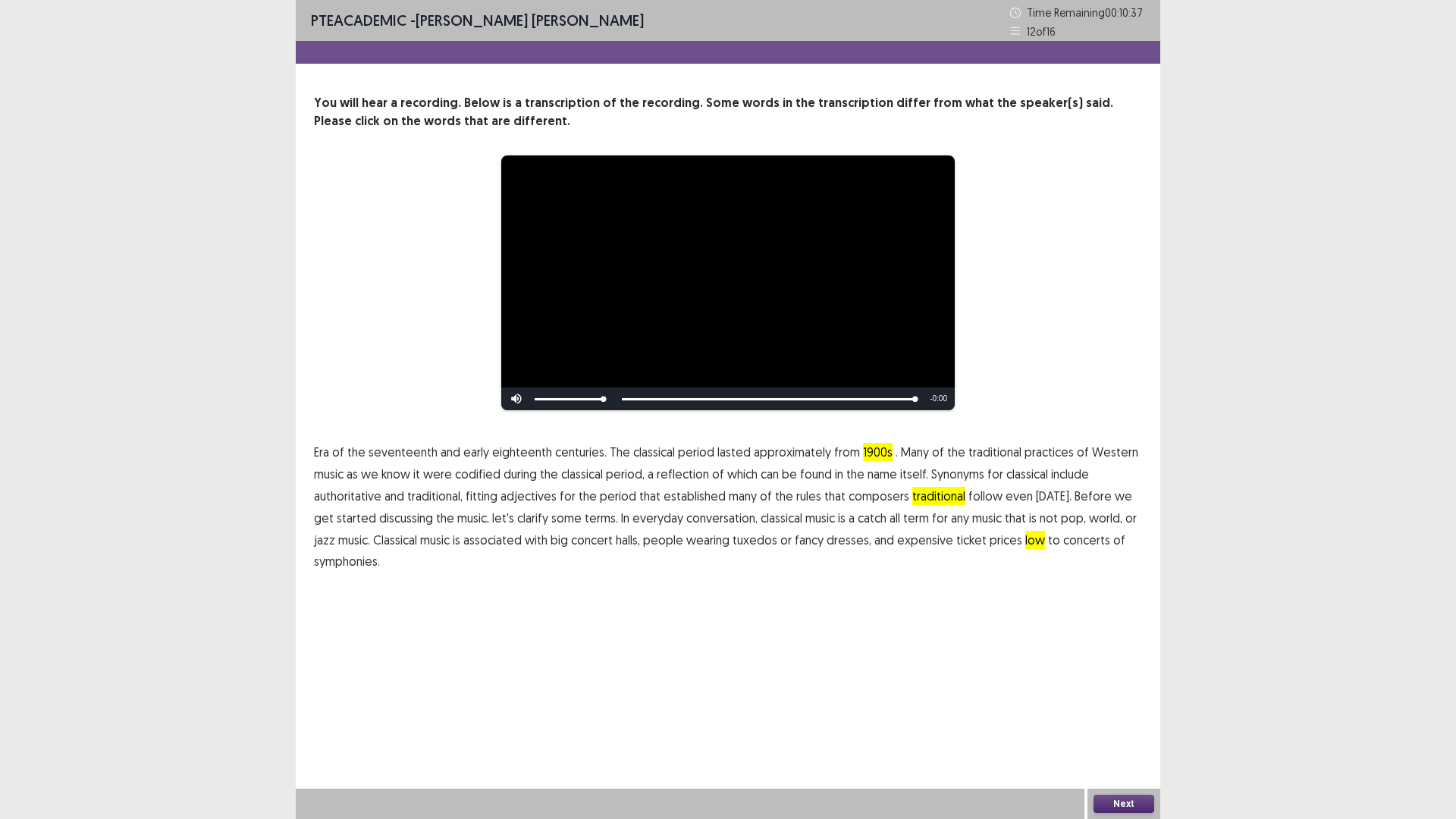
click at [355, 559] on span "symphonies." at bounding box center [347, 561] width 66 height 18
click at [1127, 716] on button "Next" at bounding box center [1123, 803] width 61 height 18
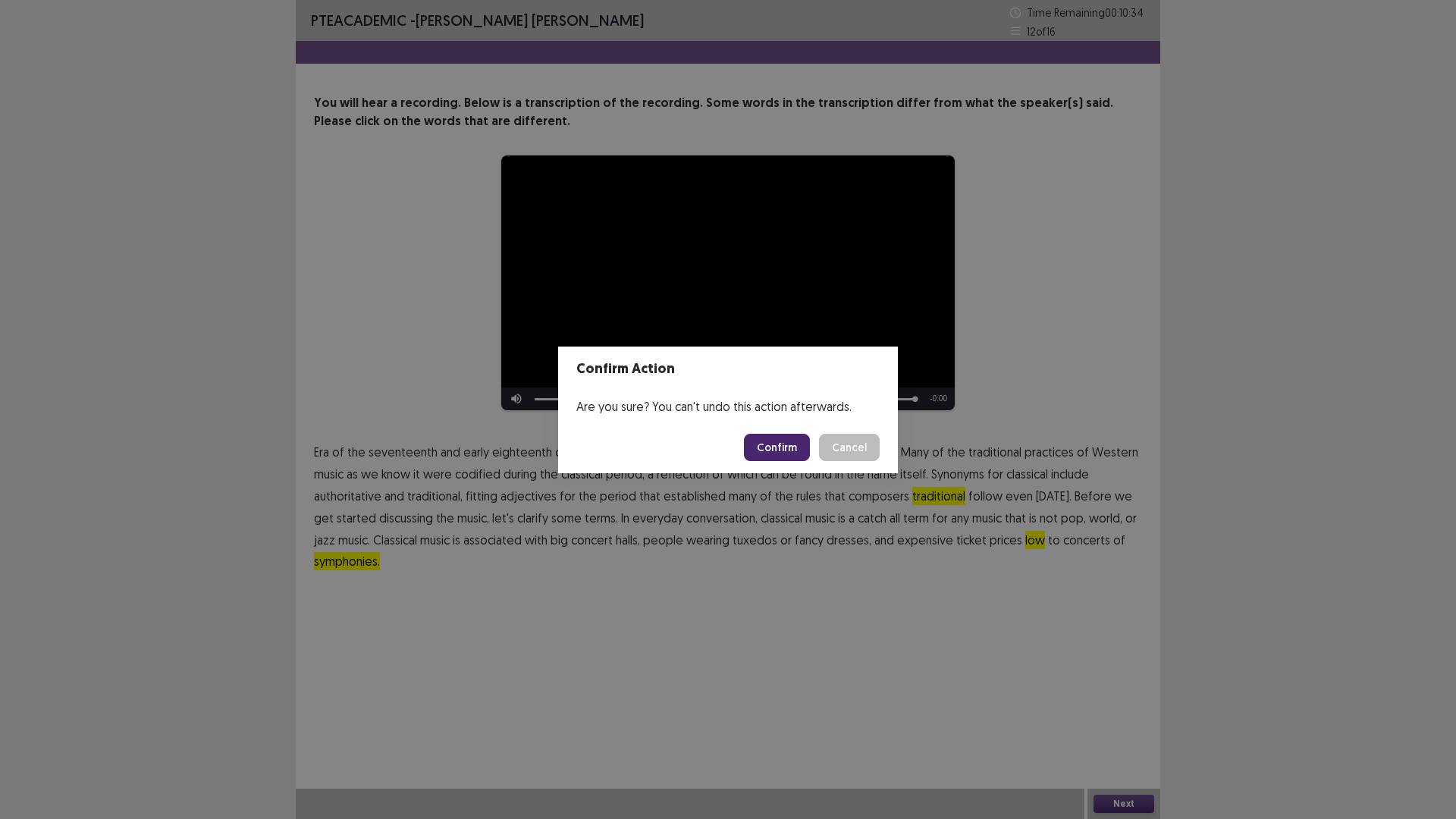
click at [761, 453] on button "Confirm" at bounding box center [777, 447] width 66 height 27
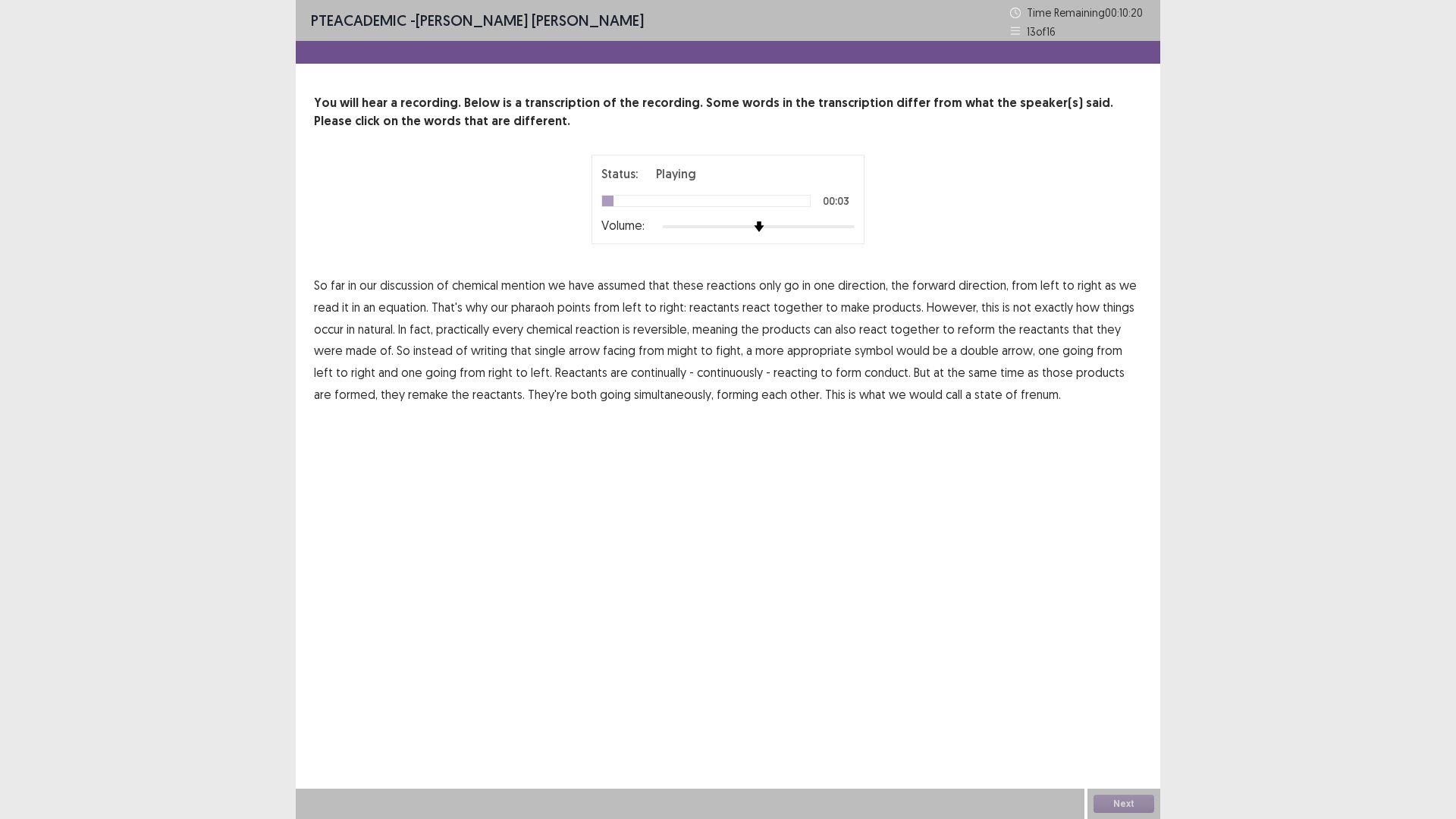
click at [523, 282] on span "mention" at bounding box center [523, 285] width 44 height 18
click at [533, 316] on span "pharaoh" at bounding box center [533, 307] width 43 height 18
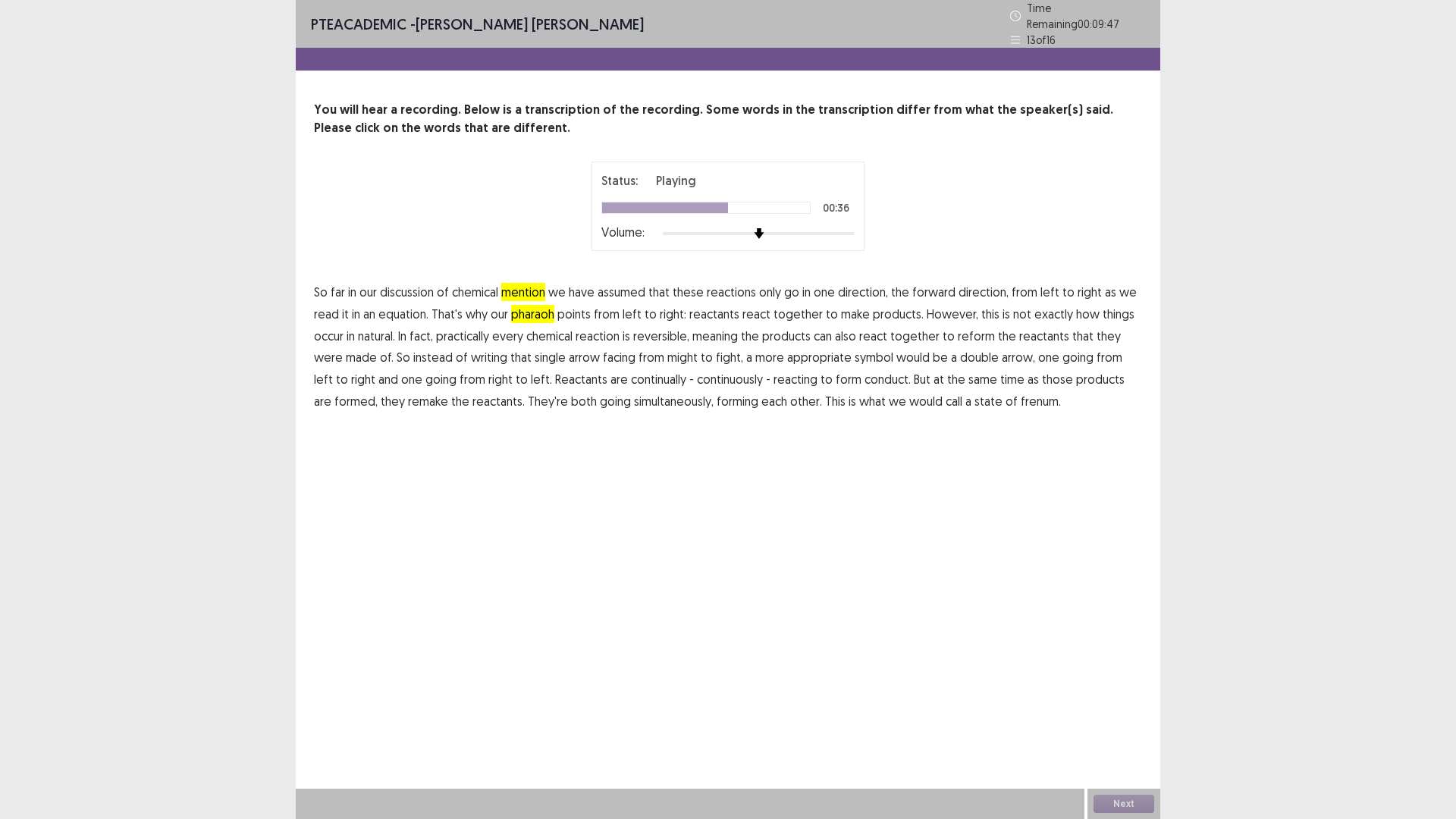
click at [667, 353] on span "might" at bounding box center [683, 356] width 30 height 18
click at [1139, 716] on button "Next" at bounding box center [1123, 803] width 61 height 18
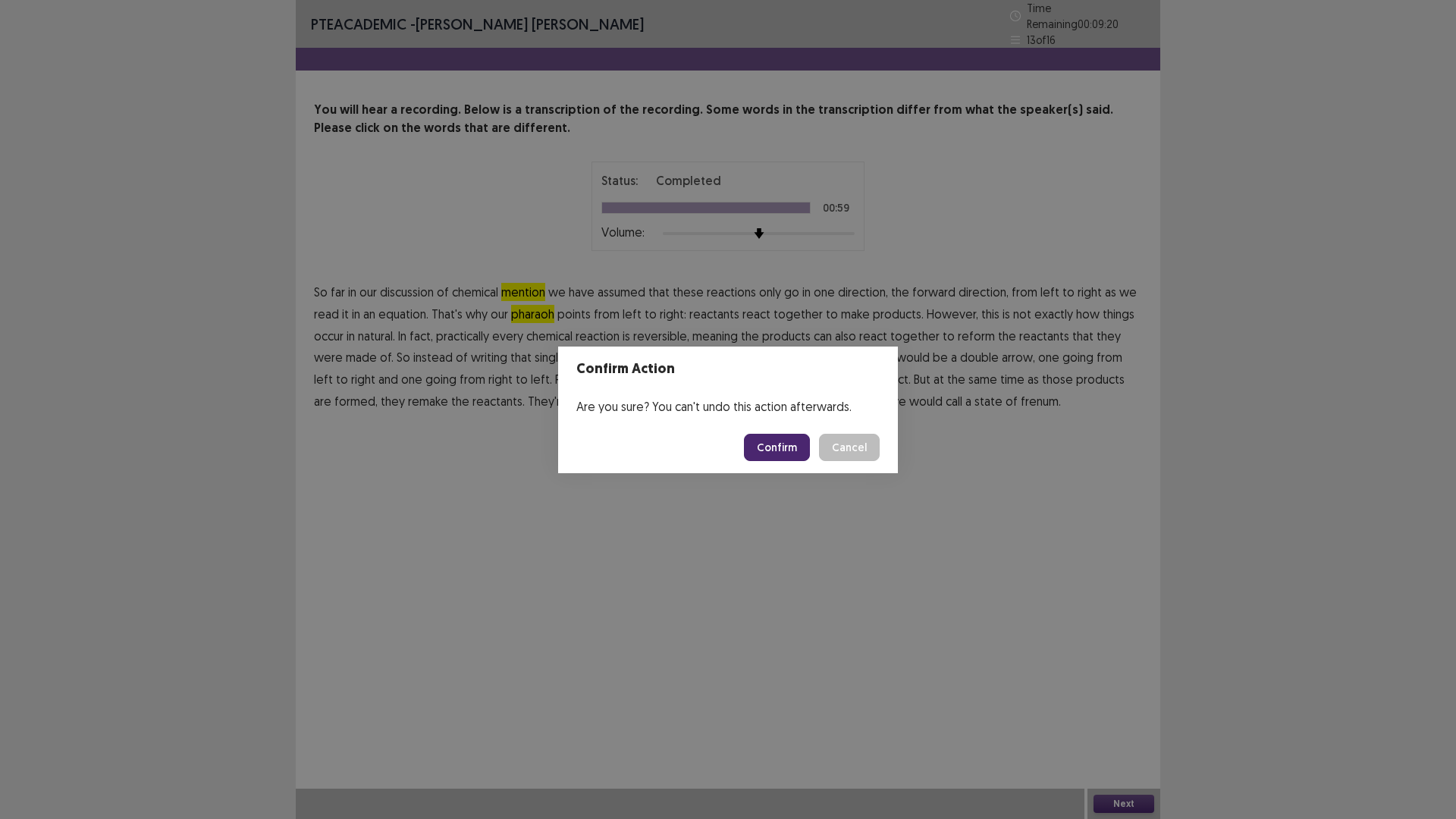
click at [876, 501] on div "Confirm Action Are you sure? You can't undo this action afterwards. Confirm Can…" at bounding box center [728, 409] width 1456 height 819
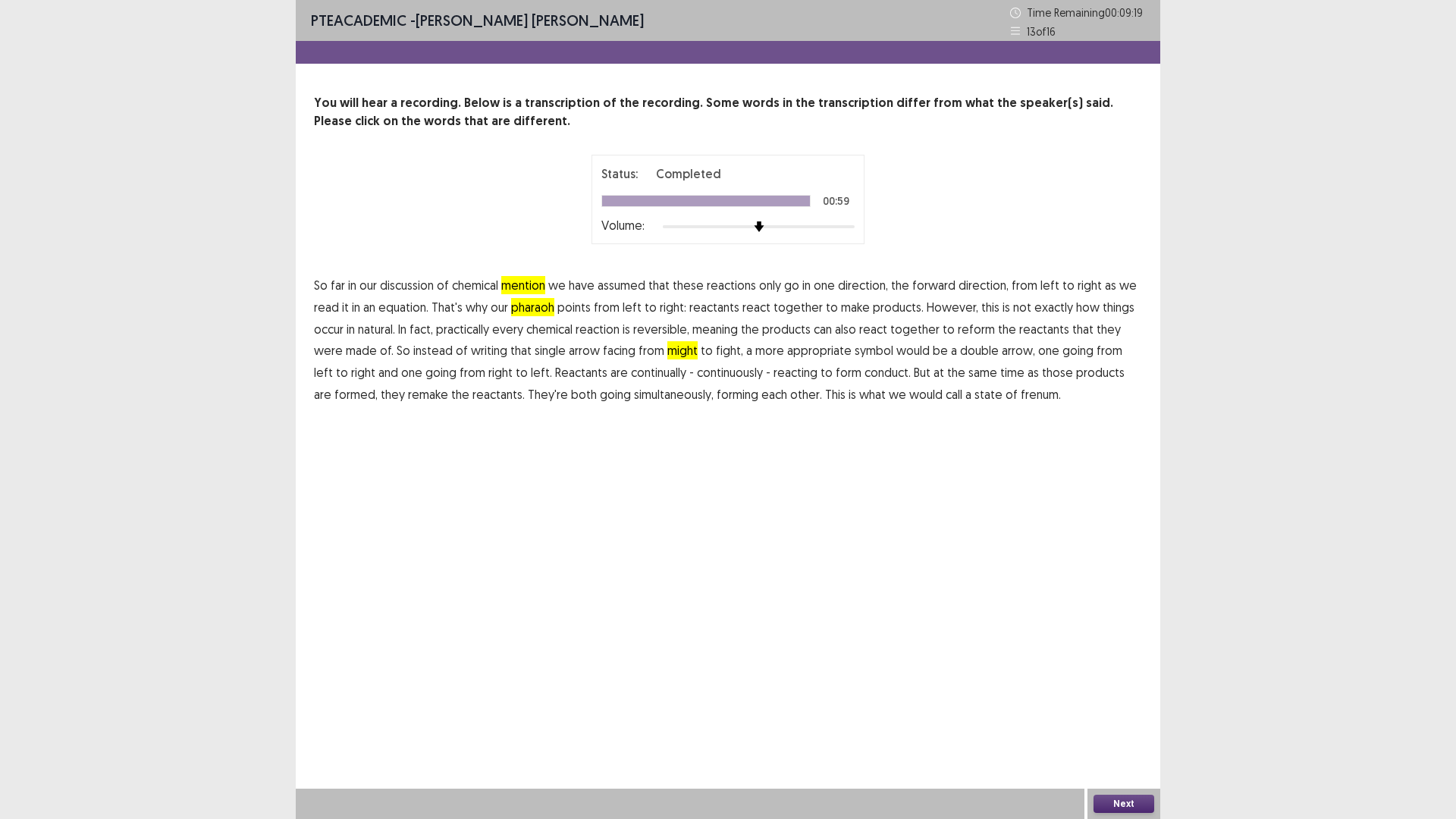
click at [1021, 393] on span "frenum." at bounding box center [1041, 394] width 40 height 18
click at [1136, 716] on button "Next" at bounding box center [1123, 803] width 61 height 18
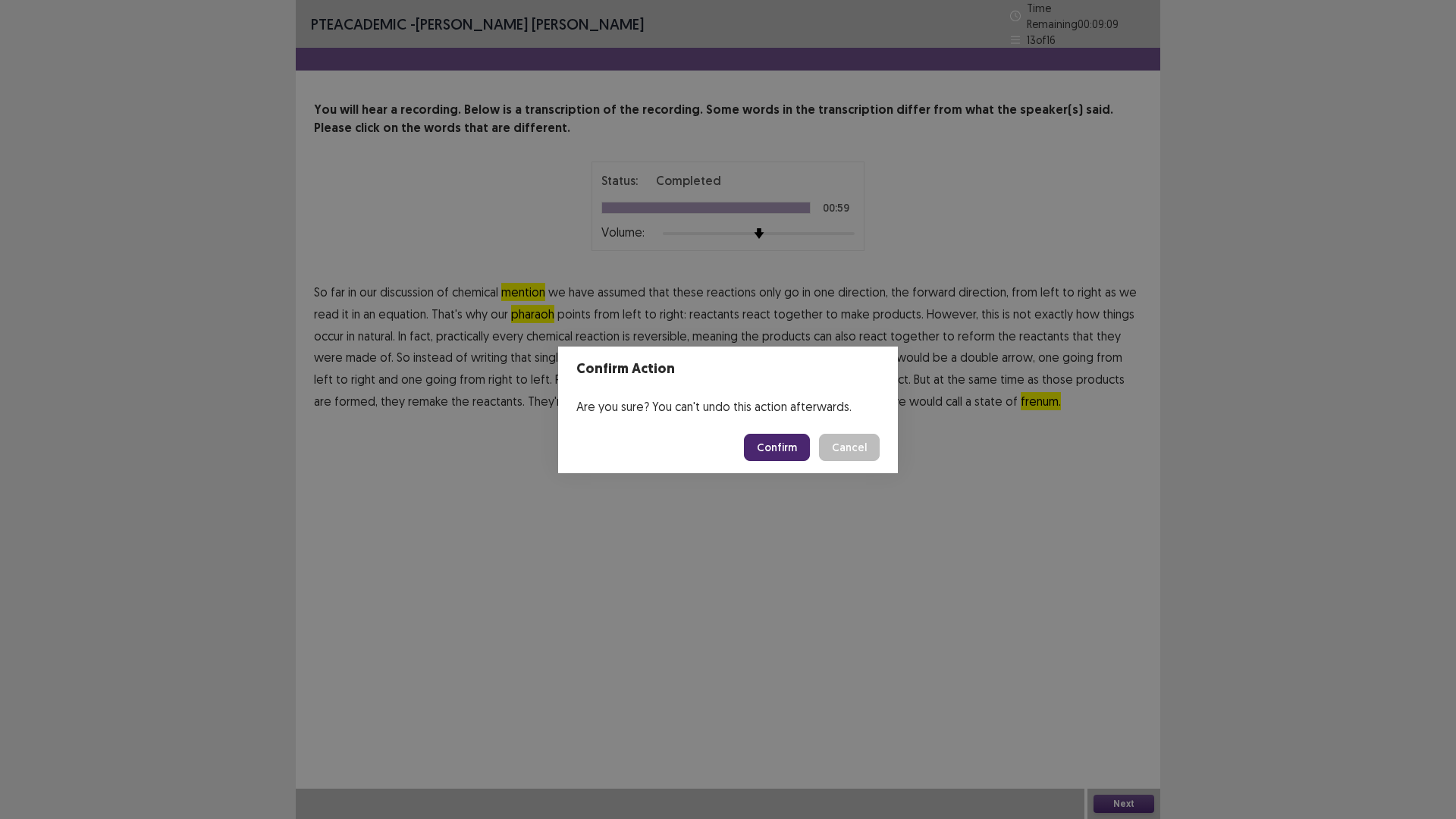
click at [792, 445] on button "Confirm" at bounding box center [777, 447] width 66 height 27
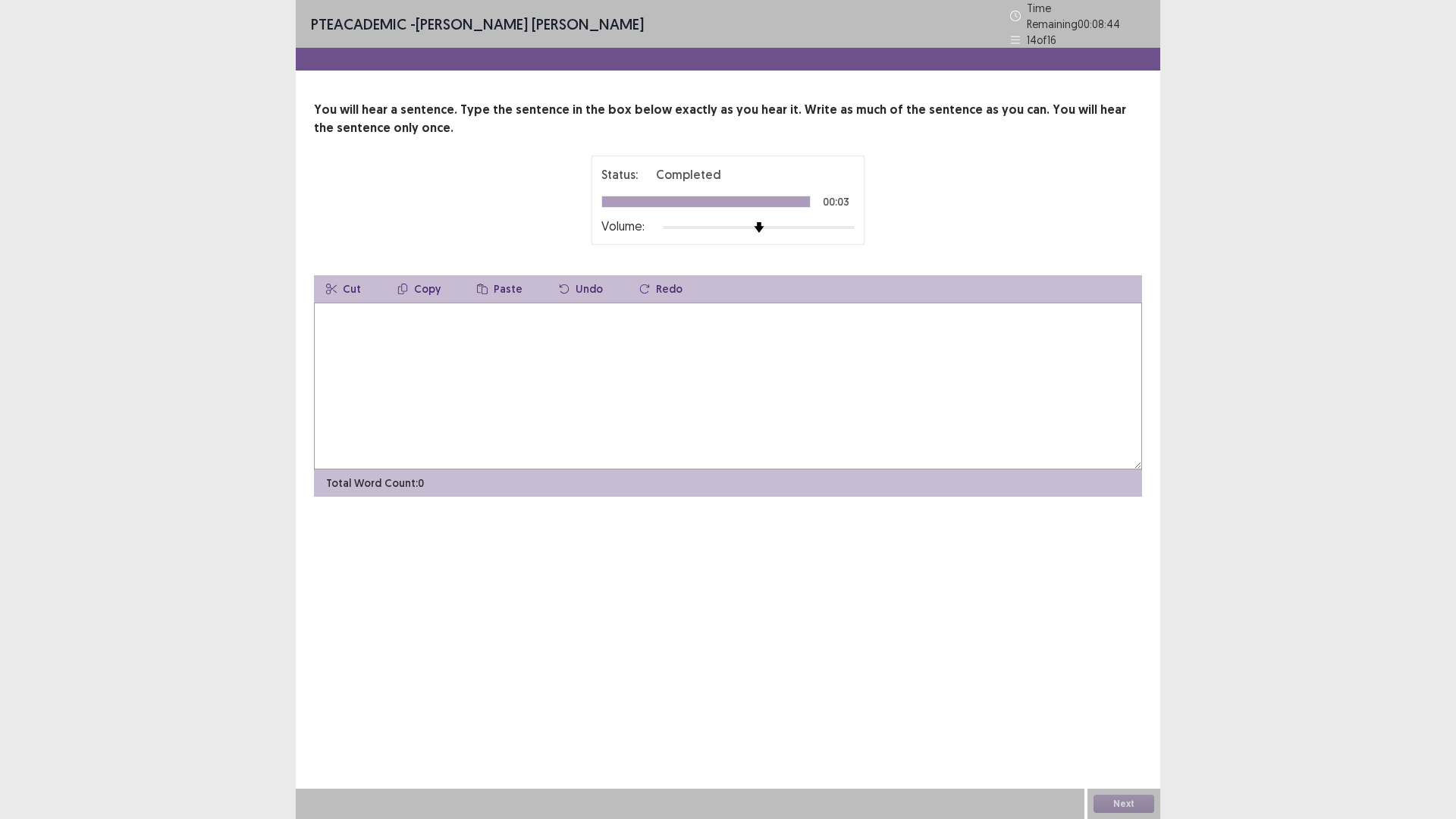
click at [341, 331] on textarea at bounding box center [728, 385] width 828 height 167
click at [420, 309] on textarea "**********" at bounding box center [728, 385] width 828 height 167
type textarea "**********"
click at [1127, 716] on button "Next" at bounding box center [1123, 803] width 61 height 18
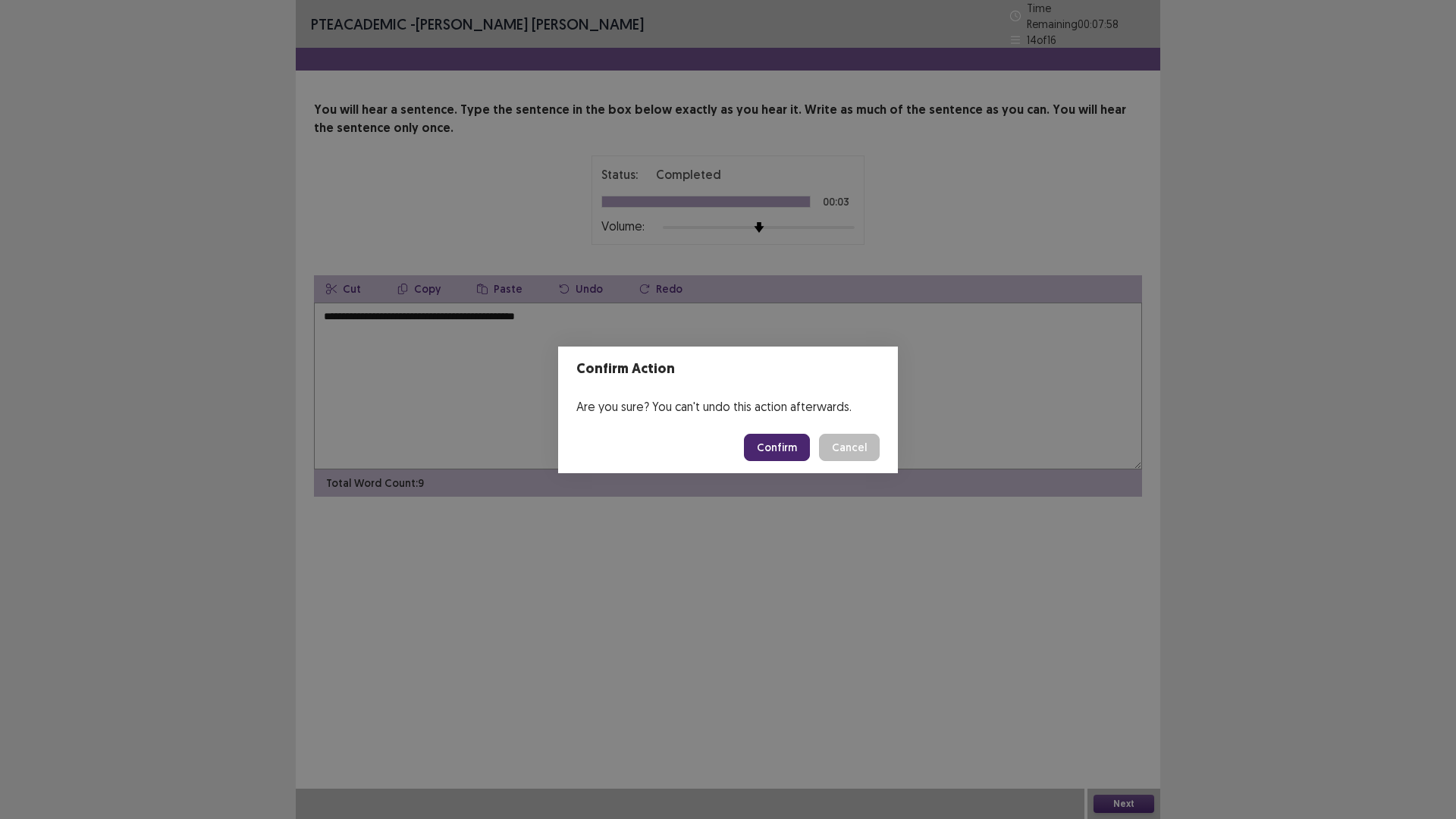
click at [762, 444] on button "Confirm" at bounding box center [777, 447] width 66 height 27
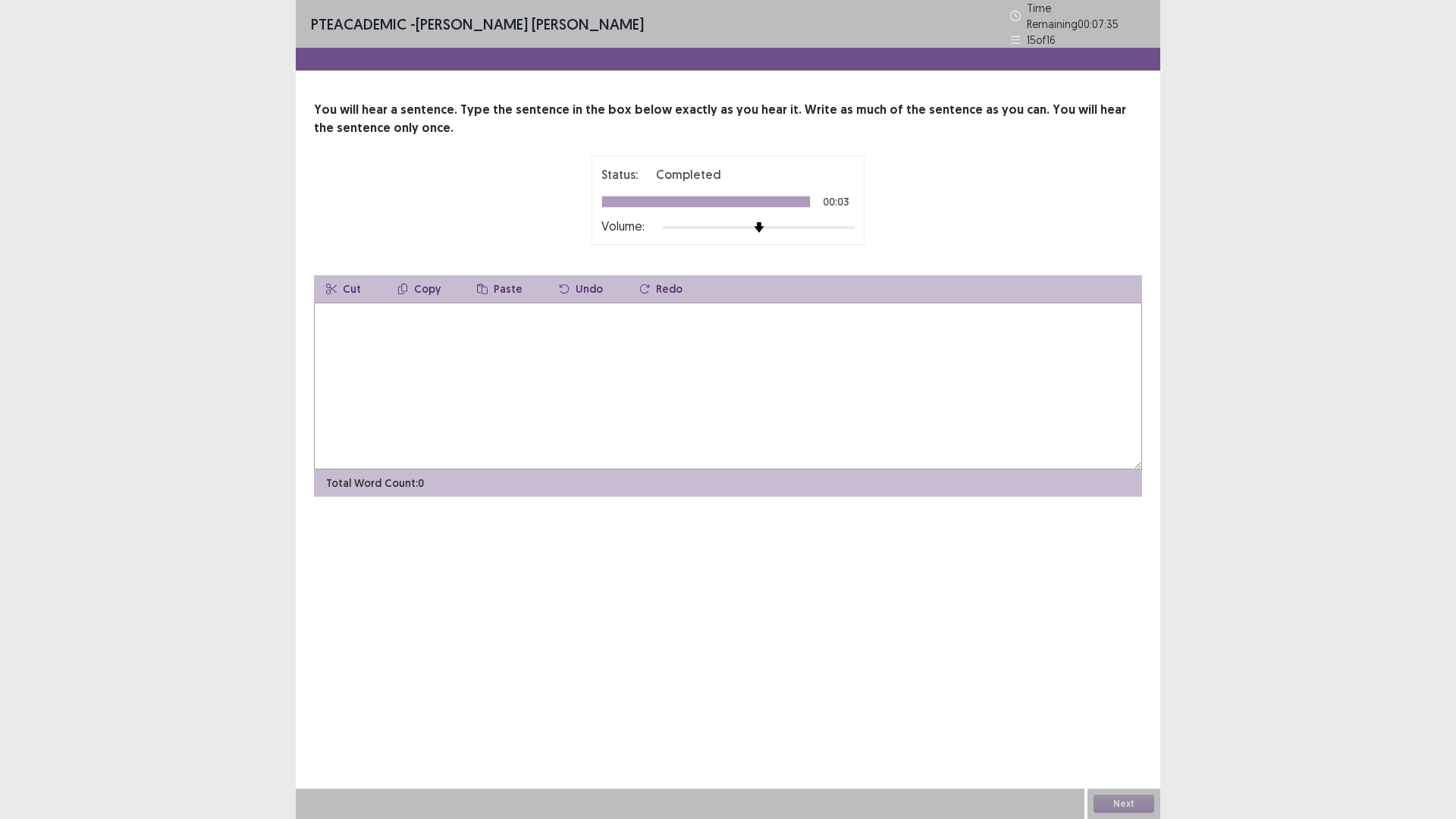
click at [558, 373] on textarea at bounding box center [728, 385] width 828 height 167
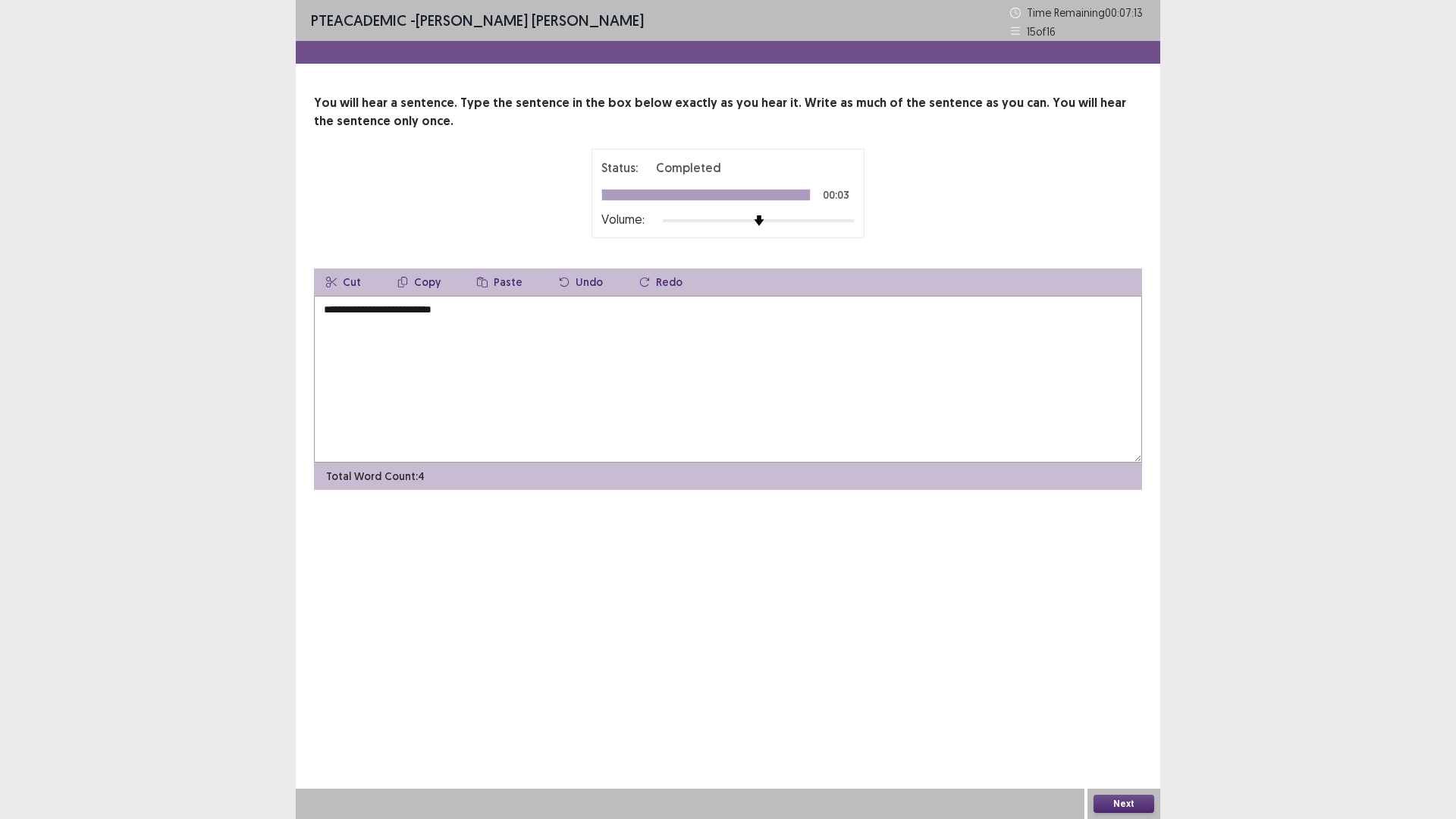
type textarea "**********"
click at [1103, 716] on button "Next" at bounding box center [1123, 803] width 61 height 18
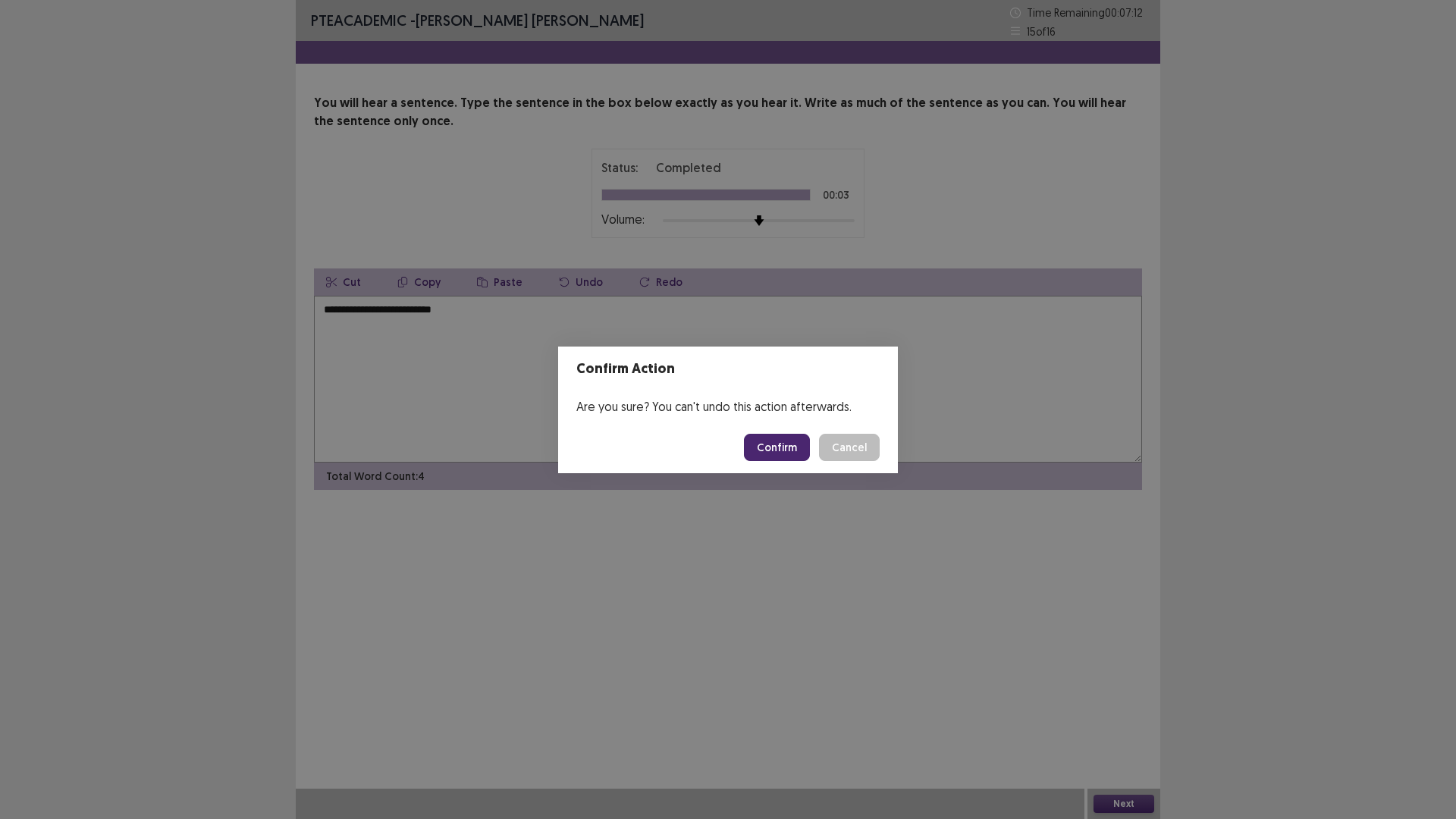
click at [777, 441] on button "Confirm" at bounding box center [777, 447] width 66 height 27
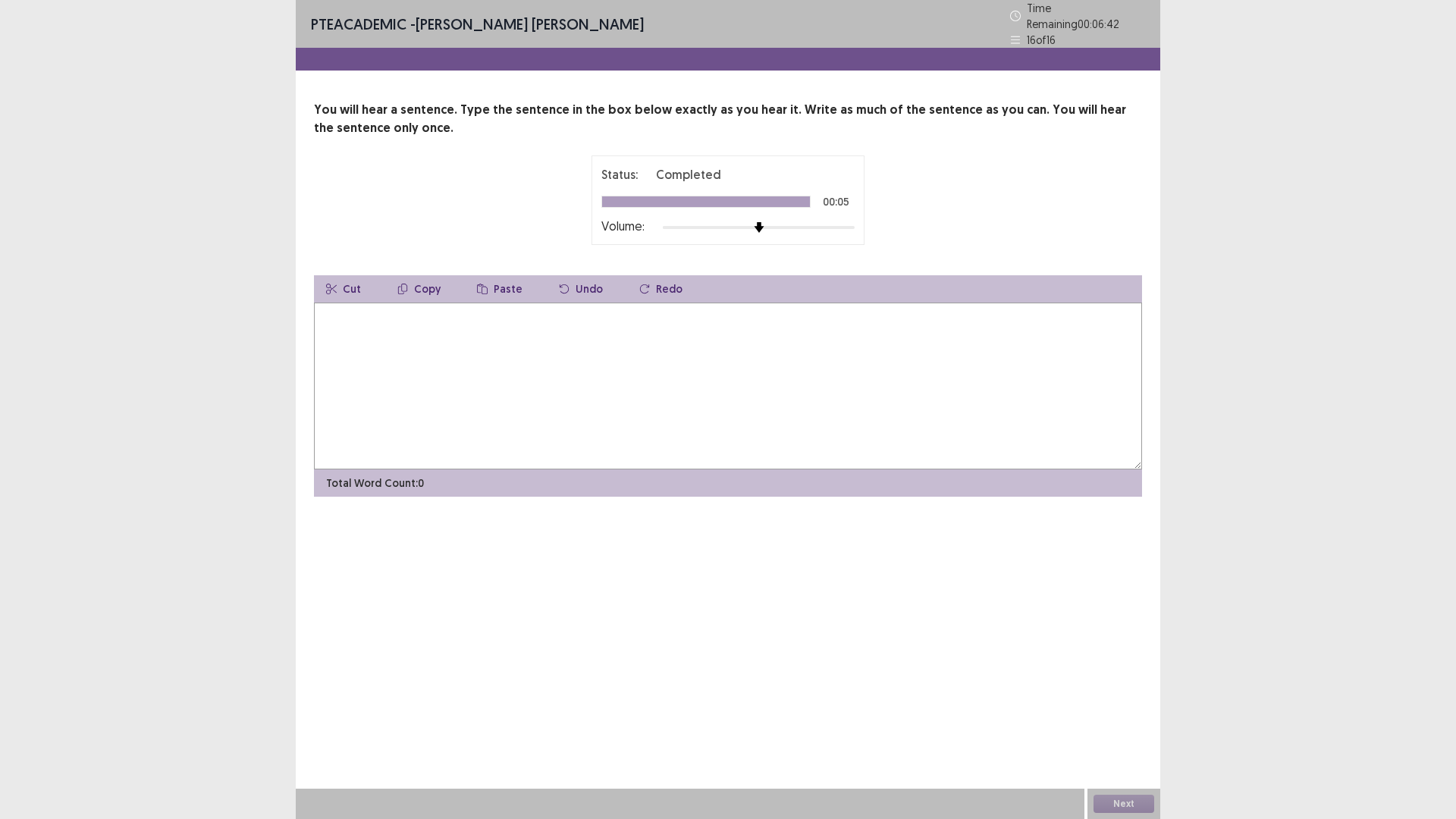
click at [348, 344] on textarea at bounding box center [728, 385] width 828 height 167
type textarea "**********"
click at [1120, 716] on button "Next" at bounding box center [1123, 803] width 61 height 18
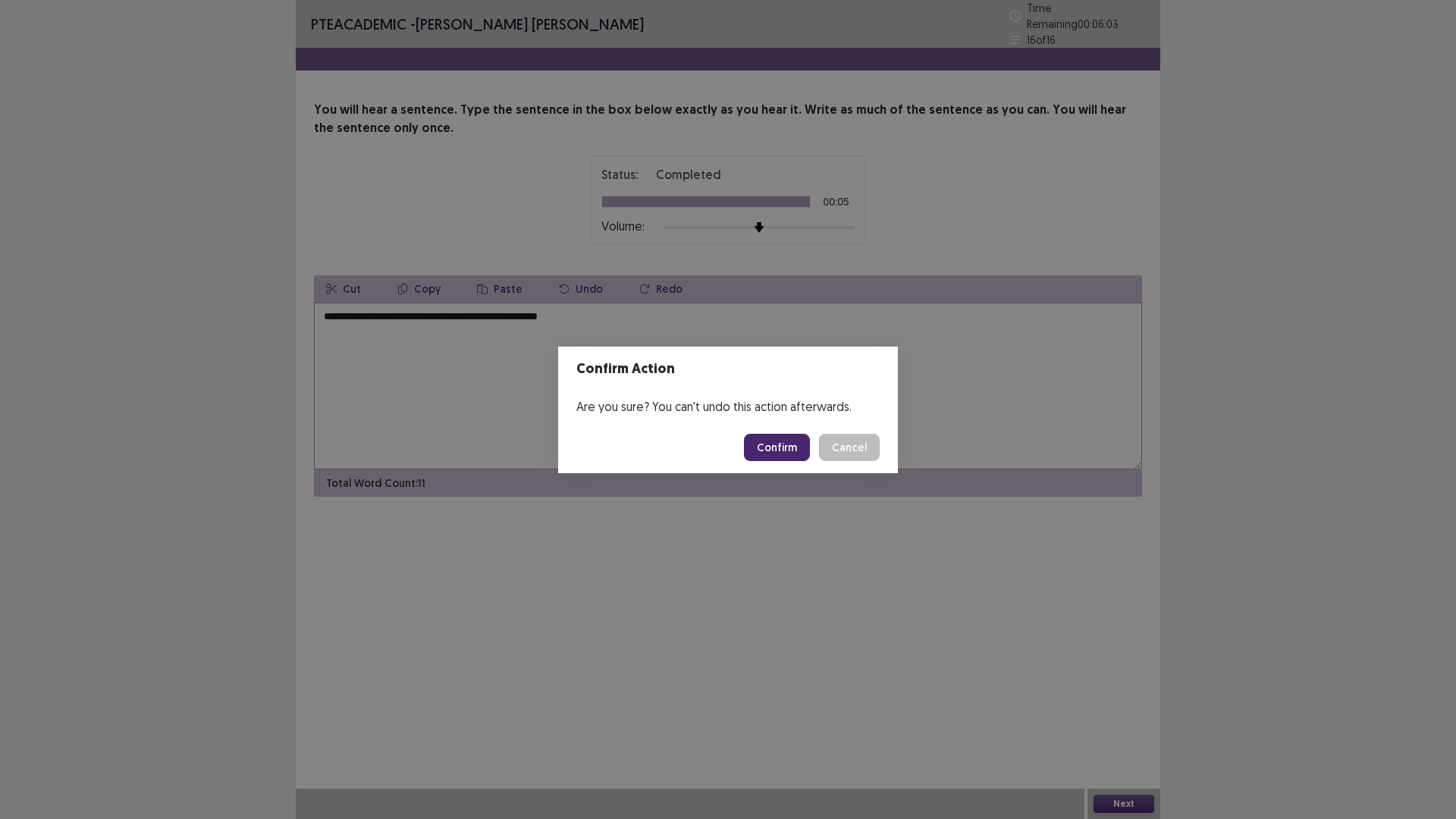
click at [805, 448] on button "Confirm" at bounding box center [777, 447] width 66 height 27
